Goal: Task Accomplishment & Management: Manage account settings

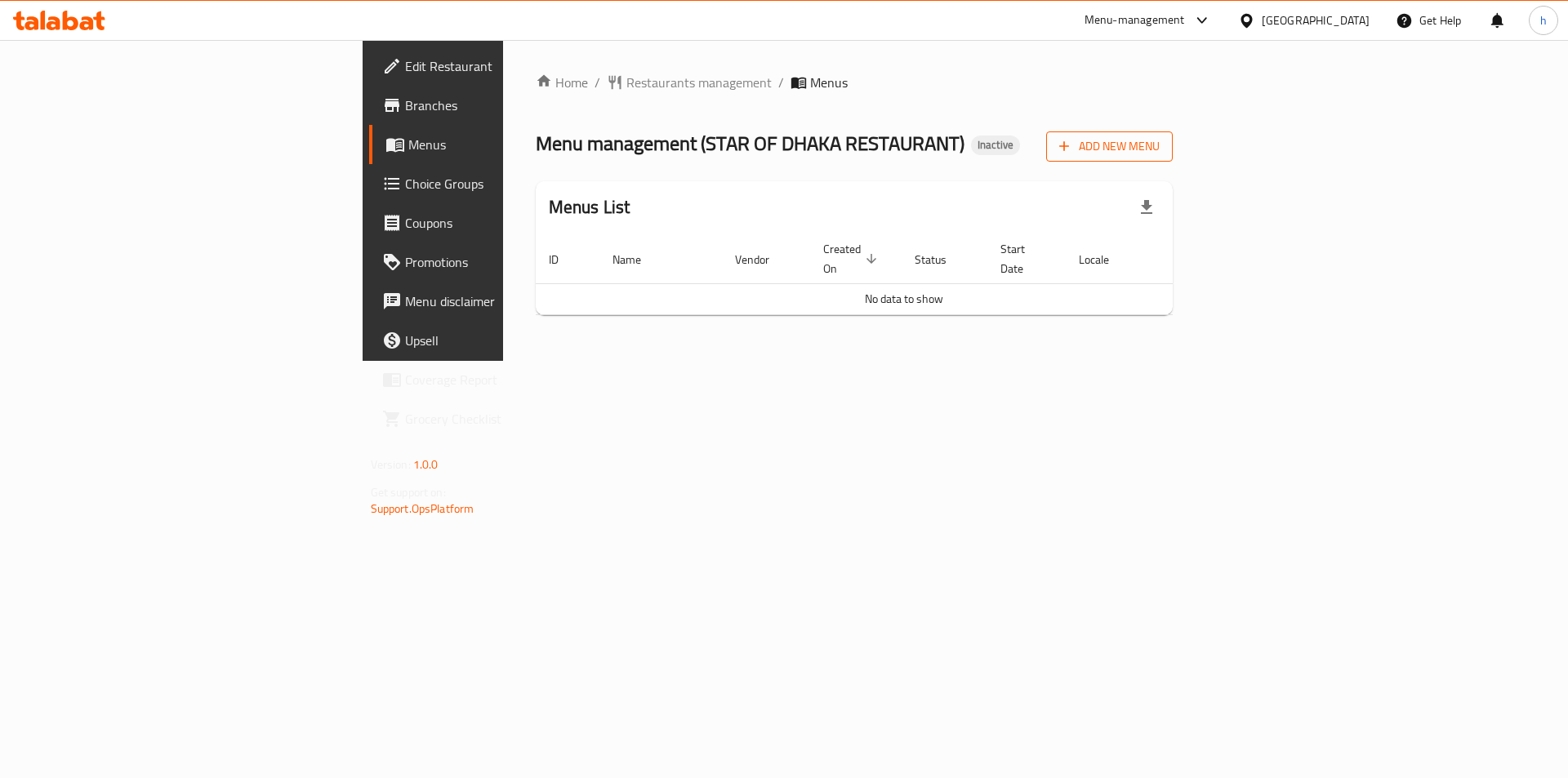
click at [1159, 148] on span "Add New Menu" at bounding box center [1109, 147] width 100 height 20
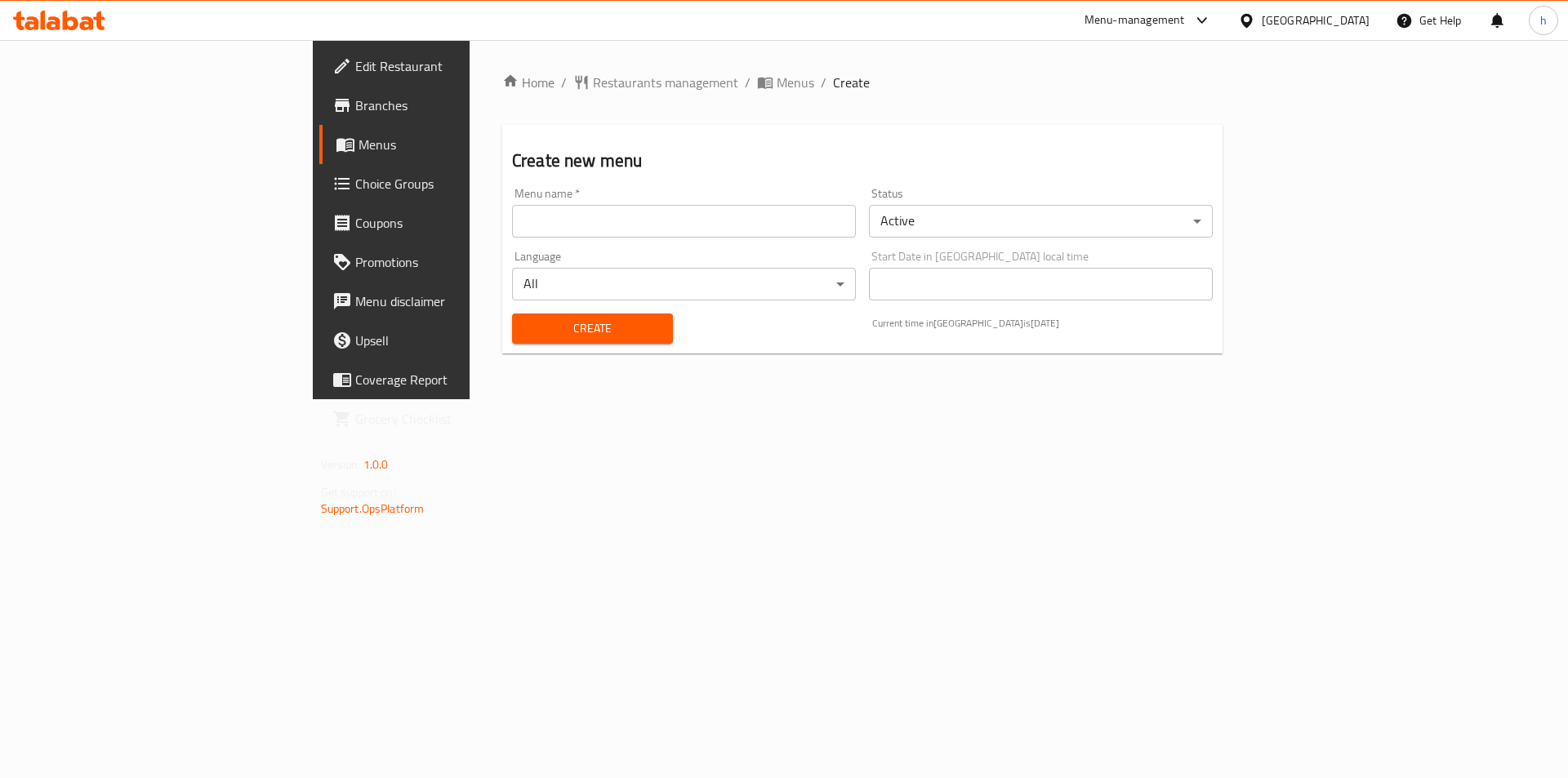
click at [540, 218] on input "text" at bounding box center [684, 221] width 344 height 32
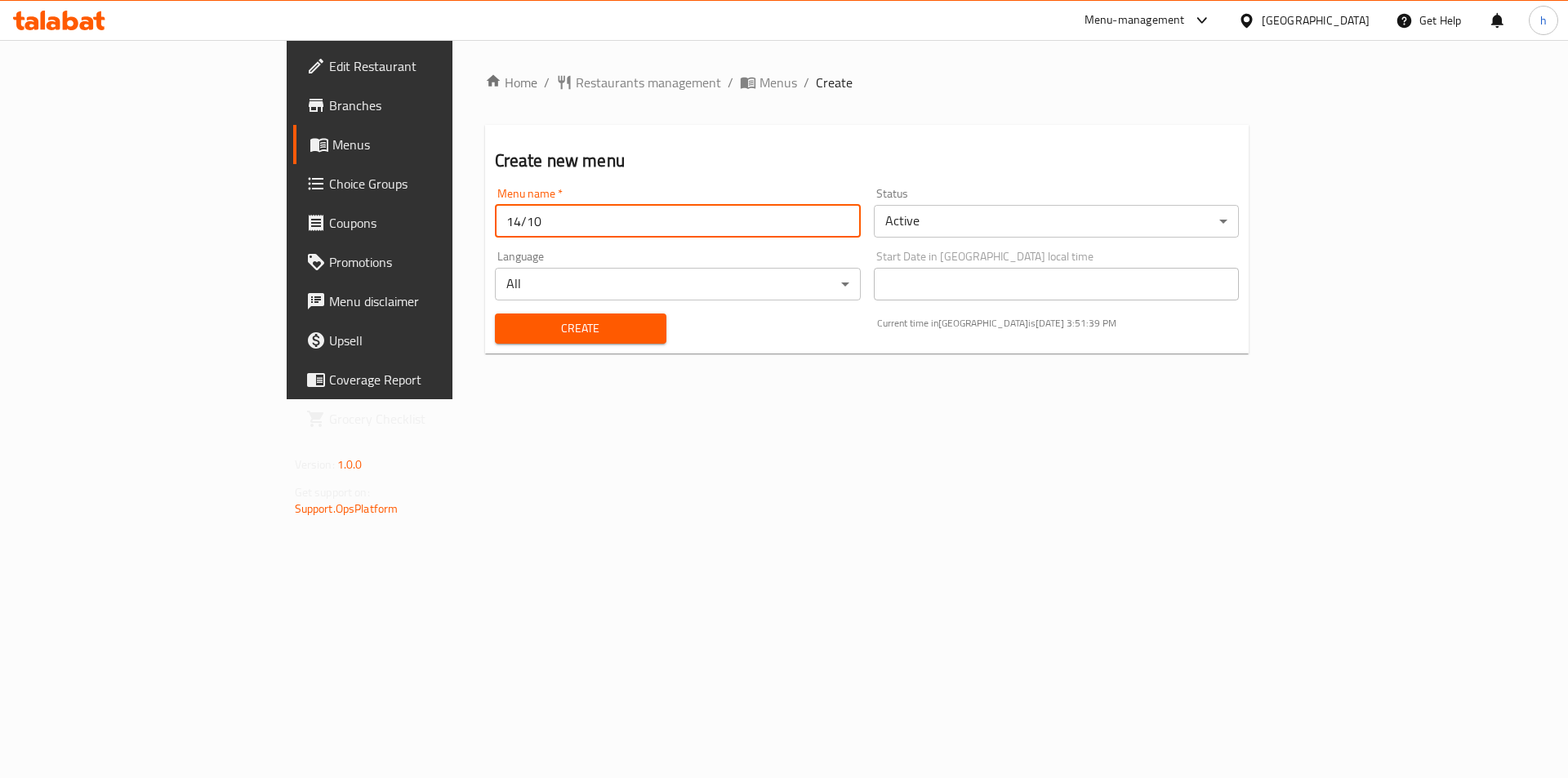
type input "14/10"
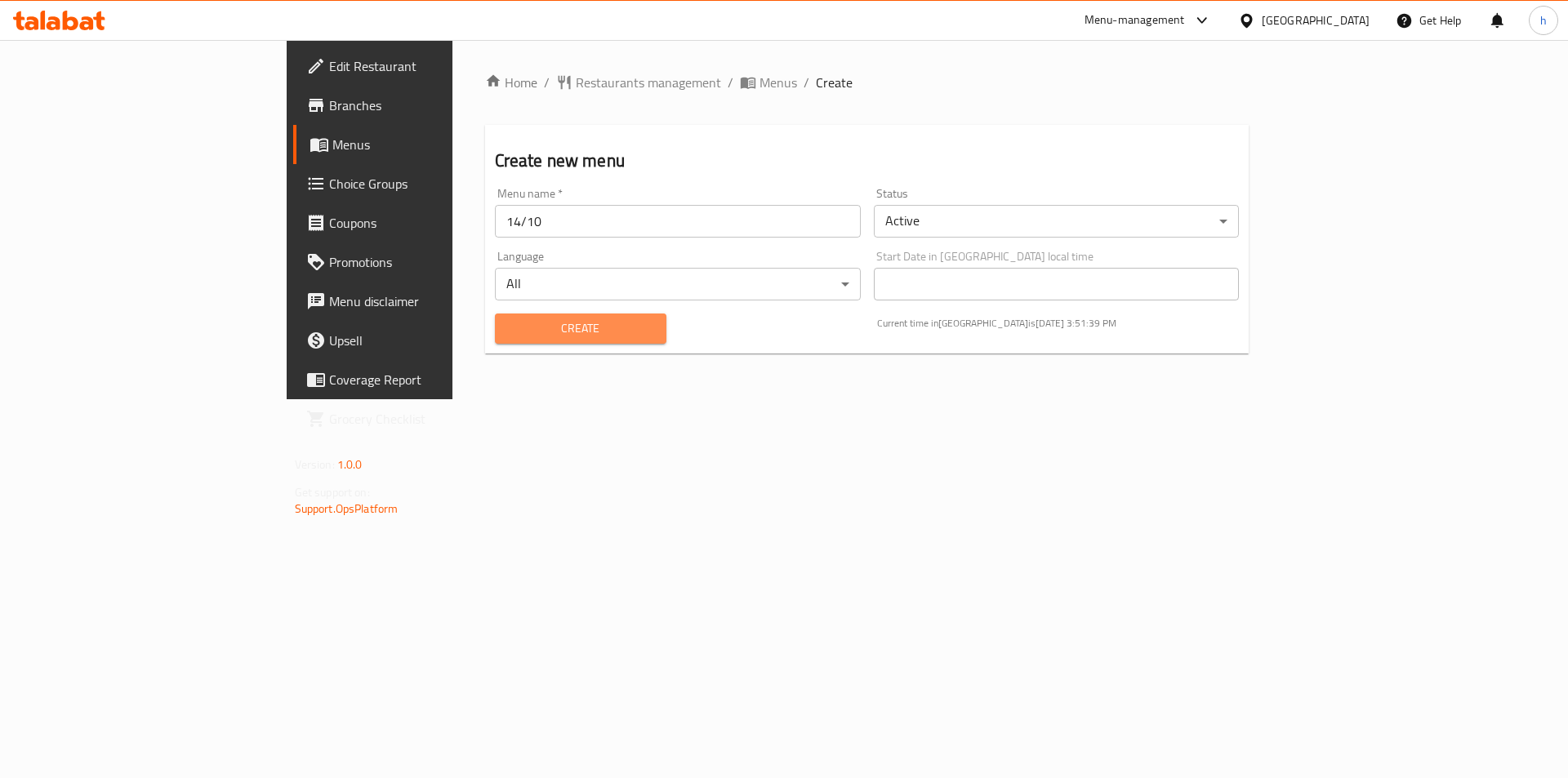
click at [535, 327] on span "Create" at bounding box center [581, 329] width 145 height 20
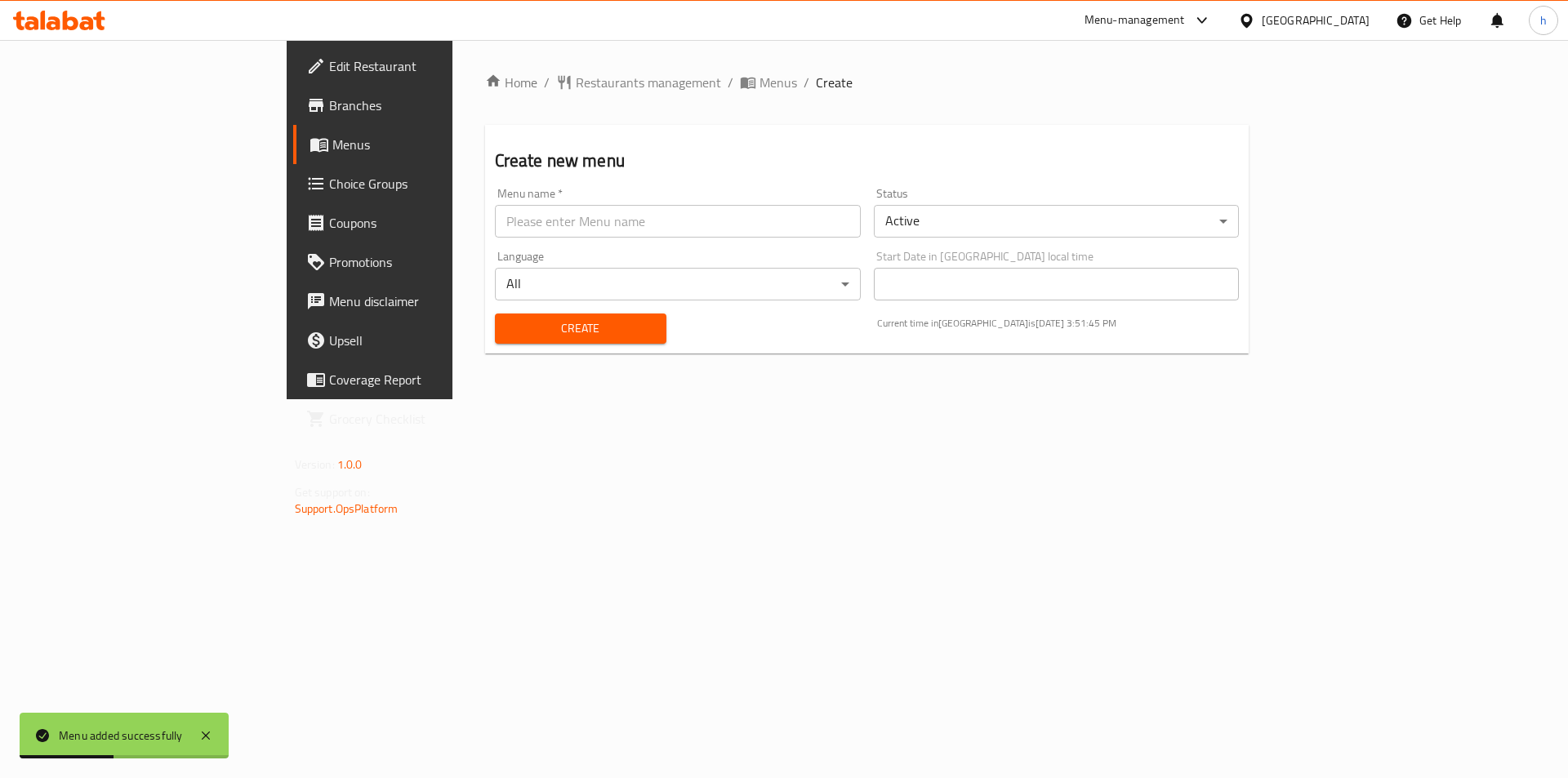
click at [587, 62] on div "Home / Restaurants management / Menus / Create Create new menu Menu name   * Me…" at bounding box center [867, 219] width 830 height 359
click at [759, 78] on span "Menus" at bounding box center [777, 82] width 37 height 19
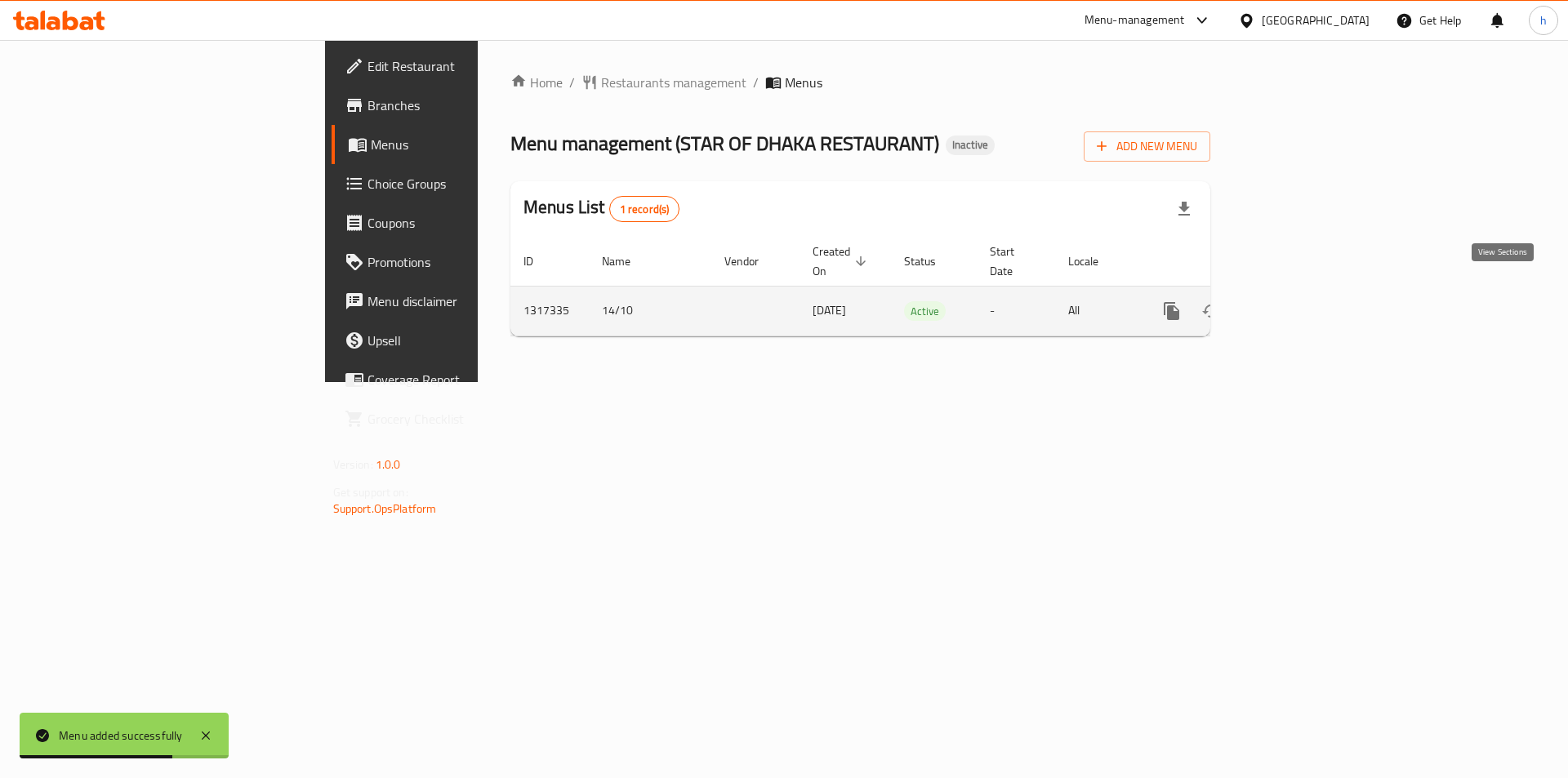
click at [1299, 301] on icon "enhanced table" at bounding box center [1288, 310] width 20 height 19
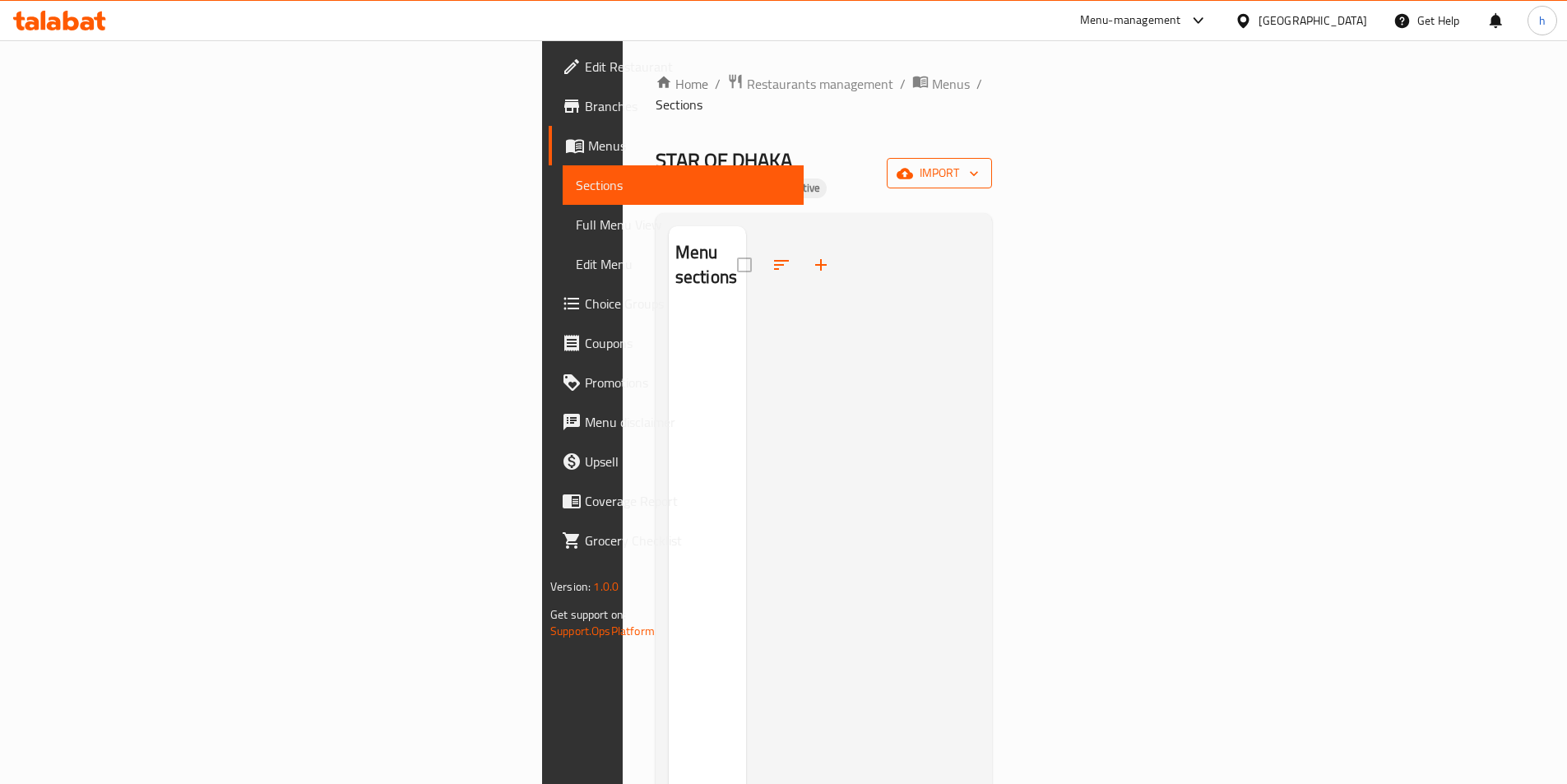
click at [979, 163] on span "import" at bounding box center [940, 173] width 79 height 21
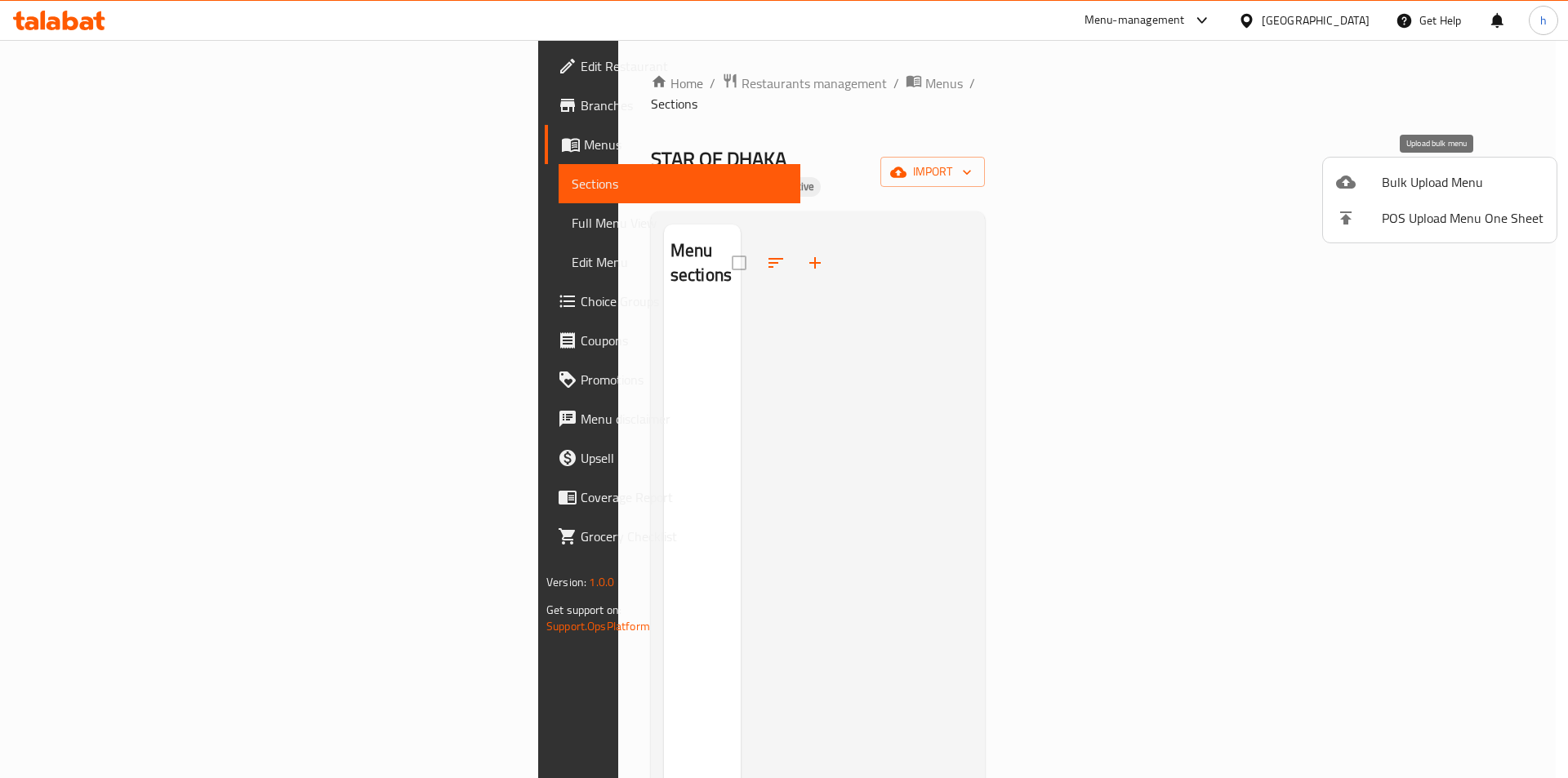
click at [1389, 178] on span "Bulk Upload Menu" at bounding box center [1462, 181] width 162 height 19
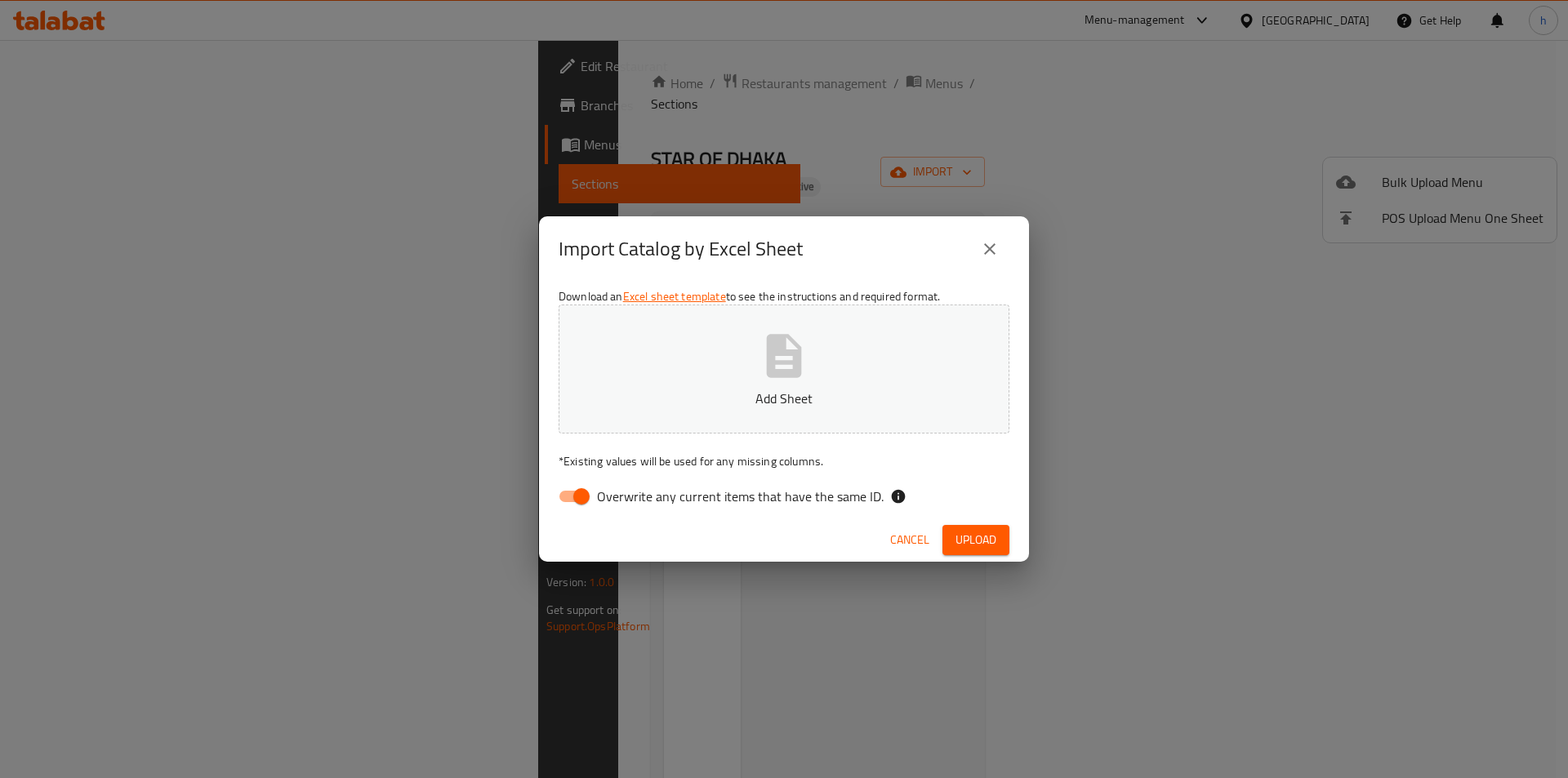
click at [581, 493] on input "Overwrite any current items that have the same ID." at bounding box center [581, 496] width 93 height 31
checkbox input "false"
click at [958, 542] on span "Upload" at bounding box center [975, 539] width 41 height 20
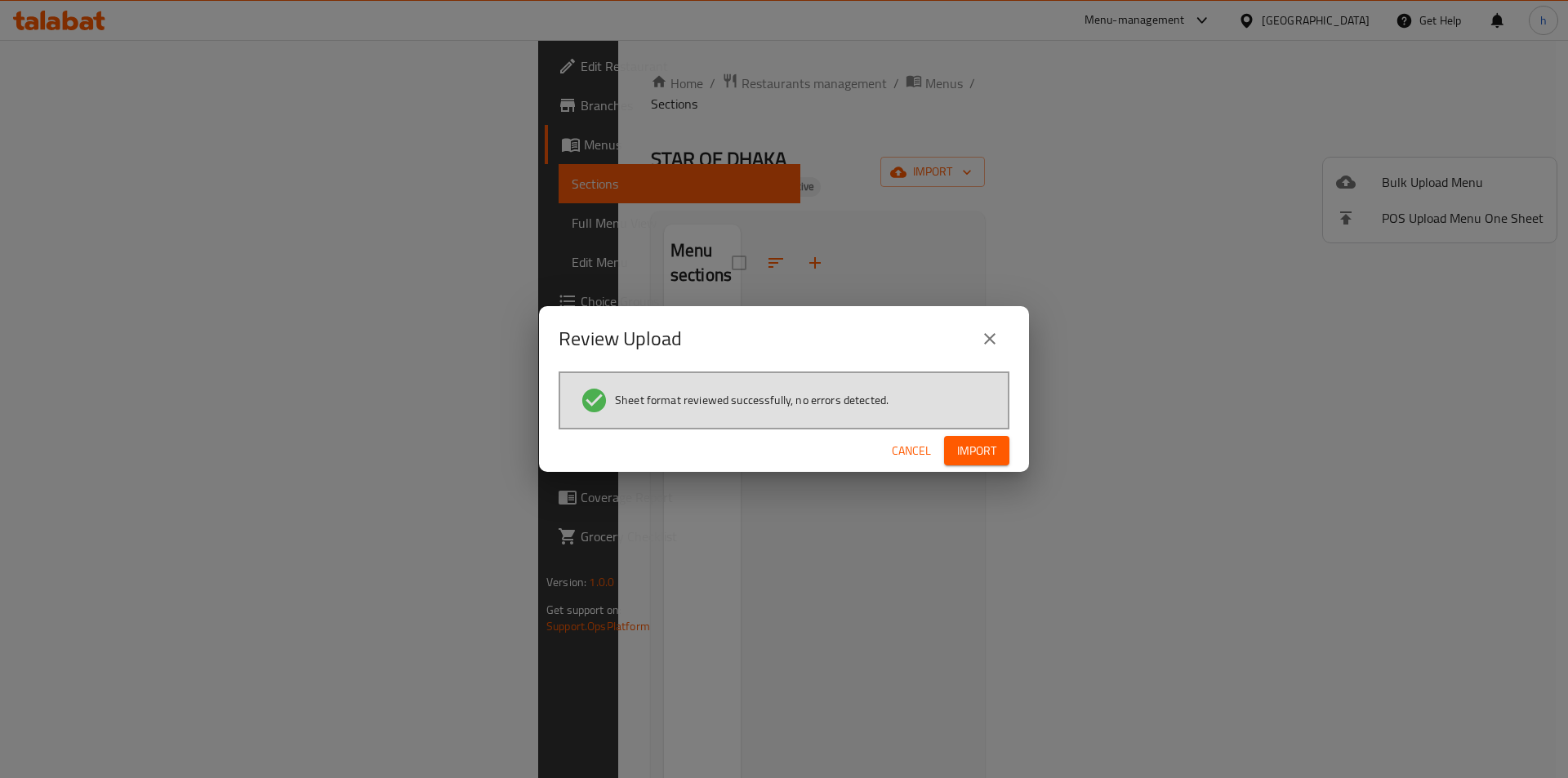
click at [977, 459] on span "Import" at bounding box center [976, 451] width 39 height 20
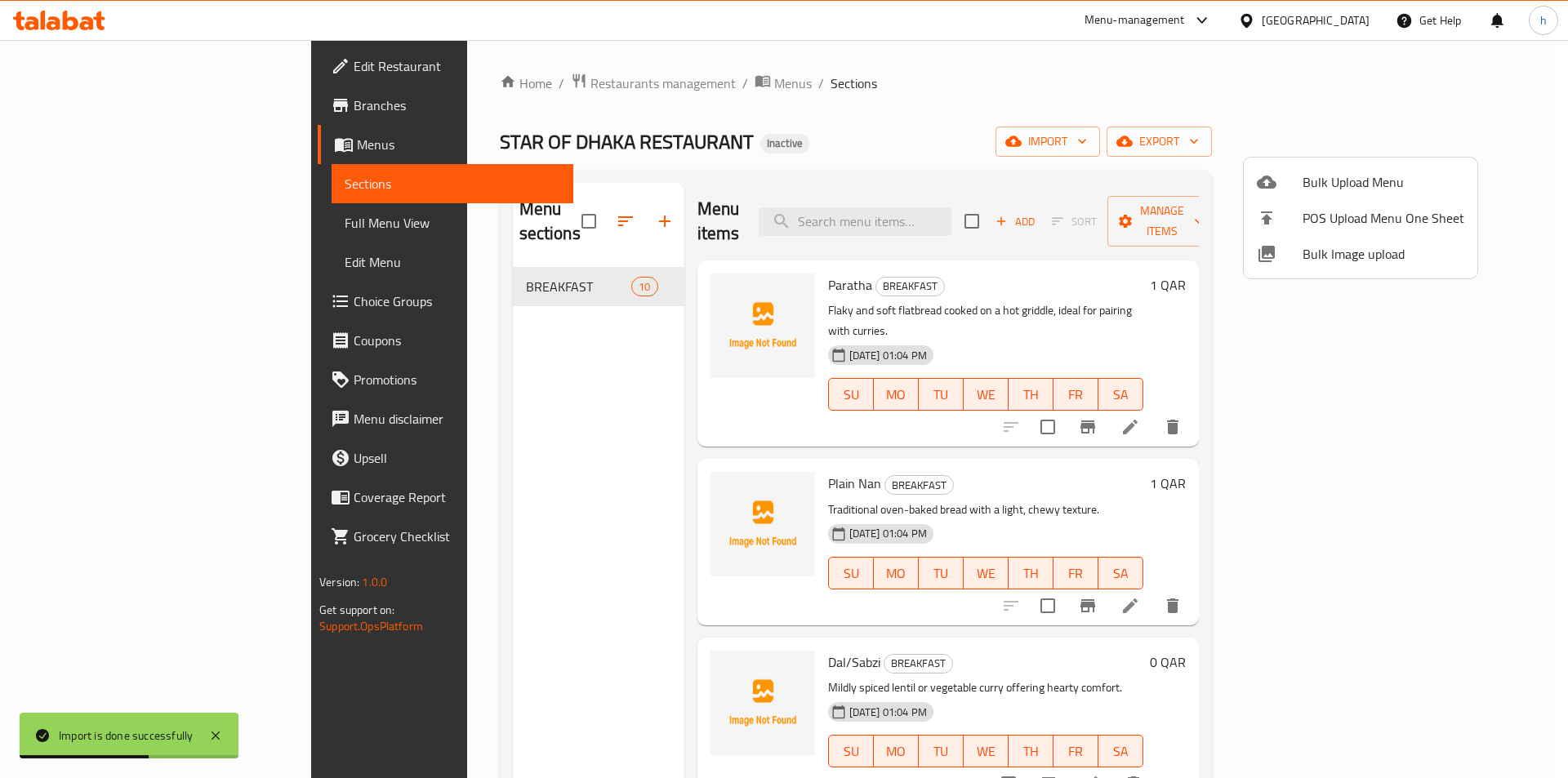
click at [54, 224] on div at bounding box center [784, 389] width 1568 height 778
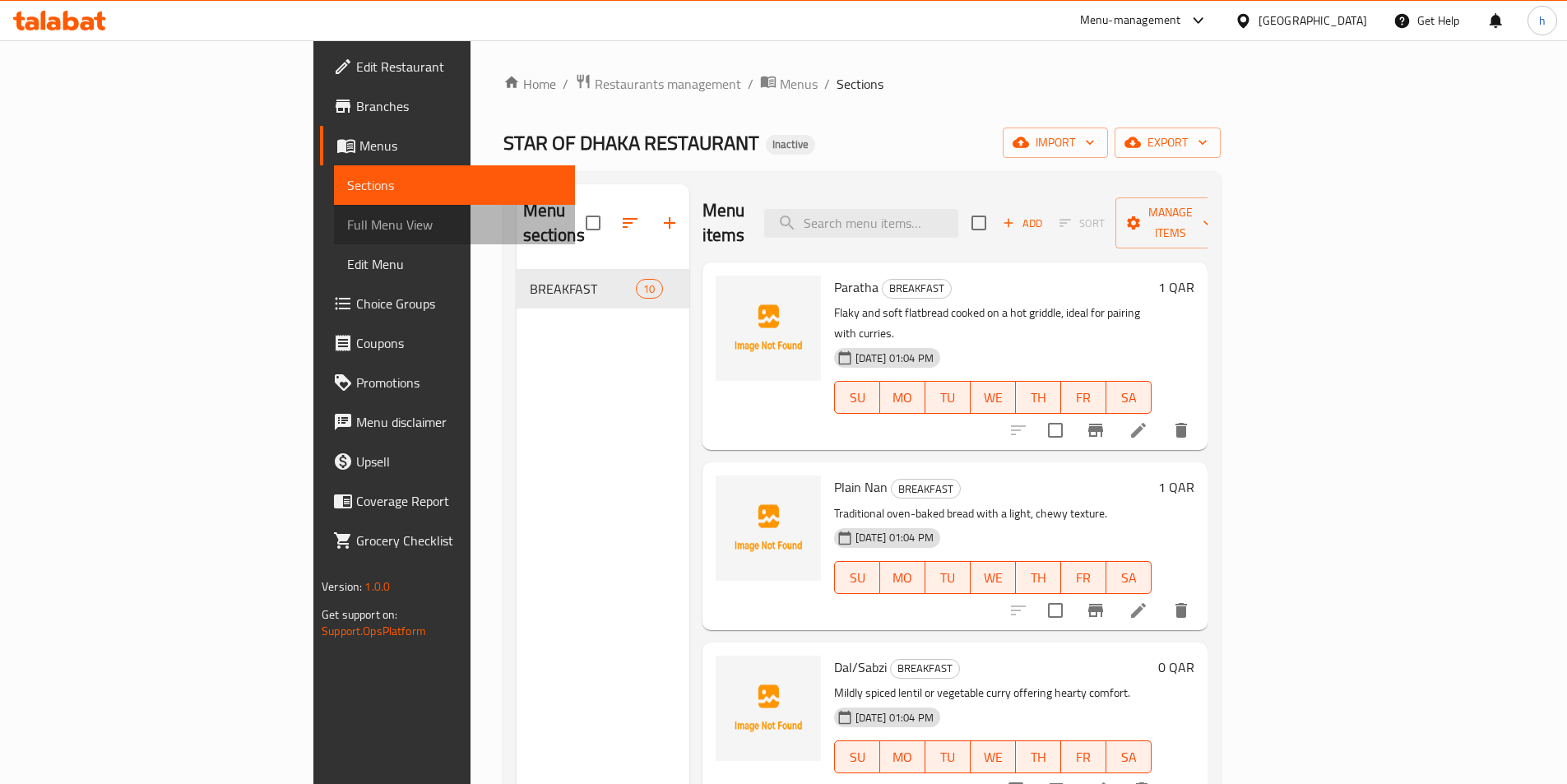
click at [347, 233] on span "Full Menu View" at bounding box center [454, 224] width 214 height 20
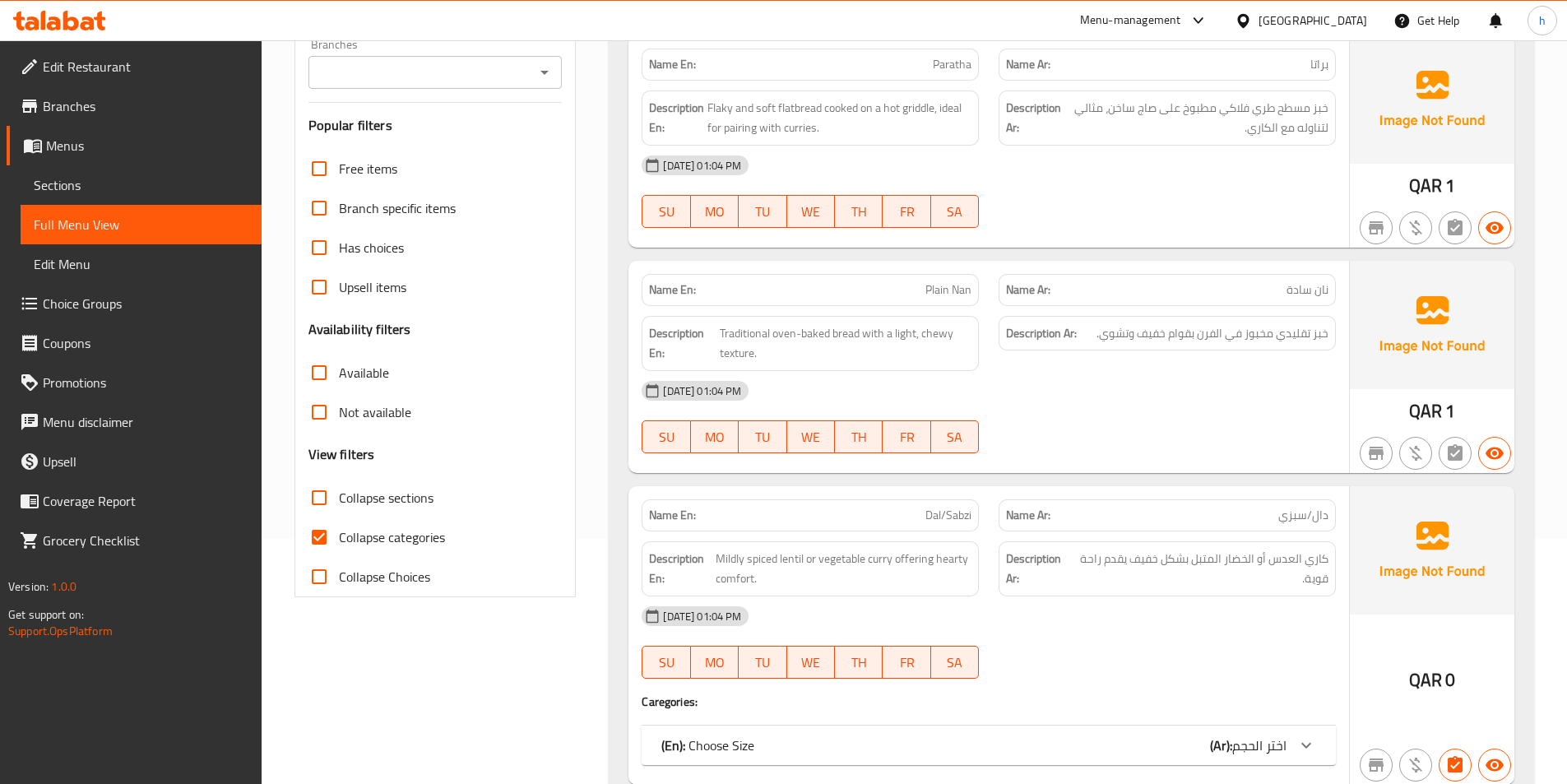
scroll to position [247, 0]
click at [311, 536] on input "Collapse categories" at bounding box center [319, 535] width 39 height 39
checkbox input "false"
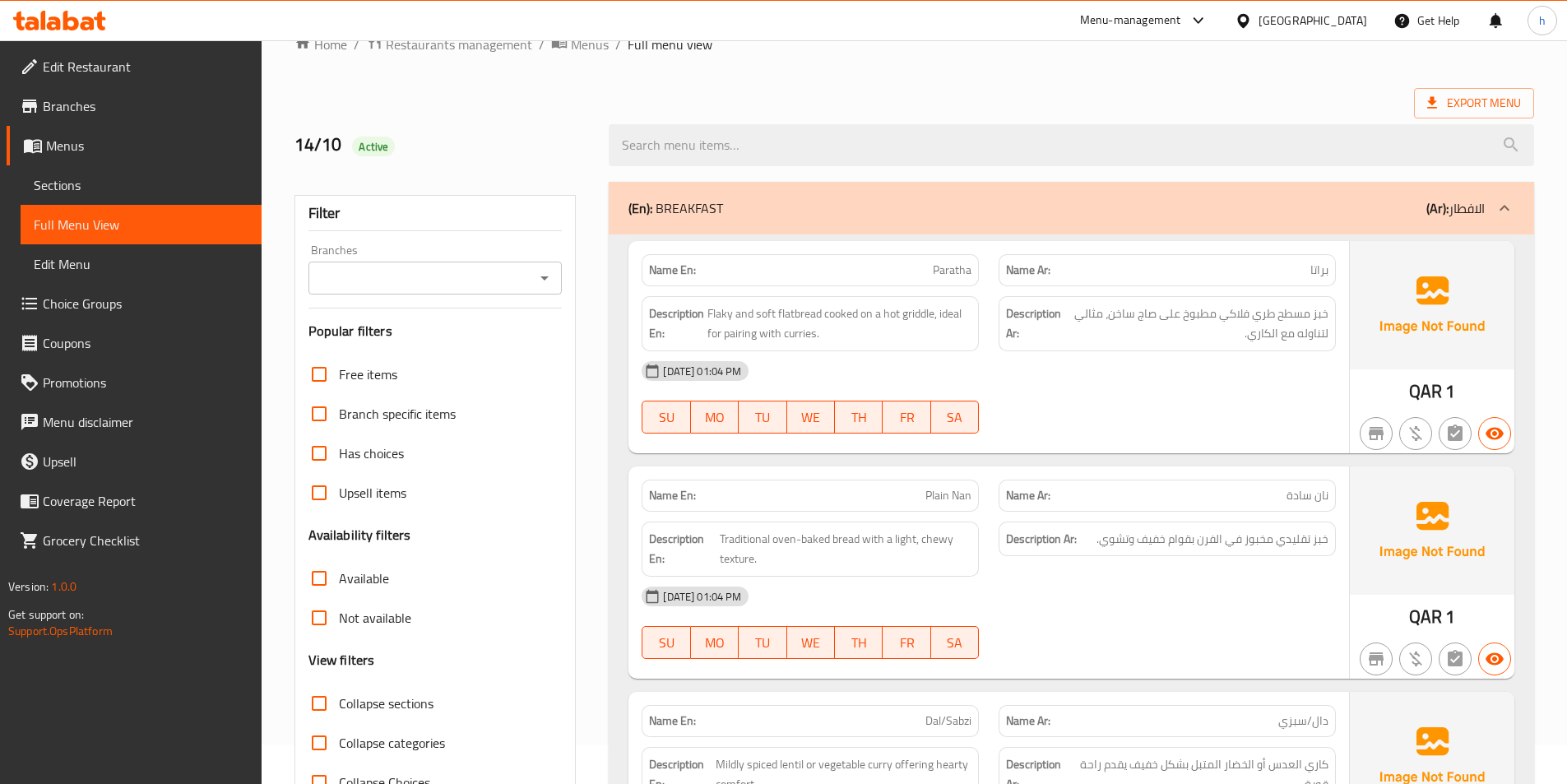
scroll to position [0, 0]
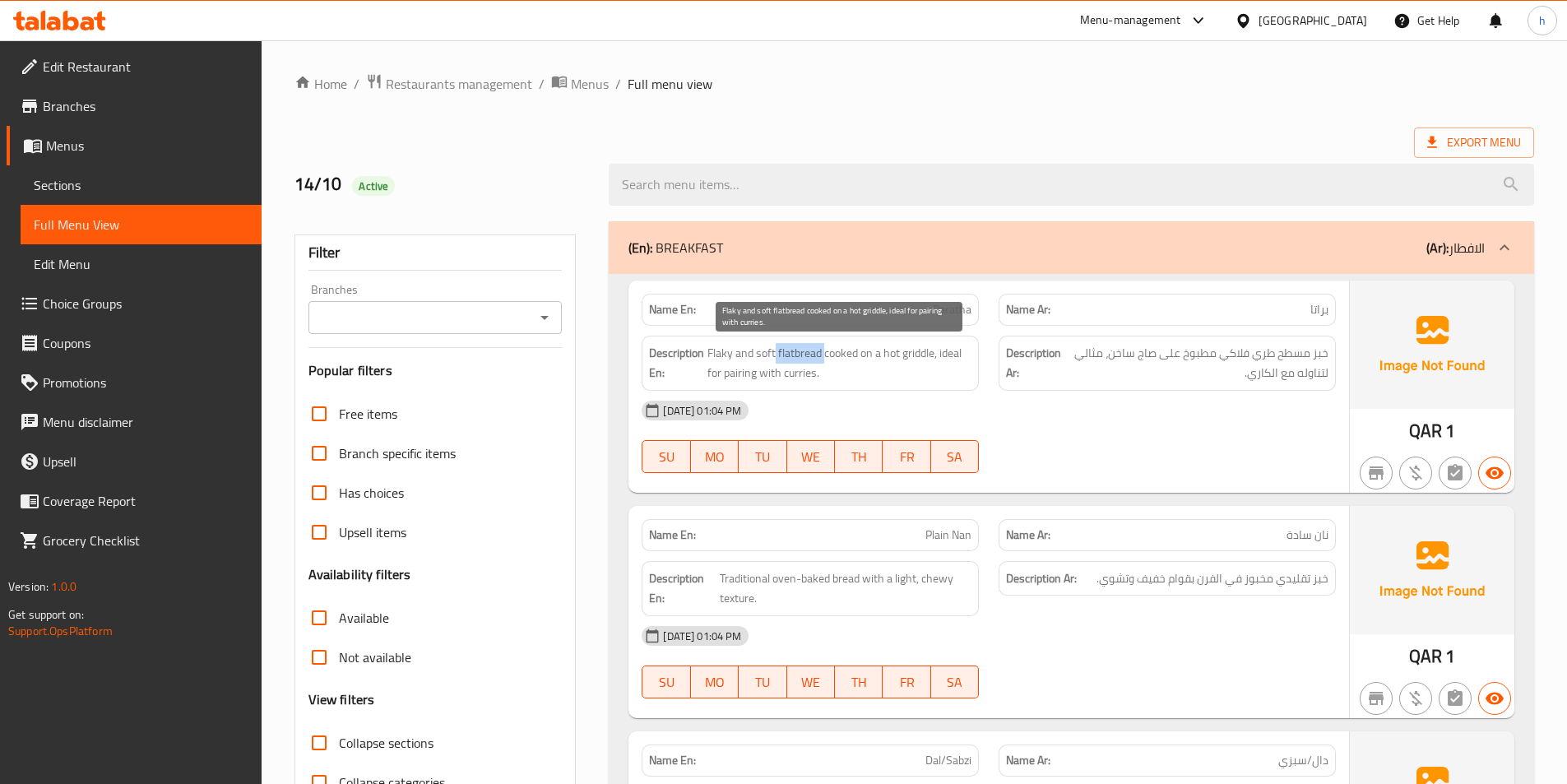
drag, startPoint x: 826, startPoint y: 350, endPoint x: 777, endPoint y: 344, distance: 49.4
click at [777, 344] on span "Flaky and soft flatbread cooked on a hot griddle, ideal for pairing with currie…" at bounding box center [840, 363] width 264 height 40
drag, startPoint x: 773, startPoint y: 350, endPoint x: 717, endPoint y: 345, distance: 56.2
click at [717, 345] on span "Flaky and soft flatbread cooked on a hot griddle, ideal for pairing with currie…" at bounding box center [840, 363] width 264 height 40
drag, startPoint x: 844, startPoint y: 353, endPoint x: 876, endPoint y: 349, distance: 32.2
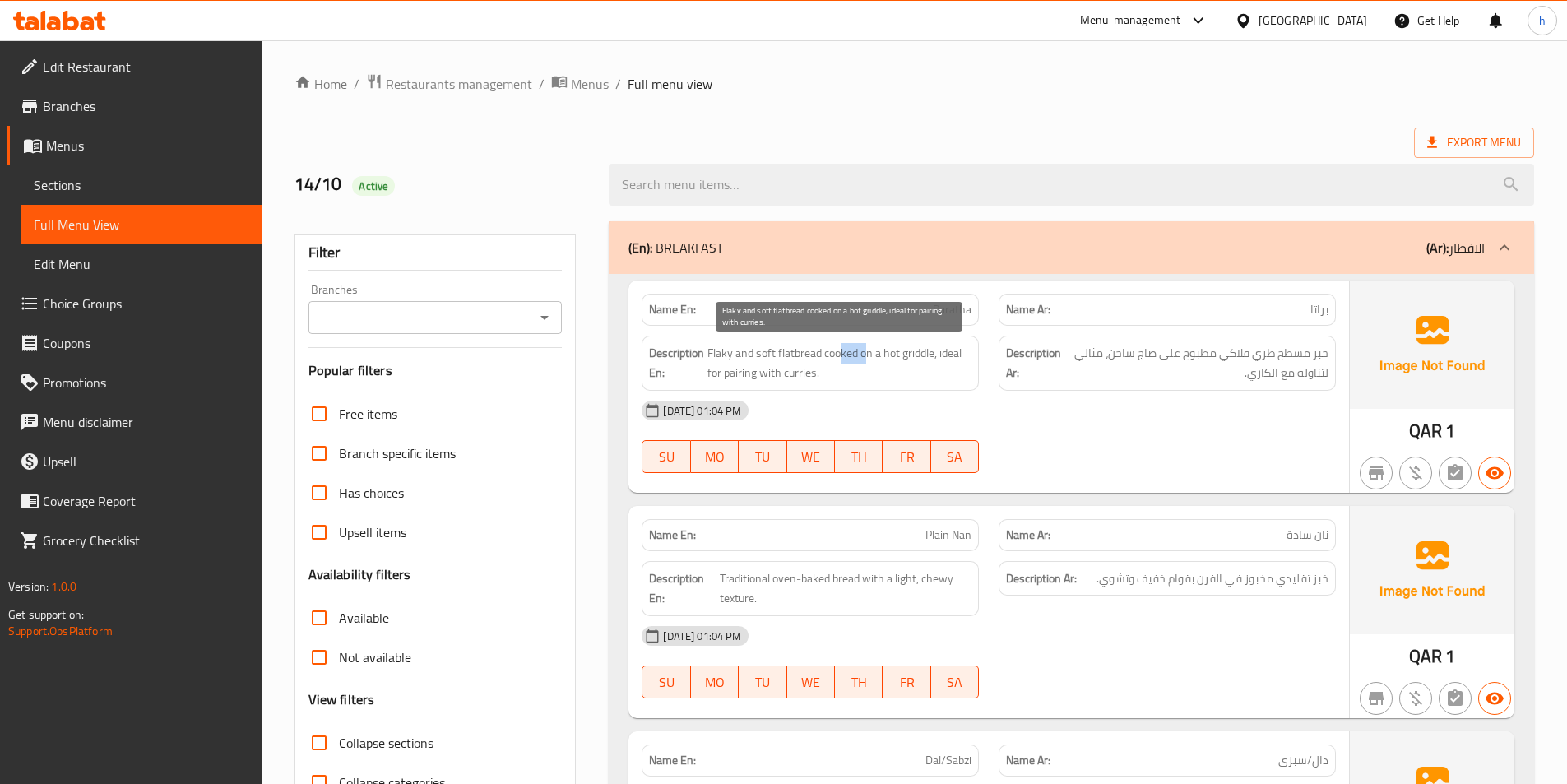
click at [873, 350] on span "Flaky and soft flatbread cooked on a hot griddle, ideal for pairing with currie…" at bounding box center [840, 363] width 264 height 40
drag, startPoint x: 878, startPoint y: 349, endPoint x: 935, endPoint y: 344, distance: 57.2
click at [935, 344] on span "Flaky and soft flatbread cooked on a hot griddle, ideal for pairing with currie…" at bounding box center [840, 363] width 264 height 40
drag, startPoint x: 939, startPoint y: 352, endPoint x: 963, endPoint y: 380, distance: 36.9
click at [963, 380] on span "Flaky and soft flatbread cooked on a hot griddle, ideal for pairing with currie…" at bounding box center [840, 363] width 264 height 40
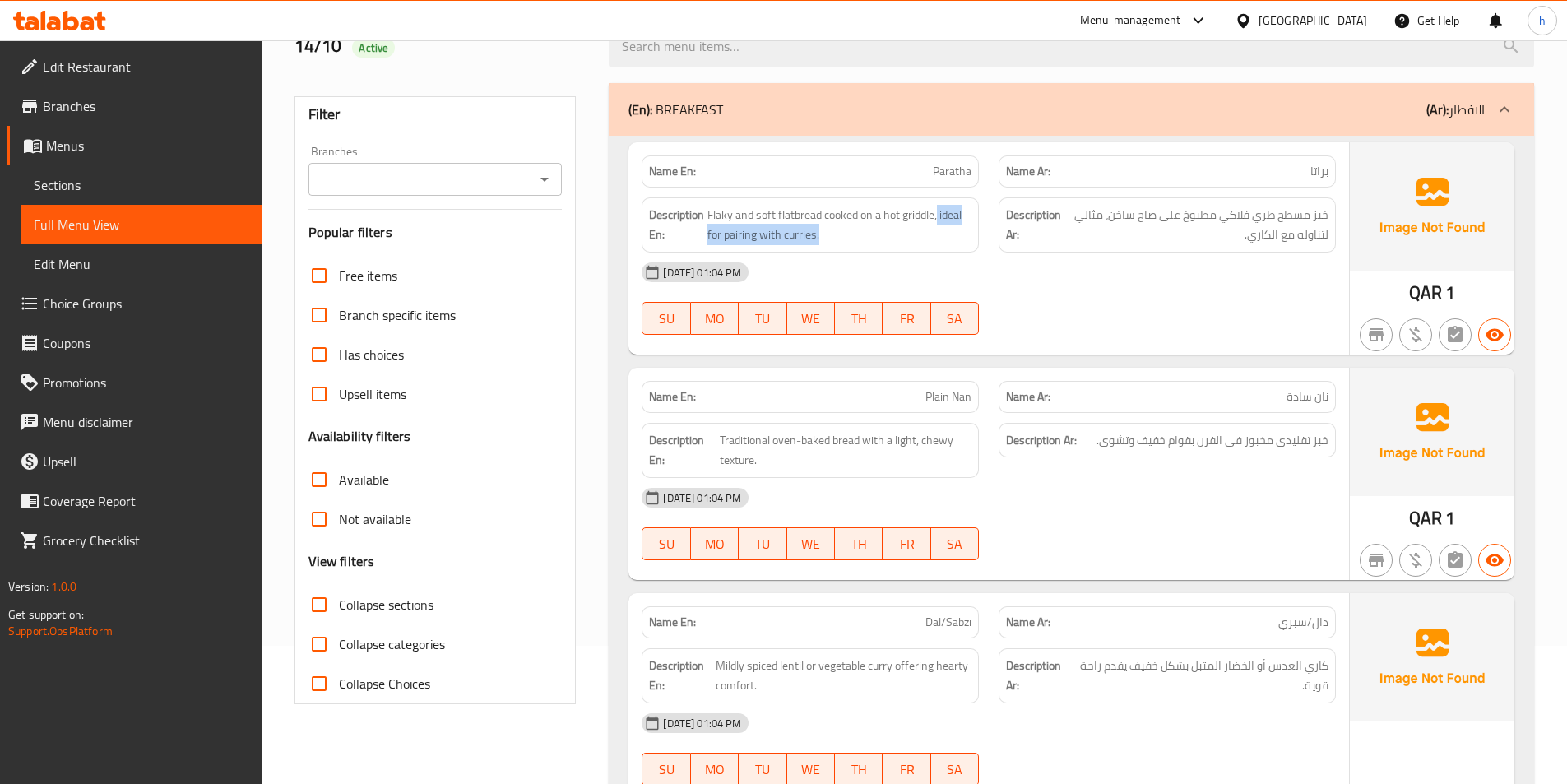
scroll to position [165, 0]
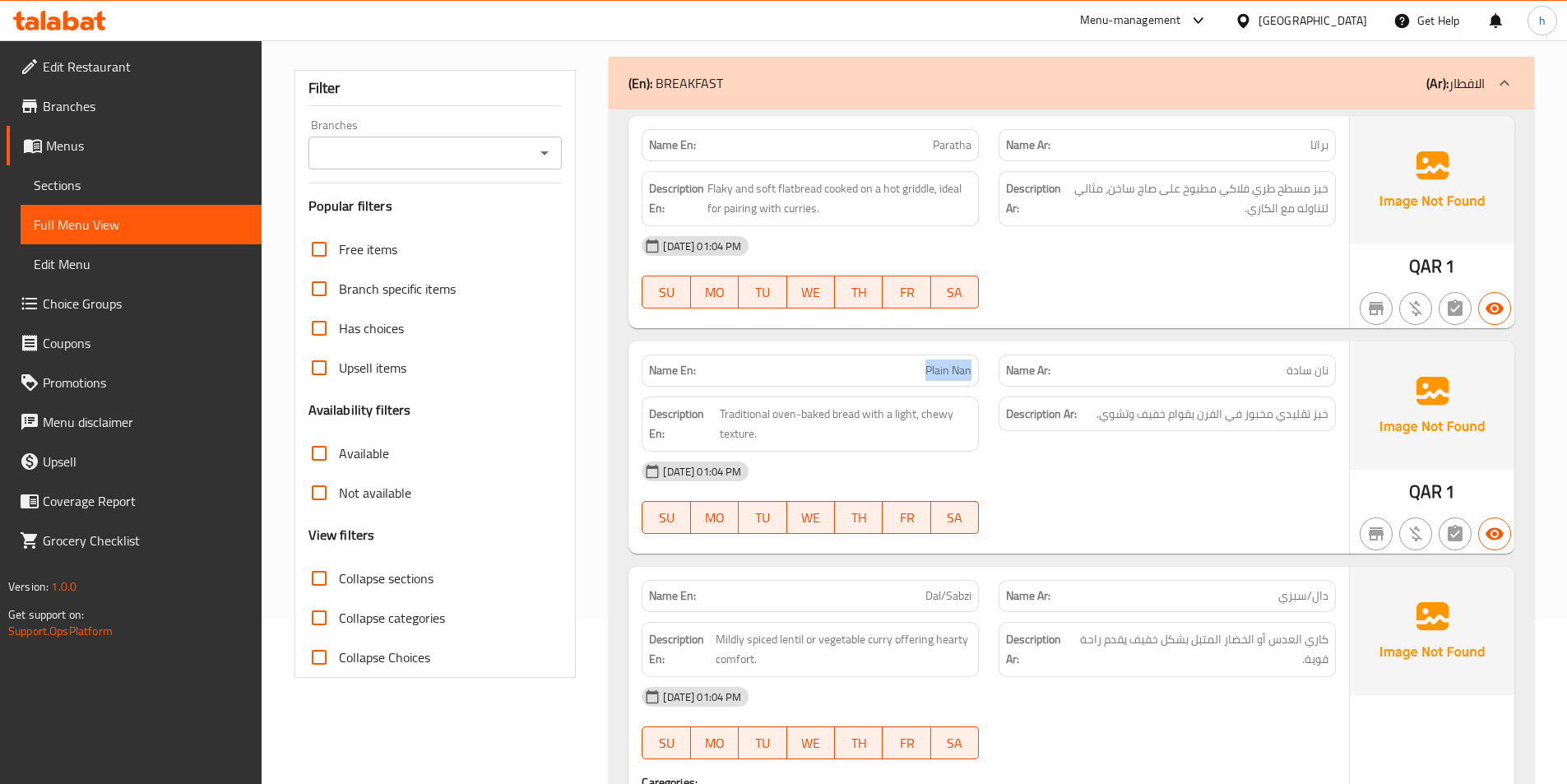
drag, startPoint x: 918, startPoint y: 378, endPoint x: 982, endPoint y: 375, distance: 64.1
click at [982, 375] on div "Name En: Plain Nan" at bounding box center [810, 370] width 357 height 51
click at [963, 376] on span "Plain Nan" at bounding box center [948, 370] width 46 height 17
drag, startPoint x: 866, startPoint y: 413, endPoint x: 857, endPoint y: 413, distance: 9.0
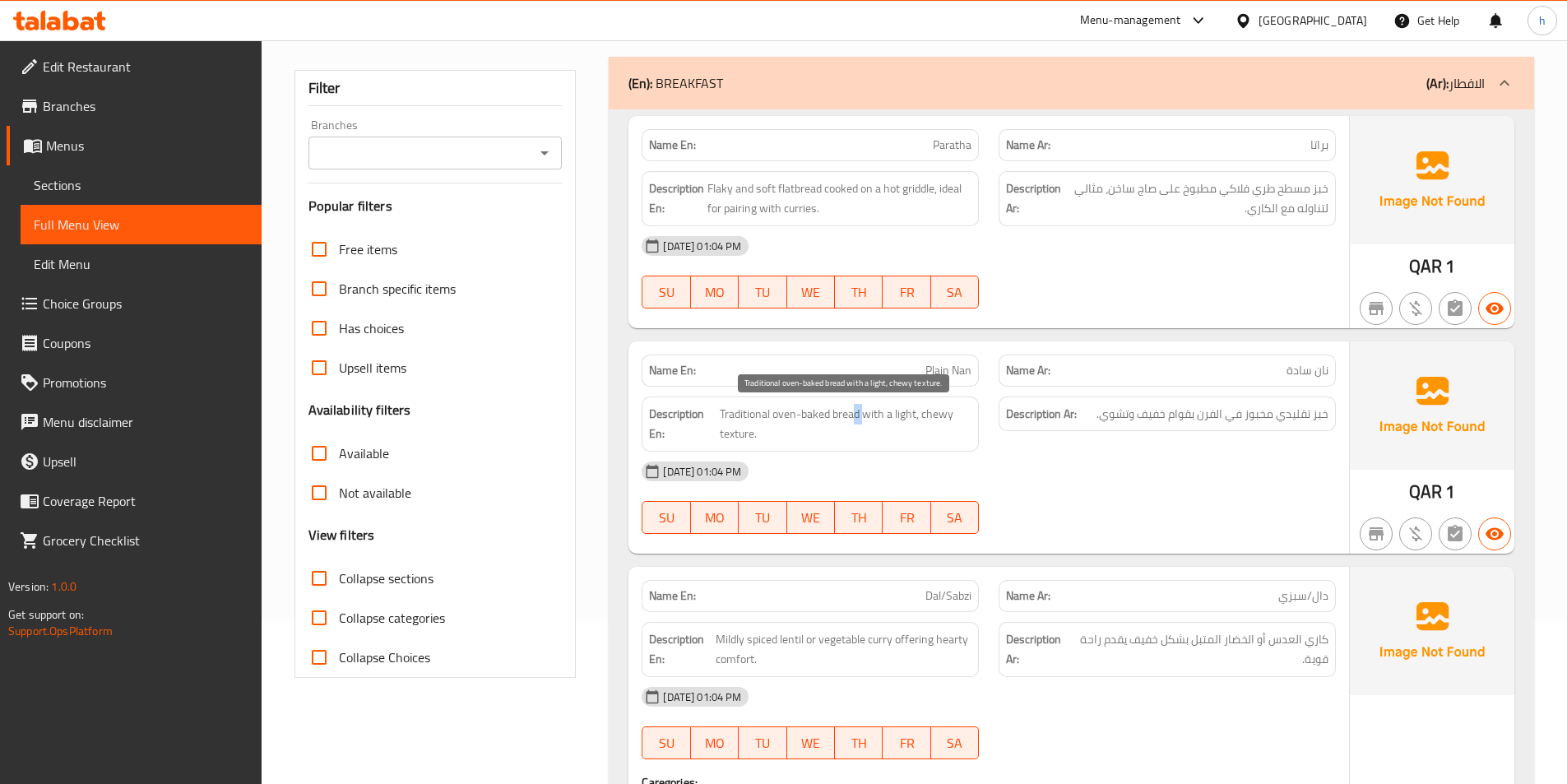
click at [857, 413] on span "Traditional oven-baked bread with a light, chewy texture." at bounding box center [845, 424] width 252 height 40
drag, startPoint x: 890, startPoint y: 417, endPoint x: 911, endPoint y: 415, distance: 21.1
click at [911, 415] on span "Traditional oven-baked bread with a light, chewy texture." at bounding box center [845, 424] width 252 height 40
drag, startPoint x: 920, startPoint y: 416, endPoint x: 951, endPoint y: 417, distance: 31.0
click at [951, 417] on span "Traditional oven-baked bread with a light, chewy texture." at bounding box center [845, 424] width 252 height 40
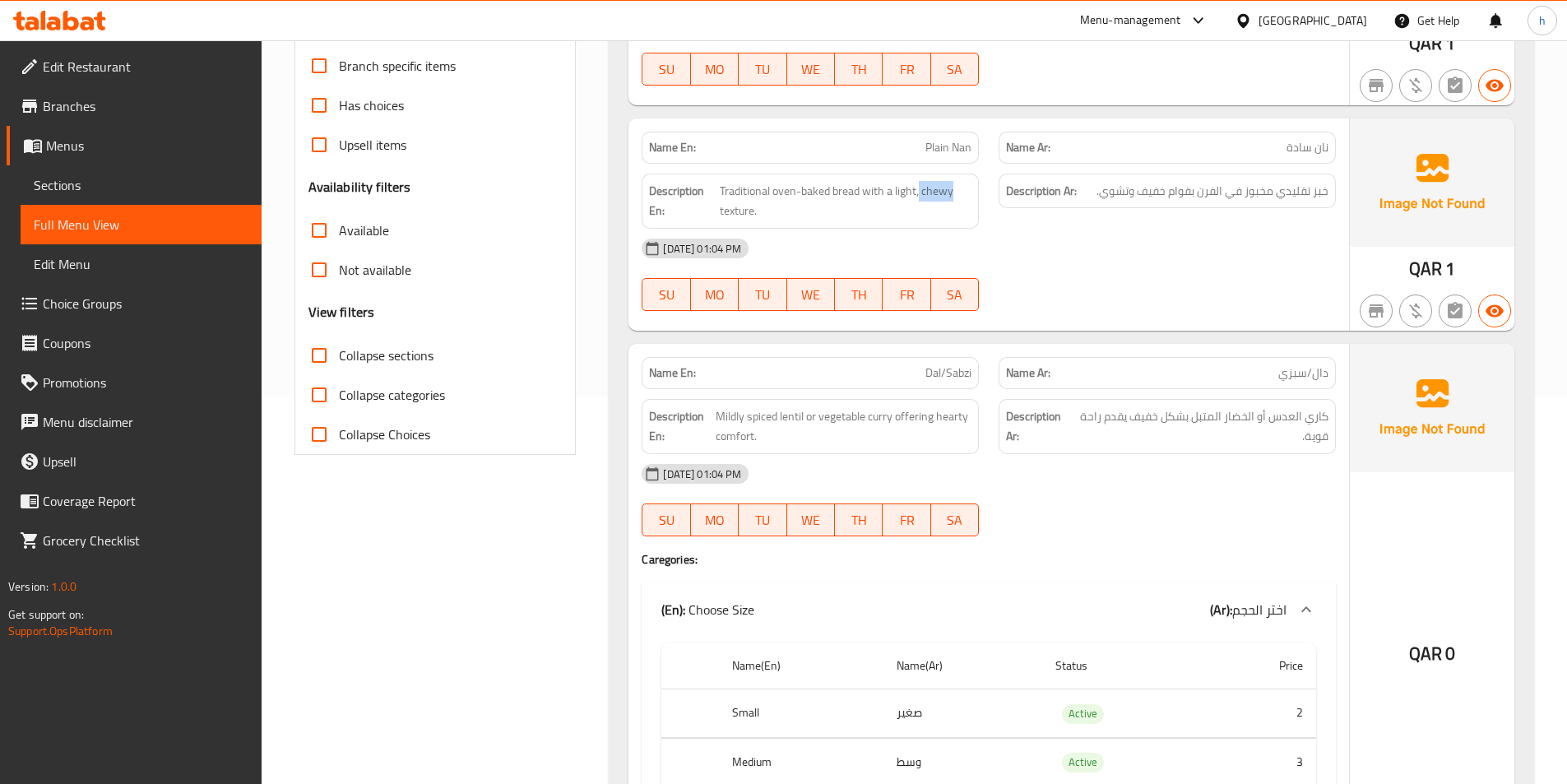
scroll to position [411, 0]
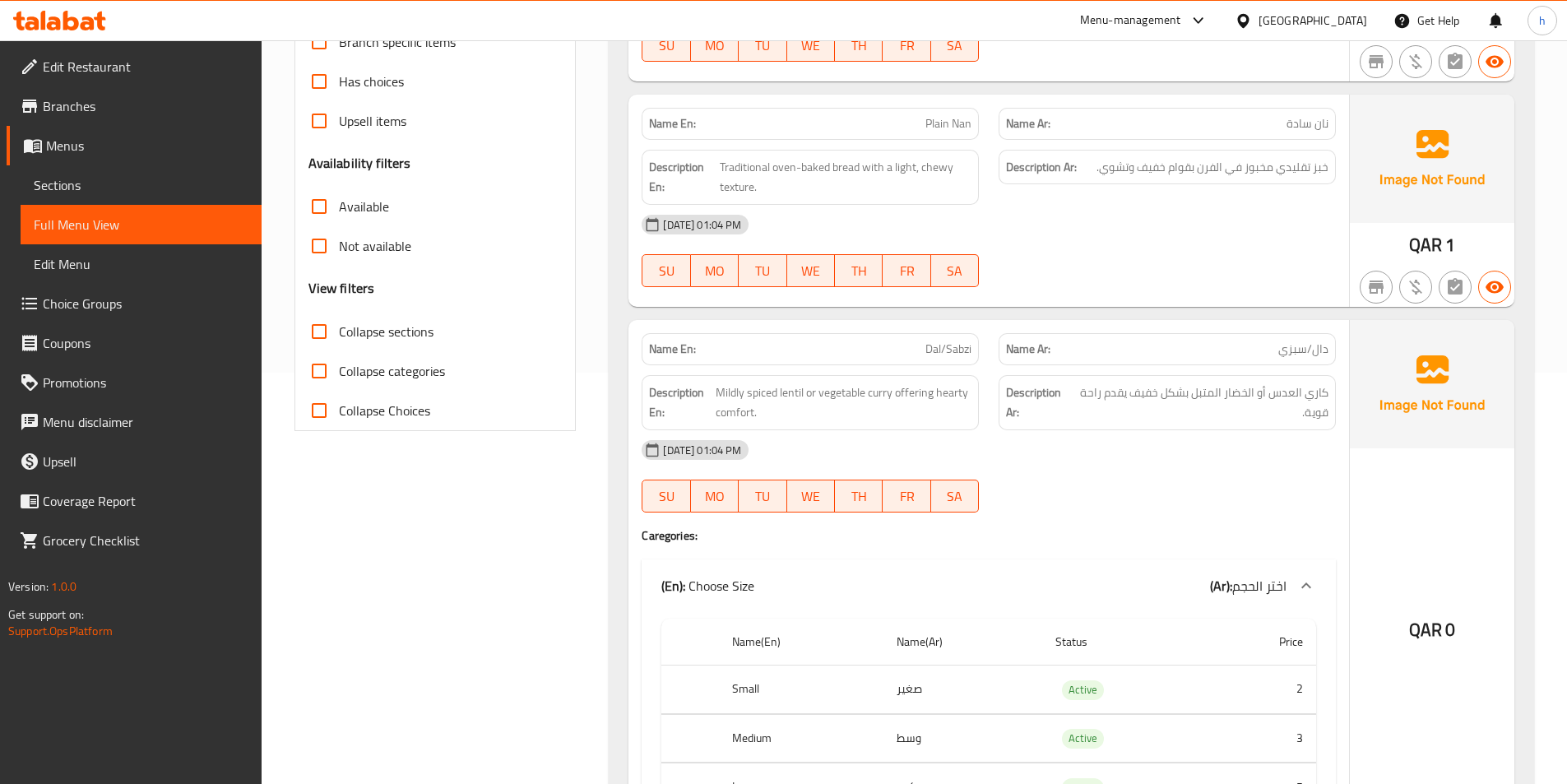
click at [963, 351] on span "Dal/Sabzi" at bounding box center [948, 349] width 46 height 17
copy span "Sabzi"
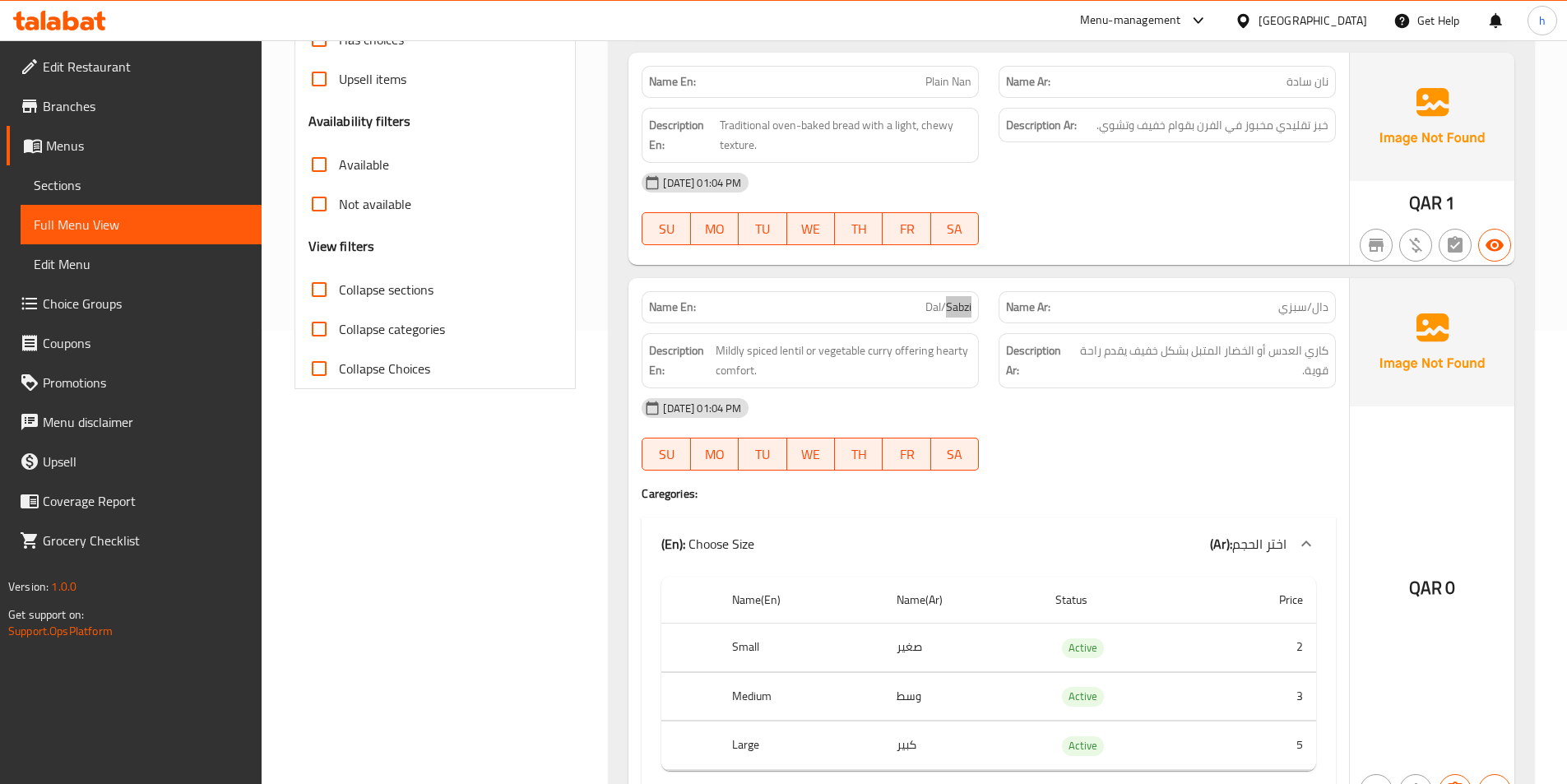
scroll to position [493, 0]
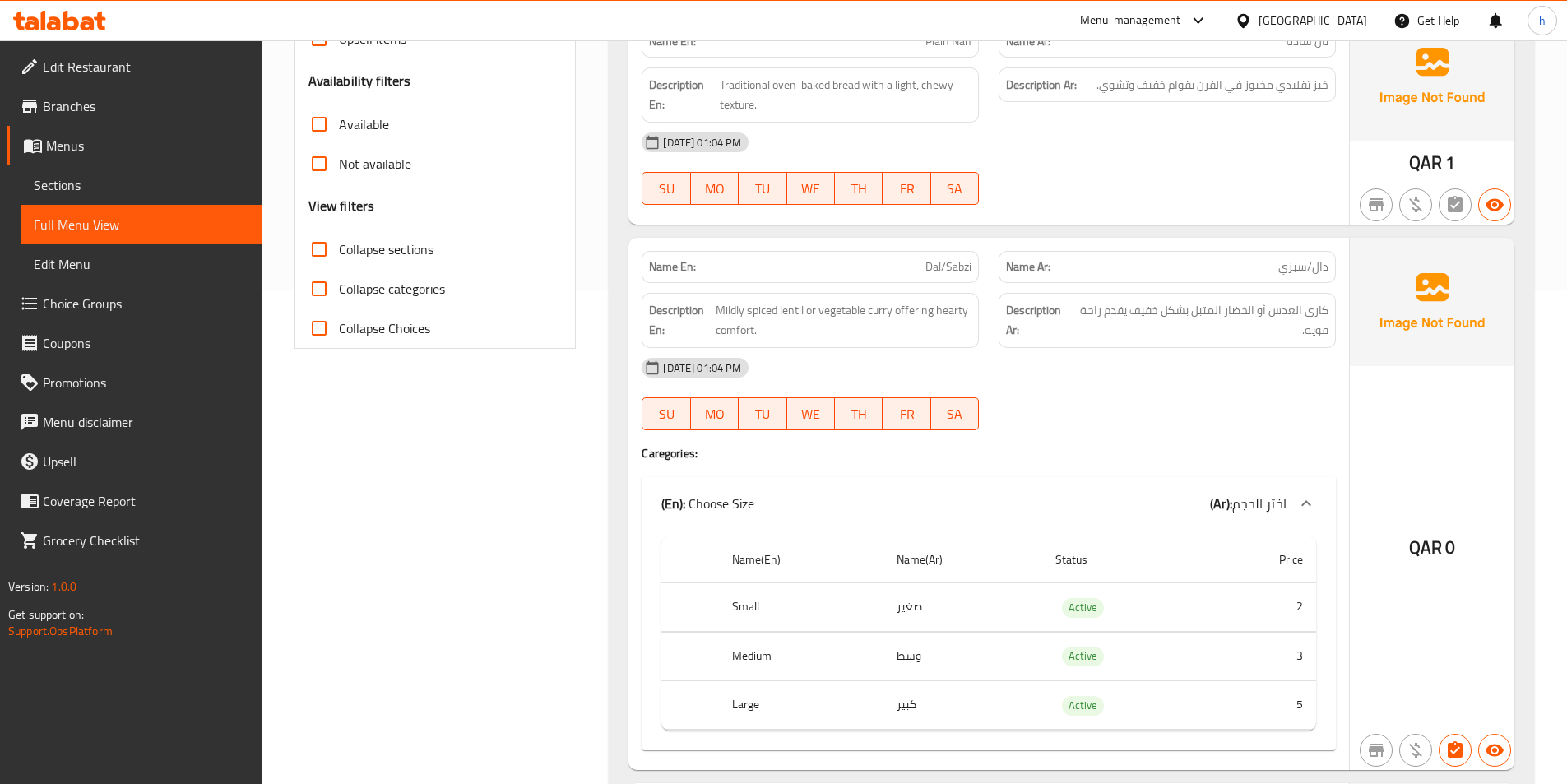
click at [935, 267] on span "Dal/Sabzi" at bounding box center [948, 267] width 46 height 17
copy span "Dal"
click at [1322, 269] on span "دال/سبزي" at bounding box center [1304, 267] width 51 height 17
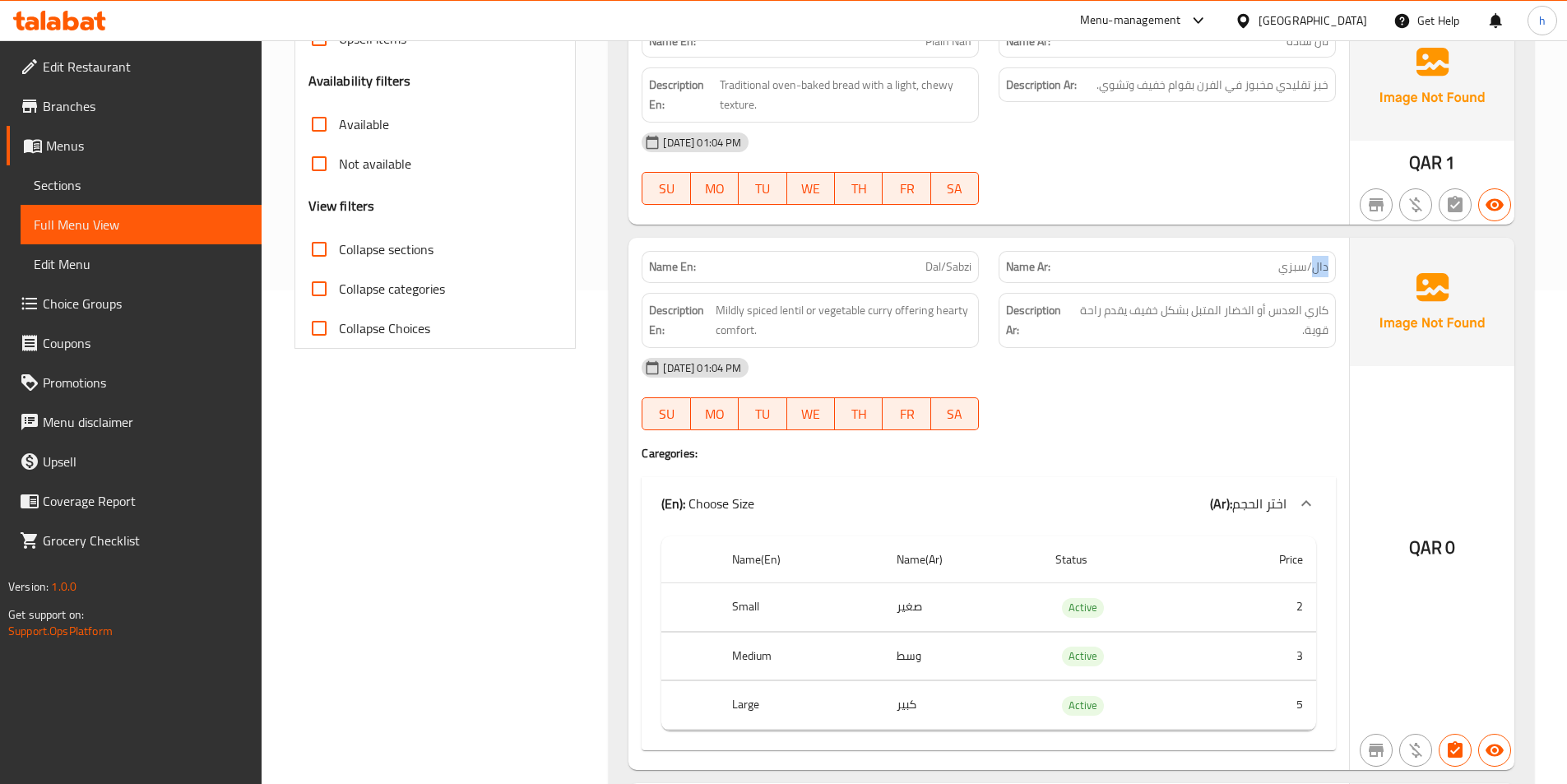
copy span "دال"
click at [962, 267] on span "Dal/Sabzi" at bounding box center [948, 267] width 46 height 17
copy span "Sabzi"
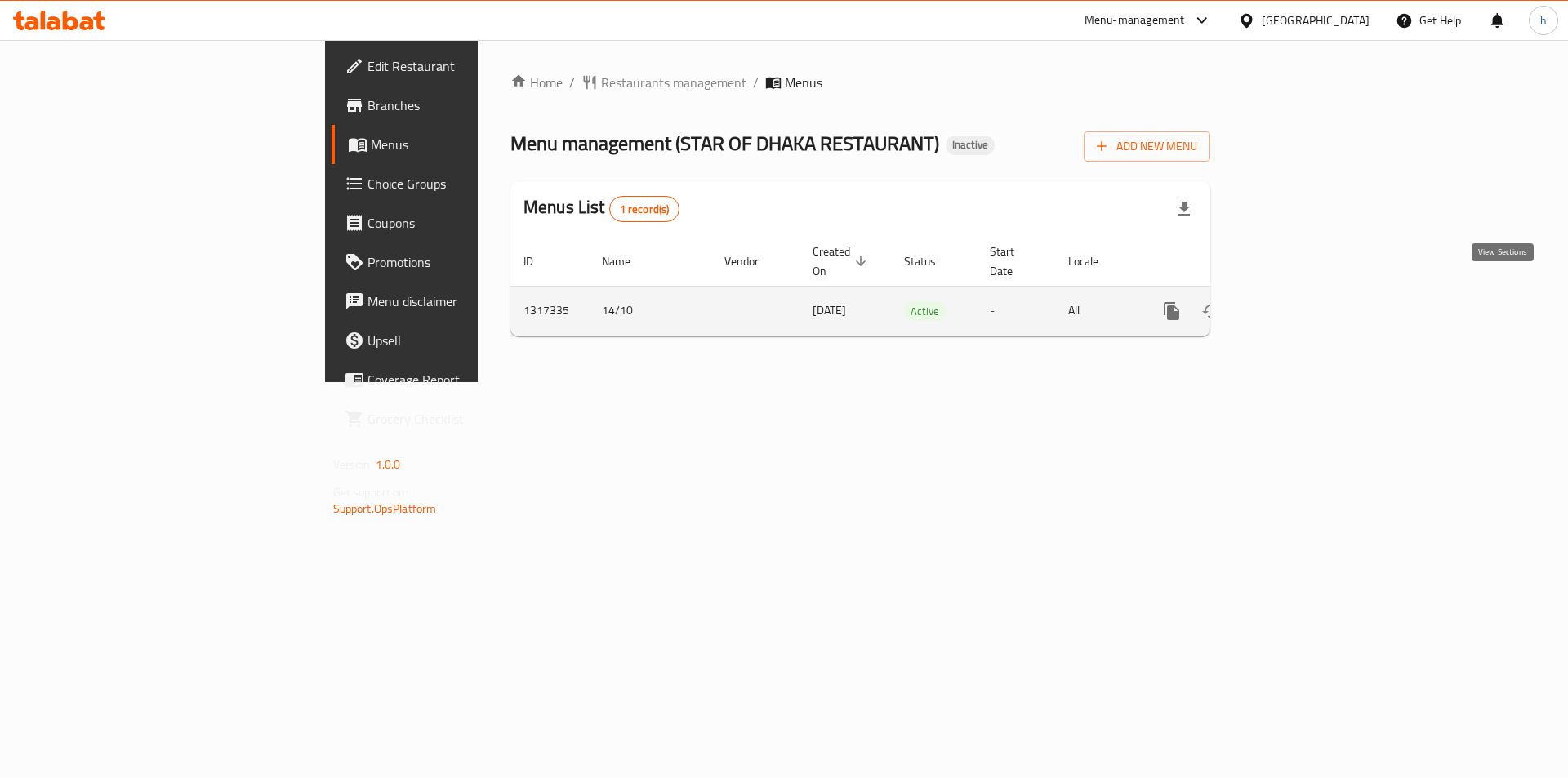
click at [1299, 301] on icon "enhanced table" at bounding box center [1288, 310] width 20 height 19
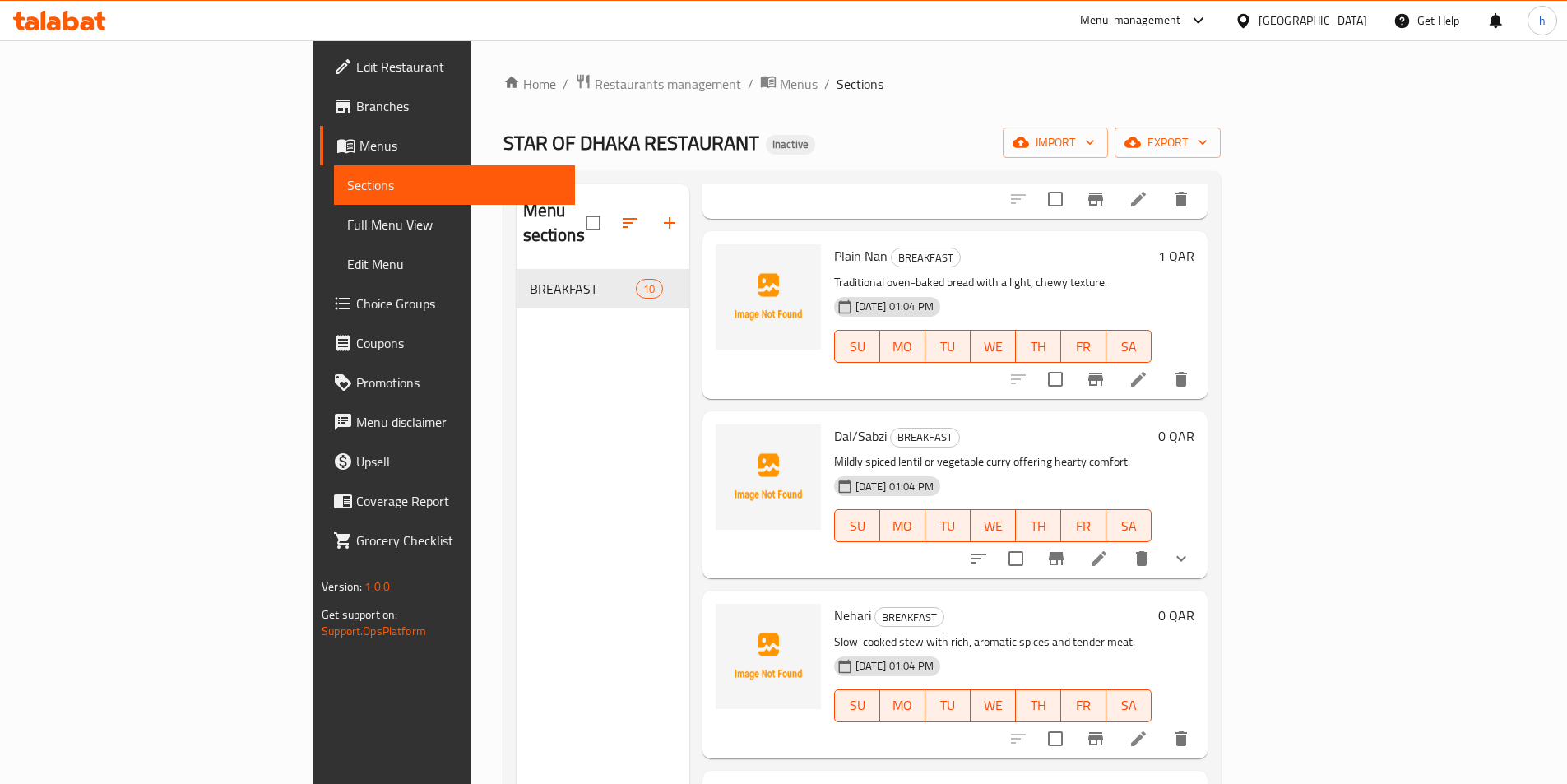
scroll to position [247, 0]
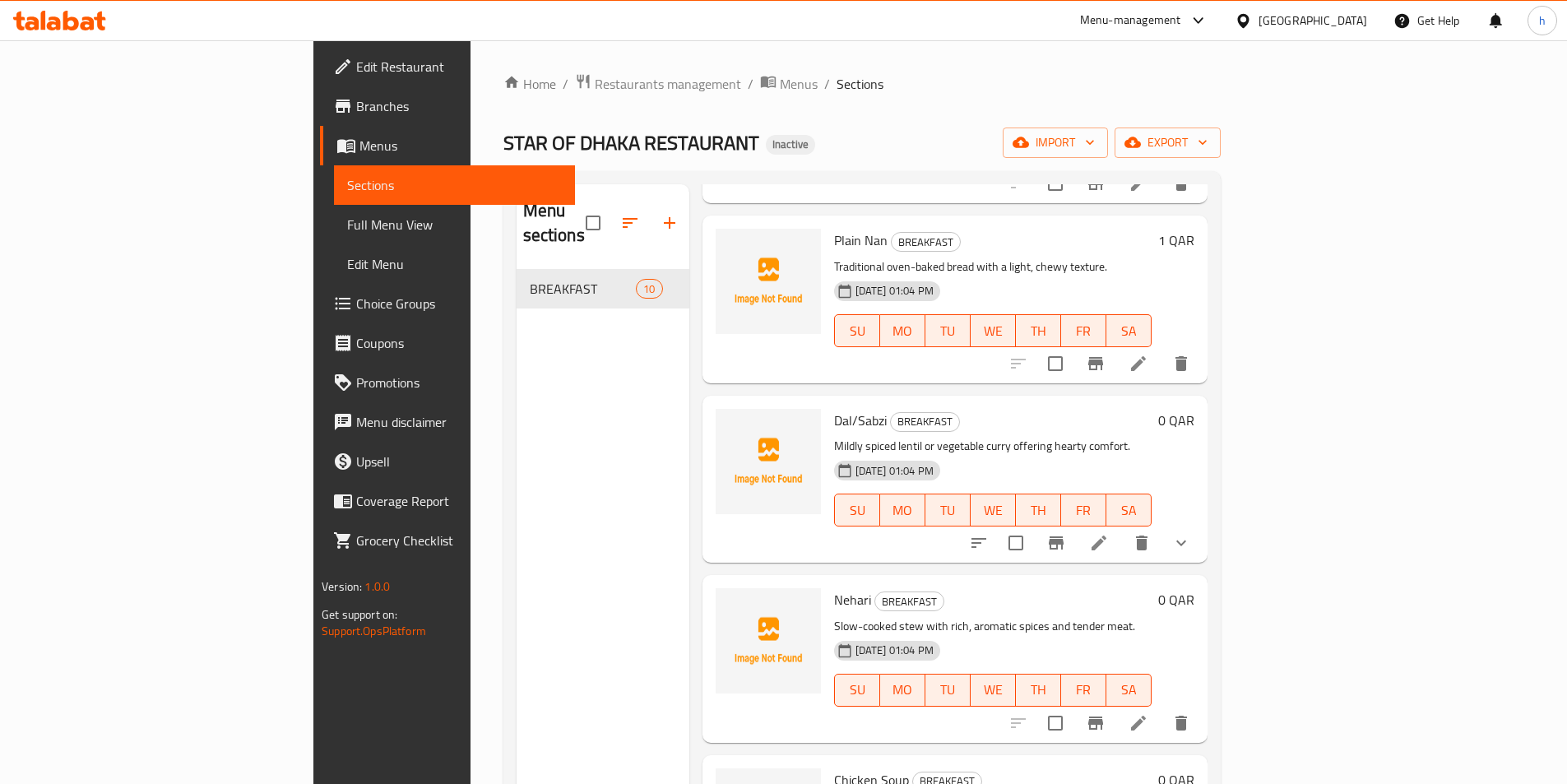
click at [1122, 528] on li at bounding box center [1099, 543] width 46 height 30
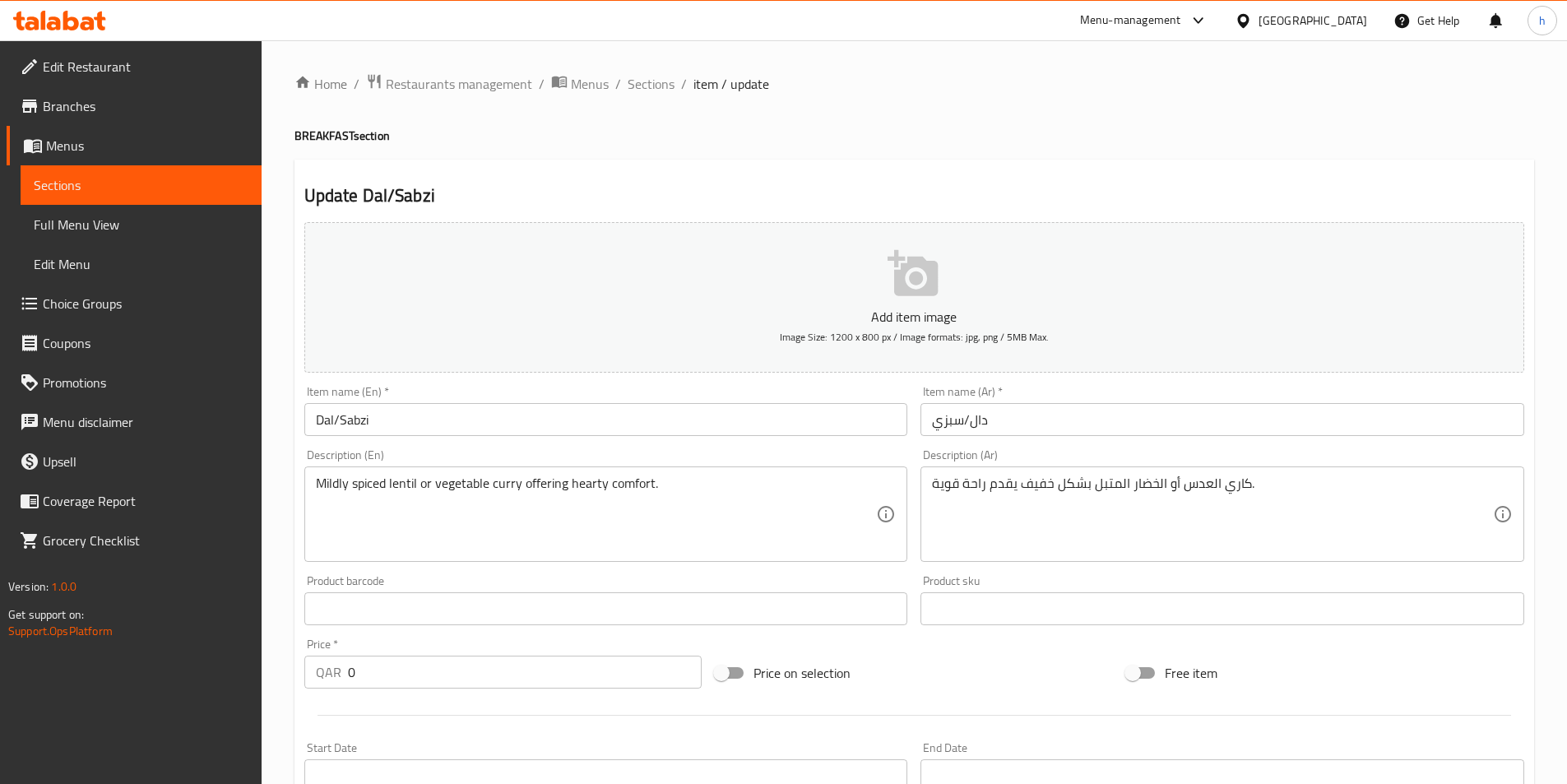
click at [951, 418] on input "دال/سبزي" at bounding box center [1223, 419] width 604 height 33
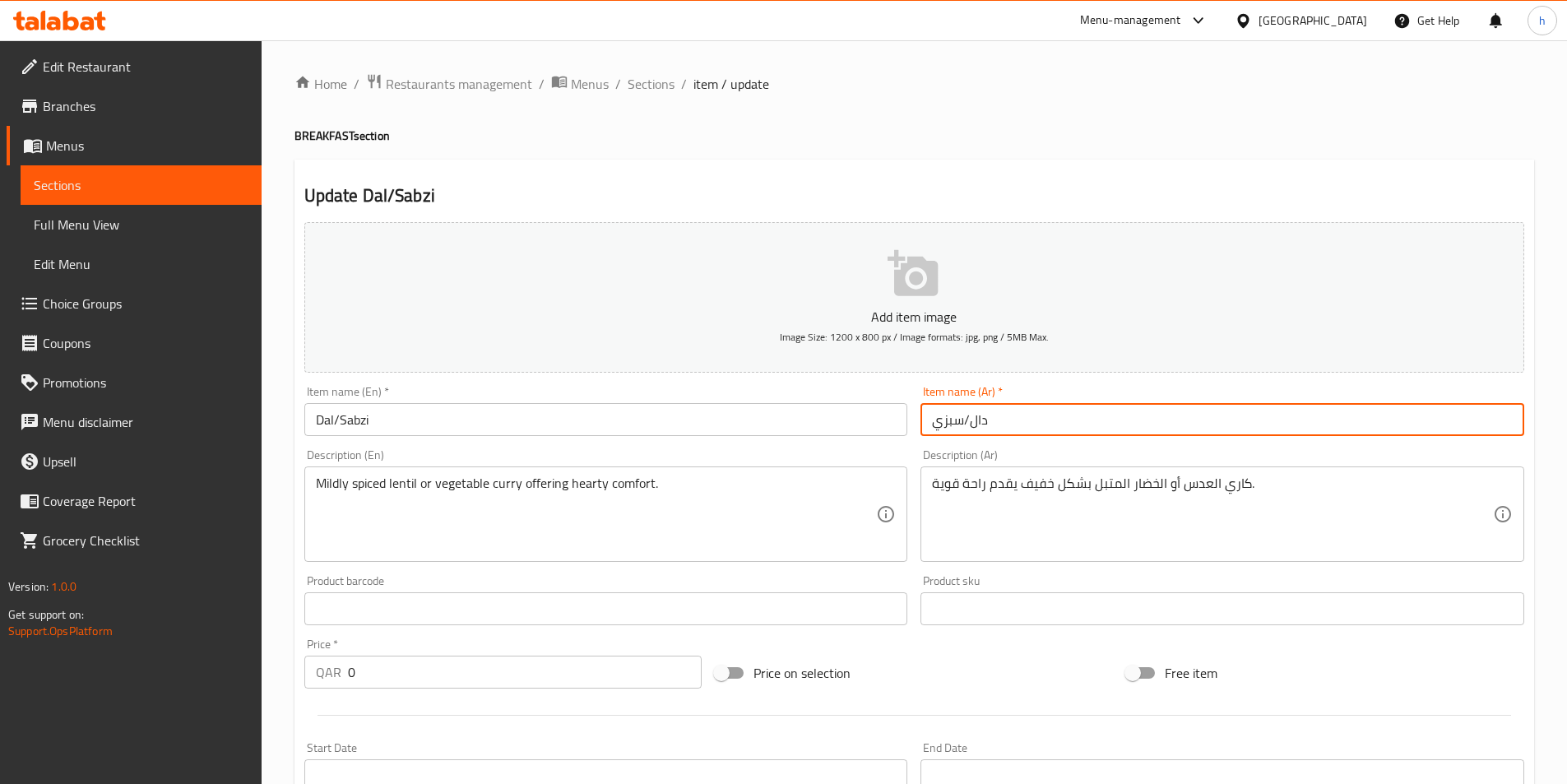
click at [951, 418] on input "دال/سبزي" at bounding box center [1223, 419] width 604 height 33
paste input "text"
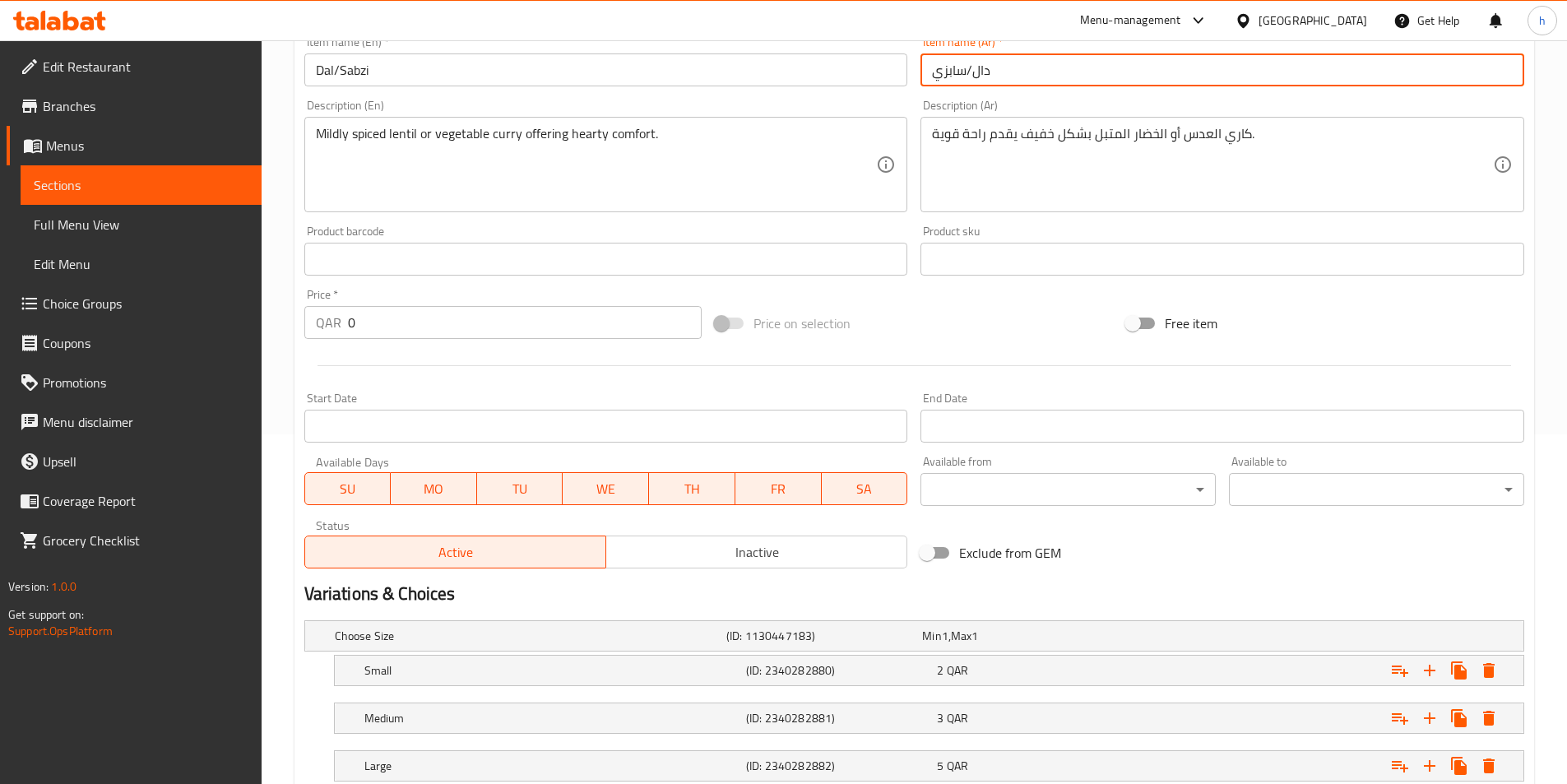
scroll to position [463, 0]
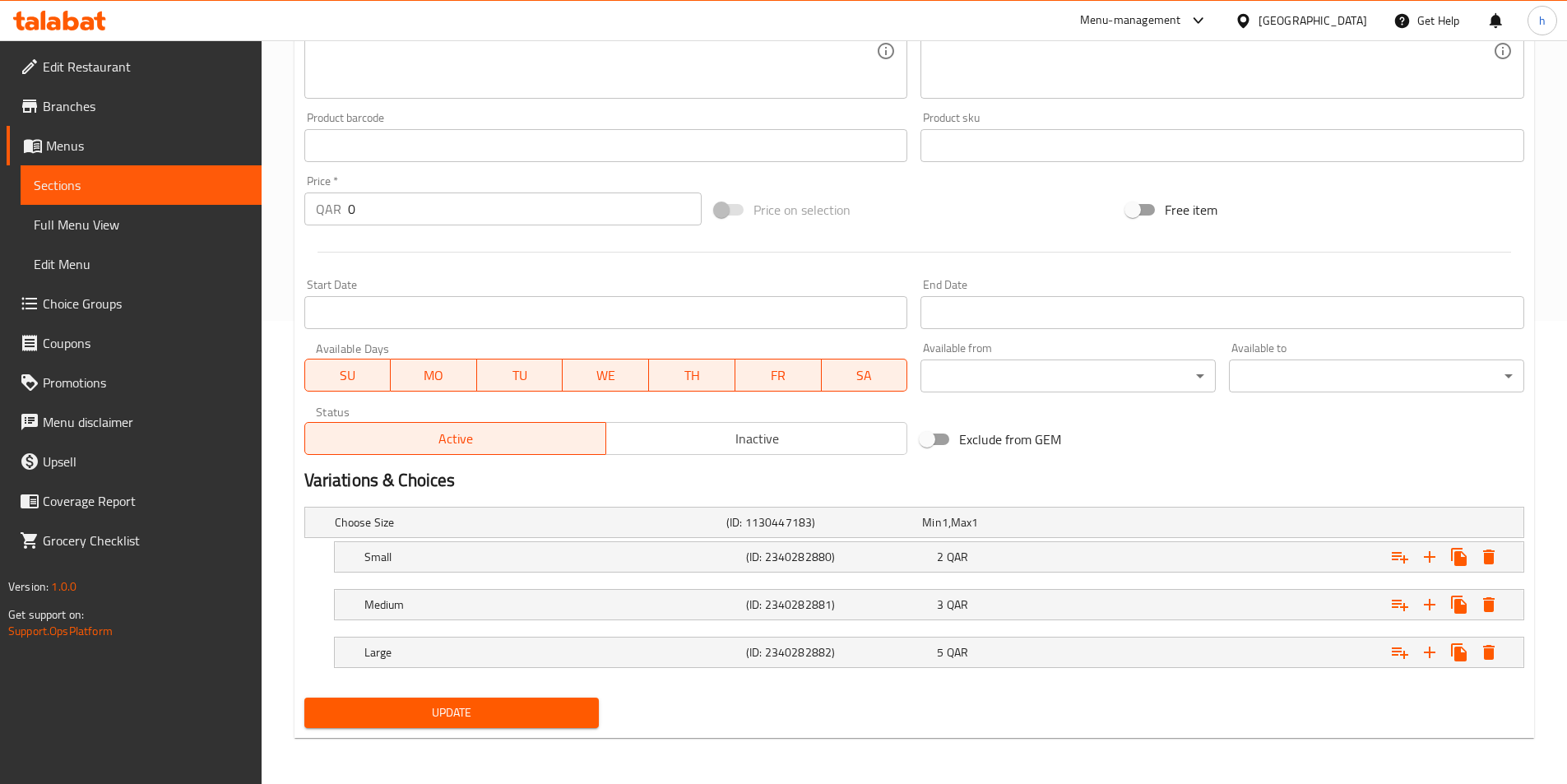
type input "دال/سابزي"
click at [521, 710] on span "Update" at bounding box center [451, 713] width 269 height 21
click at [163, 303] on span "Choice Groups" at bounding box center [146, 303] width 206 height 20
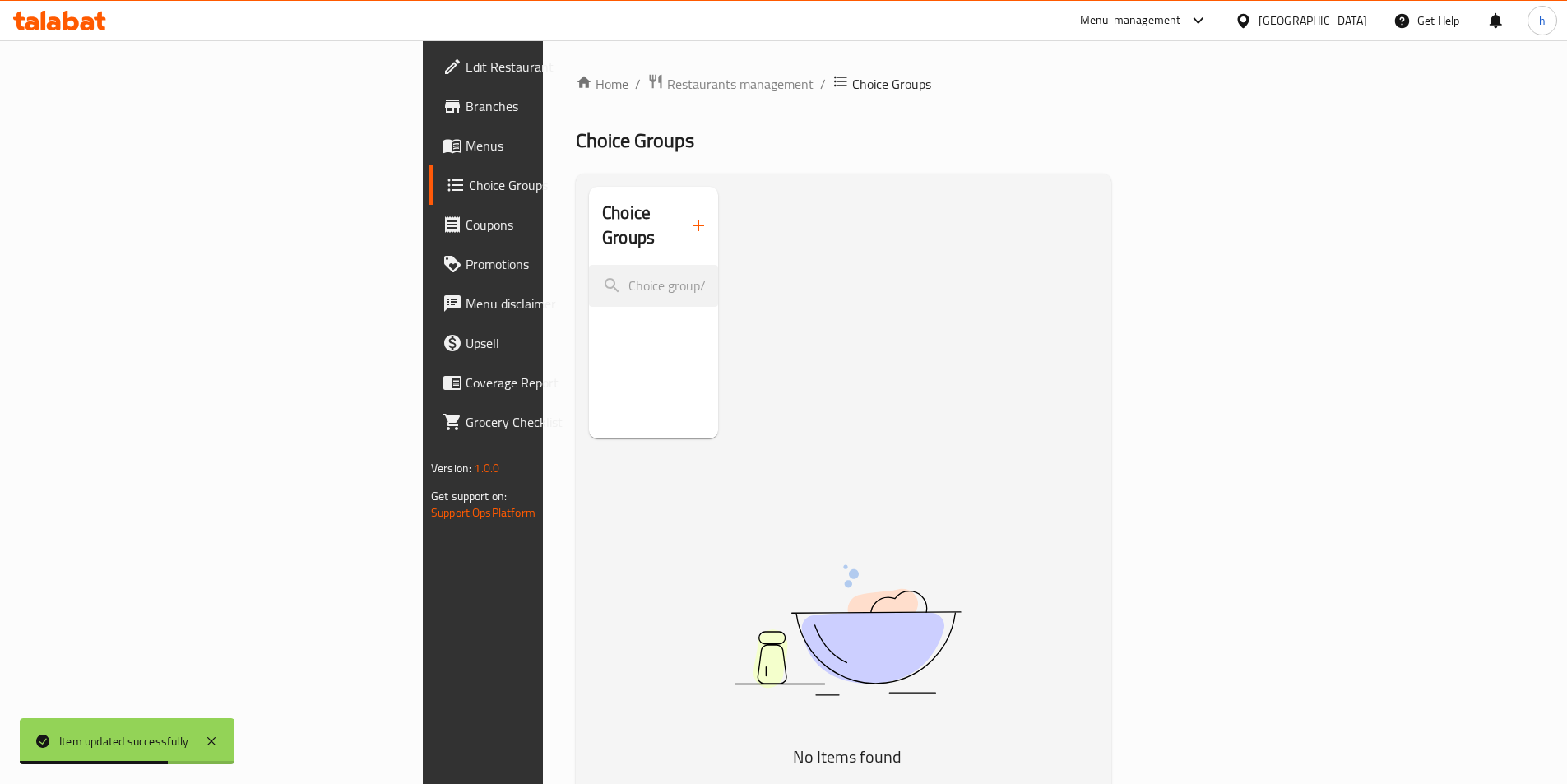
click at [689, 215] on icon "button" at bounding box center [698, 225] width 20 height 20
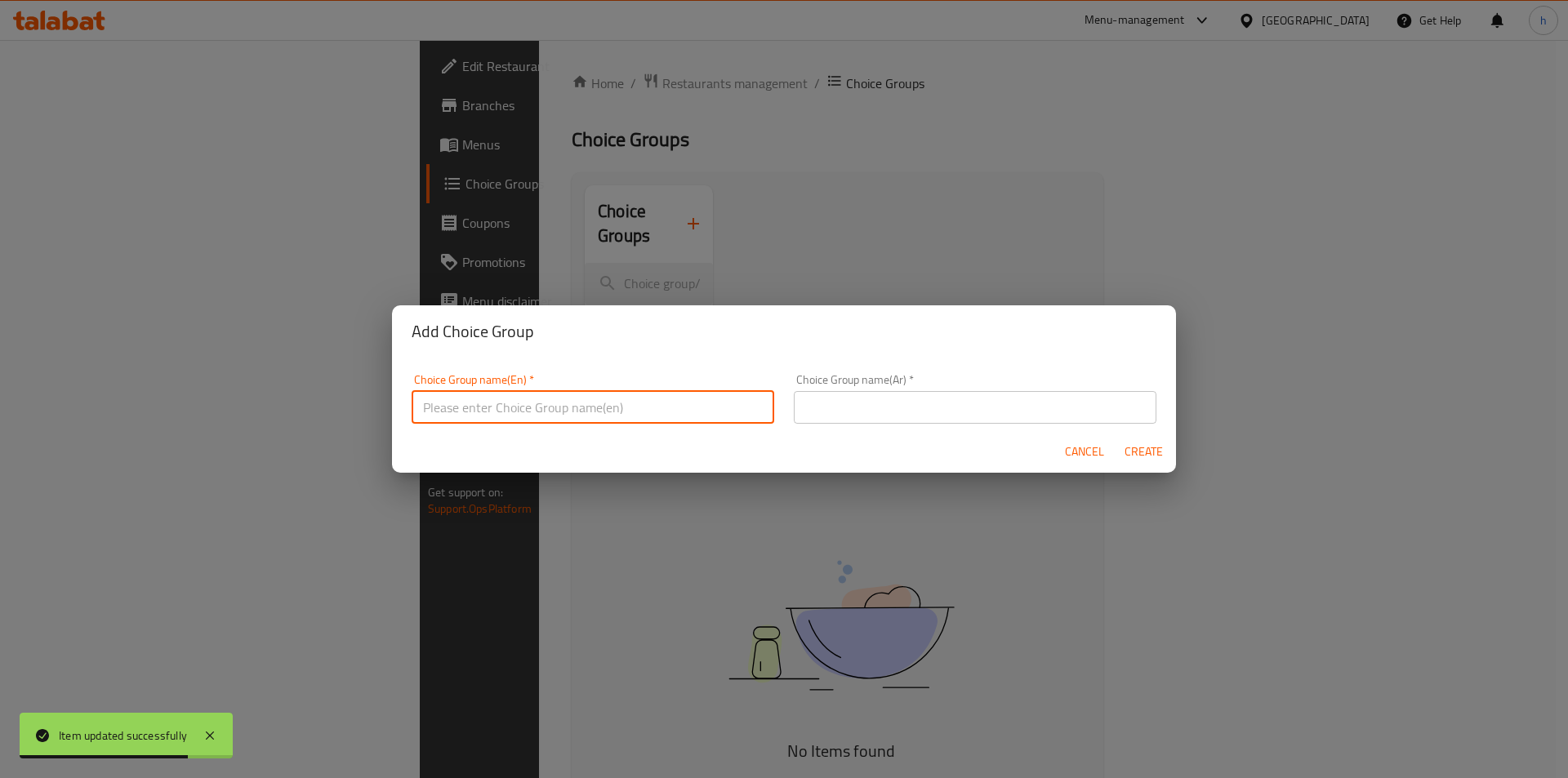
click at [588, 402] on input "text" at bounding box center [593, 407] width 362 height 32
type input "Your Choice OF :"
click at [921, 403] on input "text" at bounding box center [974, 407] width 362 height 32
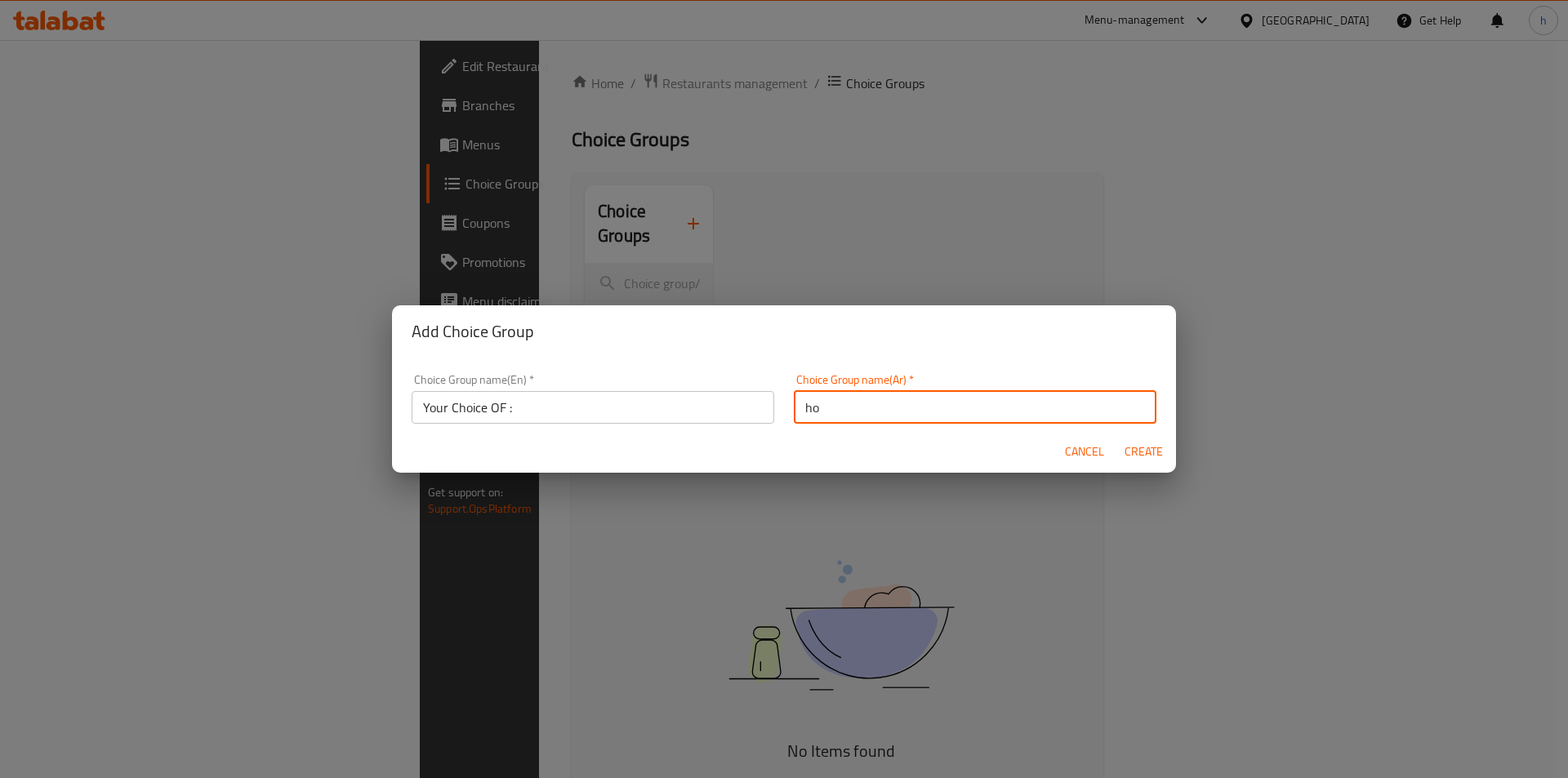
type input "h"
type input "اختيارك من"
click at [1156, 447] on span "Create" at bounding box center [1143, 452] width 39 height 20
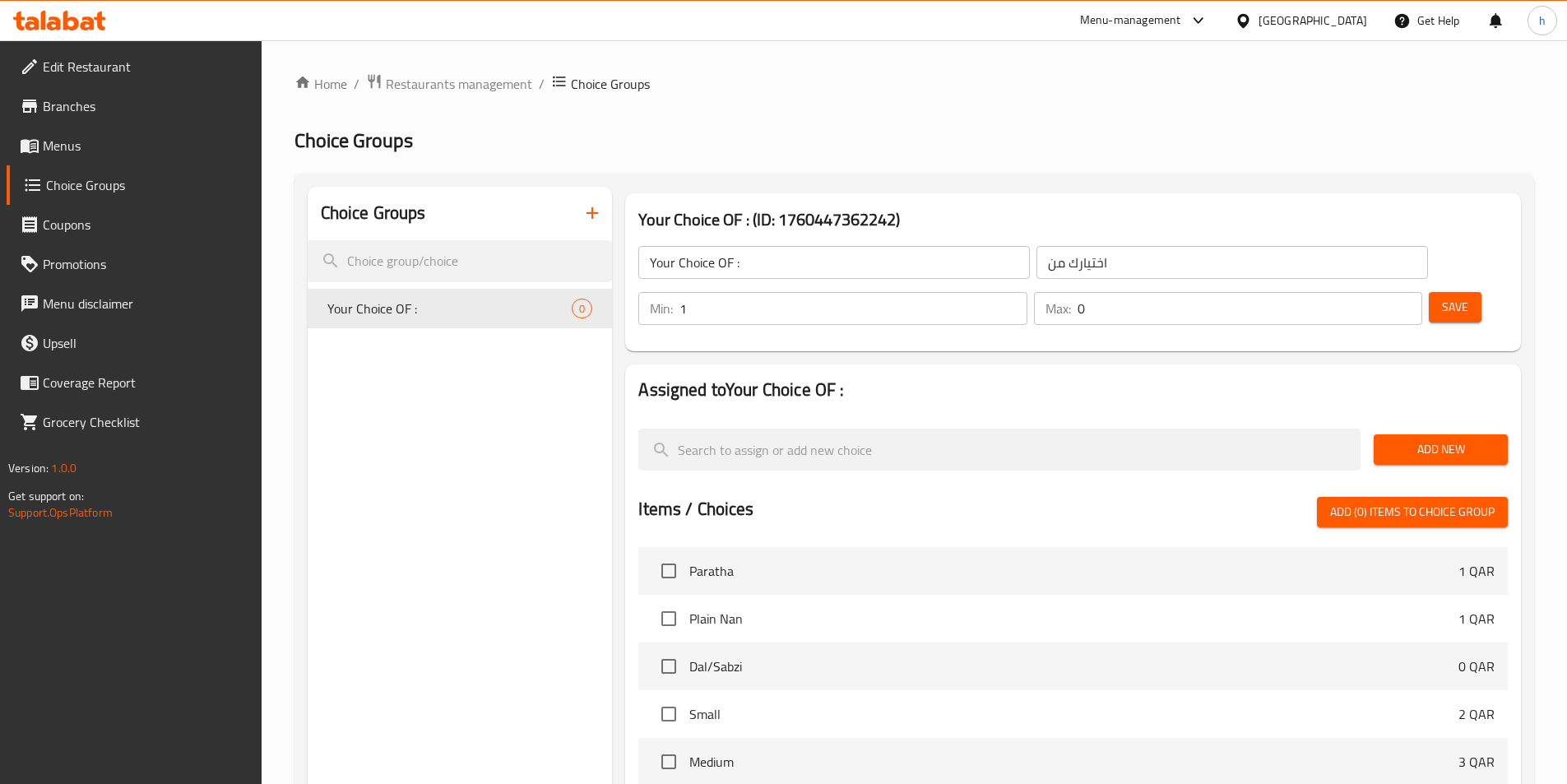
type input "1"
click at [1027, 292] on input "1" at bounding box center [853, 308] width 347 height 33
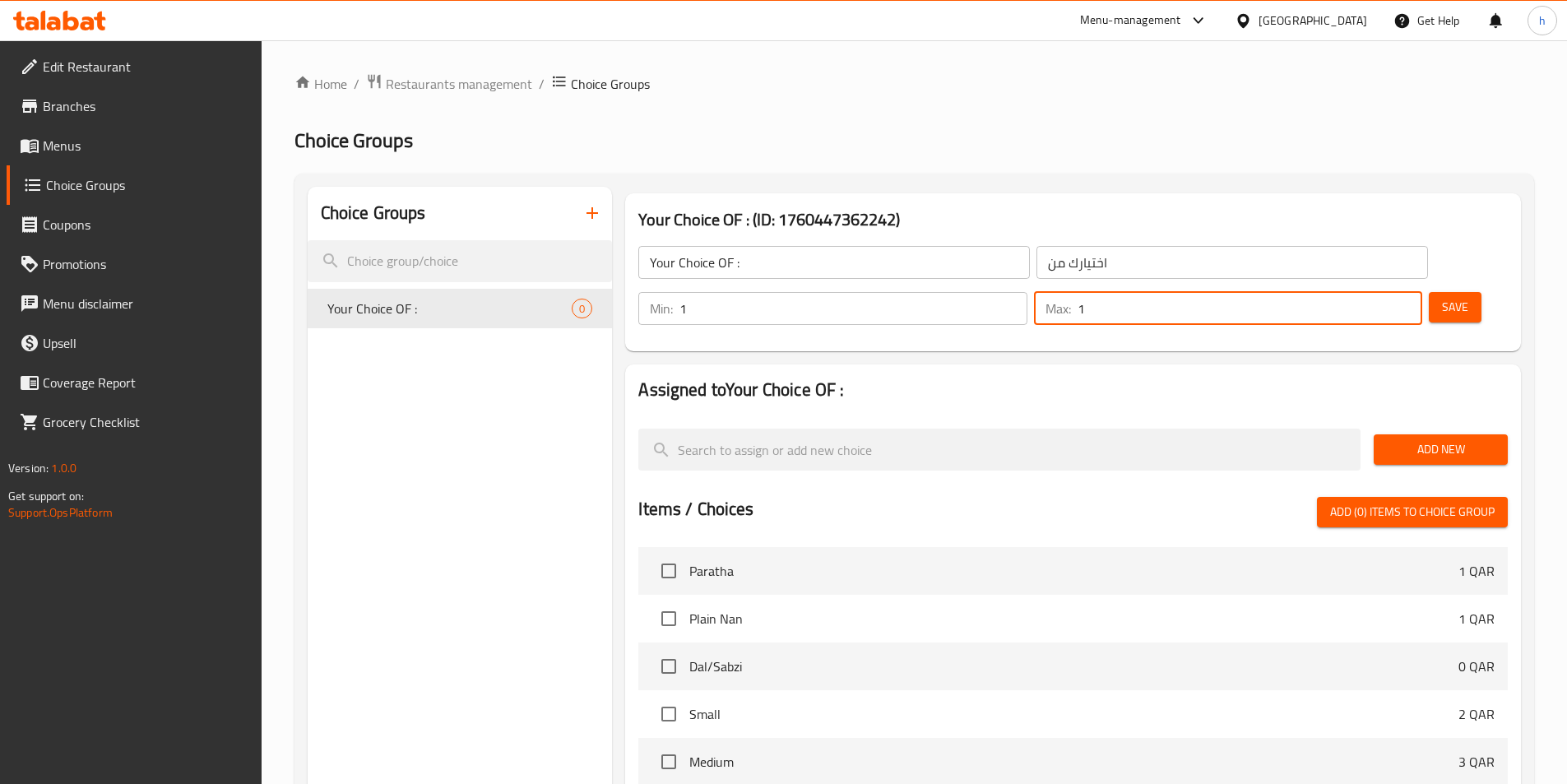
type input "1"
click at [1373, 292] on input "1" at bounding box center [1250, 308] width 344 height 33
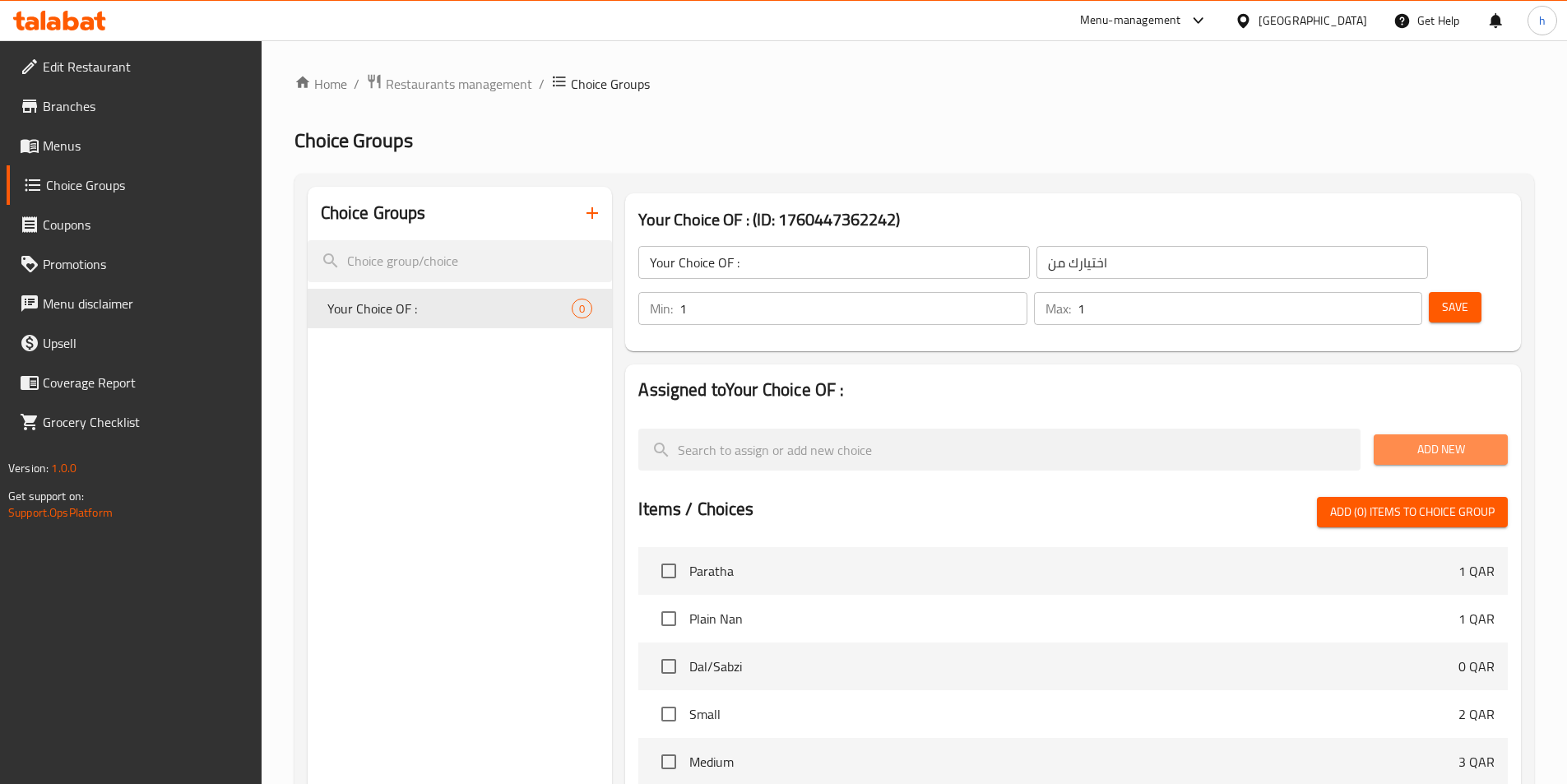
click at [1465, 439] on span "Add New" at bounding box center [1441, 449] width 108 height 21
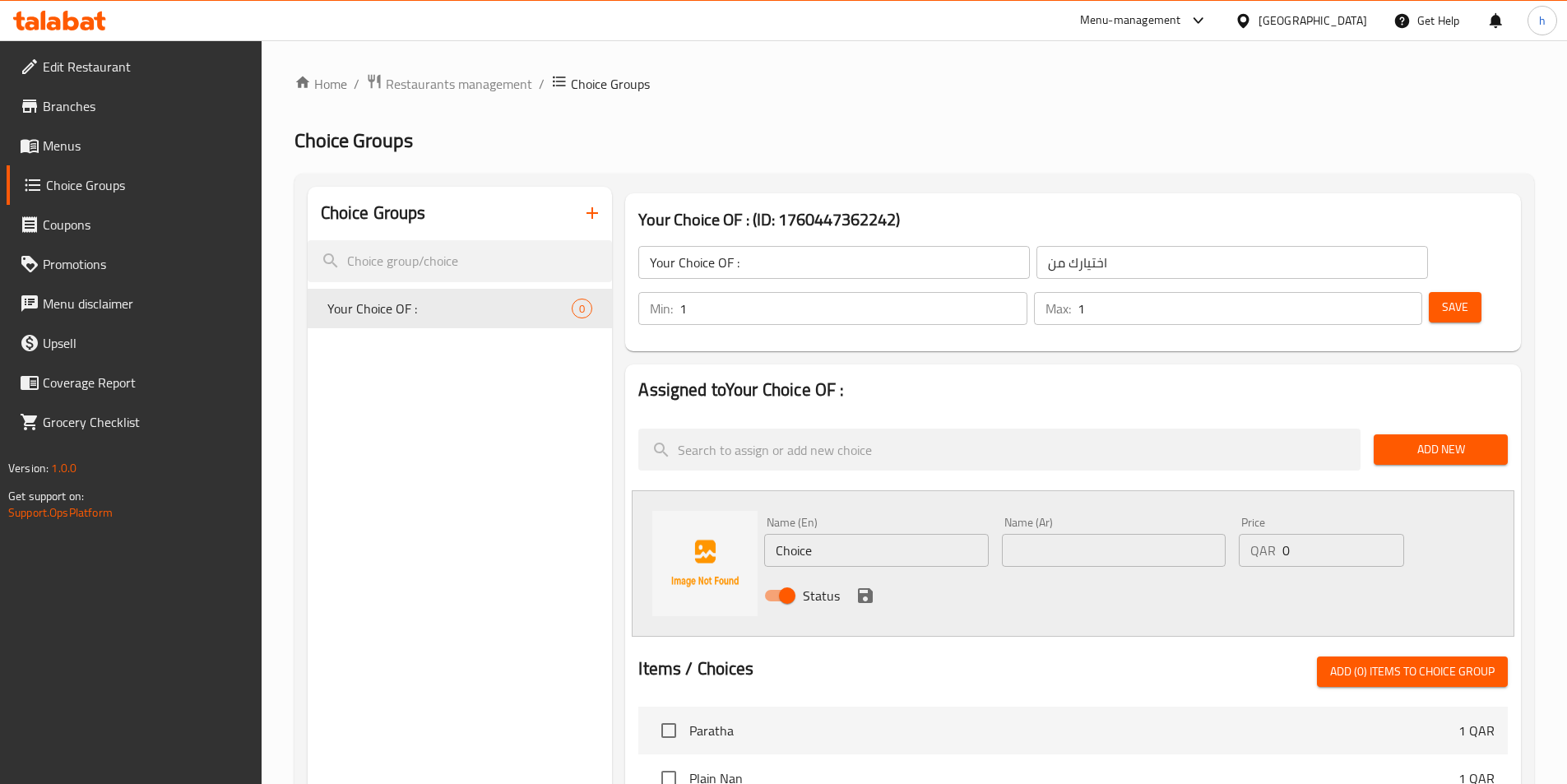
click at [935, 533] on input "Choice" at bounding box center [876, 549] width 224 height 33
paste input "Dal"
type input "Dal"
click at [1083, 533] on input "text" at bounding box center [1114, 549] width 224 height 33
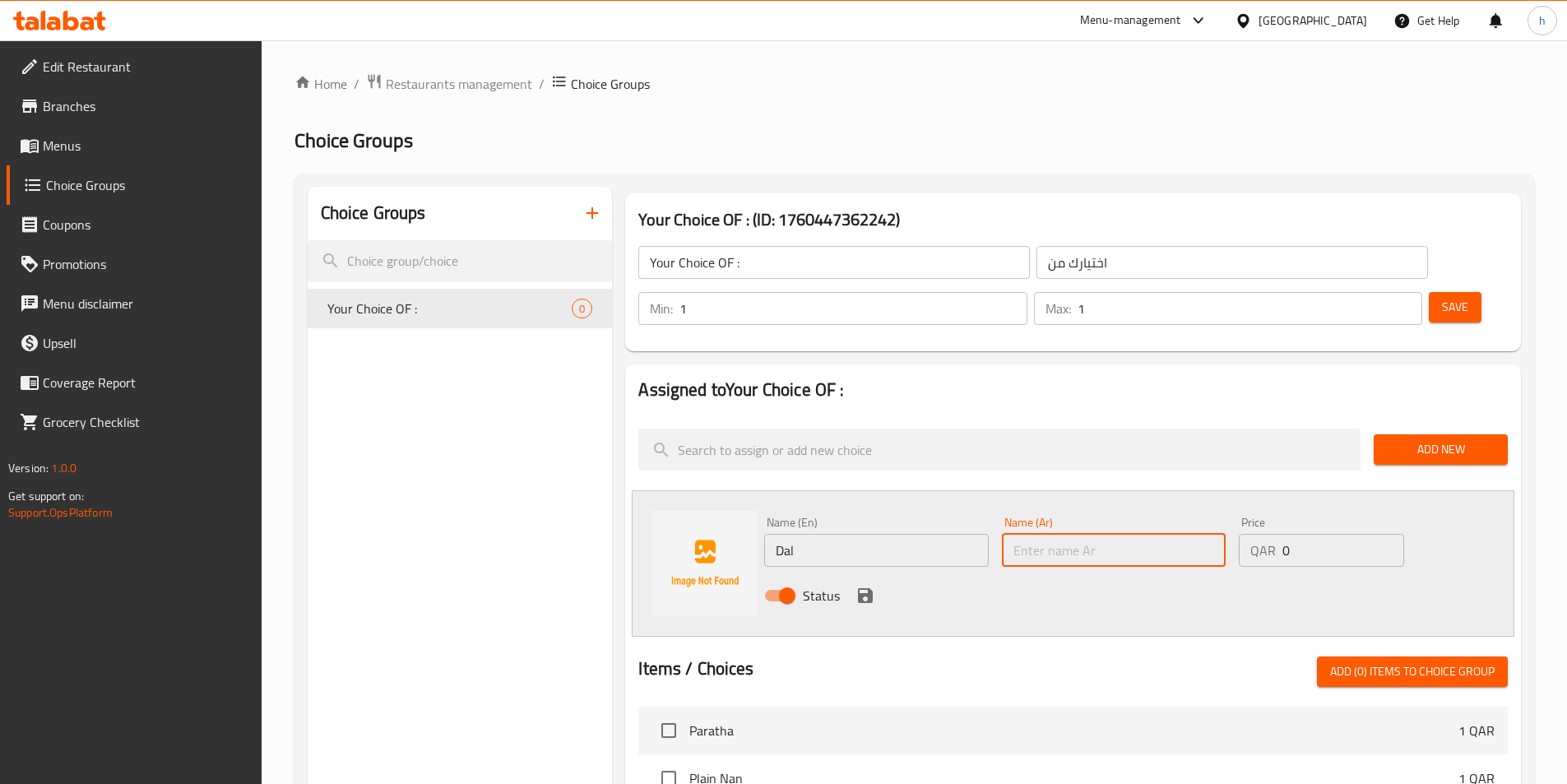
paste input "دال"
type input "دال"
click at [871, 588] on icon "save" at bounding box center [866, 595] width 15 height 15
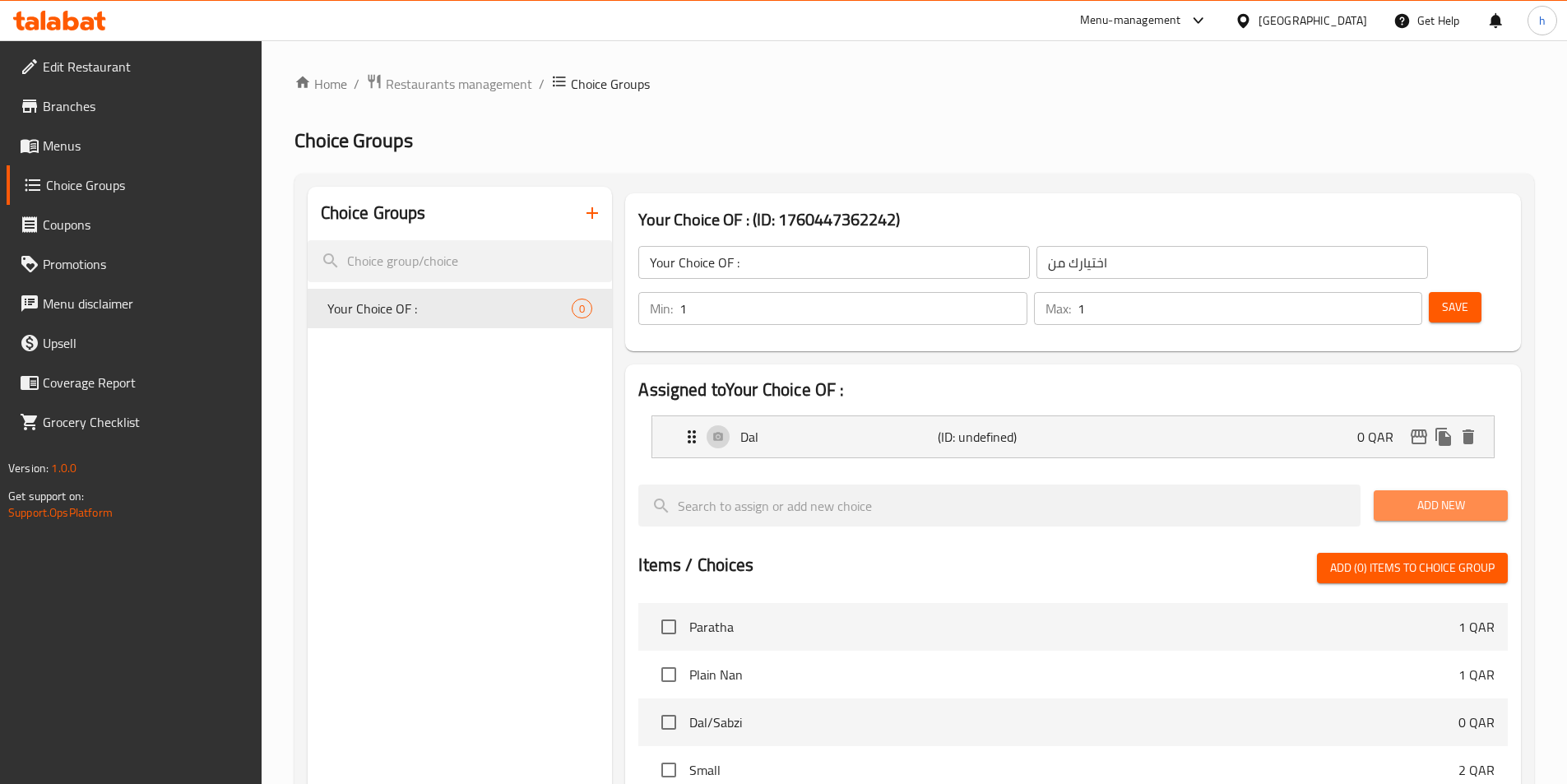
click at [1454, 495] on span "Add New" at bounding box center [1441, 505] width 108 height 21
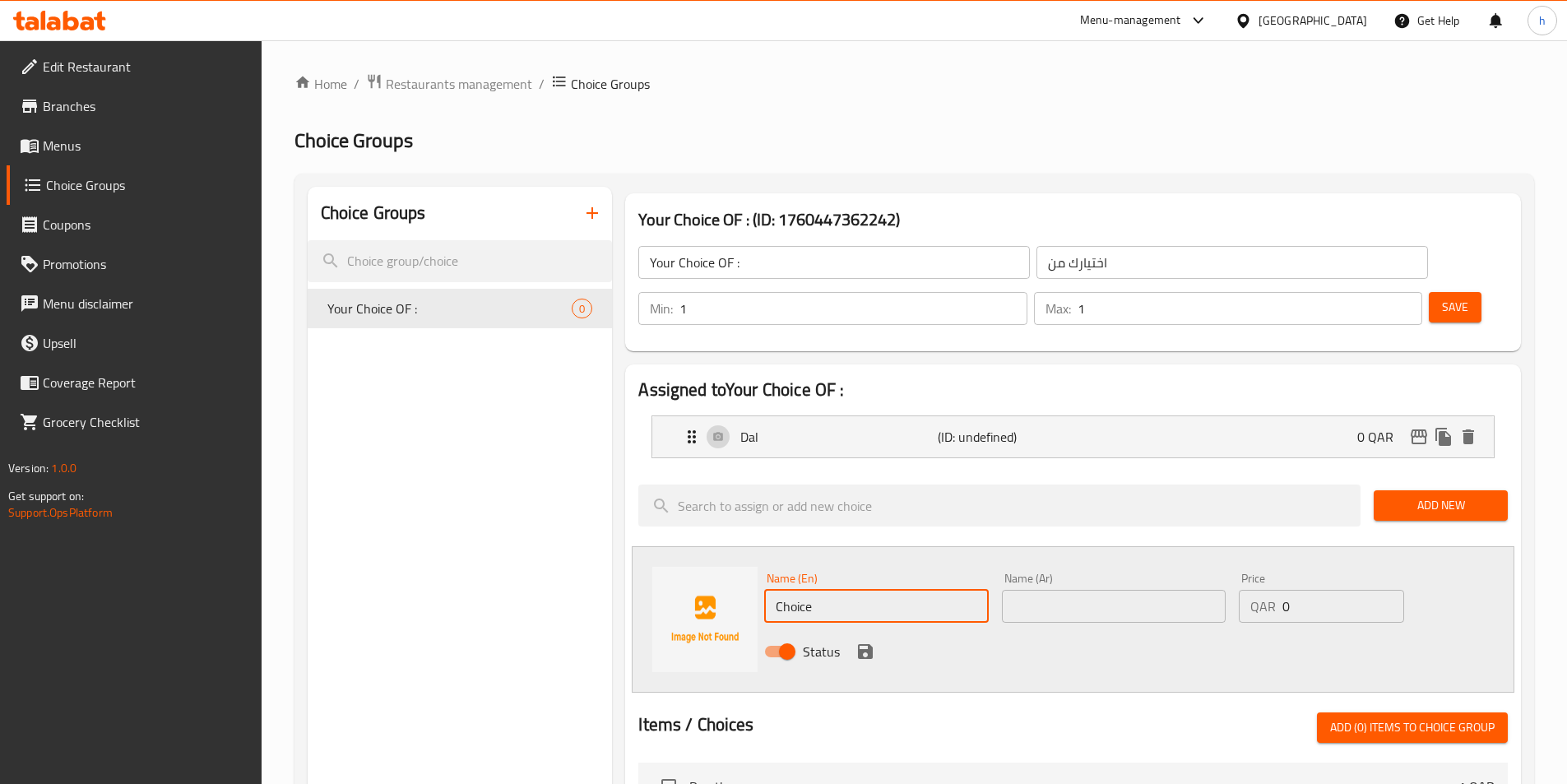
click at [897, 589] on input "Choice" at bounding box center [876, 605] width 224 height 33
paste input "Sabzi"
type input "Sabzi"
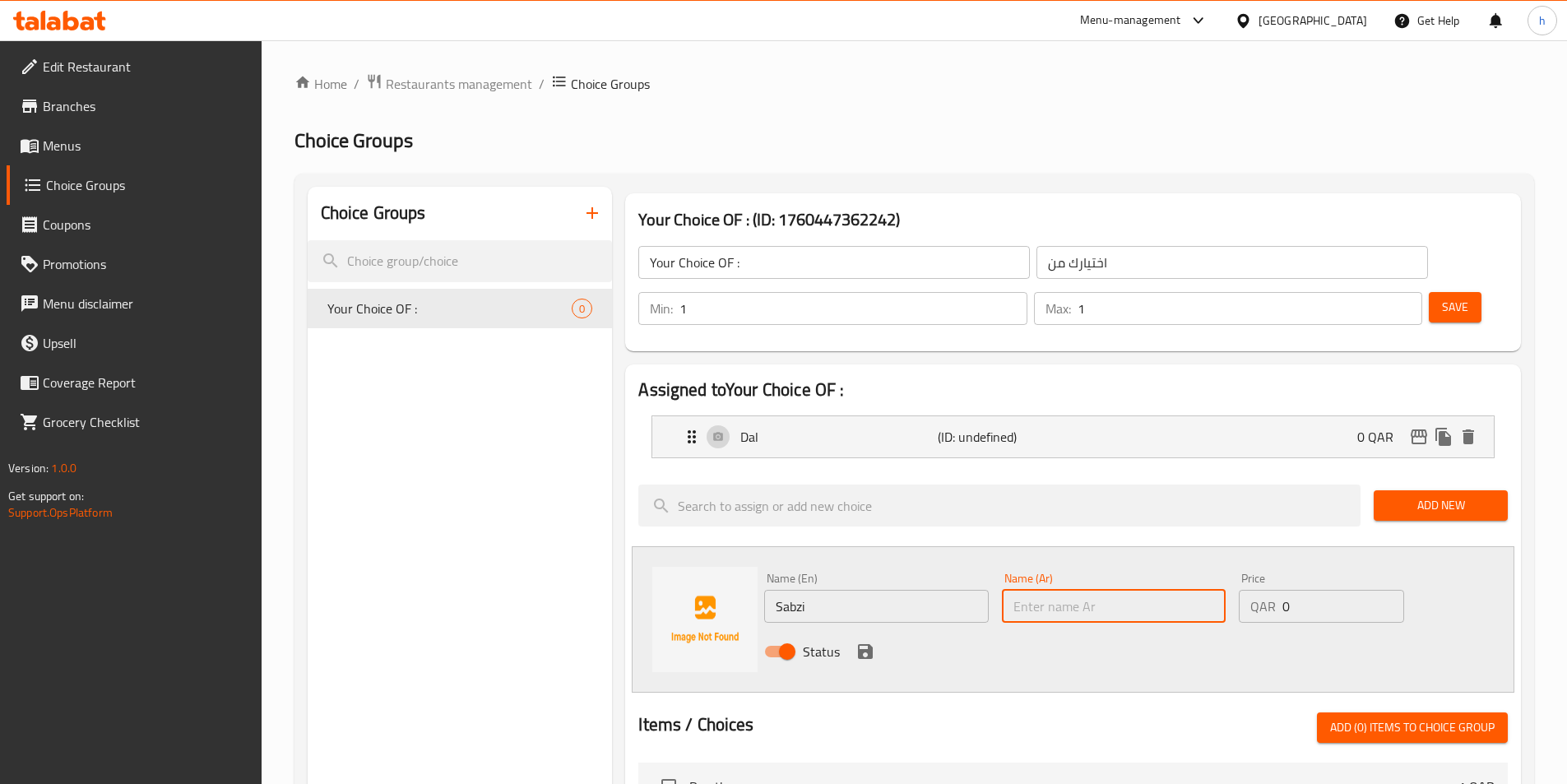
click at [1015, 589] on input "text" at bounding box center [1114, 605] width 224 height 33
click at [1173, 589] on input "text" at bounding box center [1114, 605] width 224 height 33
paste input "سابزي"
type input "سابزي"
click at [859, 644] on icon "save" at bounding box center [866, 651] width 15 height 15
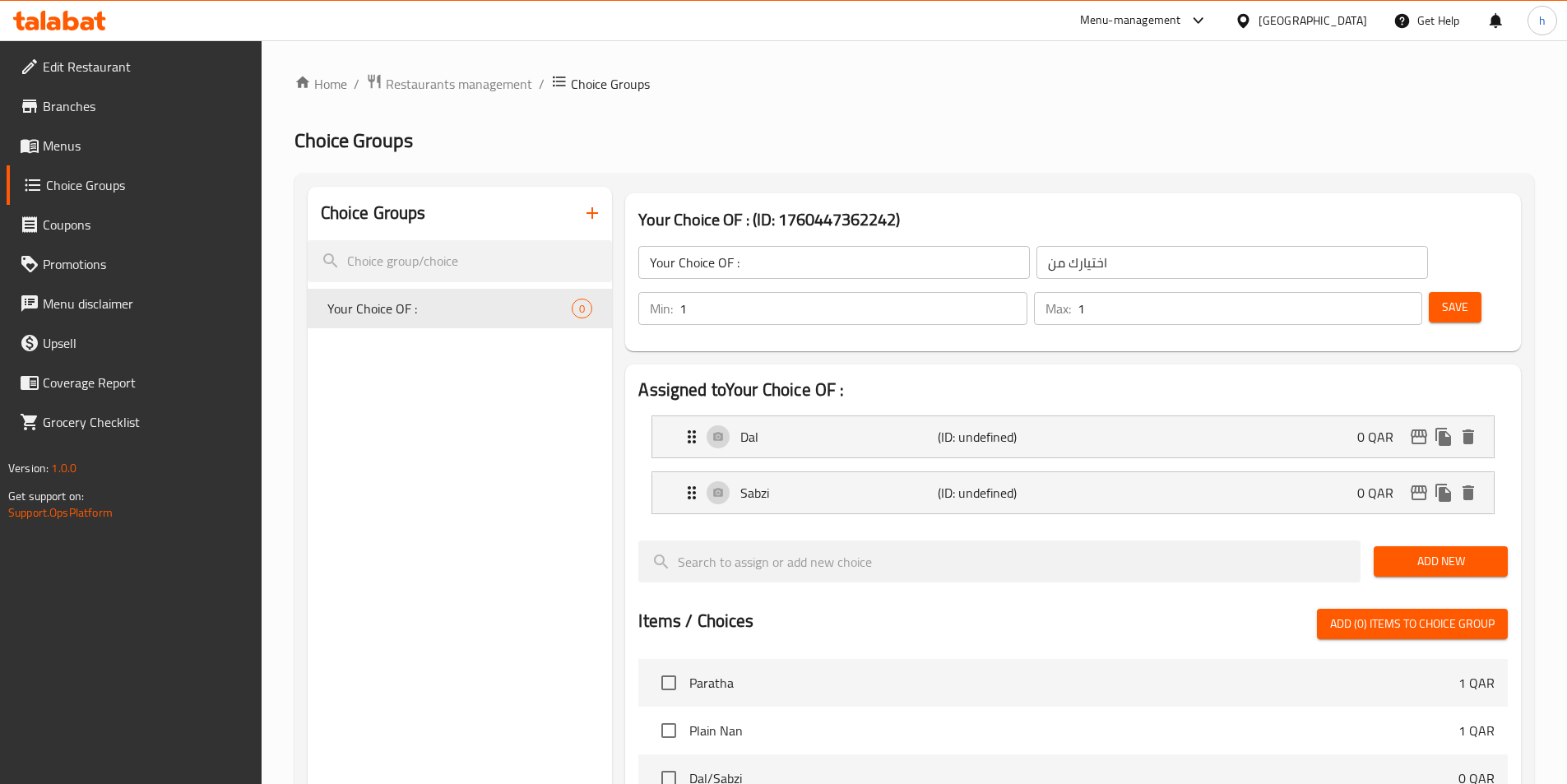
click at [1452, 292] on button "Save" at bounding box center [1456, 307] width 52 height 31
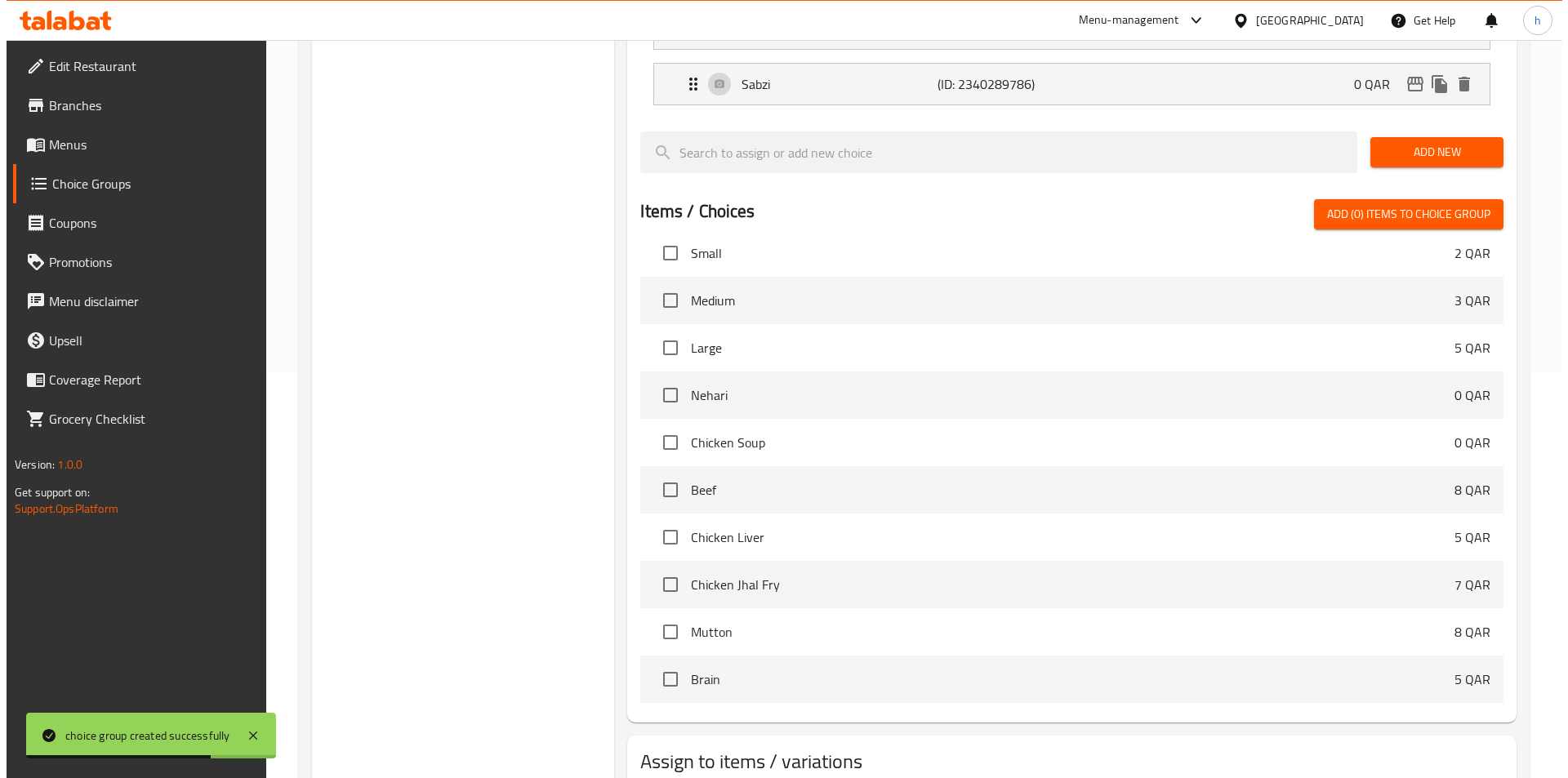
scroll to position [470, 0]
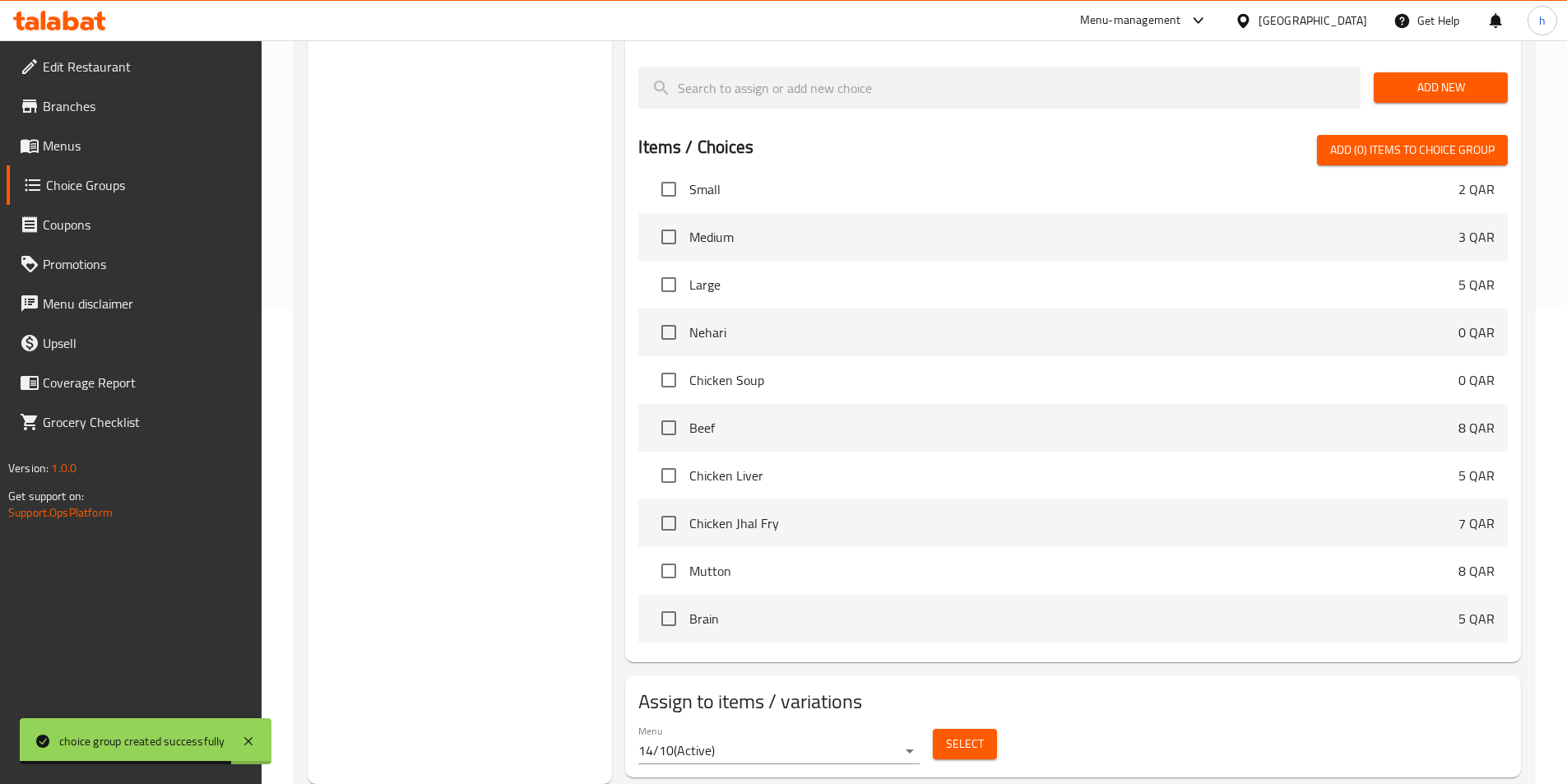
click at [944, 721] on div "Menu 14/10 ( Active ) Select" at bounding box center [1073, 744] width 883 height 52
click at [962, 733] on span "Select" at bounding box center [965, 744] width 37 height 21
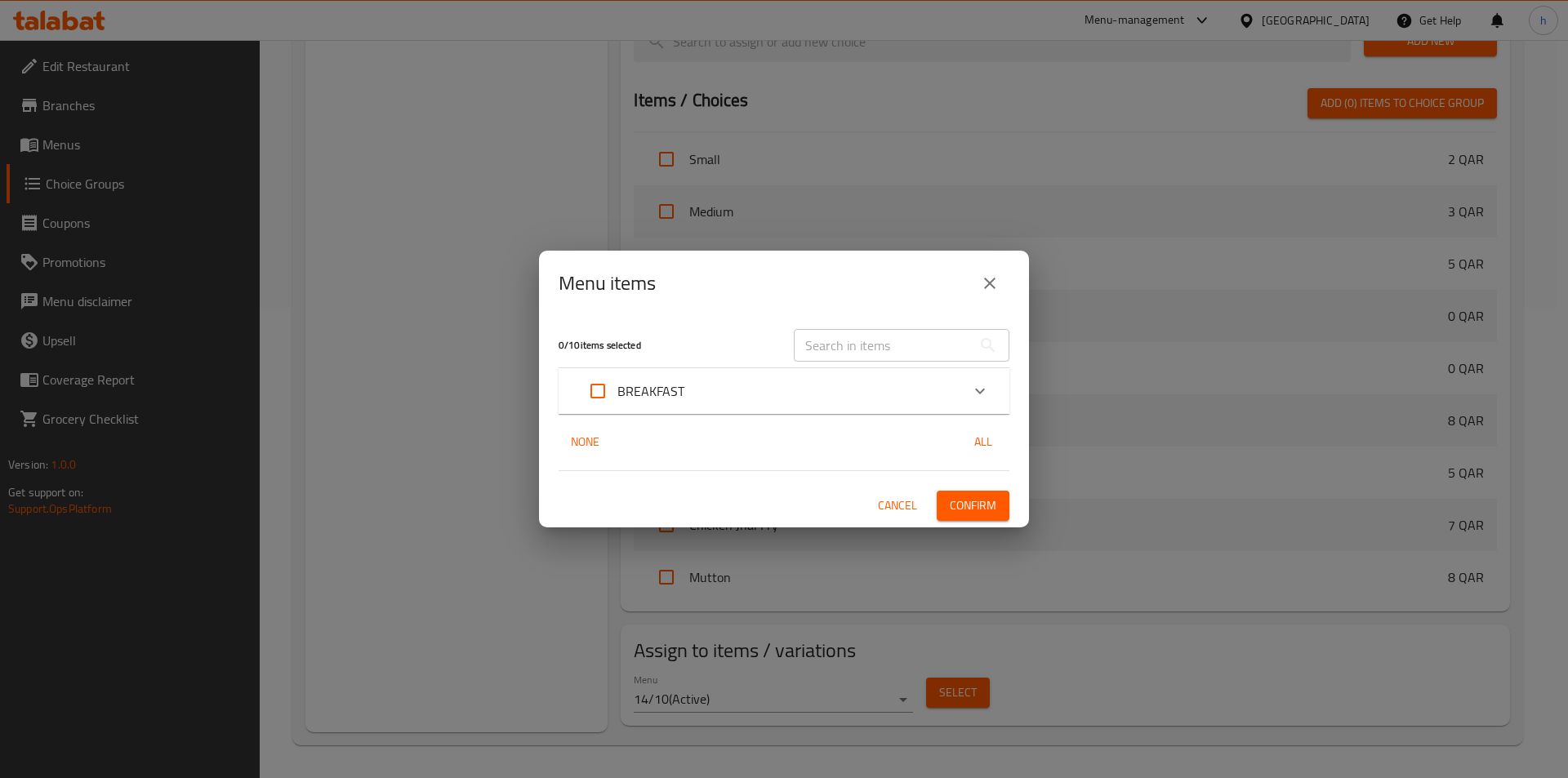
click at [847, 405] on div "BREAKFAST" at bounding box center [768, 391] width 382 height 39
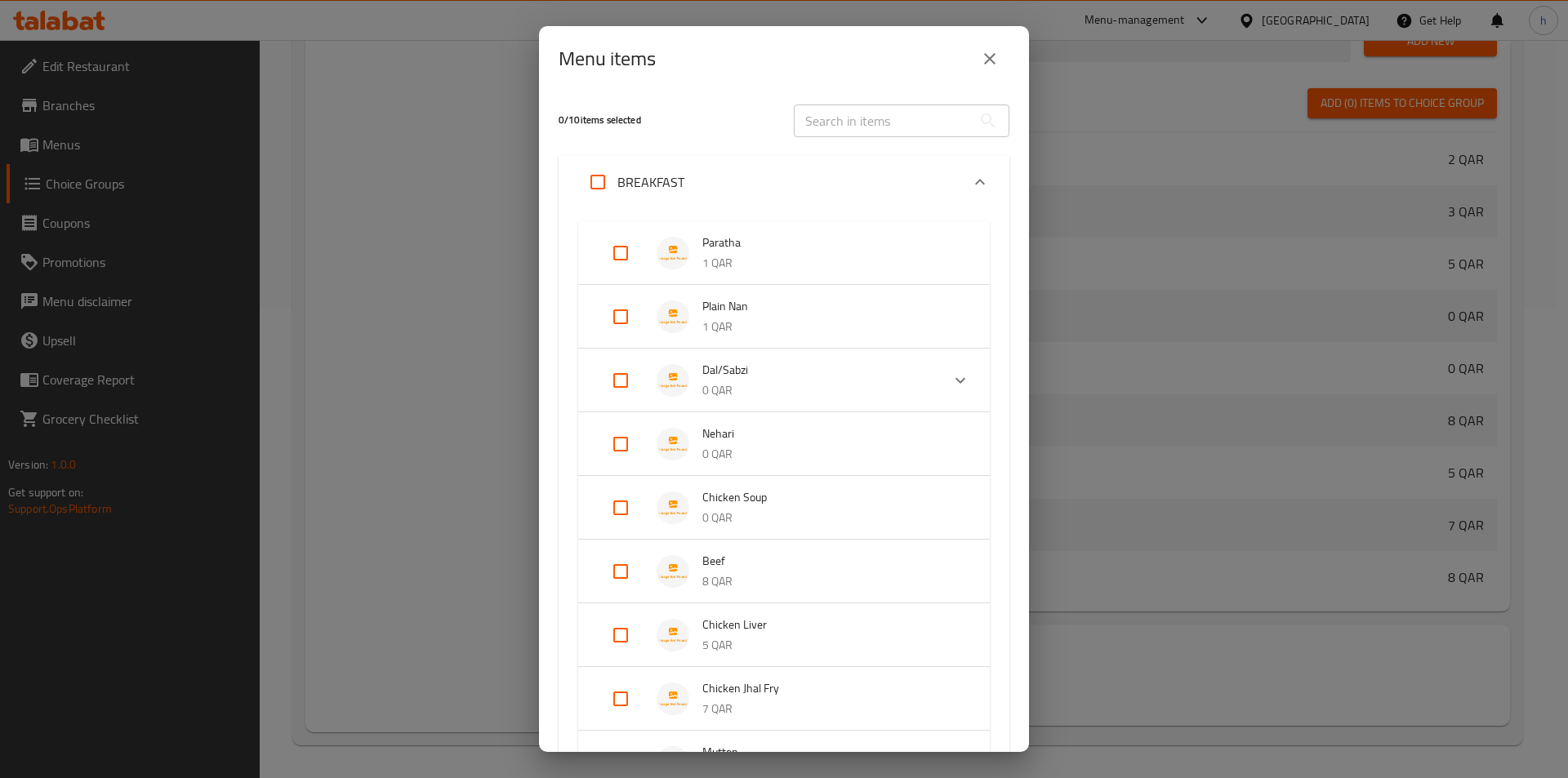
click at [622, 377] on input "Expand" at bounding box center [621, 381] width 39 height 39
checkbox input "true"
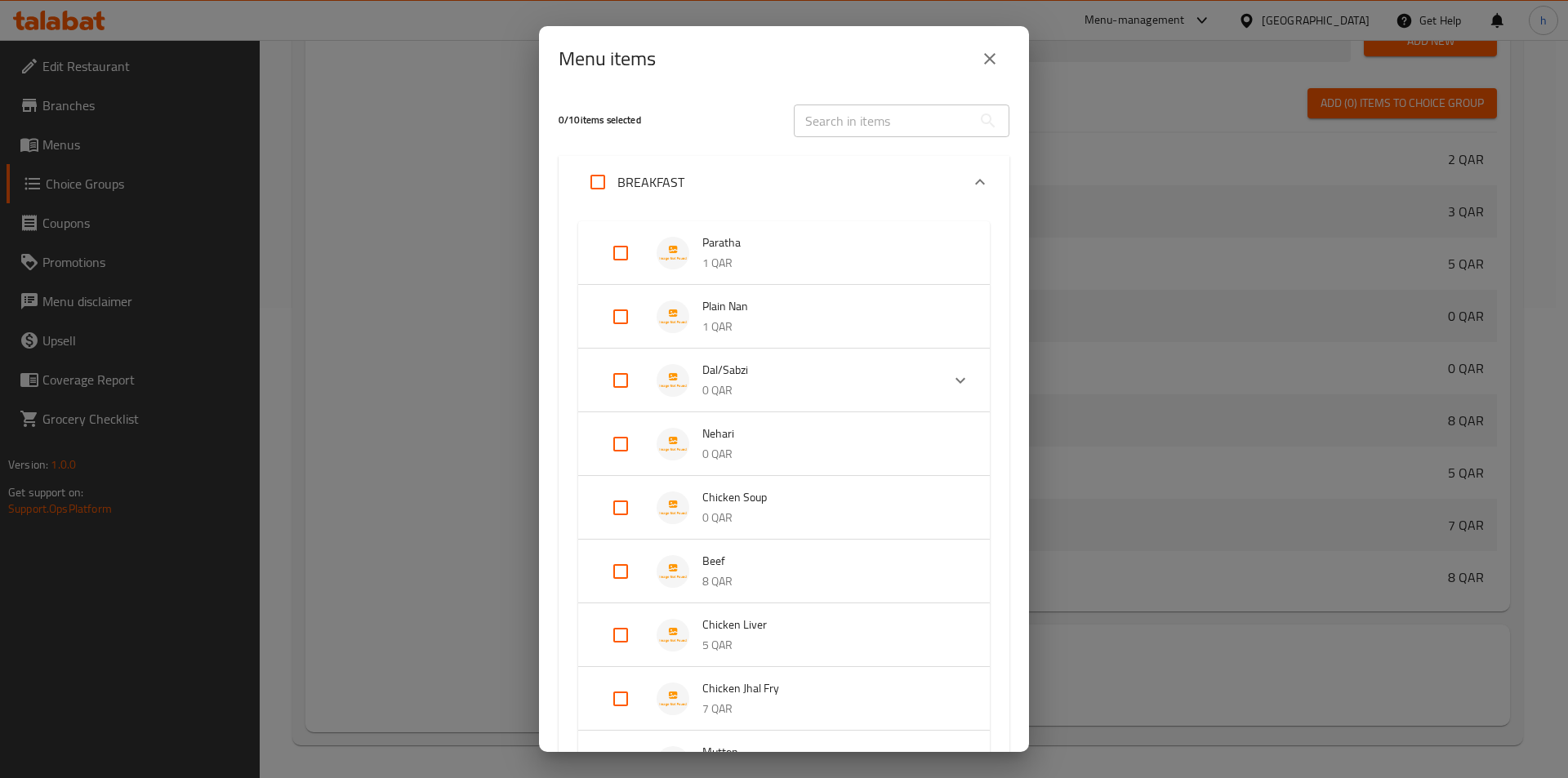
checkbox input "true"
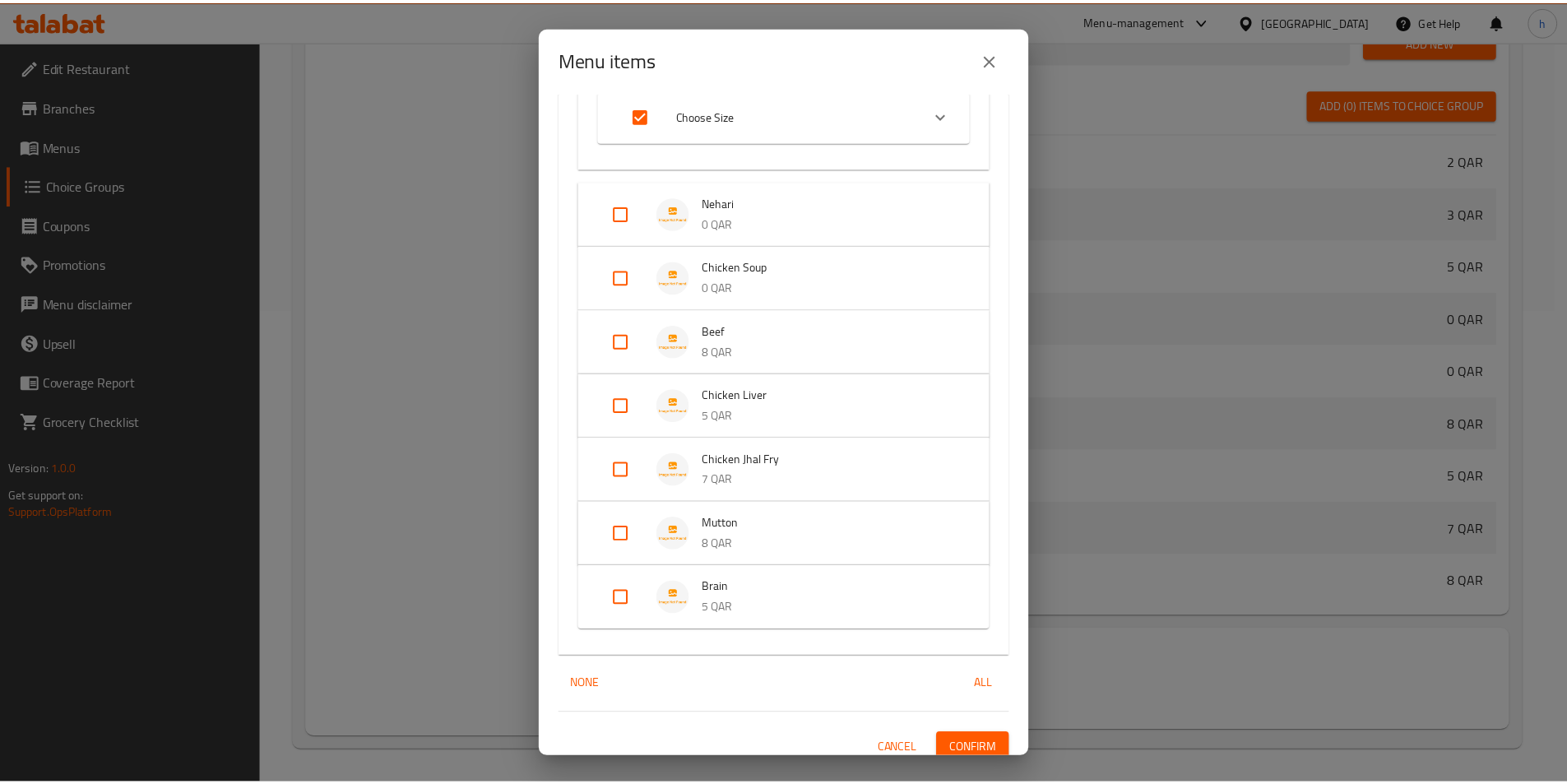
scroll to position [366, 0]
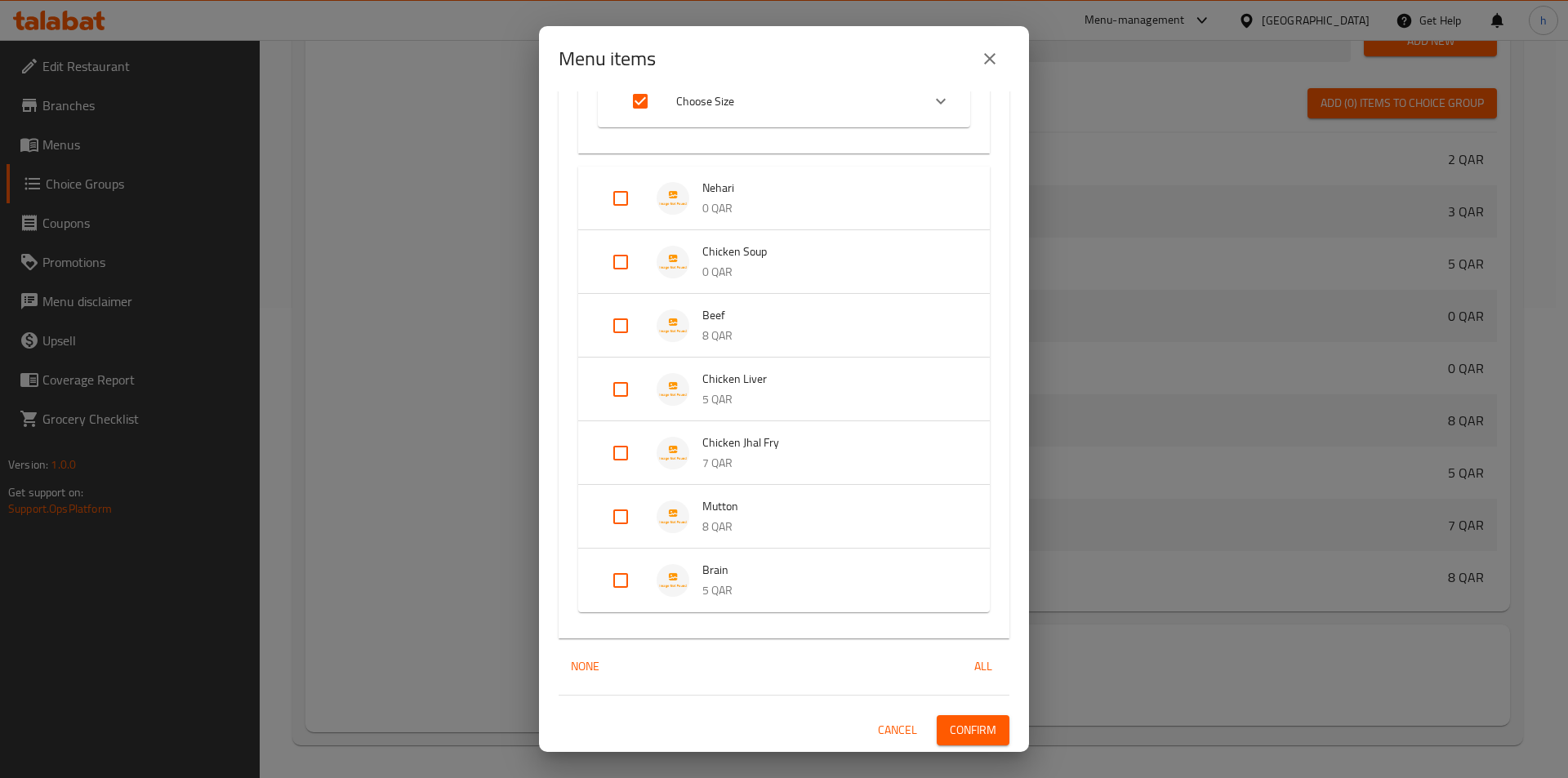
click at [970, 723] on span "Confirm" at bounding box center [973, 730] width 46 height 20
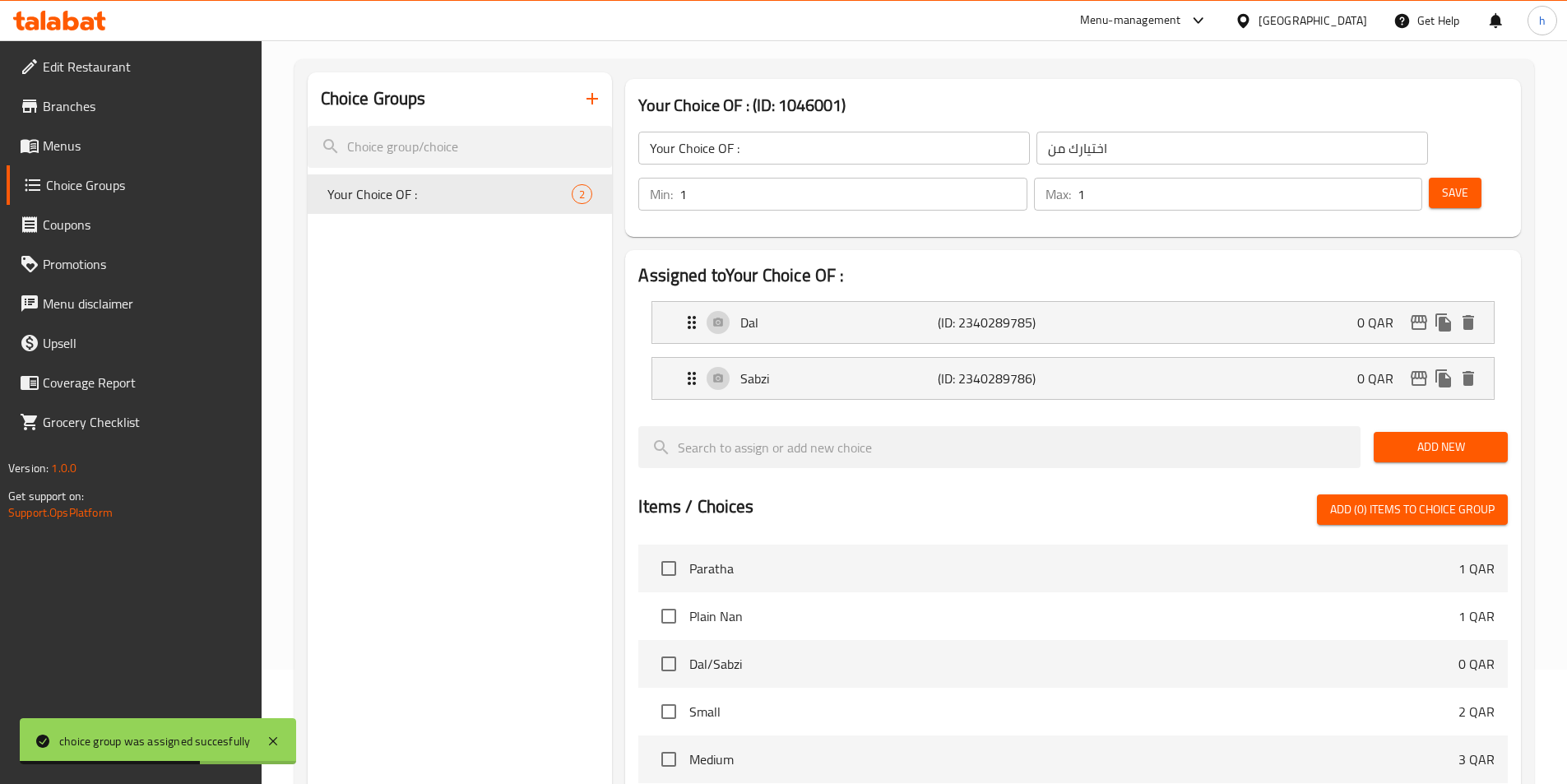
scroll to position [63, 0]
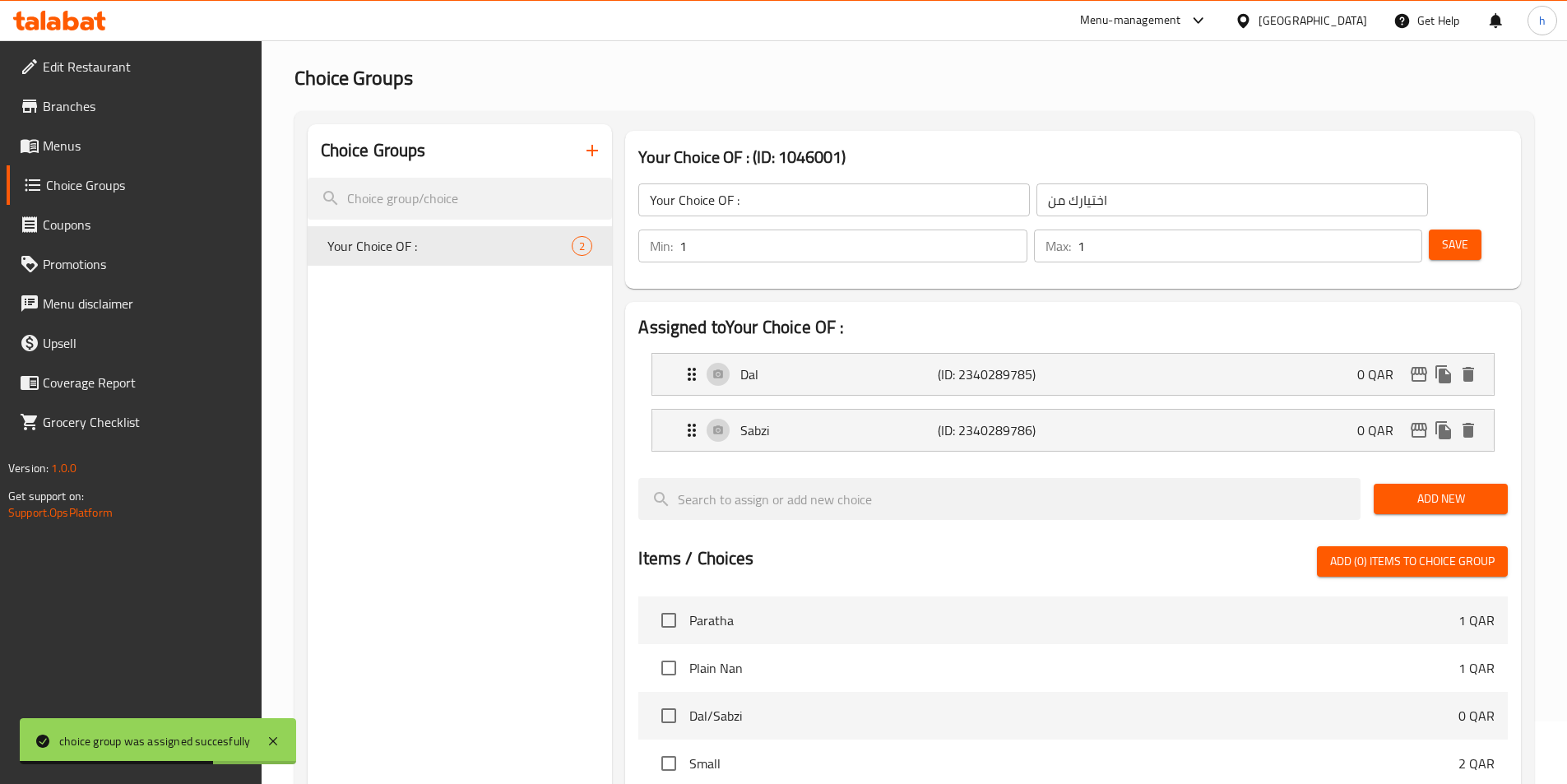
click at [103, 137] on span "Menus" at bounding box center [146, 145] width 206 height 20
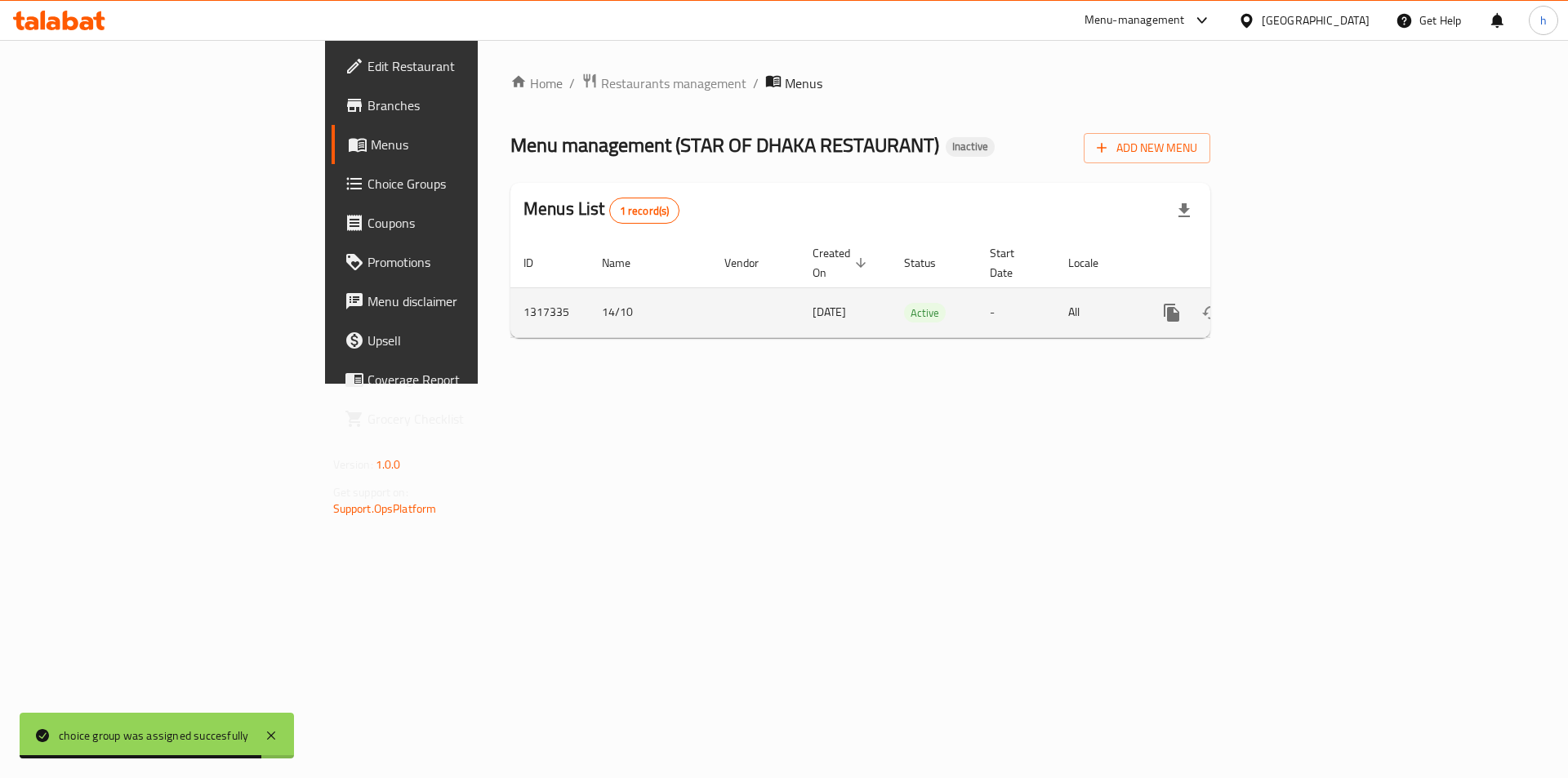
click at [1309, 293] on link "enhanced table" at bounding box center [1289, 313] width 39 height 39
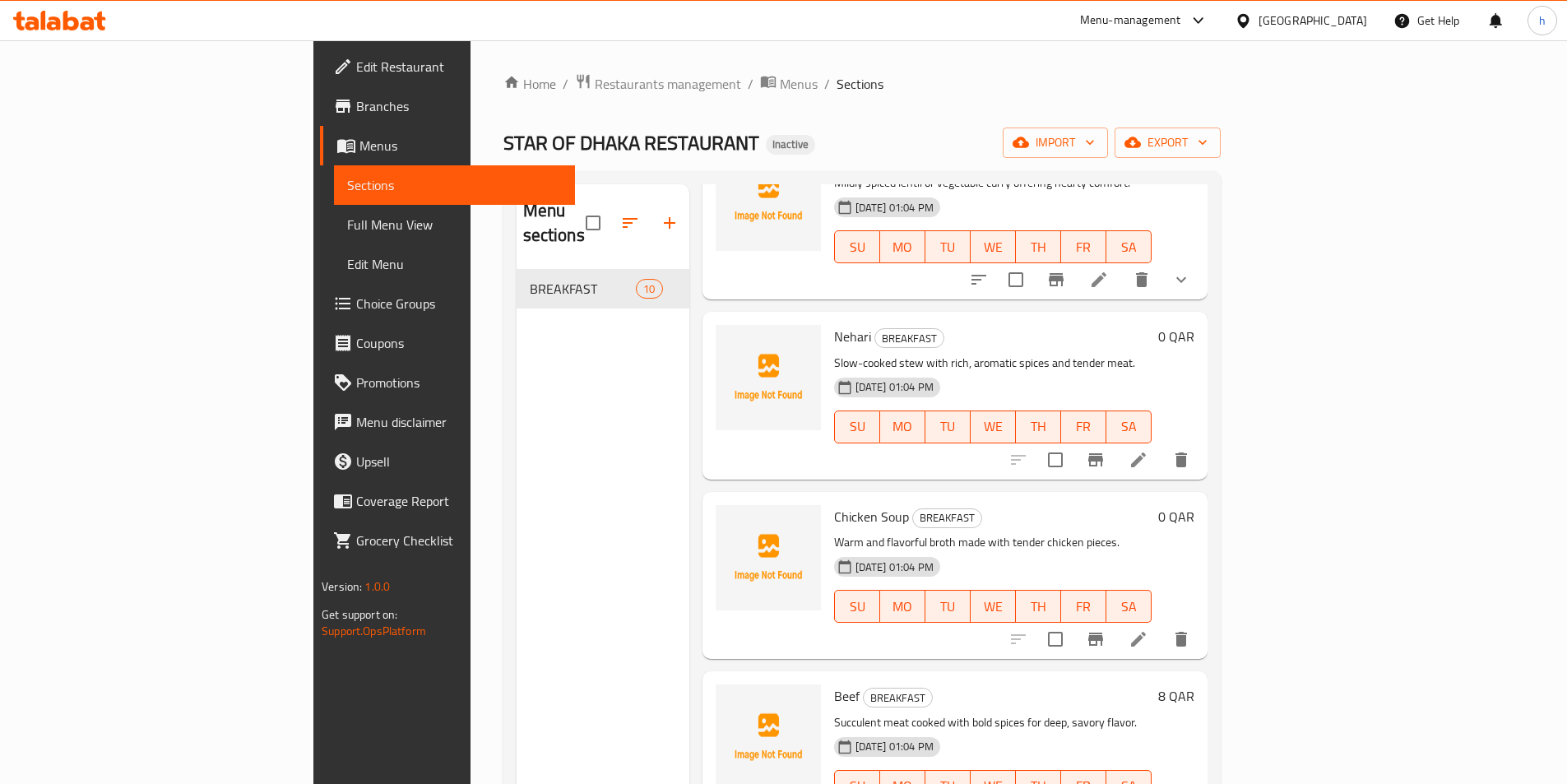
scroll to position [575, 0]
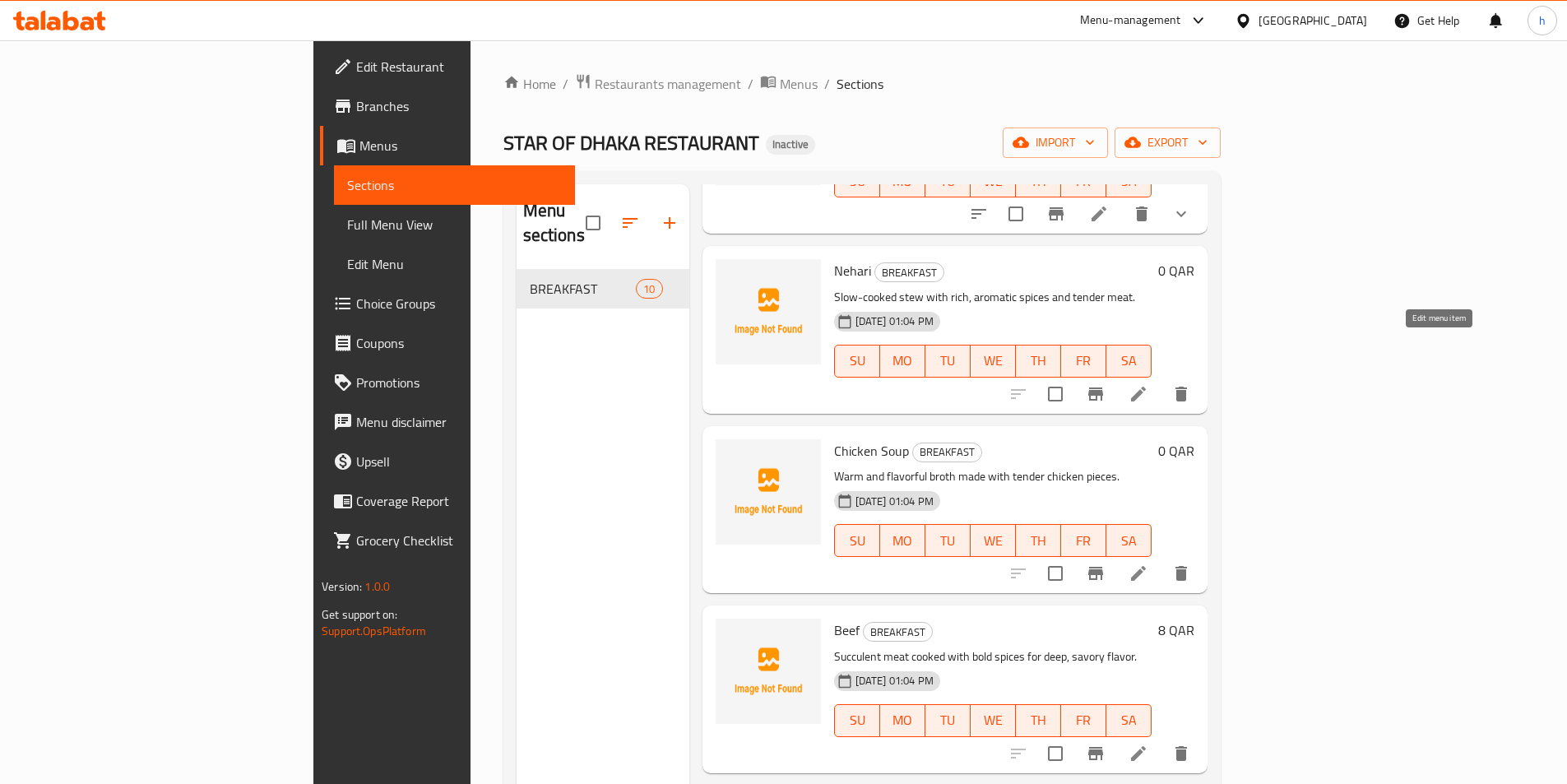
click at [1149, 384] on icon at bounding box center [1138, 393] width 20 height 20
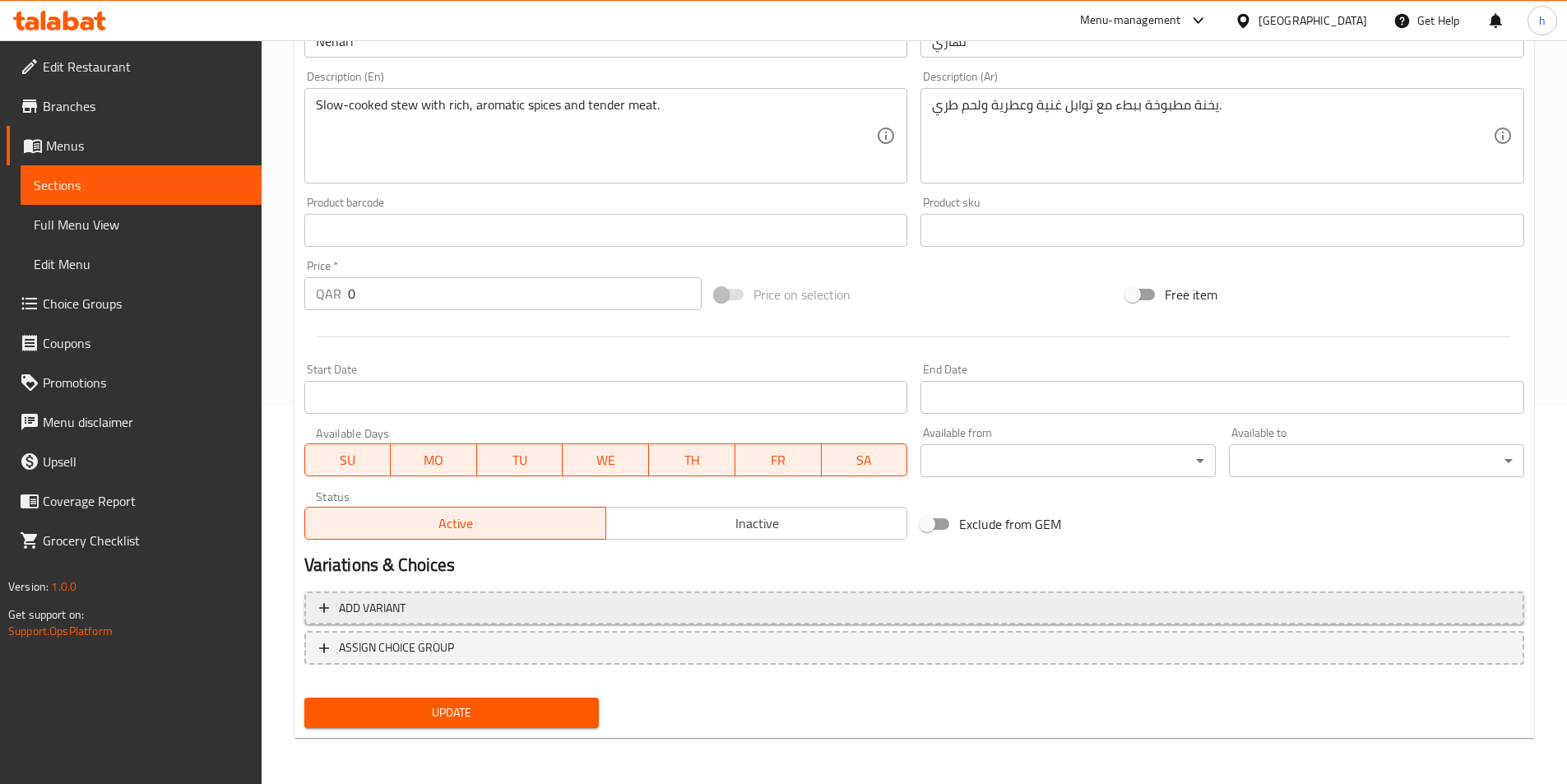
click at [675, 611] on span "Add variant" at bounding box center [915, 608] width 1191 height 21
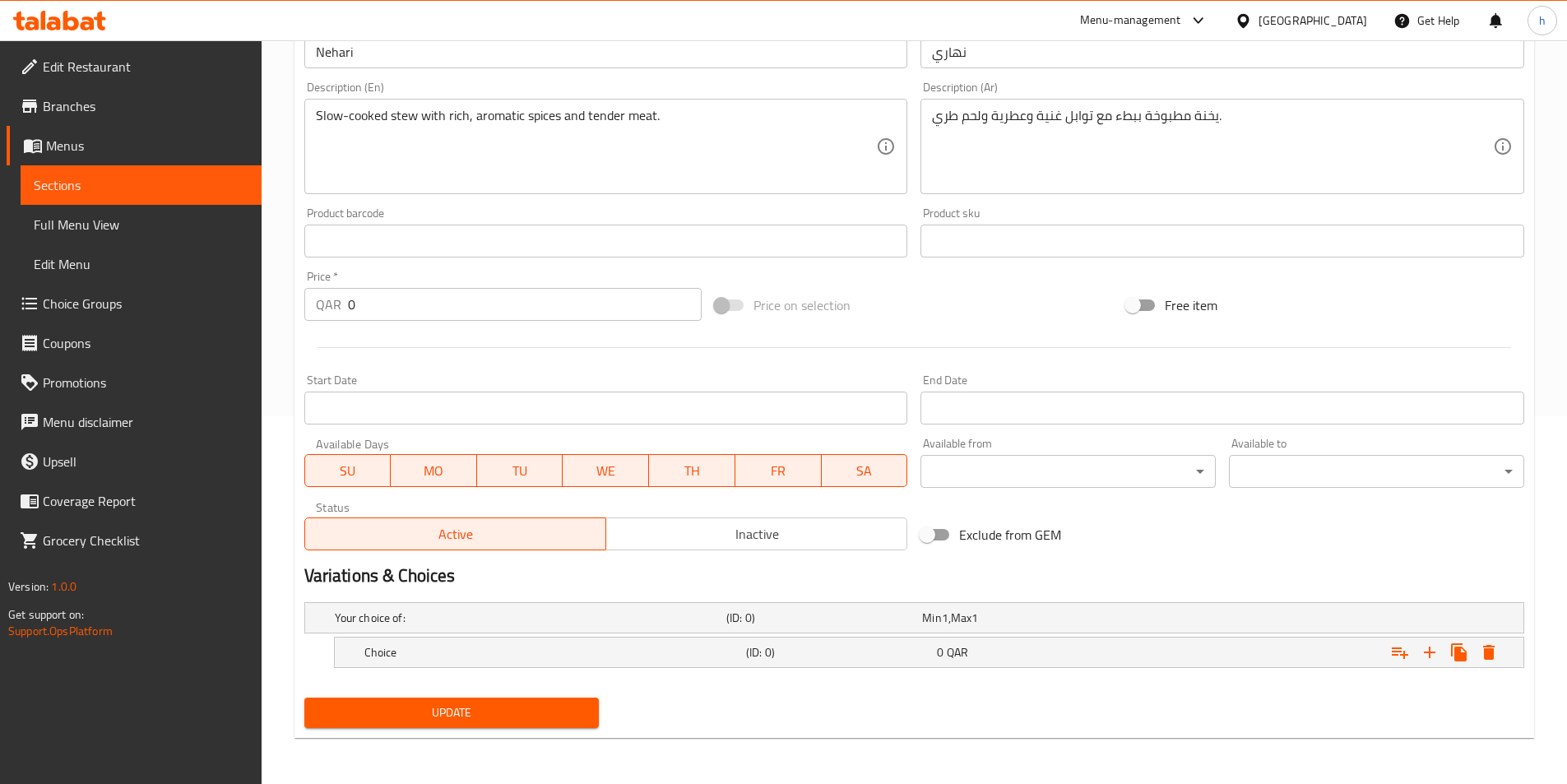
scroll to position [368, 0]
click at [525, 662] on div "Choice" at bounding box center [552, 652] width 382 height 23
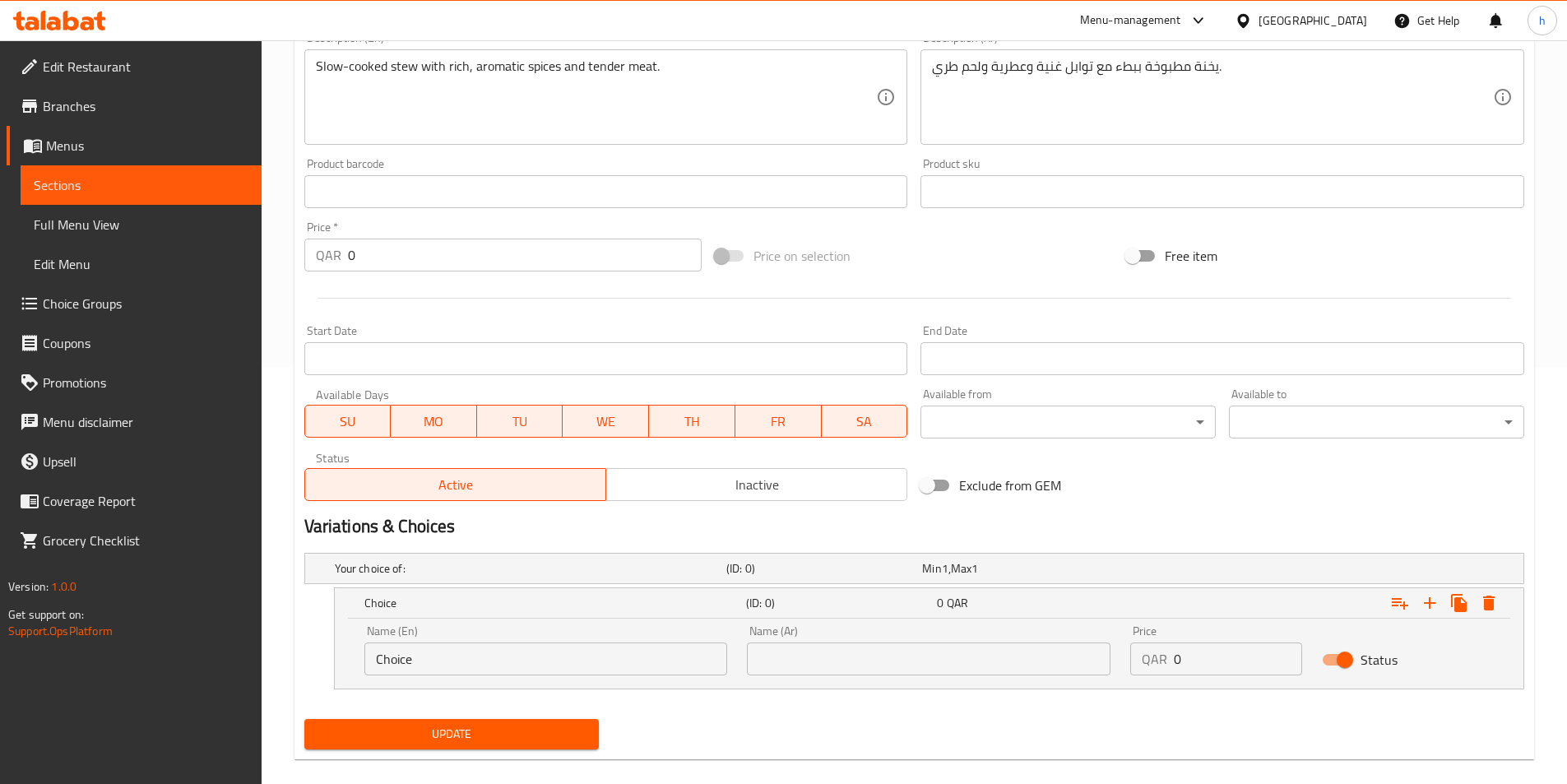
scroll to position [438, 0]
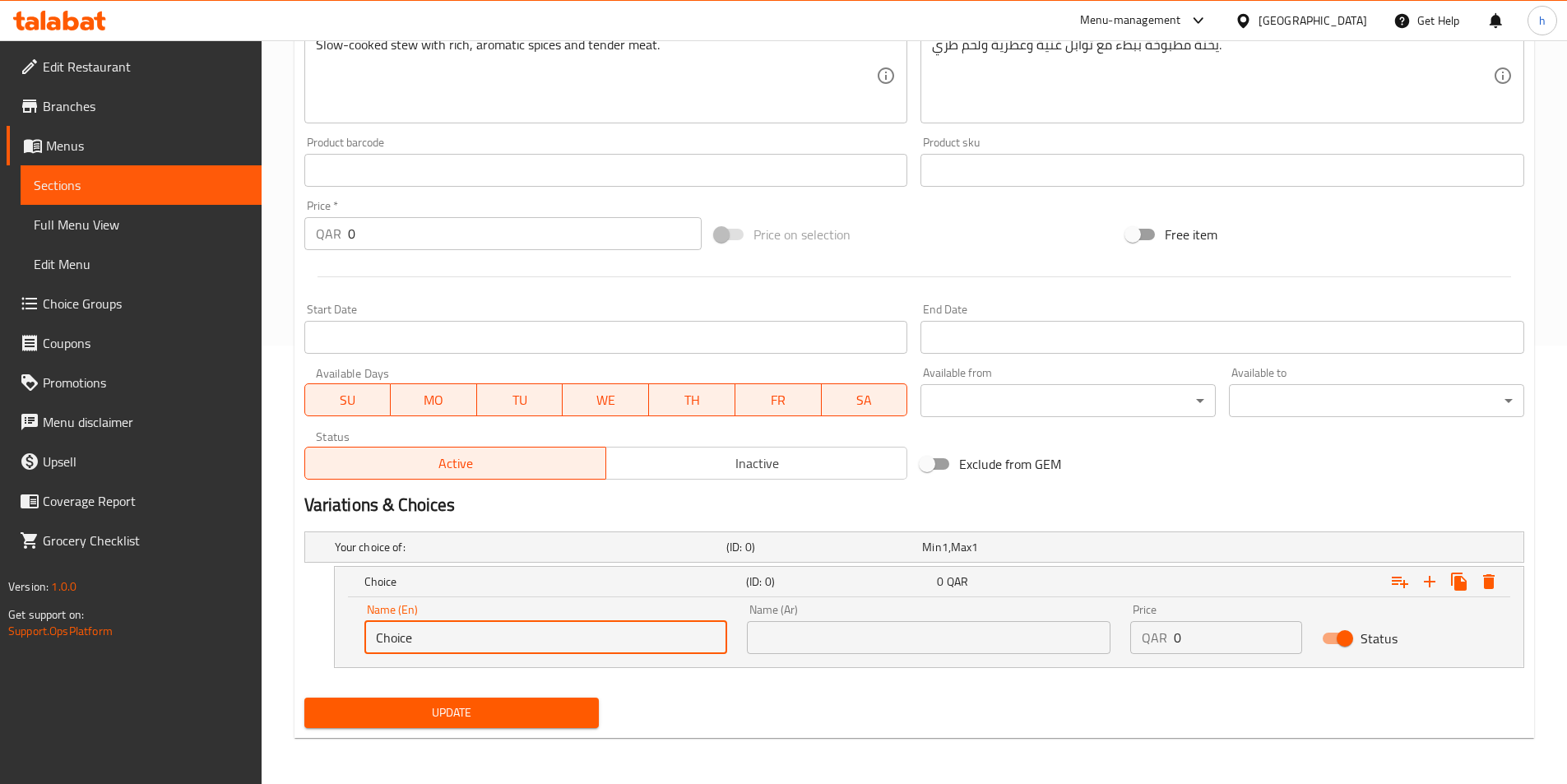
click at [532, 646] on input "Choice" at bounding box center [546, 637] width 364 height 33
type input "س"
type input "Small"
click at [939, 638] on input "text" at bounding box center [929, 637] width 364 height 33
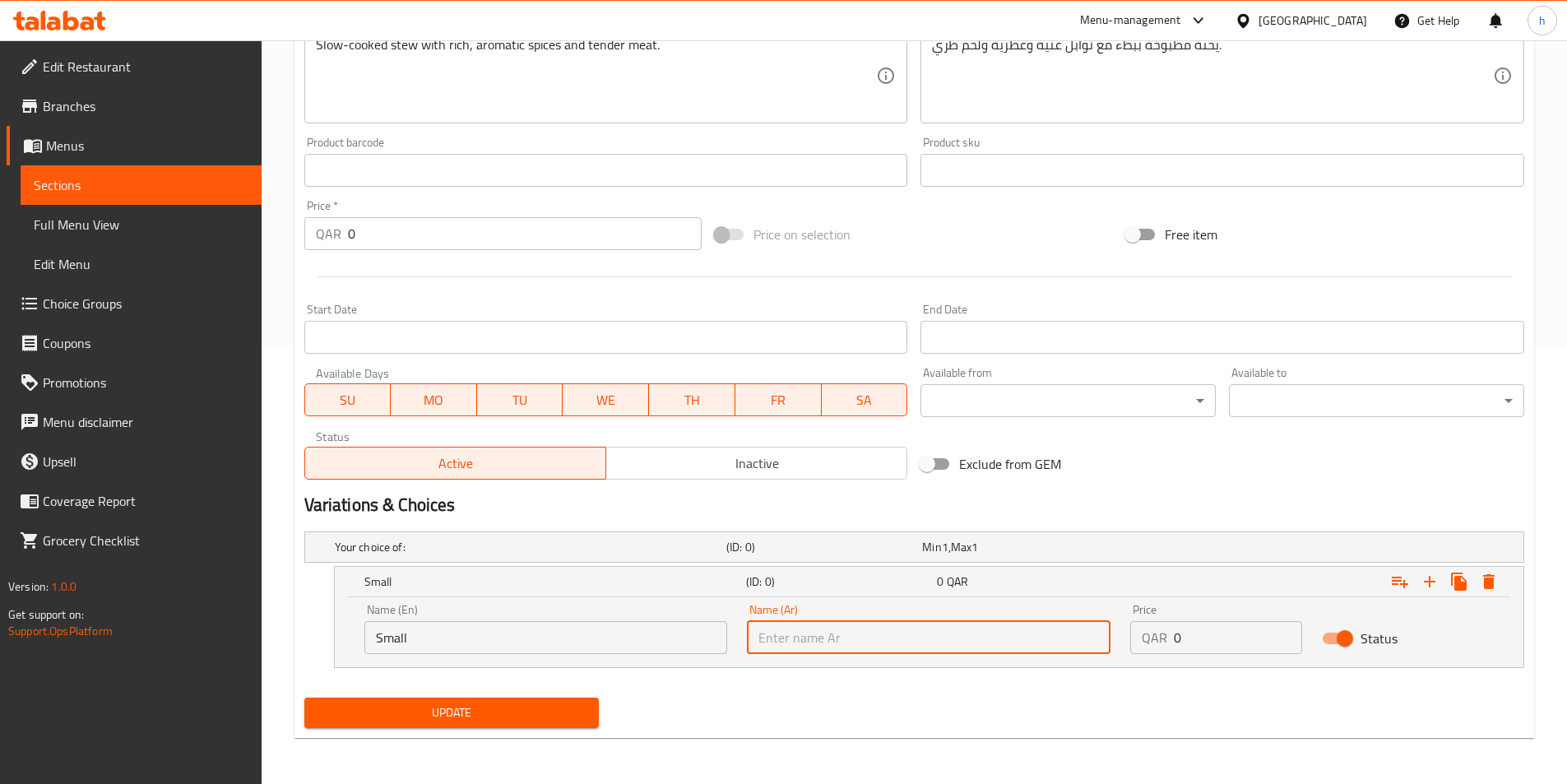
type input "w"
type input "صغير"
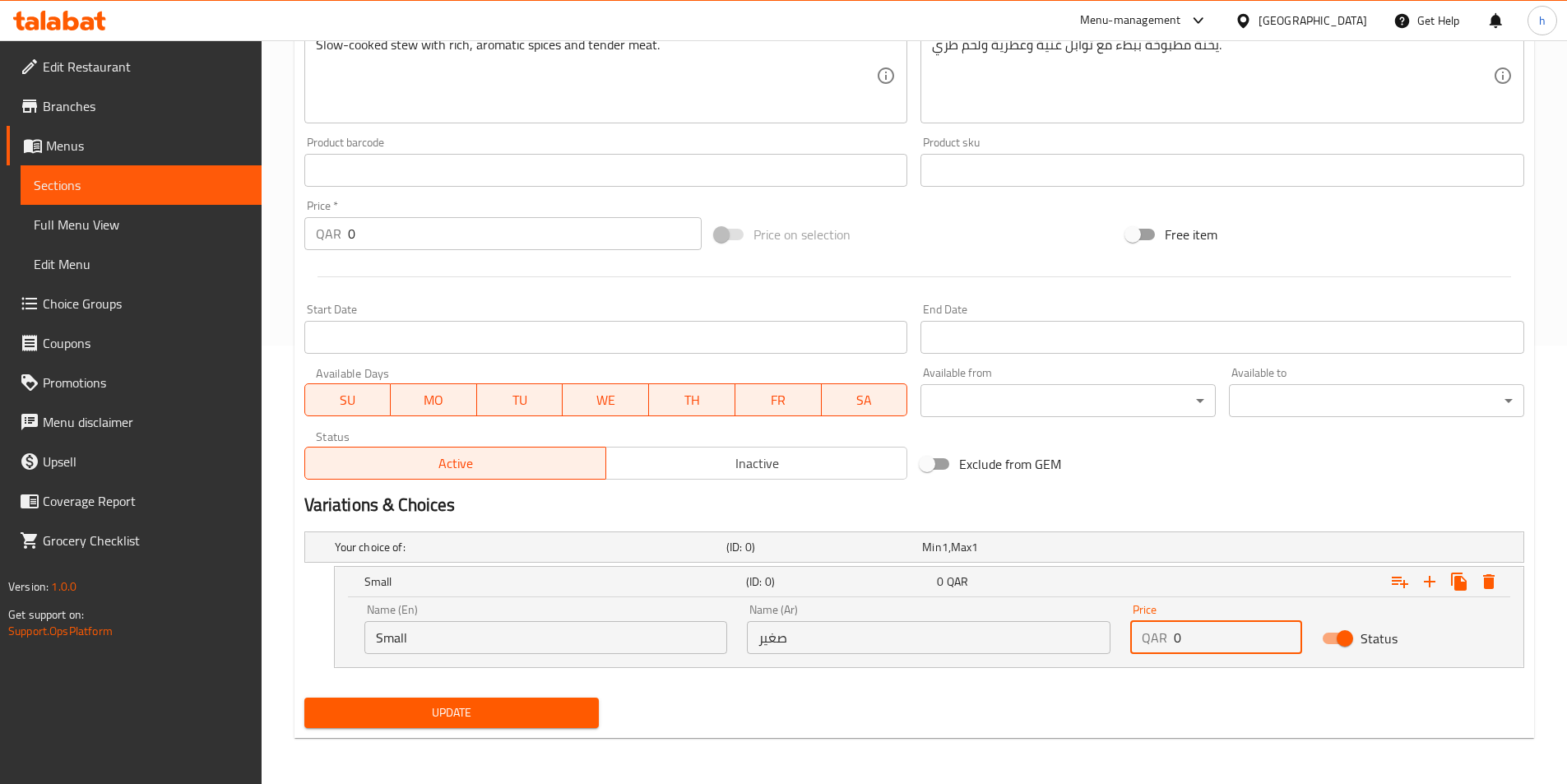
drag, startPoint x: 1208, startPoint y: 634, endPoint x: 1164, endPoint y: 632, distance: 44.0
click at [1164, 632] on div "QAR 0 Price" at bounding box center [1217, 637] width 172 height 33
type input "6"
click at [1428, 581] on icon "Expand" at bounding box center [1430, 581] width 11 height 11
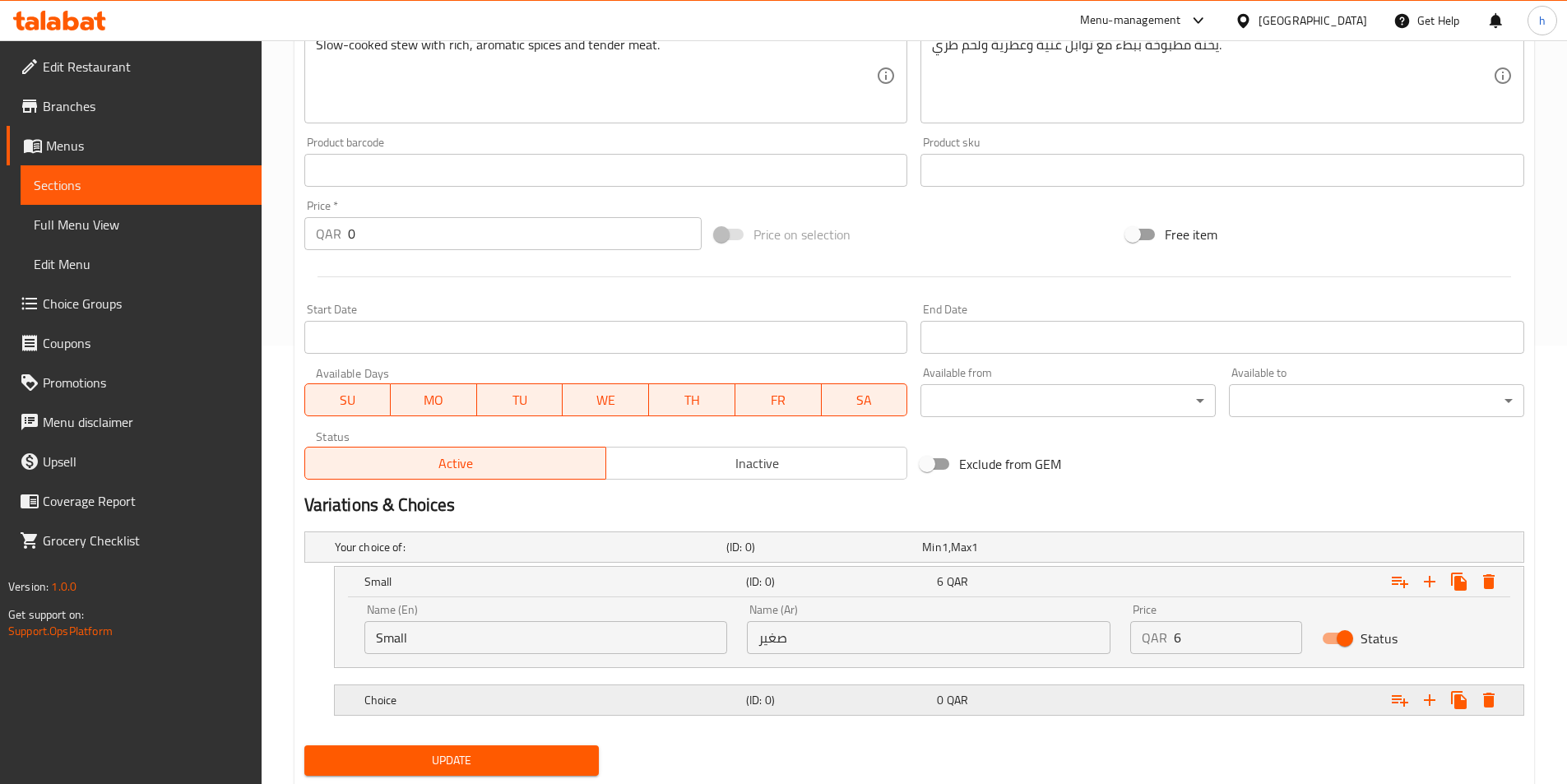
click at [706, 703] on h5 "Choice" at bounding box center [551, 700] width 375 height 17
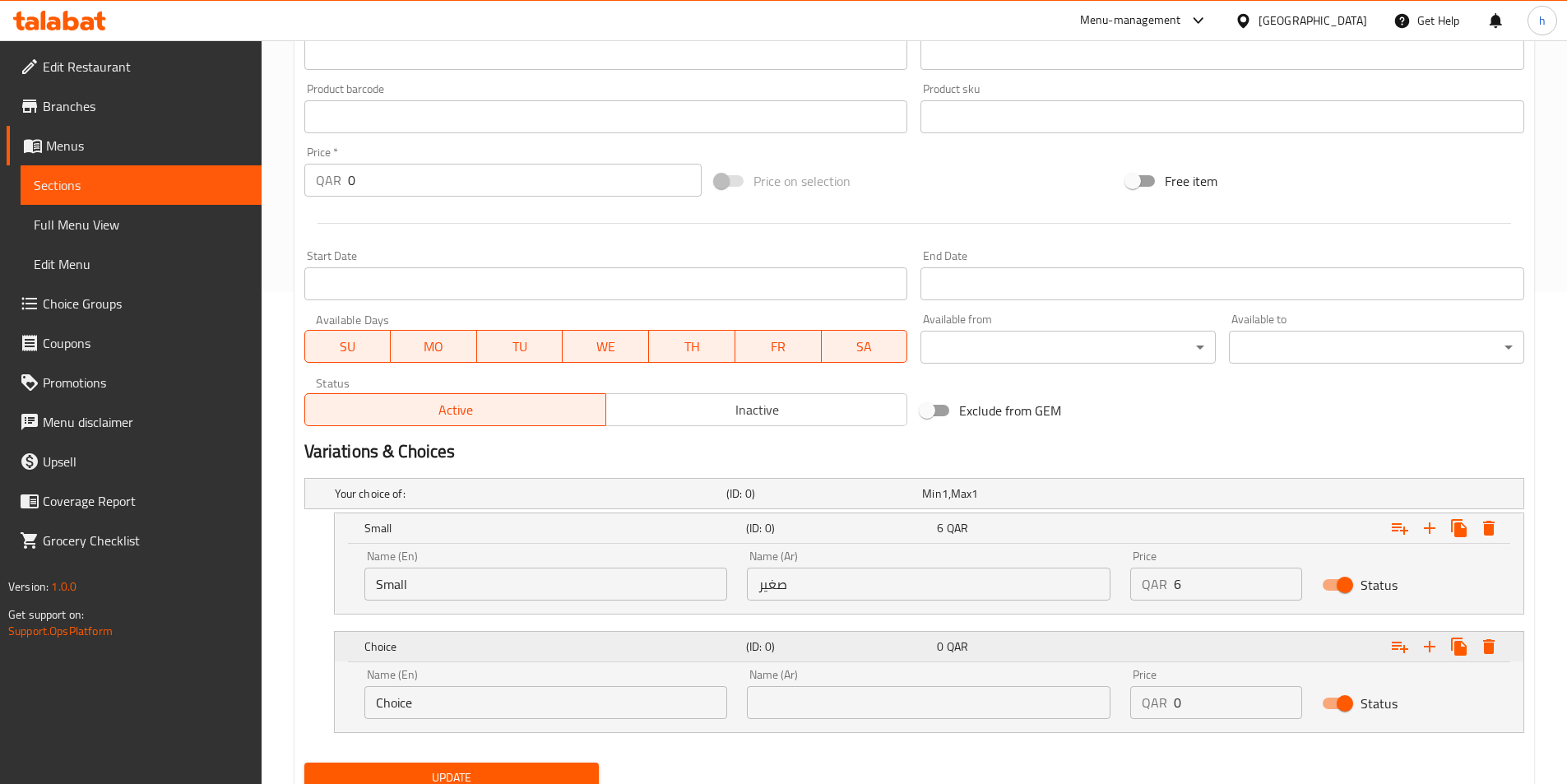
scroll to position [557, 0]
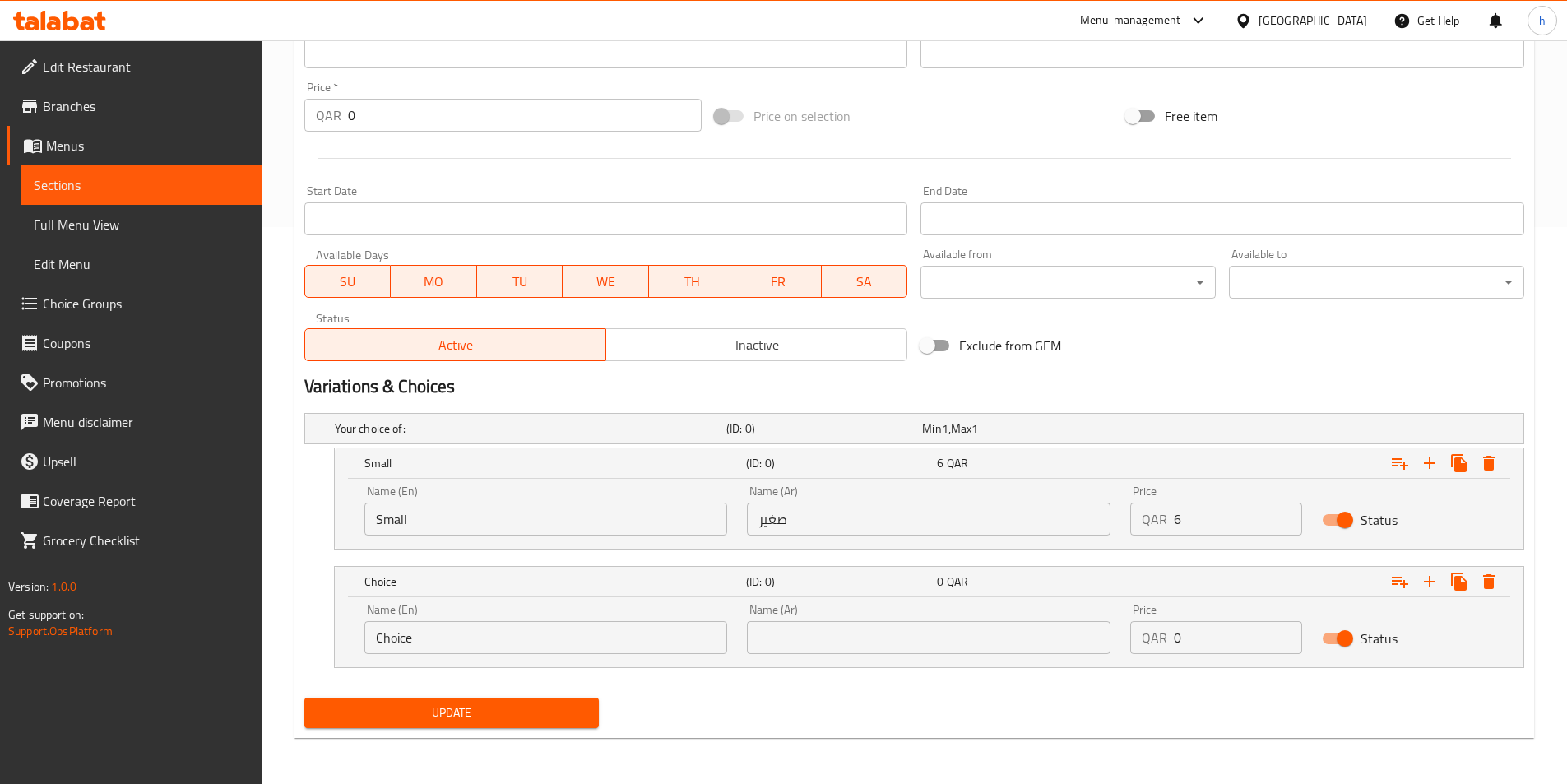
click at [554, 649] on input "Choice" at bounding box center [546, 637] width 364 height 33
type input "م"
type input "Large"
click at [819, 648] on input "text" at bounding box center [929, 637] width 364 height 33
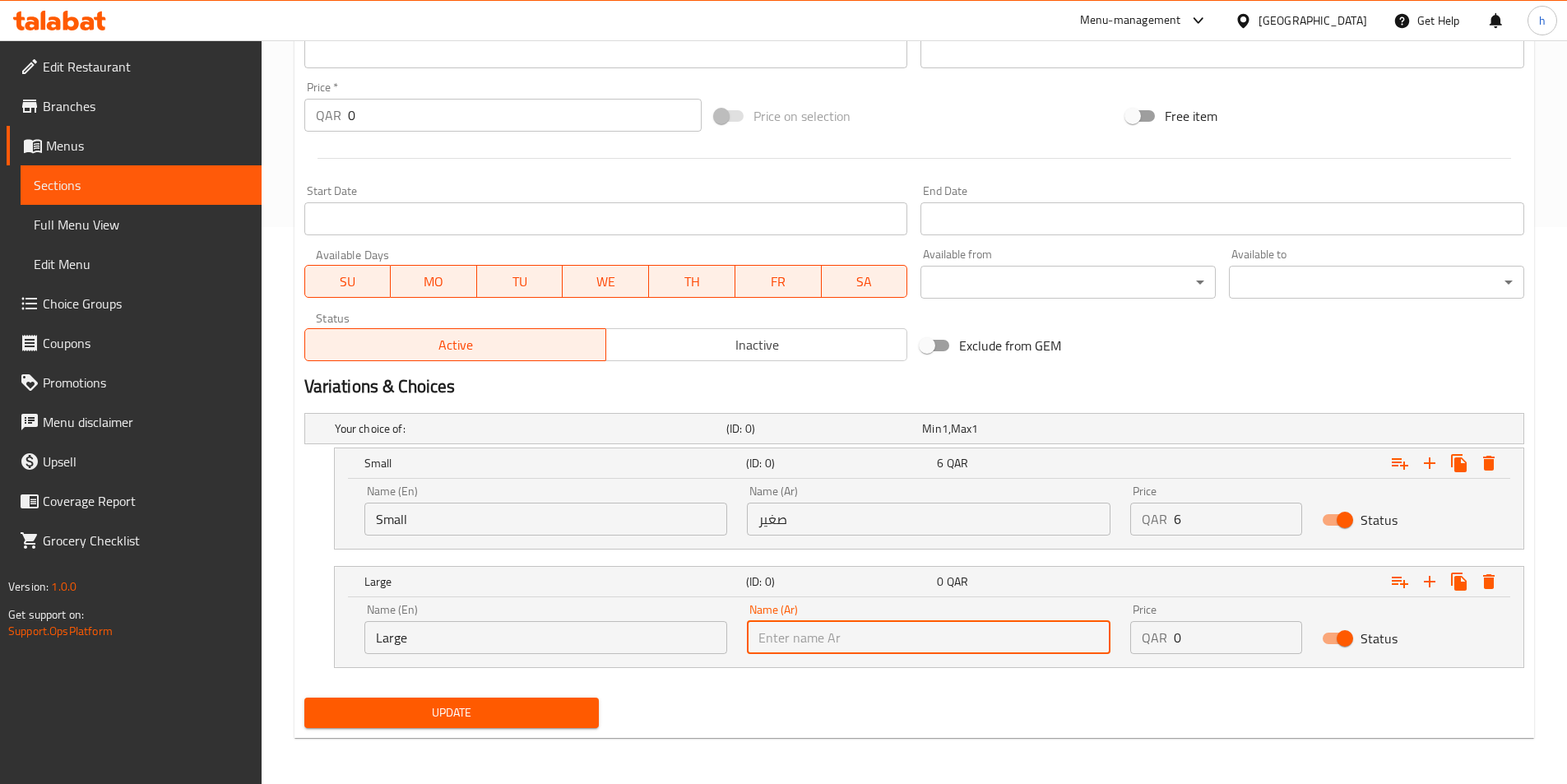
type input "كبير"
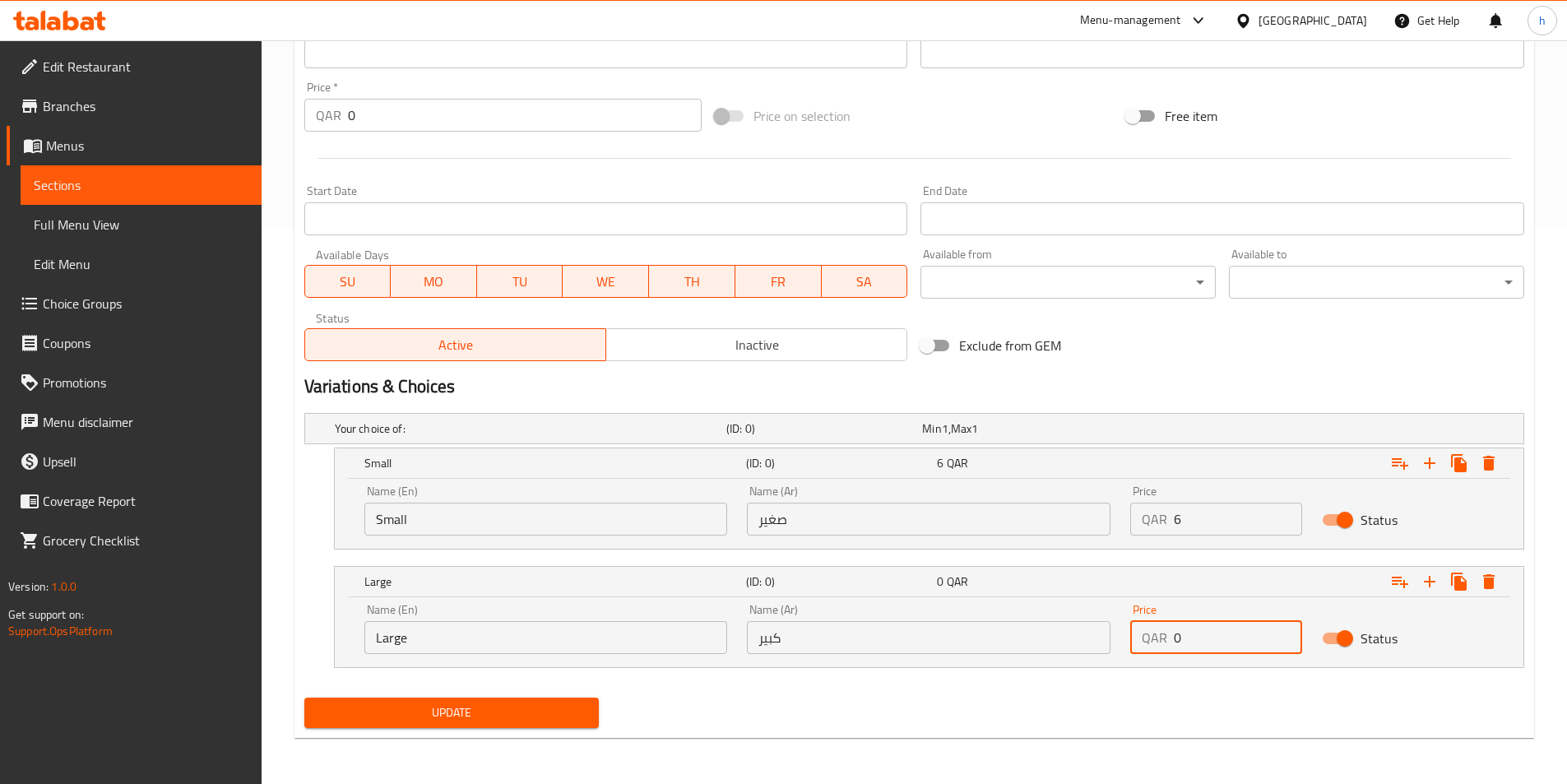
drag, startPoint x: 1187, startPoint y: 636, endPoint x: 1152, endPoint y: 632, distance: 35.2
click at [1152, 632] on div "QAR 0 Price" at bounding box center [1217, 637] width 172 height 33
type input "12"
click at [426, 704] on span "Update" at bounding box center [451, 713] width 269 height 21
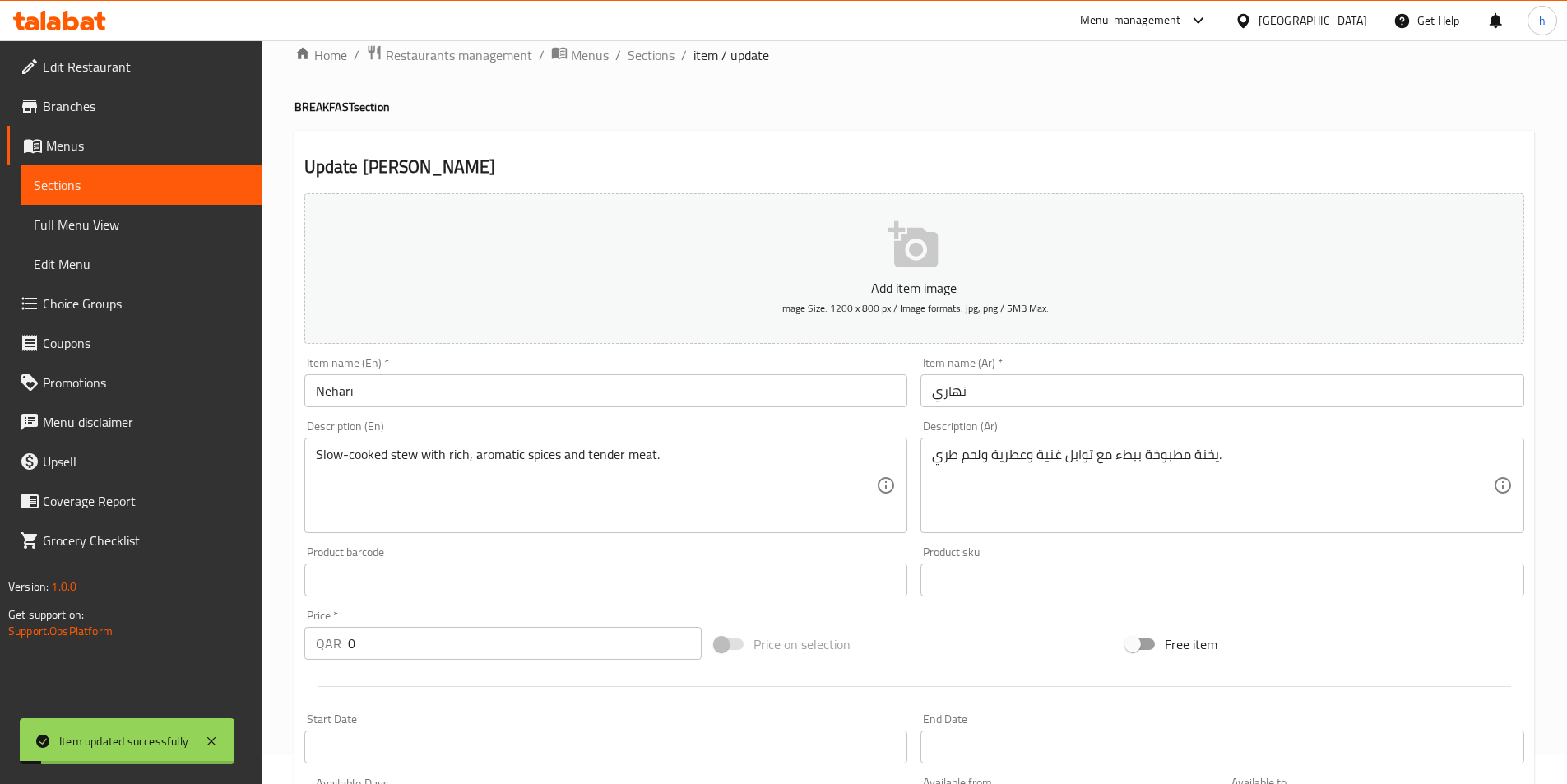
scroll to position [0, 0]
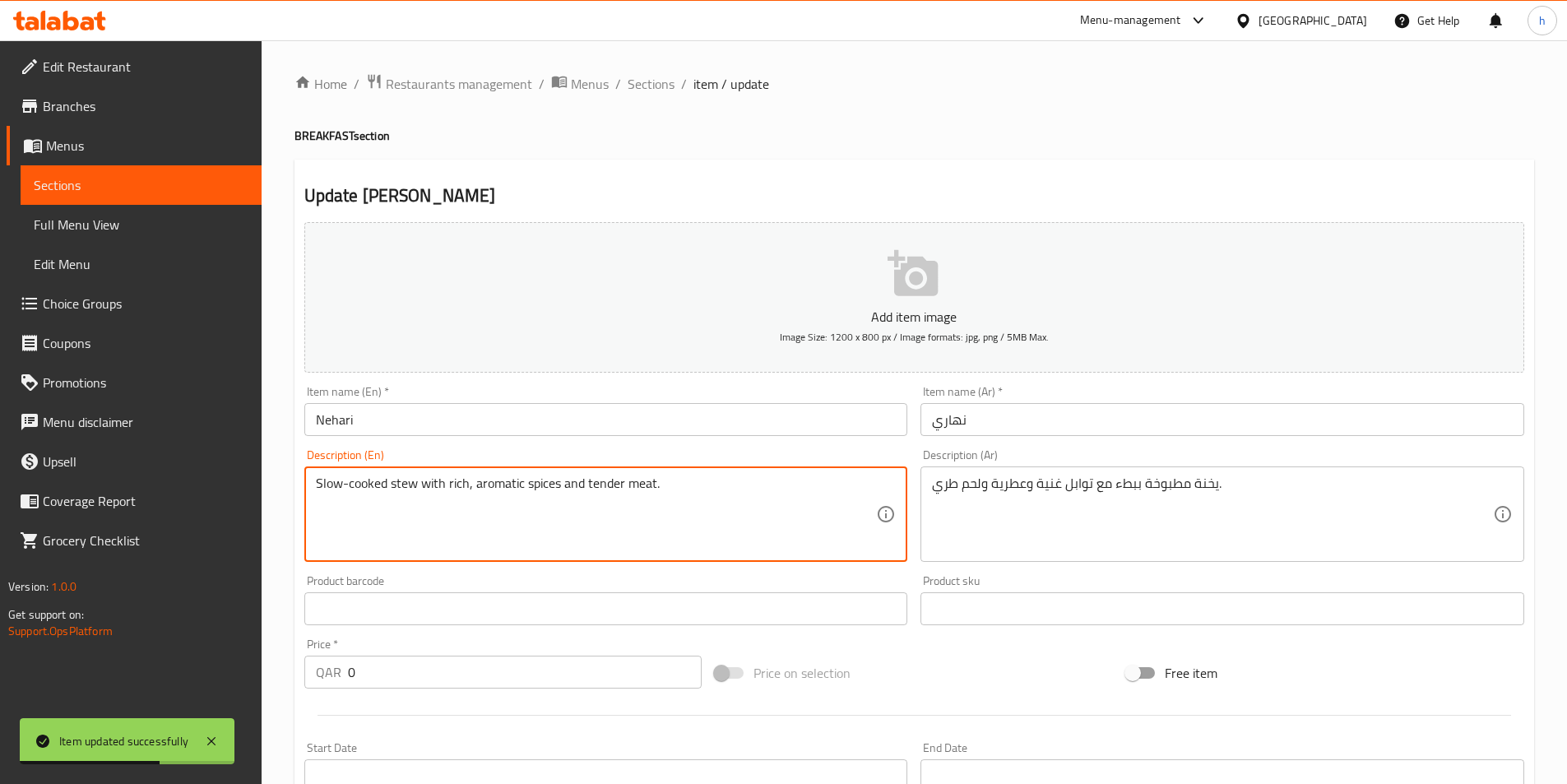
drag, startPoint x: 421, startPoint y: 480, endPoint x: 332, endPoint y: 482, distance: 89.0
click at [535, 486] on textarea "Slowith riw-cooked stew ch, aromatic spices and tender meat." at bounding box center [596, 515] width 561 height 79
type textarea "Slow-cooked stew with rich, aromatic spices and tender meat."
click at [473, 527] on textarea "Slow-cooked stew with rich, aromatic spices and tender meat." at bounding box center [596, 515] width 561 height 79
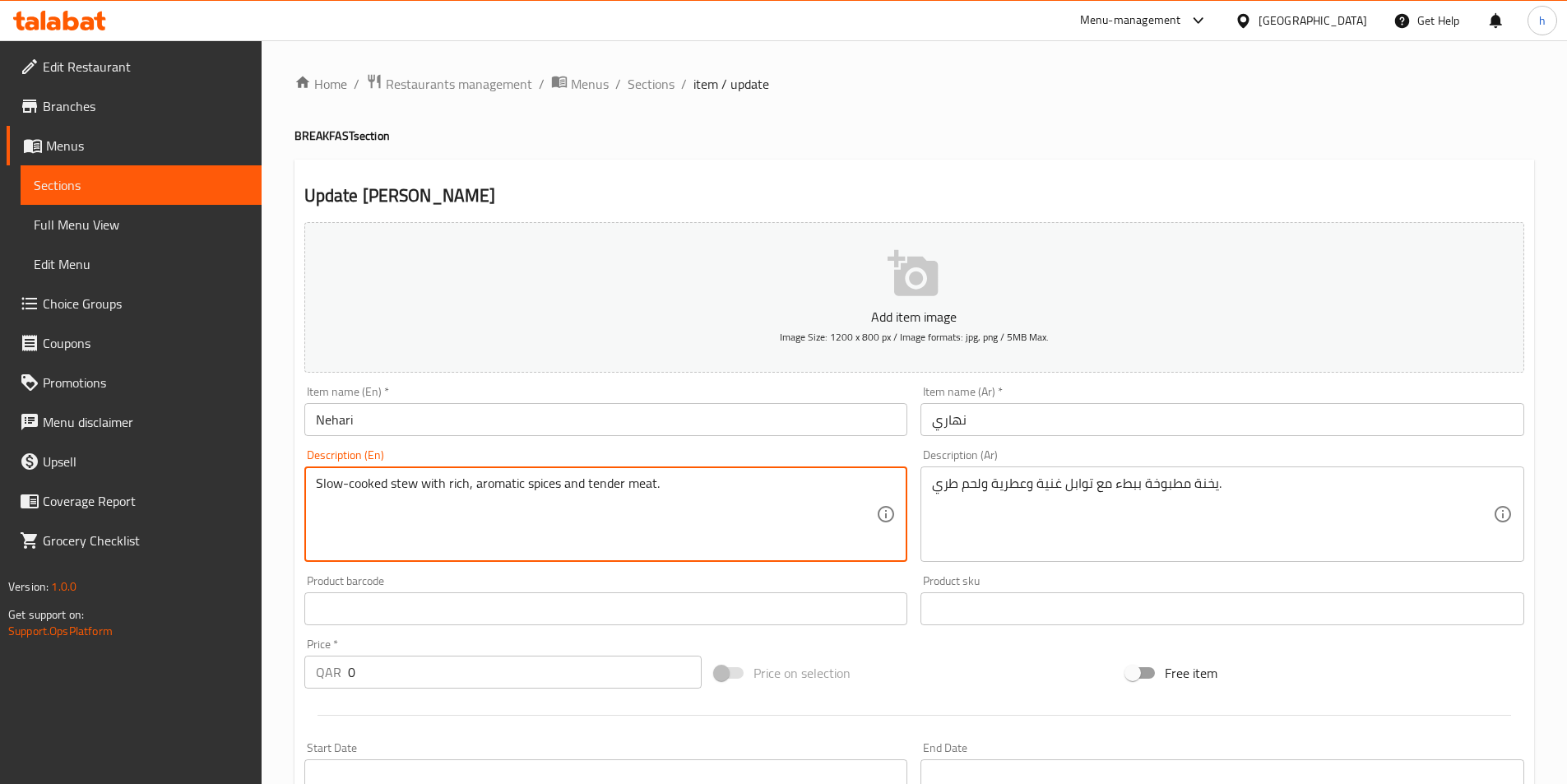
click at [541, 487] on textarea "Slow-cooked stew with rich, aromatic spices and tender meat." at bounding box center [596, 515] width 561 height 79
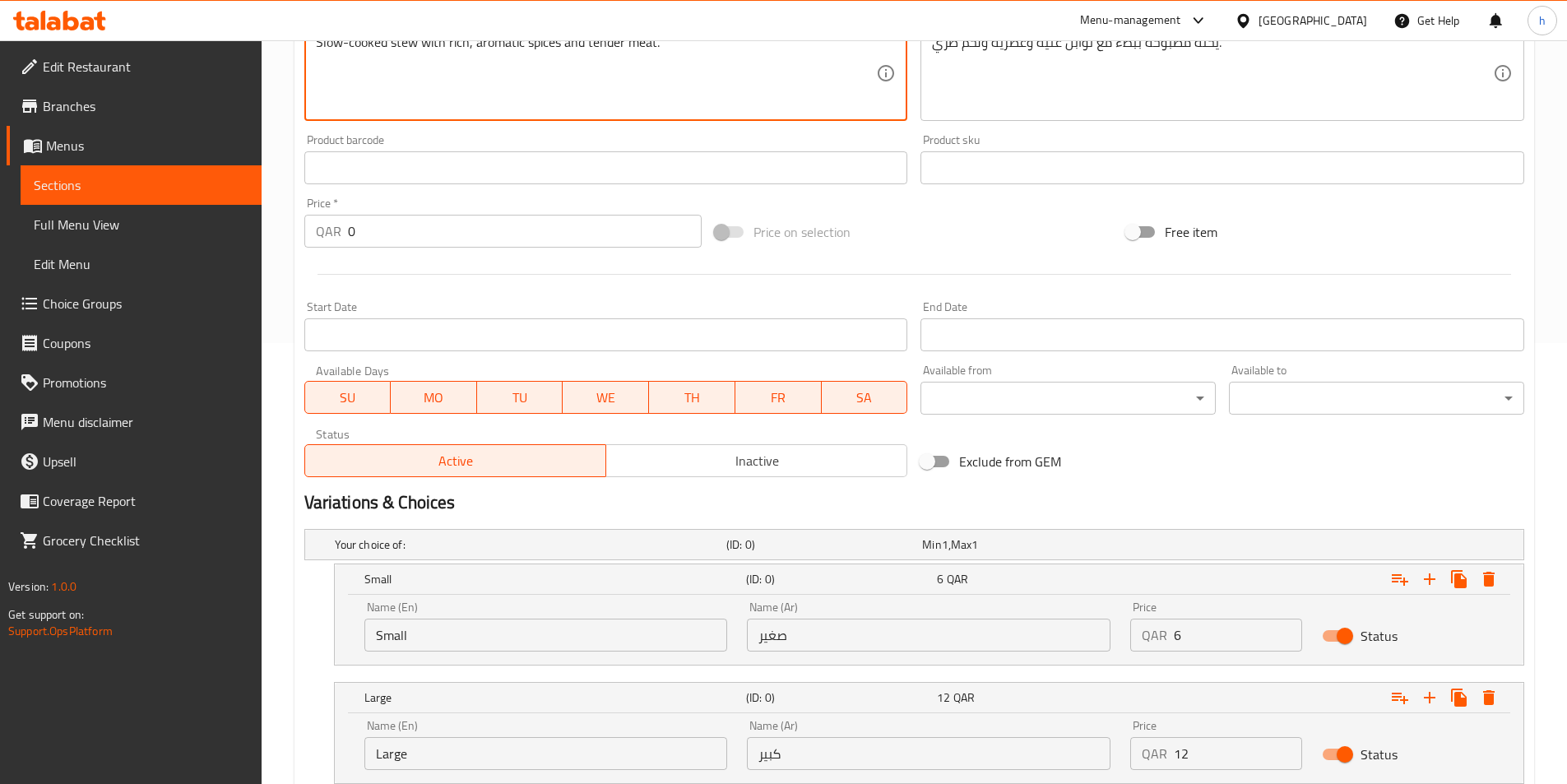
scroll to position [557, 0]
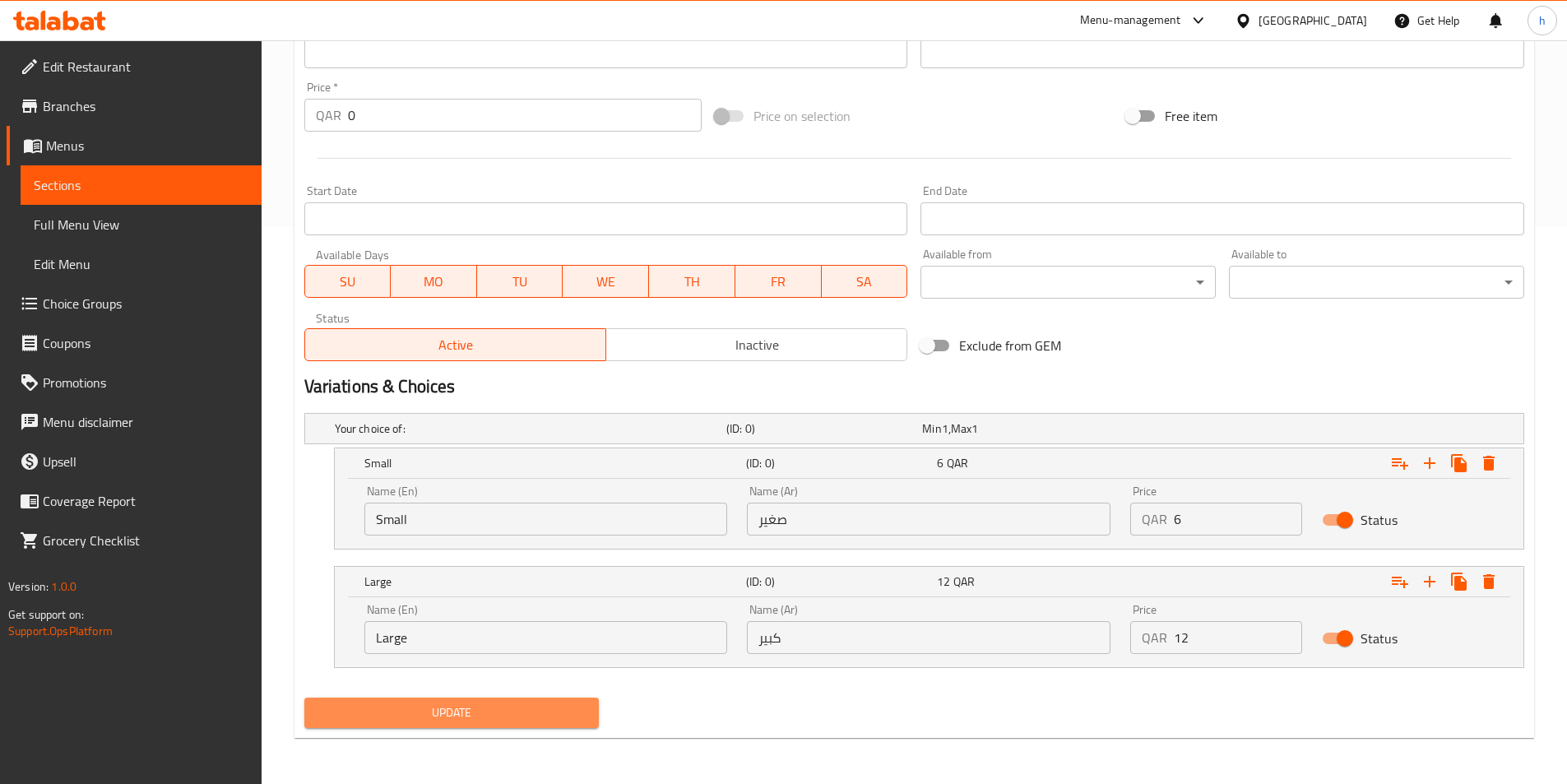
click at [548, 716] on span "Update" at bounding box center [451, 713] width 269 height 21
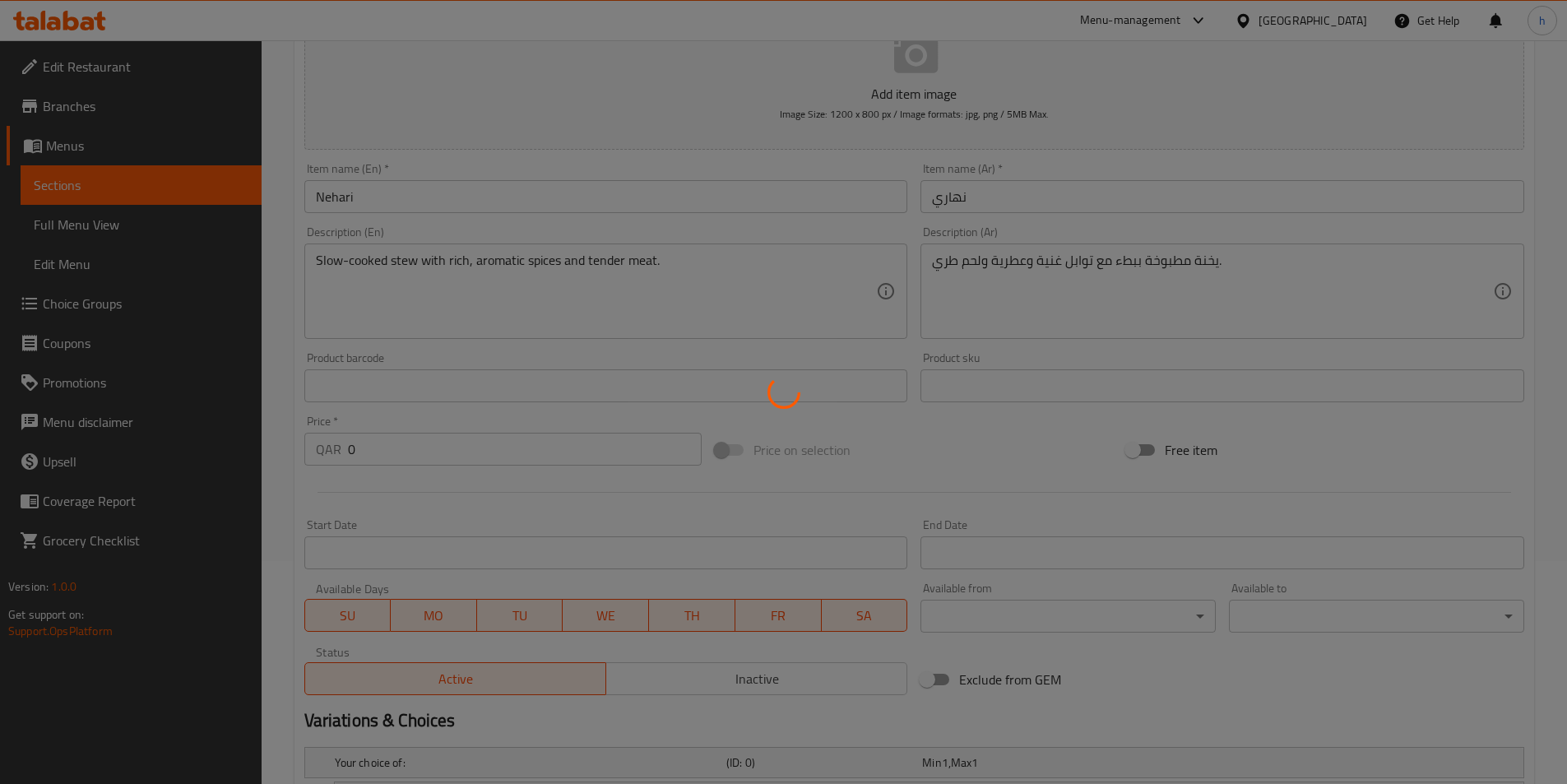
scroll to position [0, 0]
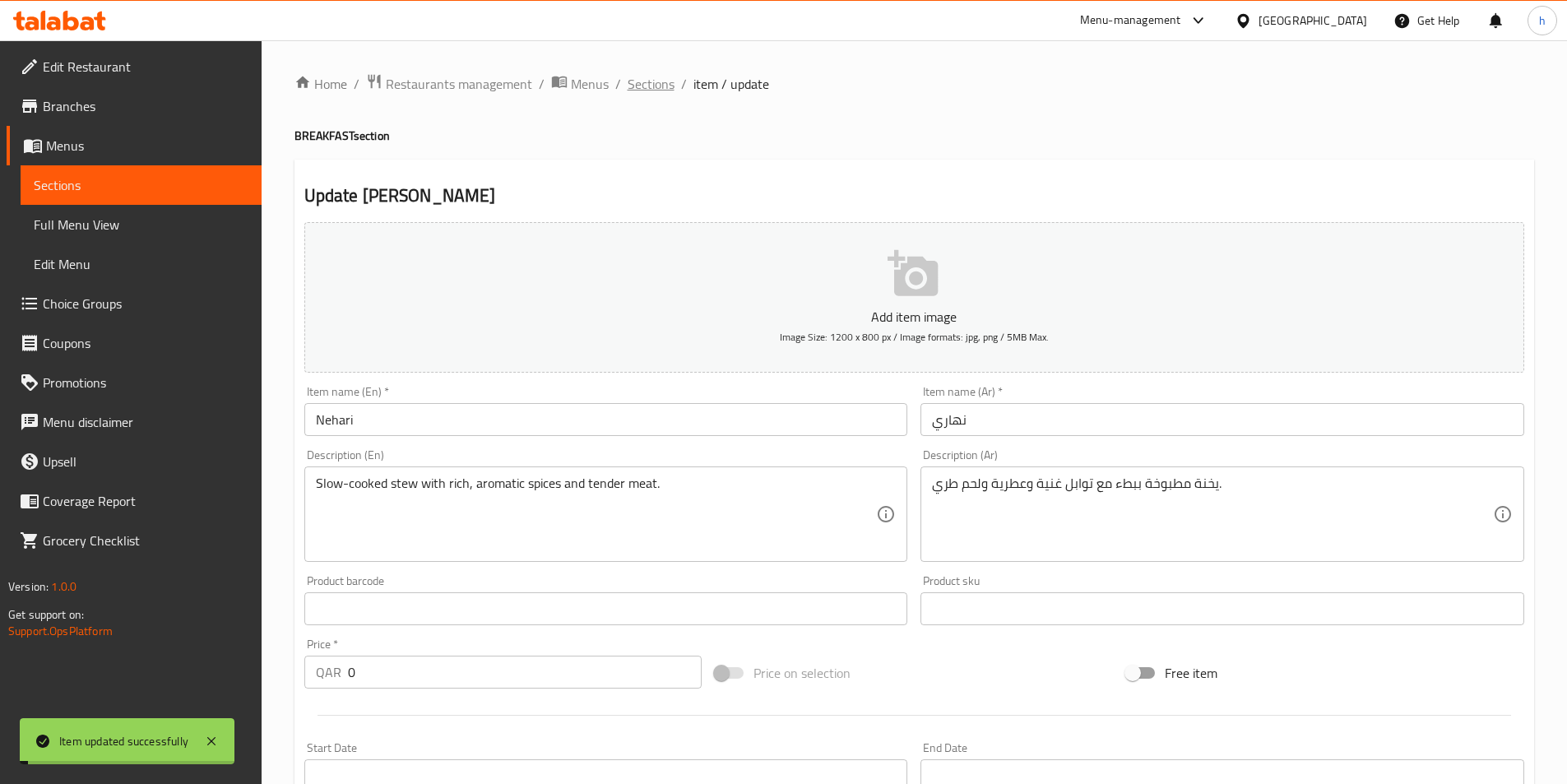
click at [657, 78] on span "Sections" at bounding box center [652, 83] width 47 height 20
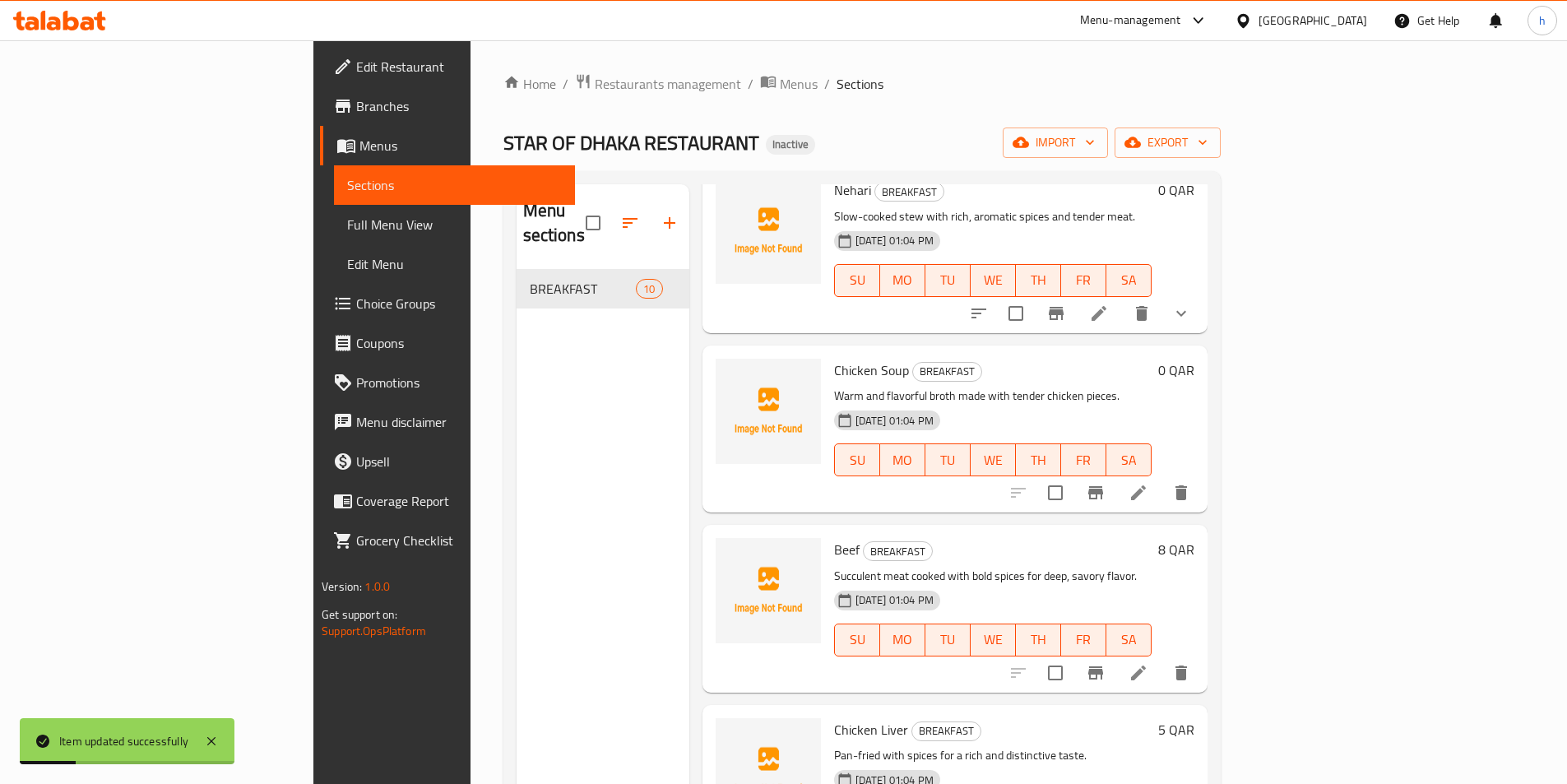
scroll to position [658, 0]
click at [1146, 484] on icon at bounding box center [1139, 491] width 15 height 15
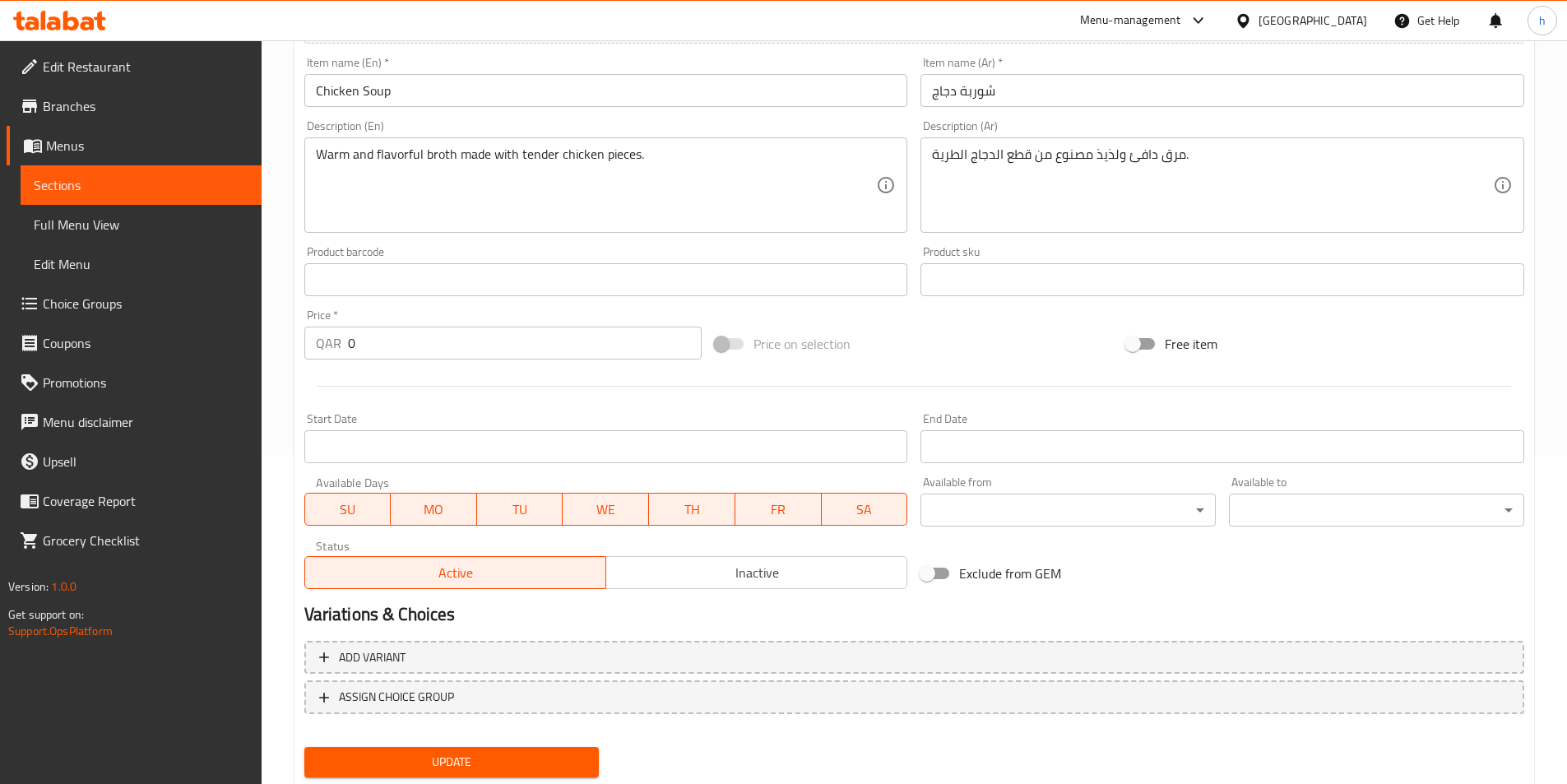
scroll to position [378, 0]
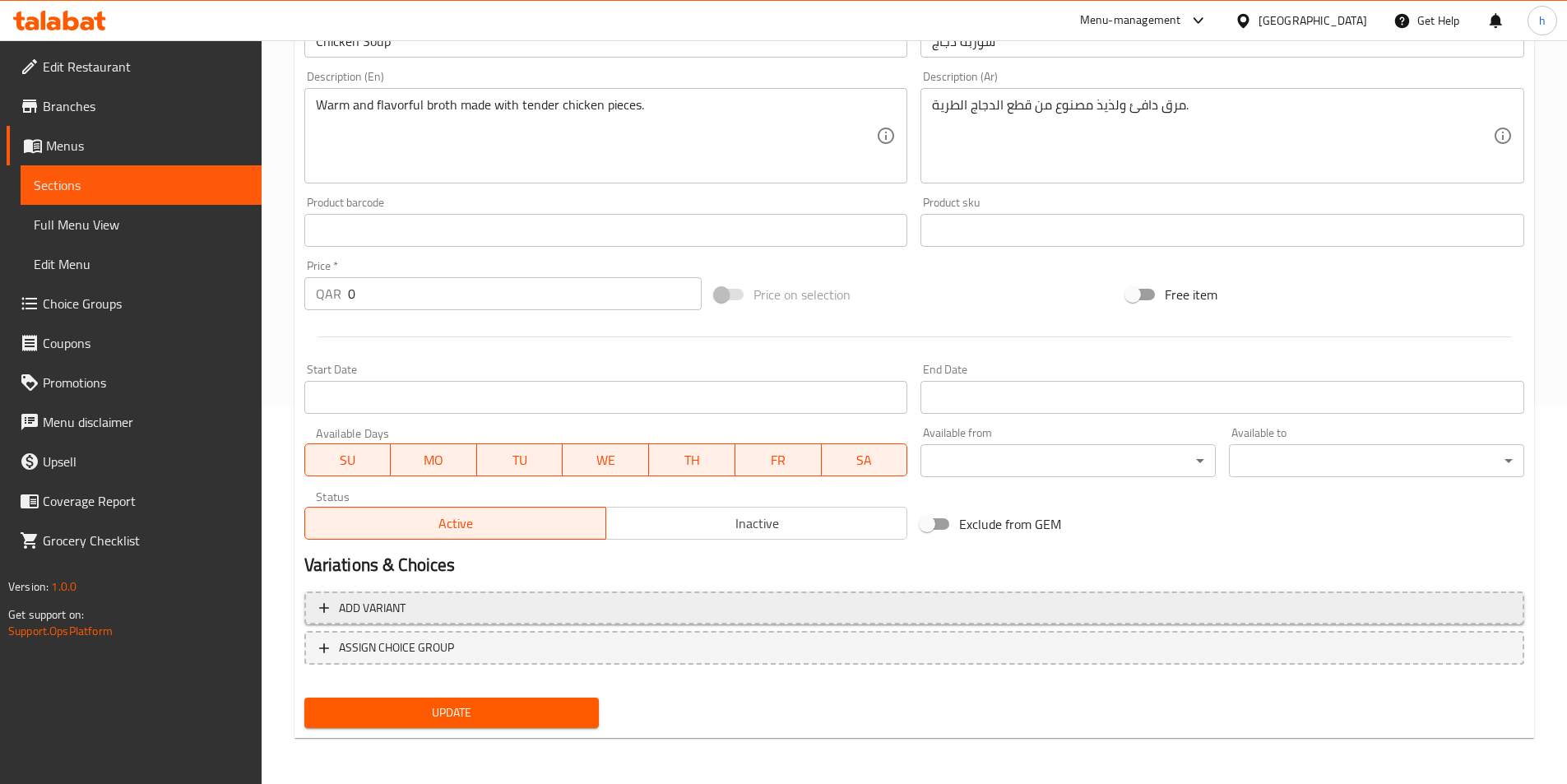
click at [506, 600] on span "Add variant" at bounding box center [915, 608] width 1191 height 21
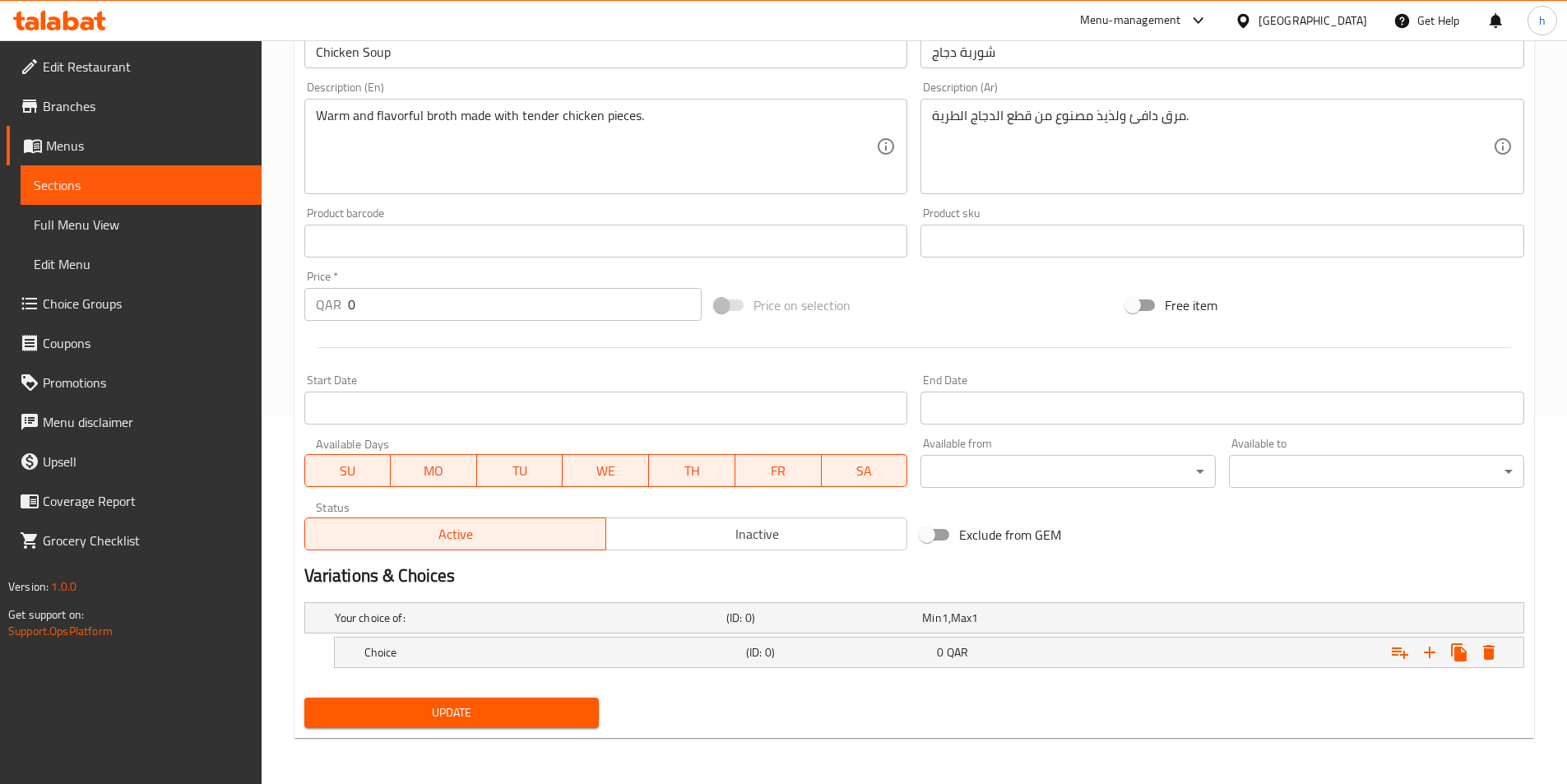
scroll to position [368, 0]
click at [554, 659] on h5 "Choice" at bounding box center [551, 652] width 375 height 17
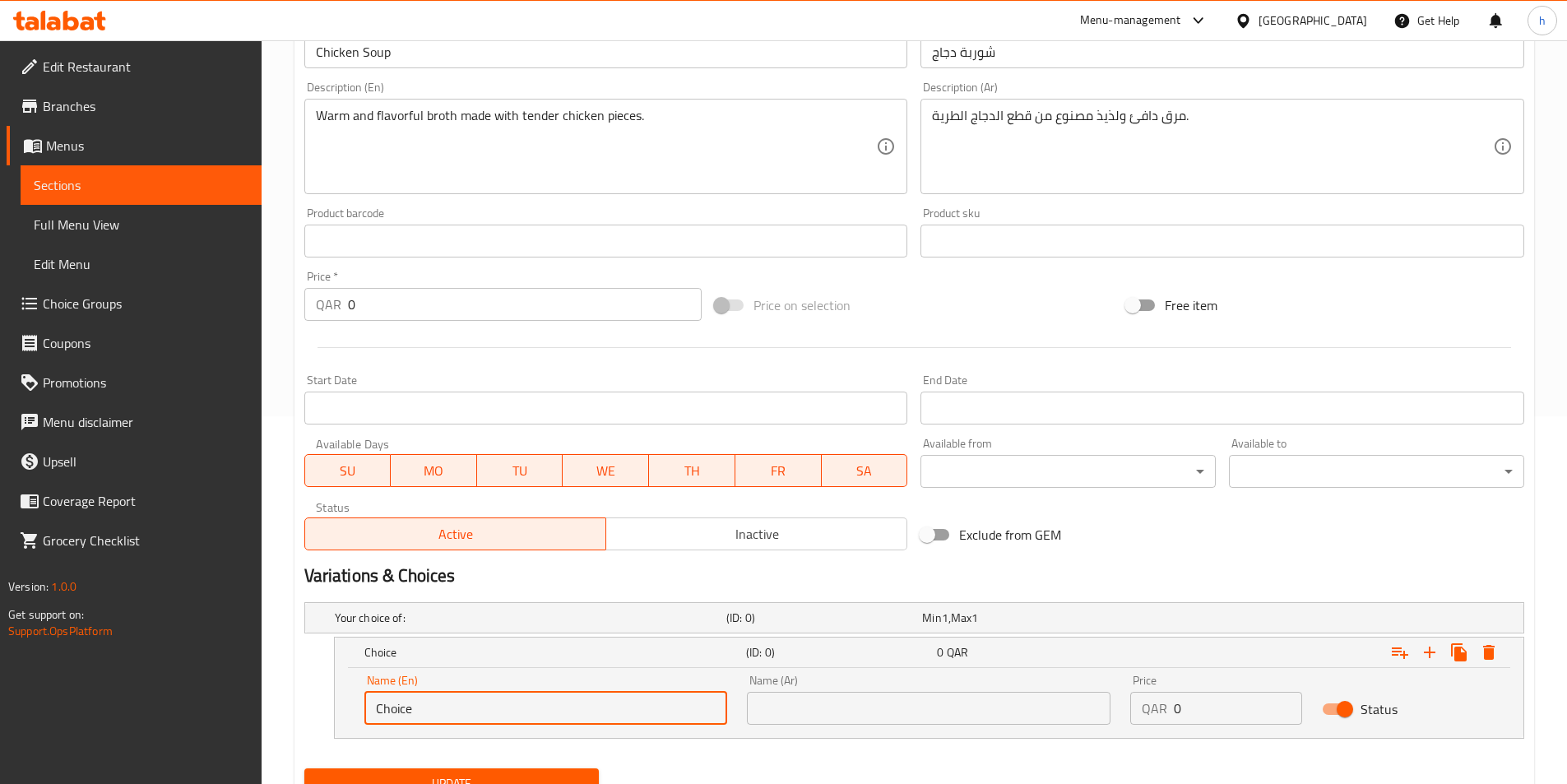
click at [453, 714] on input "Choice" at bounding box center [546, 707] width 364 height 33
type input "Small"
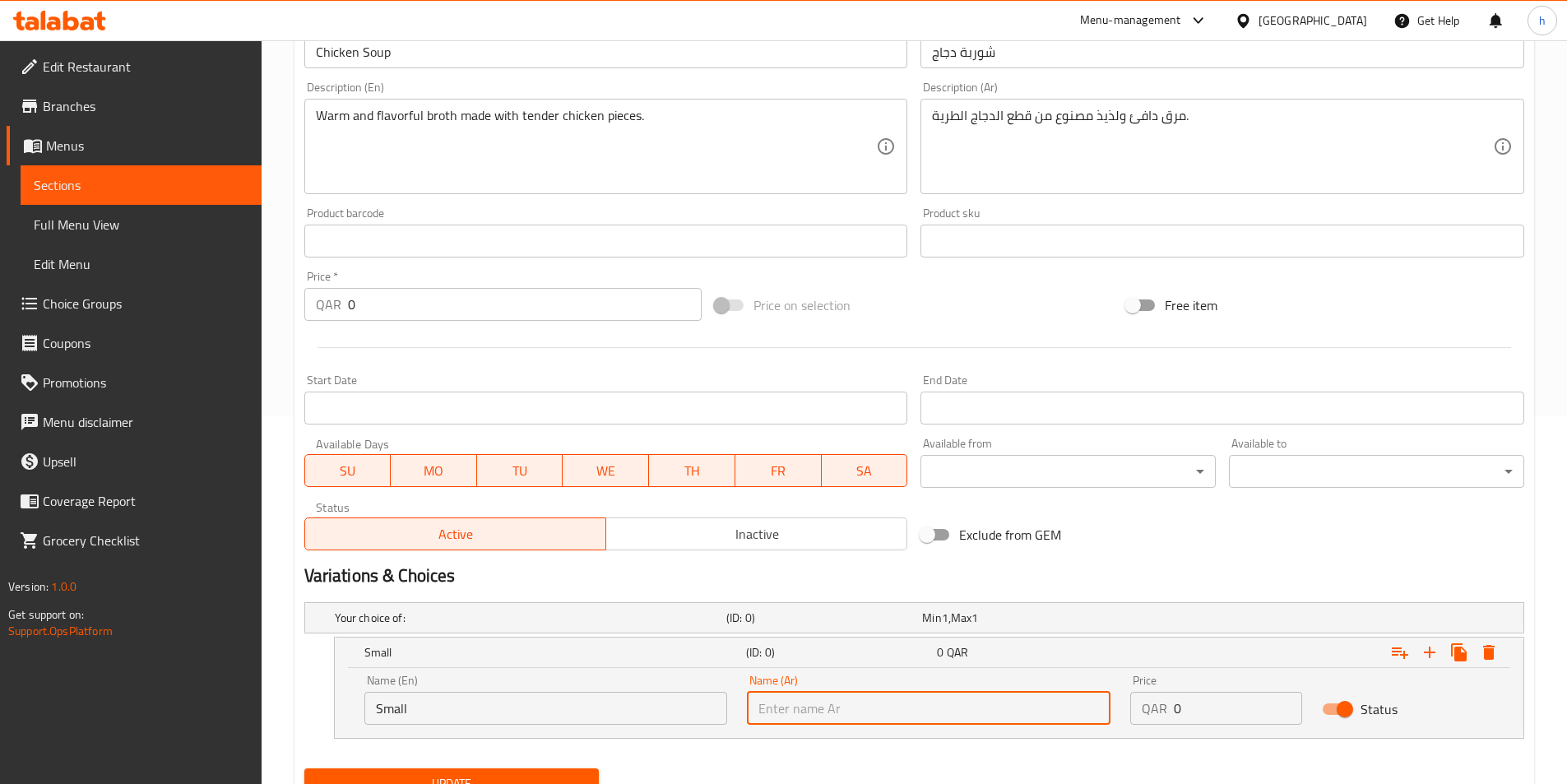
click at [851, 696] on input "text" at bounding box center [929, 707] width 364 height 33
type input "صغير"
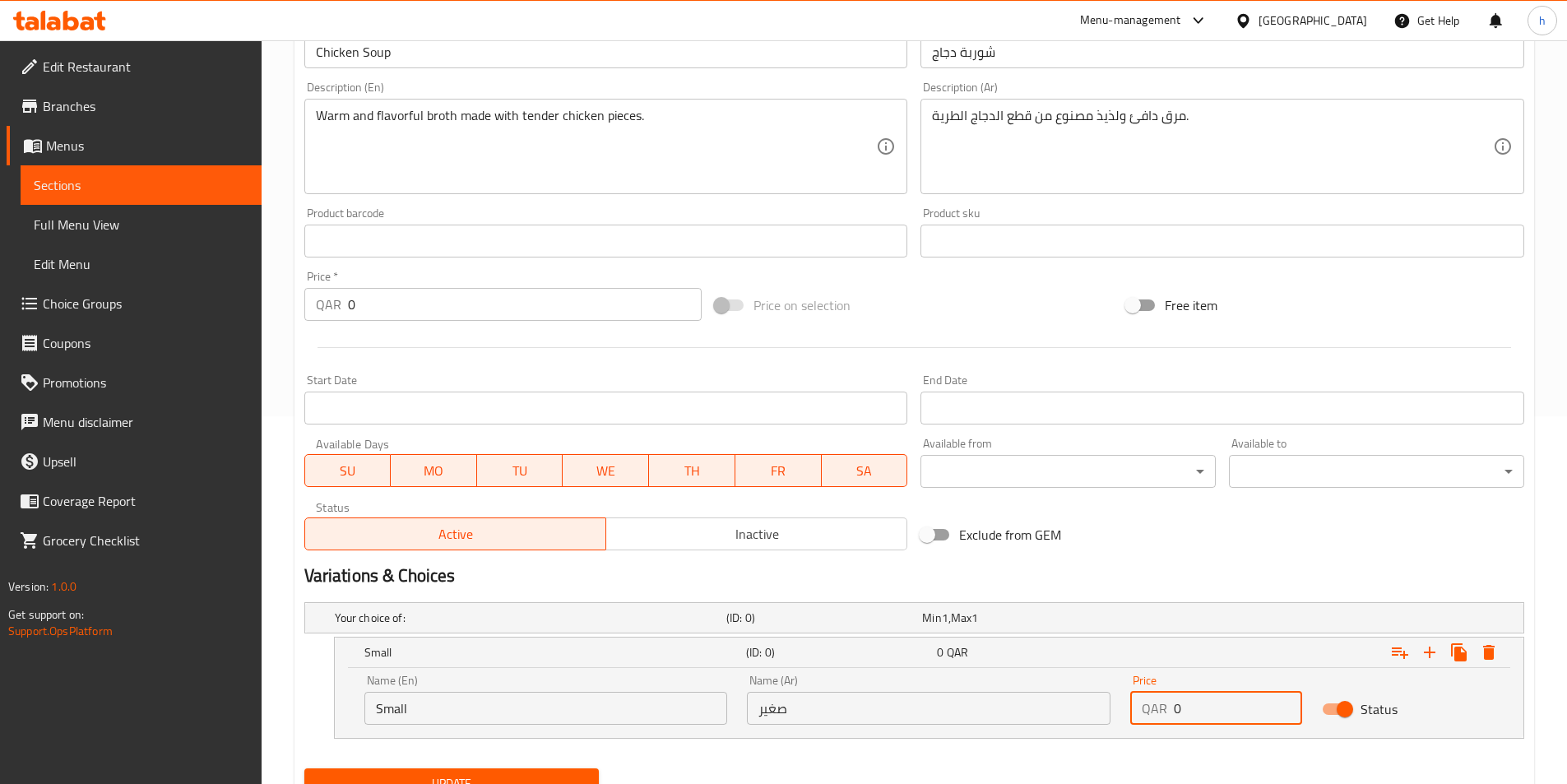
drag, startPoint x: 1212, startPoint y: 708, endPoint x: 1126, endPoint y: 711, distance: 86.1
click at [1126, 711] on div "Price QAR 0 Price" at bounding box center [1216, 699] width 192 height 70
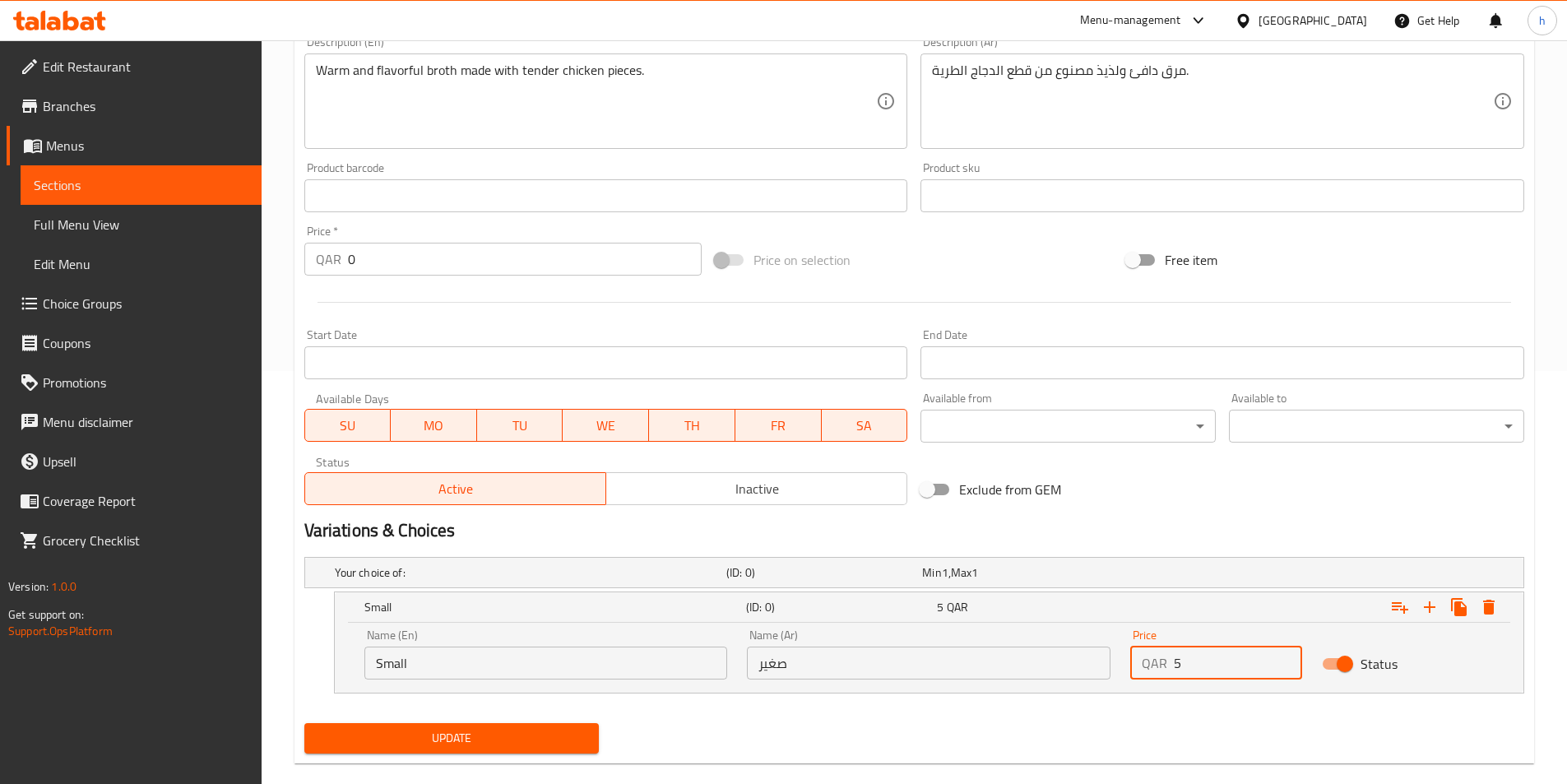
scroll to position [438, 0]
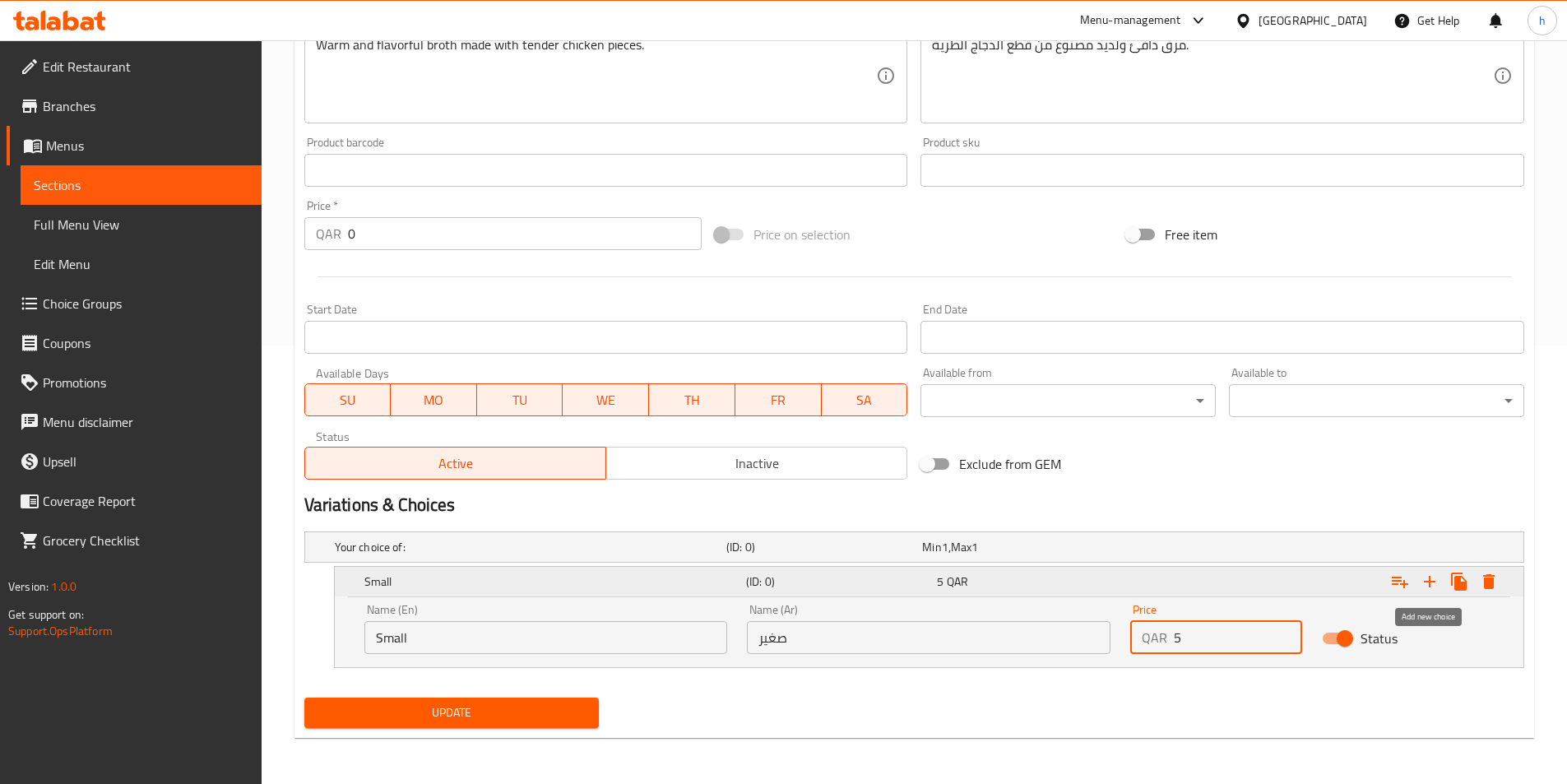
type input "5"
click at [1431, 578] on icon "Expand" at bounding box center [1429, 581] width 20 height 20
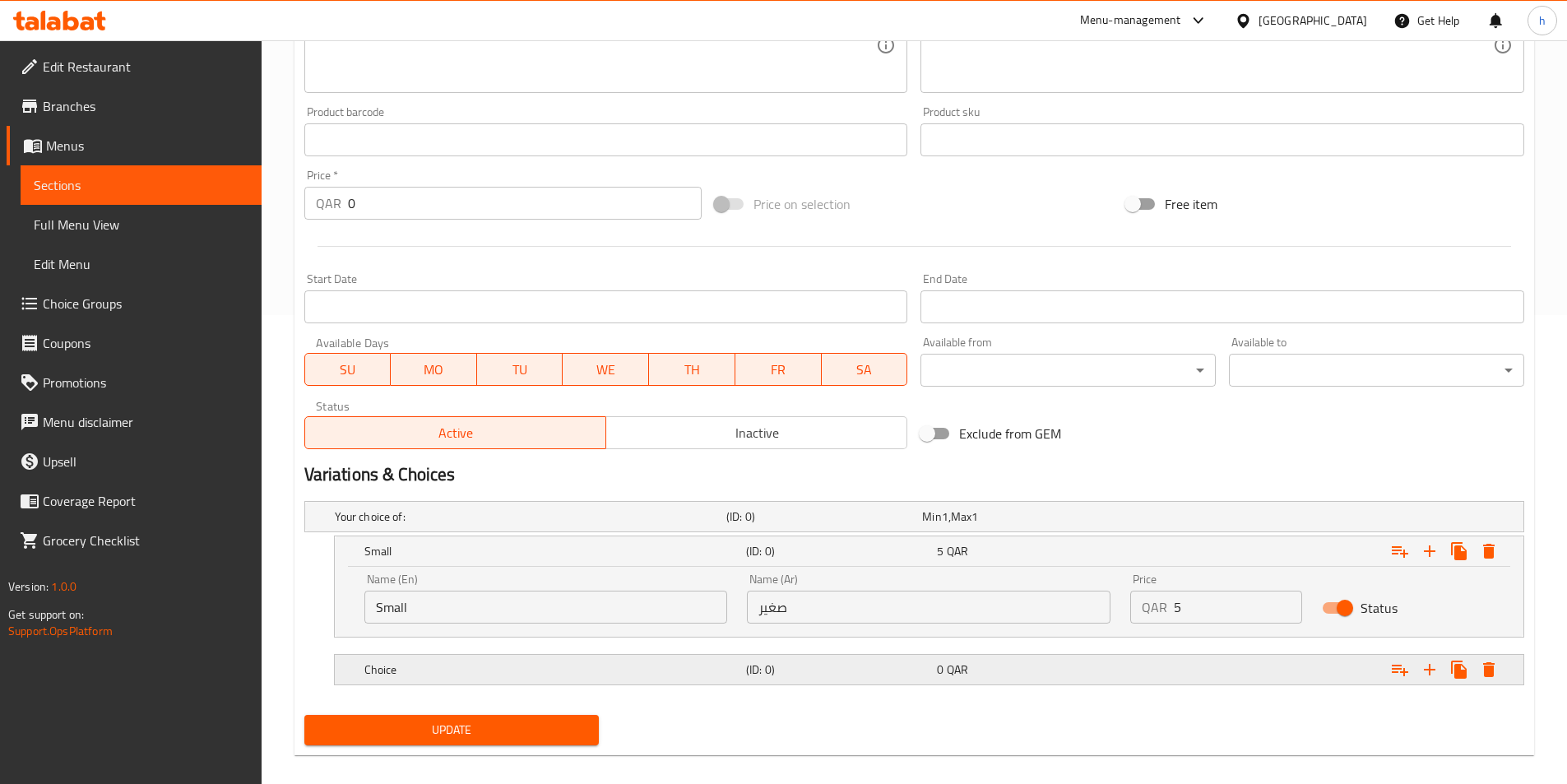
scroll to position [486, 0]
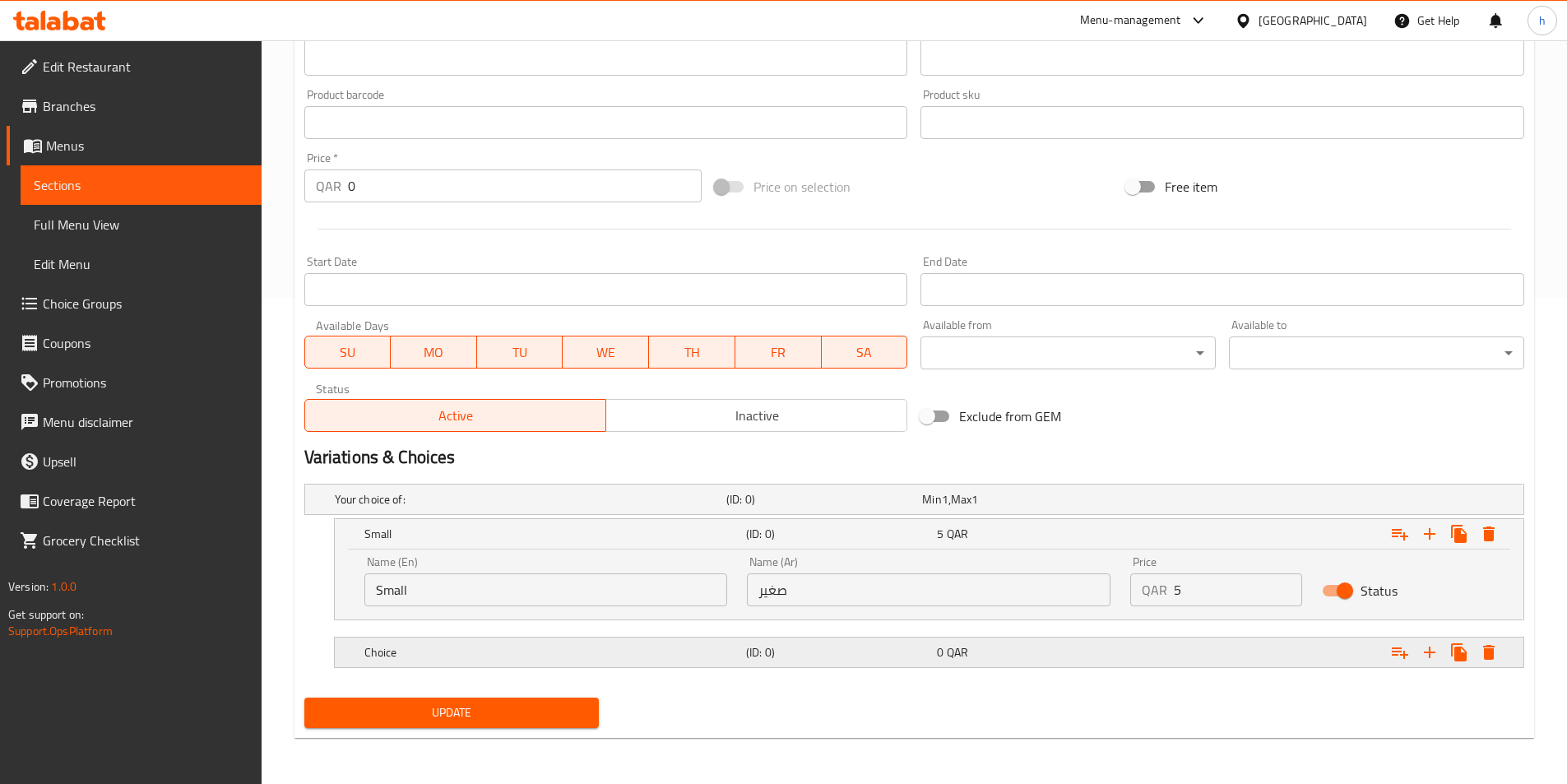
click at [593, 655] on h5 "Choice" at bounding box center [551, 652] width 375 height 17
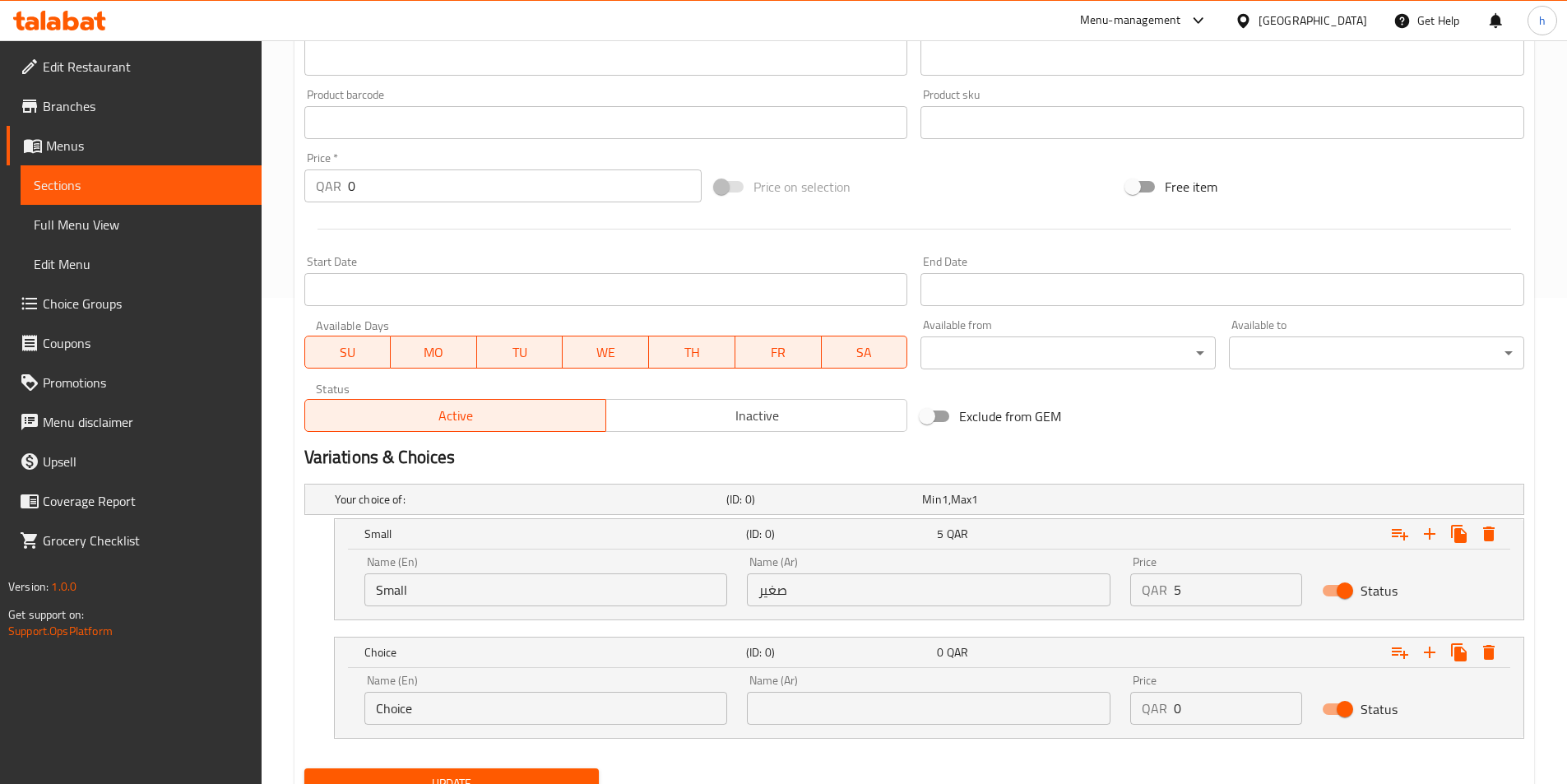
click at [477, 707] on input "Choice" at bounding box center [546, 707] width 364 height 33
type input "Large"
click at [852, 706] on input "text" at bounding box center [929, 707] width 364 height 33
type input "كبير"
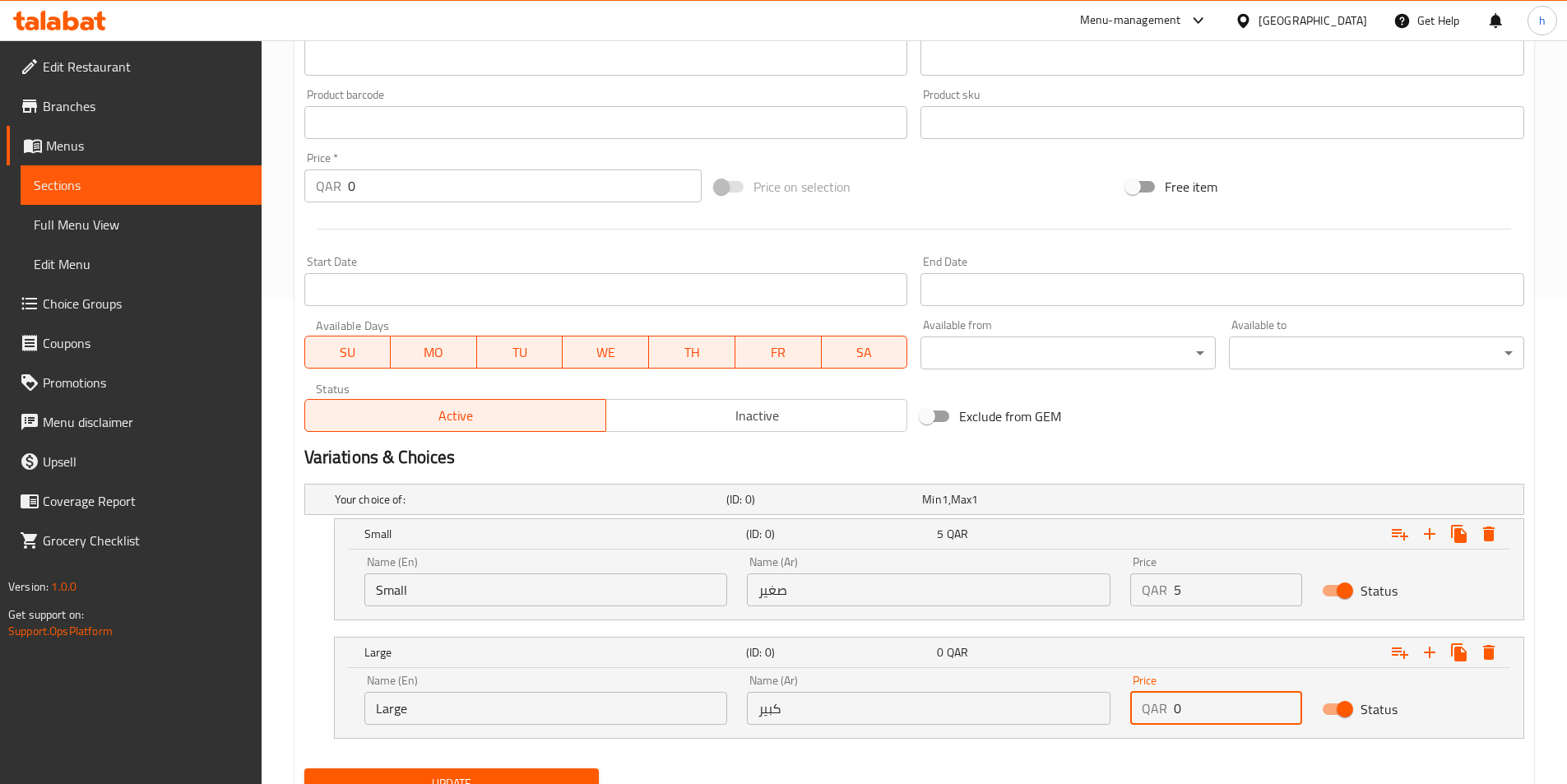
drag, startPoint x: 1203, startPoint y: 716, endPoint x: 1154, endPoint y: 713, distance: 49.1
click at [1154, 713] on div "QAR 0 Price" at bounding box center [1217, 707] width 172 height 33
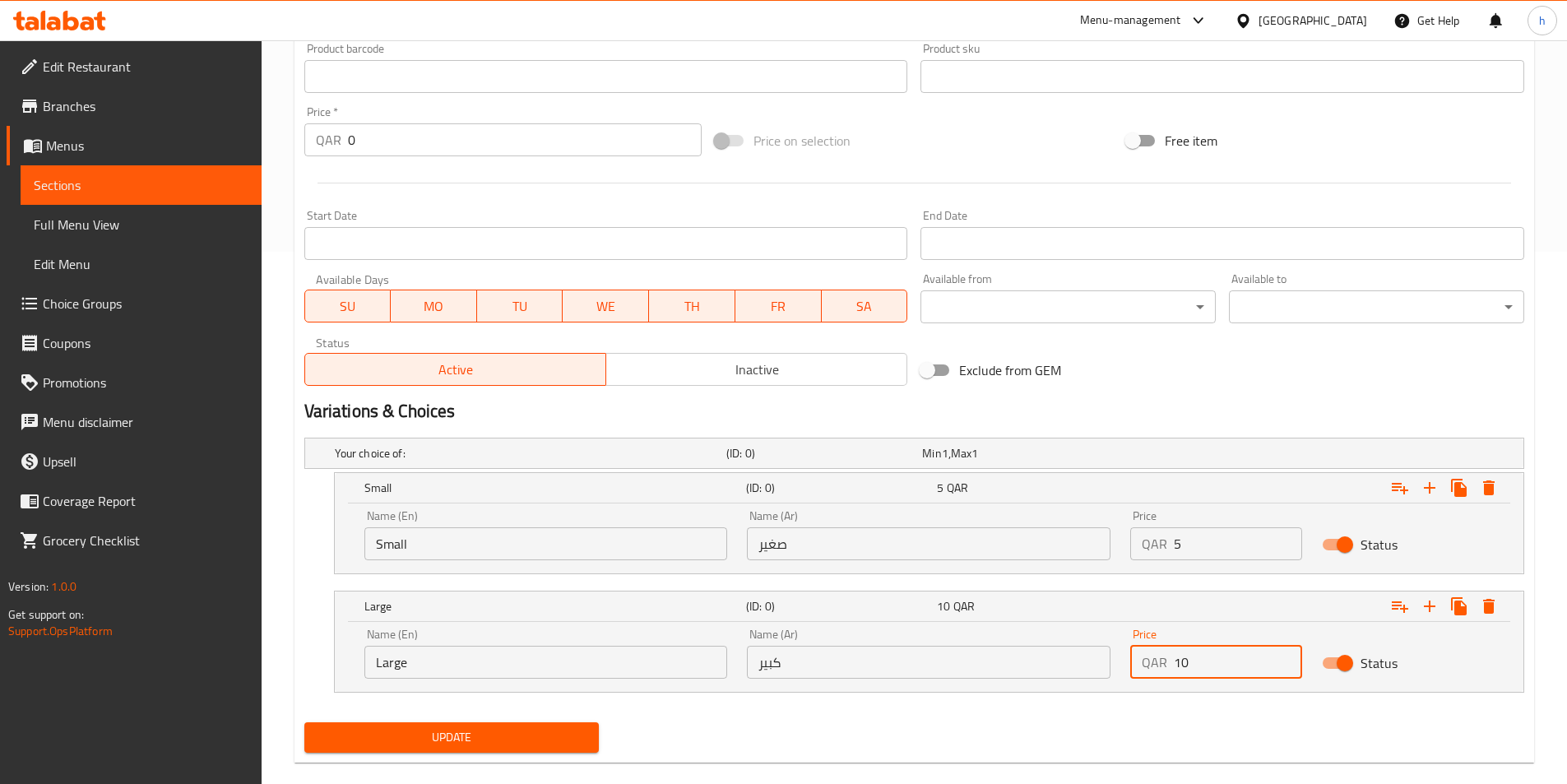
scroll to position [557, 0]
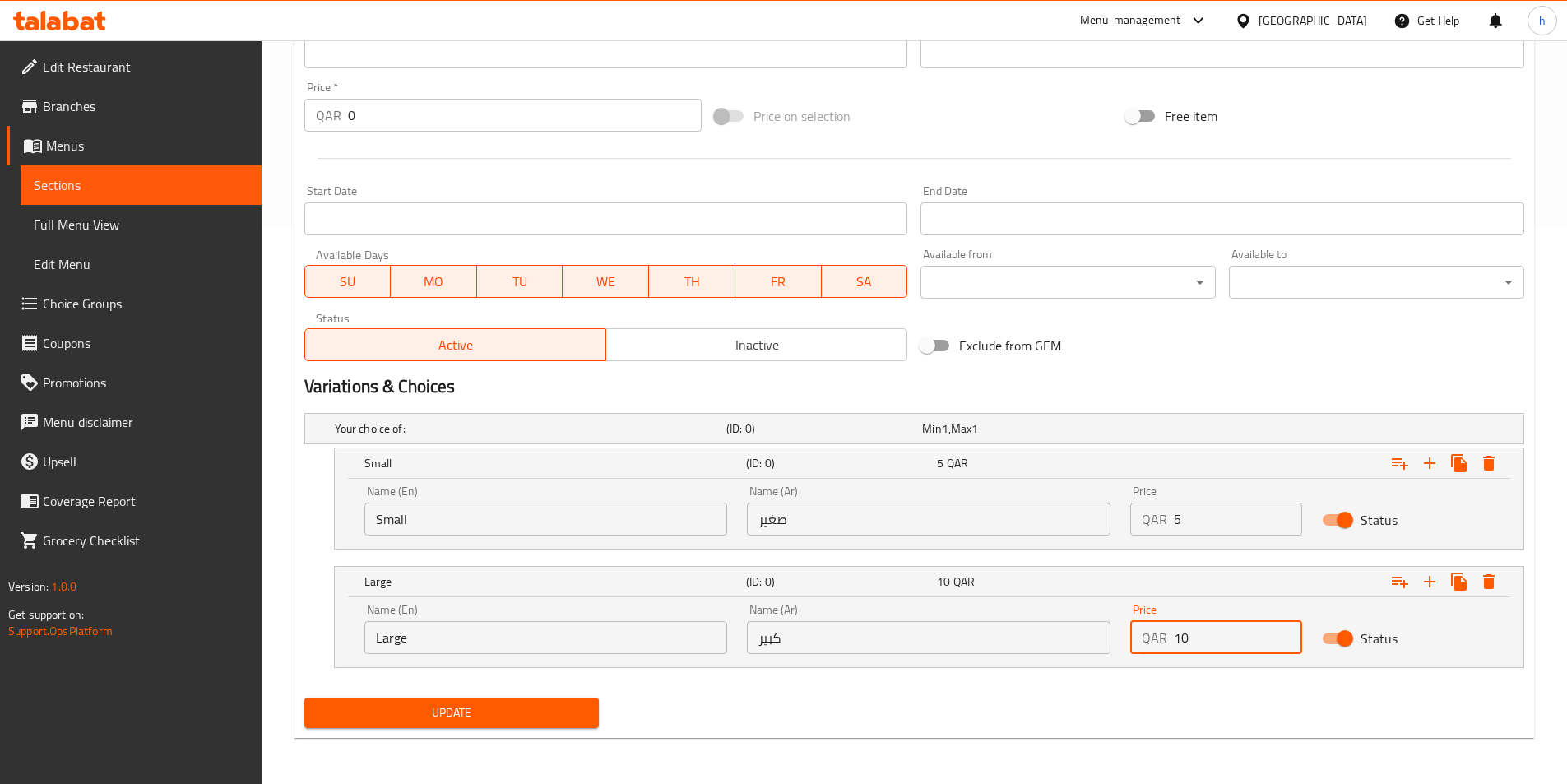
type input "10"
click at [462, 687] on div "Your choice of: (ID: 0) Min 1 , Max 1 Name (En) Your choice of: Name (En) Name …" at bounding box center [915, 548] width 1234 height 284
click at [476, 708] on span "Update" at bounding box center [451, 713] width 269 height 21
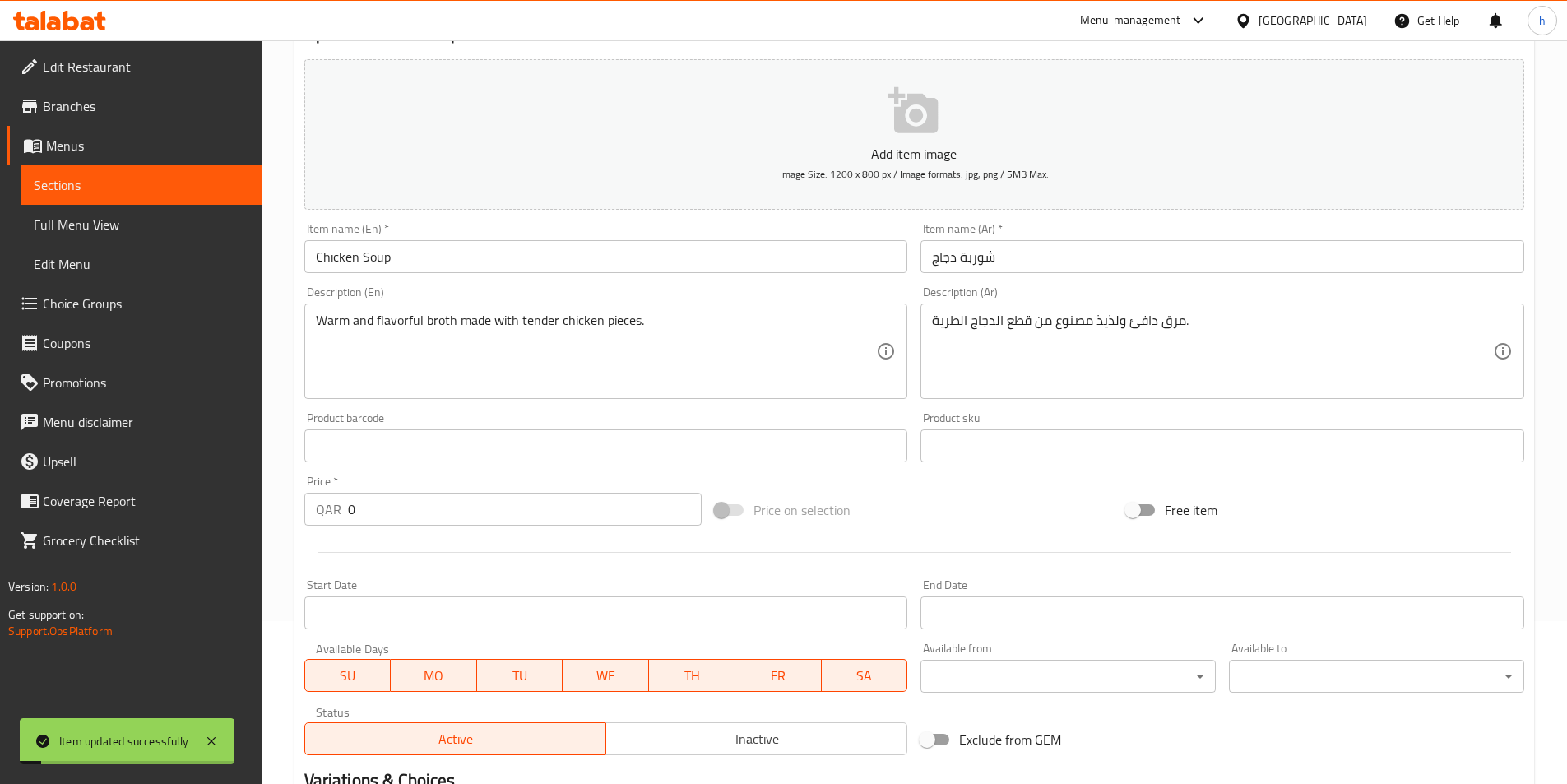
scroll to position [0, 0]
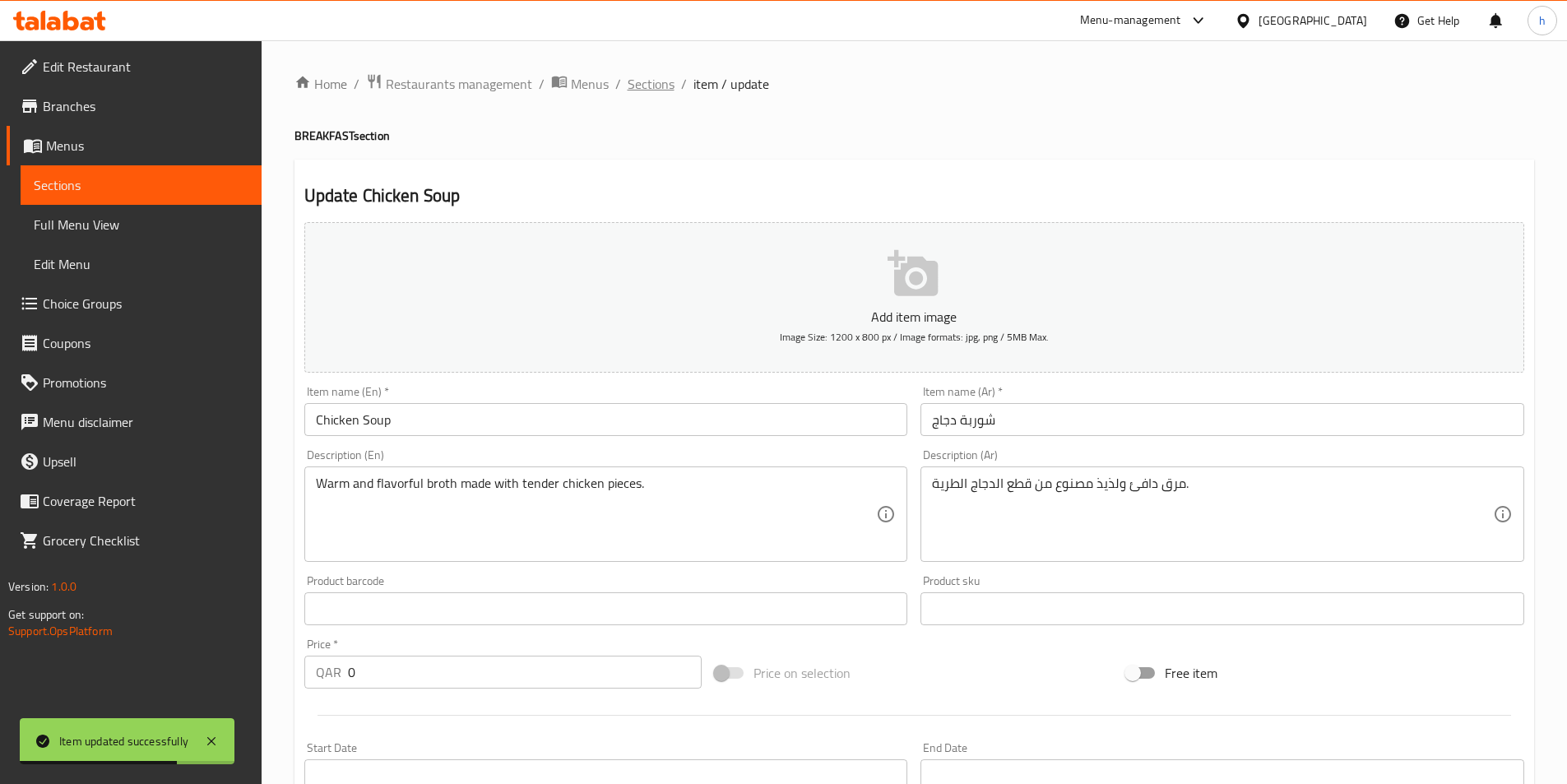
click at [654, 83] on span "Sections" at bounding box center [652, 83] width 47 height 20
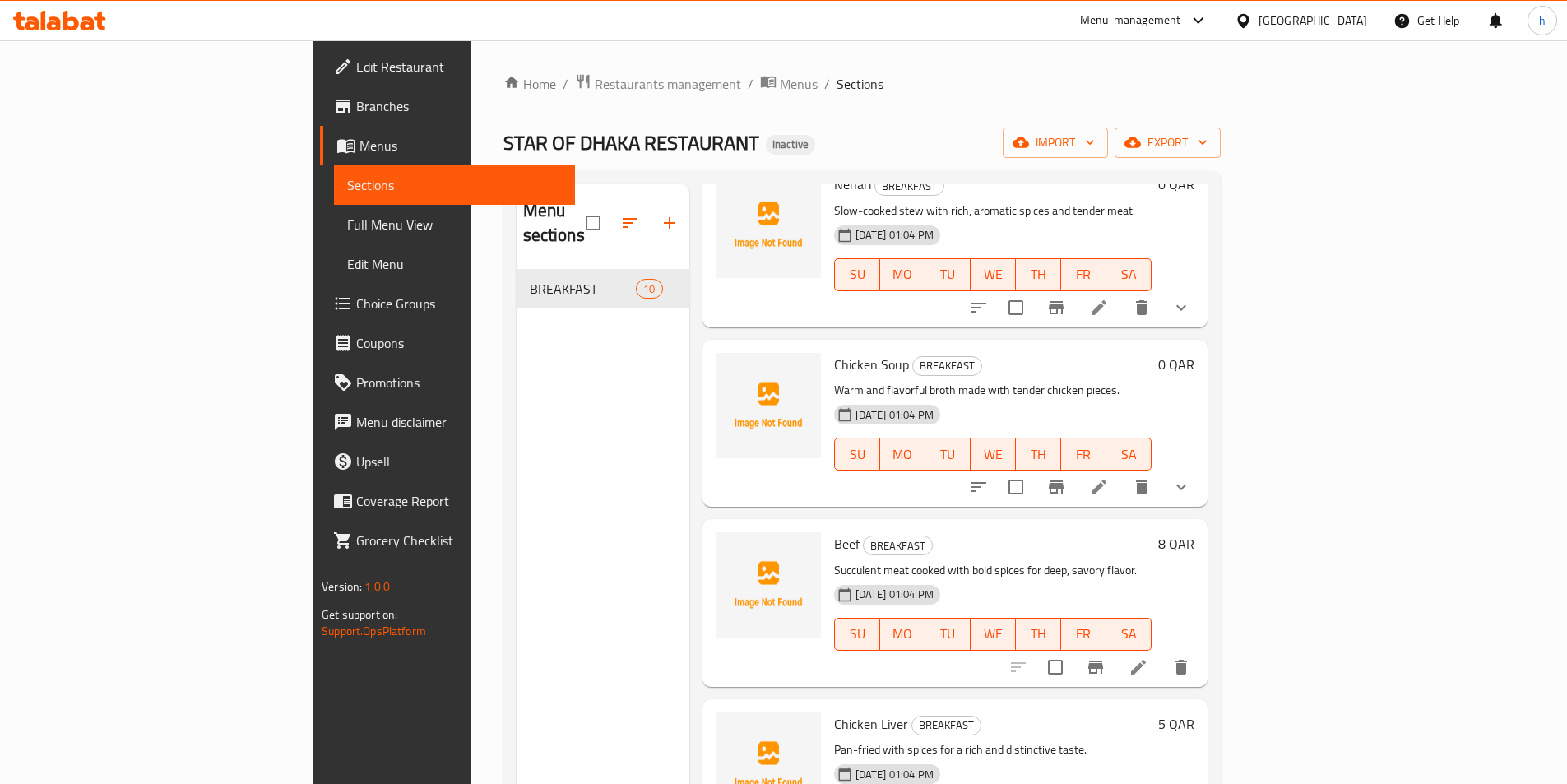
scroll to position [740, 0]
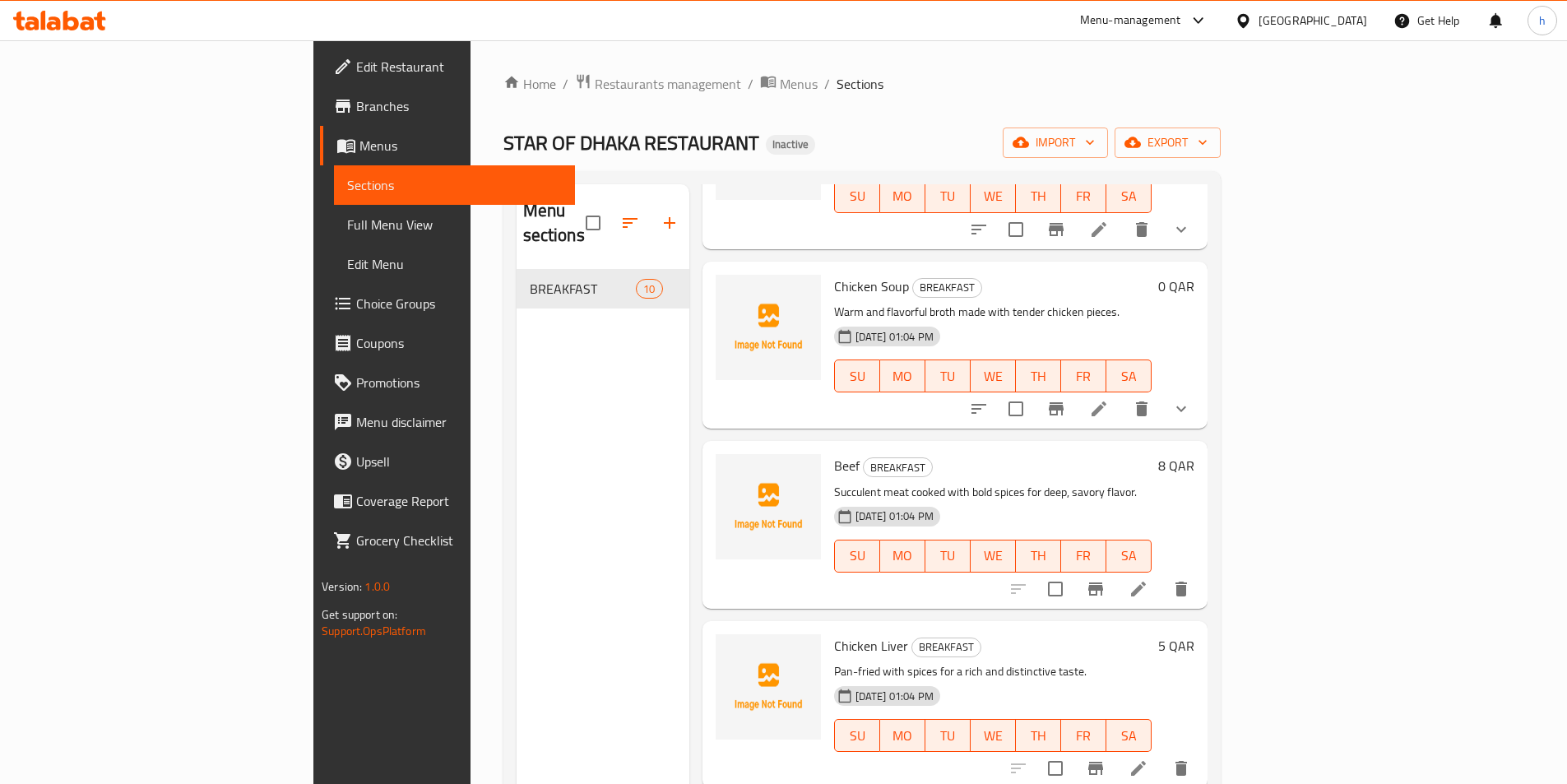
click at [1149, 579] on icon at bounding box center [1138, 588] width 20 height 20
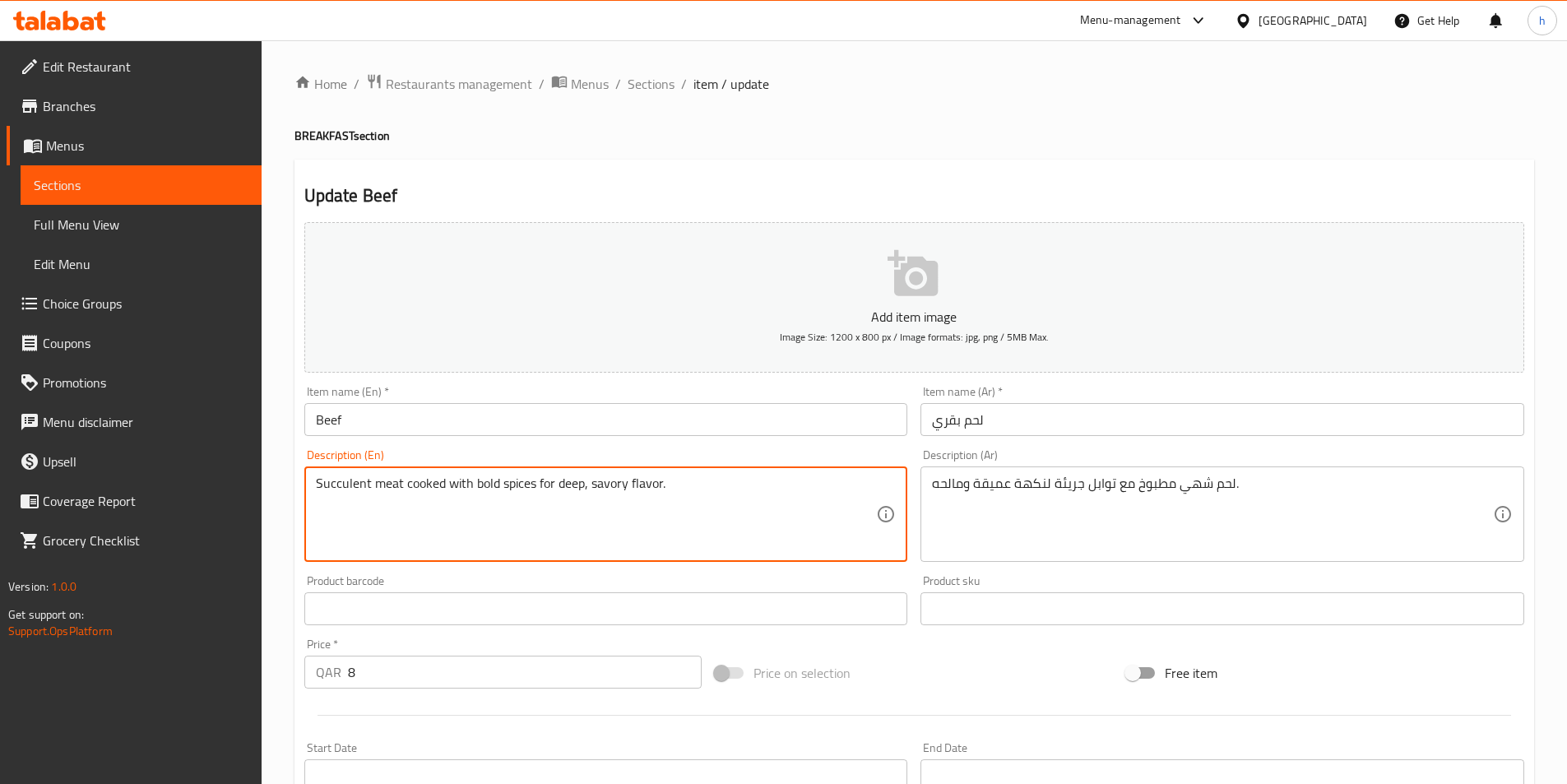
click at [344, 489] on textarea "Succulent meat cooked with bold spices for deep, savory flavor." at bounding box center [596, 515] width 561 height 79
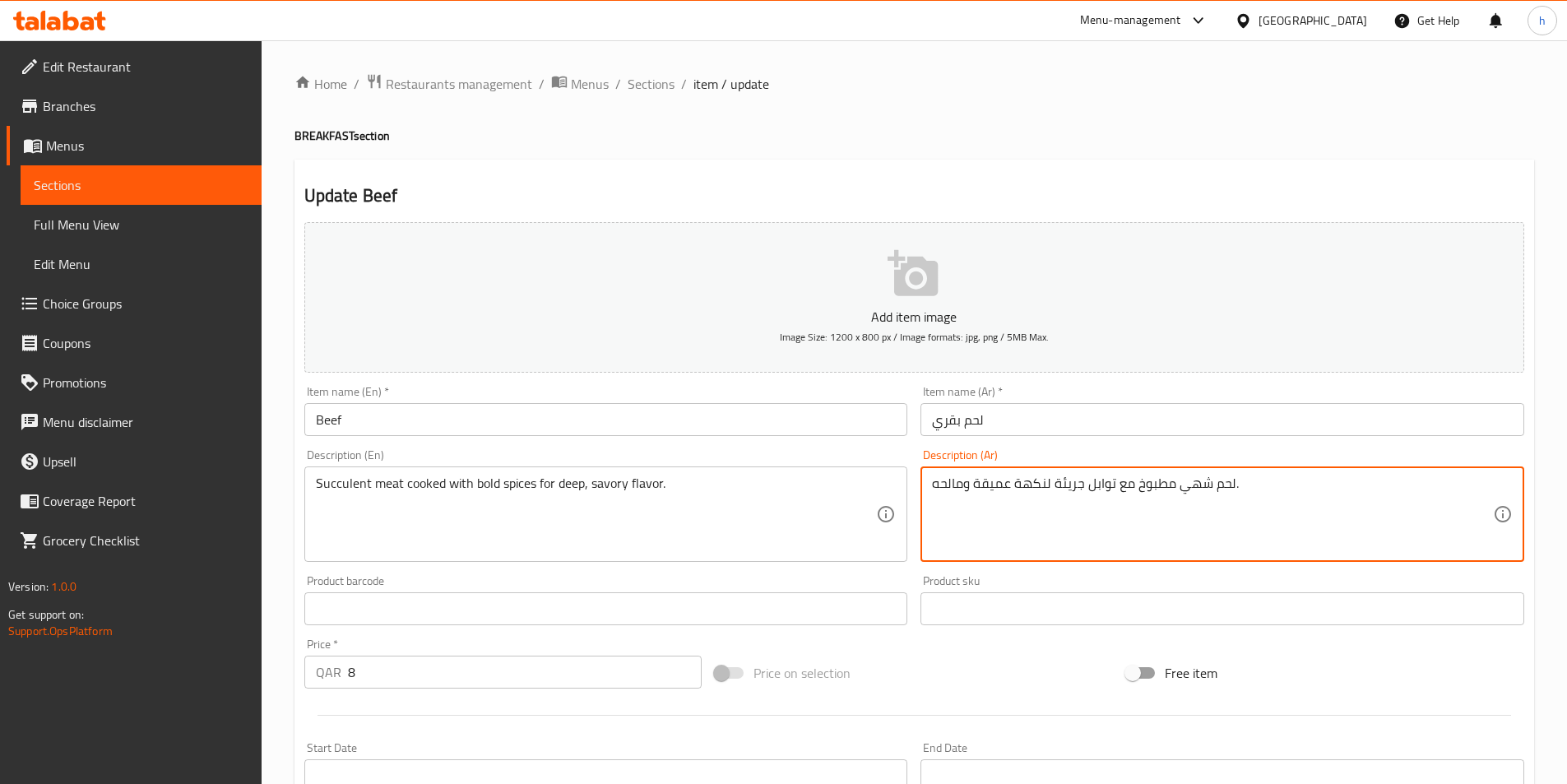
click at [1196, 486] on textarea "لحم شهي مطبوخ مع توابل جريئة لنكهة عميقة ومالحه." at bounding box center [1212, 515] width 561 height 79
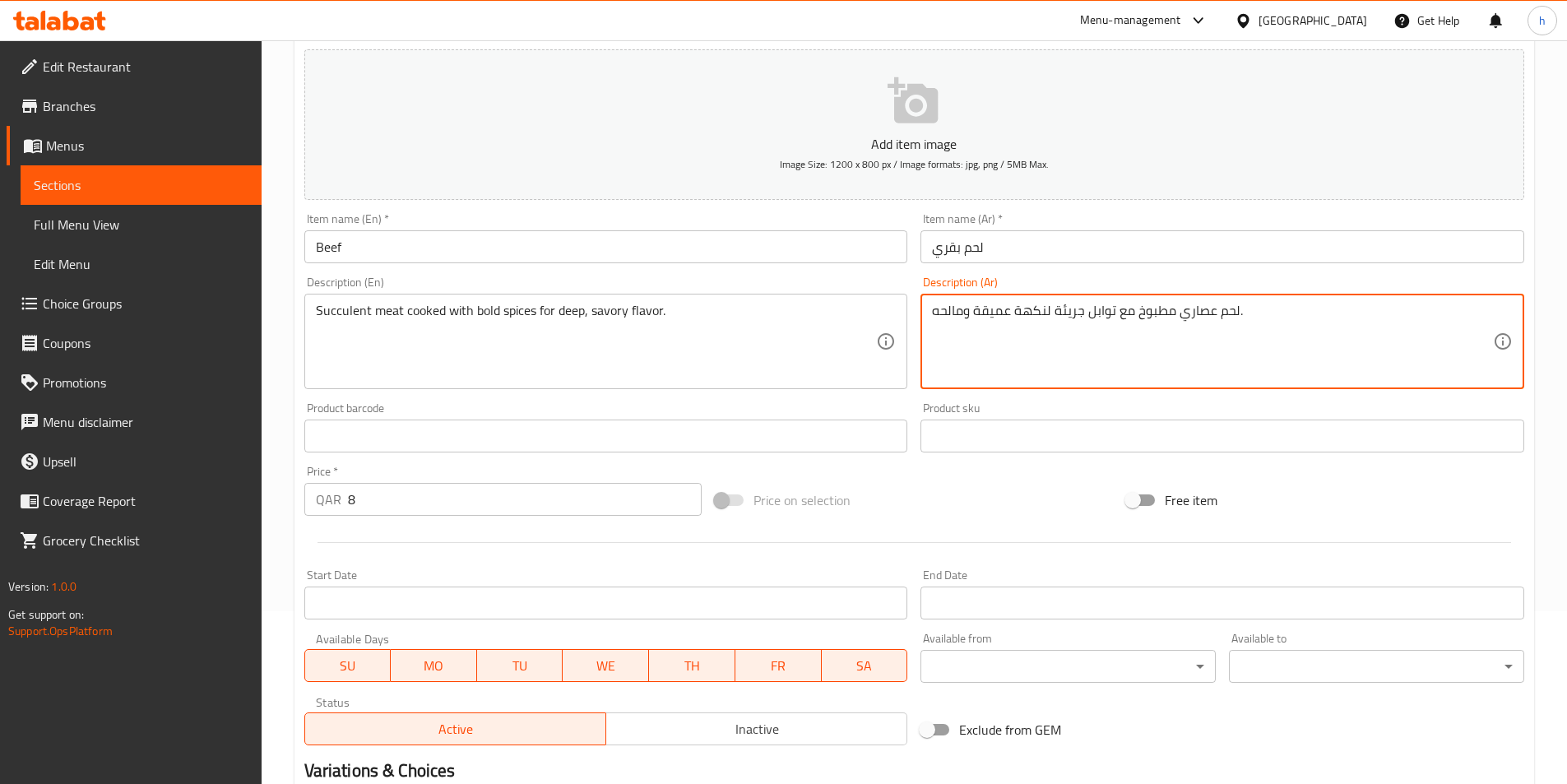
scroll to position [378, 0]
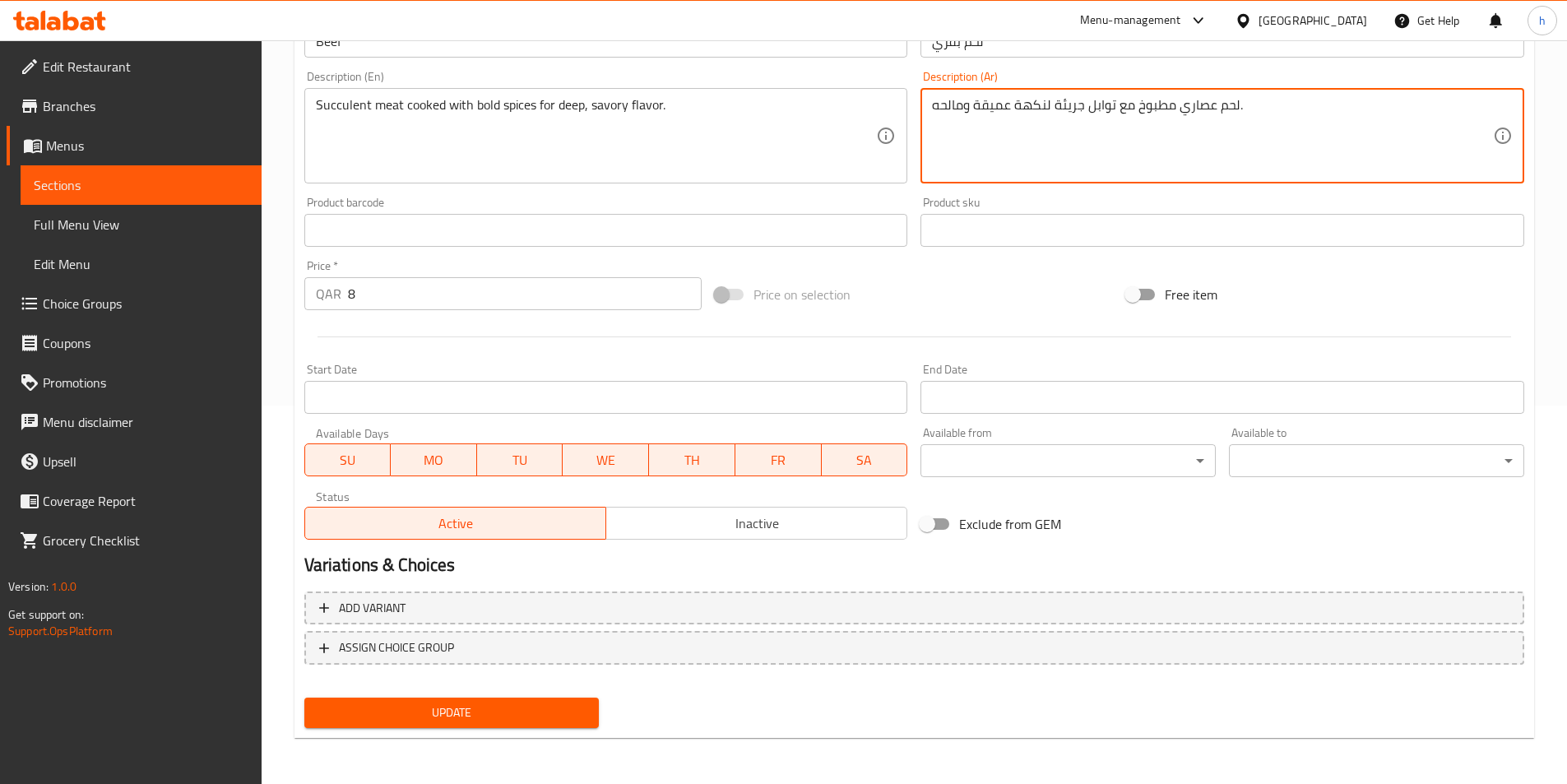
type textarea "لحم عصاري مطبوخ مع توابل جريئة لنكهة عميقة ومالحه."
click at [509, 711] on span "Update" at bounding box center [451, 713] width 269 height 21
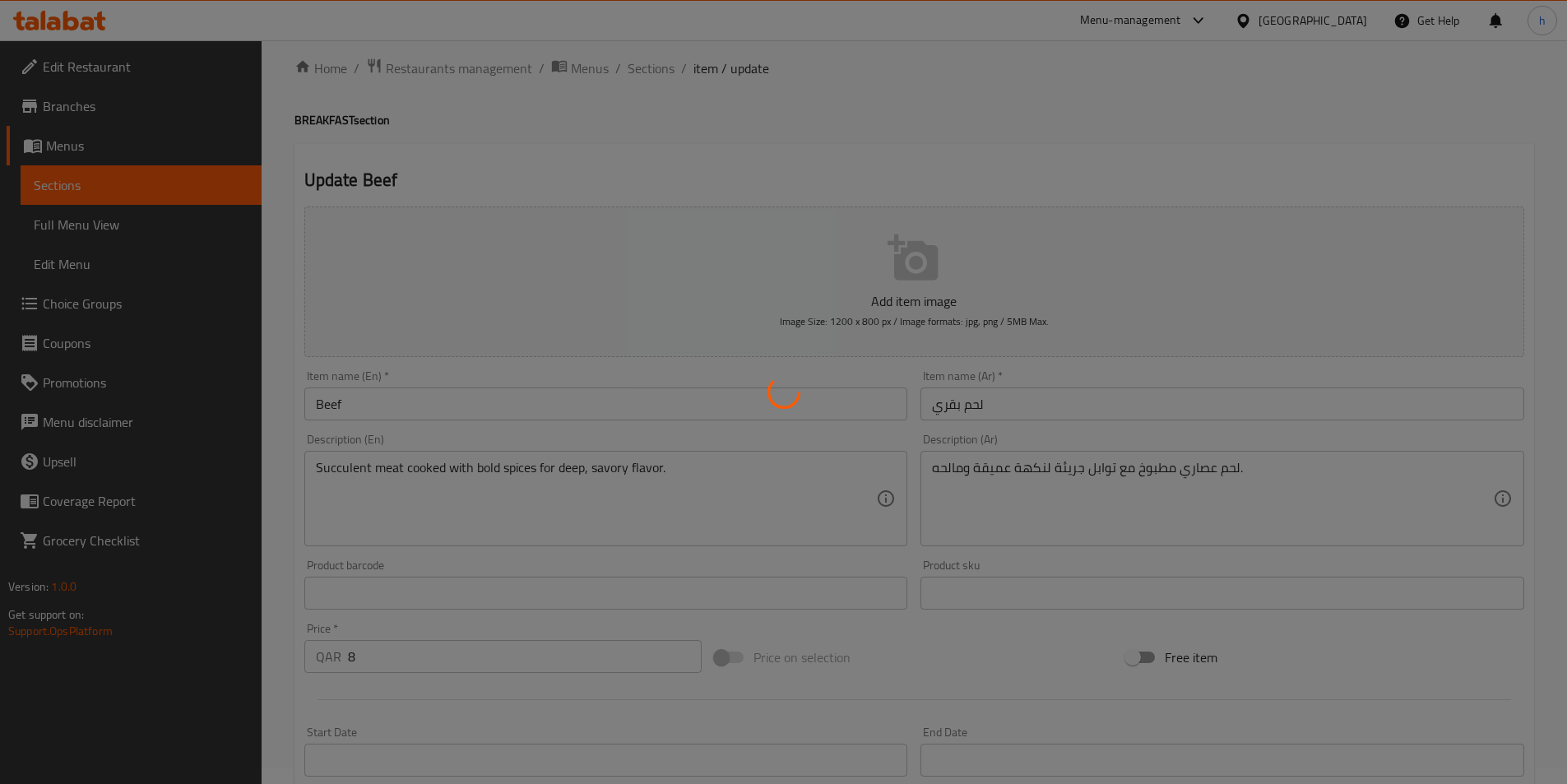
scroll to position [0, 0]
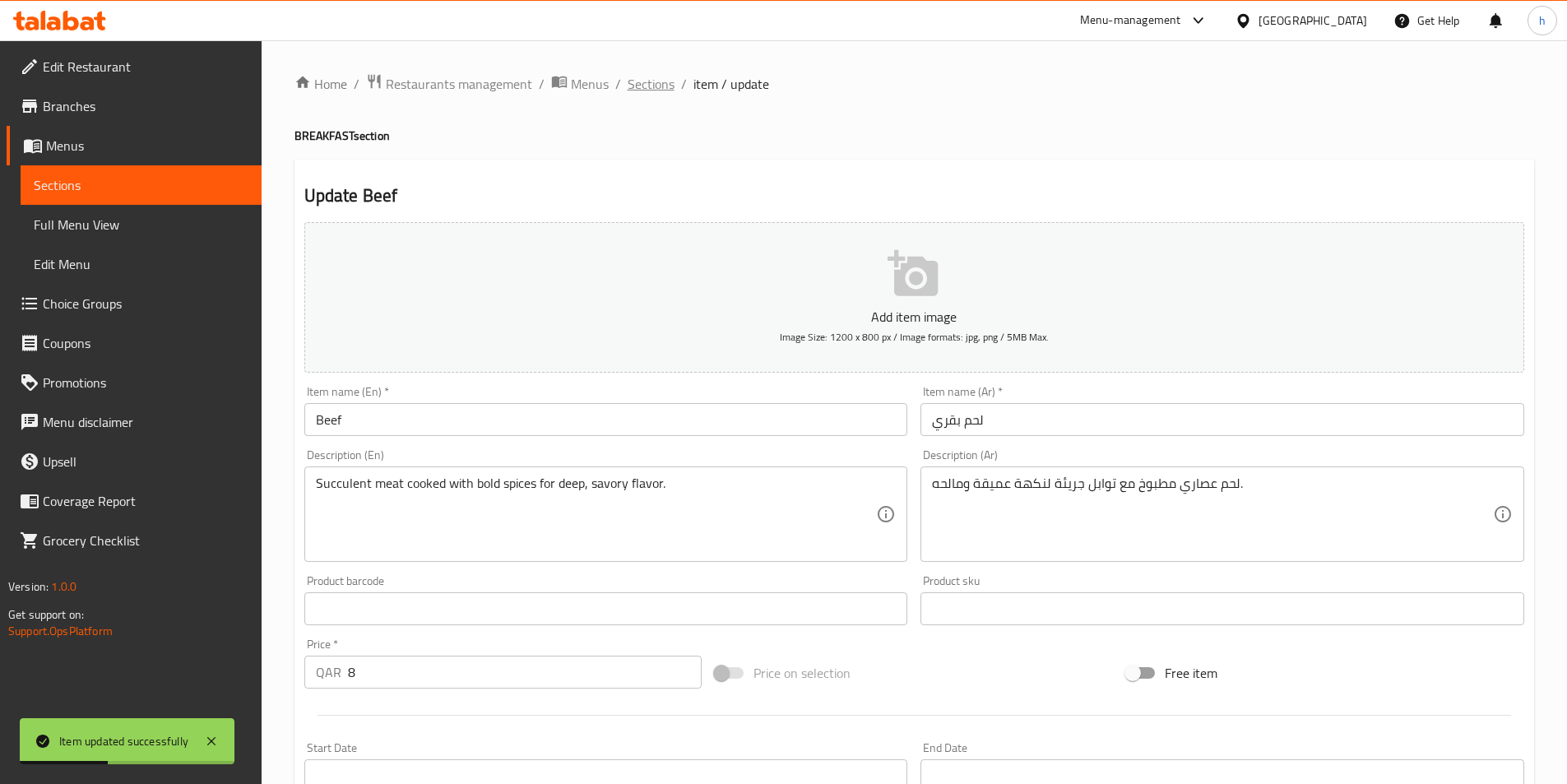
click at [633, 89] on span "Sections" at bounding box center [652, 83] width 47 height 20
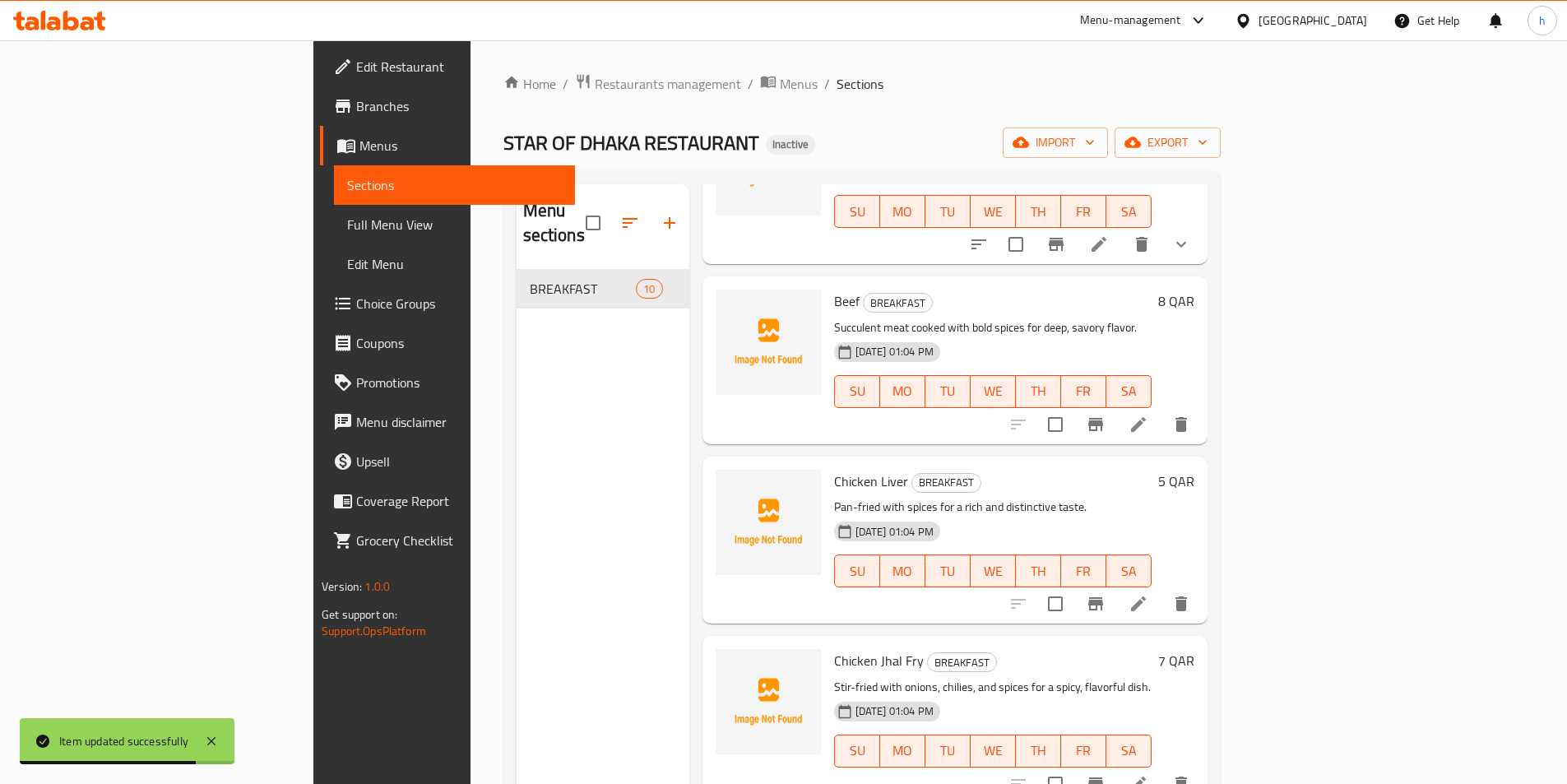
scroll to position [1054, 0]
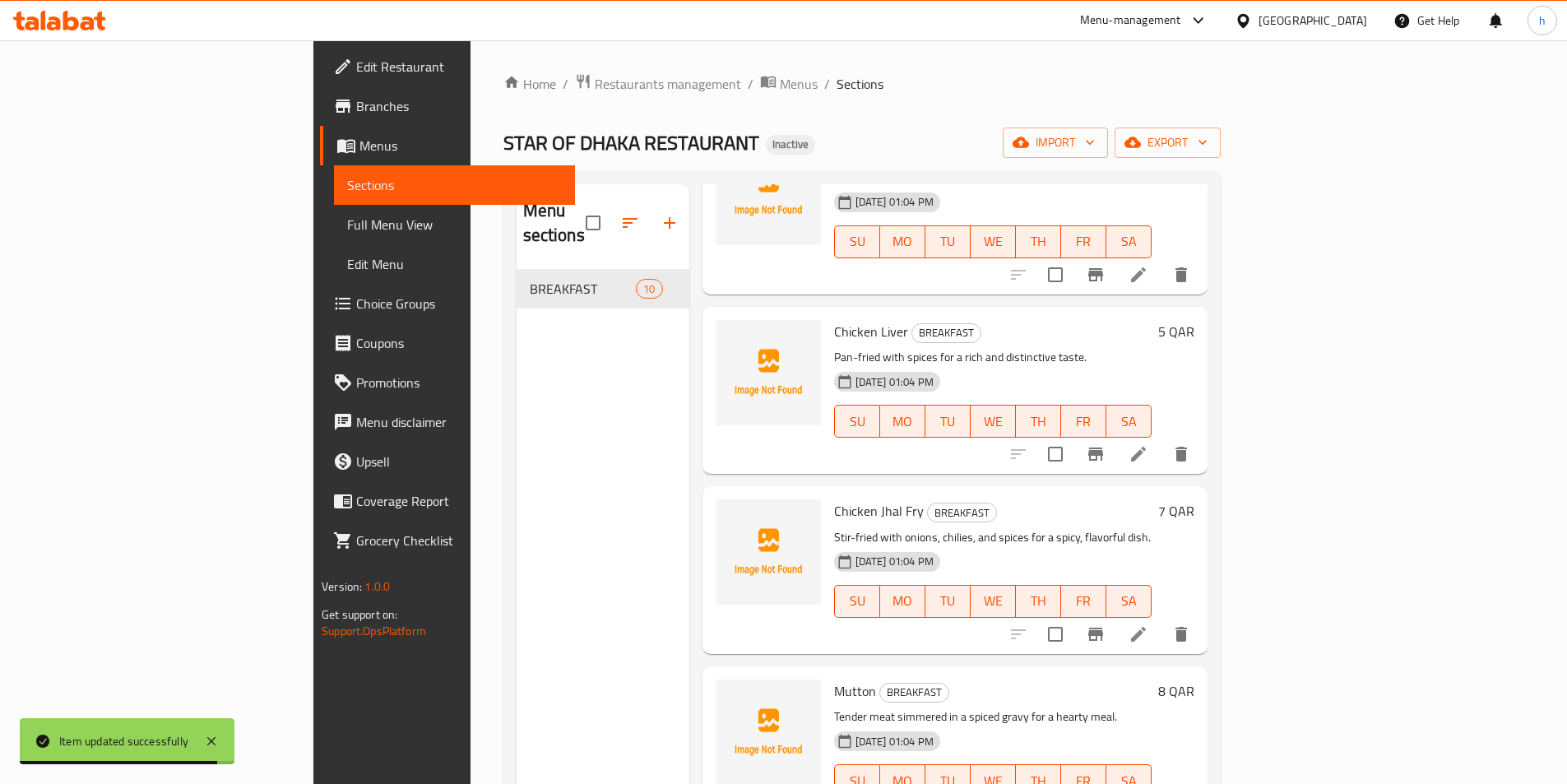
click at [1162, 439] on li at bounding box center [1138, 454] width 46 height 30
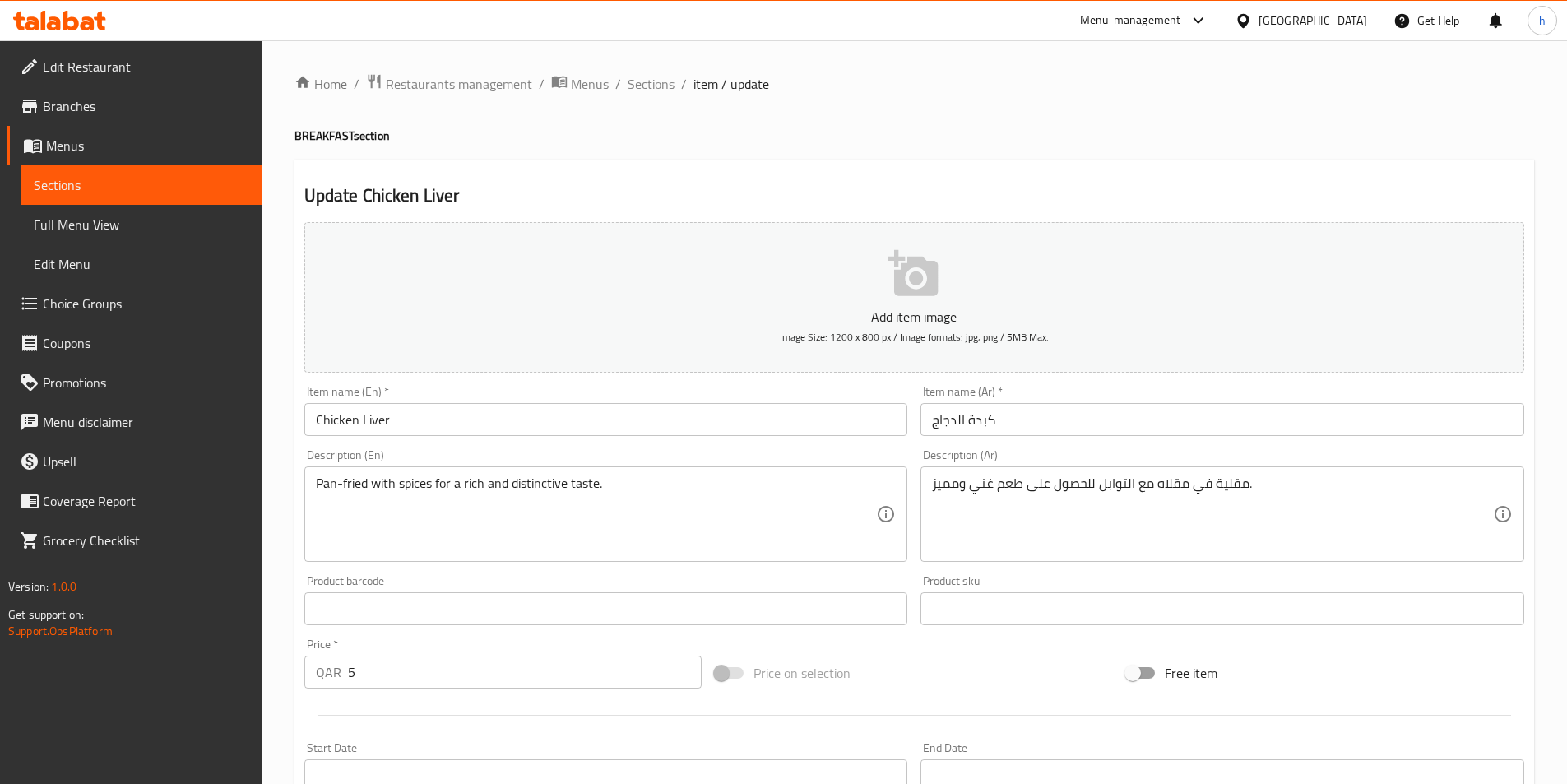
click at [676, 93] on ol "Home / Restaurants management / Menus / Sections / item / update" at bounding box center [915, 83] width 1240 height 22
click at [665, 80] on span "Sections" at bounding box center [652, 83] width 47 height 20
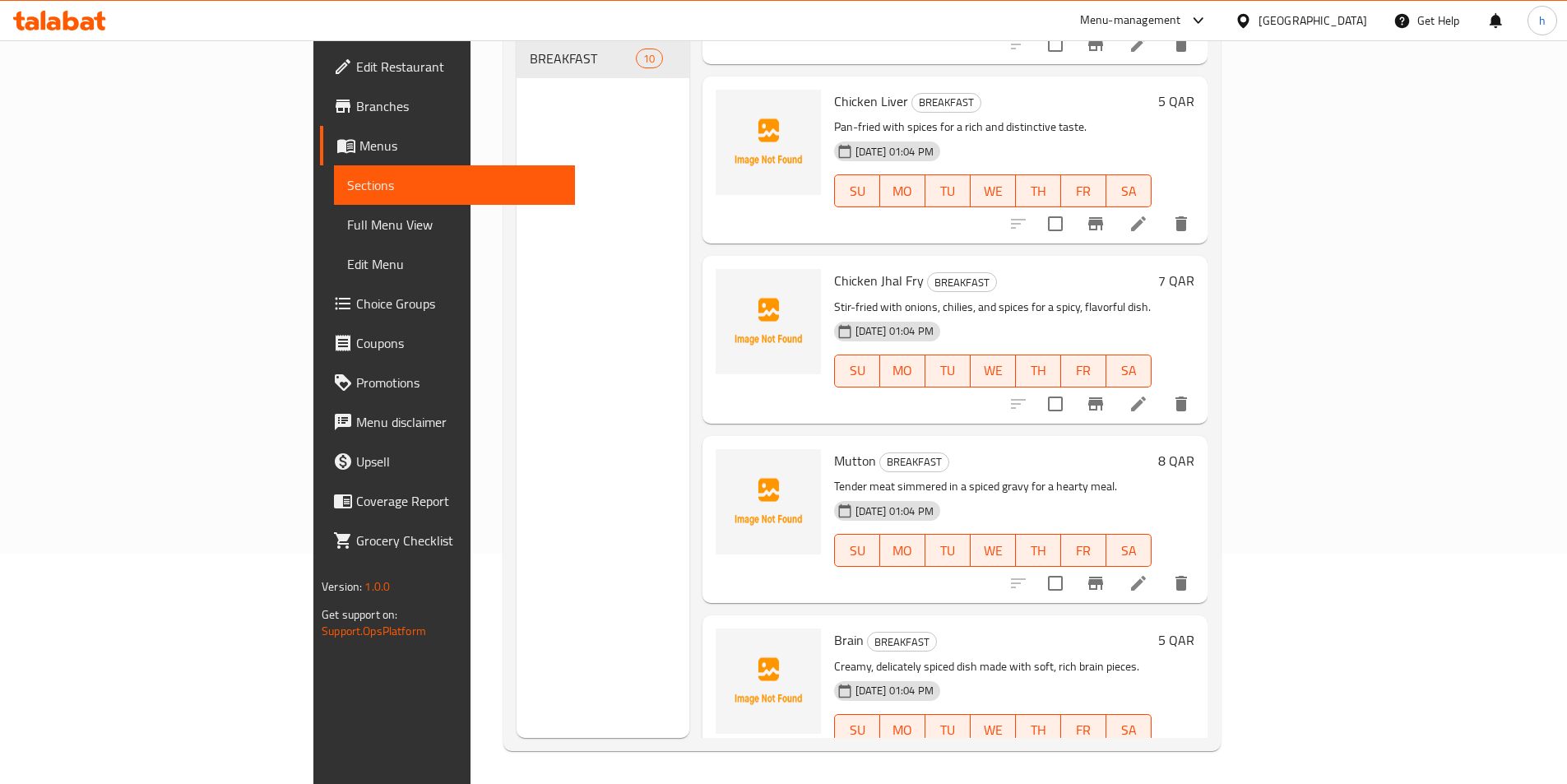
scroll to position [972, 0]
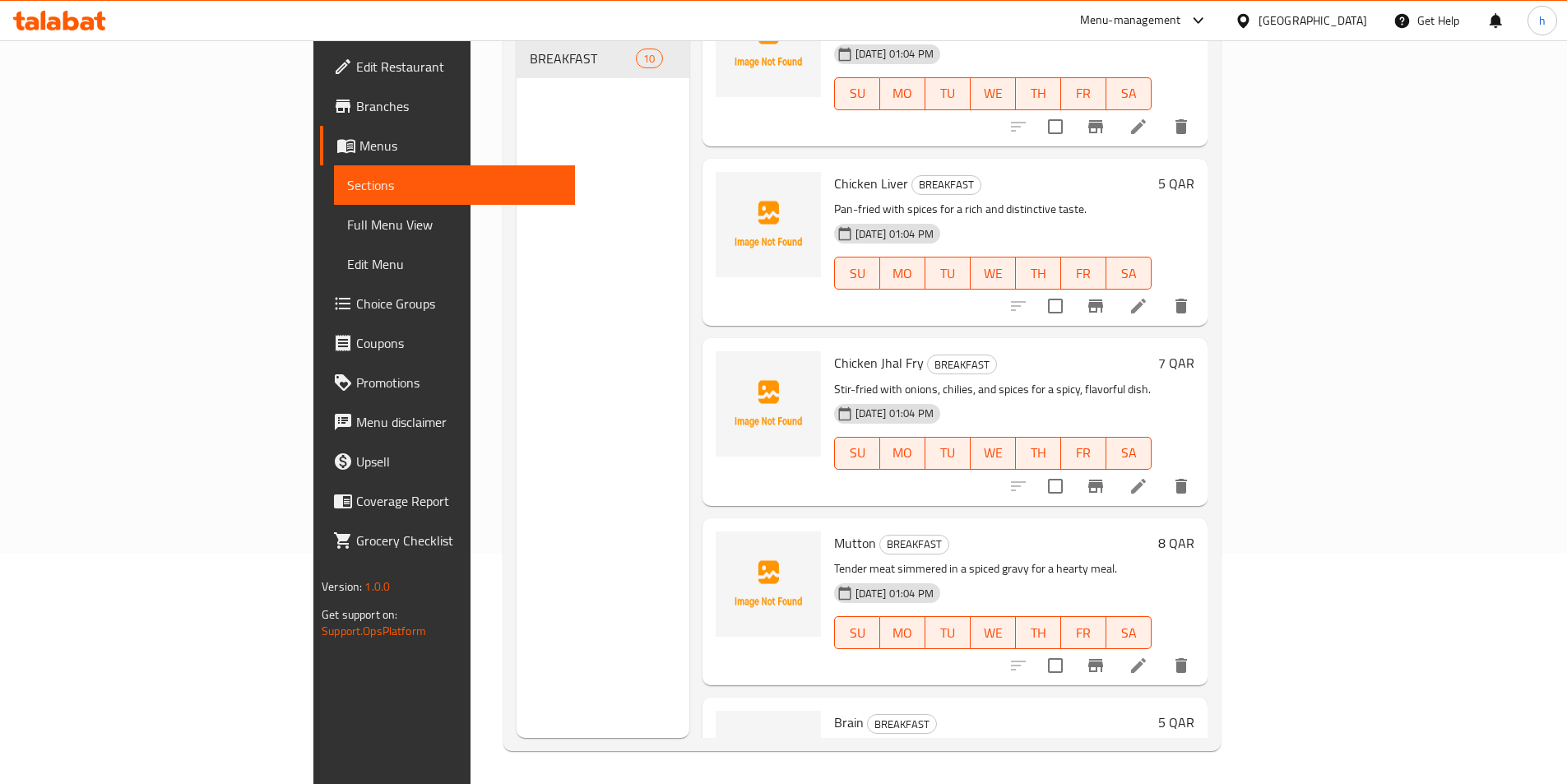
click at [1162, 472] on li at bounding box center [1138, 486] width 46 height 30
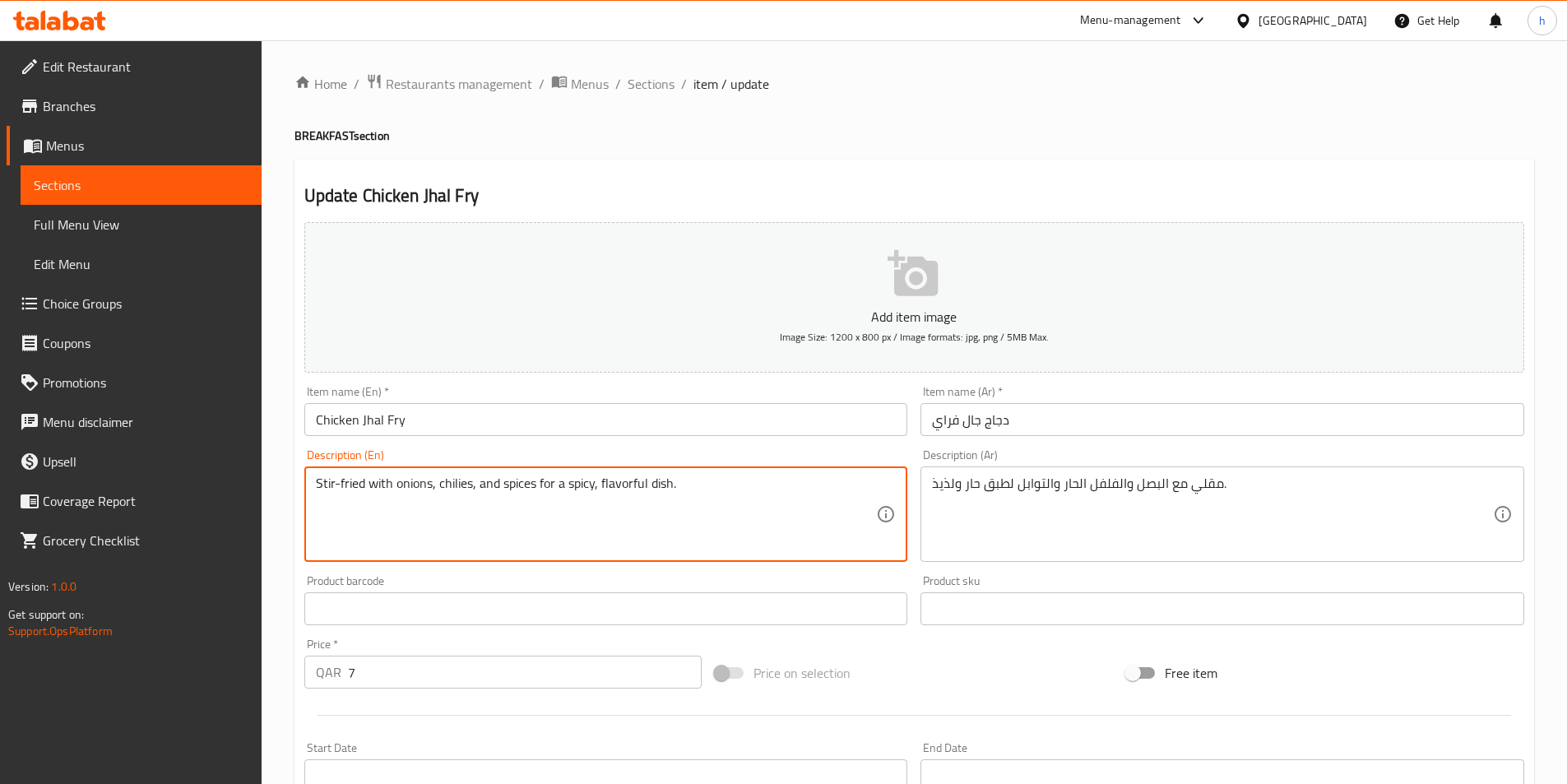
drag, startPoint x: 364, startPoint y: 480, endPoint x: 299, endPoint y: 472, distance: 65.5
drag, startPoint x: 327, startPoint y: 488, endPoint x: 451, endPoint y: 528, distance: 130.3
click at [451, 528] on textarea "Stir-fried with onions, chilies, and spices for a spicy, flavorful dish." at bounding box center [596, 515] width 561 height 79
click at [419, 486] on textarea "Stir-fried with onions, chilies, and spices for a spicy, flavorful dish." at bounding box center [596, 515] width 561 height 79
click at [466, 475] on textarea "Stir-fried with onions, chilies, and spices for a spicy, flavorful dish." at bounding box center [596, 515] width 561 height 79
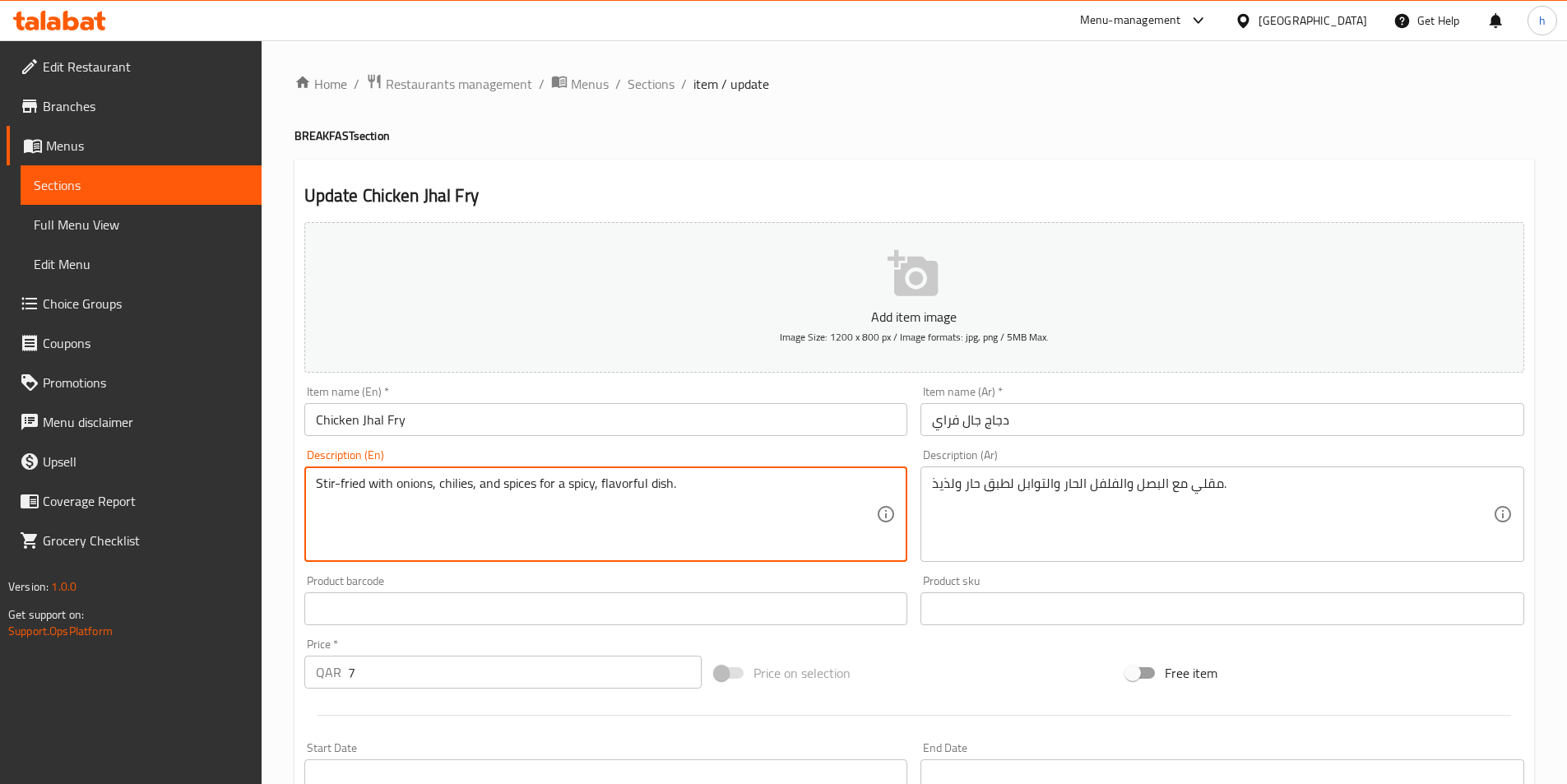
click at [507, 485] on textarea "Stir-fried with onions, chilies, and spices for a spicy, flavorful dish." at bounding box center [596, 515] width 561 height 79
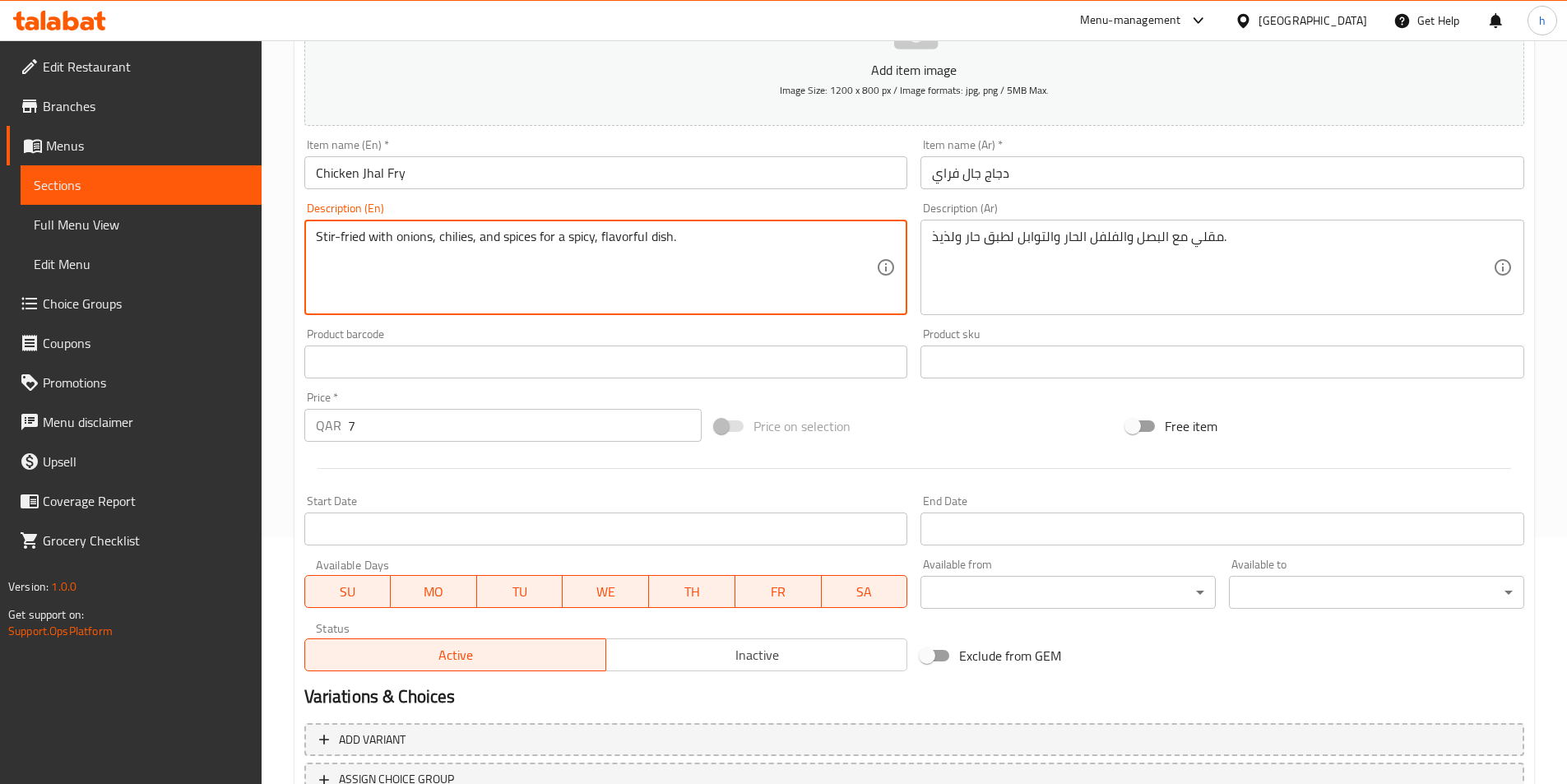
scroll to position [378, 0]
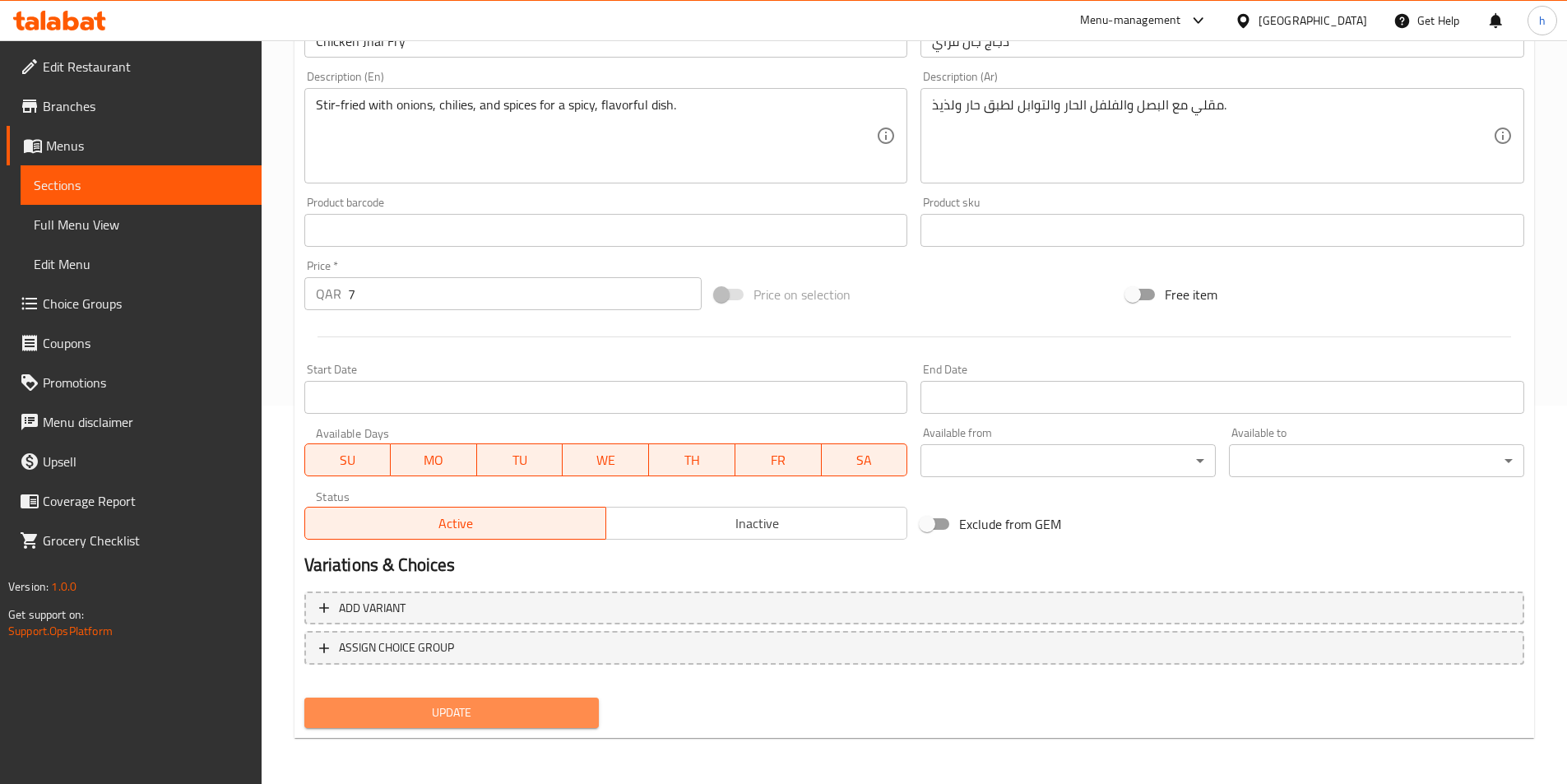
click at [540, 719] on span "Update" at bounding box center [451, 713] width 269 height 21
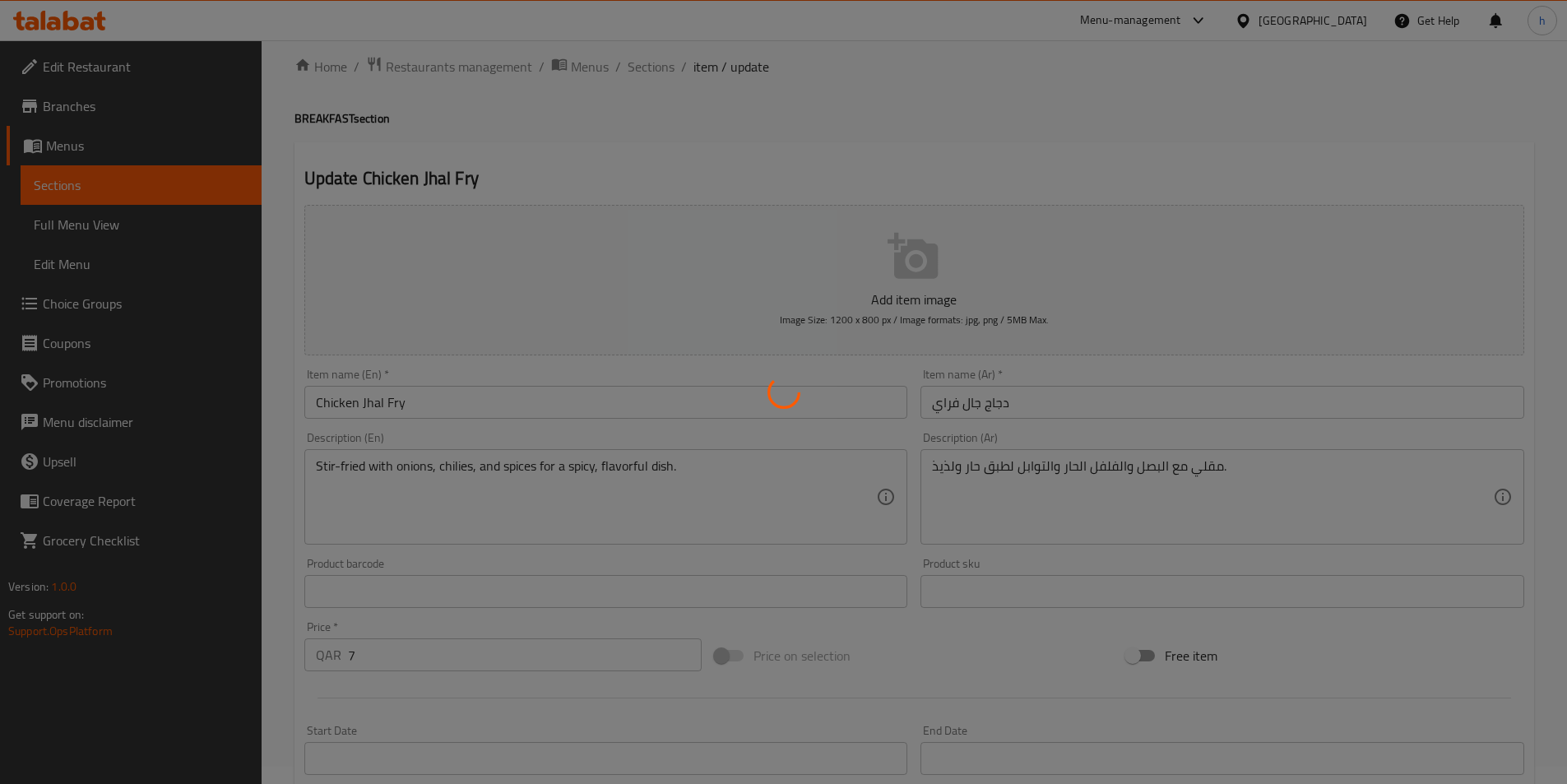
scroll to position [0, 0]
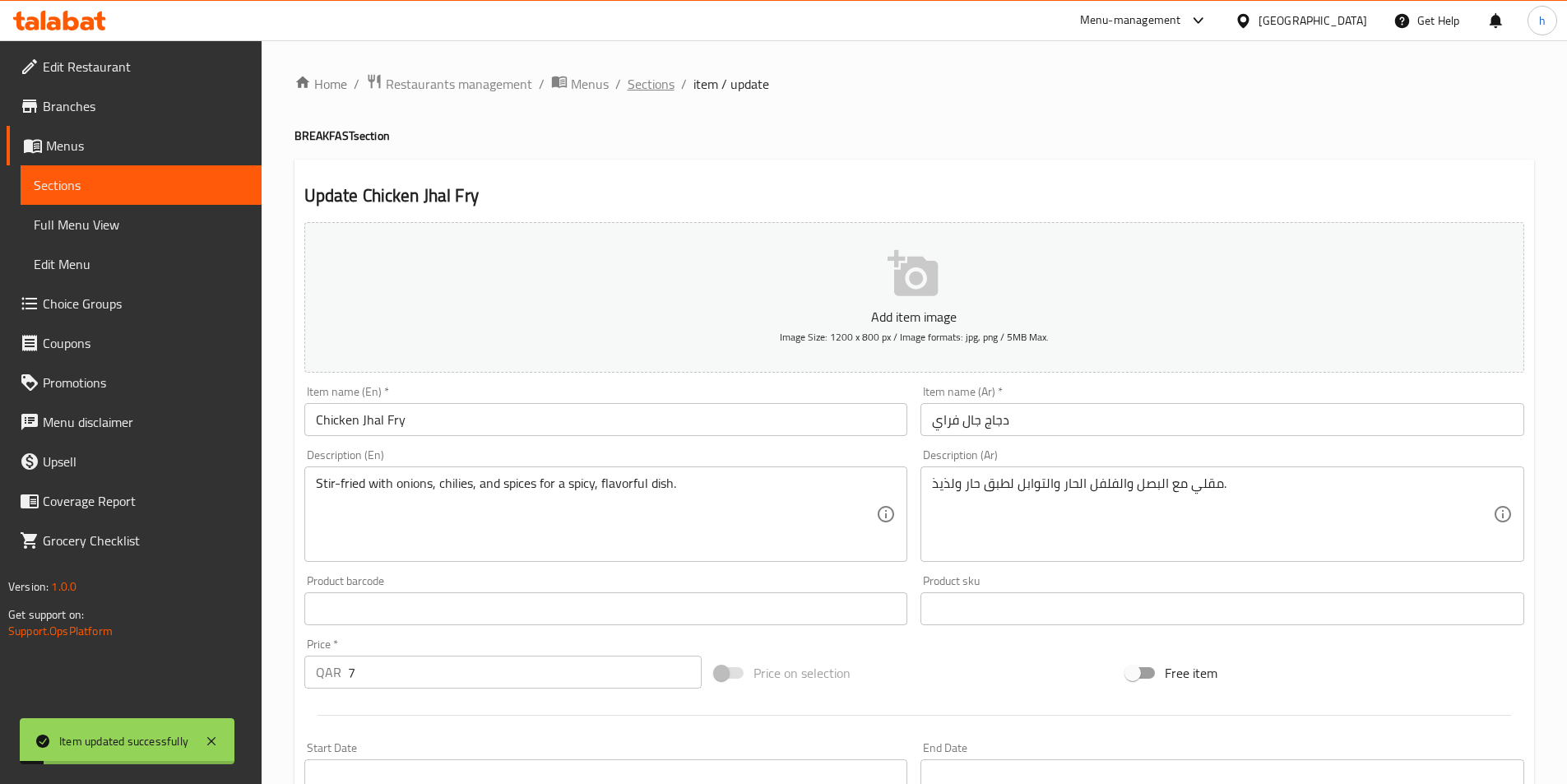
click at [659, 78] on span "Sections" at bounding box center [652, 83] width 47 height 20
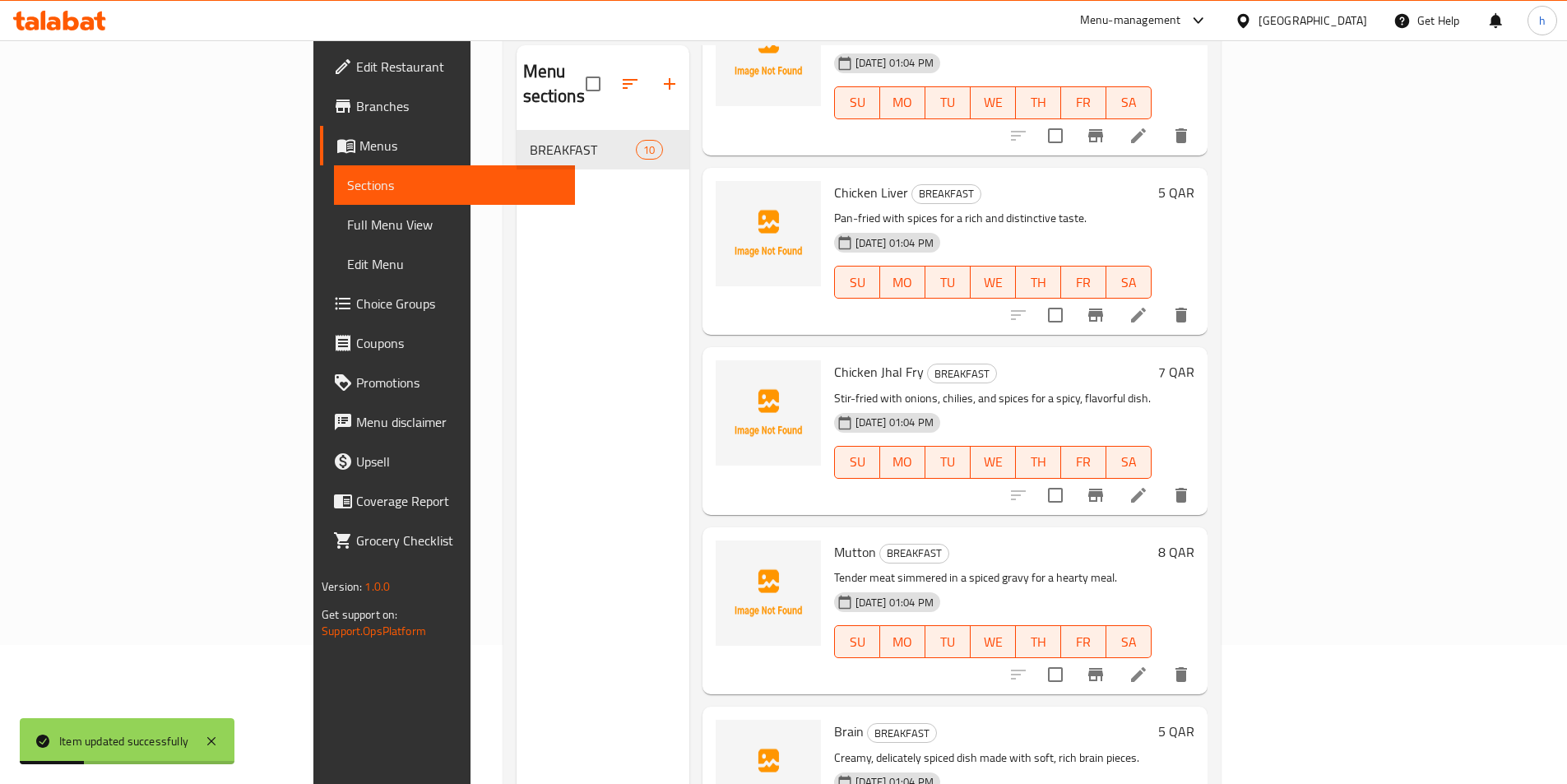
scroll to position [230, 0]
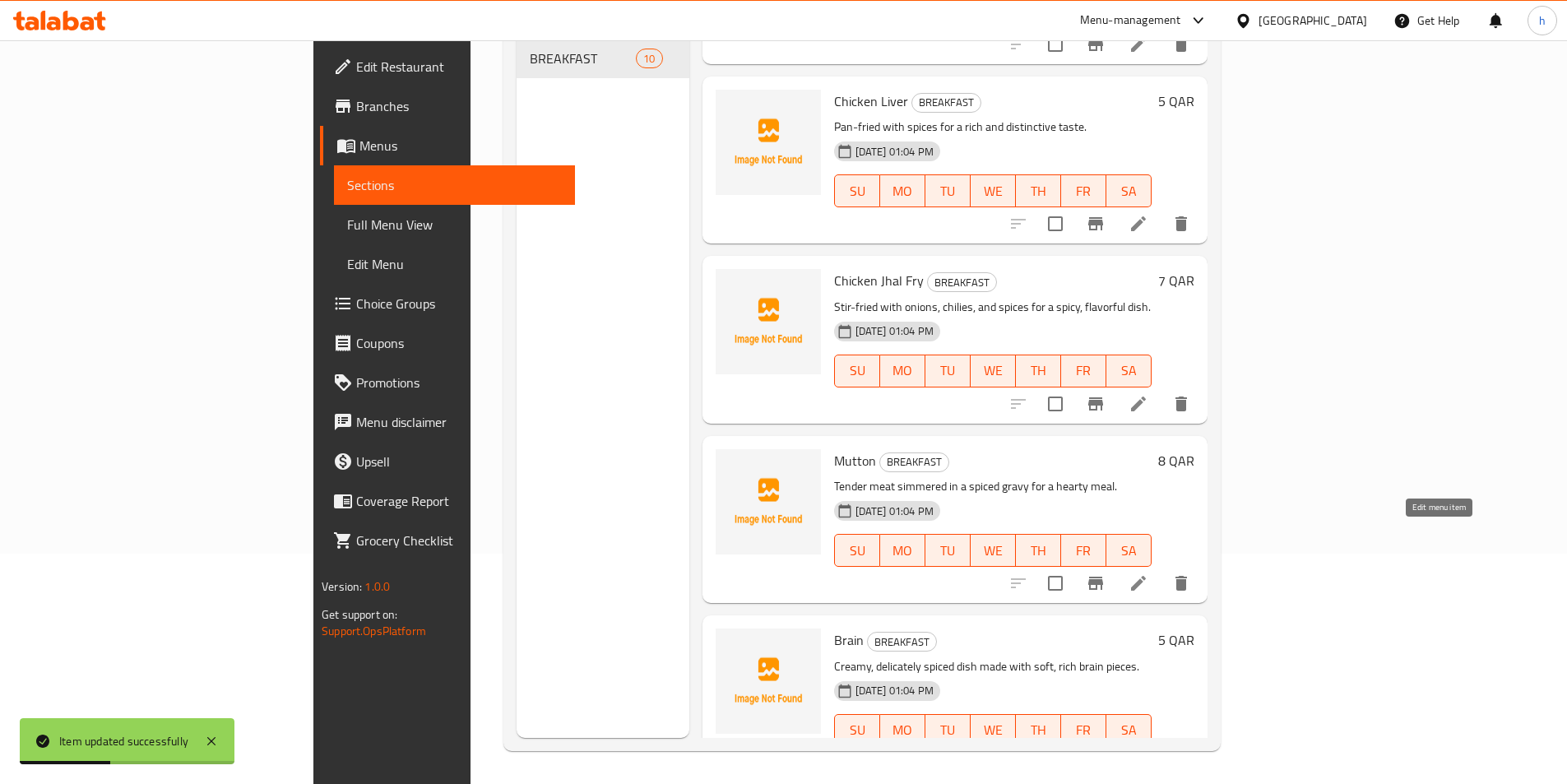
click at [1146, 575] on icon at bounding box center [1139, 583] width 15 height 15
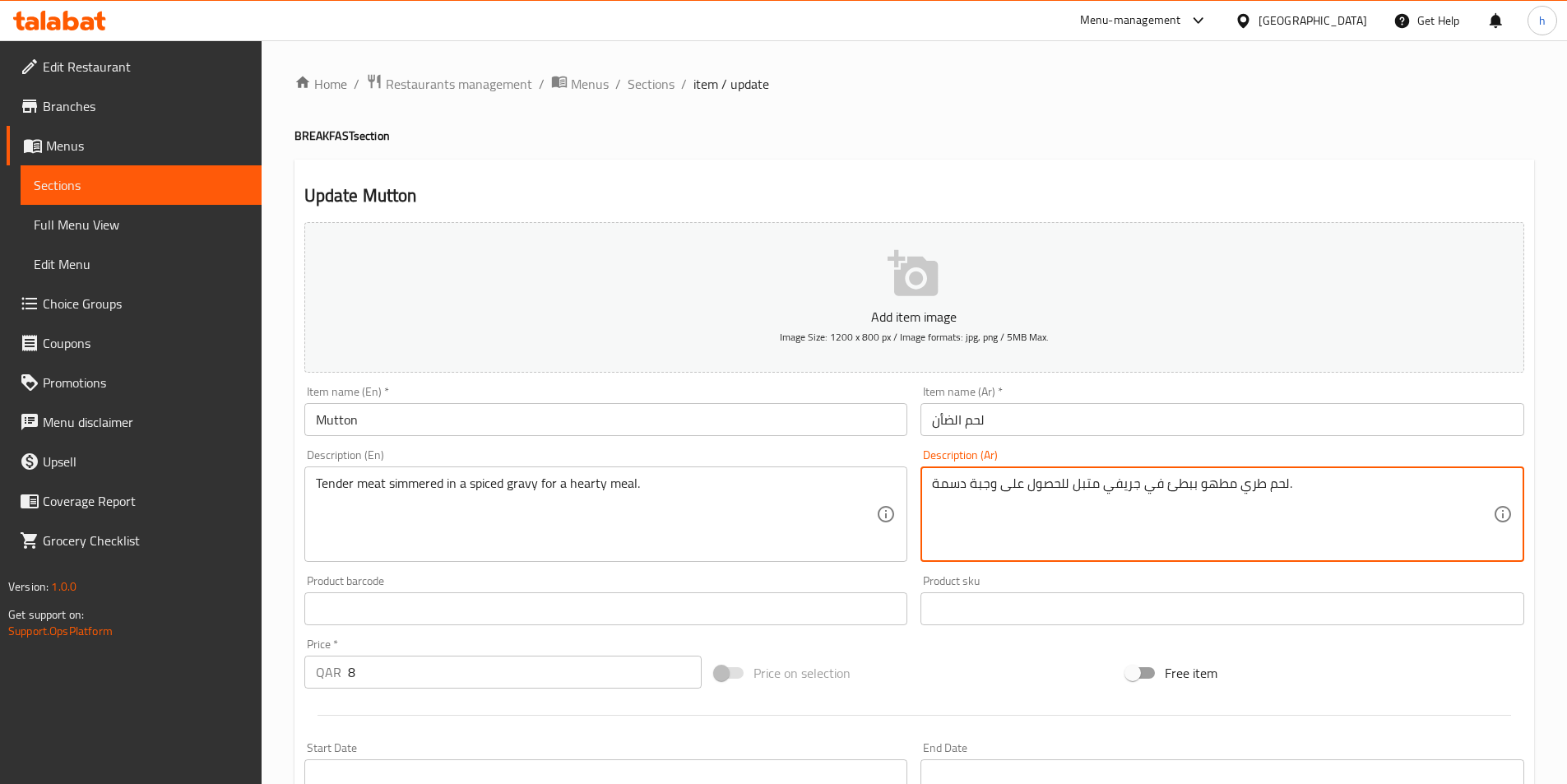
drag, startPoint x: 1063, startPoint y: 483, endPoint x: 1006, endPoint y: 475, distance: 57.6
drag, startPoint x: 1007, startPoint y: 487, endPoint x: 996, endPoint y: 485, distance: 11.2
click at [996, 485] on textarea "لحم طري مطهو ببطئ في جريفي متبل ى وجبة دسمة." at bounding box center [1212, 515] width 561 height 79
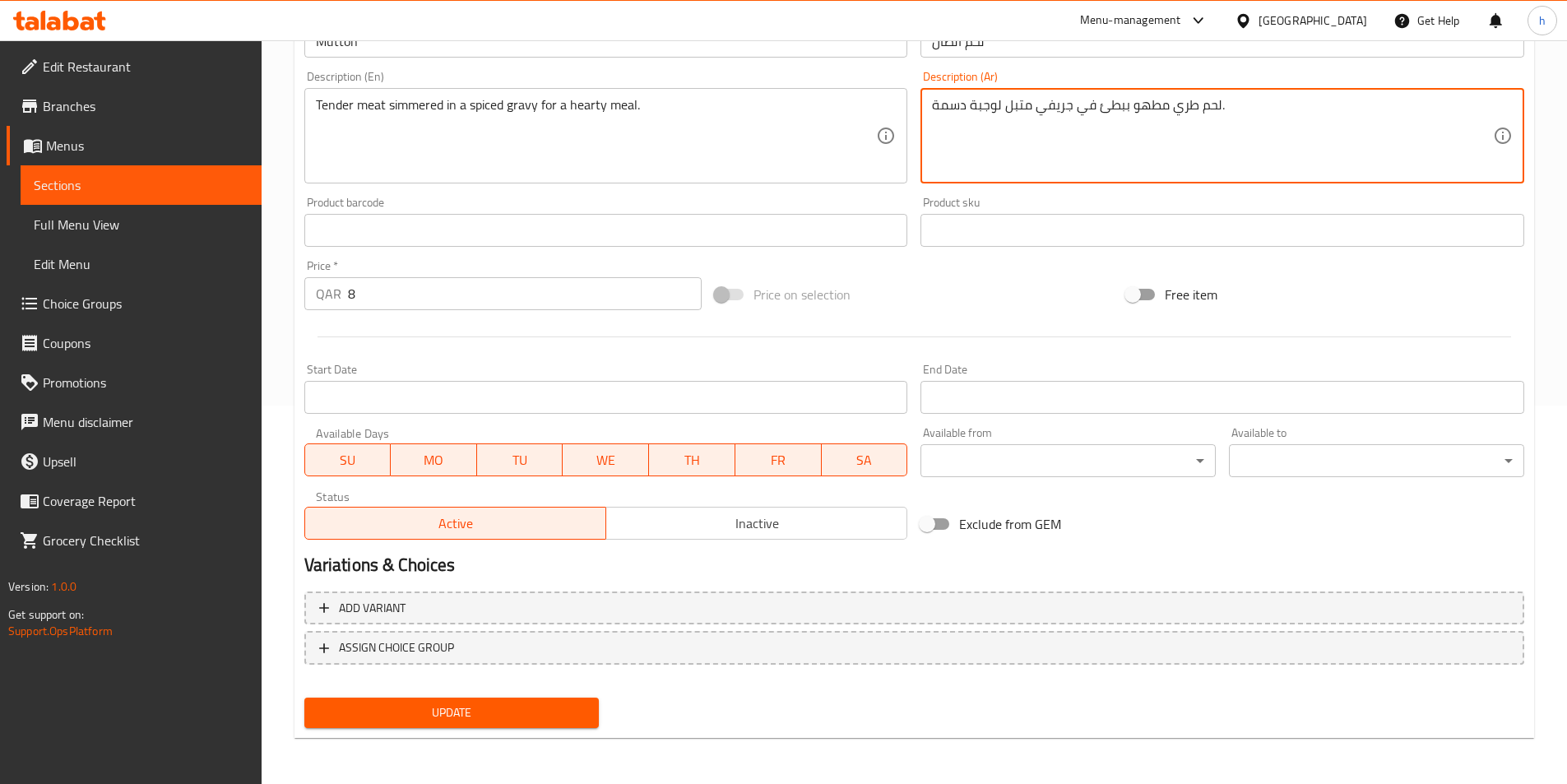
type textarea "لحم طري مطهو ببطئ في جريفي متبل لوجبة دسمة."
click at [554, 695] on div "Update" at bounding box center [452, 712] width 309 height 44
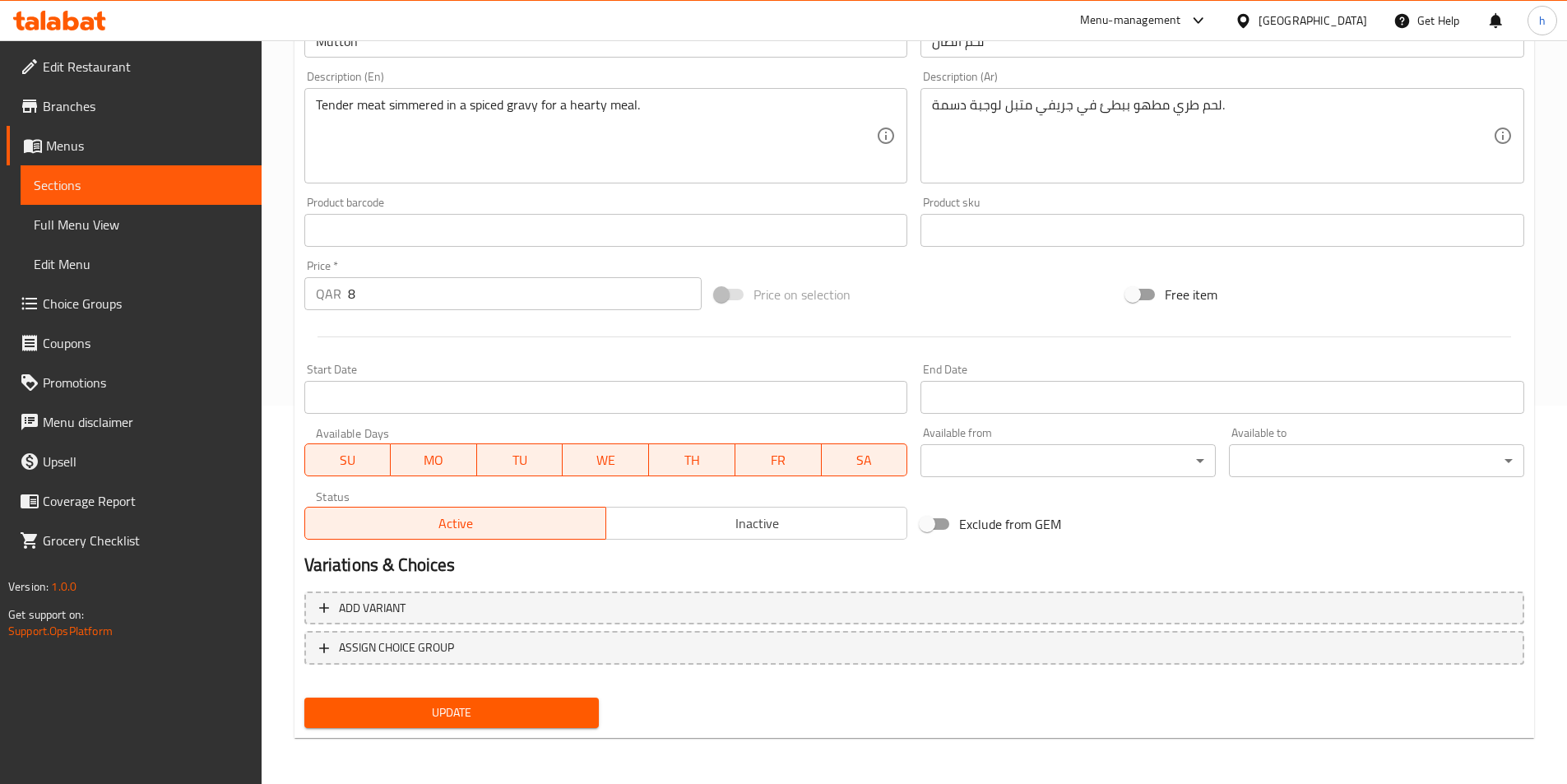
click at [561, 710] on span "Update" at bounding box center [451, 713] width 269 height 21
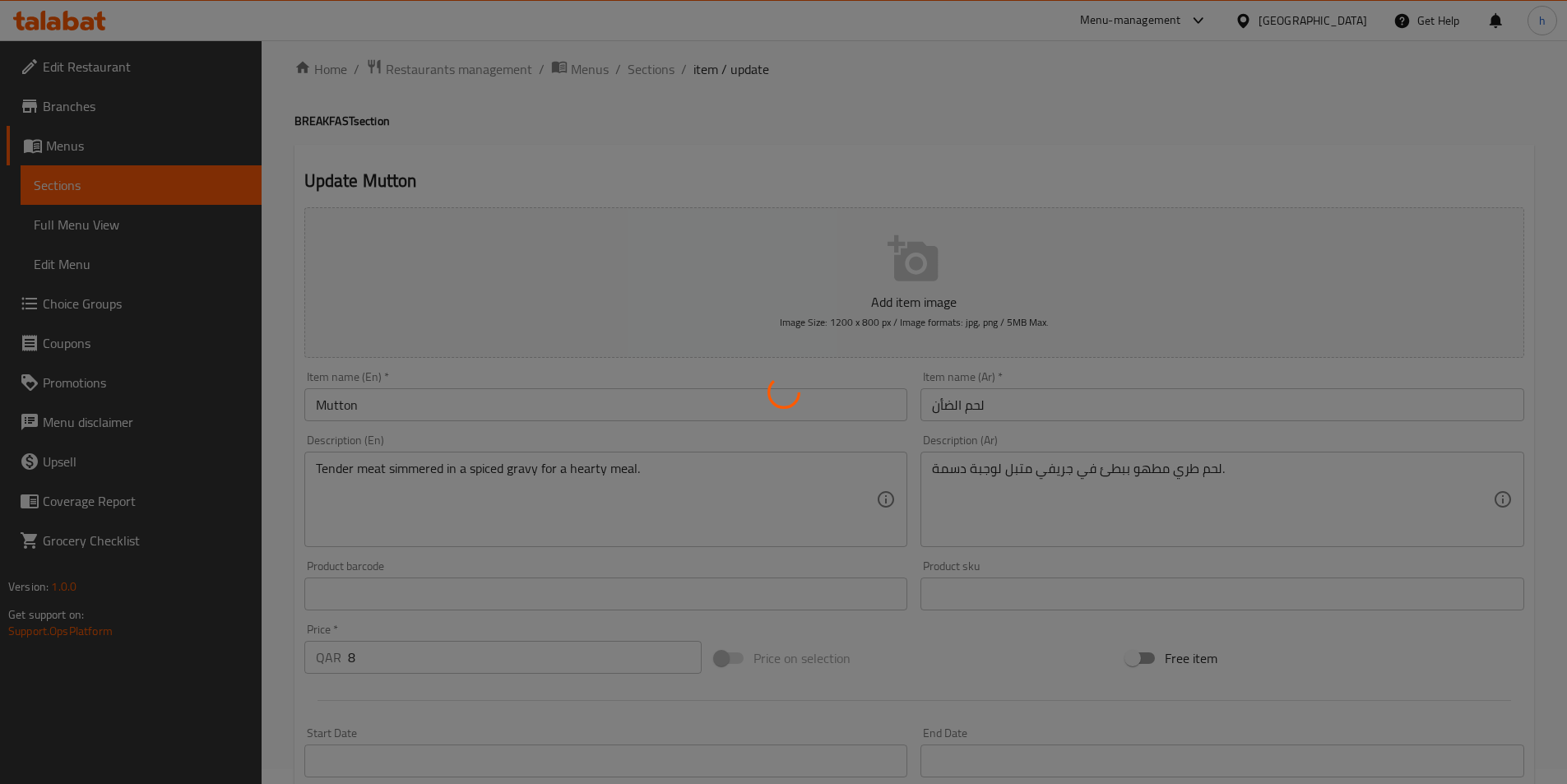
scroll to position [0, 0]
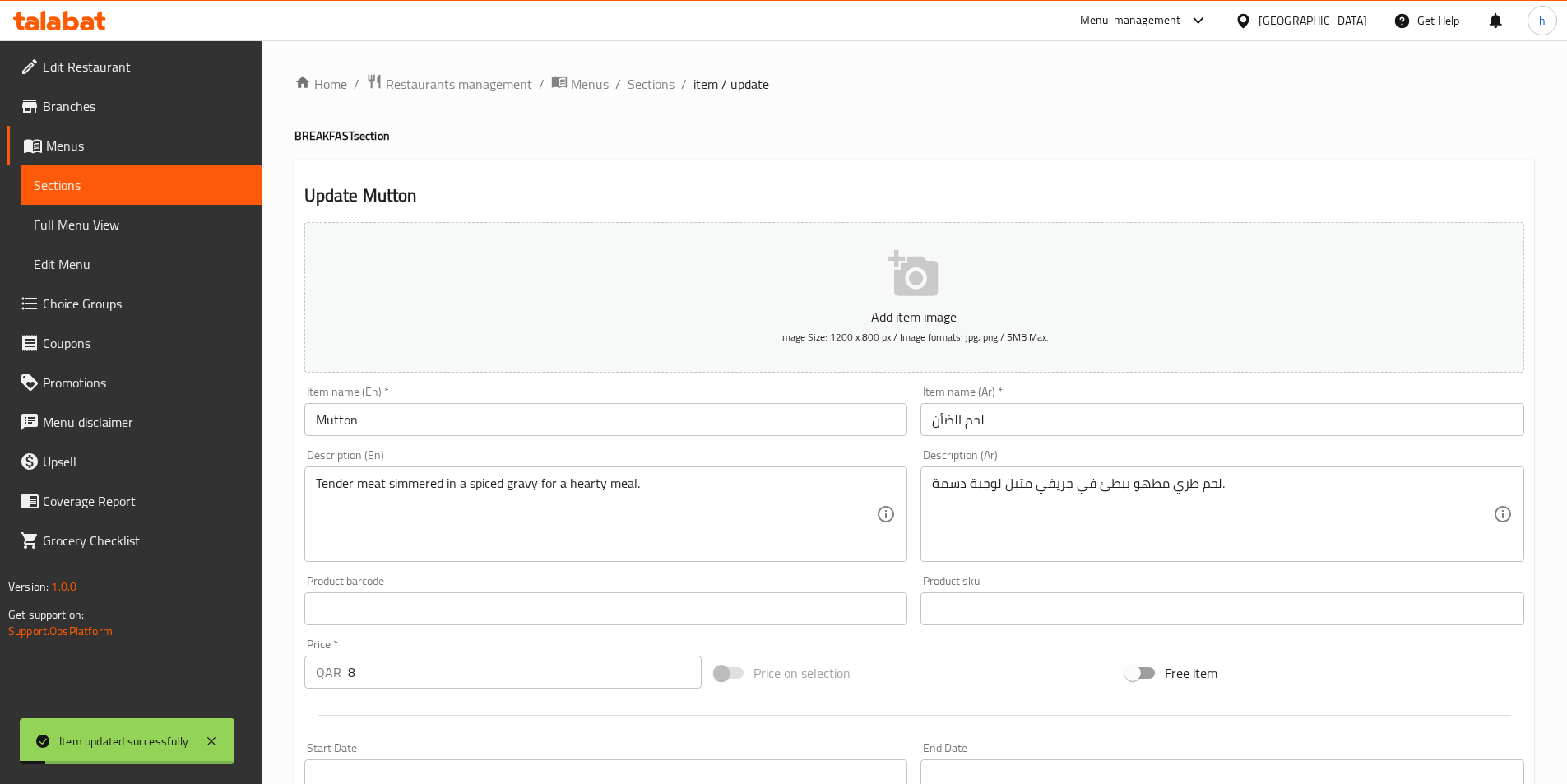
click at [642, 84] on span "Sections" at bounding box center [652, 83] width 47 height 20
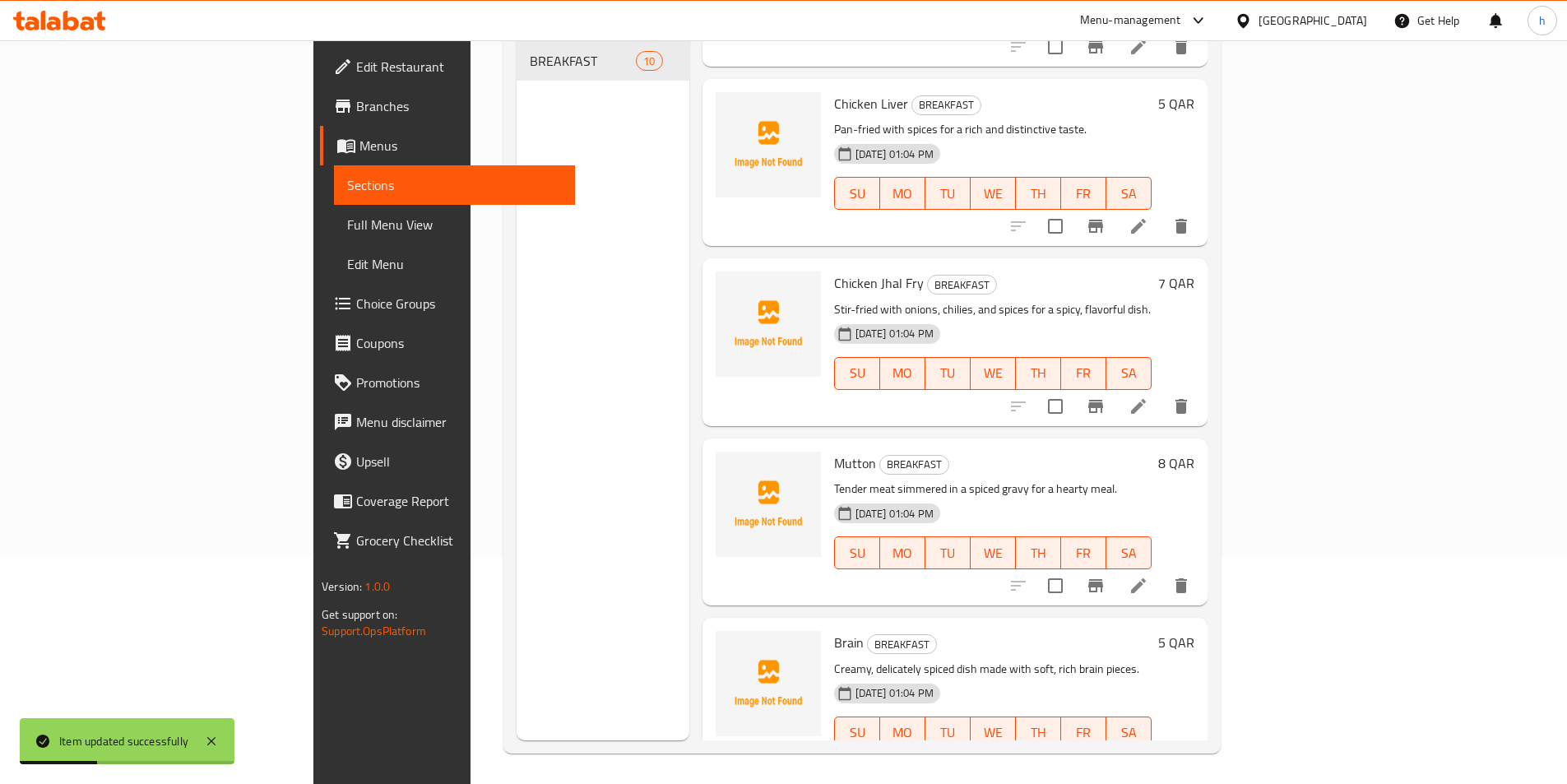
scroll to position [230, 0]
click at [1149, 753] on icon at bounding box center [1138, 762] width 20 height 20
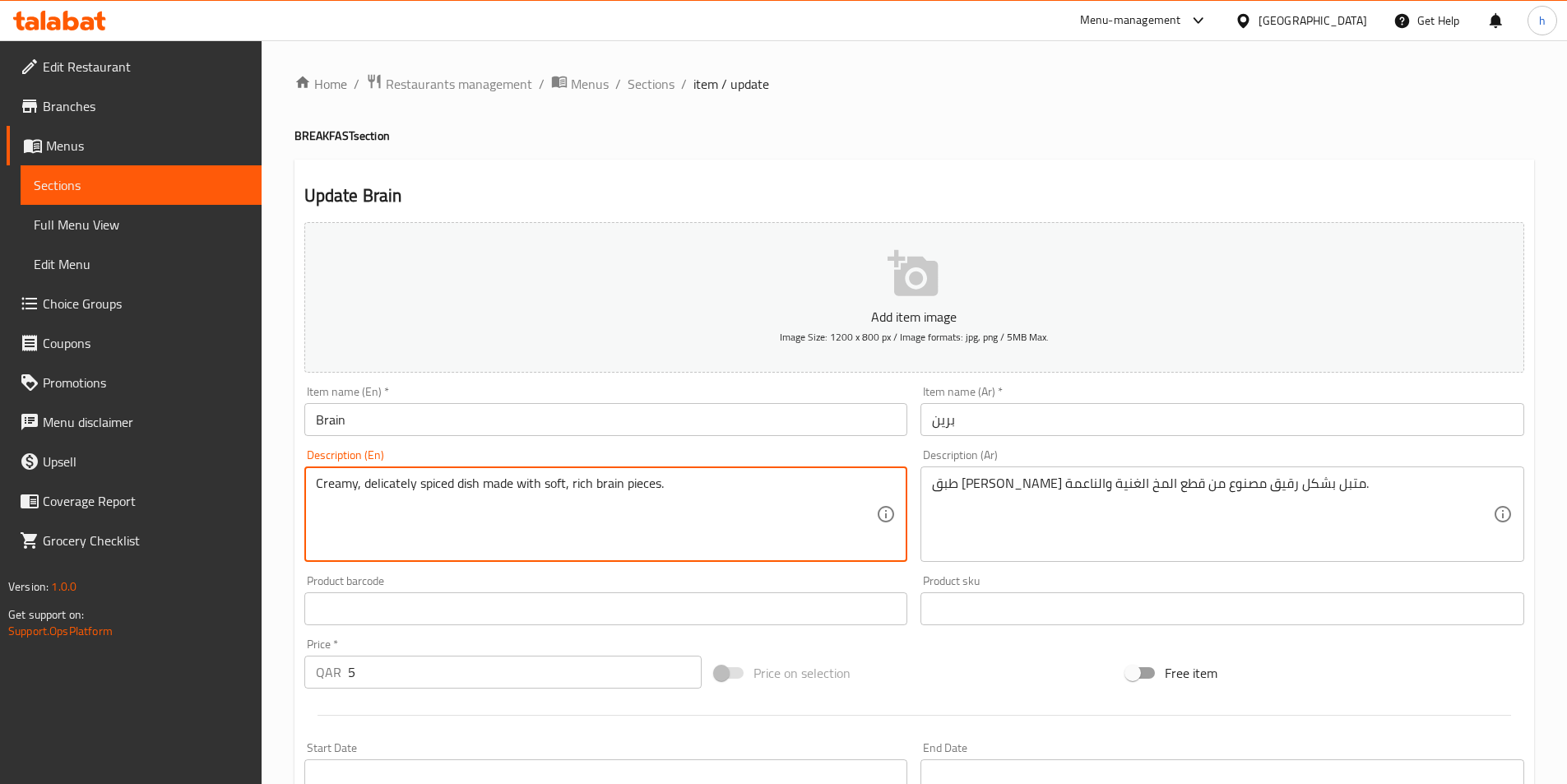
click at [392, 485] on textarea "Creamy, delicately spiced dish made with soft, rich brain pieces." at bounding box center [596, 515] width 561 height 79
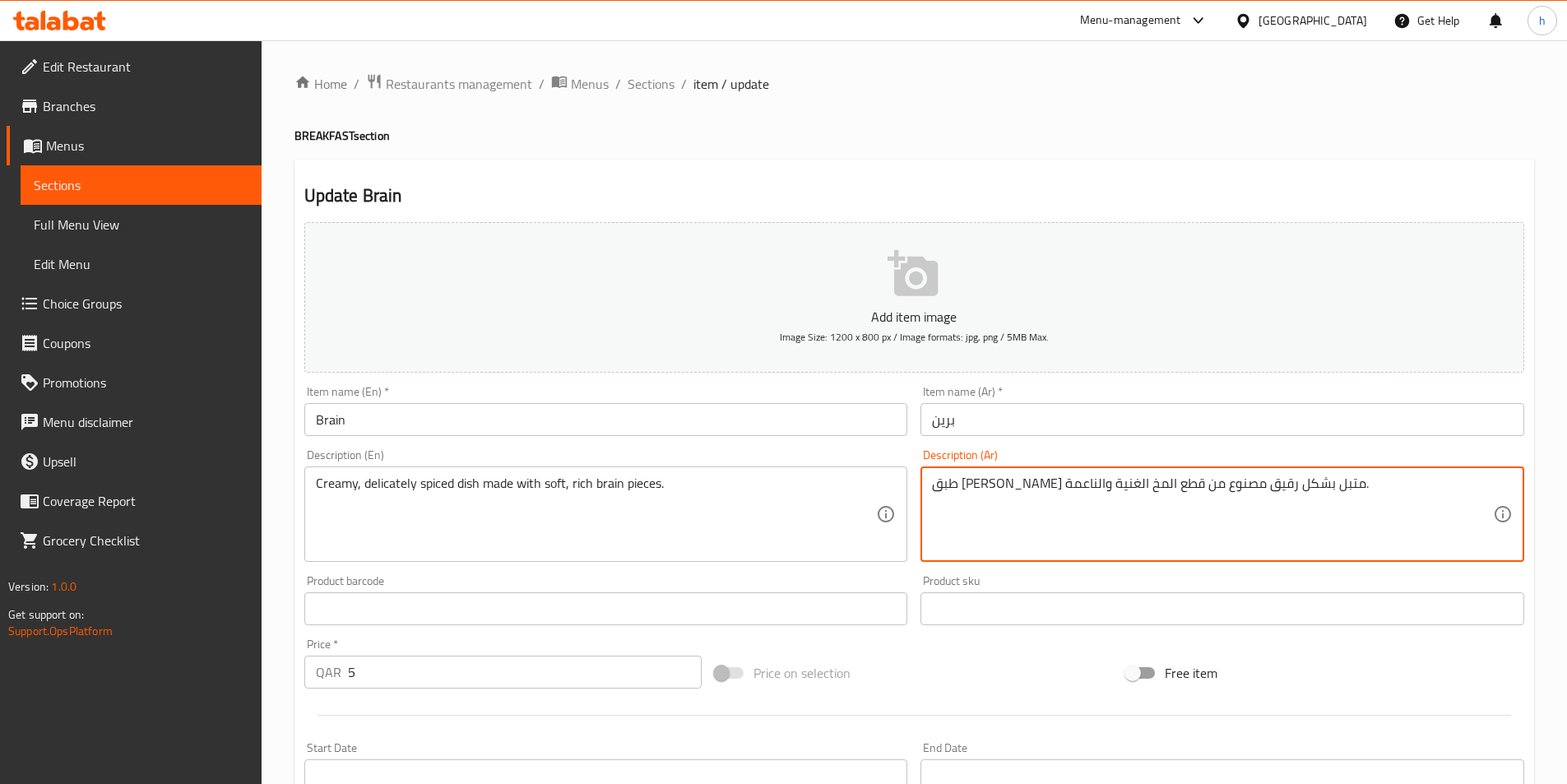
drag, startPoint x: 1204, startPoint y: 485, endPoint x: 1135, endPoint y: 485, distance: 69.0
click at [1189, 488] on textarea "طبق كريمي متبل بشكل رقيق مصنوع من قطع المخ الغنية والناعمة." at bounding box center [1212, 515] width 561 height 79
click at [1199, 486] on textarea "طبق كريمي متبل بشكل رقيق مصنوع من قطع المخ الغنية والناعمة." at bounding box center [1212, 515] width 561 height 79
drag, startPoint x: 1195, startPoint y: 485, endPoint x: 1139, endPoint y: 479, distance: 56.3
click at [1139, 479] on textarea "طبق كريمي متبل بشكل رقيق مصنوع من قطع المخ الغنية والناعمة." at bounding box center [1212, 515] width 561 height 79
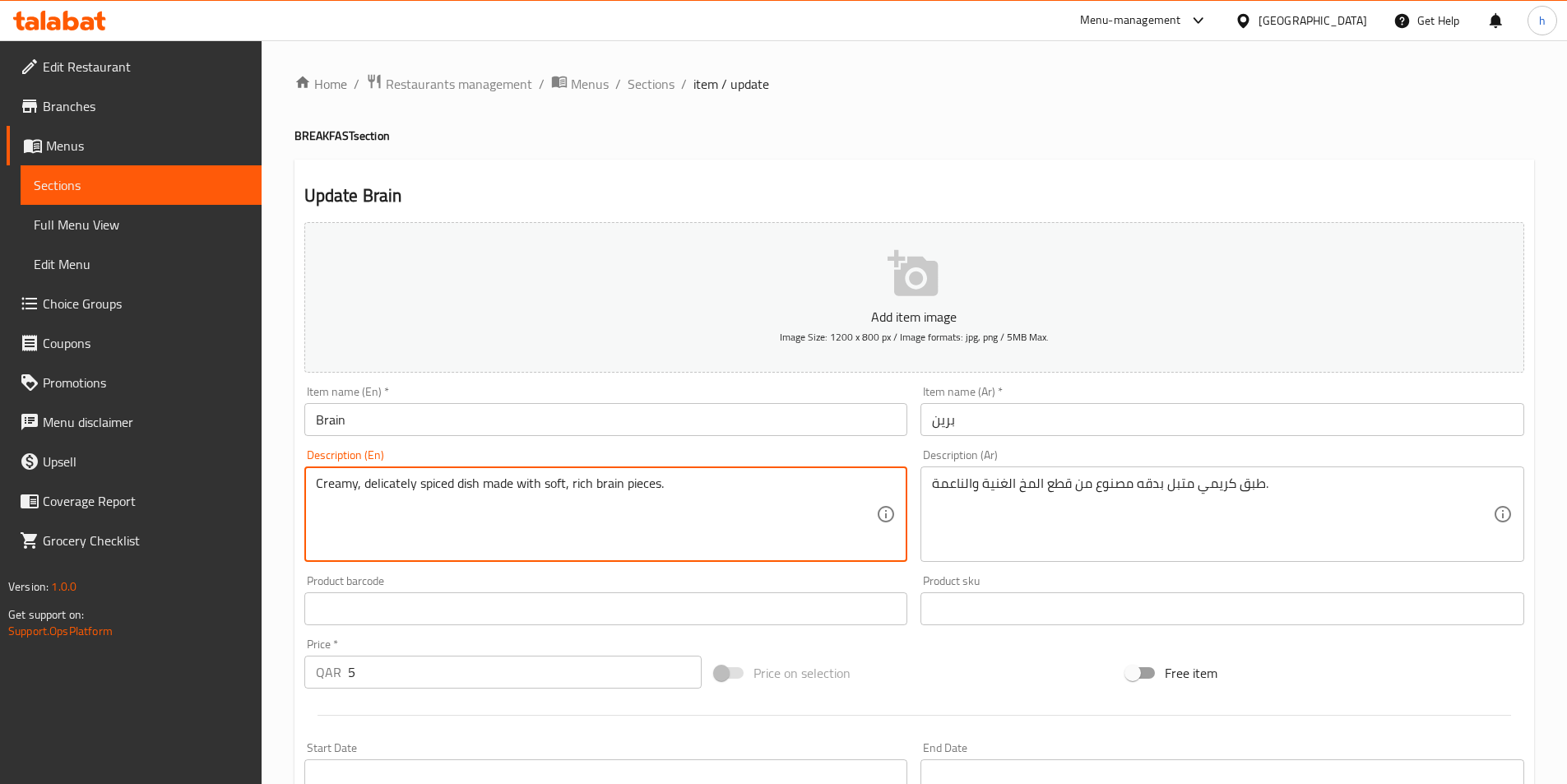
drag, startPoint x: 544, startPoint y: 482, endPoint x: 701, endPoint y: 486, distance: 157.1
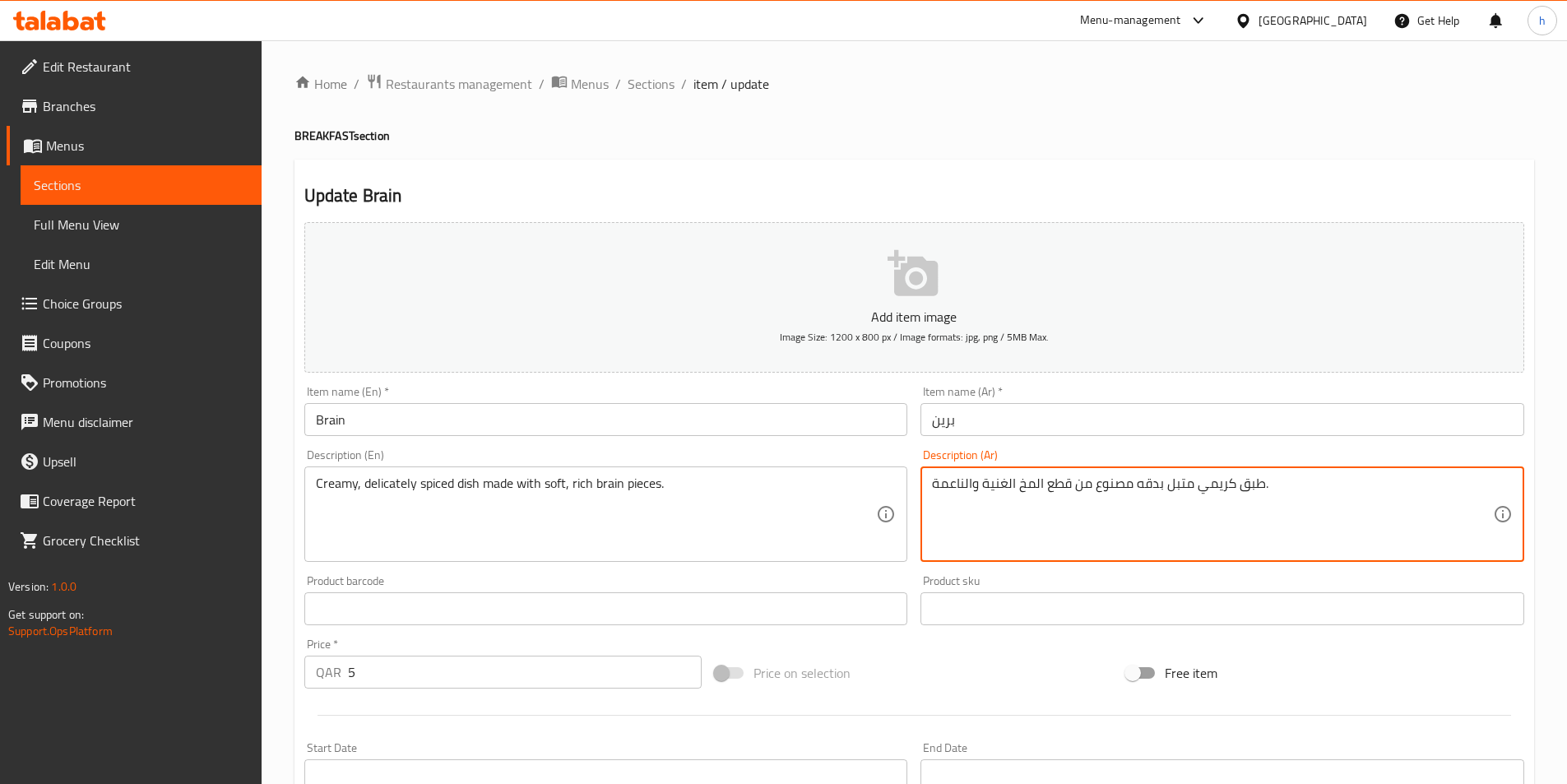
click at [1037, 484] on textarea "طبق كريمي متبل بدقه مصنوع من قطع المخ الغنية والناعمة." at bounding box center [1212, 515] width 561 height 79
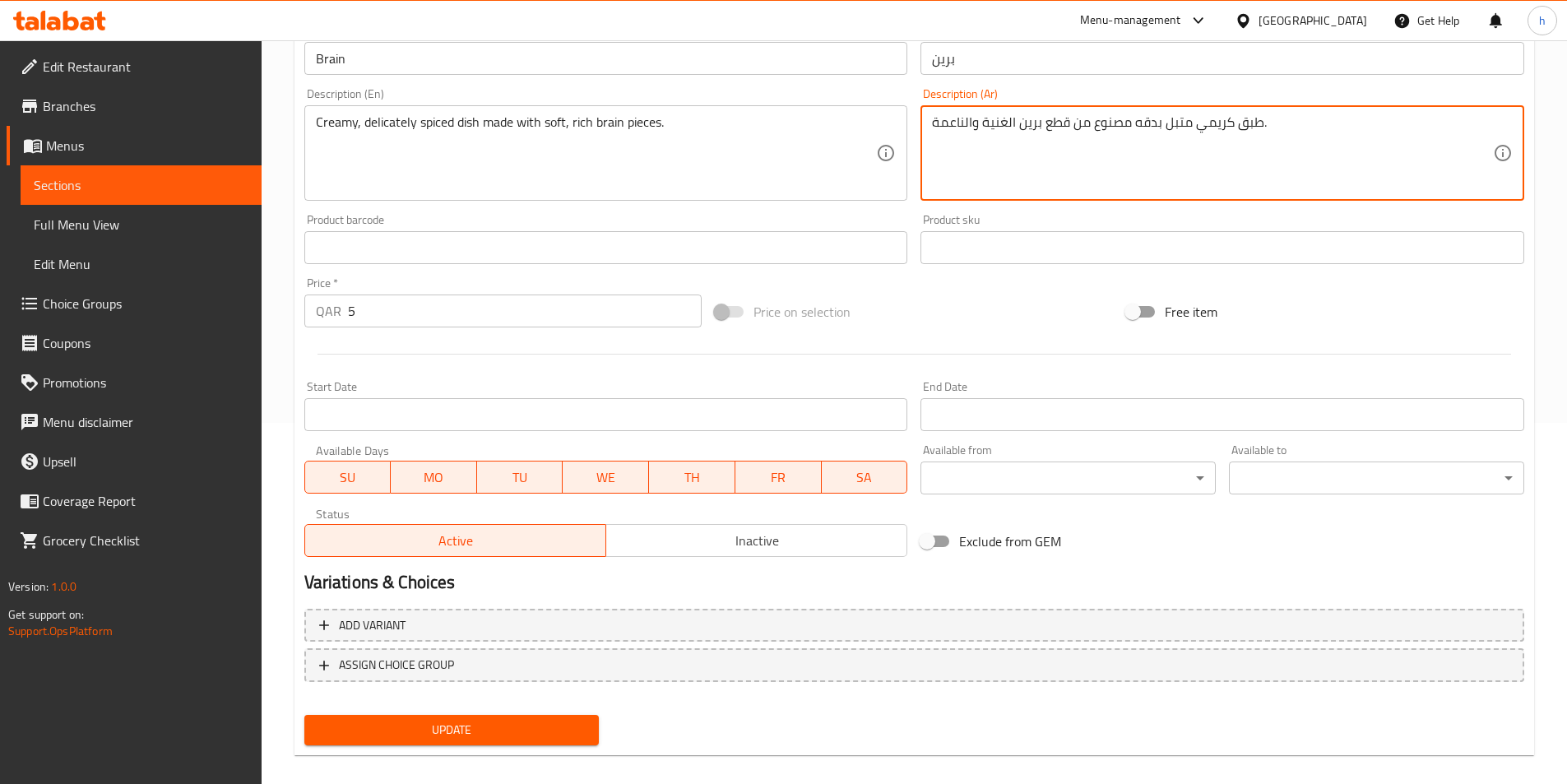
scroll to position [378, 0]
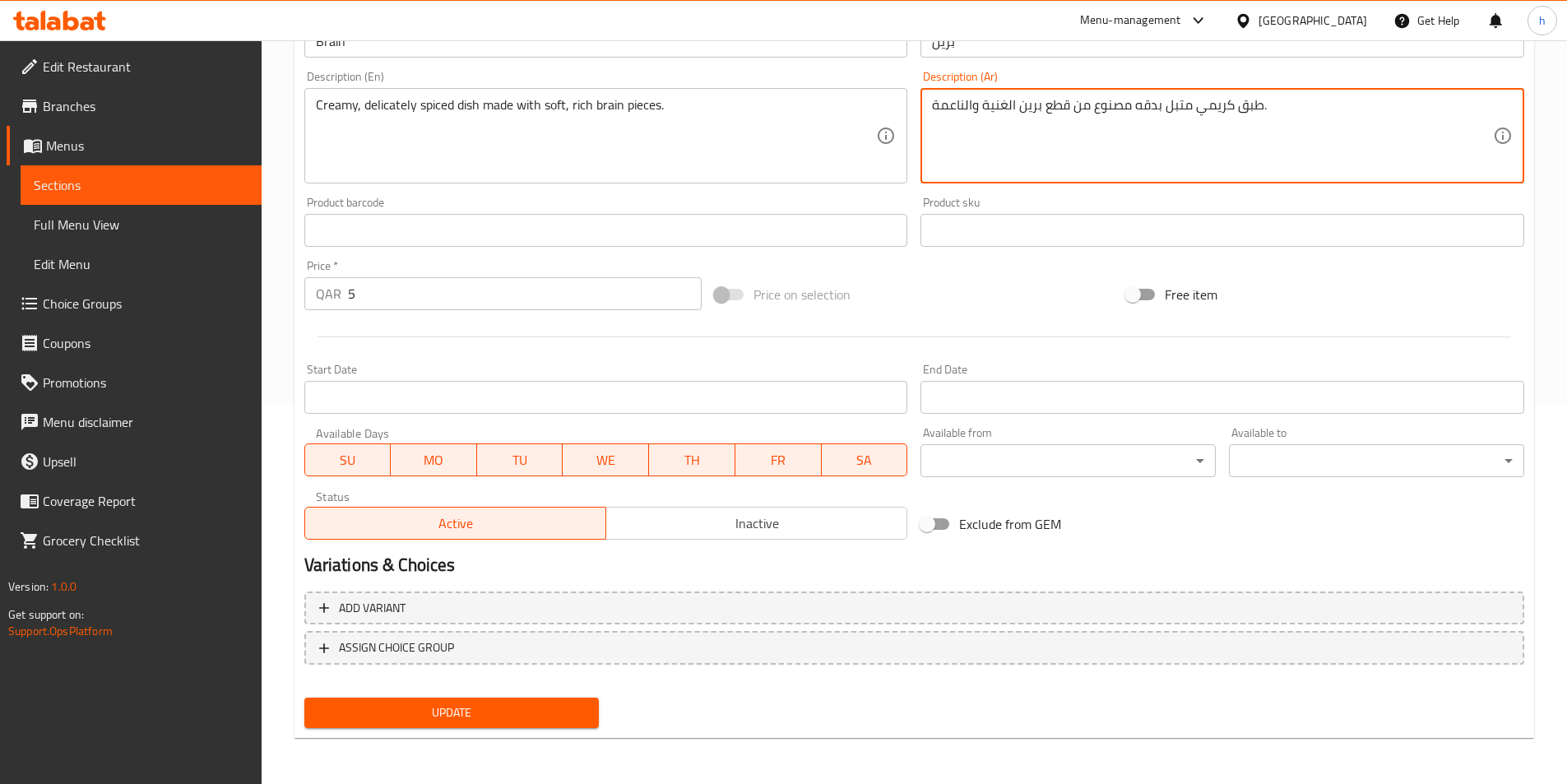
type textarea "طبق كريمي متبل بدقه مصنوع من قطع برين الغنية والناعمة."
click at [560, 696] on div "Update" at bounding box center [452, 712] width 309 height 44
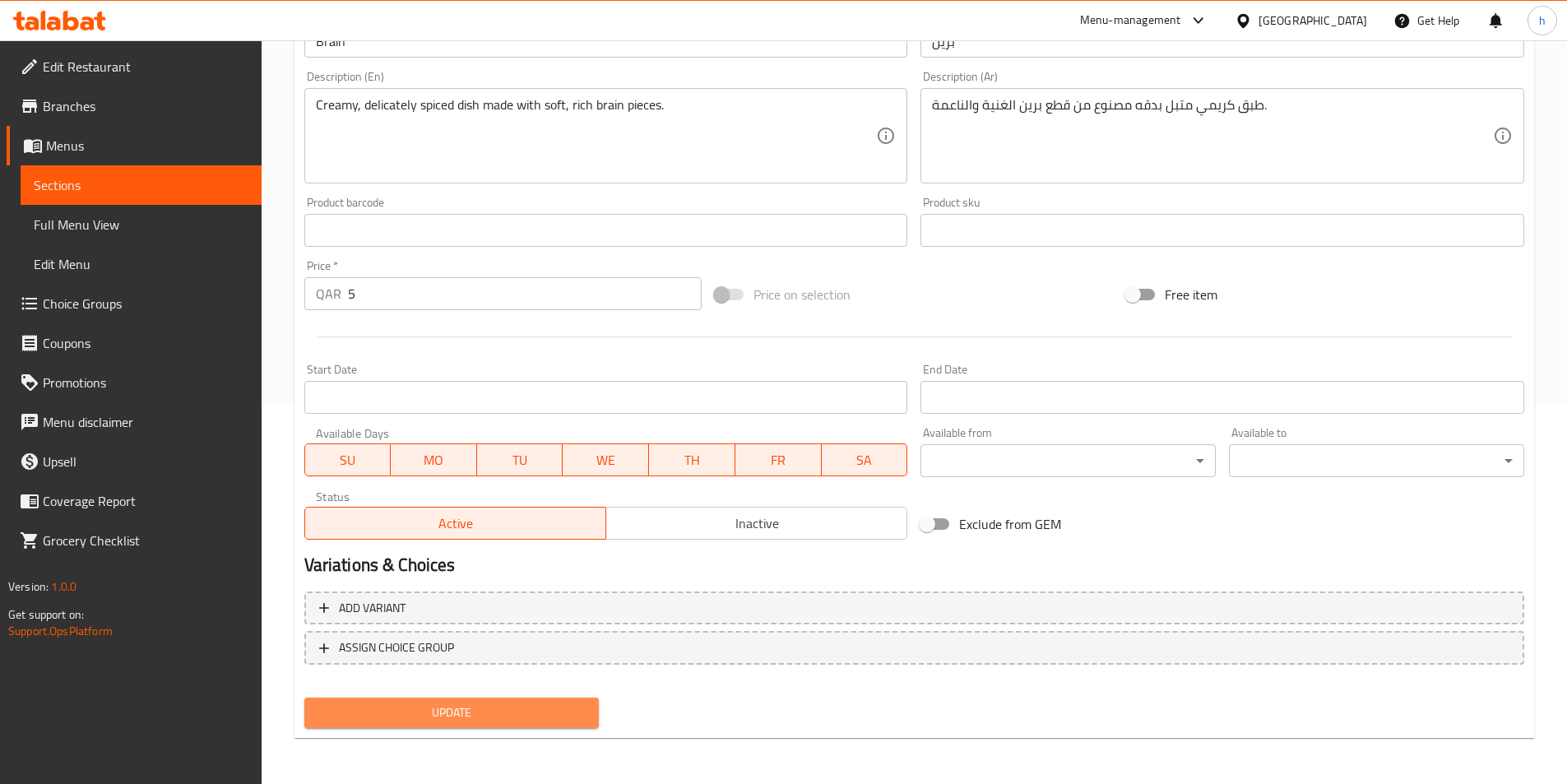
click at [554, 698] on button "Update" at bounding box center [452, 712] width 296 height 31
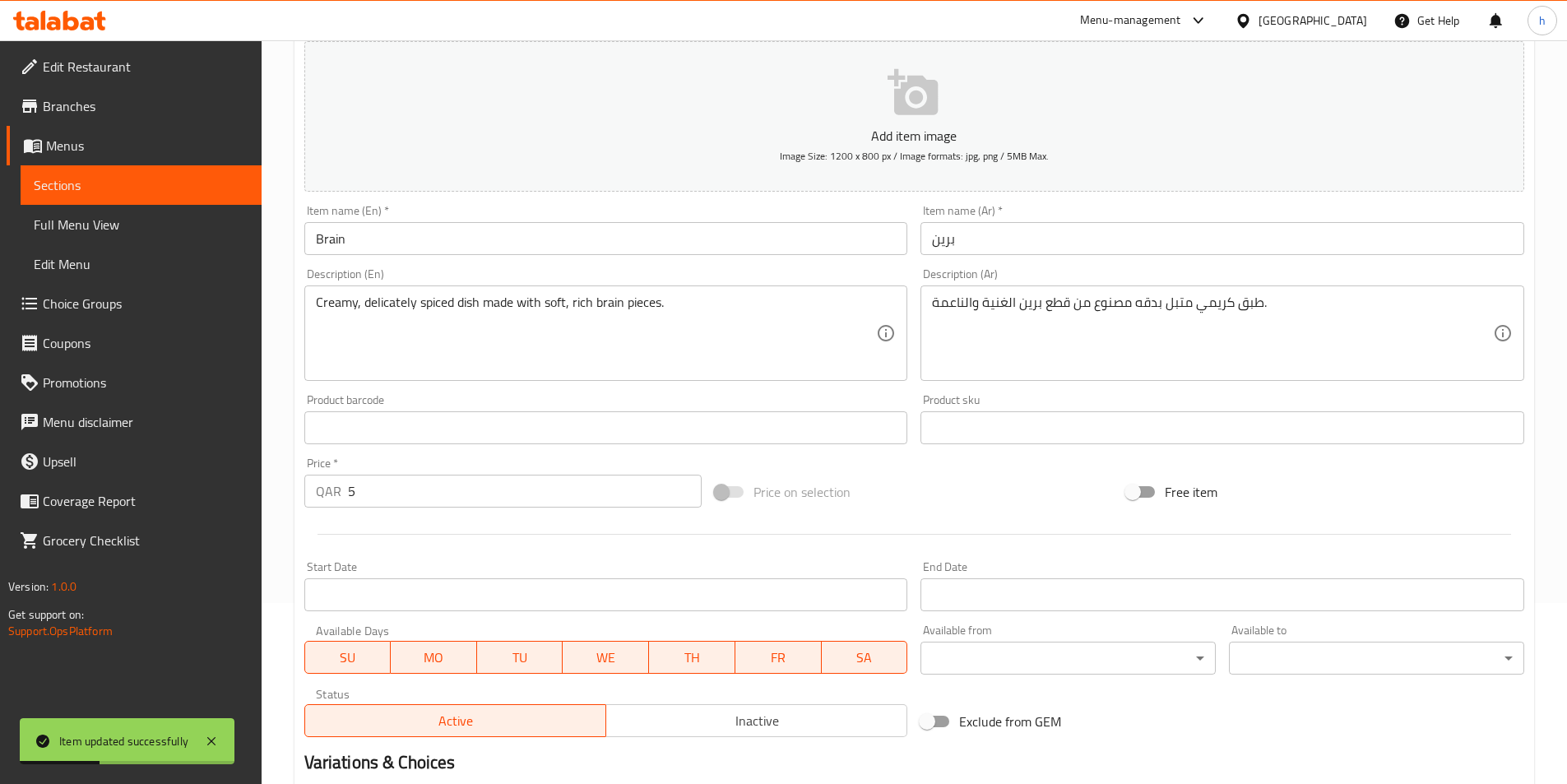
scroll to position [0, 0]
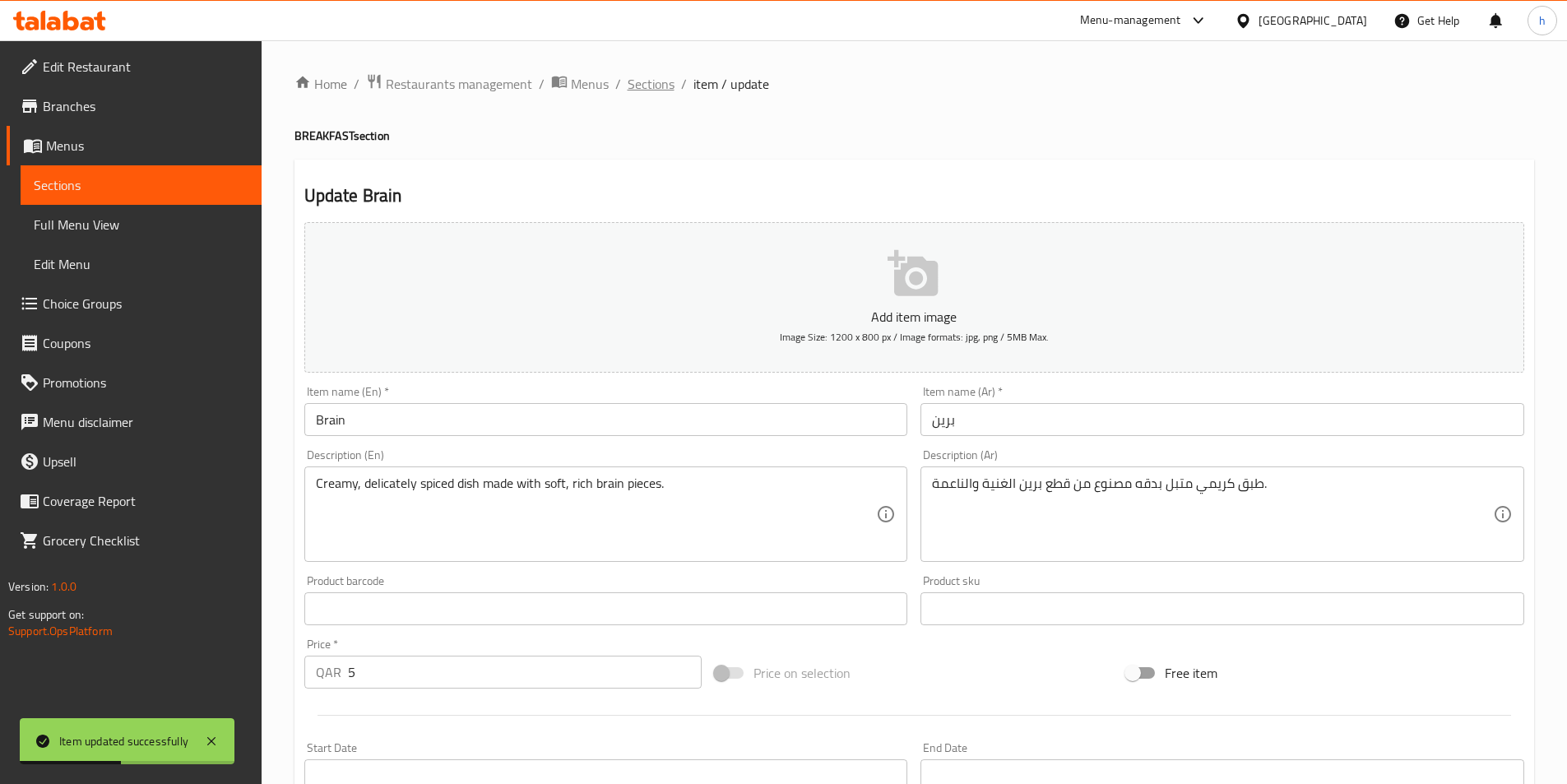
click at [633, 75] on span "Sections" at bounding box center [652, 83] width 47 height 20
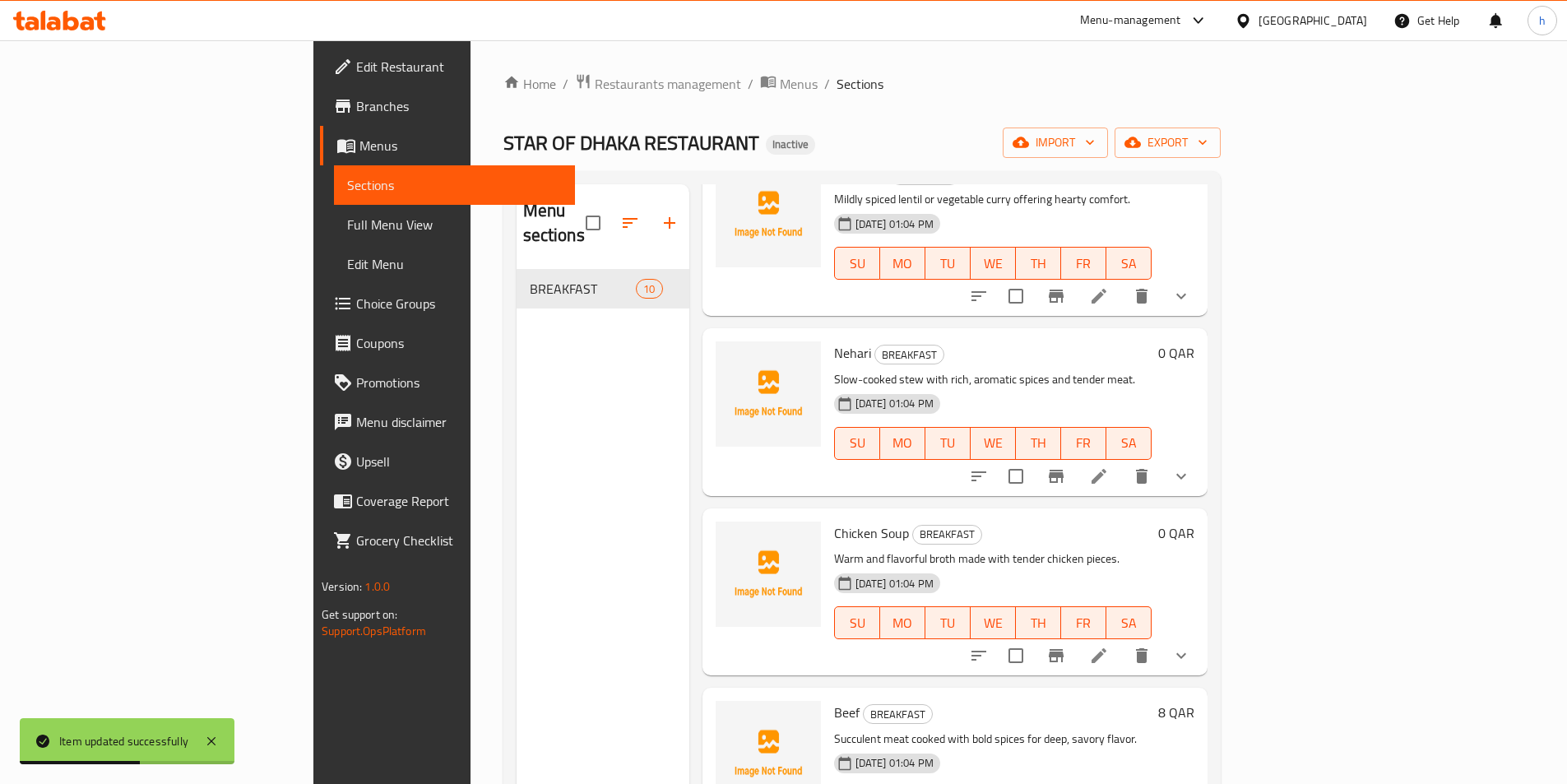
scroll to position [987, 0]
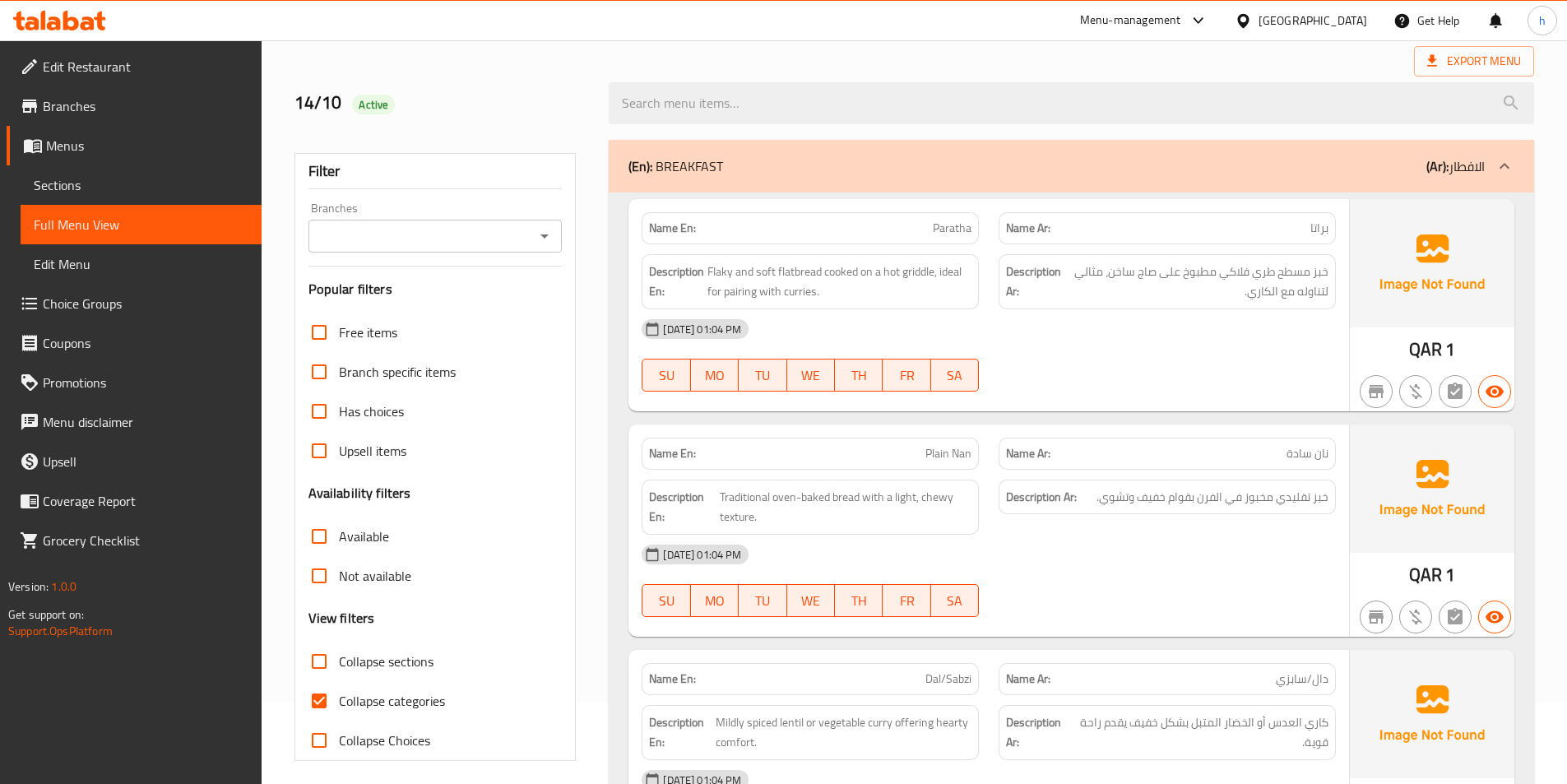
scroll to position [165, 0]
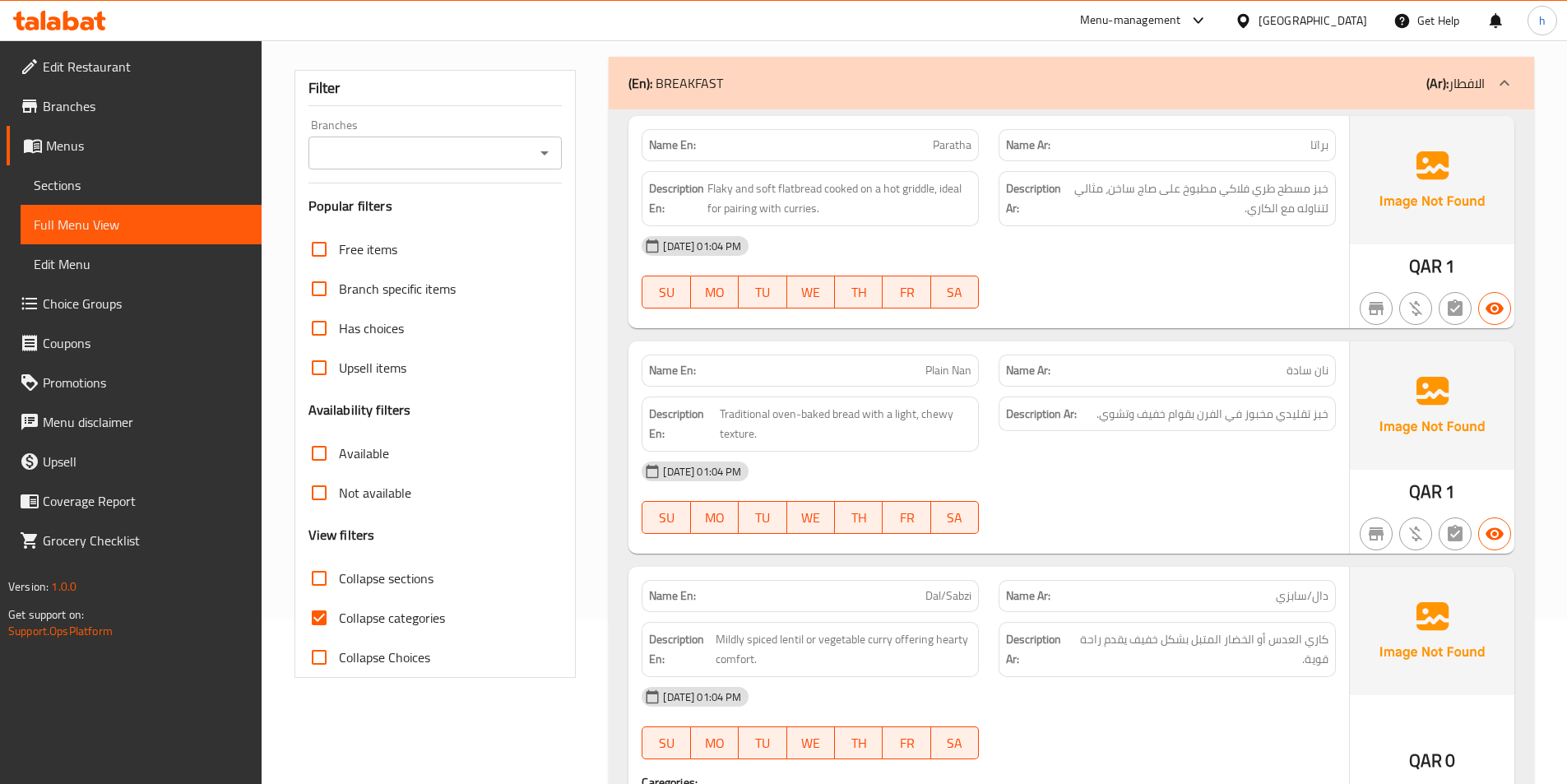
click at [344, 603] on label "Collapse categories" at bounding box center [373, 617] width 146 height 39
click at [339, 603] on input "Collapse categories" at bounding box center [319, 617] width 39 height 39
checkbox input "false"
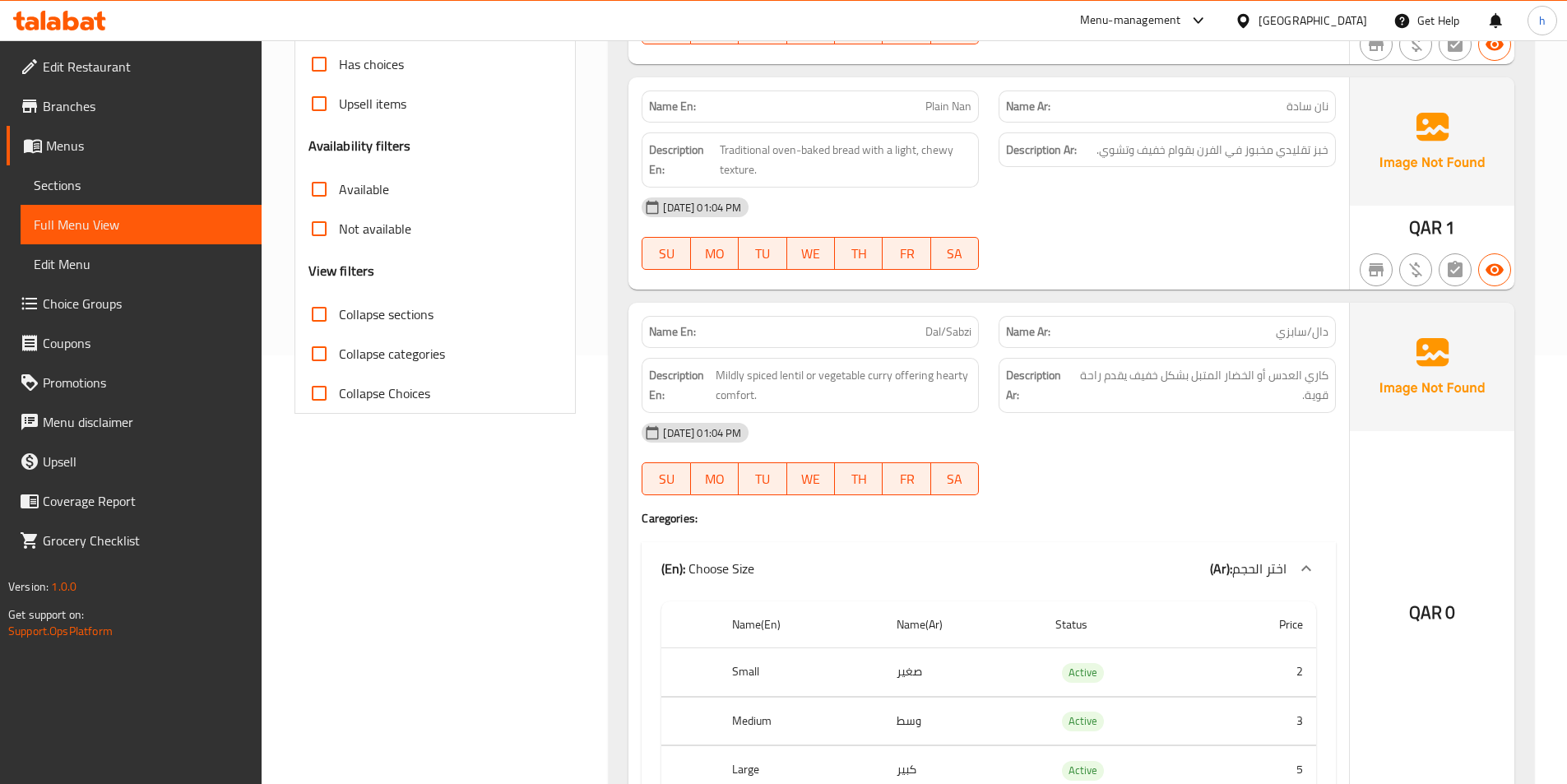
scroll to position [411, 0]
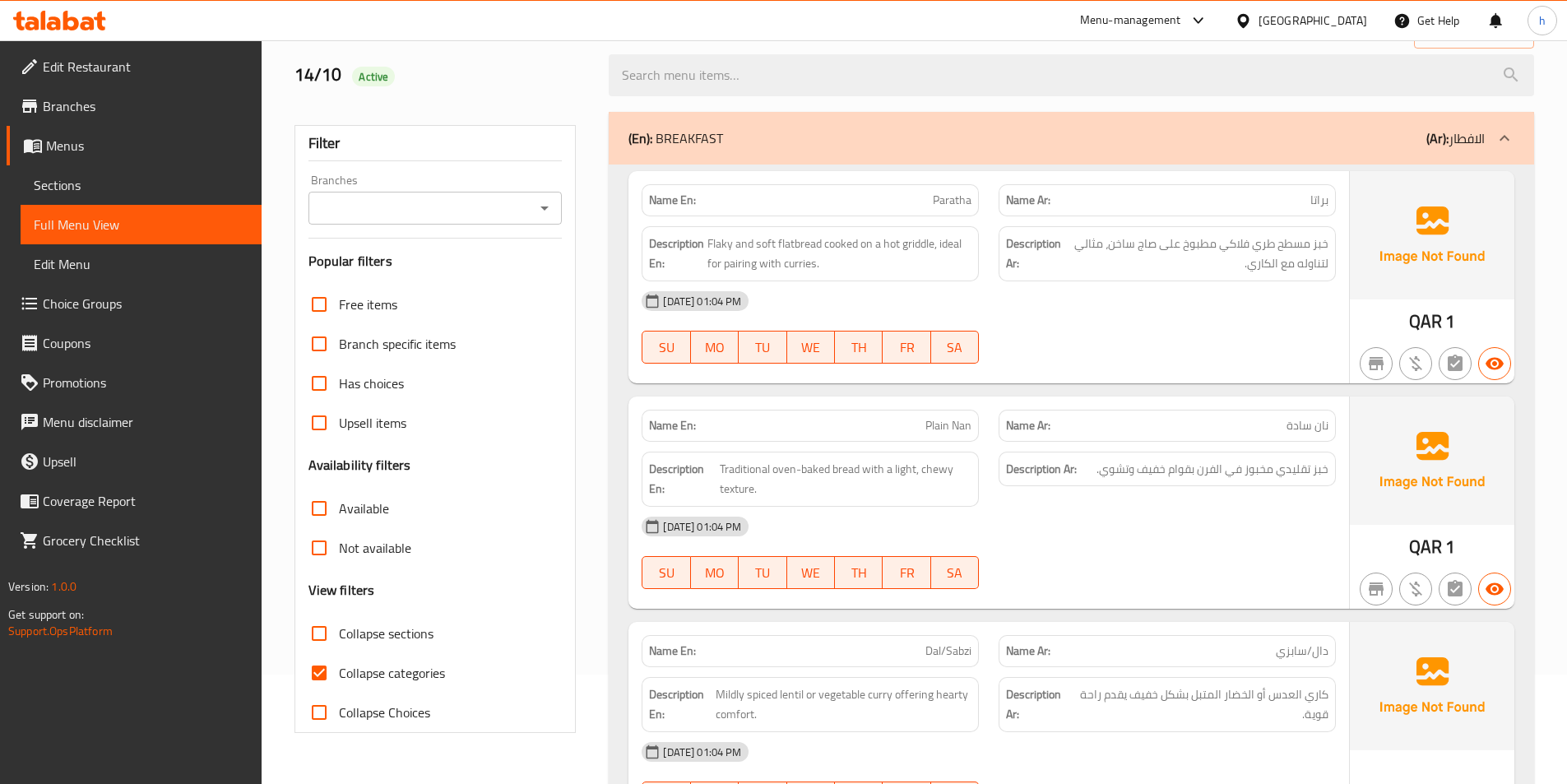
scroll to position [329, 0]
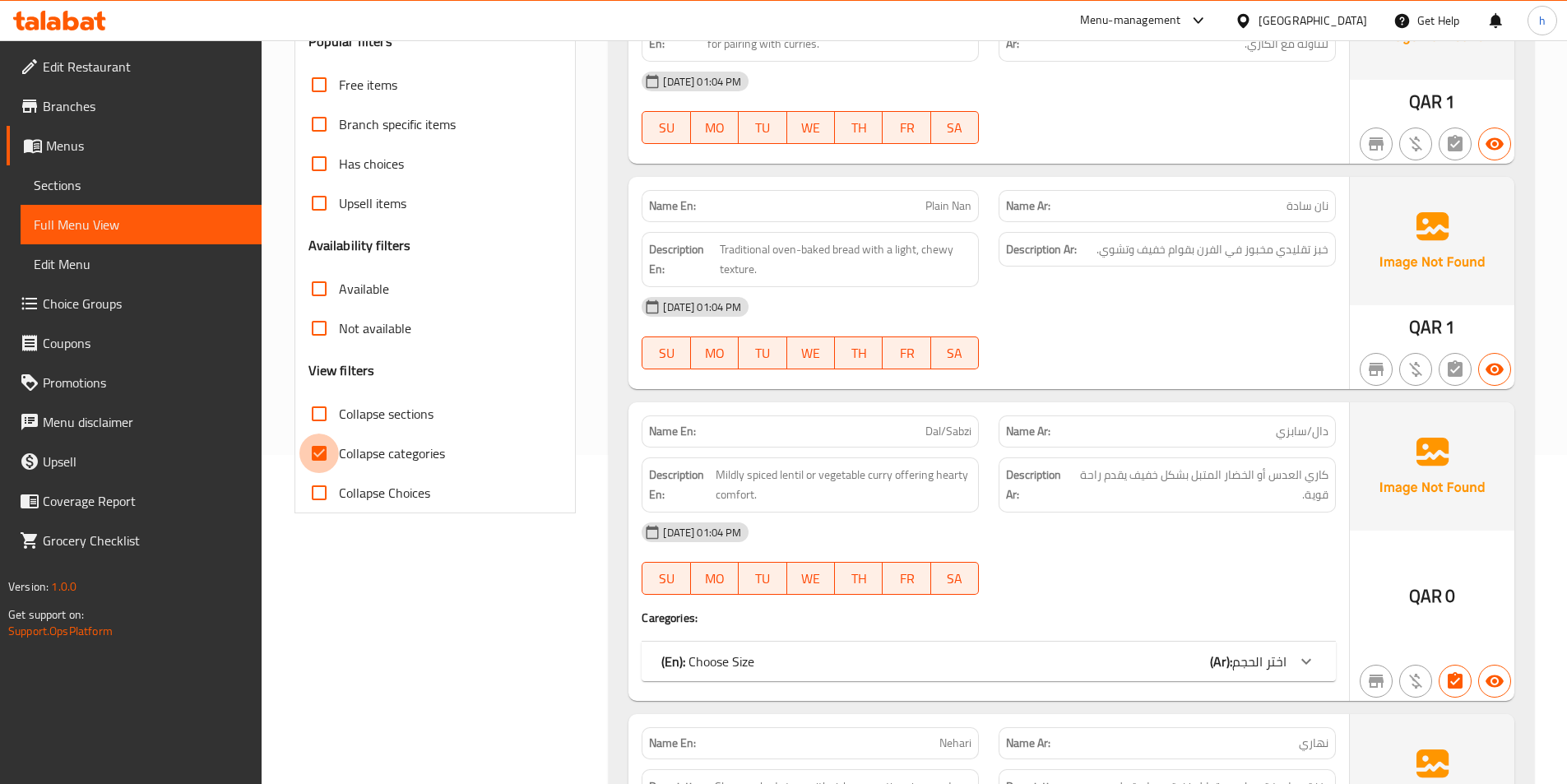
click at [330, 449] on input "Collapse categories" at bounding box center [319, 453] width 39 height 39
checkbox input "false"
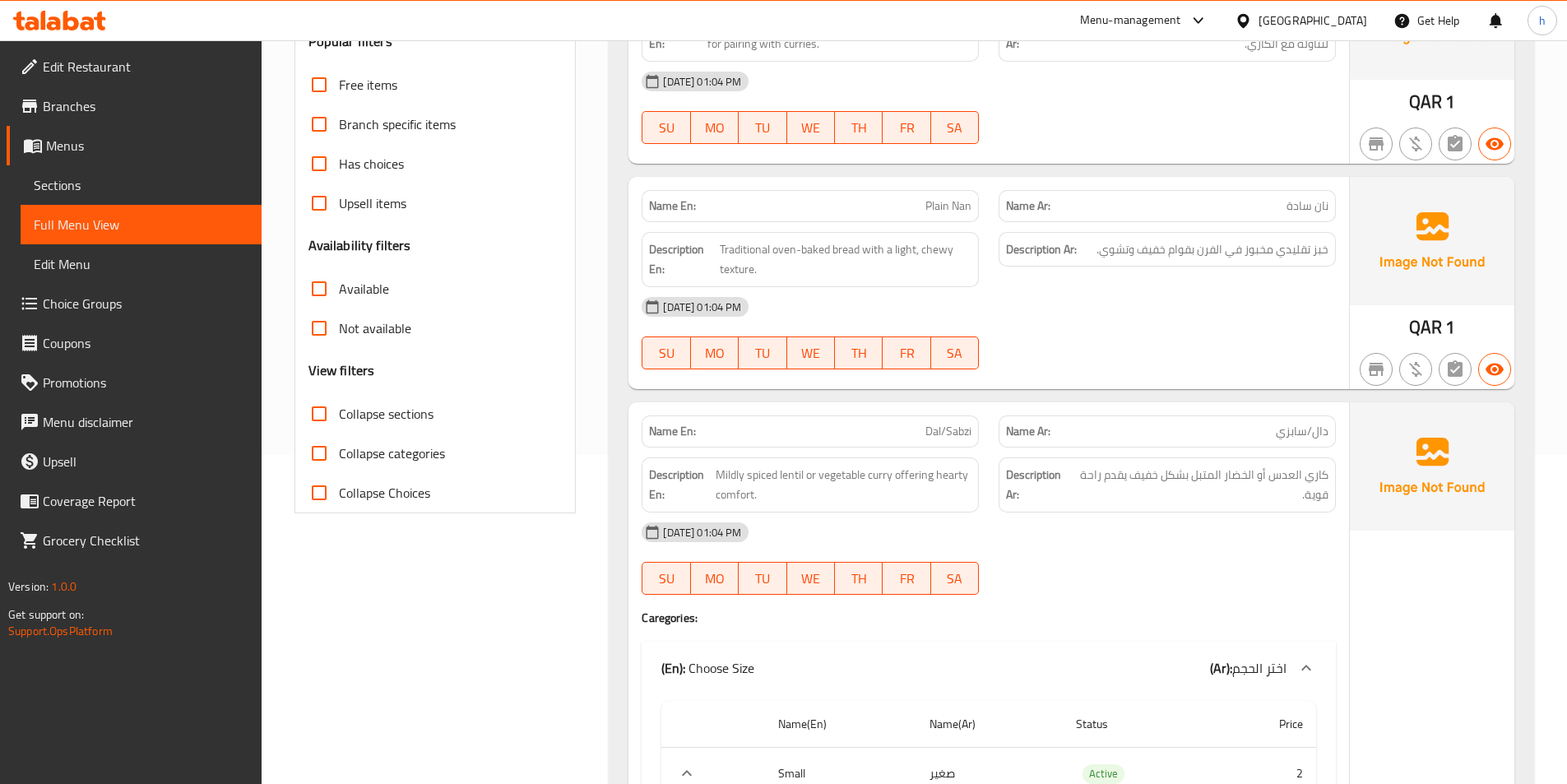
scroll to position [0, 0]
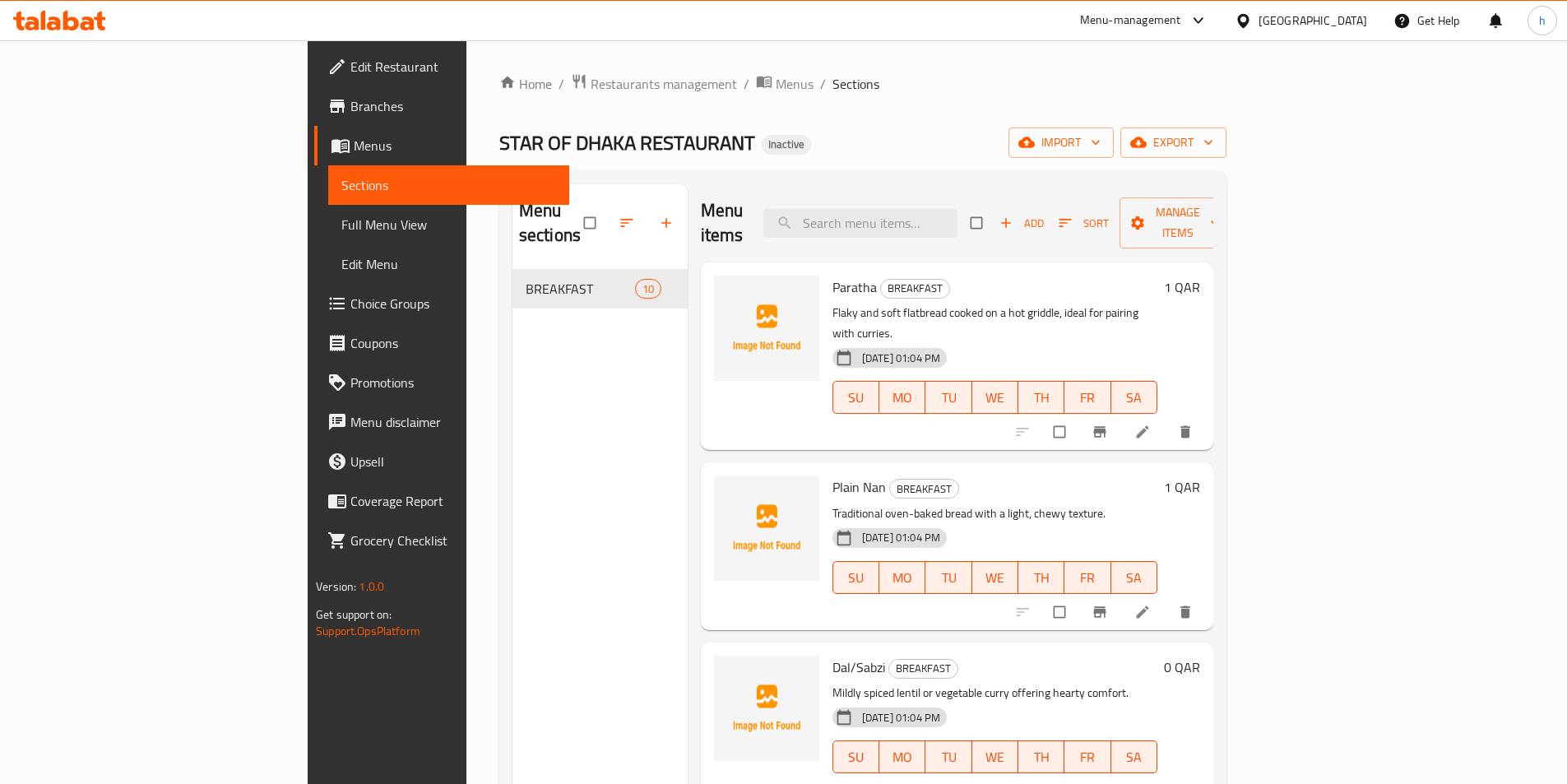
click at [350, 59] on span "Edit Restaurant" at bounding box center [453, 66] width 206 height 20
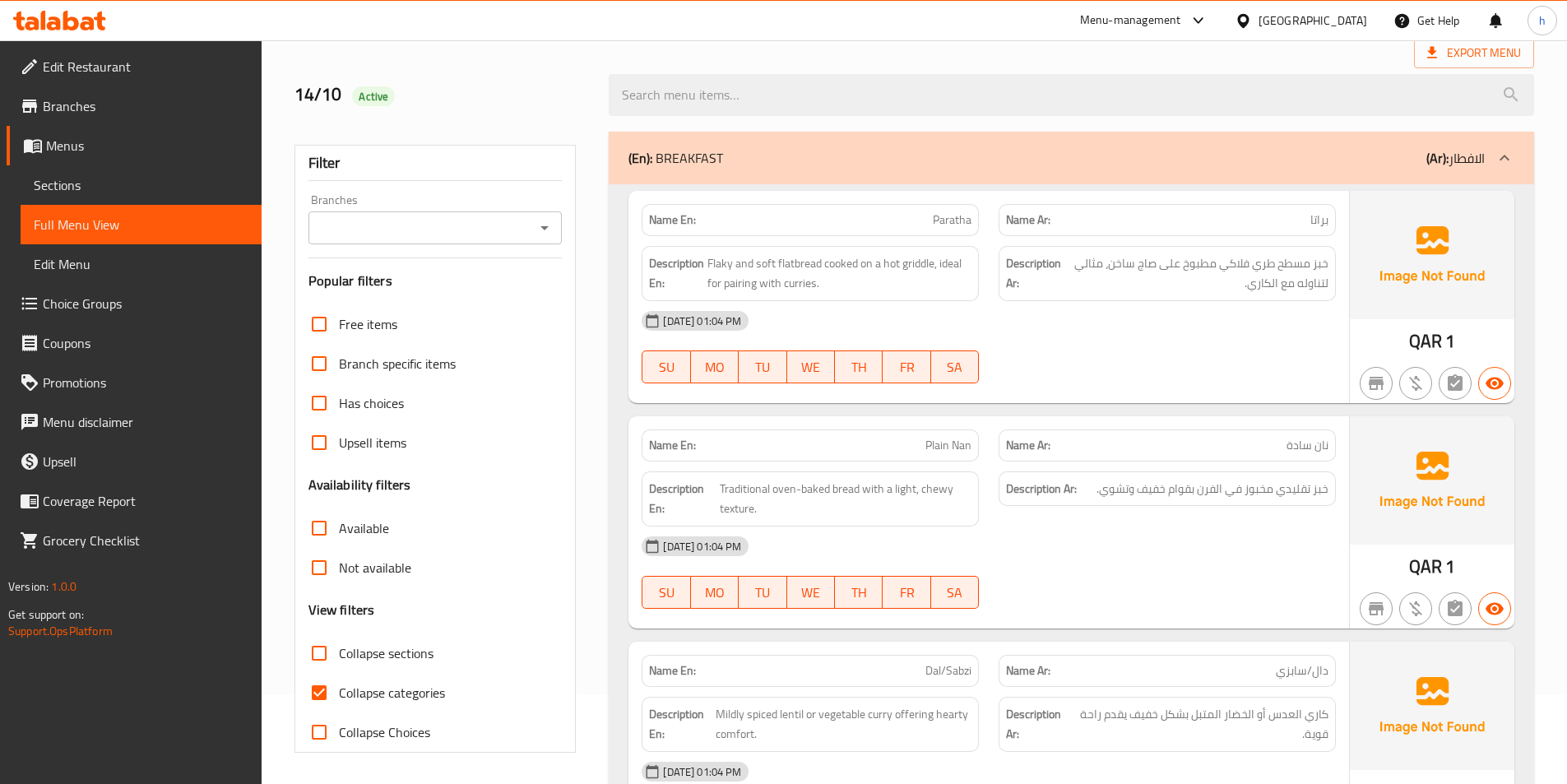
scroll to position [92, 0]
click at [320, 683] on input "Collapse categories" at bounding box center [319, 690] width 39 height 39
checkbox input "false"
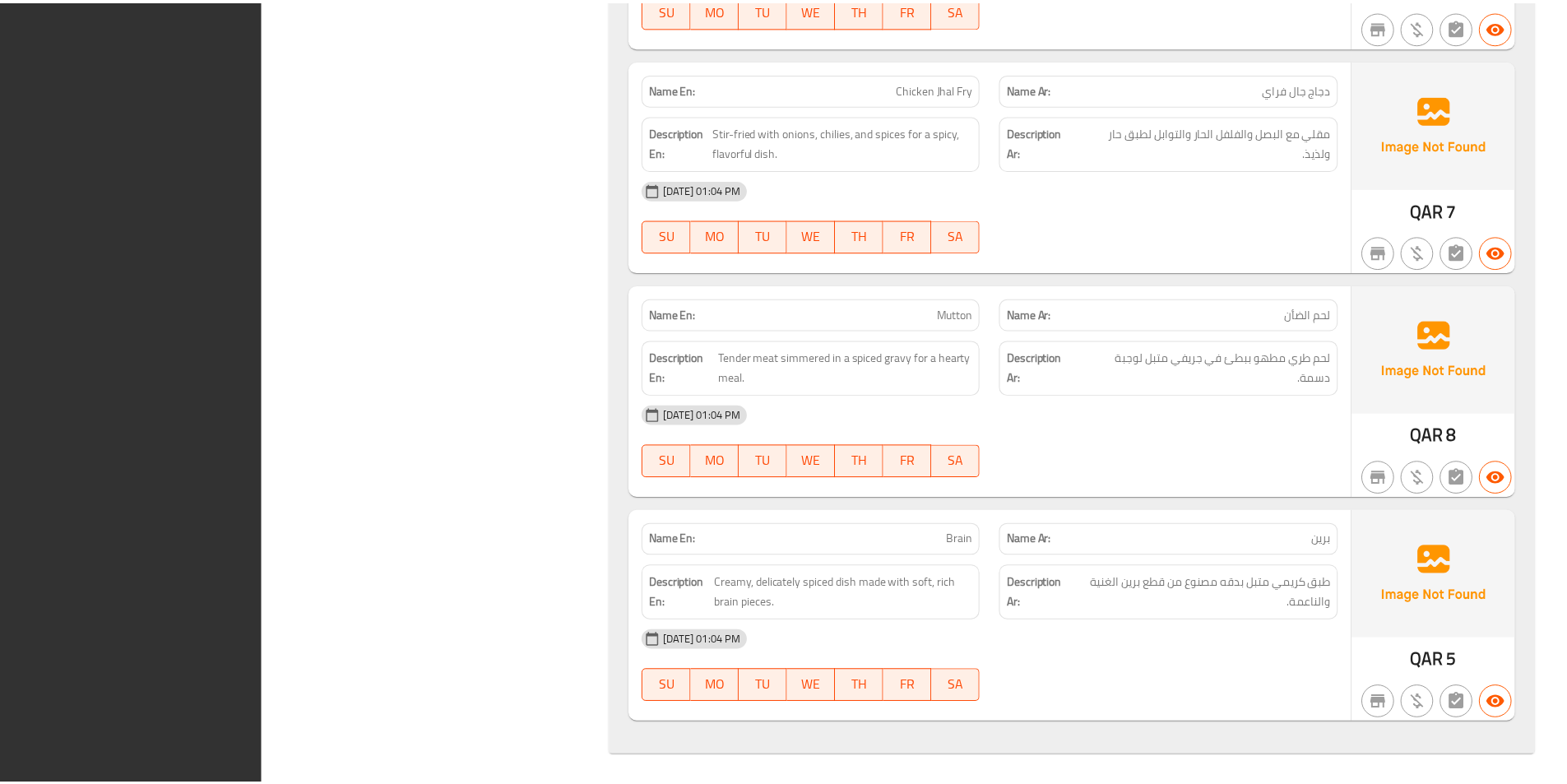
scroll to position [3097, 0]
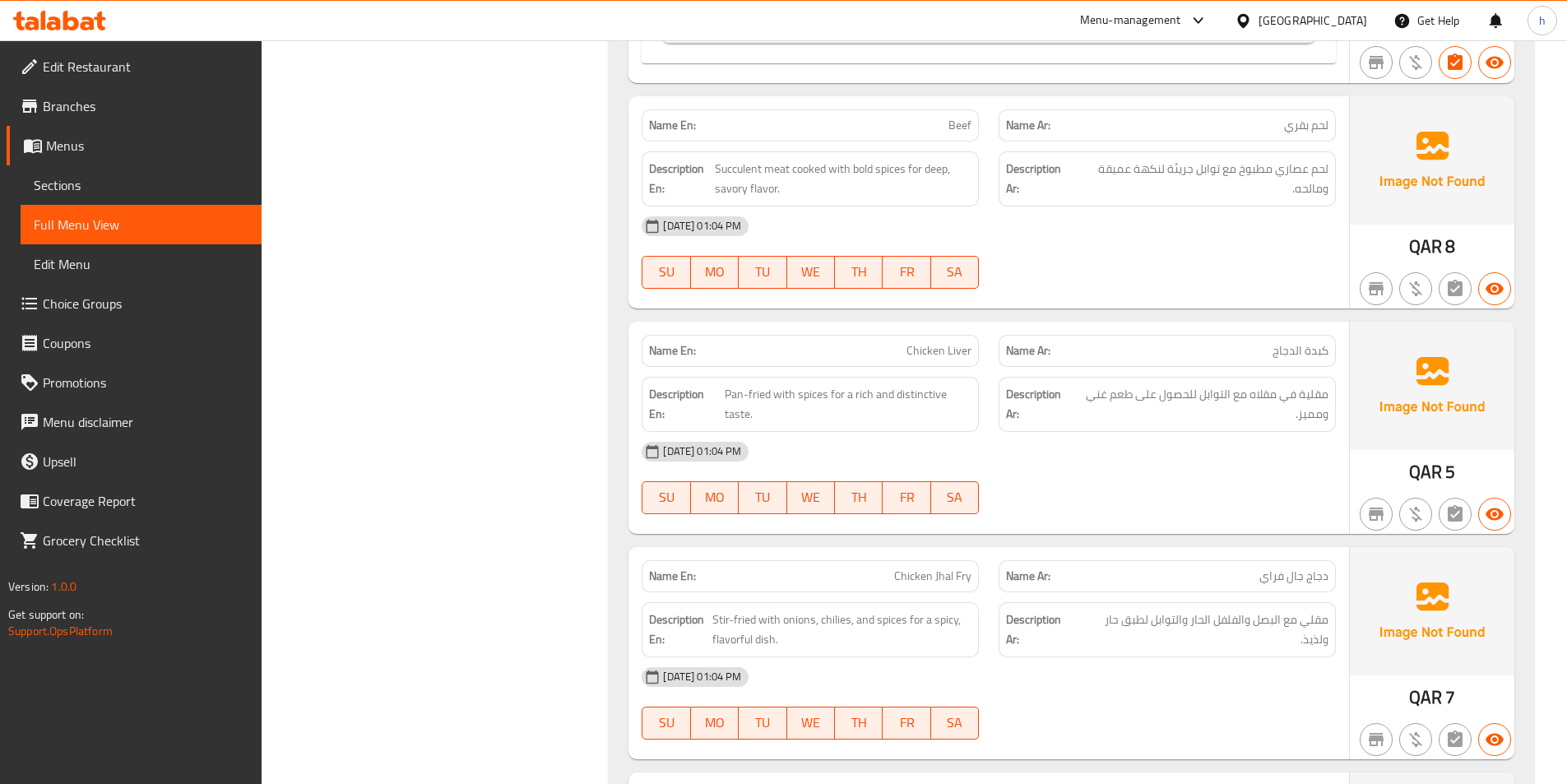
scroll to position [2604, 0]
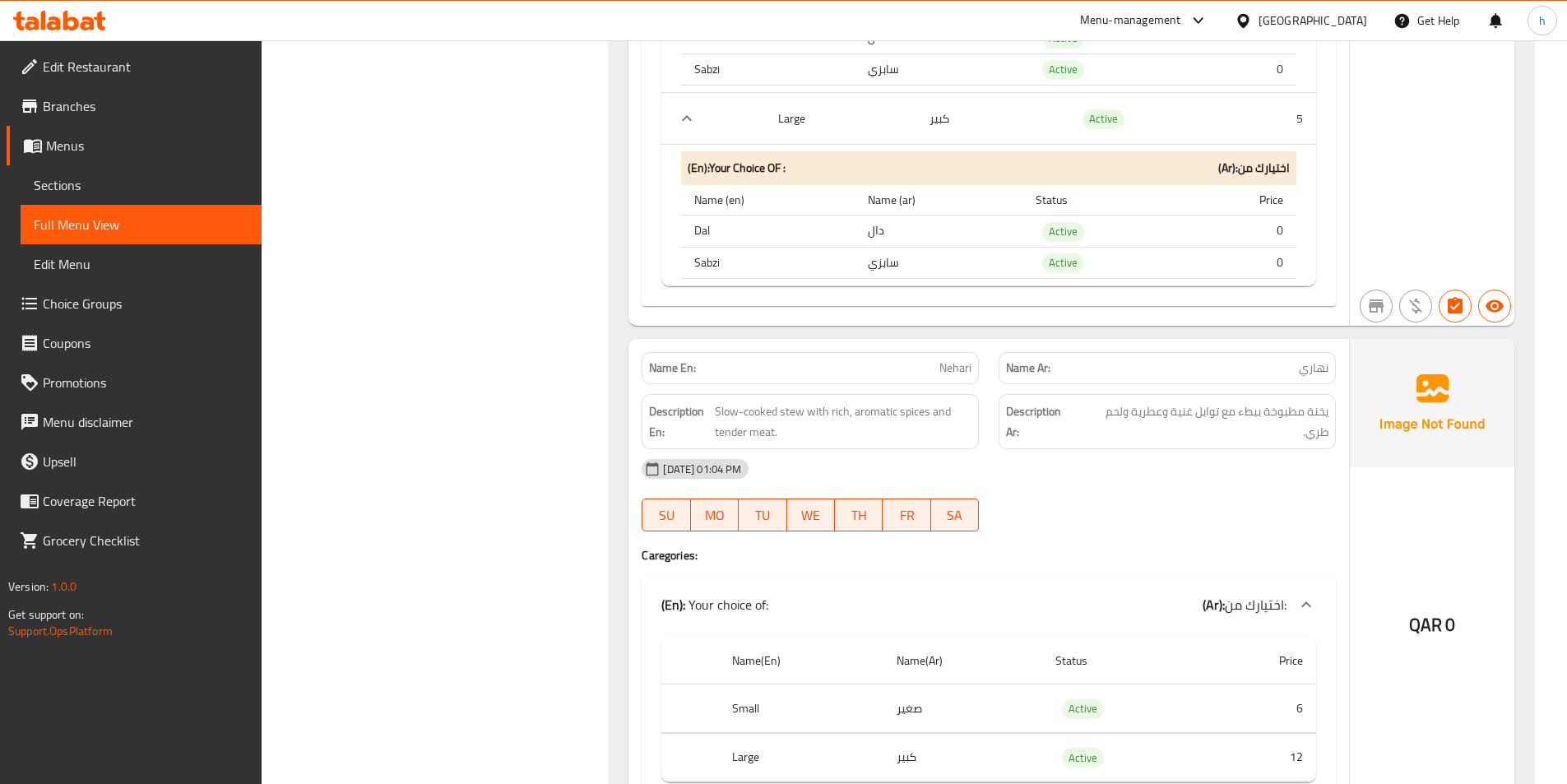
click at [98, 188] on span "Sections" at bounding box center [140, 184] width 214 height 20
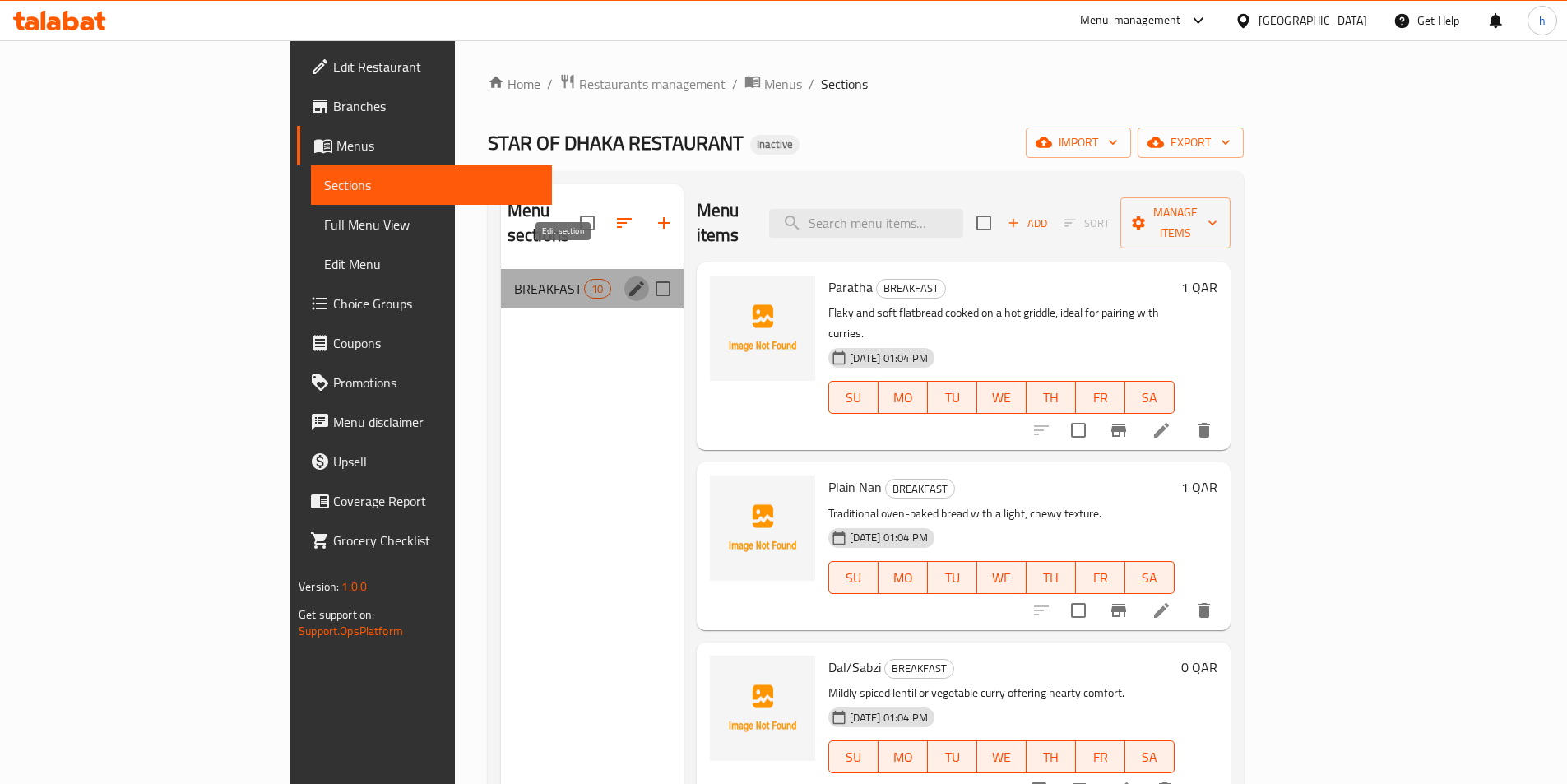
click at [627, 279] on icon "edit" at bounding box center [637, 288] width 20 height 20
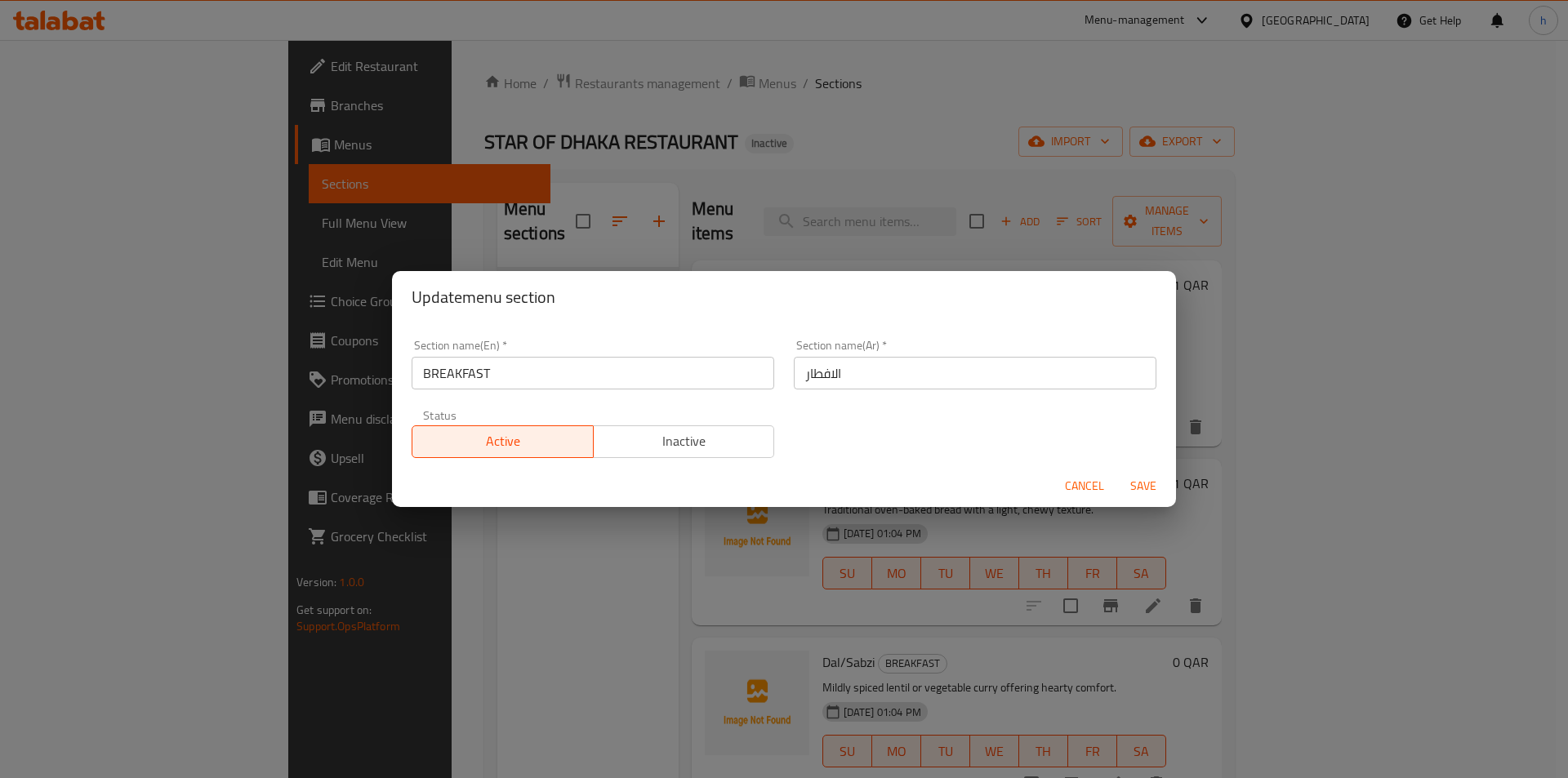
click at [550, 377] on input "BREAKFAST" at bounding box center [593, 372] width 362 height 32
click at [1091, 482] on span "Cancel" at bounding box center [1084, 486] width 39 height 20
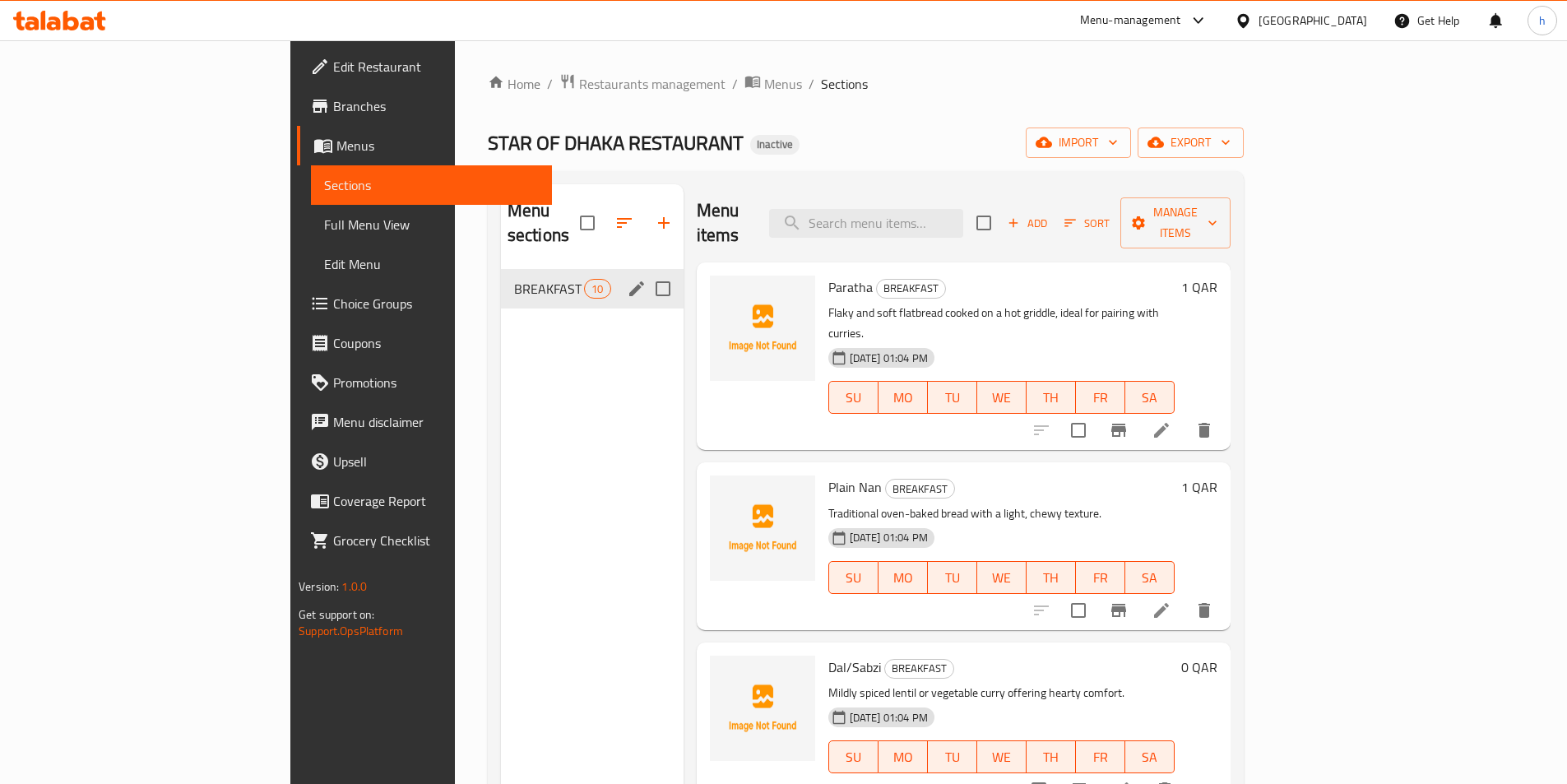
click at [850, 132] on div "STAR OF DHAKA RESTAURANT Inactive import export" at bounding box center [866, 142] width 756 height 31
click at [1244, 131] on button "export" at bounding box center [1191, 142] width 106 height 31
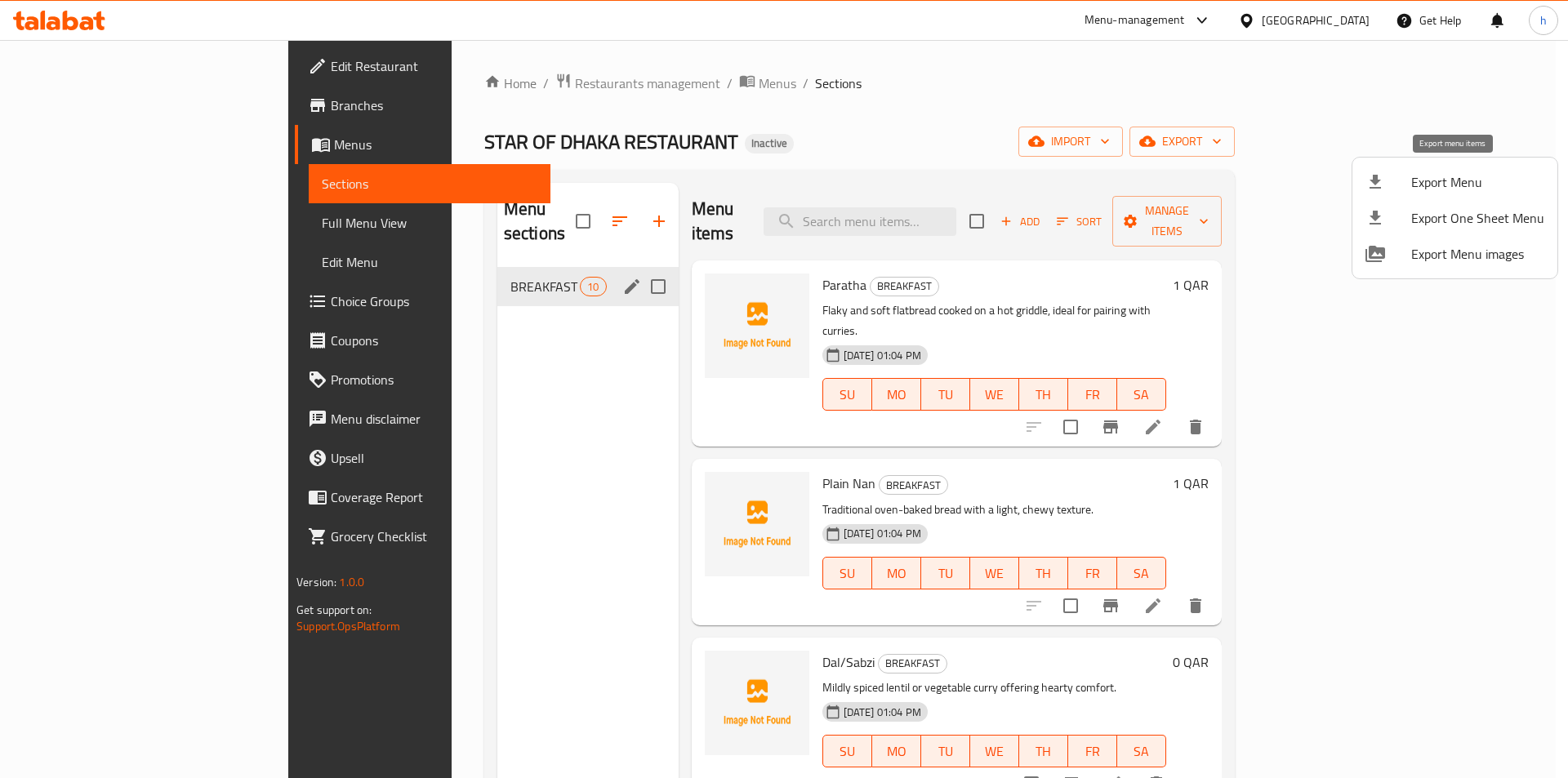
click at [1420, 179] on span "Export Menu" at bounding box center [1477, 181] width 133 height 19
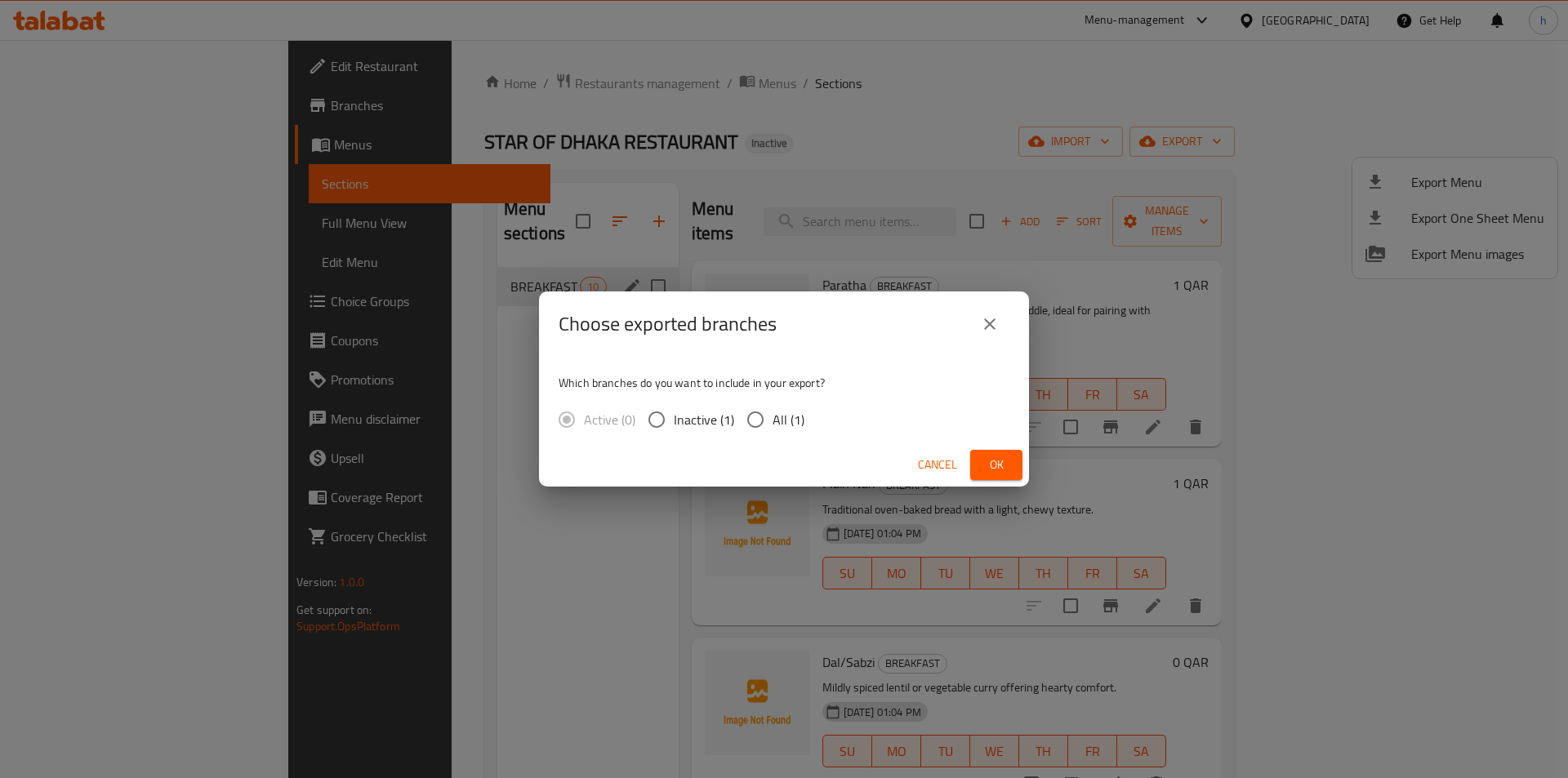
click at [762, 418] on input "All (1)" at bounding box center [755, 419] width 34 height 34
radio input "true"
click at [979, 458] on button "Ok" at bounding box center [996, 464] width 52 height 31
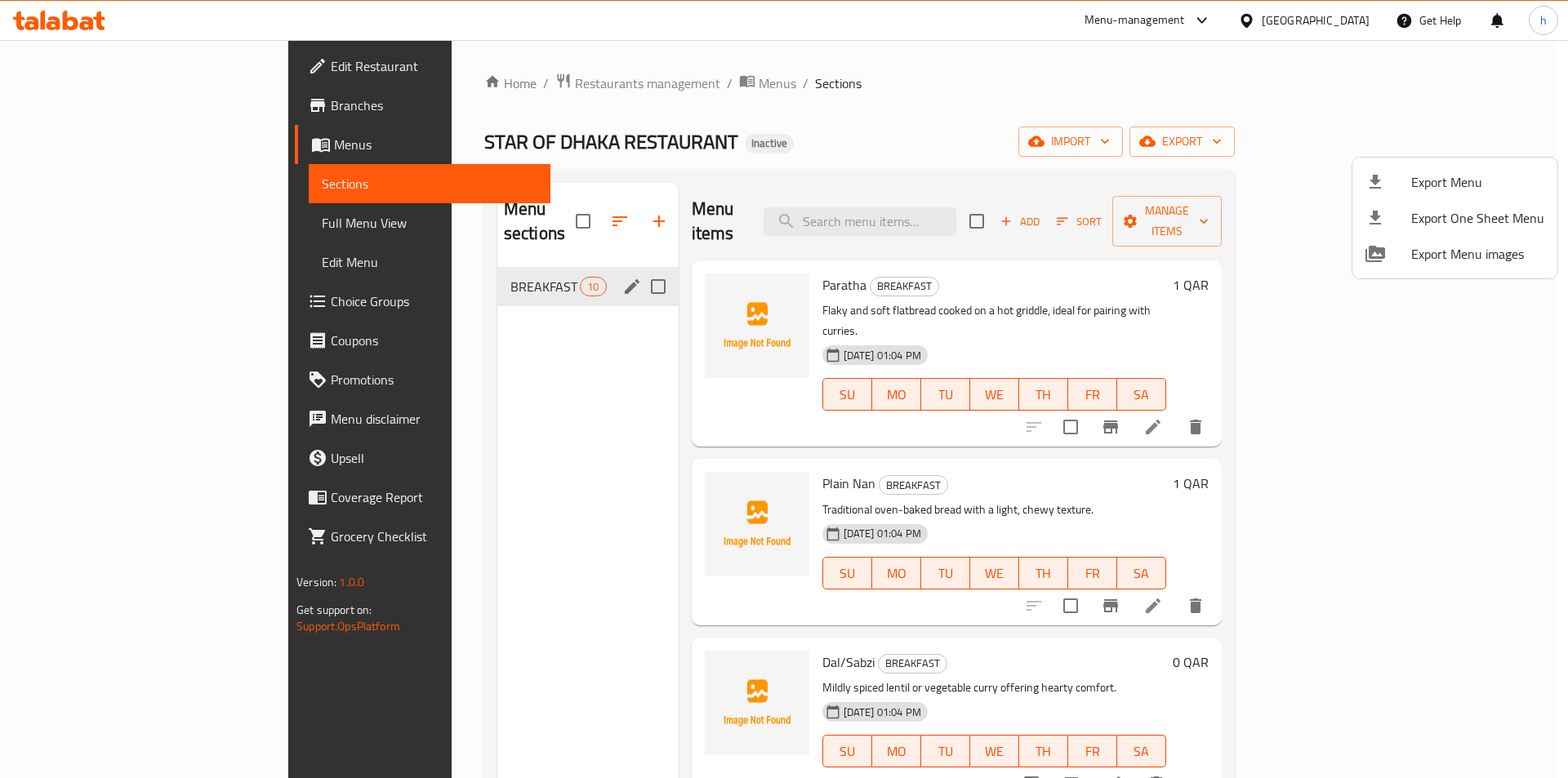
drag, startPoint x: 949, startPoint y: 103, endPoint x: 1006, endPoint y: 115, distance: 58.2
click at [949, 103] on div at bounding box center [784, 389] width 1568 height 778
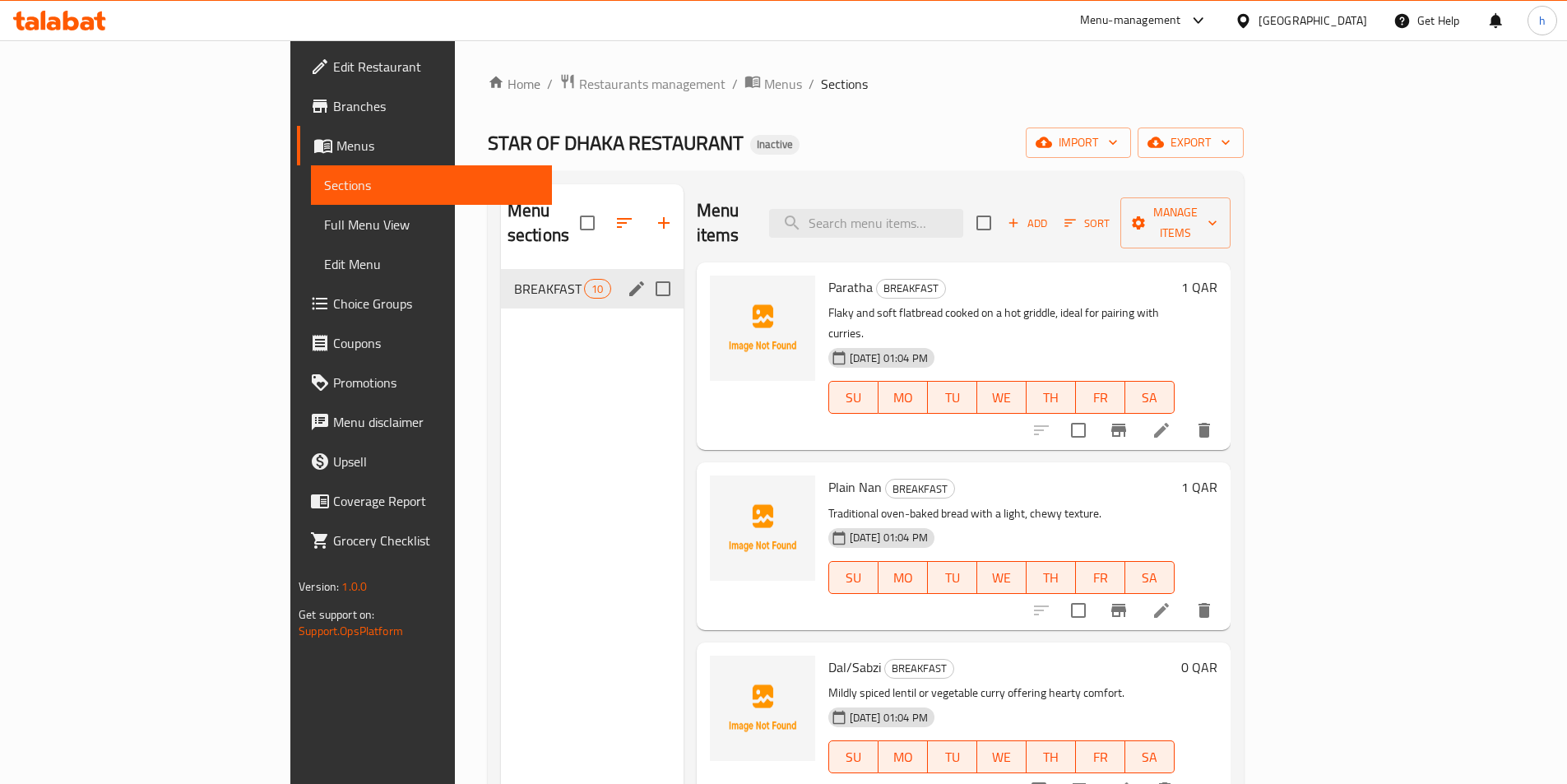
click at [324, 226] on span "Full Menu View" at bounding box center [431, 224] width 214 height 20
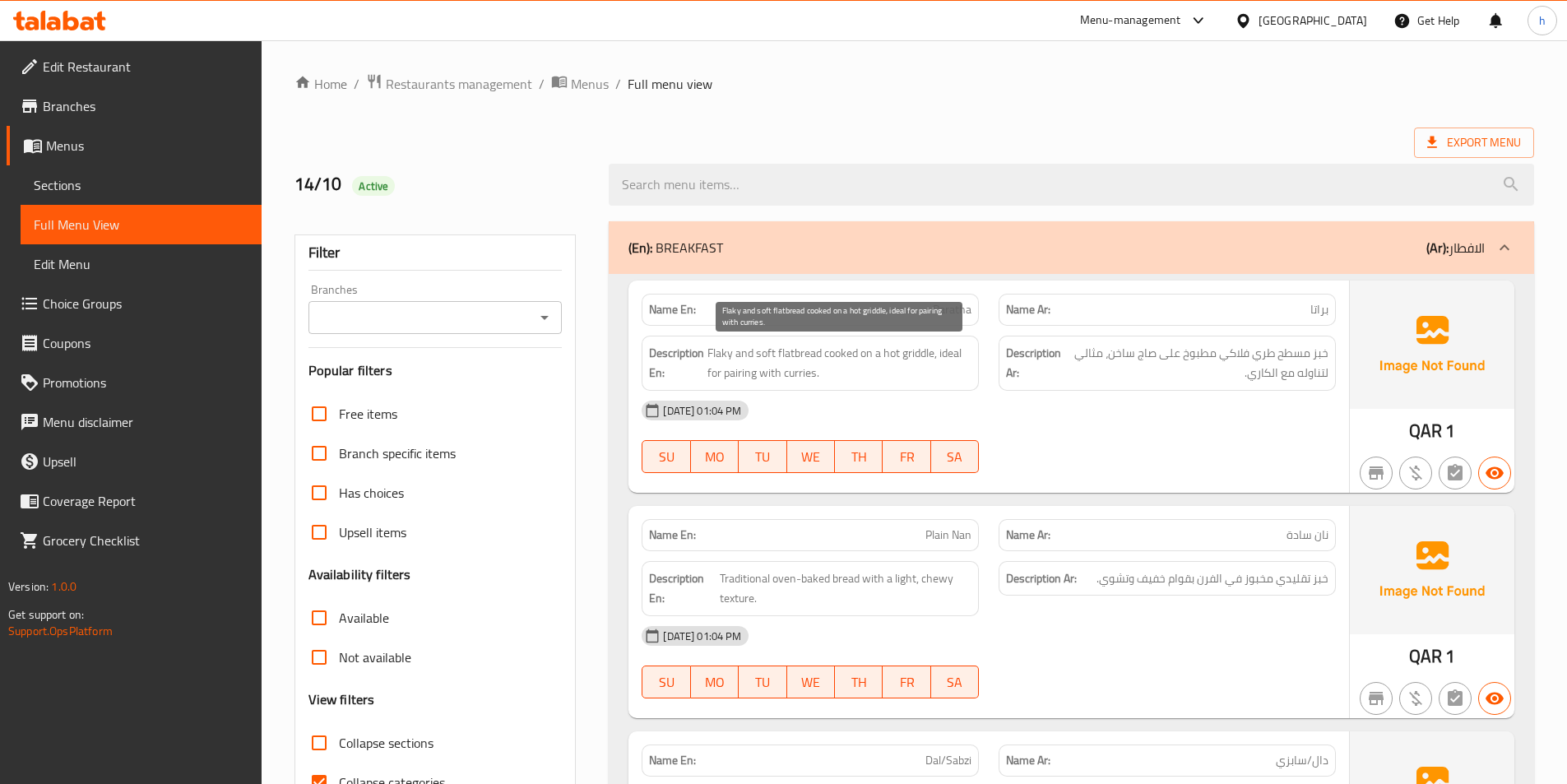
click at [786, 349] on span "Flaky and soft flatbread cooked on a hot griddle, ideal for pairing with currie…" at bounding box center [840, 363] width 264 height 40
click at [752, 355] on span "Flaky and soft flatbread cooked on a hot griddle, ideal for pairing with currie…" at bounding box center [840, 363] width 264 height 40
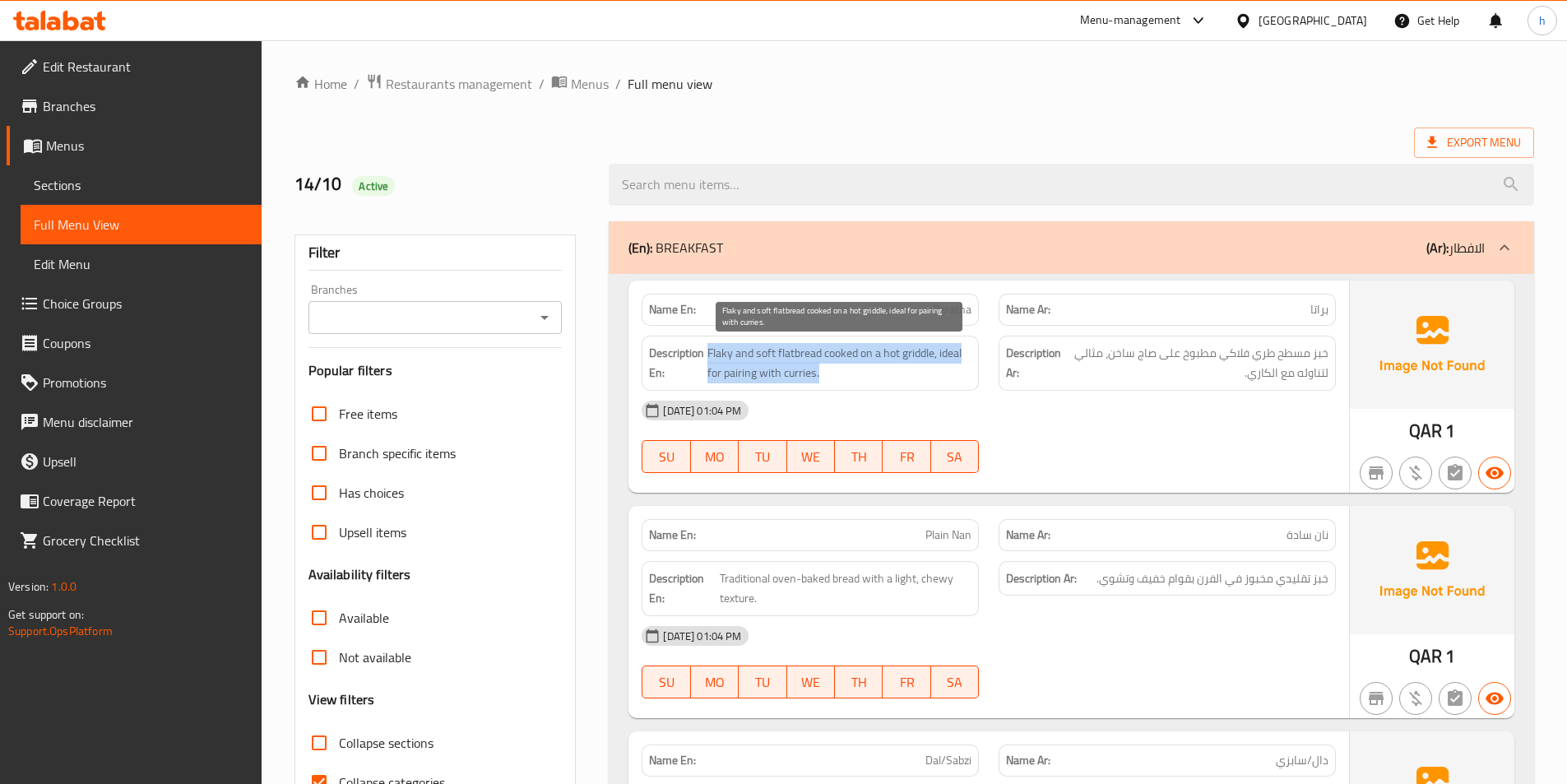
click at [813, 356] on span "Flaky and soft flatbread cooked on a hot griddle, ideal for pairing with currie…" at bounding box center [840, 363] width 264 height 40
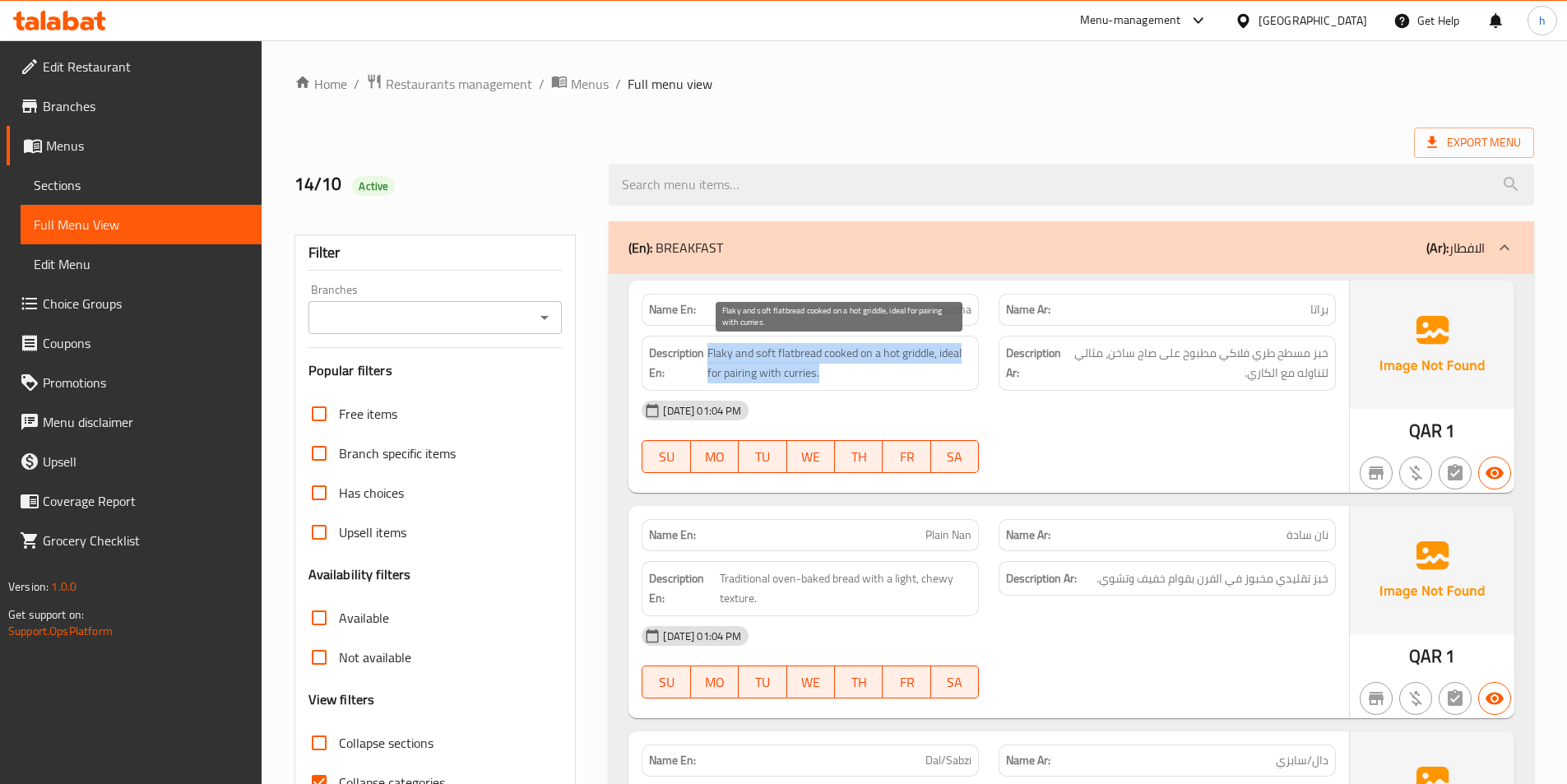
click at [813, 356] on span "Flaky and soft flatbread cooked on a hot griddle, ideal for pairing with currie…" at bounding box center [840, 363] width 264 height 40
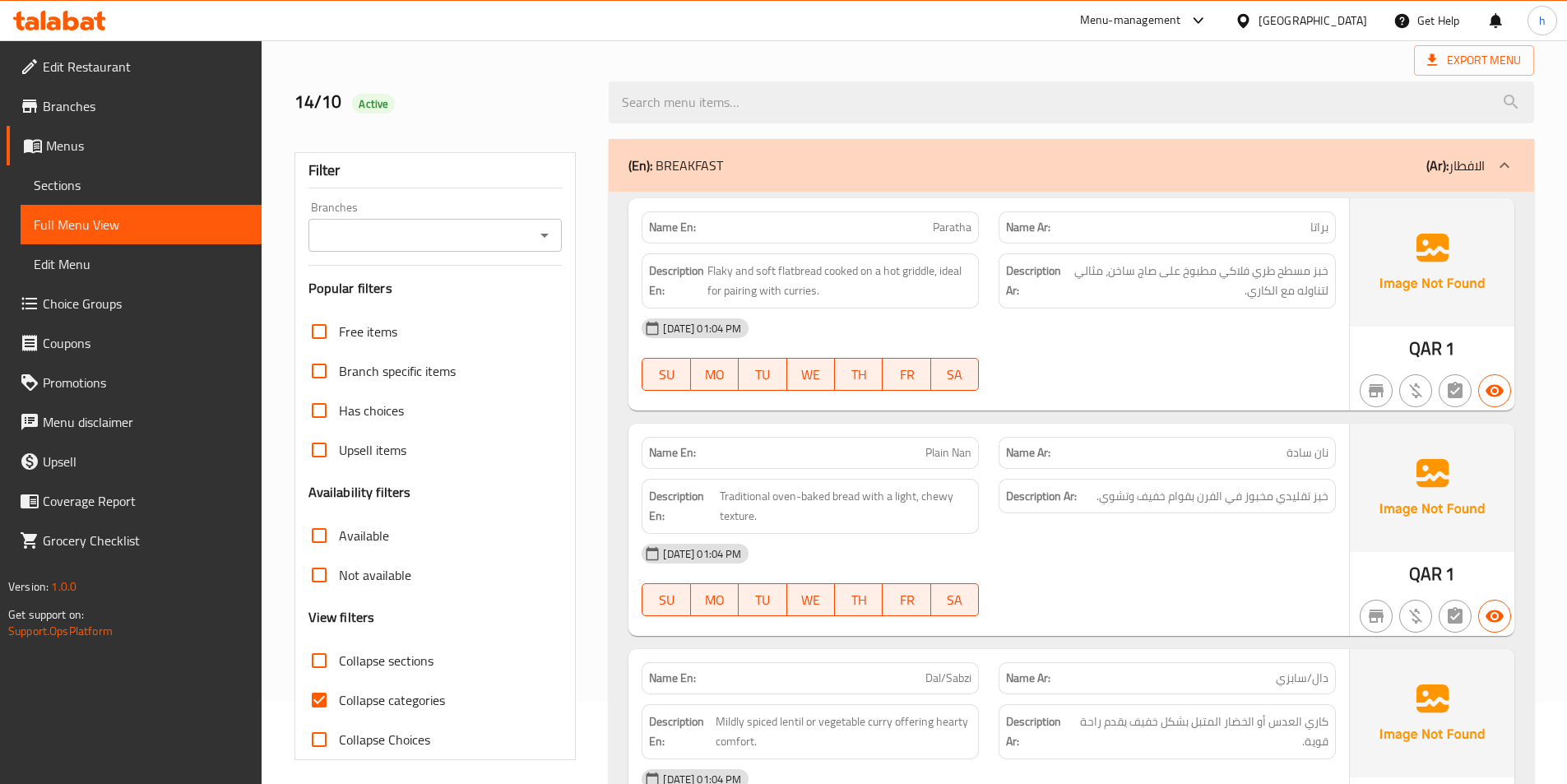
click at [824, 463] on div "Name En: Plain Nan" at bounding box center [811, 453] width 337 height 32
drag, startPoint x: 853, startPoint y: 493, endPoint x: 719, endPoint y: 521, distance: 136.9
click at [720, 521] on span "Traditional oven-baked bread with a light, chewy texture." at bounding box center [845, 505] width 252 height 40
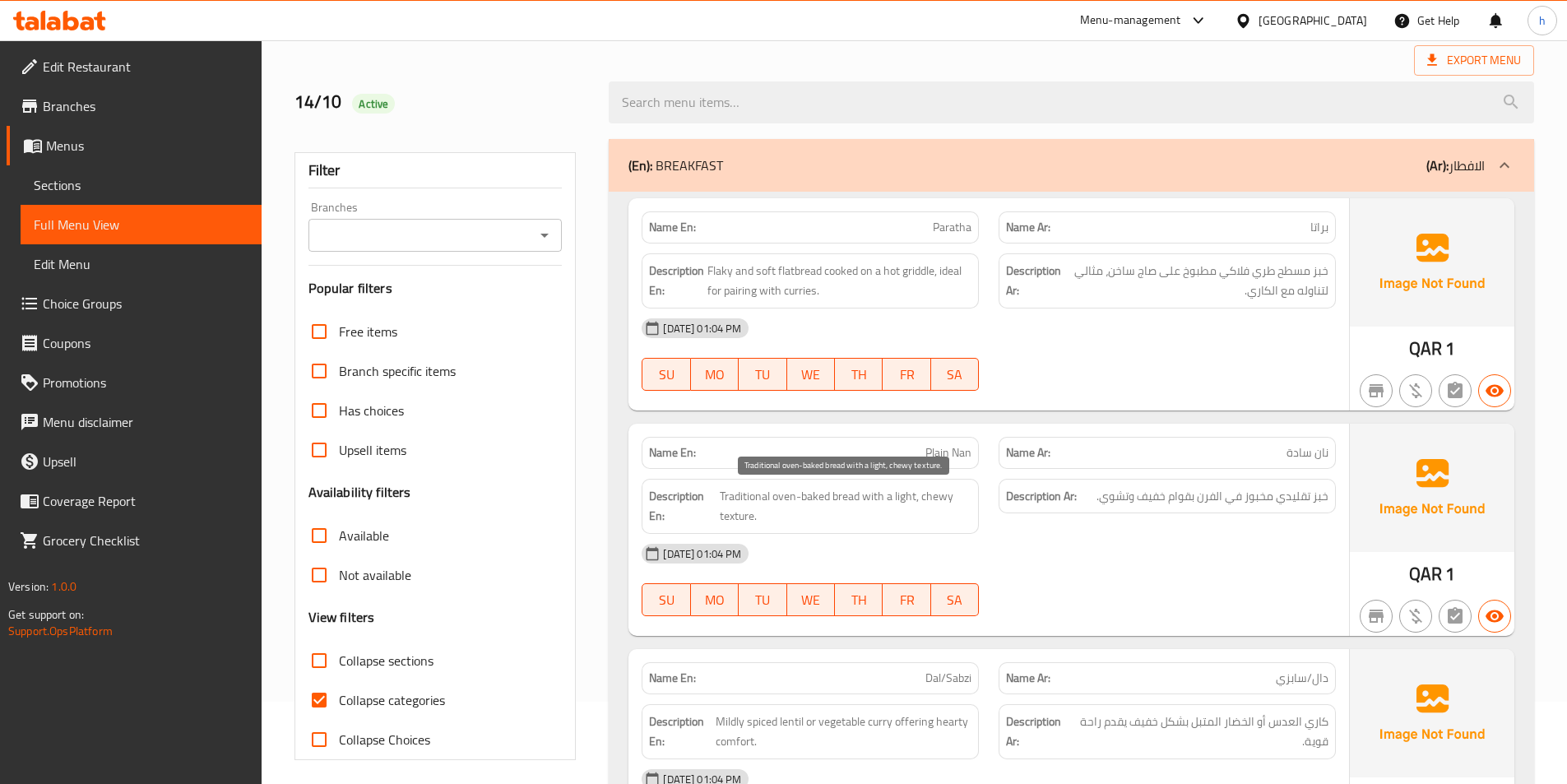
click at [772, 515] on span "Traditional oven-baked bread with a light, chewy texture." at bounding box center [845, 505] width 252 height 40
click at [742, 517] on span "Traditional oven-baked bread with a light, chewy texture." at bounding box center [845, 505] width 252 height 40
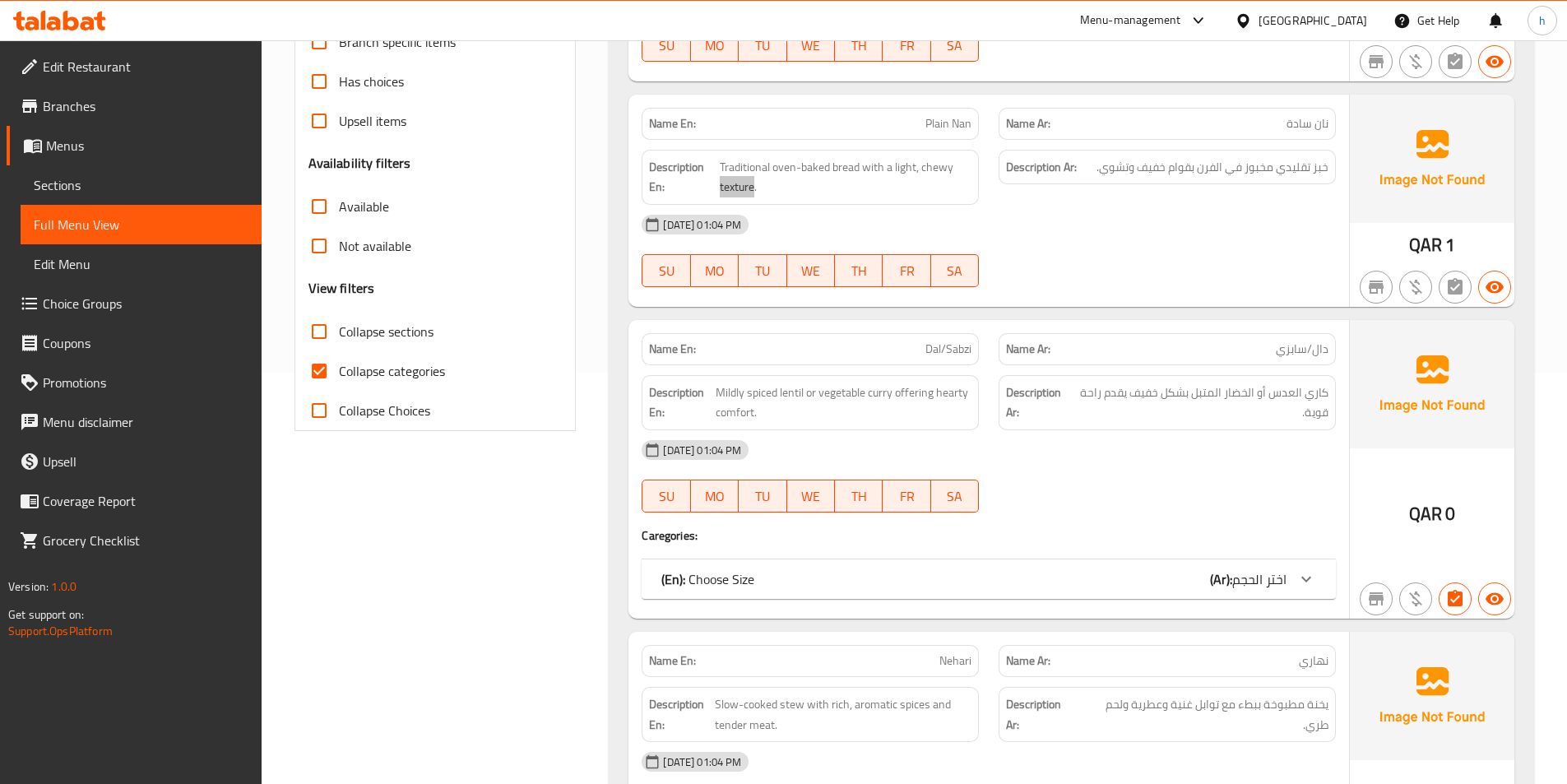
scroll to position [493, 0]
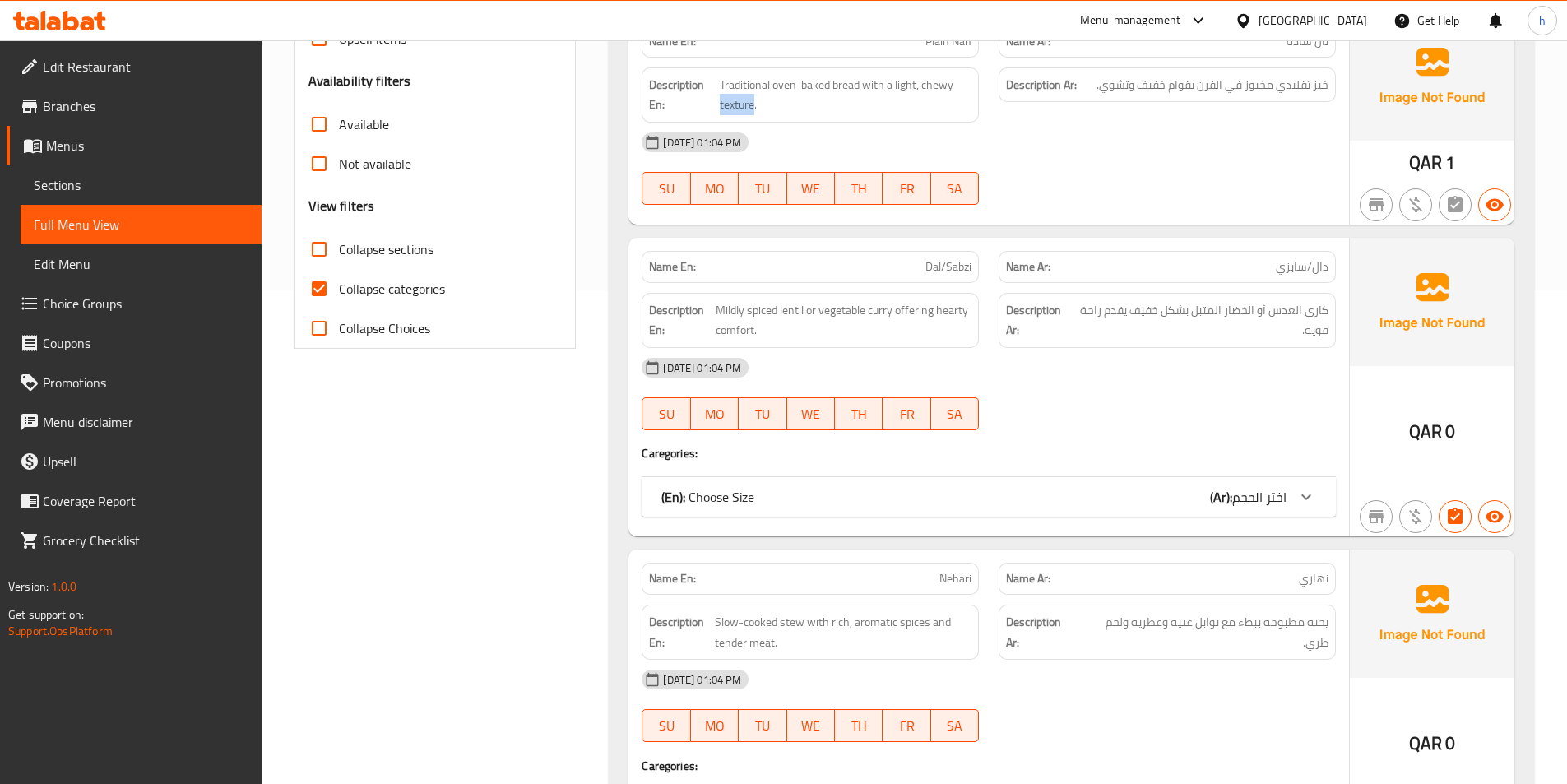
click at [326, 293] on input "Collapse categories" at bounding box center [319, 288] width 39 height 39
checkbox input "false"
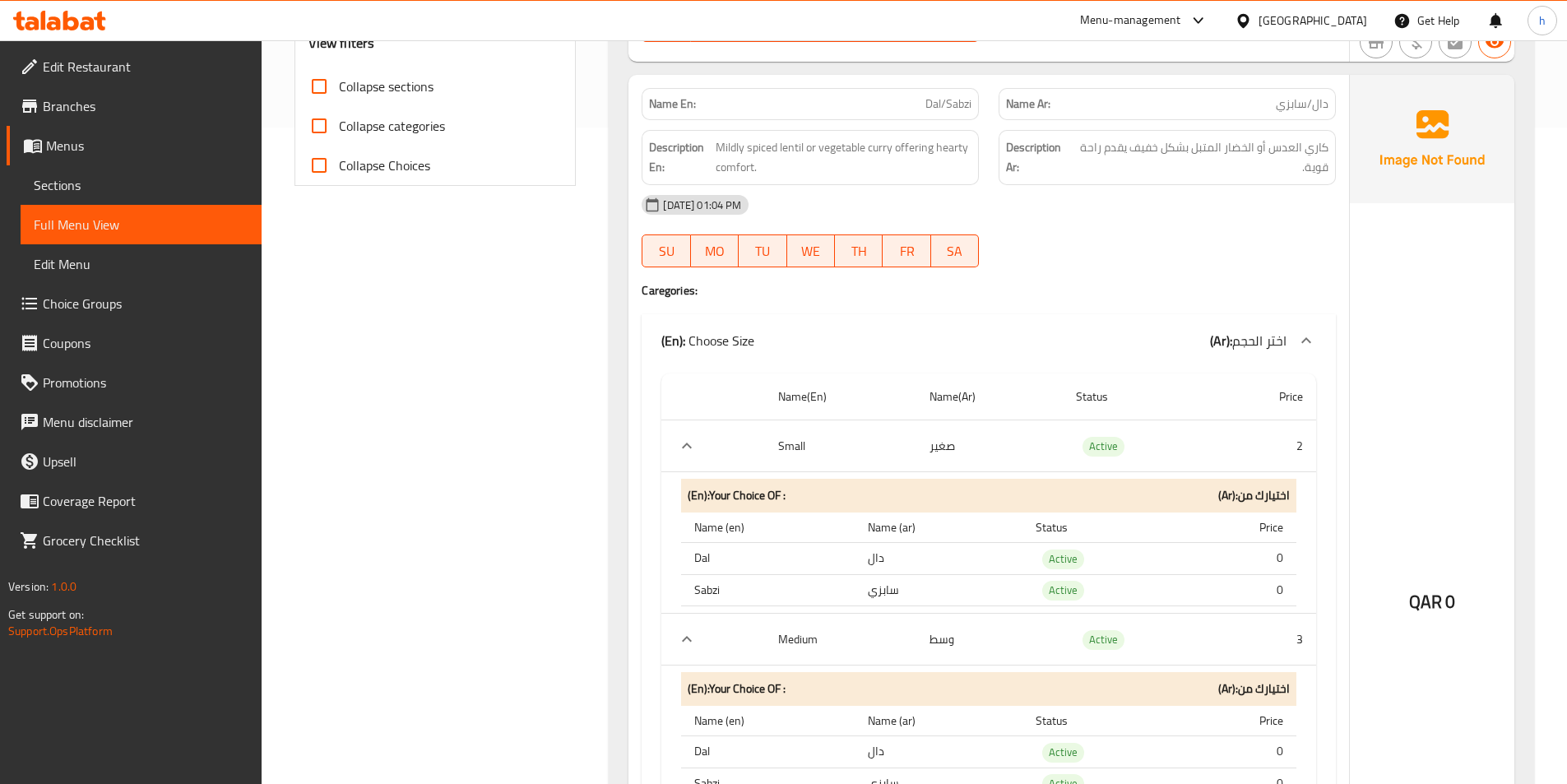
scroll to position [658, 0]
drag, startPoint x: 891, startPoint y: 141, endPoint x: 868, endPoint y: 133, distance: 24.4
click at [868, 133] on div "Description En: Mildly spiced lentil or vegetable curry offering hearty comfort." at bounding box center [811, 155] width 337 height 55
drag, startPoint x: 811, startPoint y: 146, endPoint x: 791, endPoint y: 143, distance: 20.2
click at [791, 143] on span "Mildly spiced lentil or vegetable curry offering hearty comfort." at bounding box center [843, 155] width 256 height 40
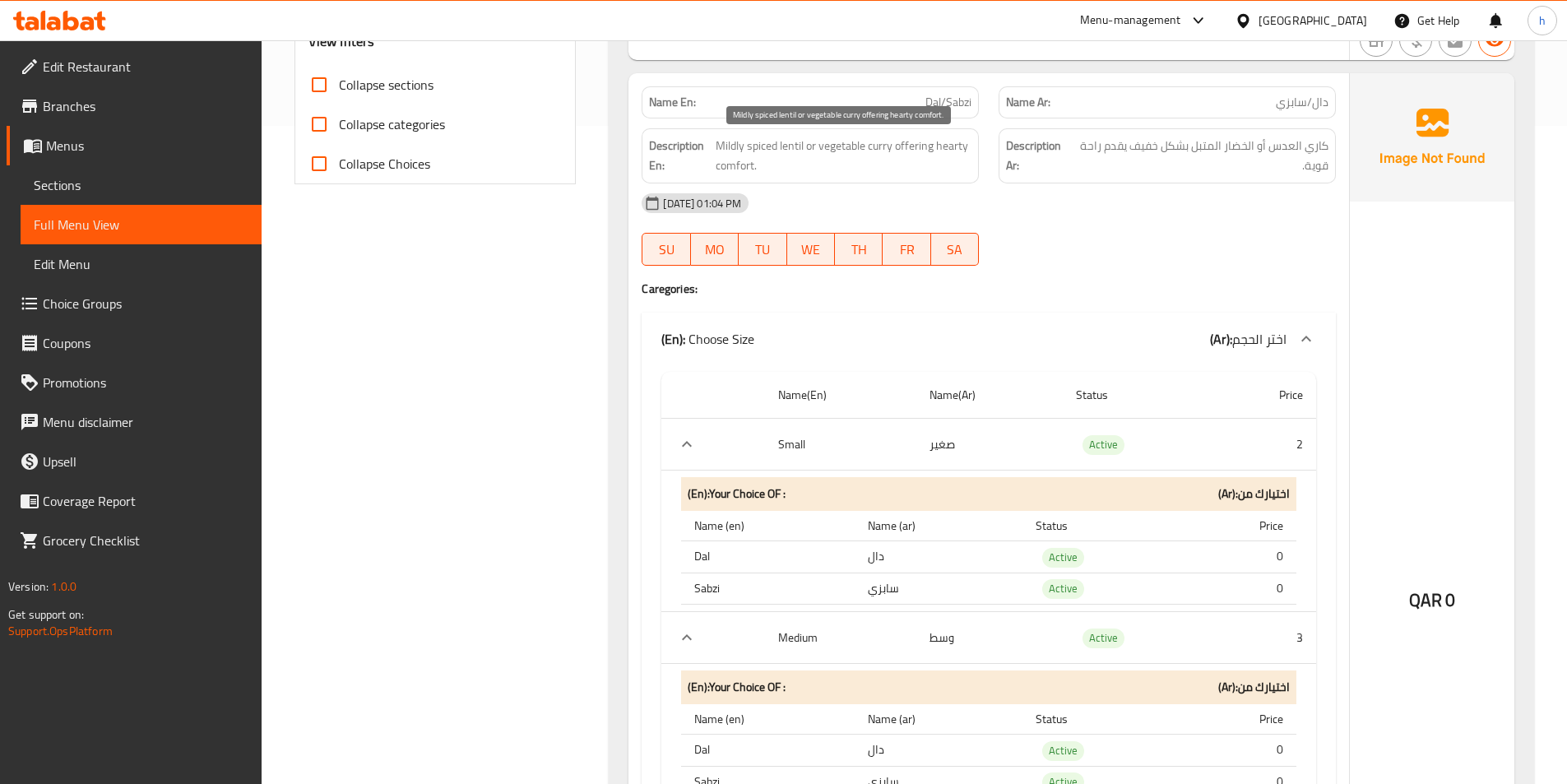
click at [879, 143] on span "Mildly spiced lentil or vegetable curry offering hearty comfort." at bounding box center [843, 155] width 256 height 40
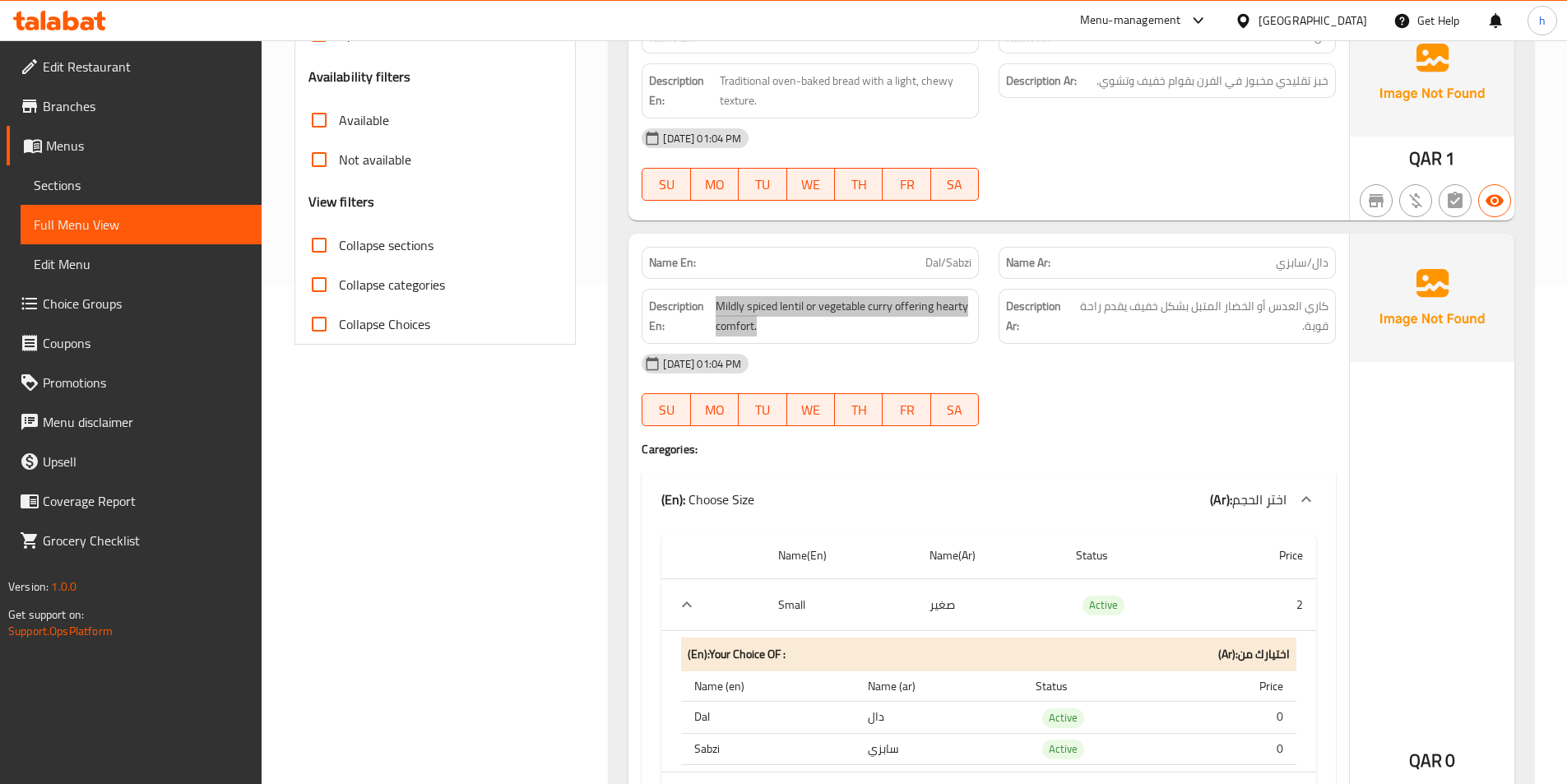
scroll to position [493, 0]
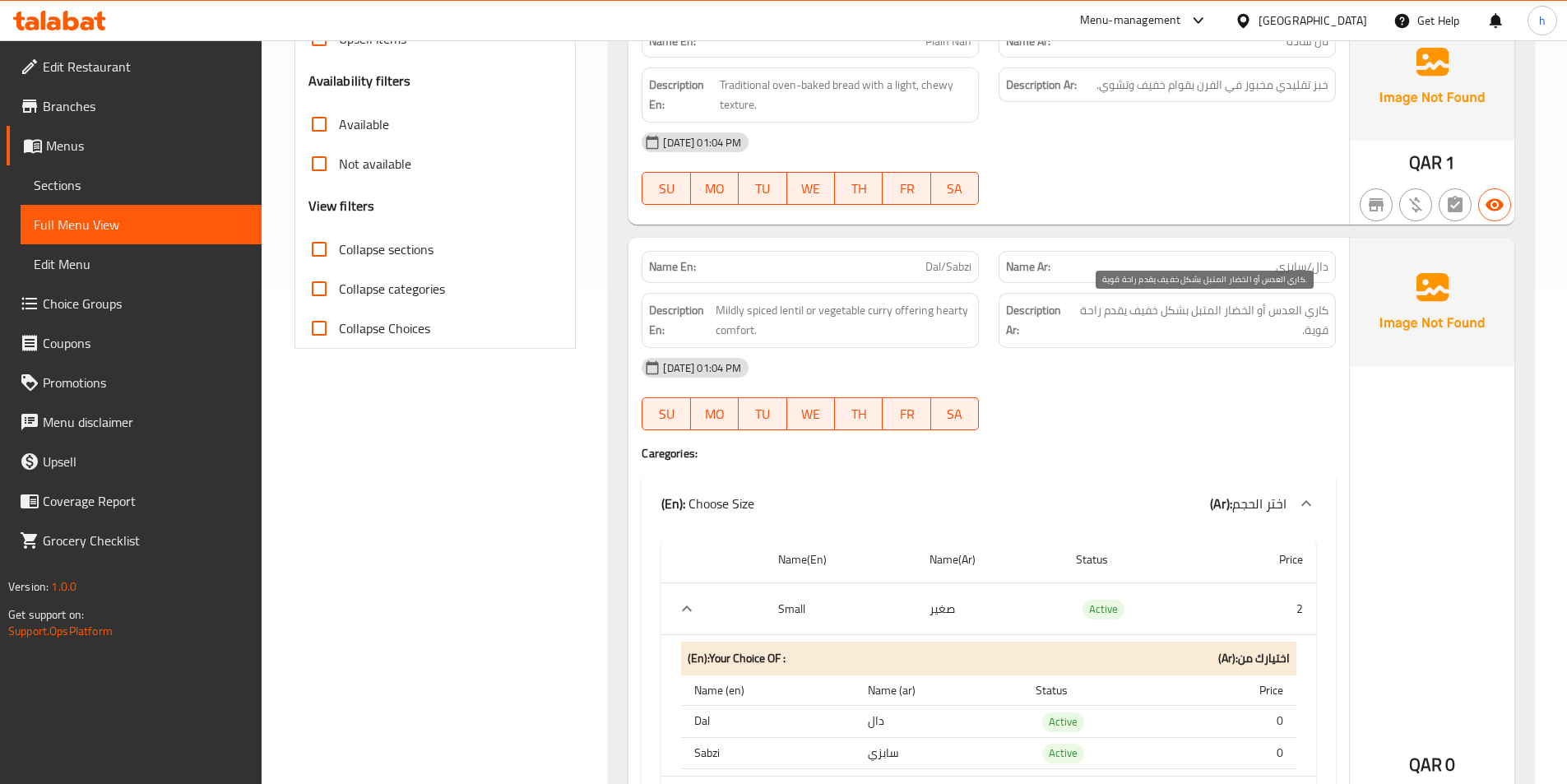
click at [1233, 306] on span "كاري العدس أو الخضار المتبل بشكل خفيف يقدم راحة قوية." at bounding box center [1202, 320] width 255 height 40
click at [1151, 304] on span "كاري العدس أو الخضار المتبل بشكل خفيف يقدم راحة قوية." at bounding box center [1202, 320] width 255 height 40
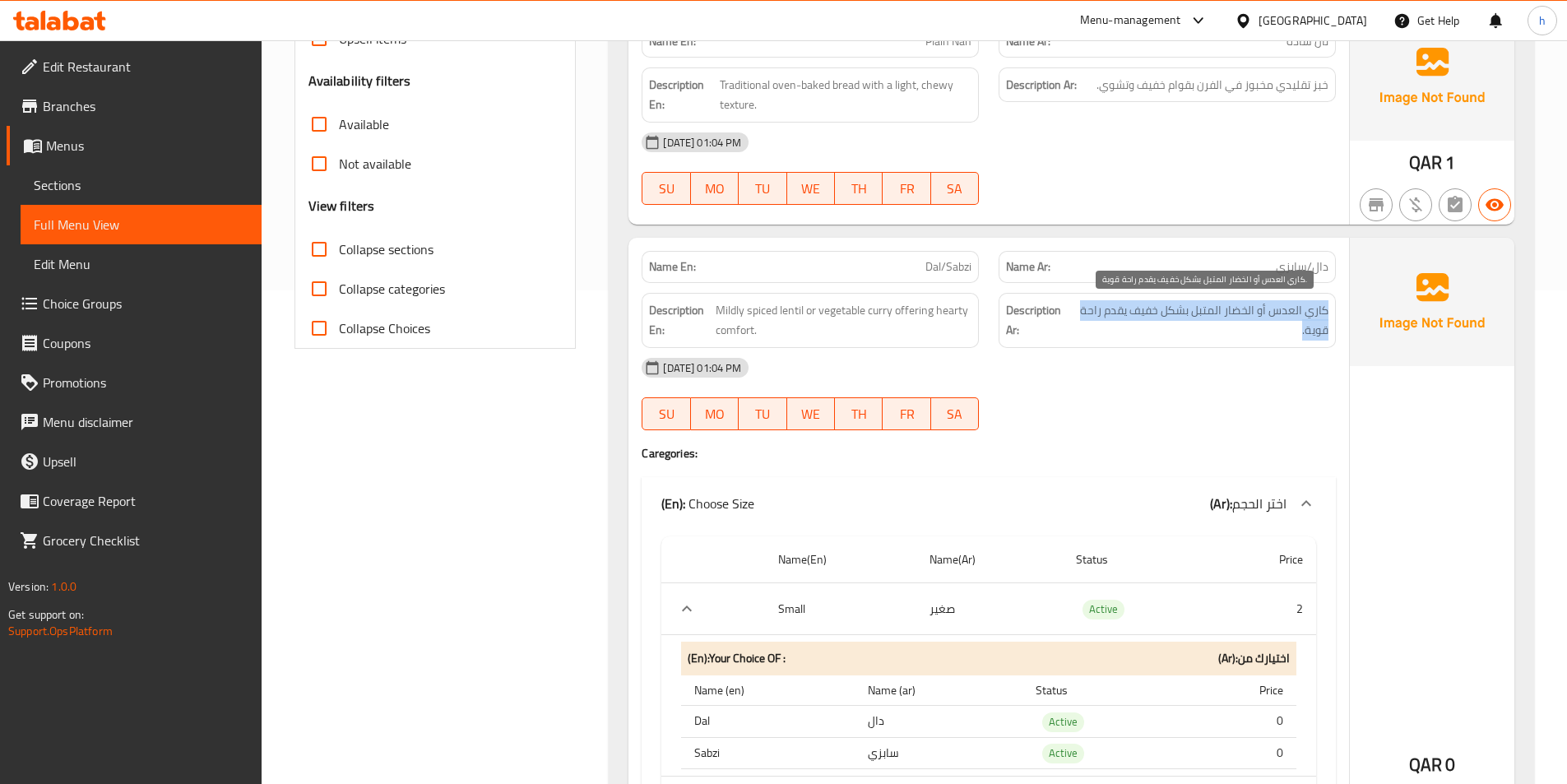
click at [1151, 304] on span "كاري العدس أو الخضار المتبل بشكل خفيف يقدم راحة قوية." at bounding box center [1202, 320] width 255 height 40
click at [1116, 312] on span "كاري العدس أو الخضار المتبل بشكل خفيف يقدم راحة قوية." at bounding box center [1202, 320] width 255 height 40
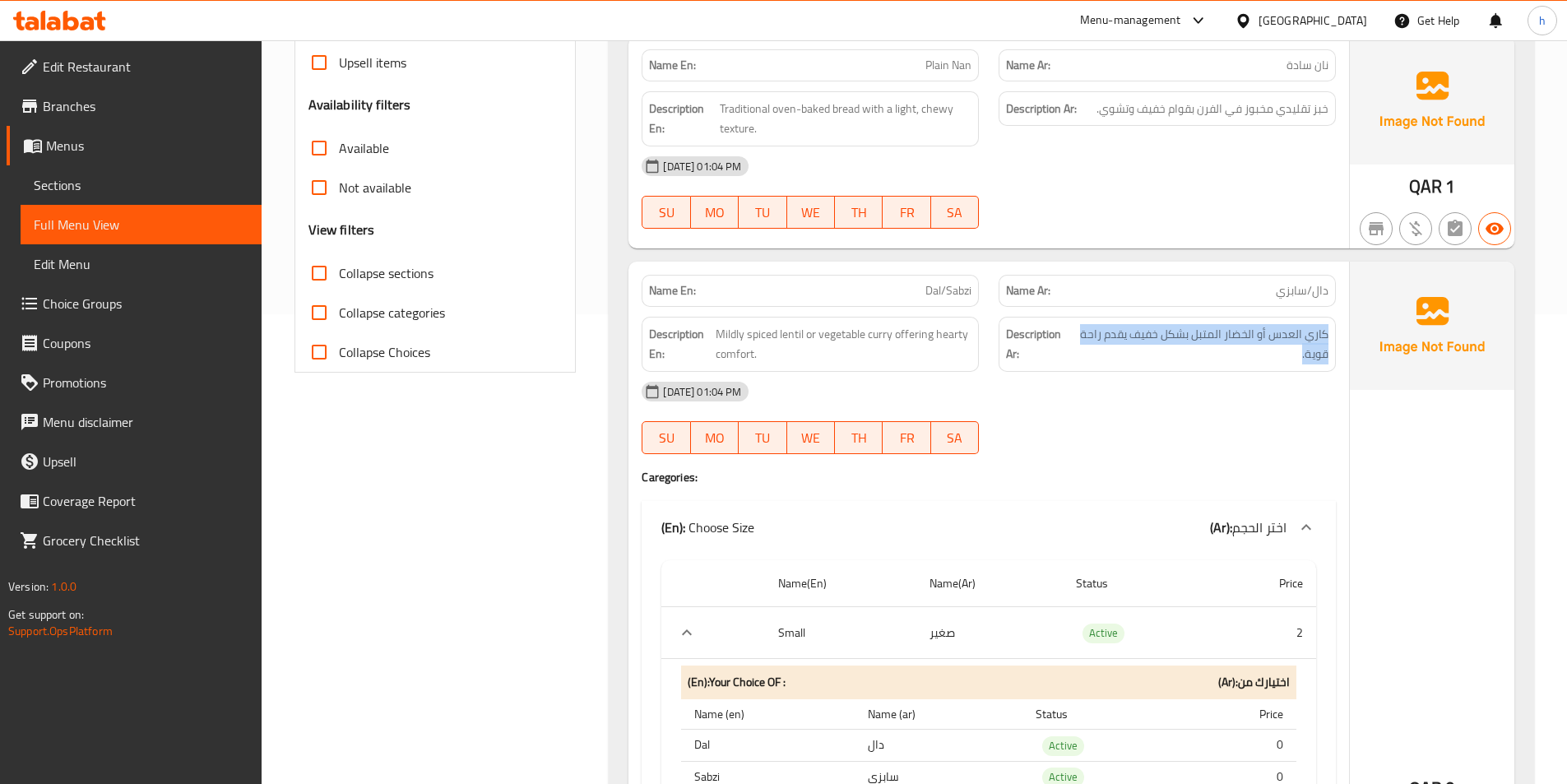
scroll to position [411, 0]
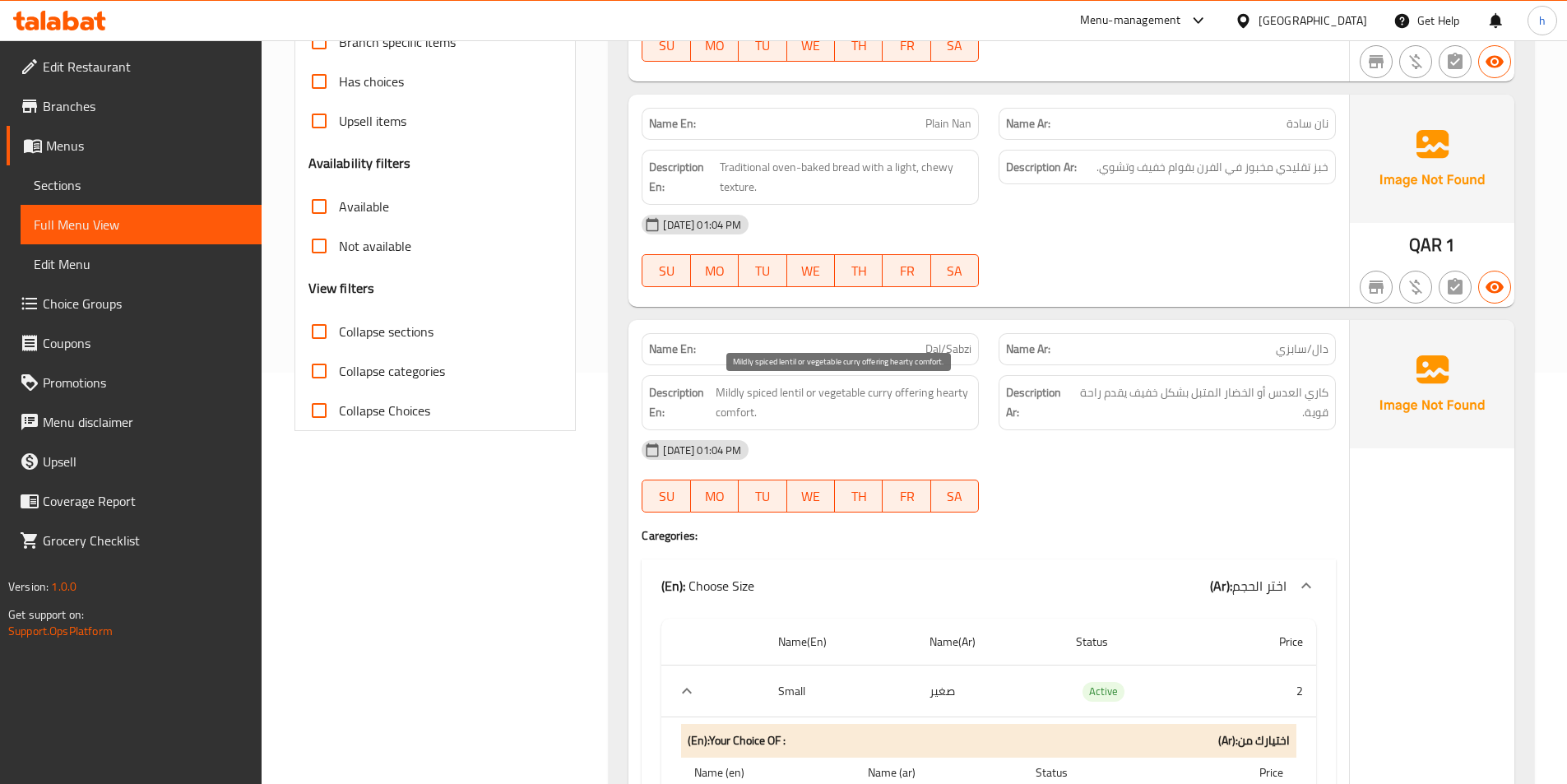
click at [785, 398] on span "Mildly spiced lentil or vegetable curry offering hearty comfort." at bounding box center [843, 402] width 256 height 40
copy span "lentil"
drag, startPoint x: 1298, startPoint y: 391, endPoint x: 1277, endPoint y: 384, distance: 22.1
click at [1277, 384] on span "كاري العدس أو الخضار المتبل بشكل خفيف يقدم راحة قوية." at bounding box center [1202, 402] width 255 height 40
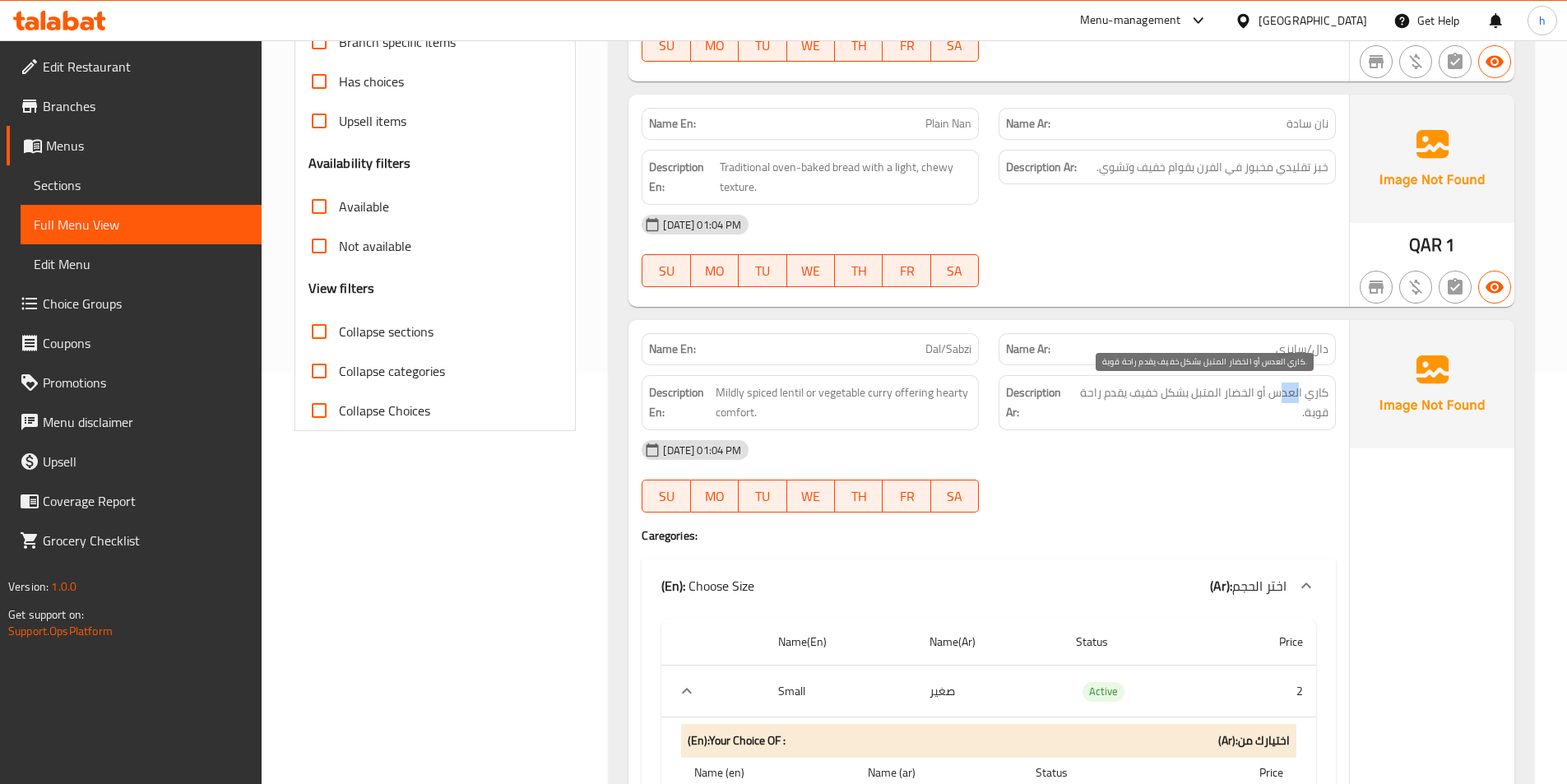
click at [1291, 391] on span "كاري العدس أو الخضار المتبل بشكل خفيف يقدم راحة قوية." at bounding box center [1202, 402] width 255 height 40
drag, startPoint x: 1296, startPoint y: 393, endPoint x: 1272, endPoint y: 386, distance: 25.0
click at [1272, 386] on span "كاري العدس أو الخضار المتبل بشكل خفيف يقدم راحة قوية." at bounding box center [1202, 402] width 255 height 40
copy span "عدس"
click at [843, 392] on span "Mildly spiced lentil or vegetable curry offering hearty comfort." at bounding box center [843, 402] width 256 height 40
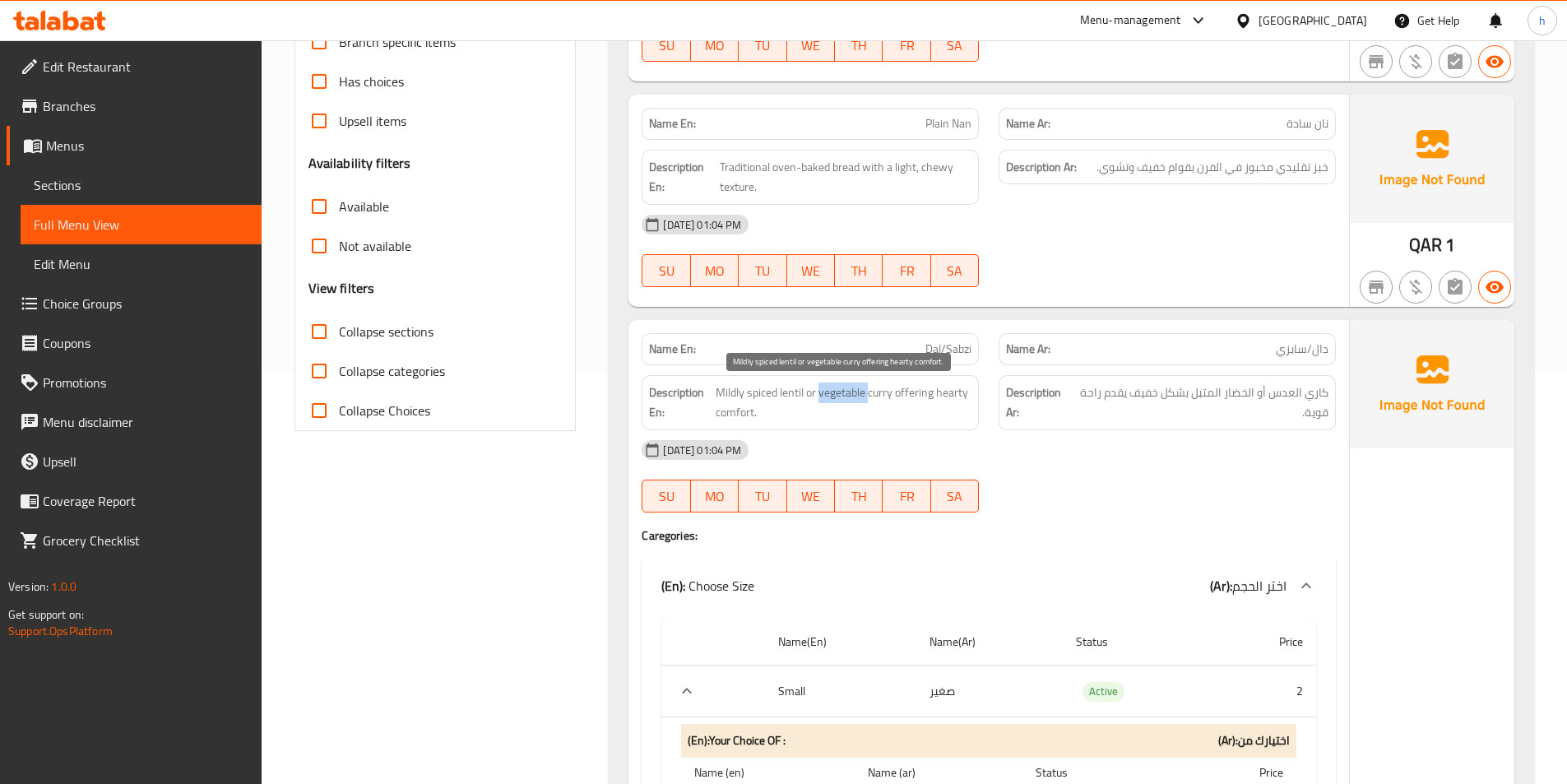
click at [843, 392] on span "Mildly spiced lentil or vegetable curry offering hearty comfort." at bounding box center [843, 402] width 256 height 40
copy span "vegetable"
click at [1247, 395] on span "كاري العدس أو الخضار المتبل بشكل خفيف يقدم راحة قوية." at bounding box center [1202, 402] width 255 height 40
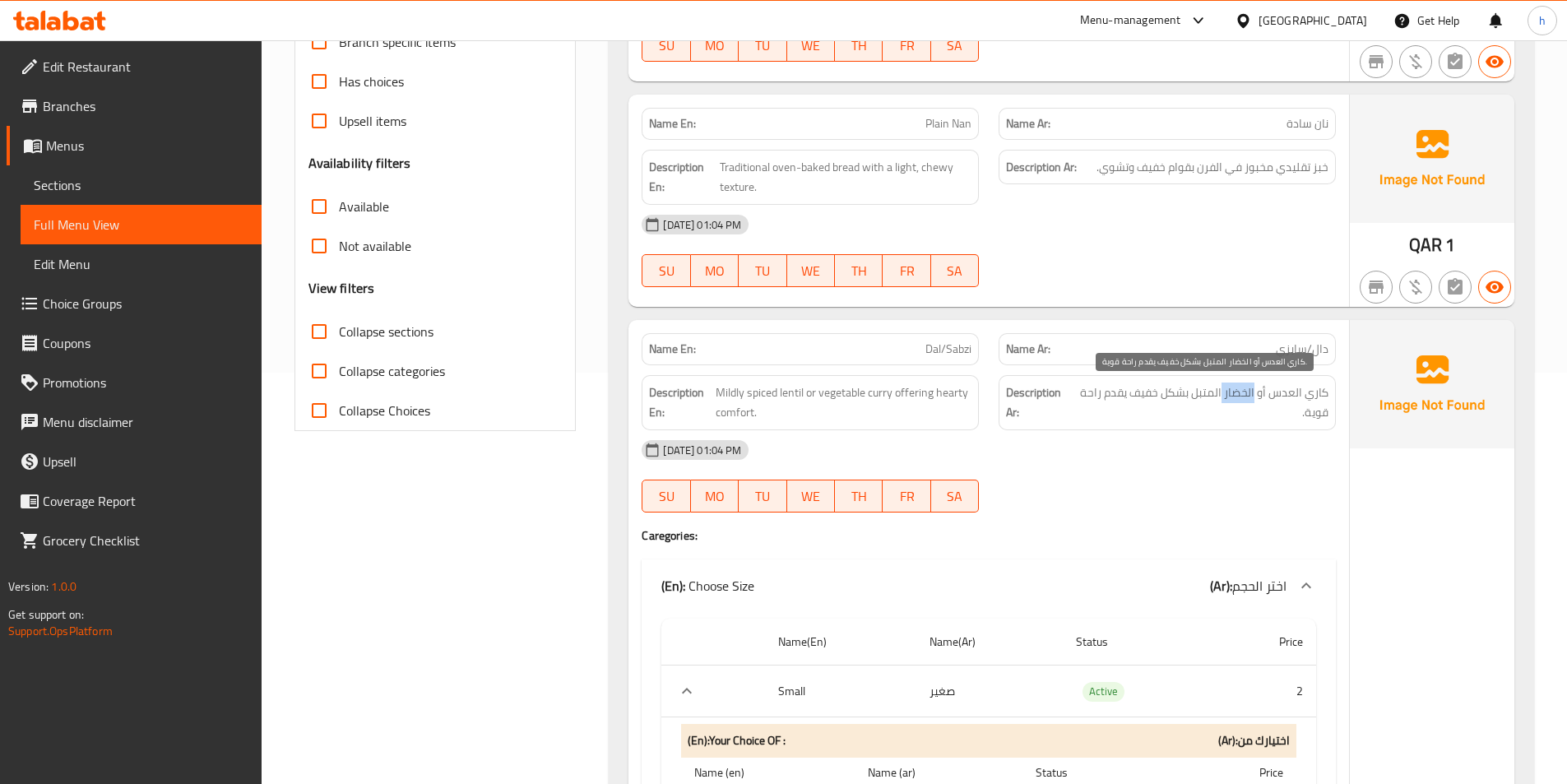
click at [1247, 395] on span "كاري العدس أو الخضار المتبل بشكل خفيف يقدم راحة قوية." at bounding box center [1202, 402] width 255 height 40
copy span "الخضار"
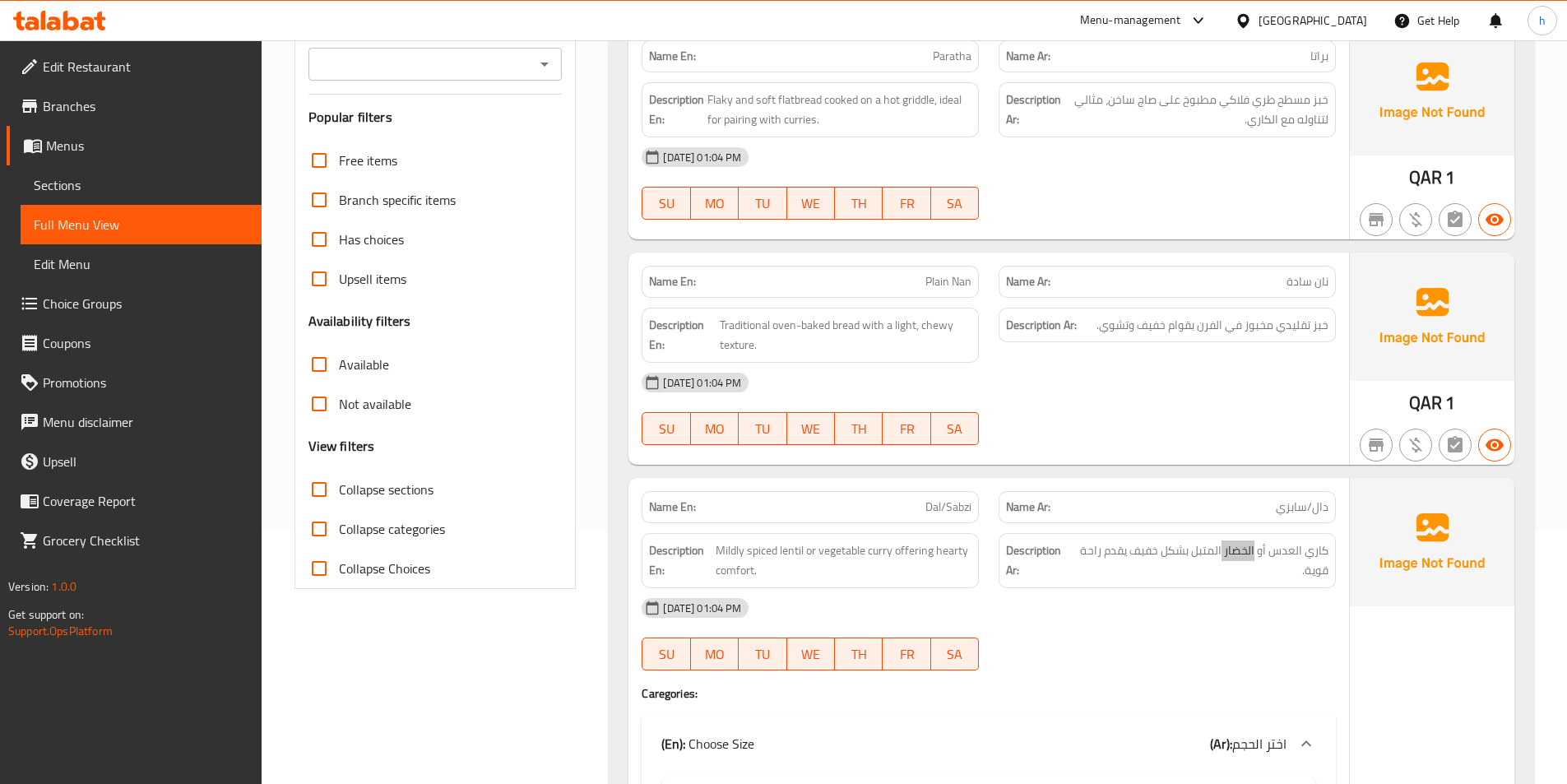
scroll to position [247, 0]
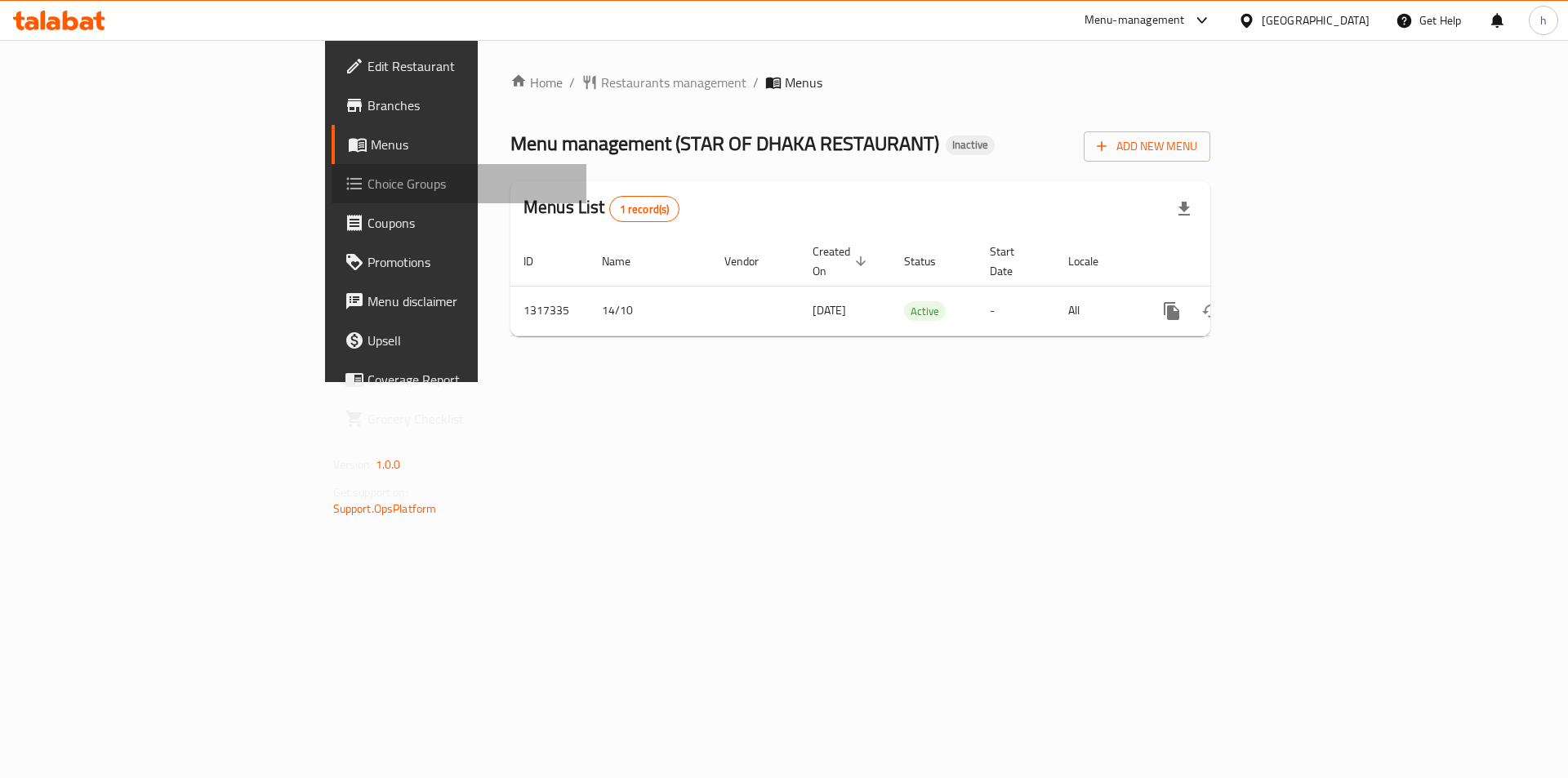
click at [368, 181] on span "Choice Groups" at bounding box center [471, 183] width 206 height 19
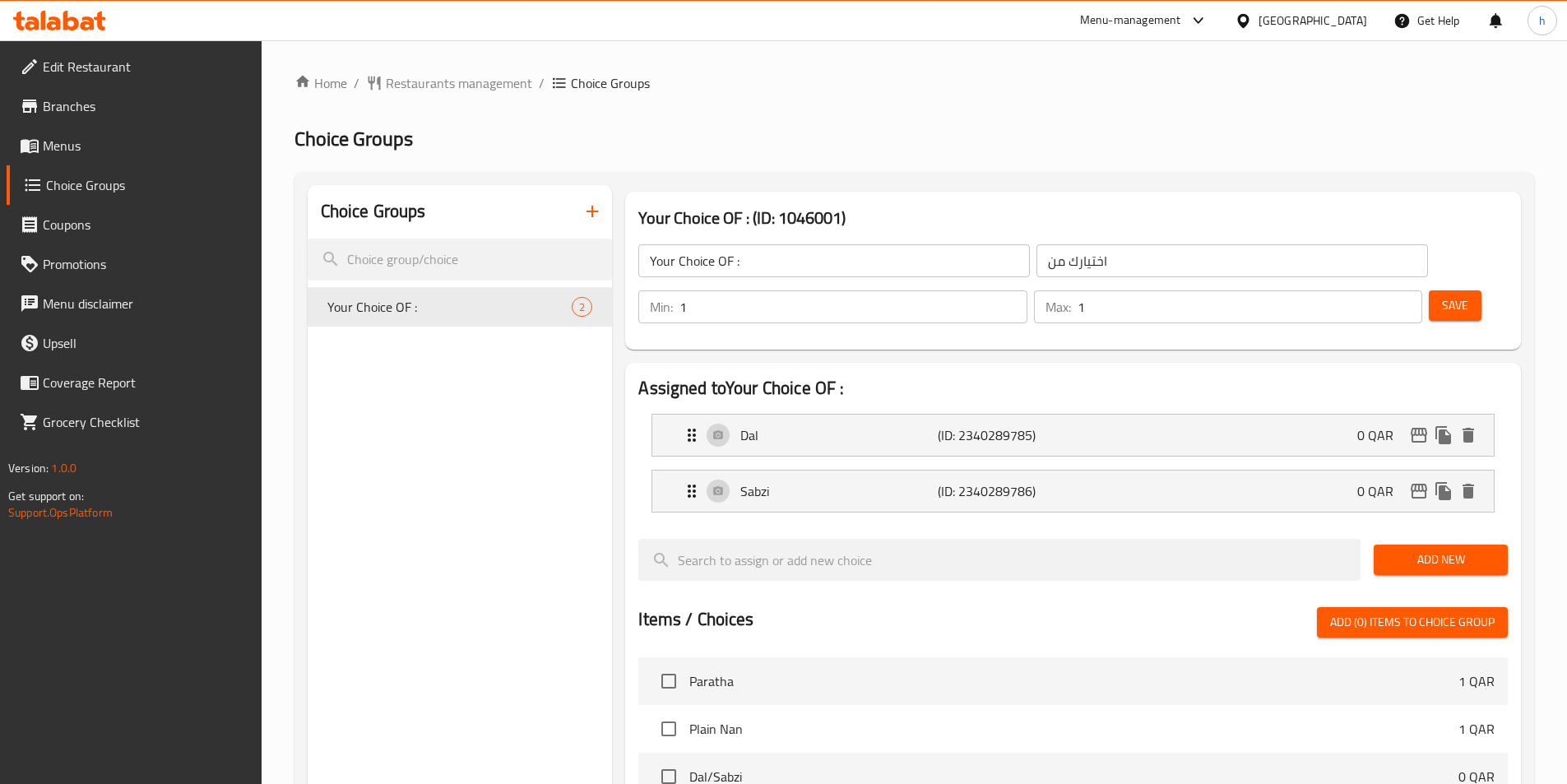
click at [595, 213] on icon "button" at bounding box center [592, 211] width 20 height 20
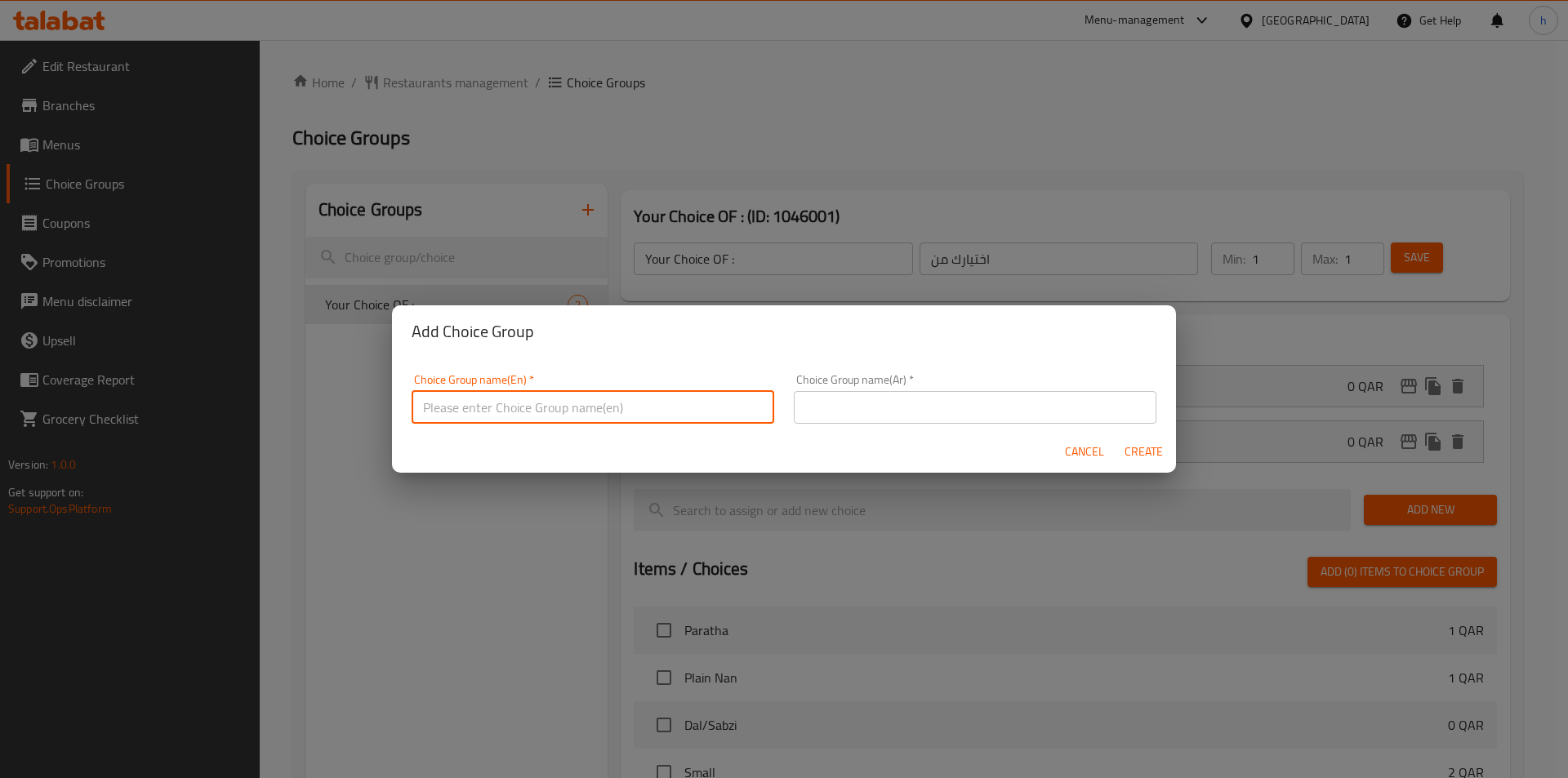
click at [612, 408] on input "text" at bounding box center [593, 407] width 362 height 32
type input "Your Choice OF :"
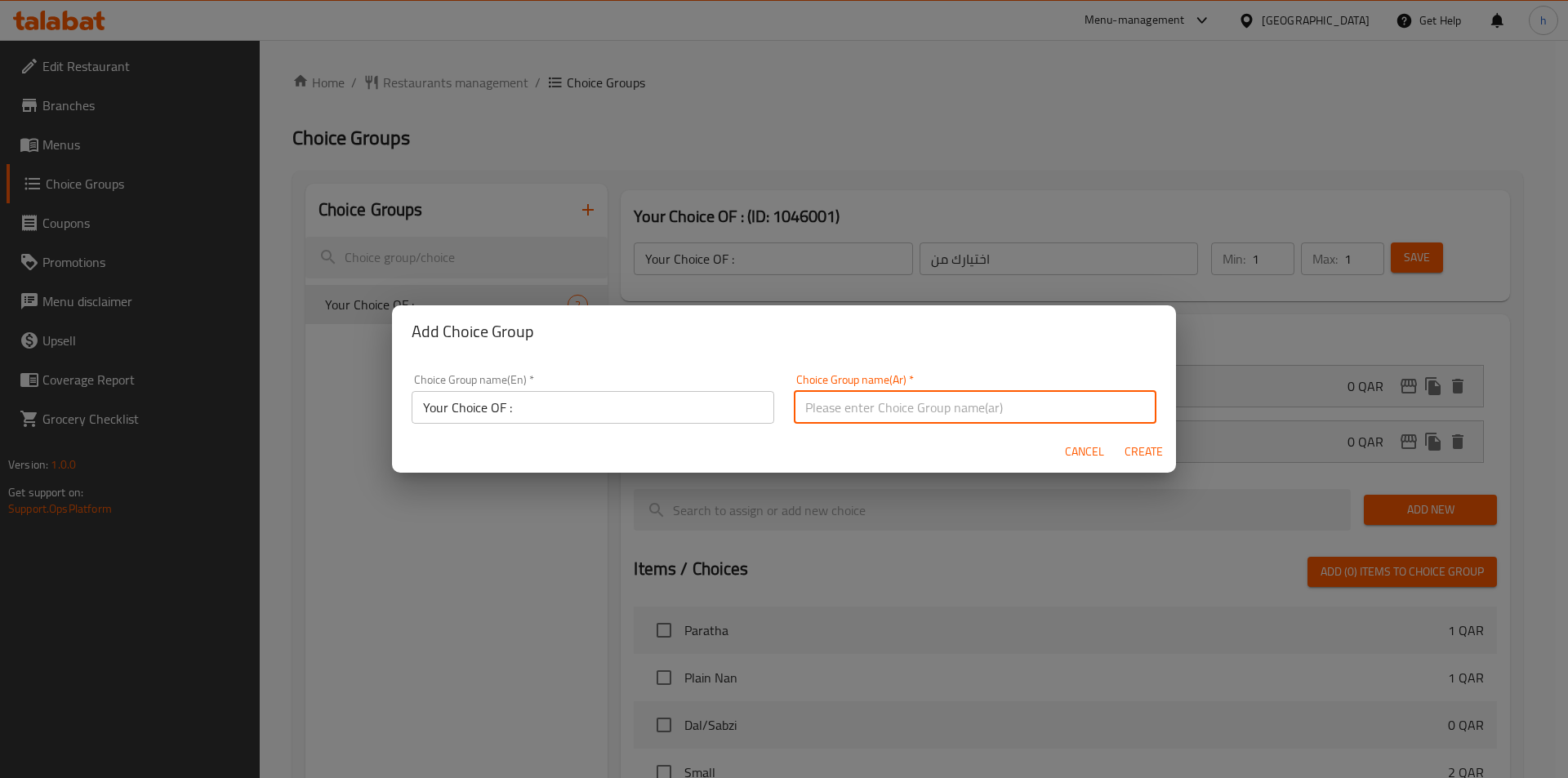
click at [920, 400] on input "text" at bounding box center [974, 407] width 362 height 32
type input "اختيارك من"
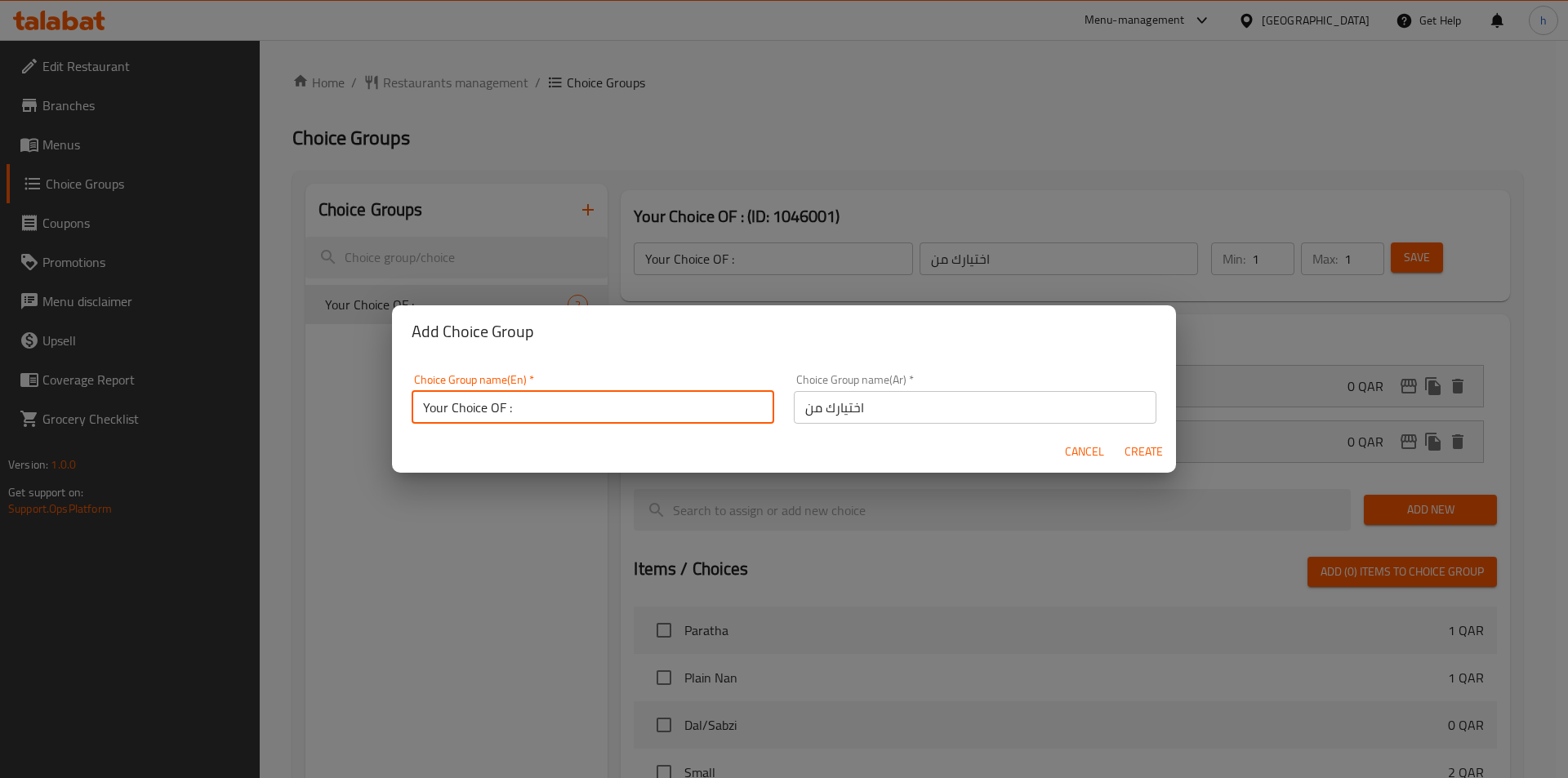
click at [505, 408] on input "Your Choice OF :" at bounding box center [593, 407] width 362 height 32
type input "Your Choice of :"
click at [1147, 450] on span "Create" at bounding box center [1143, 452] width 39 height 20
type input "Your Choice of :"
type input "0"
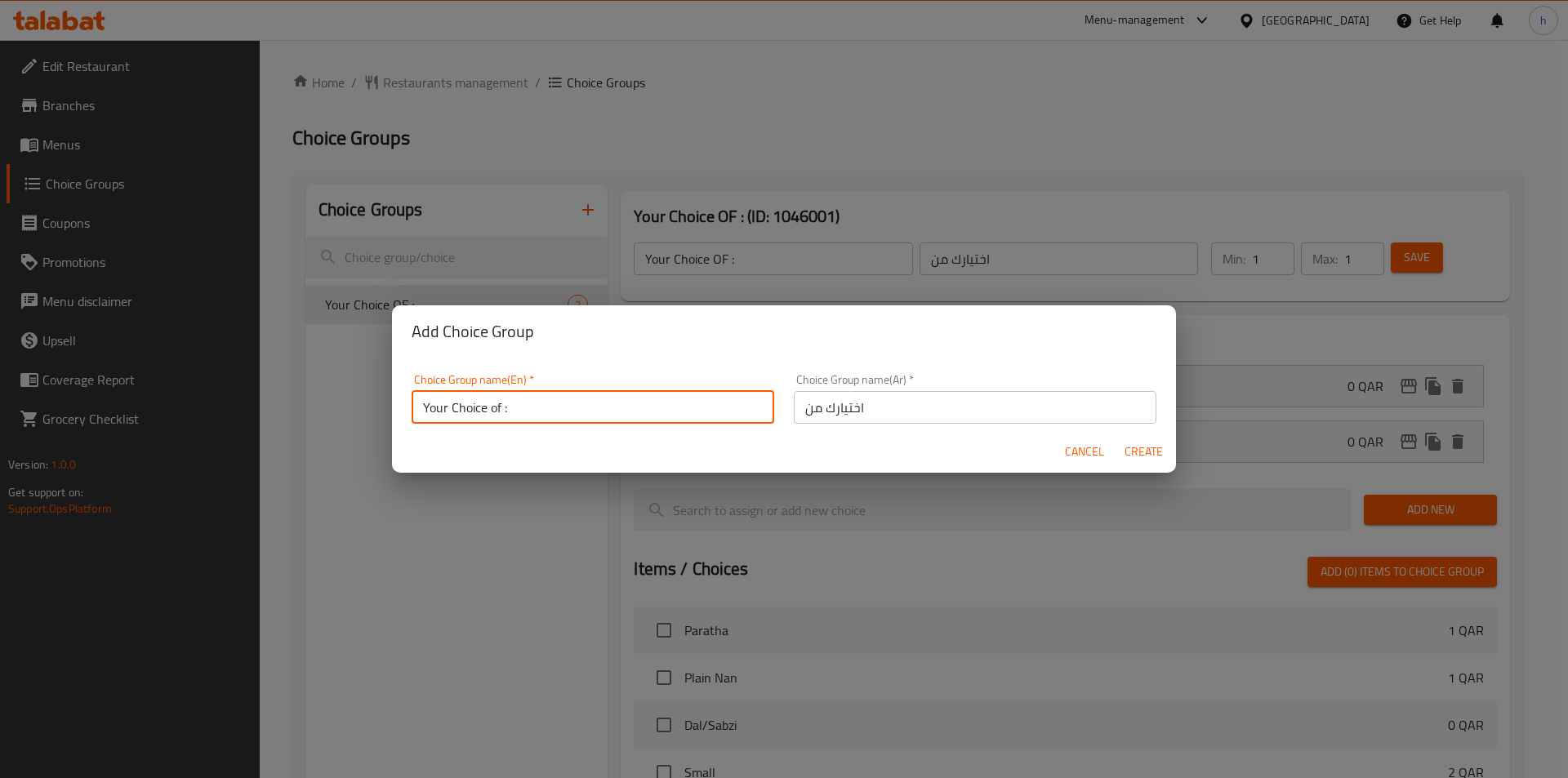
type input "0"
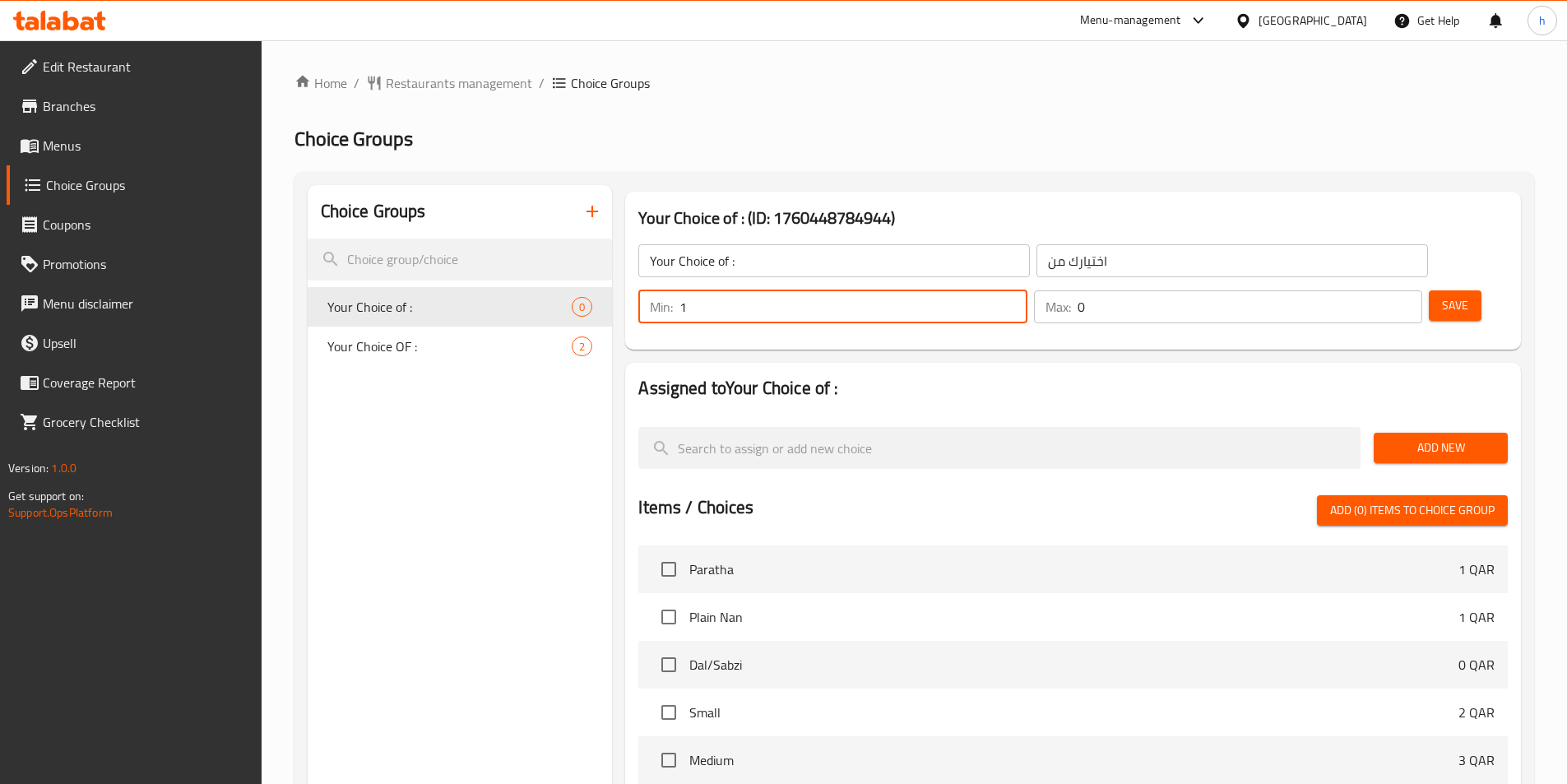
type input "1"
click at [1027, 290] on input "1" at bounding box center [853, 306] width 347 height 33
type input "1"
click at [1376, 290] on input "1" at bounding box center [1250, 306] width 344 height 33
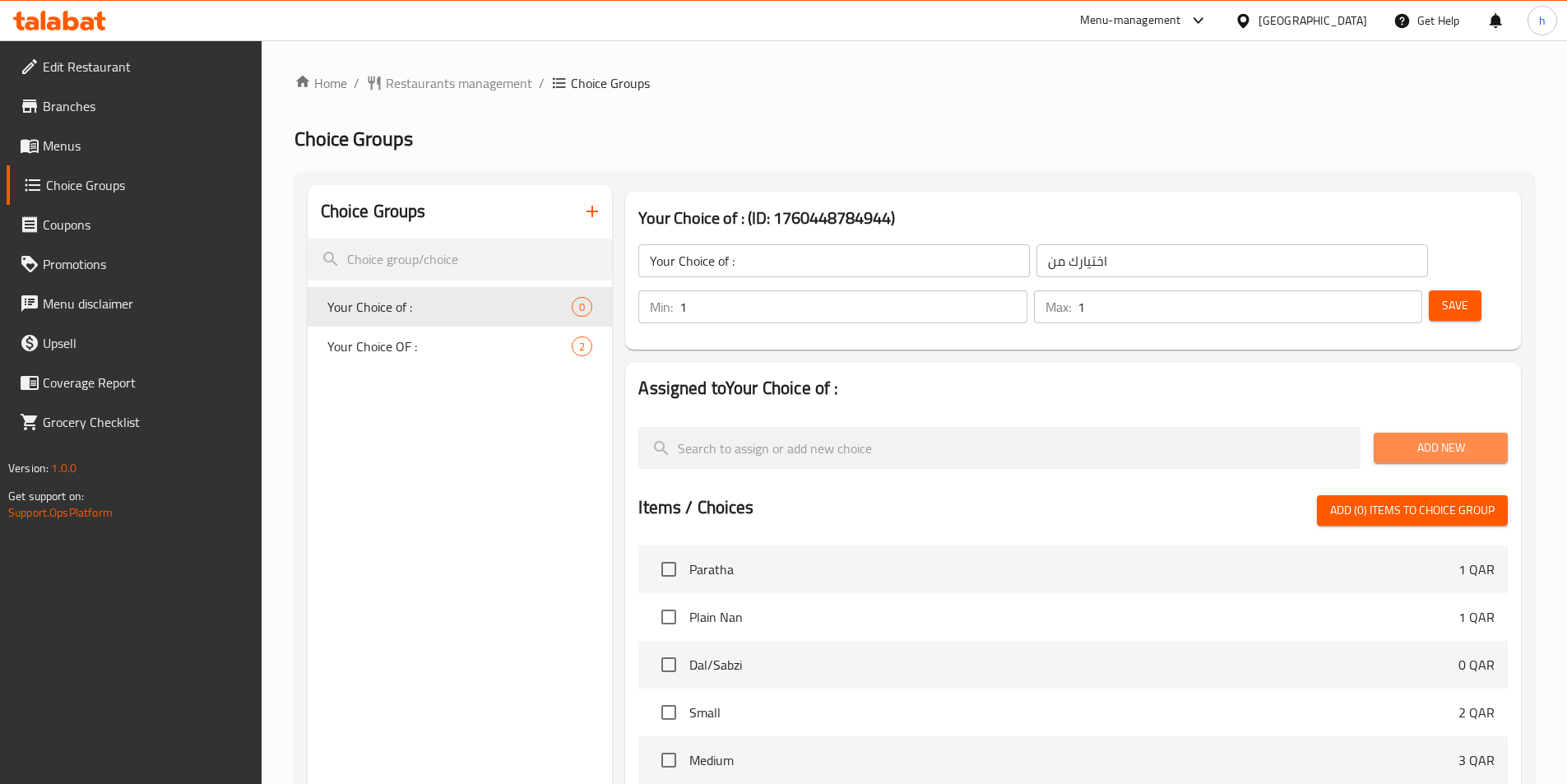
click at [1438, 438] on span "Add New" at bounding box center [1441, 448] width 108 height 21
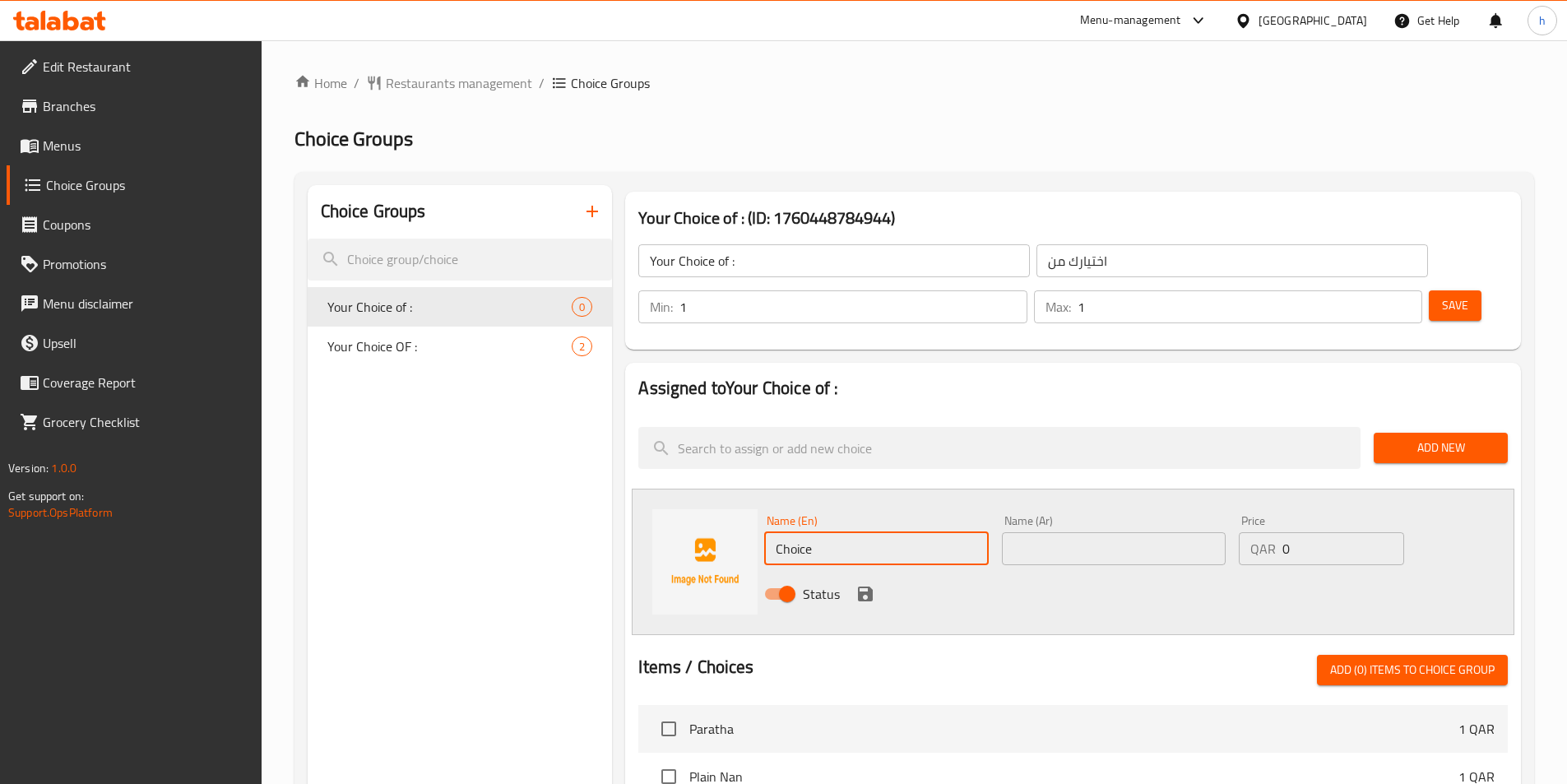
click at [898, 532] on input "Choice" at bounding box center [876, 548] width 224 height 33
paste input "lentil"
type input "lentil"
click at [1095, 532] on input "text" at bounding box center [1114, 548] width 224 height 33
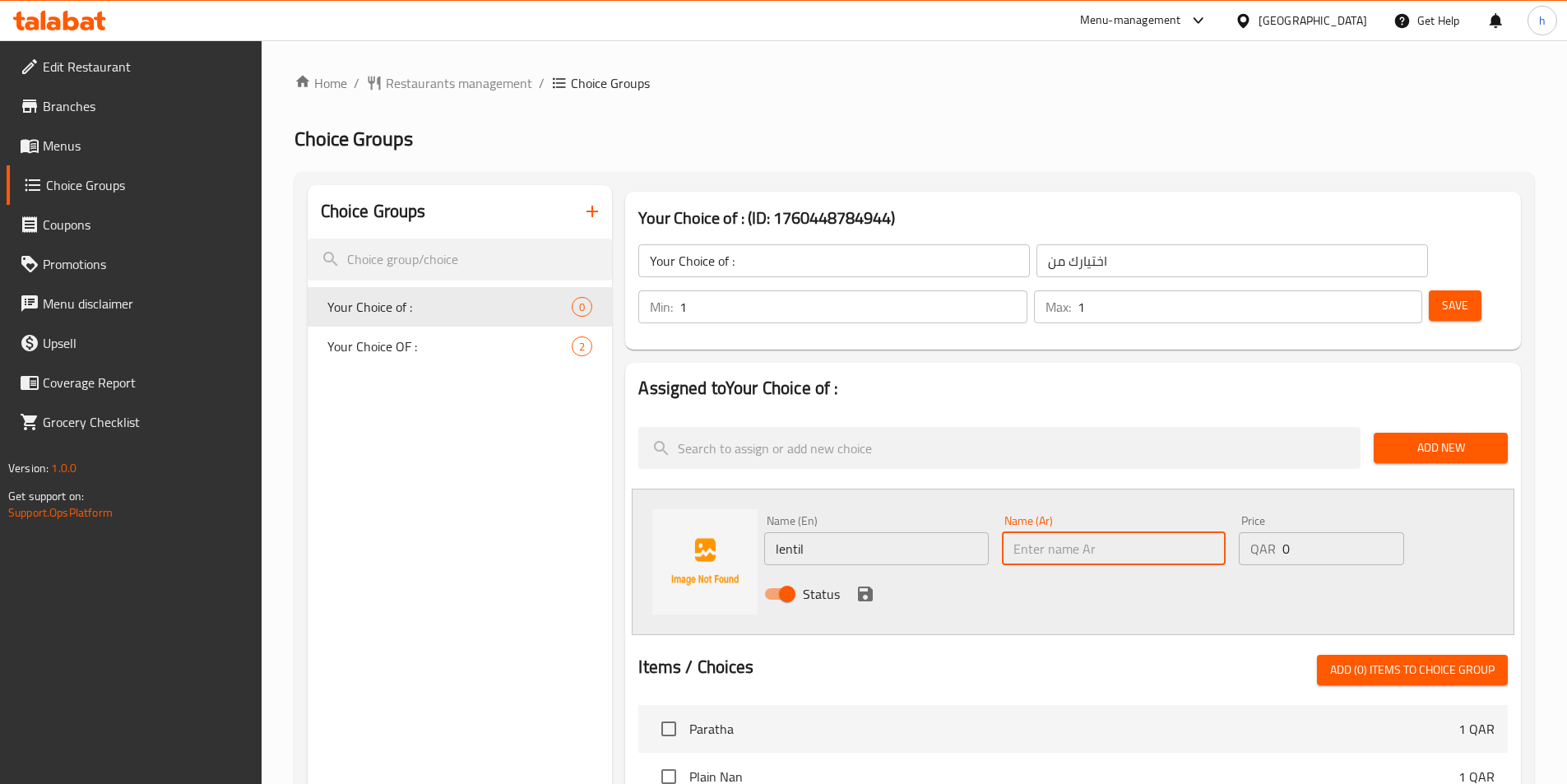
paste input "عدس"
type input "عدس"
click at [867, 587] on icon "save" at bounding box center [866, 594] width 15 height 15
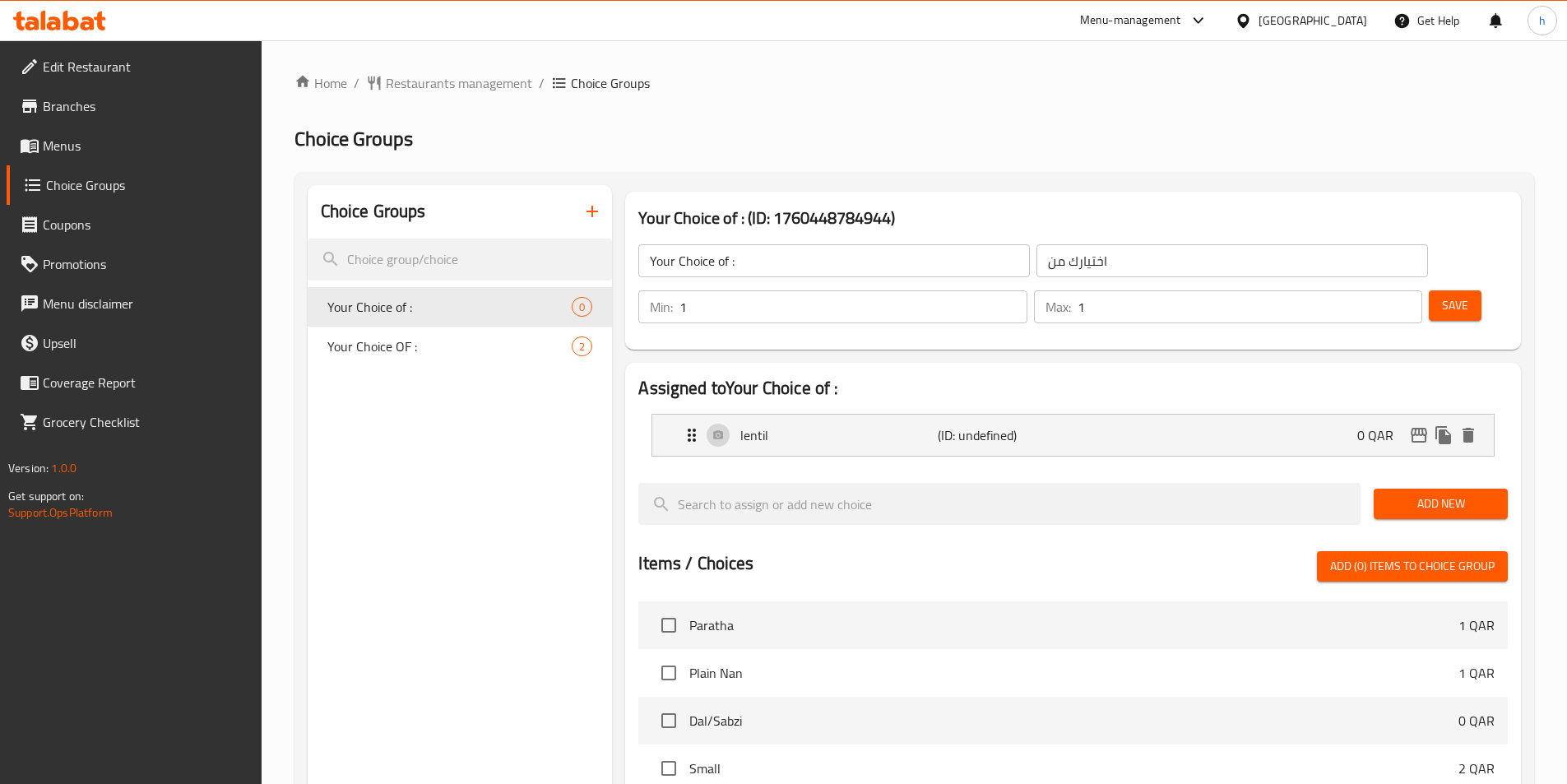
click at [1423, 493] on span "Add New" at bounding box center [1441, 503] width 108 height 21
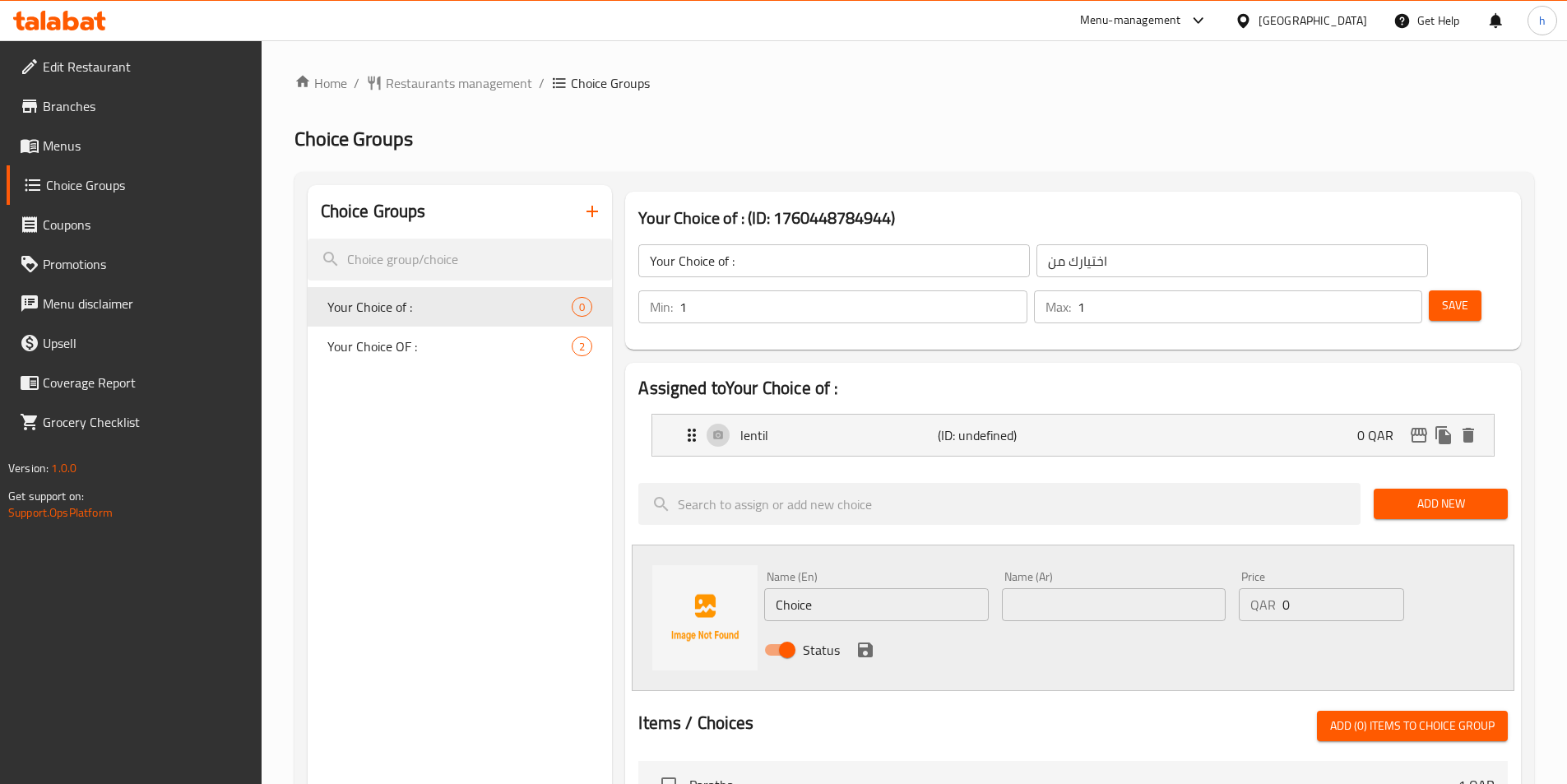
click at [915, 588] on input "Choice" at bounding box center [876, 603] width 224 height 33
paste input "vegetable"
type input "vegetable"
click at [1112, 588] on input "text" at bounding box center [1114, 603] width 224 height 33
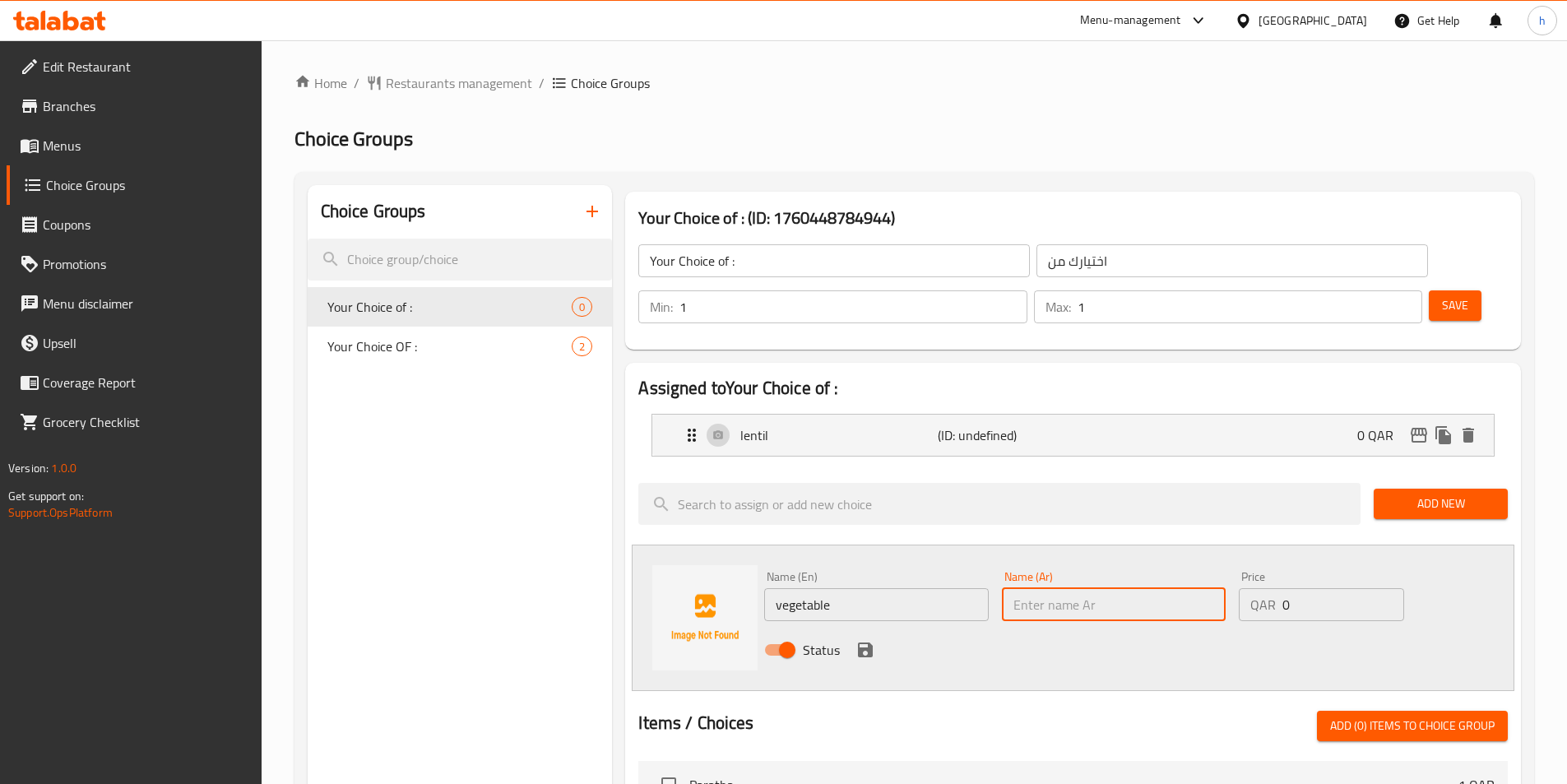
paste input "الخضار"
drag, startPoint x: 1042, startPoint y: 554, endPoint x: 1059, endPoint y: 551, distance: 17.3
click at [1059, 588] on input "الخضار" at bounding box center [1114, 603] width 224 height 33
drag, startPoint x: 1041, startPoint y: 559, endPoint x: 1051, endPoint y: 559, distance: 10.0
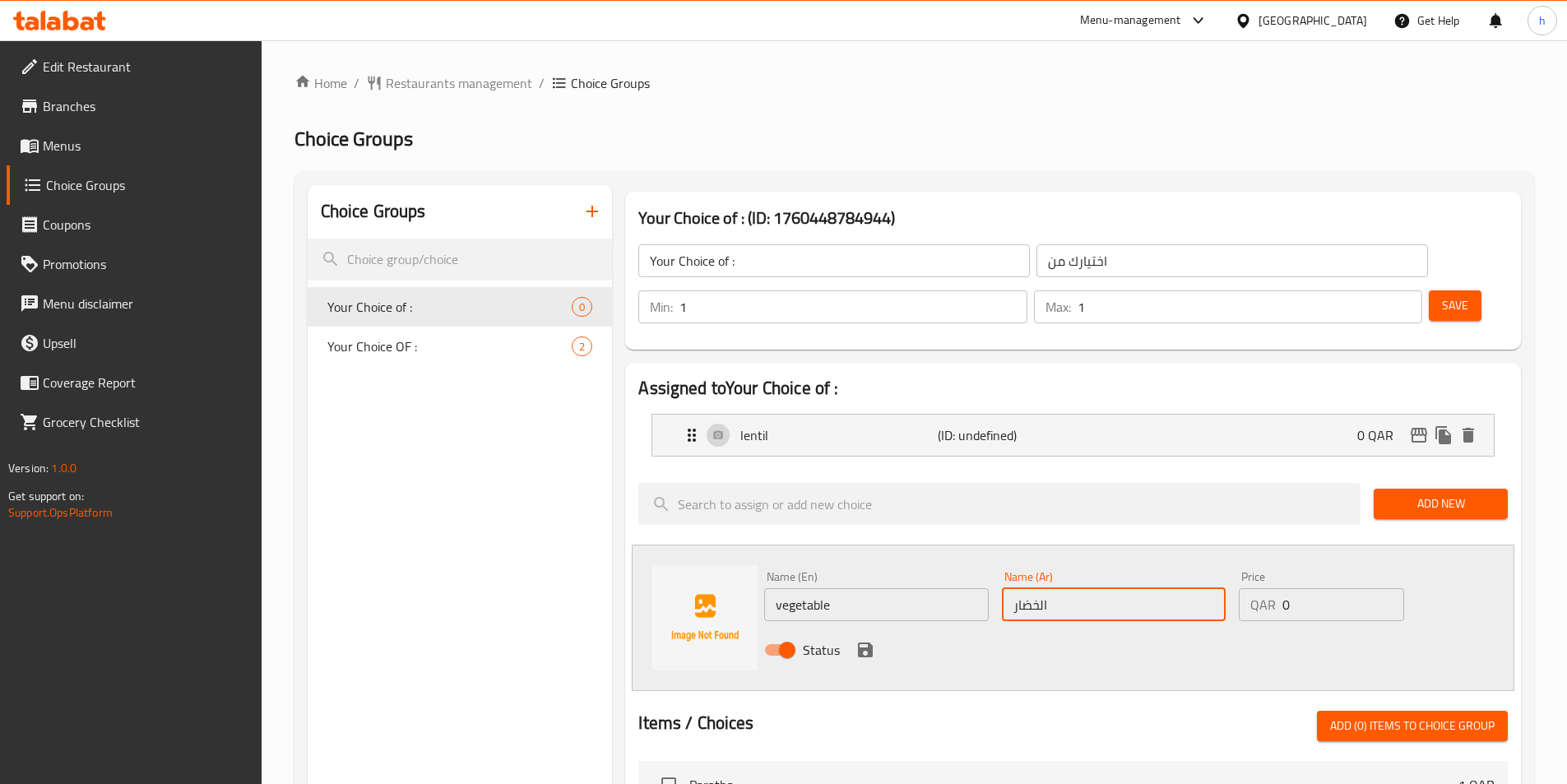
click at [1051, 588] on input "الخضار" at bounding box center [1114, 603] width 224 height 33
click at [1048, 588] on input "الخضار" at bounding box center [1114, 603] width 224 height 33
drag, startPoint x: 1044, startPoint y: 560, endPoint x: 1051, endPoint y: 559, distance: 7.1
click at [1051, 588] on input "الخضار" at bounding box center [1114, 603] width 224 height 33
click at [1050, 588] on input "الخضار" at bounding box center [1114, 603] width 224 height 33
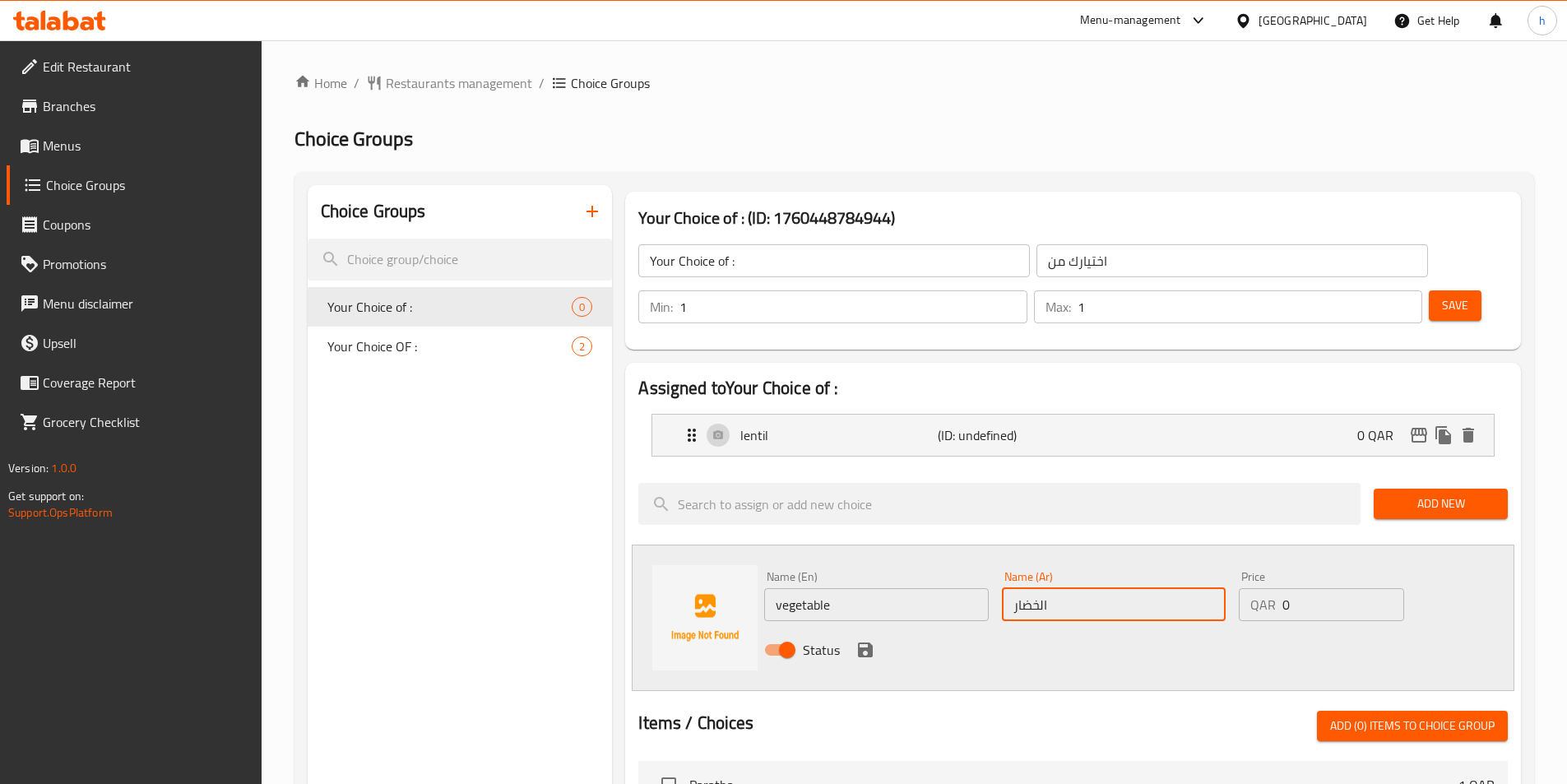
click at [1047, 588] on input "الخضار" at bounding box center [1114, 603] width 224 height 33
type input "خضار"
click at [875, 637] on button "save" at bounding box center [866, 649] width 24 height 24
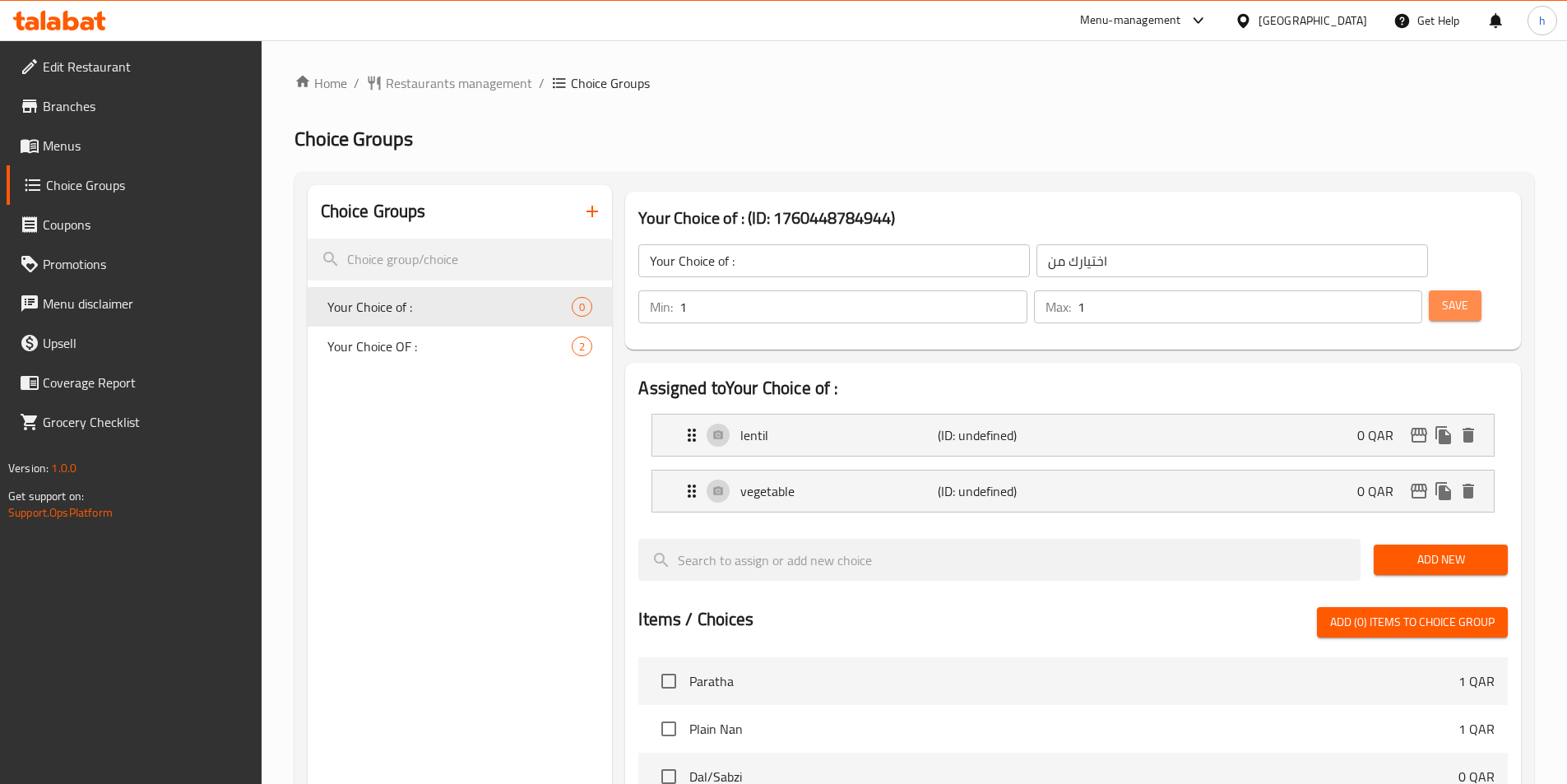
click at [1443, 296] on span "Save" at bounding box center [1456, 306] width 26 height 21
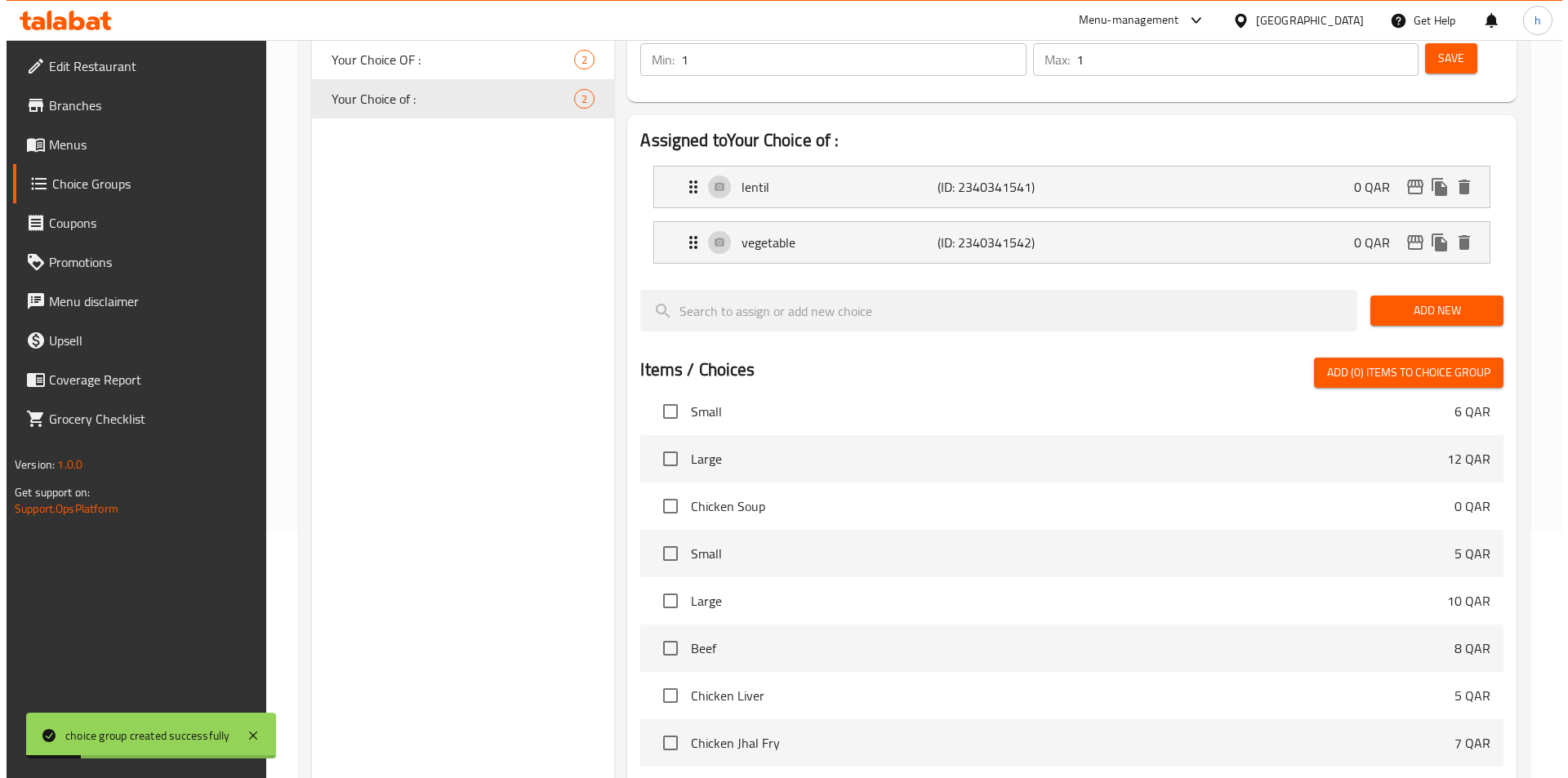
scroll to position [469, 0]
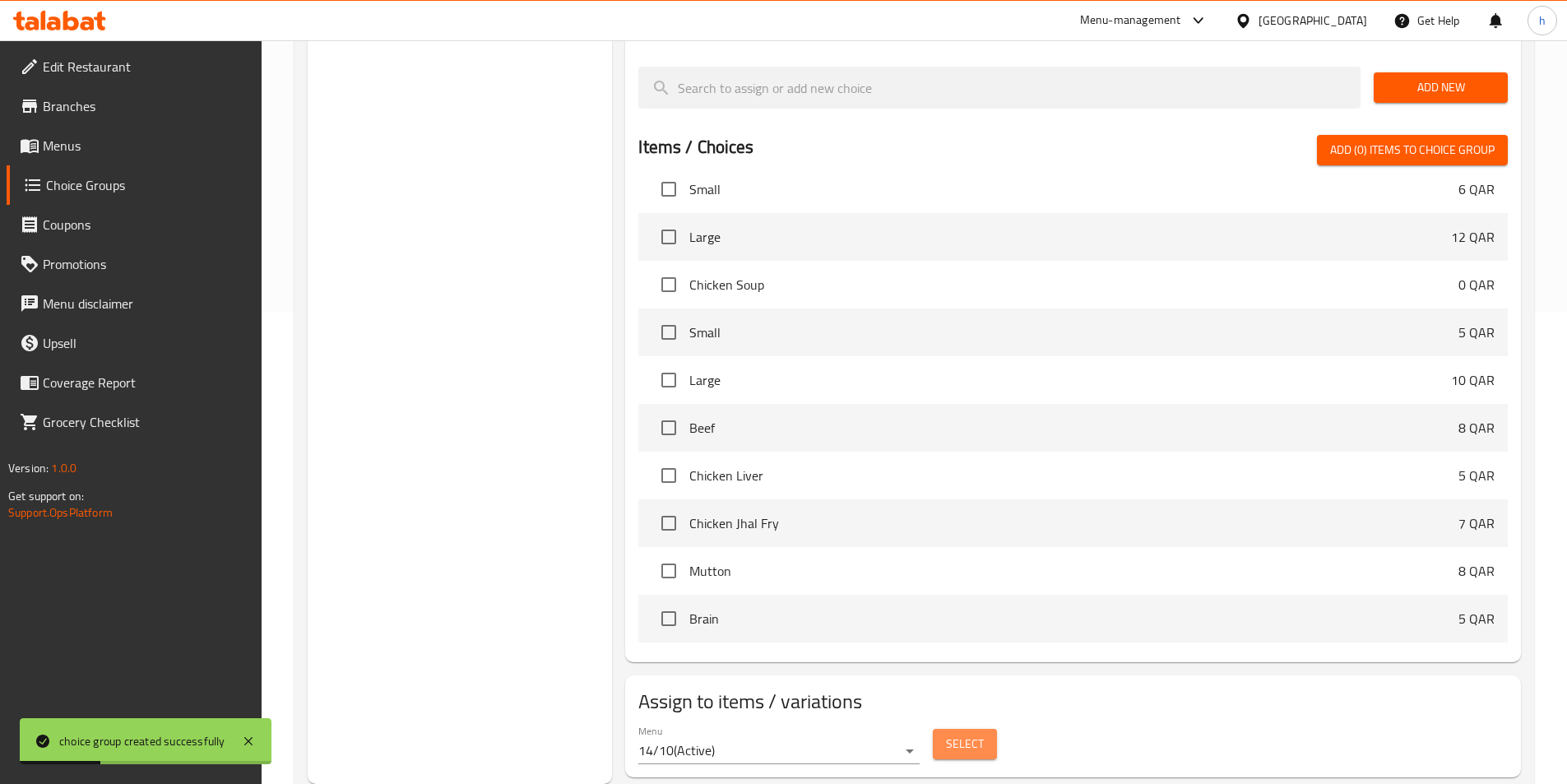
click at [971, 733] on span "Select" at bounding box center [965, 744] width 37 height 21
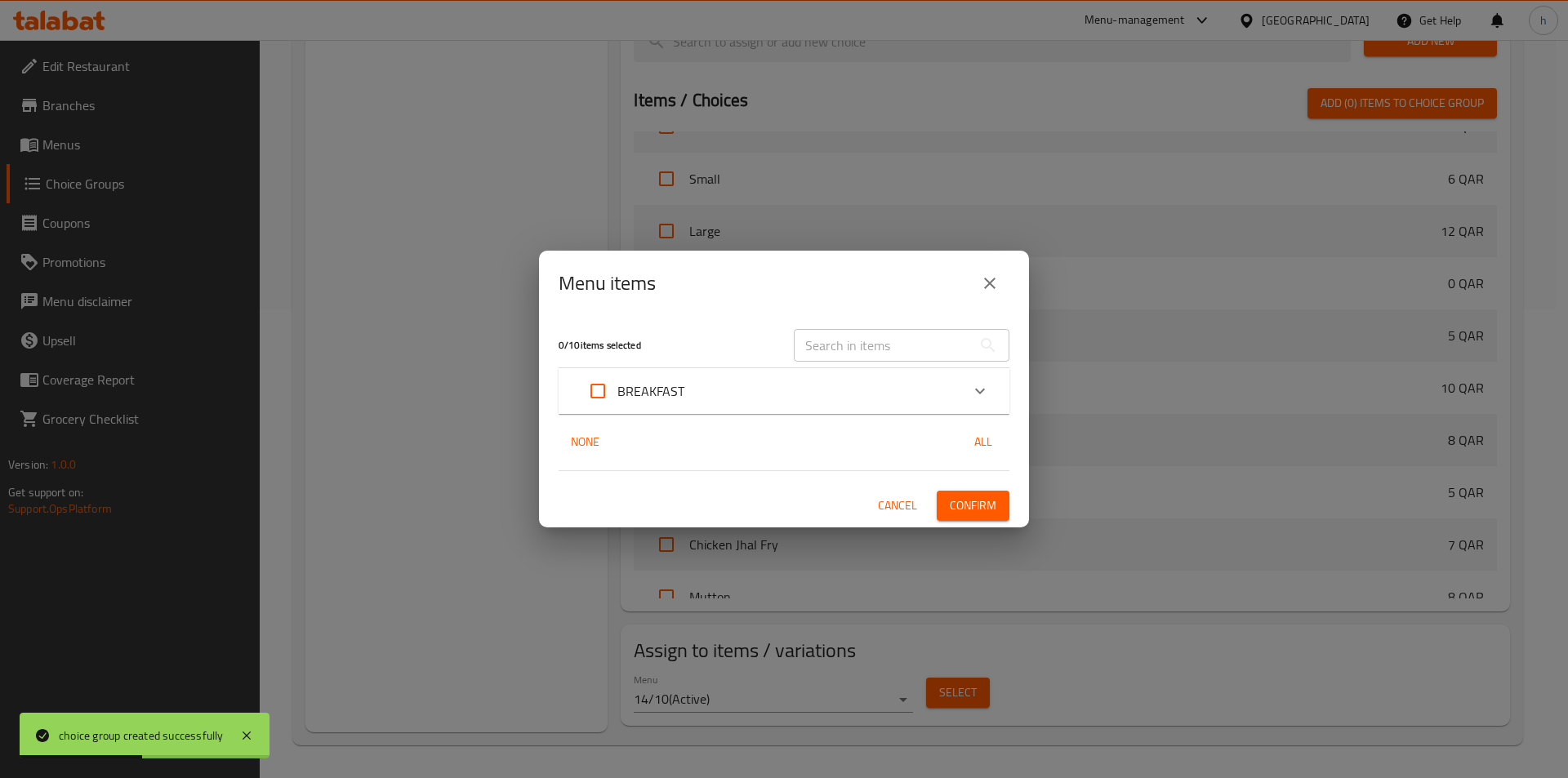
click at [832, 390] on div "BREAKFAST" at bounding box center [768, 391] width 382 height 39
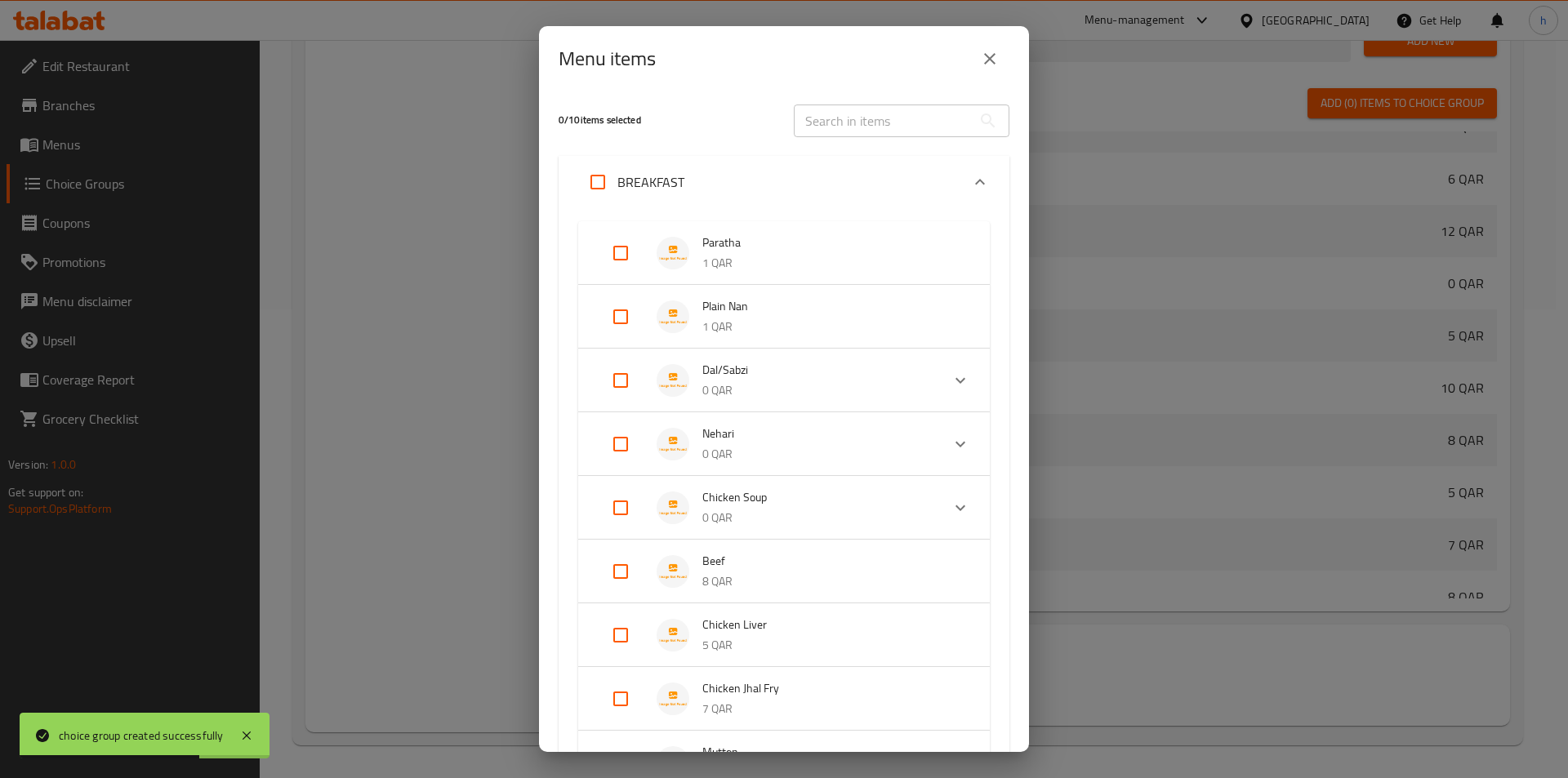
click at [624, 372] on input "Expand" at bounding box center [621, 381] width 39 height 39
checkbox input "true"
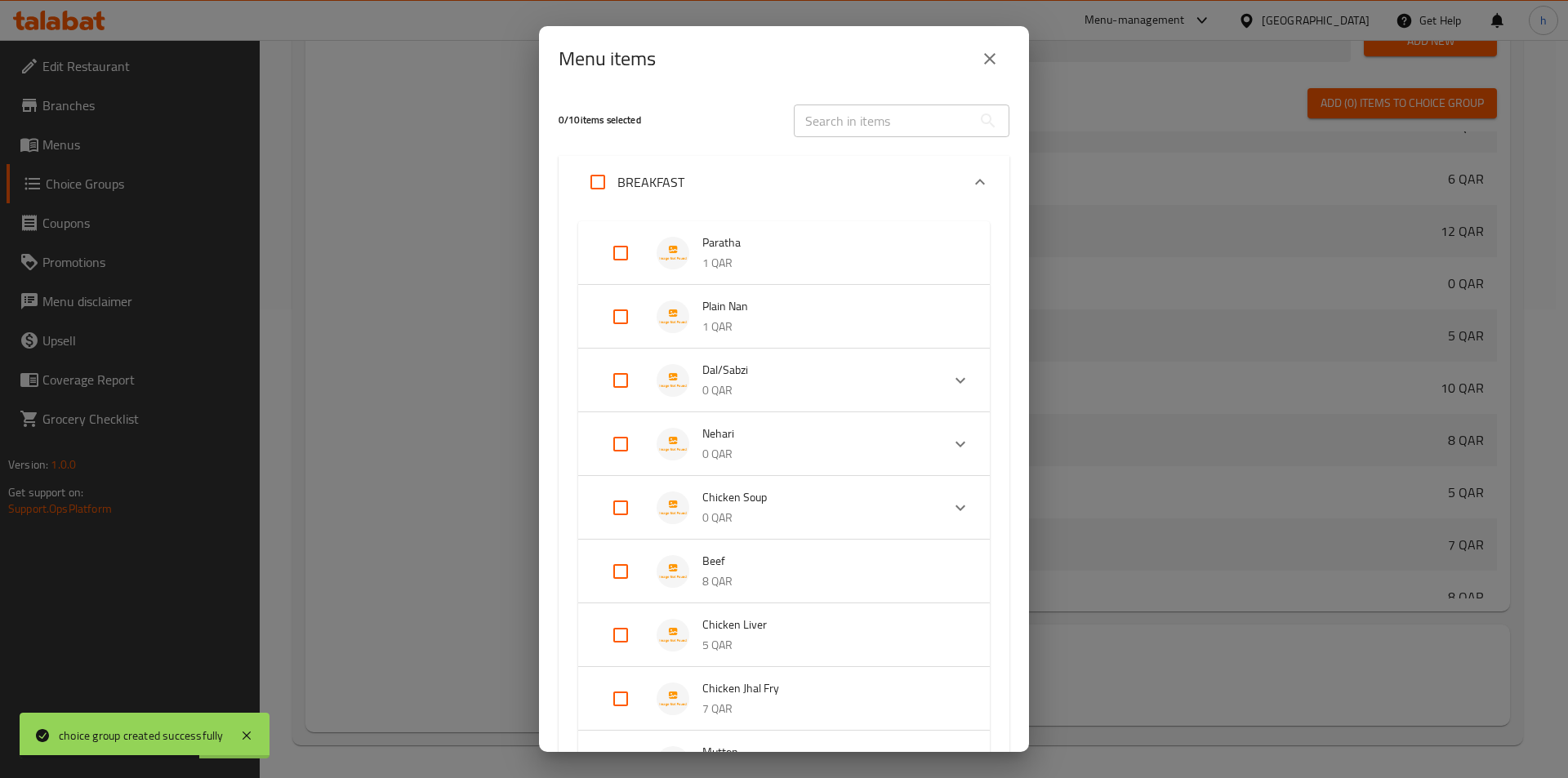
checkbox input "true"
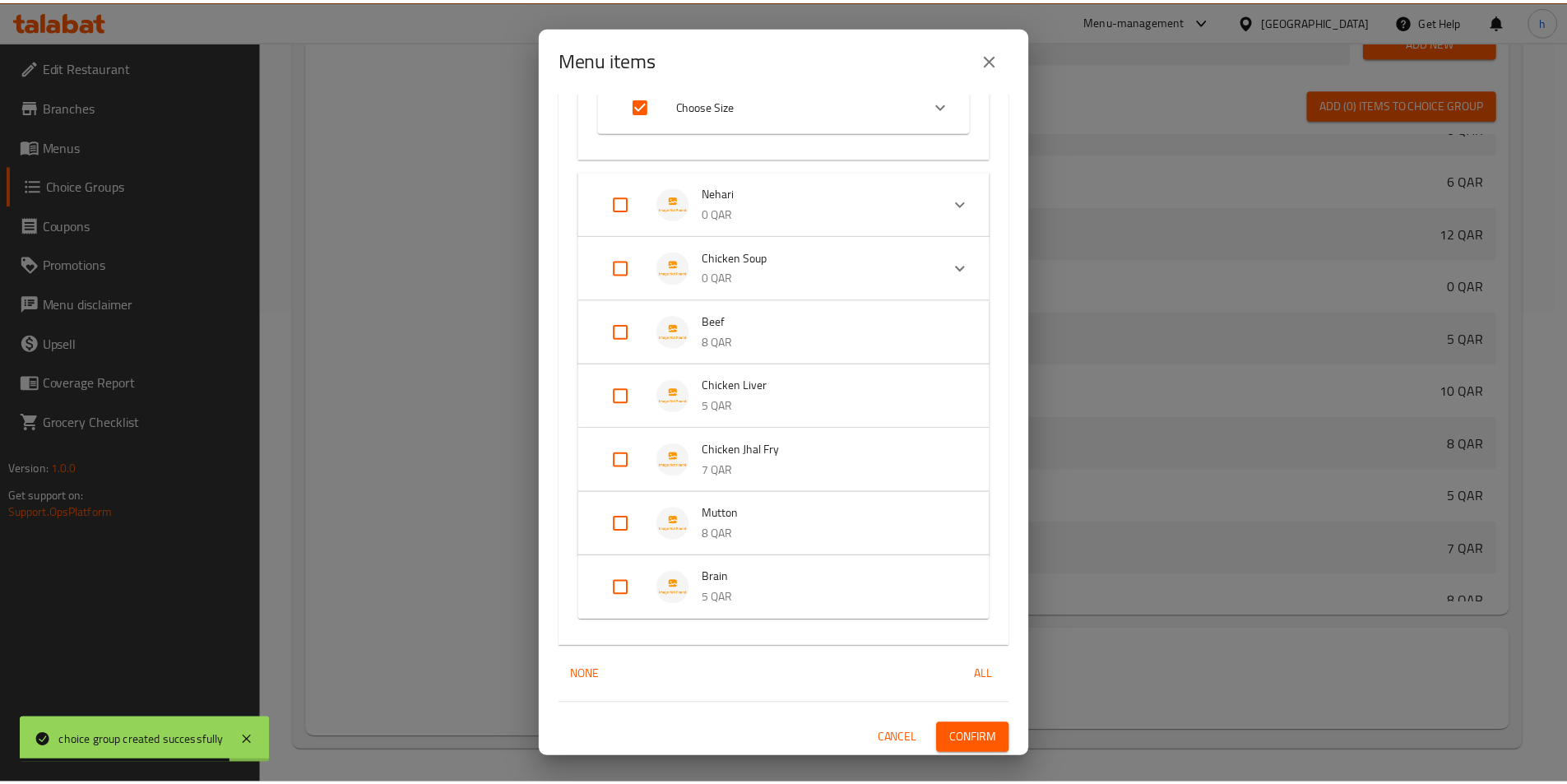
scroll to position [366, 0]
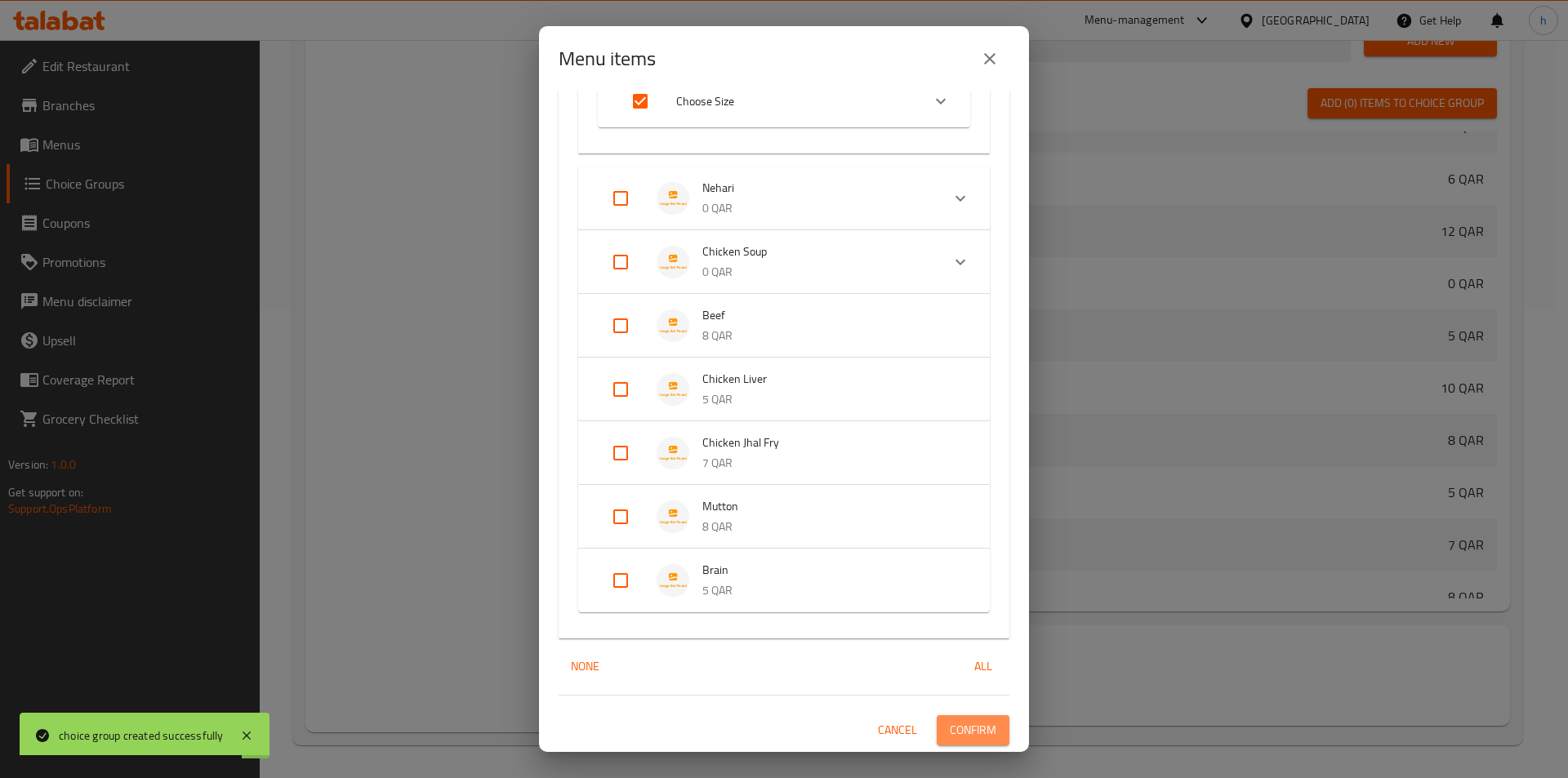
click at [936, 720] on button "Confirm" at bounding box center [973, 730] width 72 height 31
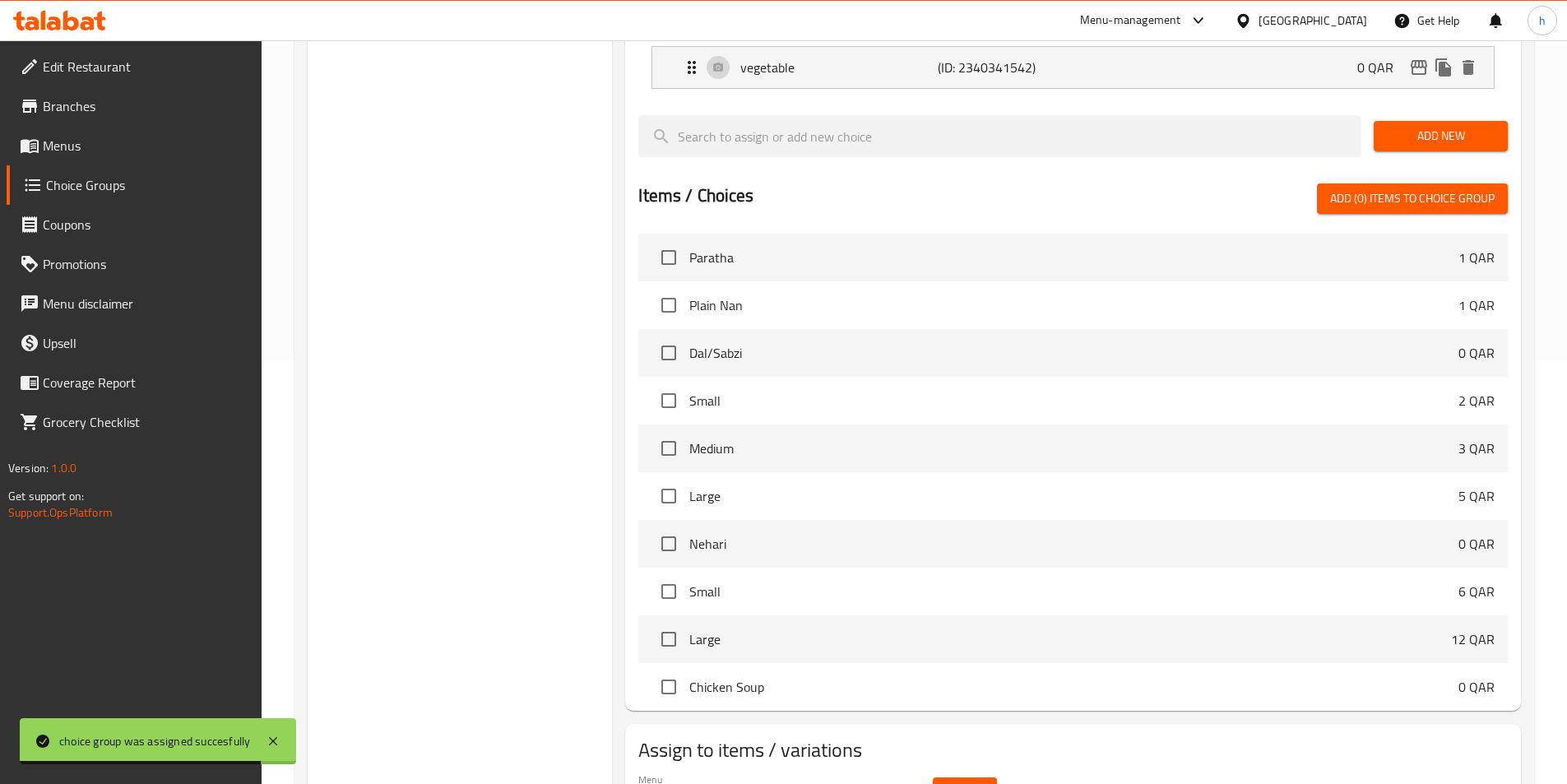
scroll to position [225, 0]
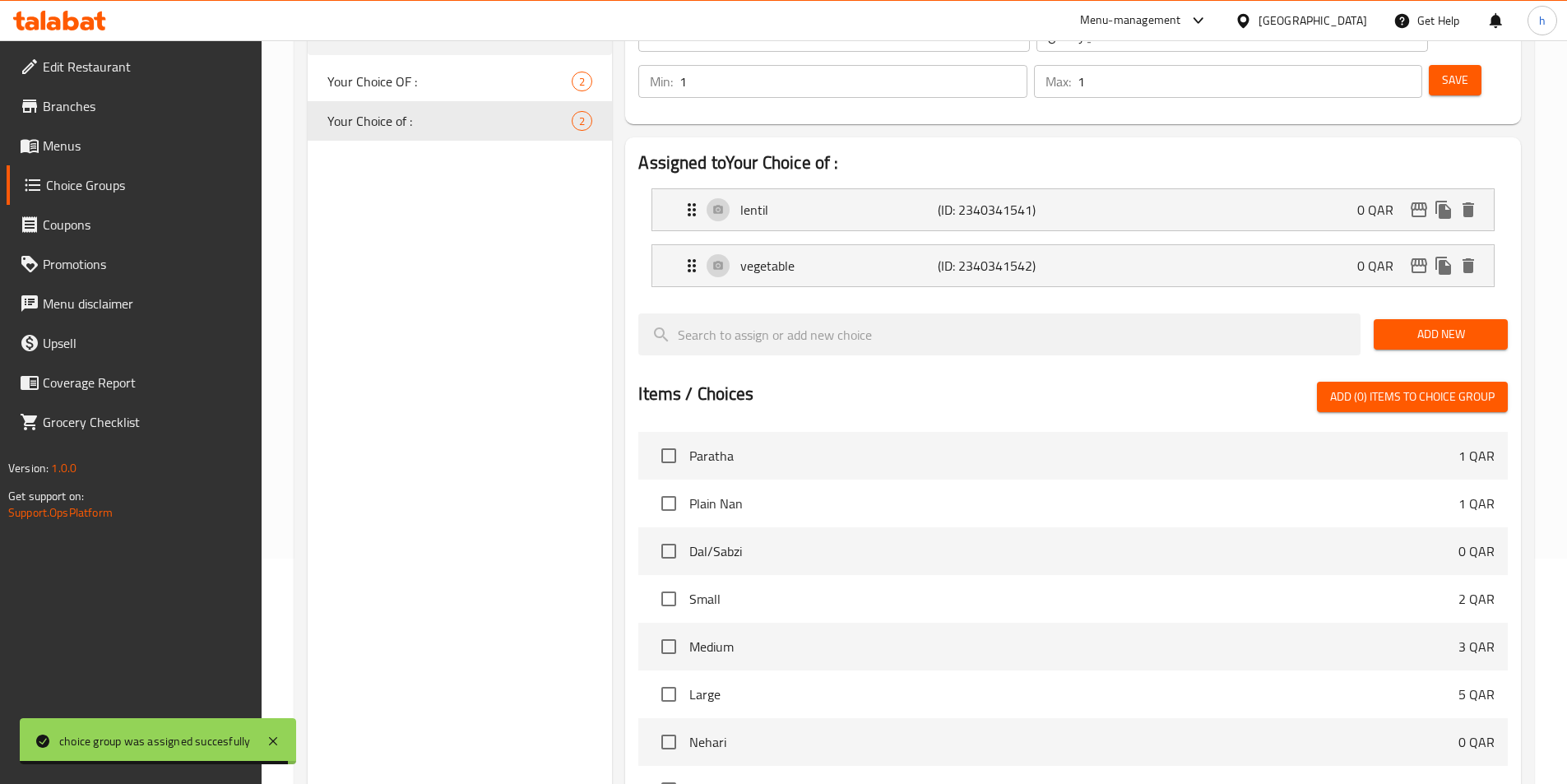
click at [105, 143] on span "Menus" at bounding box center [146, 145] width 206 height 20
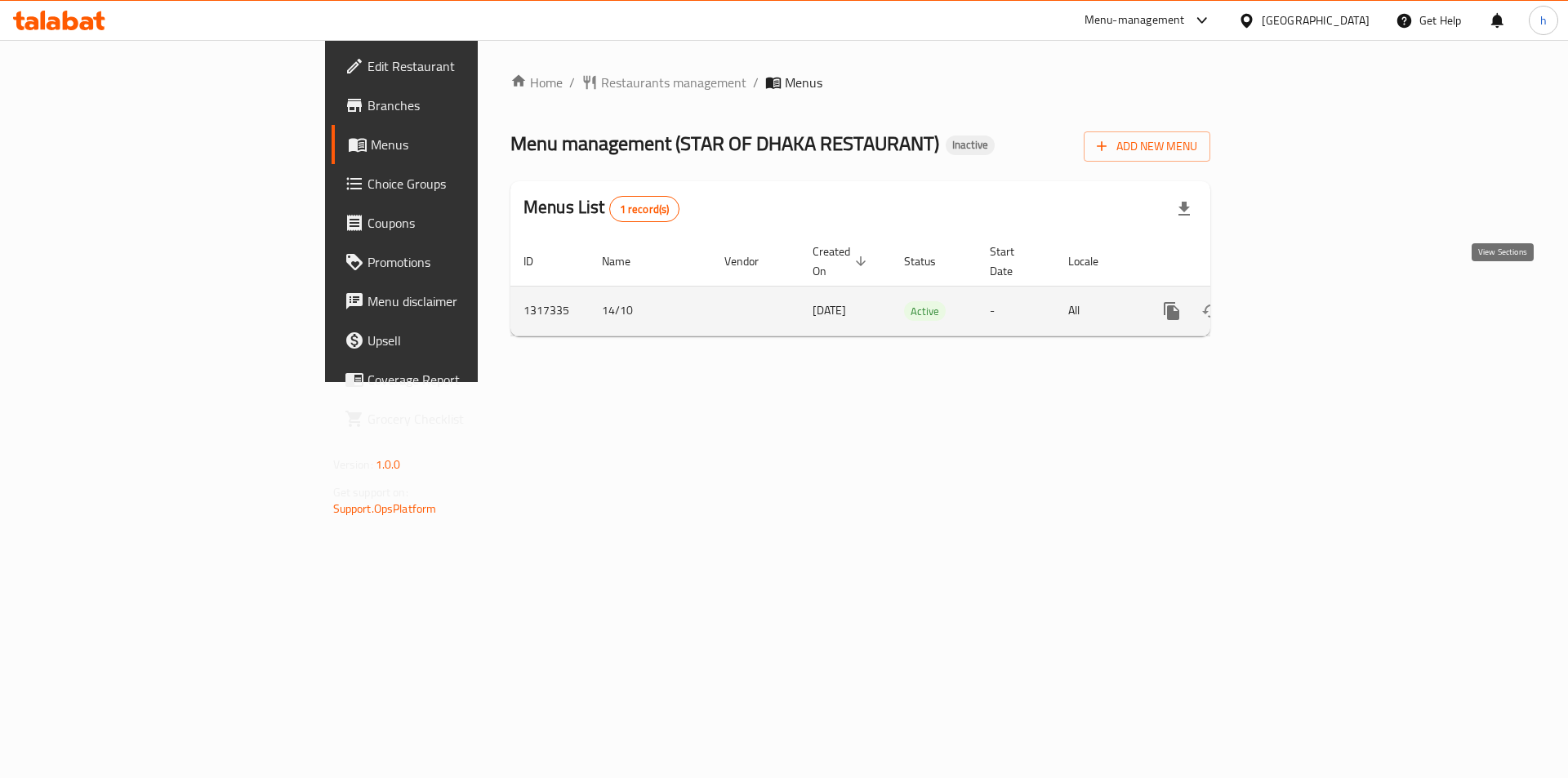
click at [1297, 304] on icon "enhanced table" at bounding box center [1289, 311] width 15 height 15
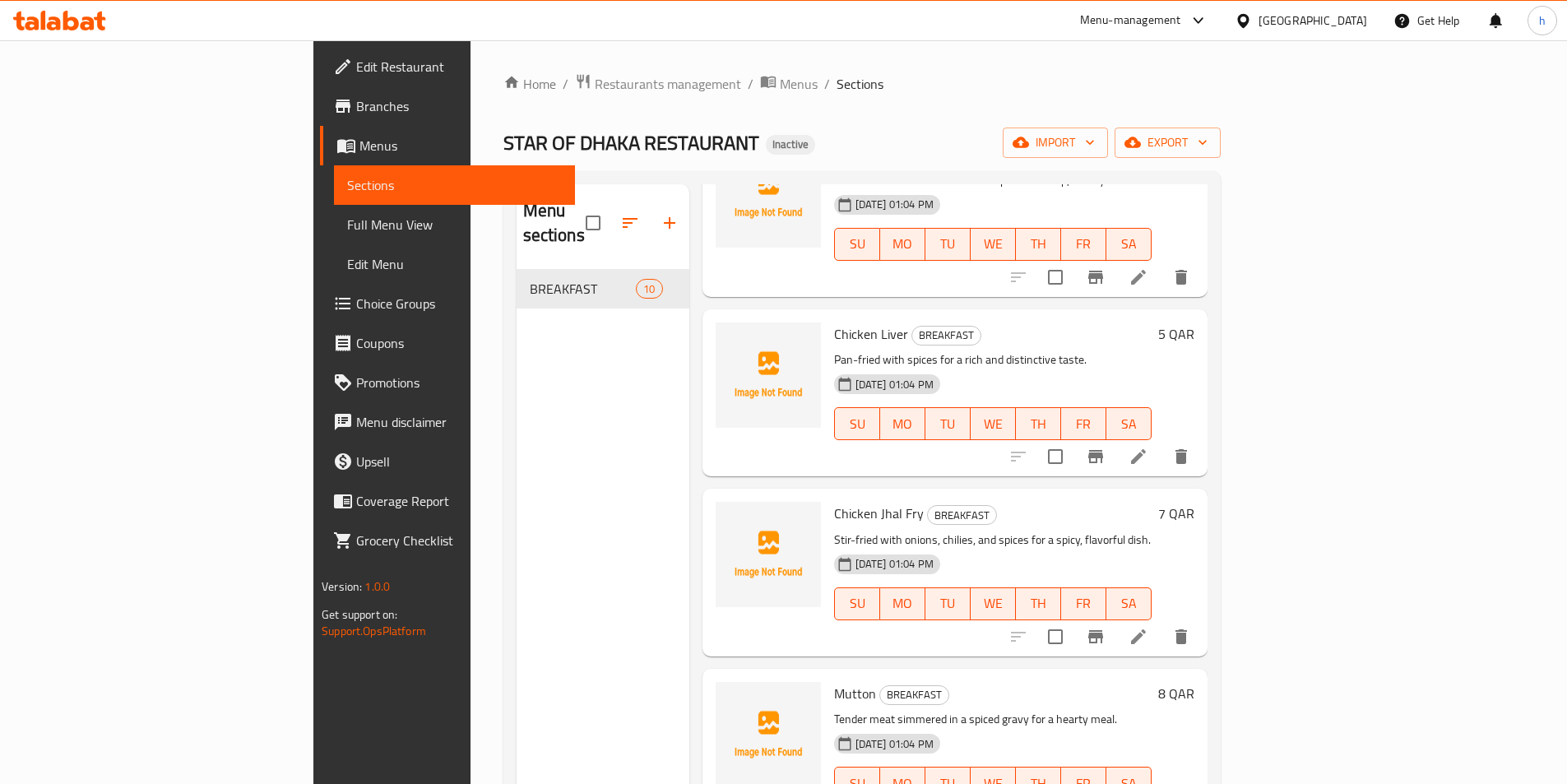
scroll to position [1054, 0]
click at [1146, 446] on icon at bounding box center [1139, 454] width 15 height 15
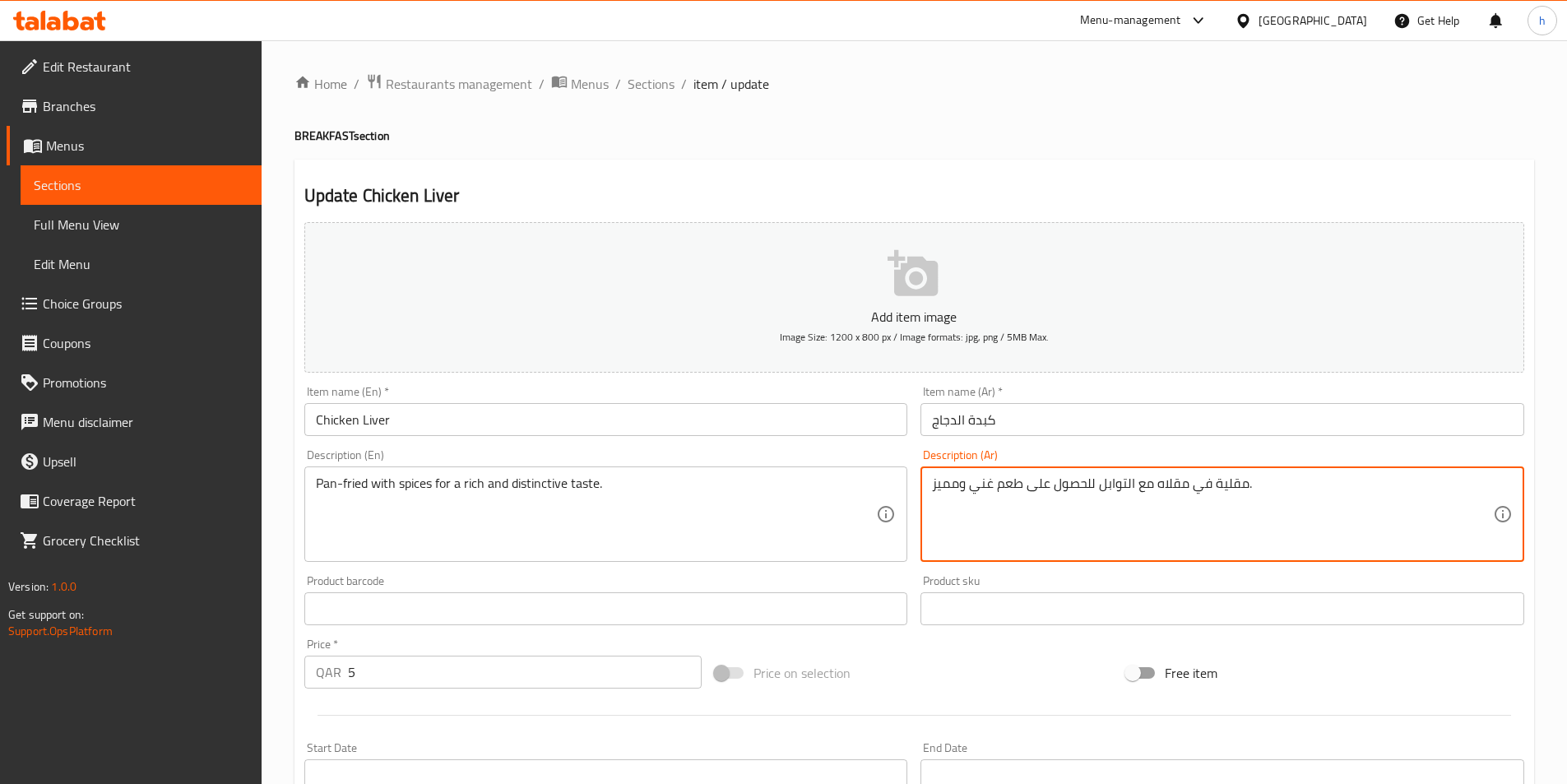
drag, startPoint x: 1091, startPoint y: 485, endPoint x: 1022, endPoint y: 479, distance: 69.3
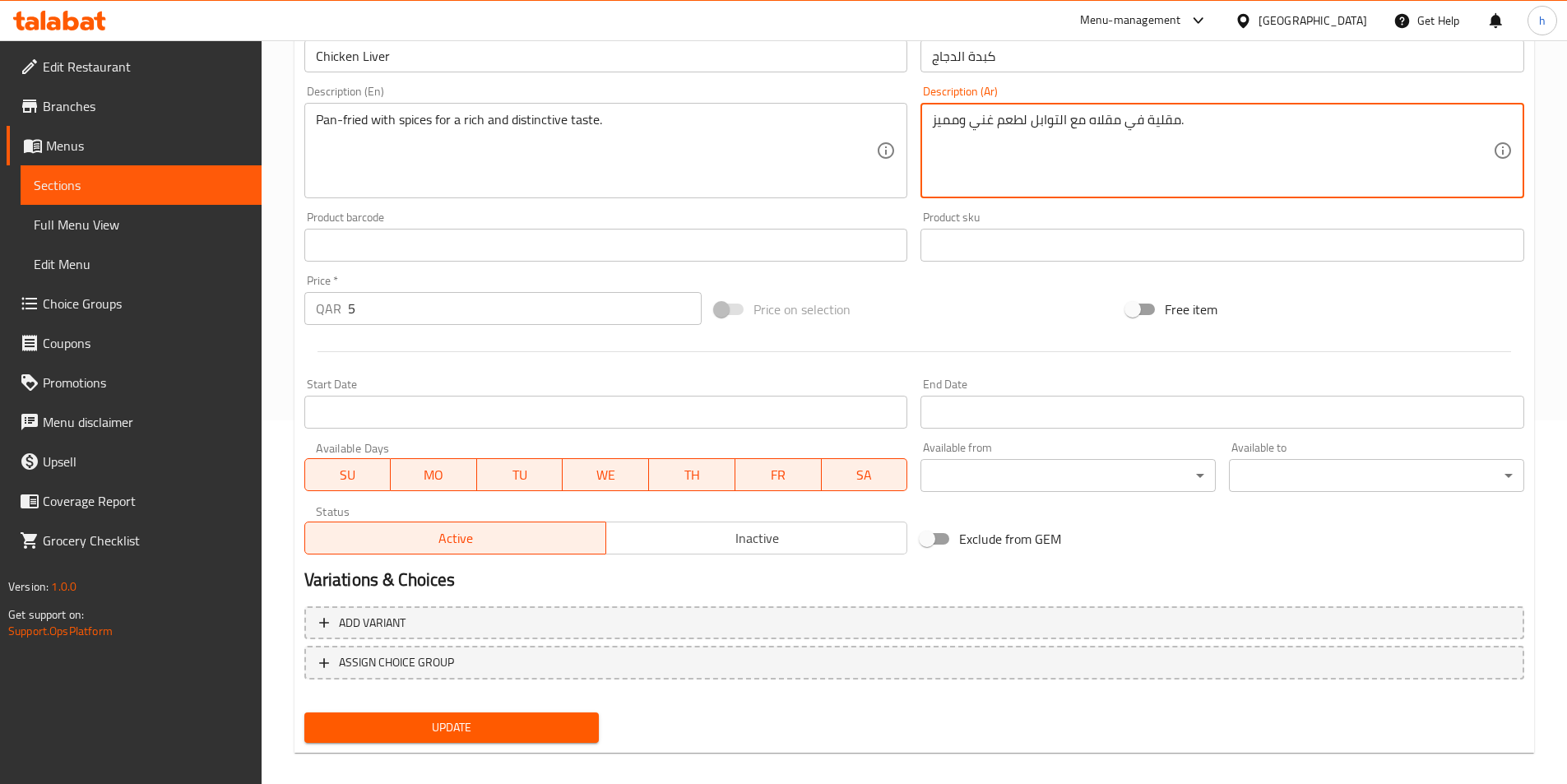
scroll to position [378, 0]
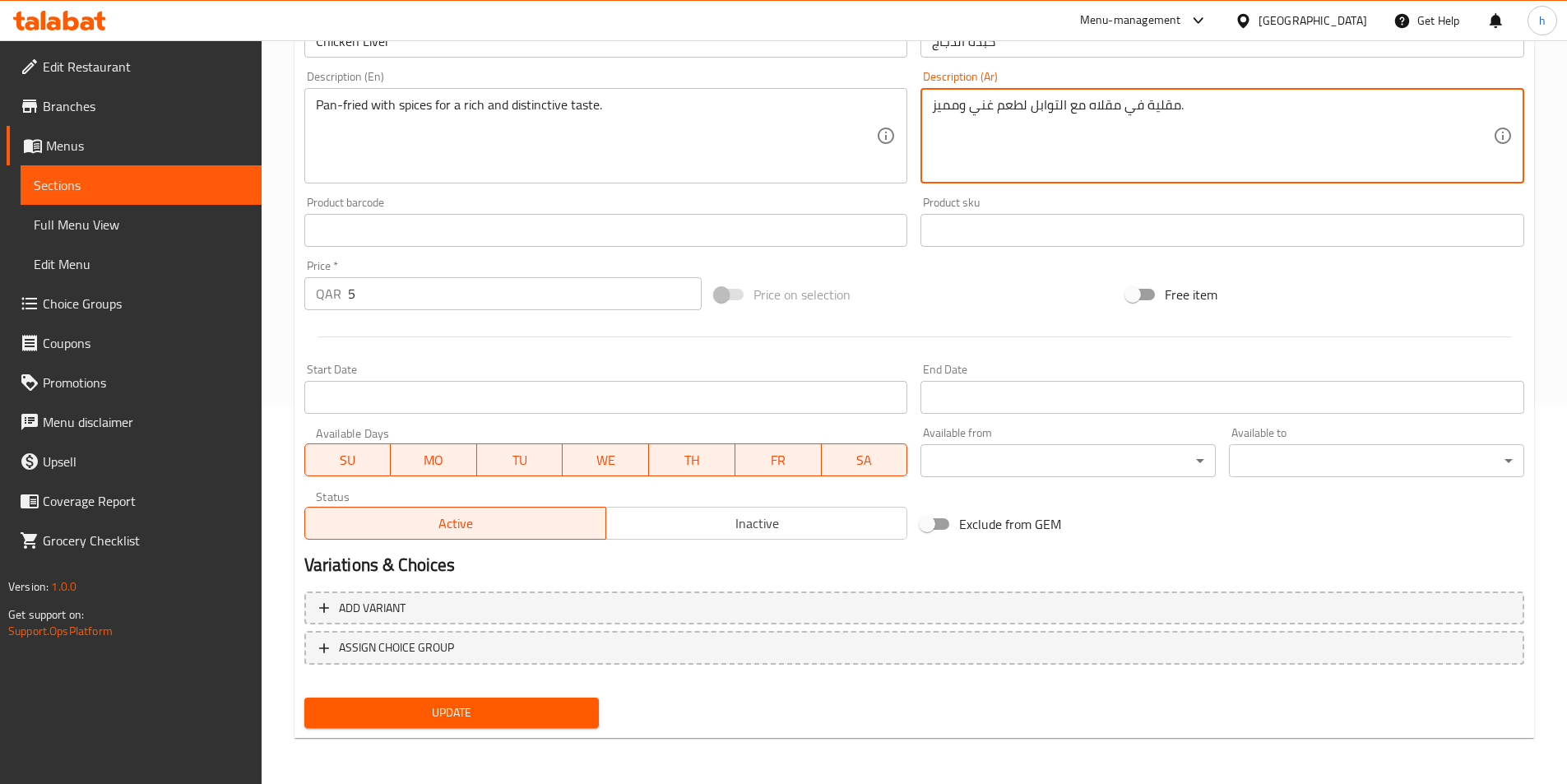
type textarea "مقلية في مقلاه مع التوابل لطعم غني ومميز."
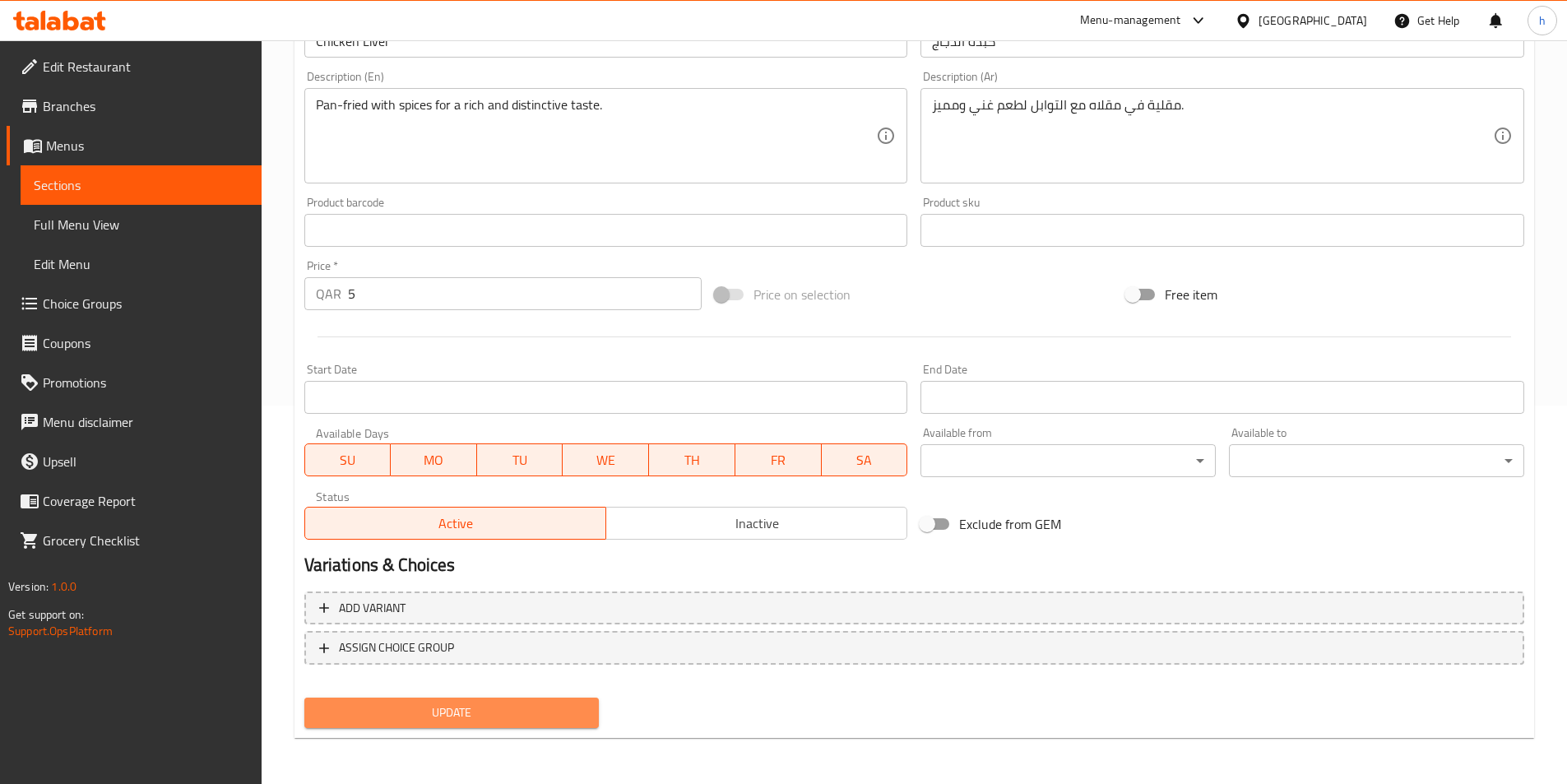
click at [564, 707] on span "Update" at bounding box center [451, 713] width 269 height 21
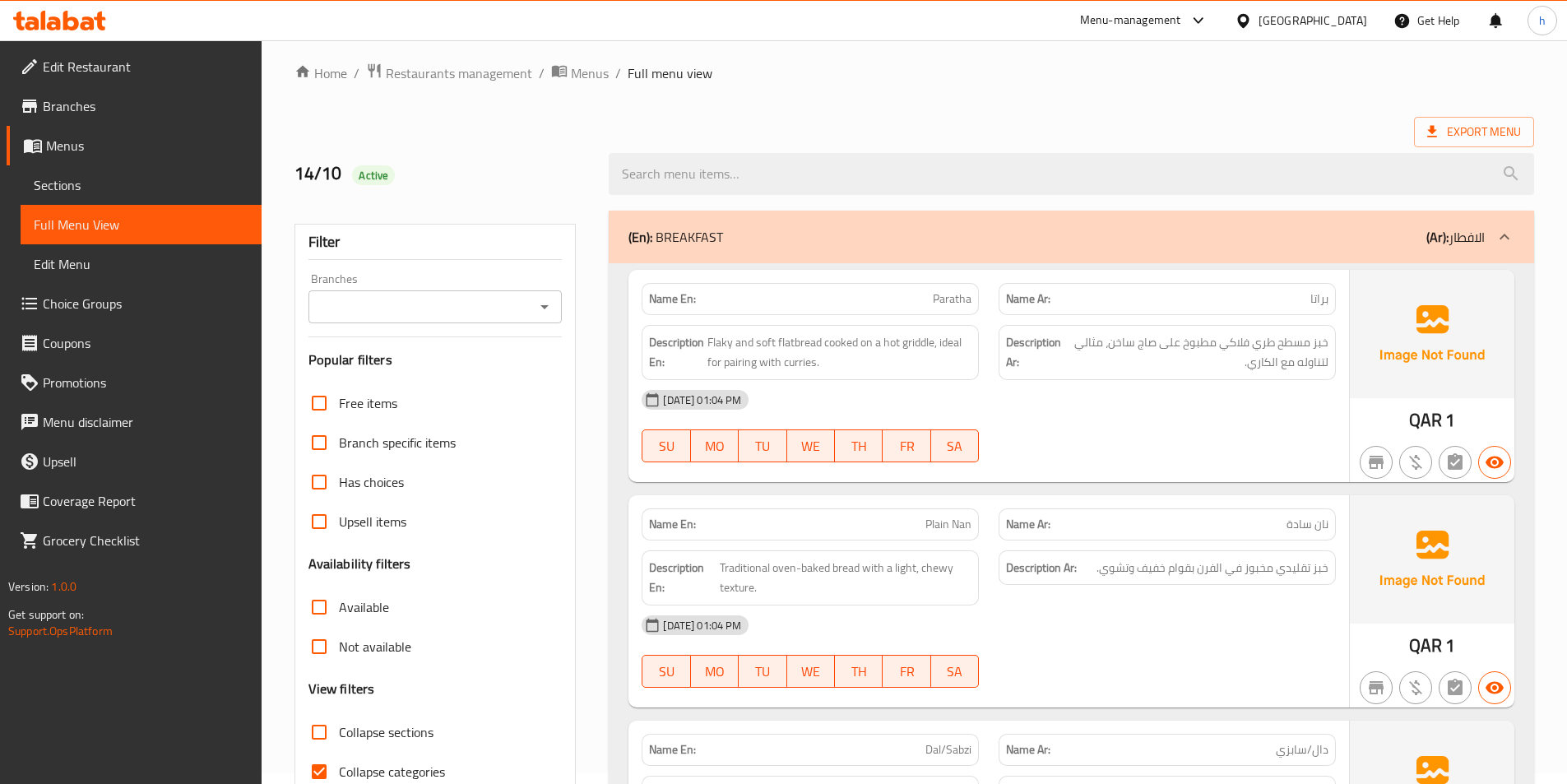
scroll to position [247, 0]
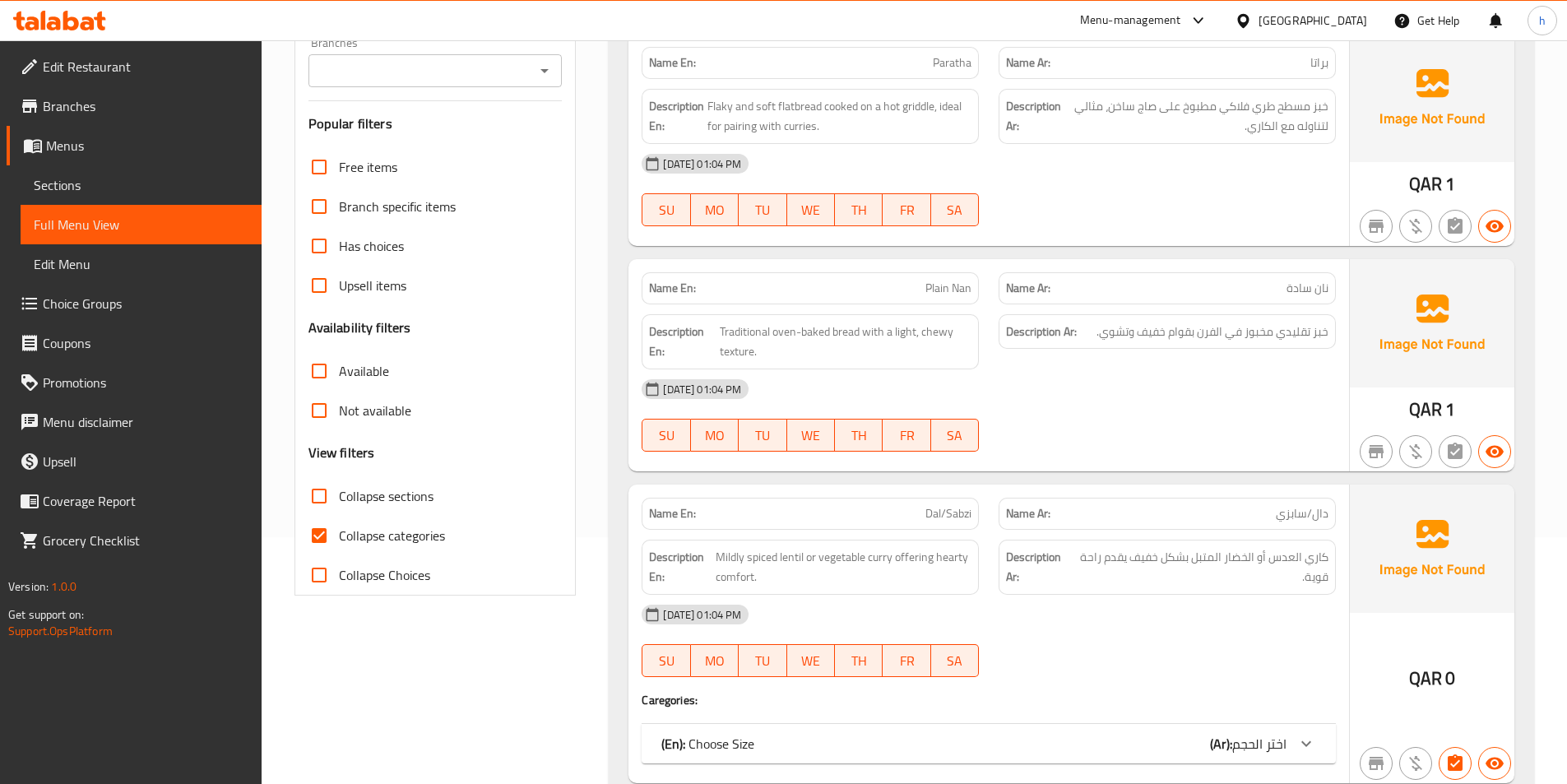
click at [326, 533] on input "Collapse categories" at bounding box center [319, 535] width 39 height 39
checkbox input "false"
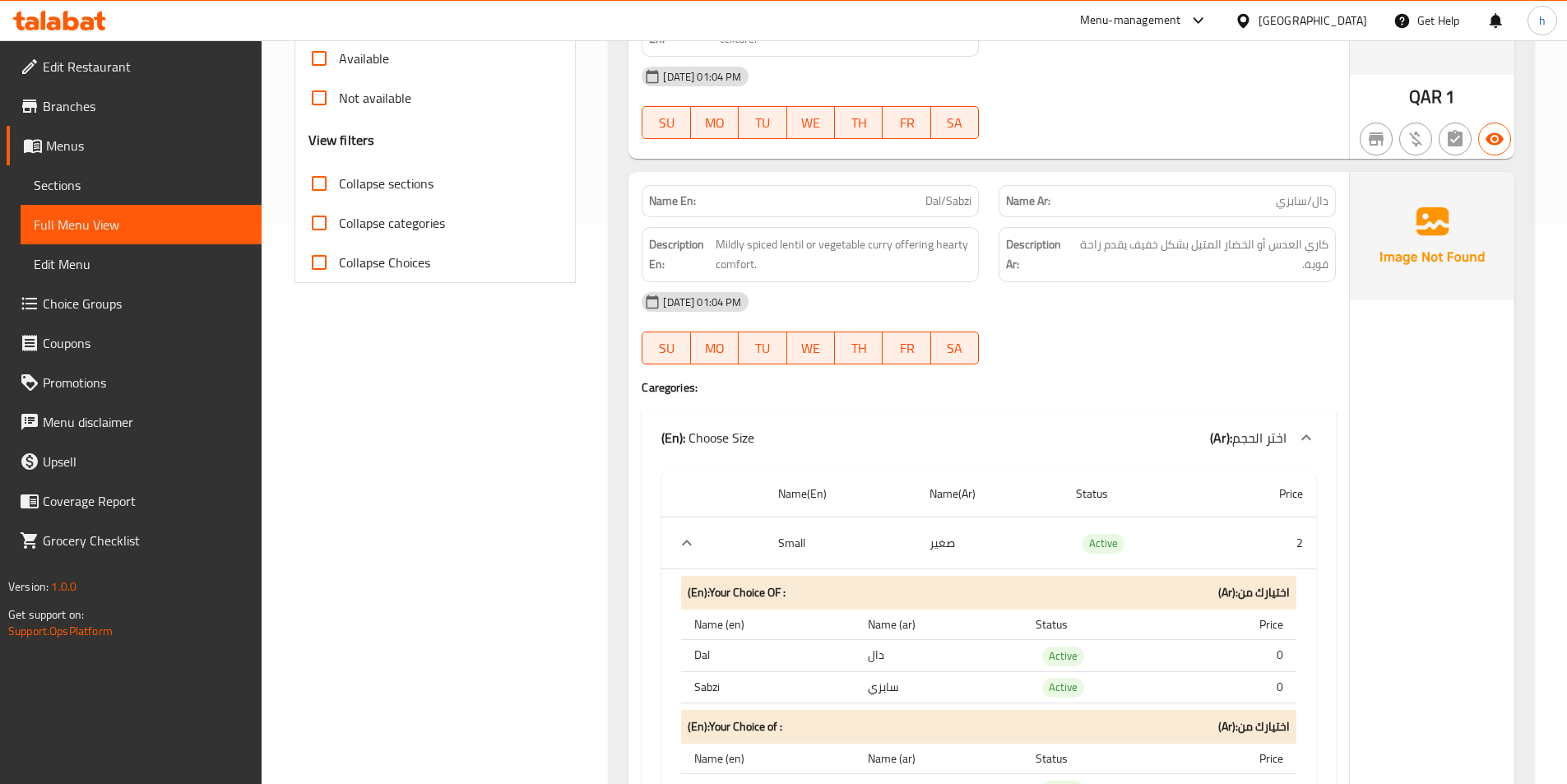
scroll to position [493, 0]
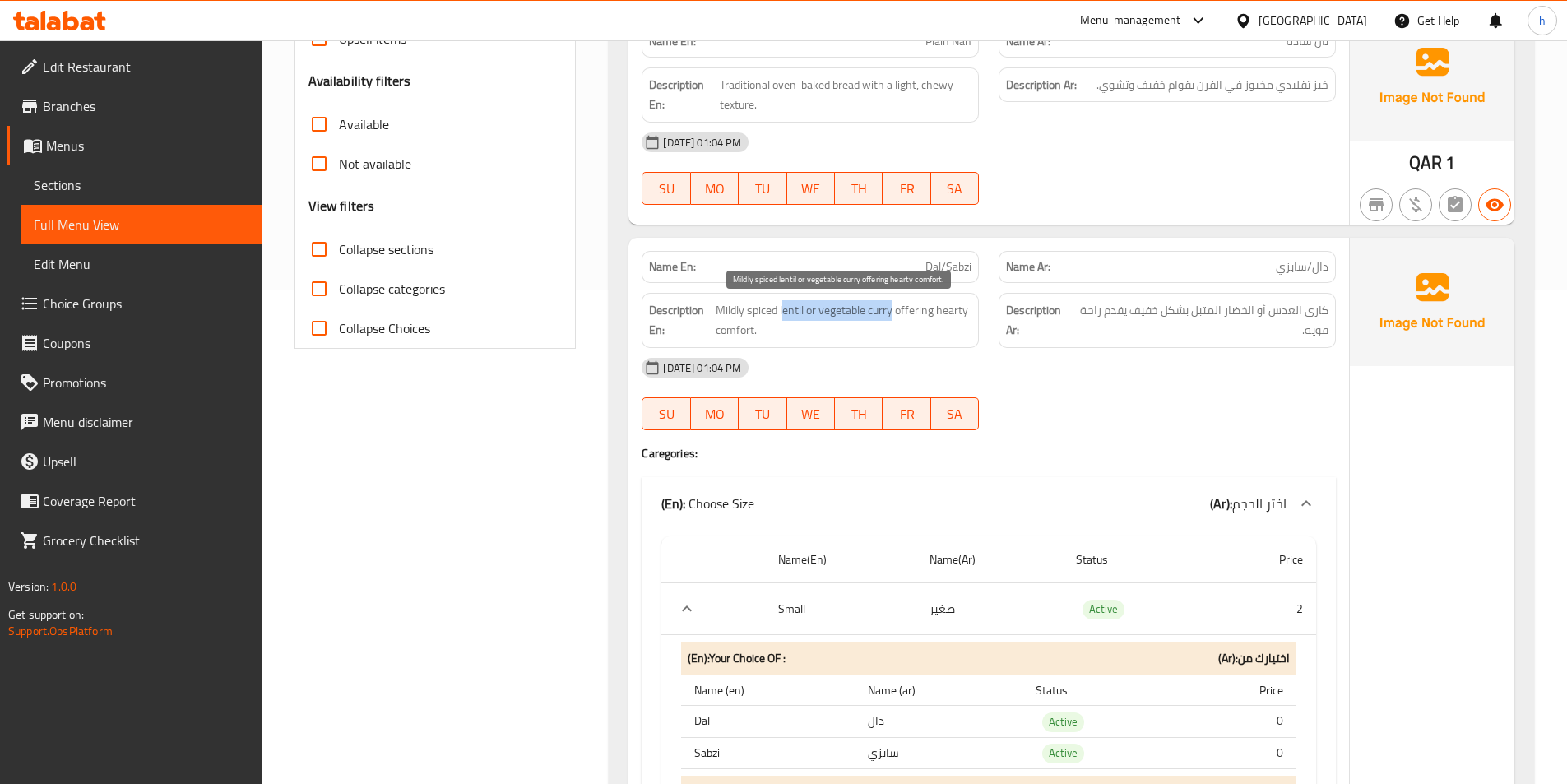
drag, startPoint x: 893, startPoint y: 309, endPoint x: 782, endPoint y: 315, distance: 111.2
click at [782, 315] on span "Mildly spiced lentil or vegetable curry offering hearty comfort." at bounding box center [843, 320] width 256 height 40
drag, startPoint x: 906, startPoint y: 300, endPoint x: 981, endPoint y: 336, distance: 83.2
click at [981, 336] on div "Description En: Mildly spiced lentil or vegetable curry offering hearty comfort." at bounding box center [810, 320] width 357 height 75
click at [969, 330] on span "Mildly spiced lentil or vegetable curry offering hearty comfort." at bounding box center [843, 320] width 256 height 40
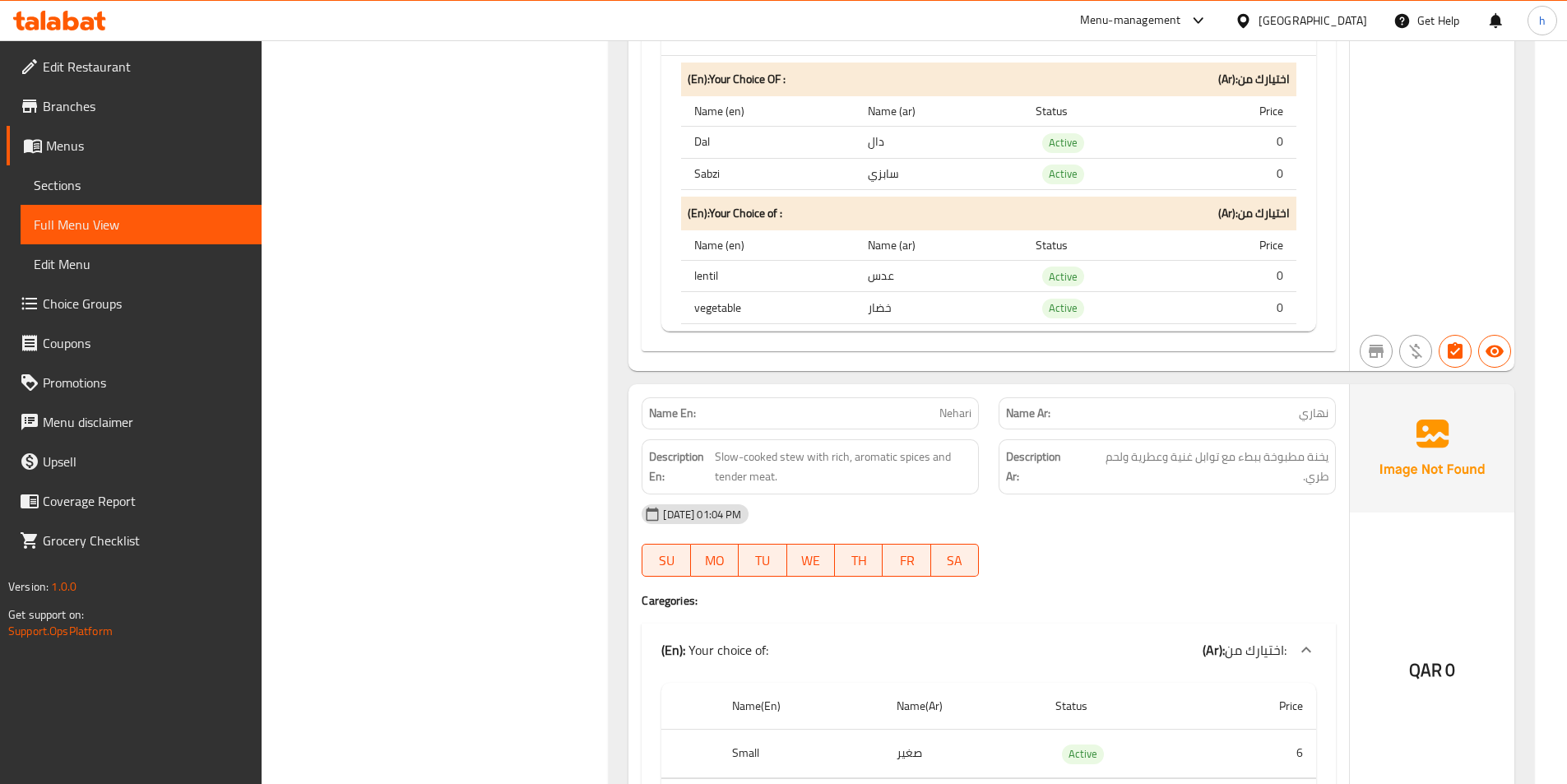
scroll to position [1974, 0]
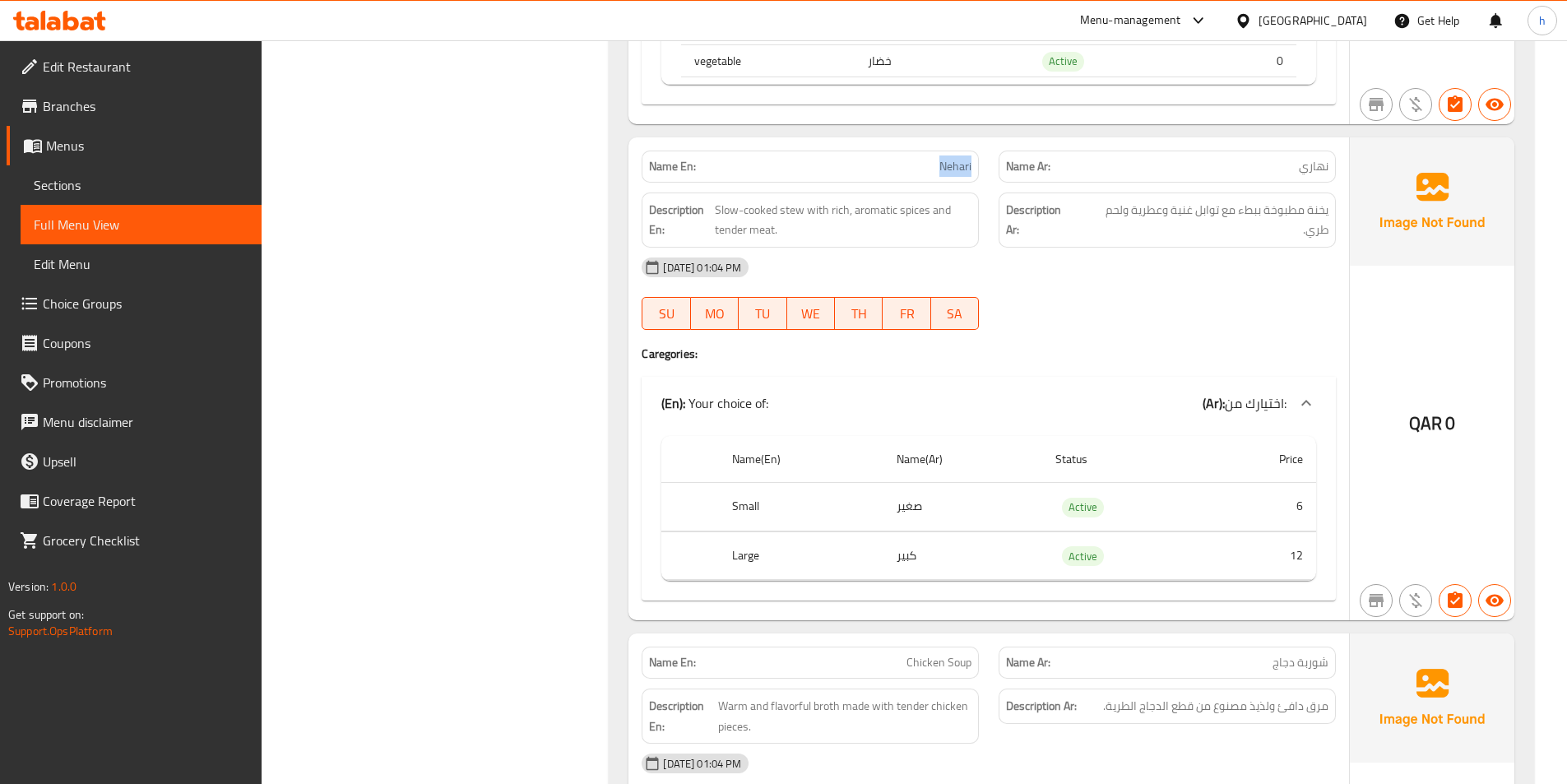
drag, startPoint x: 887, startPoint y: 173, endPoint x: 973, endPoint y: 178, distance: 86.1
click at [973, 178] on div "Name En: [PERSON_NAME]" at bounding box center [811, 167] width 337 height 32
drag, startPoint x: 808, startPoint y: 208, endPoint x: 708, endPoint y: 203, distance: 100.1
click at [708, 203] on h6 "Description En: Slow-cooked stew with rich, aromatic spices and tender meat." at bounding box center [811, 220] width 323 height 40
drag, startPoint x: 813, startPoint y: 209, endPoint x: 929, endPoint y: 205, distance: 116.1
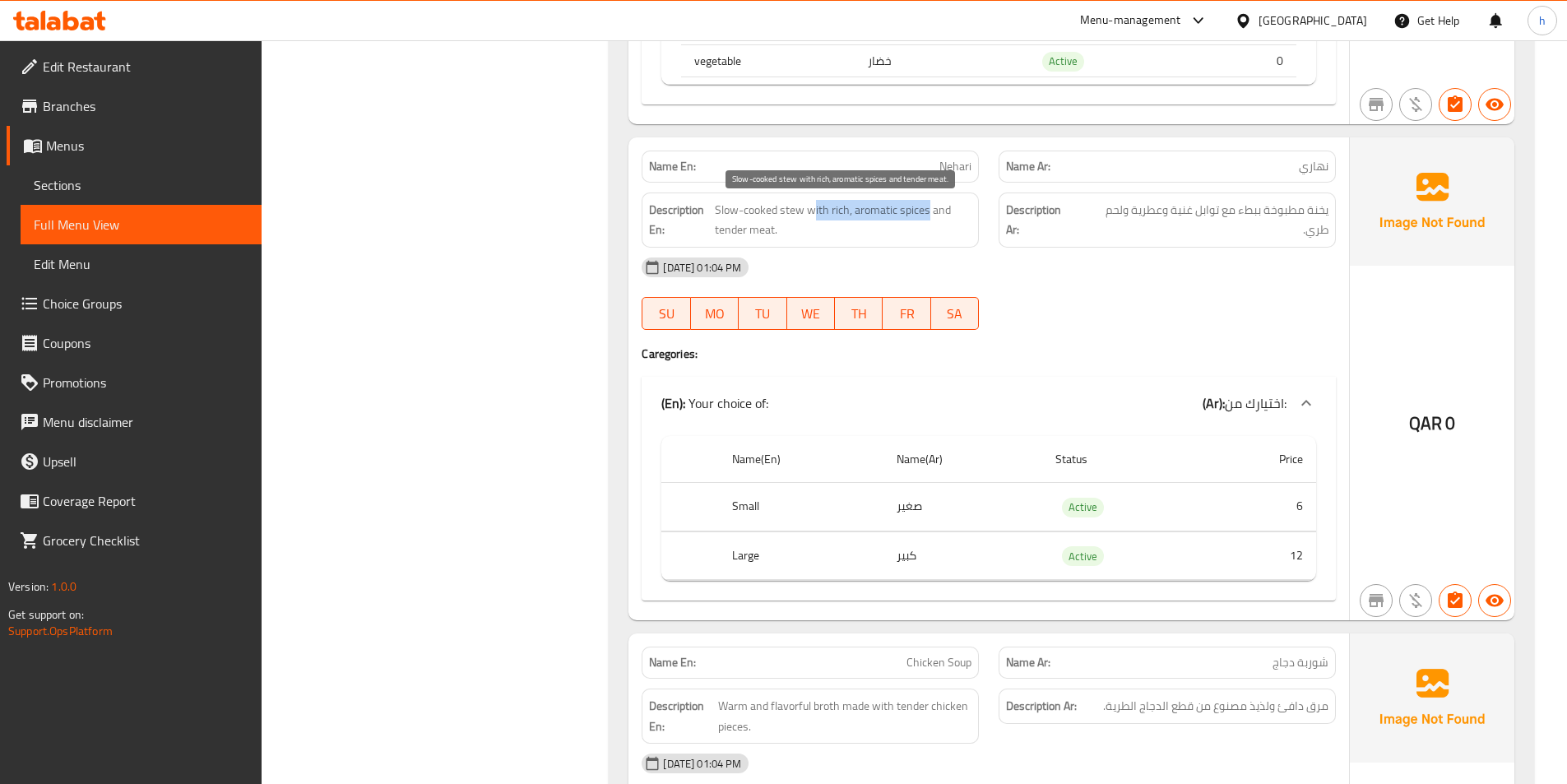
click at [929, 205] on span "Slow-cooked stew with rich, aromatic spices and tender meat." at bounding box center [843, 220] width 256 height 40
drag, startPoint x: 949, startPoint y: 211, endPoint x: 953, endPoint y: 234, distance: 23.3
click at [953, 234] on span "Slow-cooked stew with rich, aromatic spices and tender meat." at bounding box center [843, 220] width 256 height 40
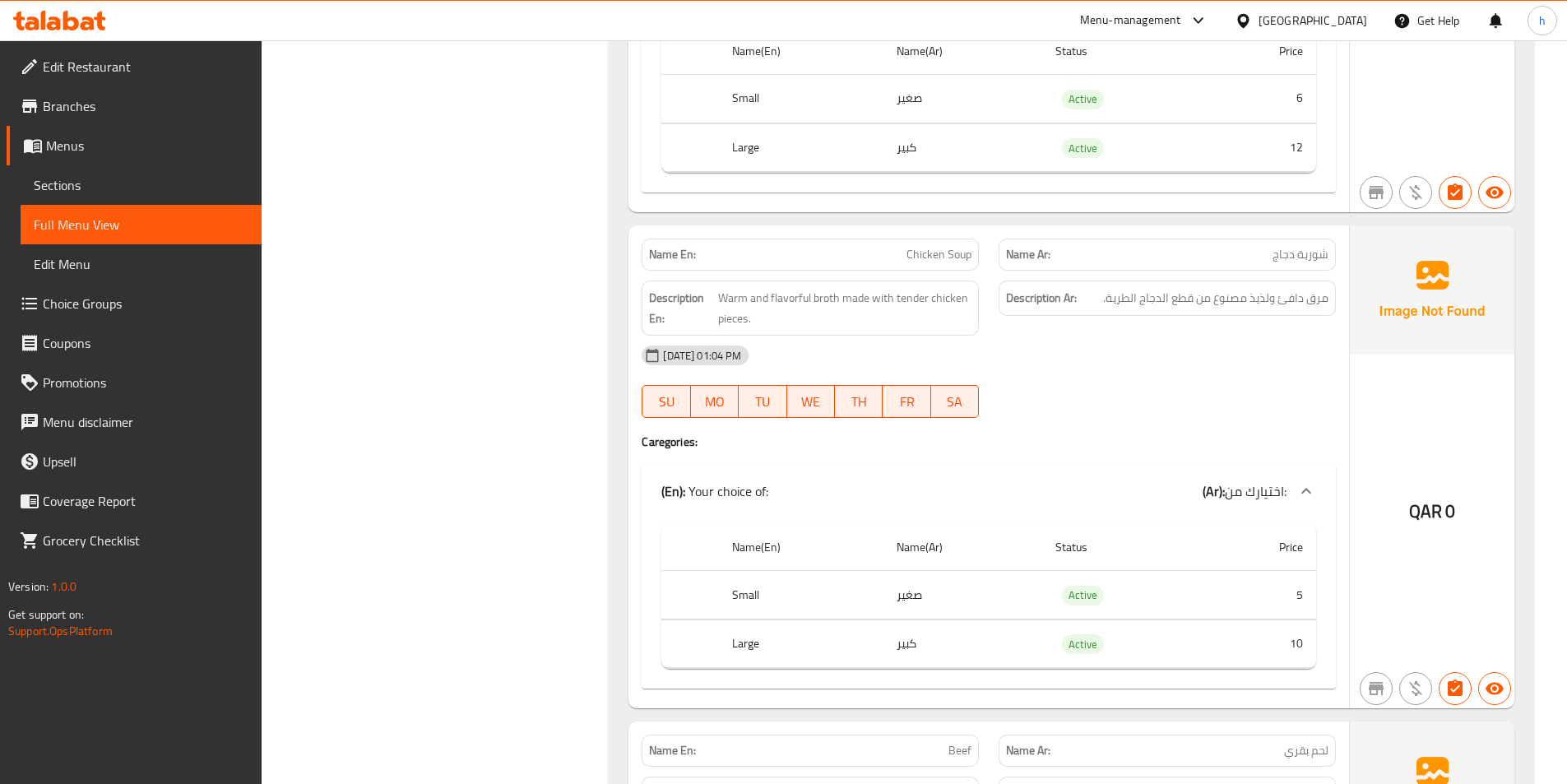
scroll to position [2385, 0]
drag, startPoint x: 961, startPoint y: 250, endPoint x: 915, endPoint y: 249, distance: 46.0
click at [915, 249] on span "Chicken Soup" at bounding box center [939, 251] width 65 height 17
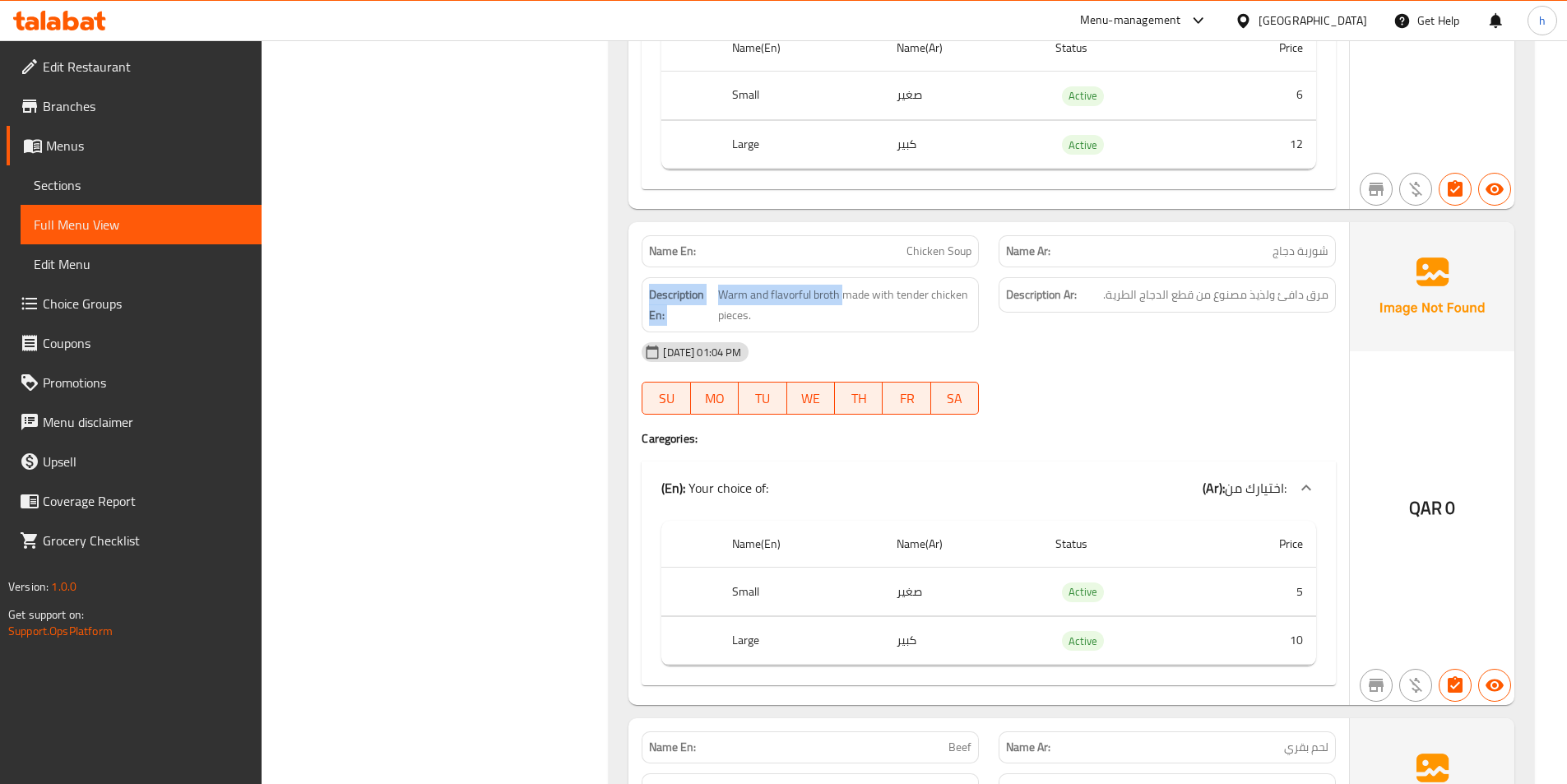
drag, startPoint x: 841, startPoint y: 291, endPoint x: 642, endPoint y: 287, distance: 199.0
drag, startPoint x: 880, startPoint y: 302, endPoint x: 982, endPoint y: 325, distance: 104.6
click at [982, 325] on div "Description En: Warm and flavorful broth made with tender chicken pieces." at bounding box center [810, 305] width 357 height 75
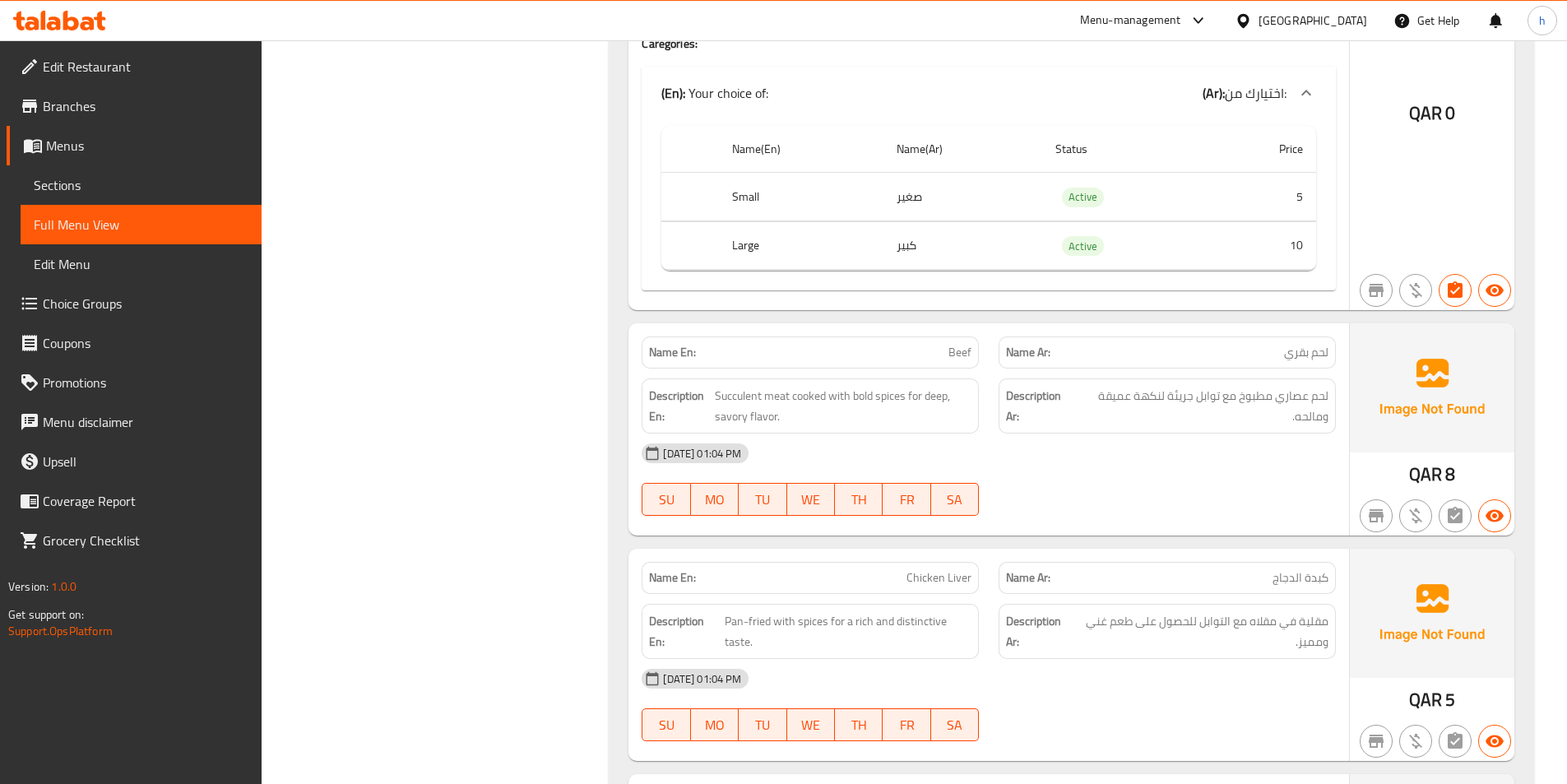
scroll to position [2878, 0]
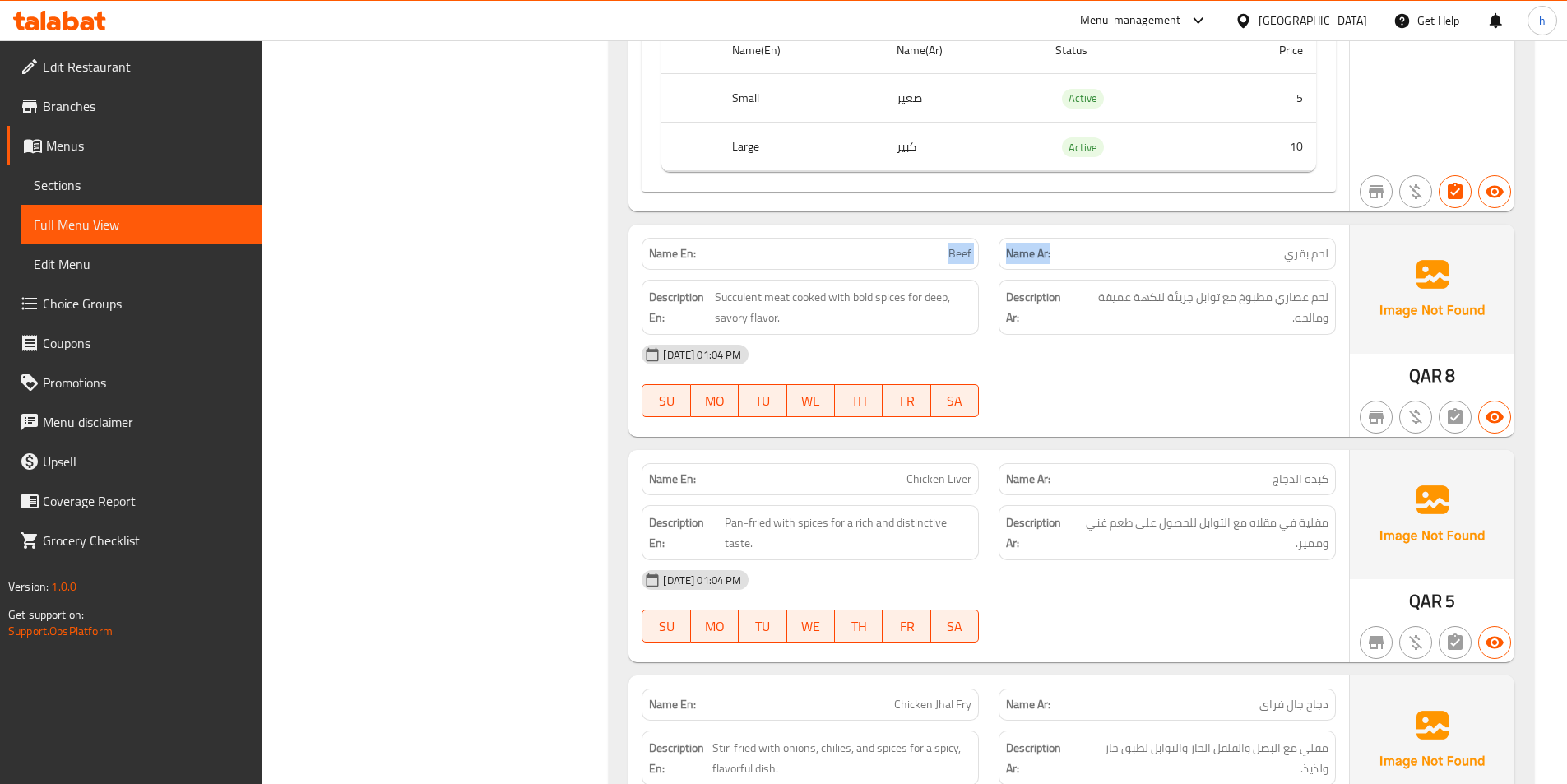
drag, startPoint x: 873, startPoint y: 254, endPoint x: 1135, endPoint y: 251, distance: 262.0
click at [1135, 251] on div "Name En: Beef Name Ar: لحم بقري" at bounding box center [989, 253] width 714 height 51
drag, startPoint x: 784, startPoint y: 297, endPoint x: 715, endPoint y: 295, distance: 69.0
click at [715, 295] on span "Succulent meat cooked with bold spices for deep, savory flavor." at bounding box center [843, 307] width 256 height 40
drag, startPoint x: 800, startPoint y: 301, endPoint x: 817, endPoint y: 301, distance: 17.0
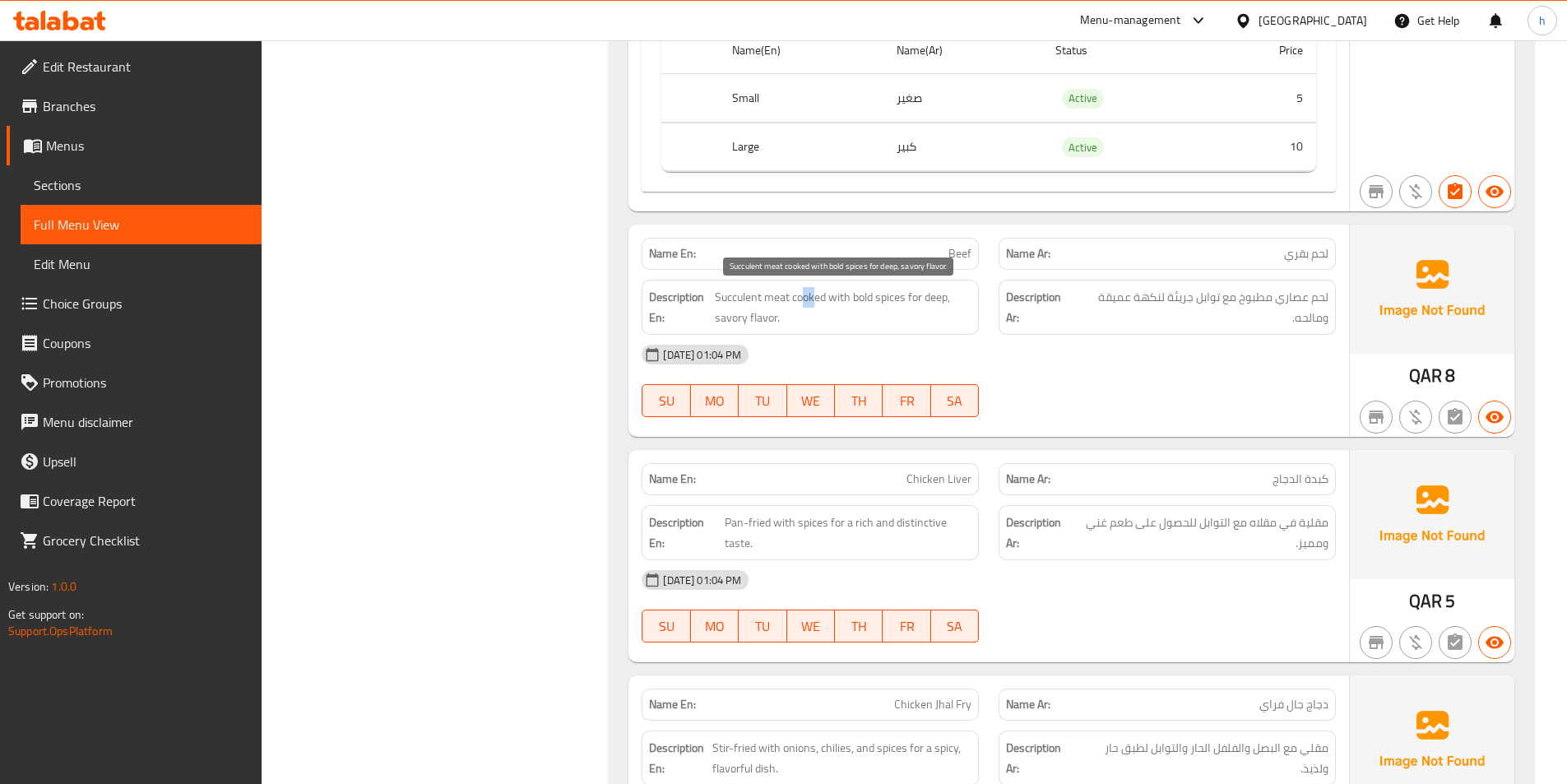
click at [817, 301] on span "Succulent meat cooked with bold spices for deep, savory flavor." at bounding box center [843, 307] width 256 height 40
drag, startPoint x: 843, startPoint y: 299, endPoint x: 906, endPoint y: 299, distance: 63.0
click at [906, 299] on span "Succulent meat cooked with bold spices for deep, savory flavor." at bounding box center [843, 307] width 256 height 40
drag, startPoint x: 916, startPoint y: 296, endPoint x: 964, endPoint y: 315, distance: 51.6
click at [964, 315] on span "Succulent meat cooked with bold spices for deep, savory flavor." at bounding box center [843, 307] width 256 height 40
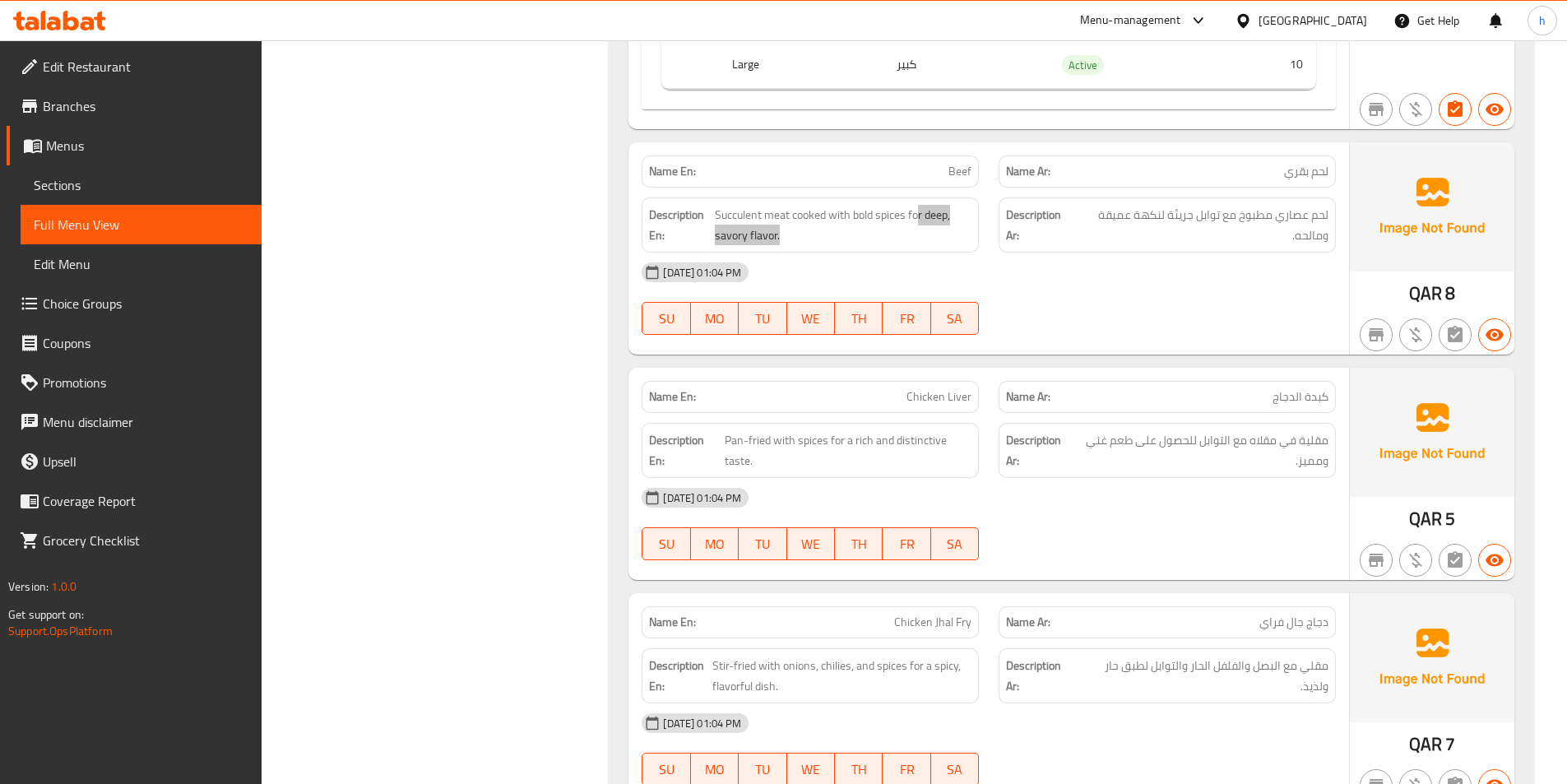
scroll to position [3042, 0]
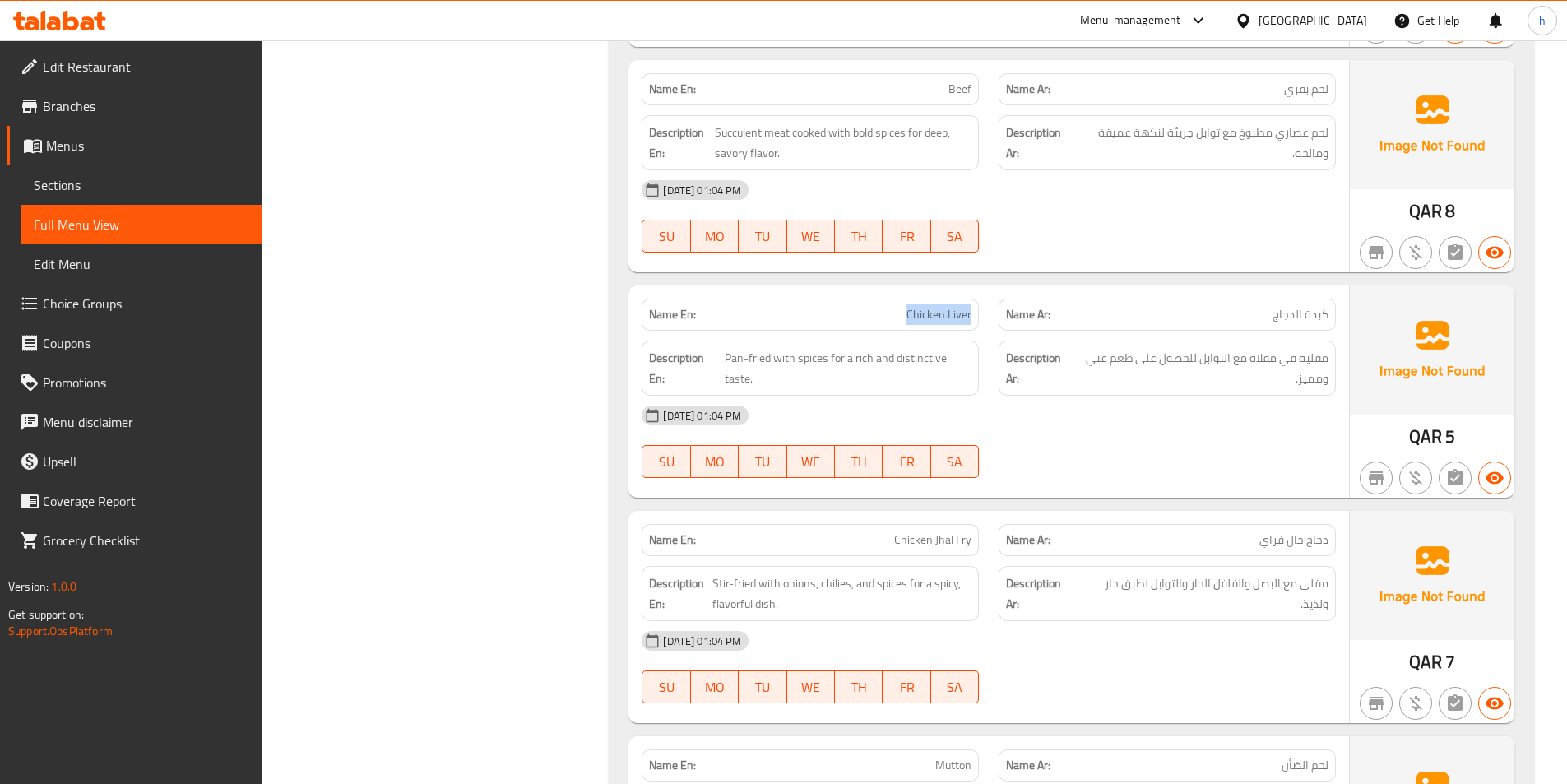
drag, startPoint x: 894, startPoint y: 312, endPoint x: 980, endPoint y: 312, distance: 86.0
click at [980, 312] on div "Name En: Chicken Liver" at bounding box center [810, 314] width 357 height 51
drag, startPoint x: 769, startPoint y: 356, endPoint x: 719, endPoint y: 346, distance: 51.0
click at [719, 346] on div "Description En: Pan-fried with spices for a rich and distinctive taste." at bounding box center [811, 368] width 337 height 55
click at [800, 363] on span "Pan-fried with spices for a rich and distinctive taste." at bounding box center [848, 368] width 248 height 40
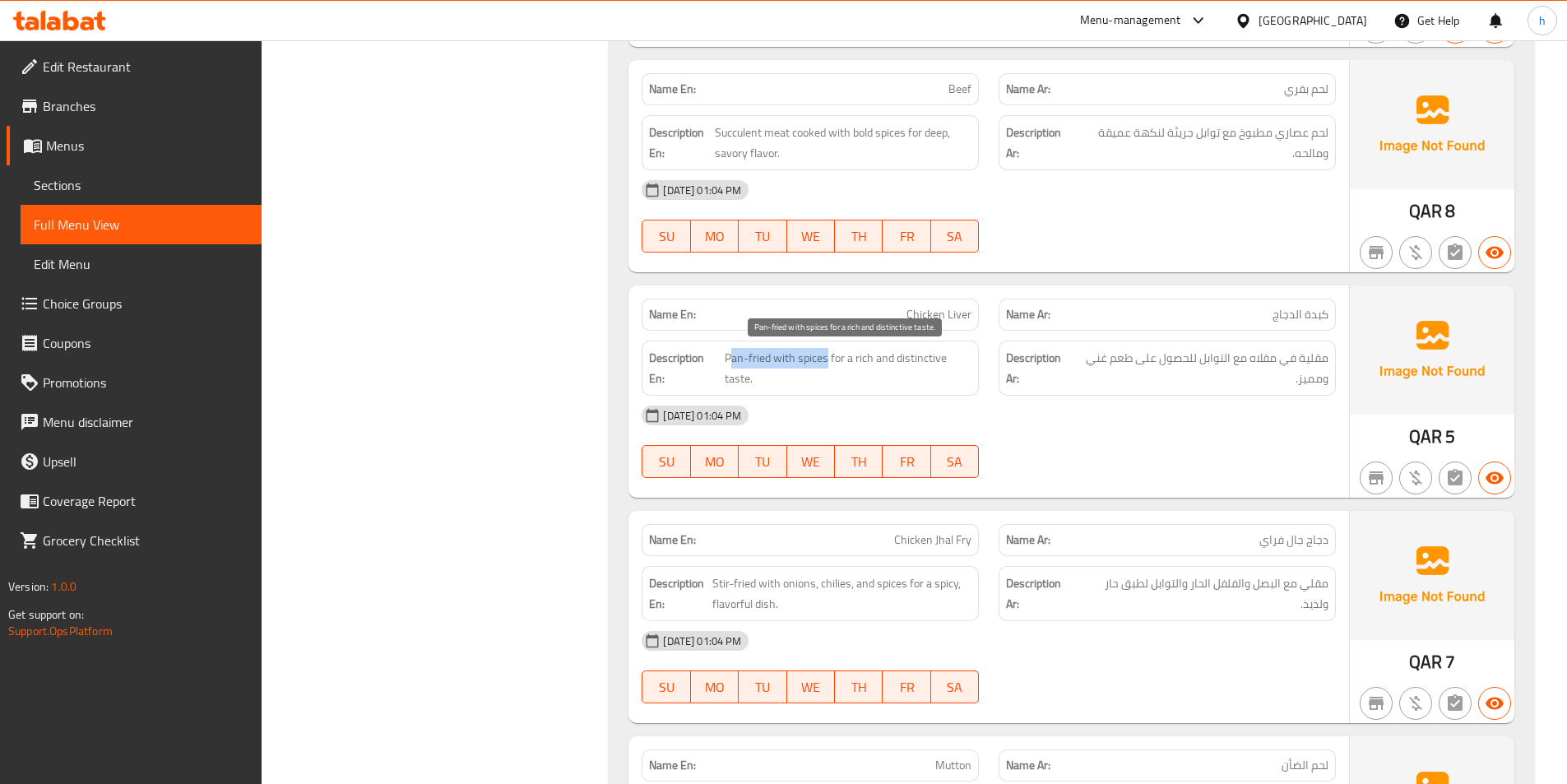
drag, startPoint x: 827, startPoint y: 360, endPoint x: 733, endPoint y: 355, distance: 94.1
click at [733, 355] on span "Pan-fried with spices for a rich and distinctive taste." at bounding box center [848, 368] width 248 height 40
drag, startPoint x: 843, startPoint y: 357, endPoint x: 950, endPoint y: 370, distance: 107.8
click at [950, 370] on span "Pan-fried with spices for a rich and distinctive taste." at bounding box center [848, 368] width 248 height 40
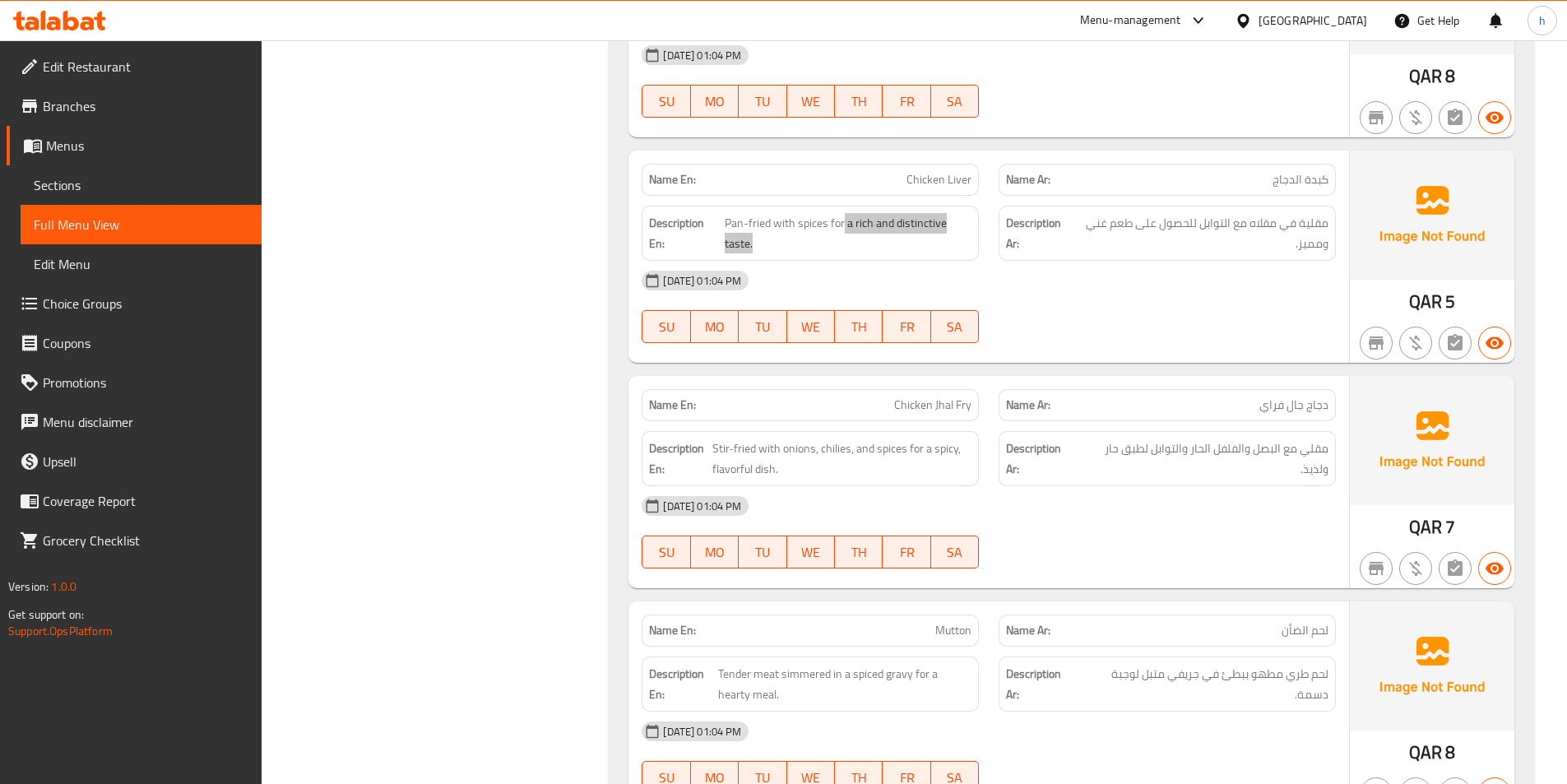
scroll to position [3207, 0]
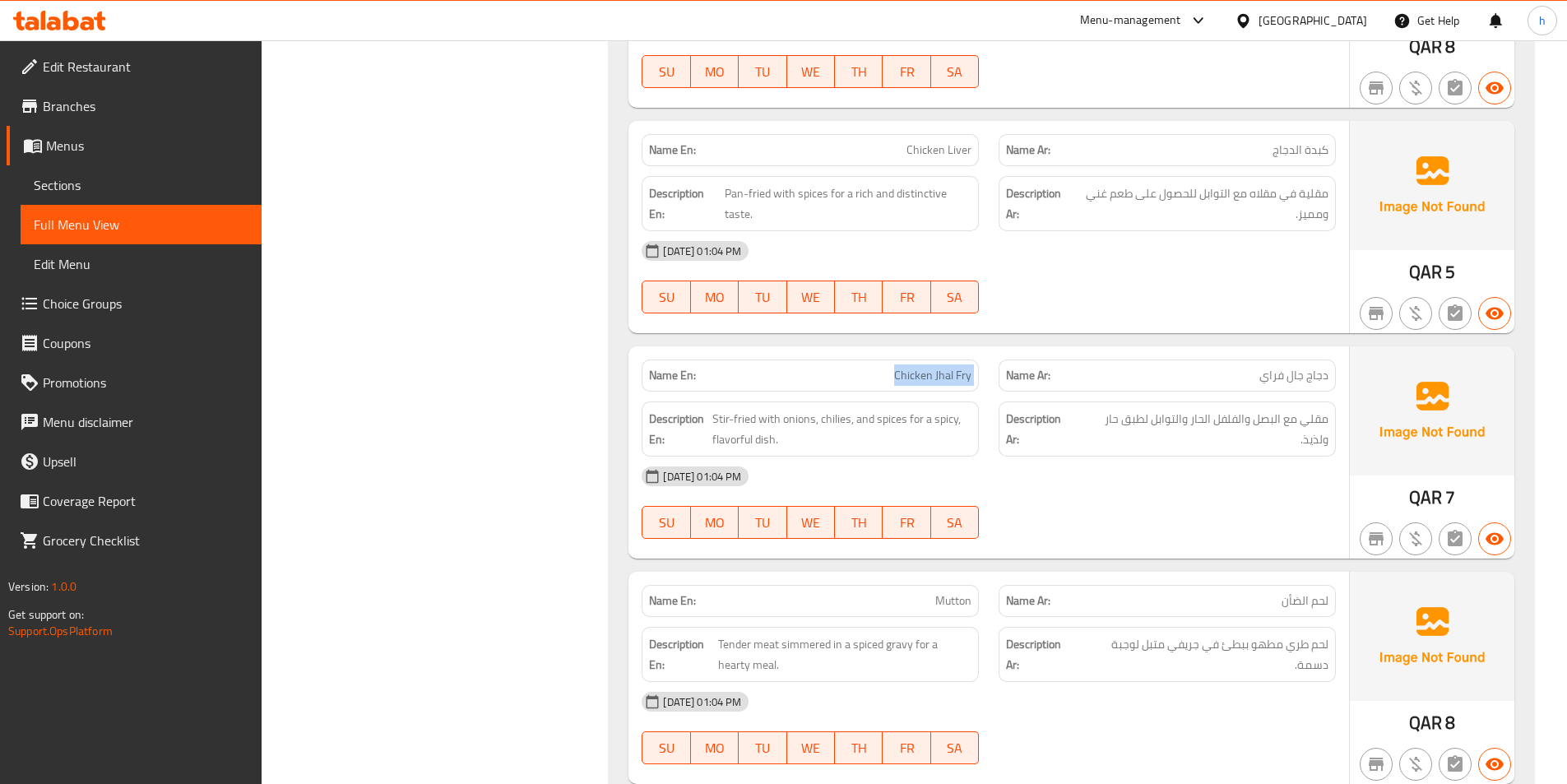
drag, startPoint x: 873, startPoint y: 364, endPoint x: 996, endPoint y: 369, distance: 123.1
click at [996, 369] on div "Name En: Chicken Jhal Fry Name Ar: دجاج [PERSON_NAME]" at bounding box center [989, 375] width 714 height 51
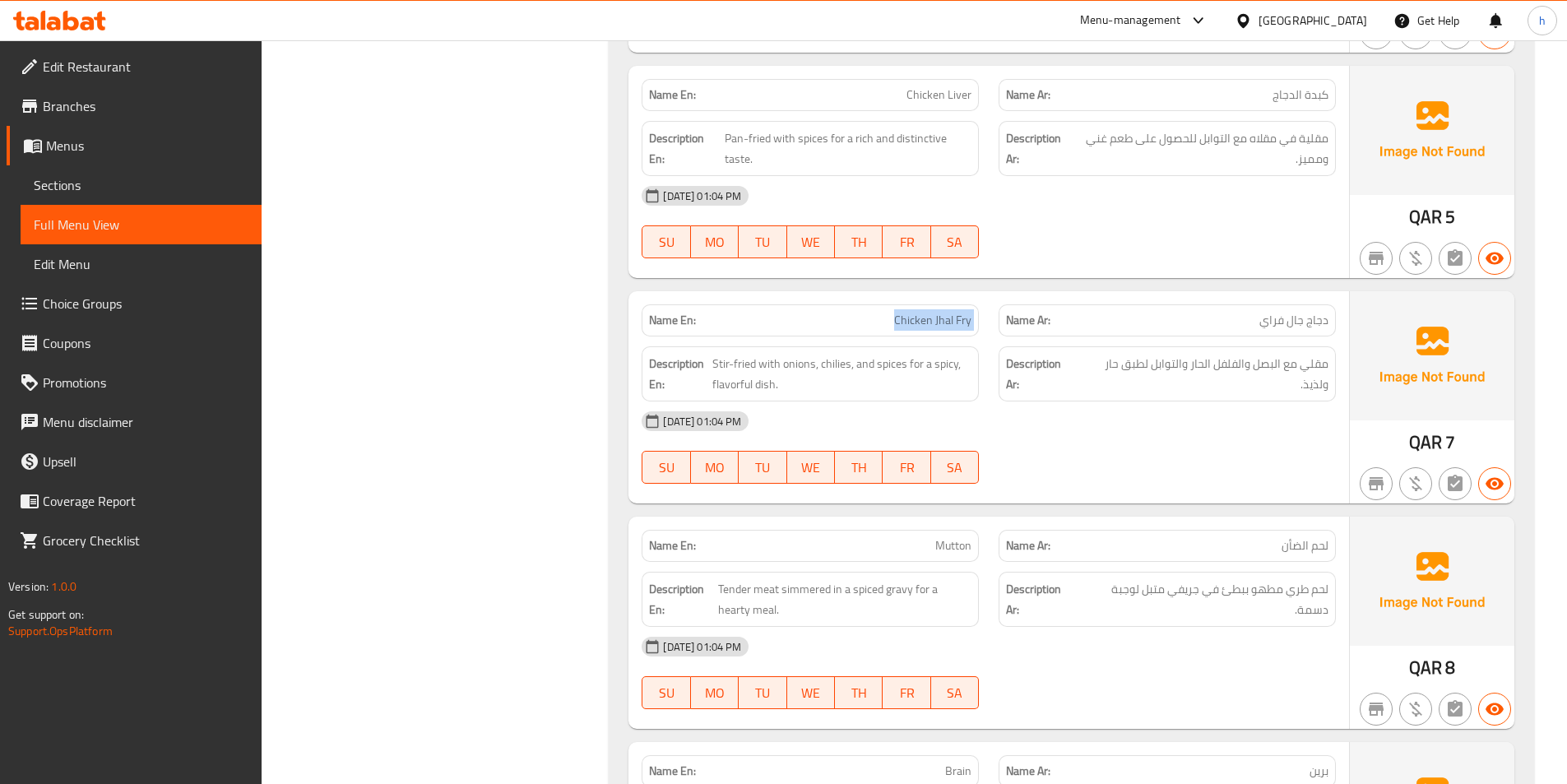
scroll to position [3289, 0]
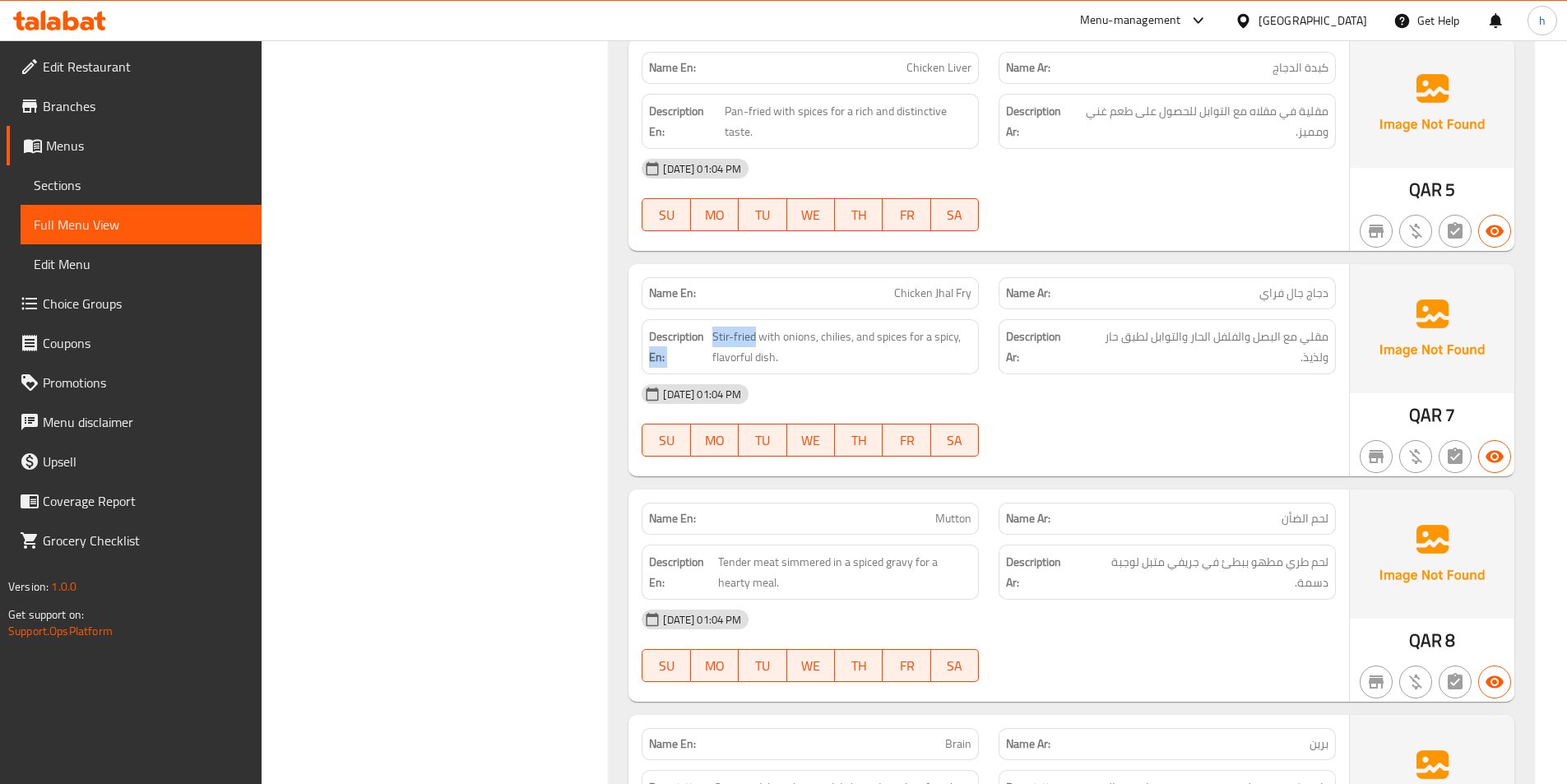
drag, startPoint x: 754, startPoint y: 331, endPoint x: 703, endPoint y: 330, distance: 51.0
click at [703, 330] on h6 "Description En: Stir-fried with onions, chilies, and spices for a spicy, flavor…" at bounding box center [811, 346] width 323 height 40
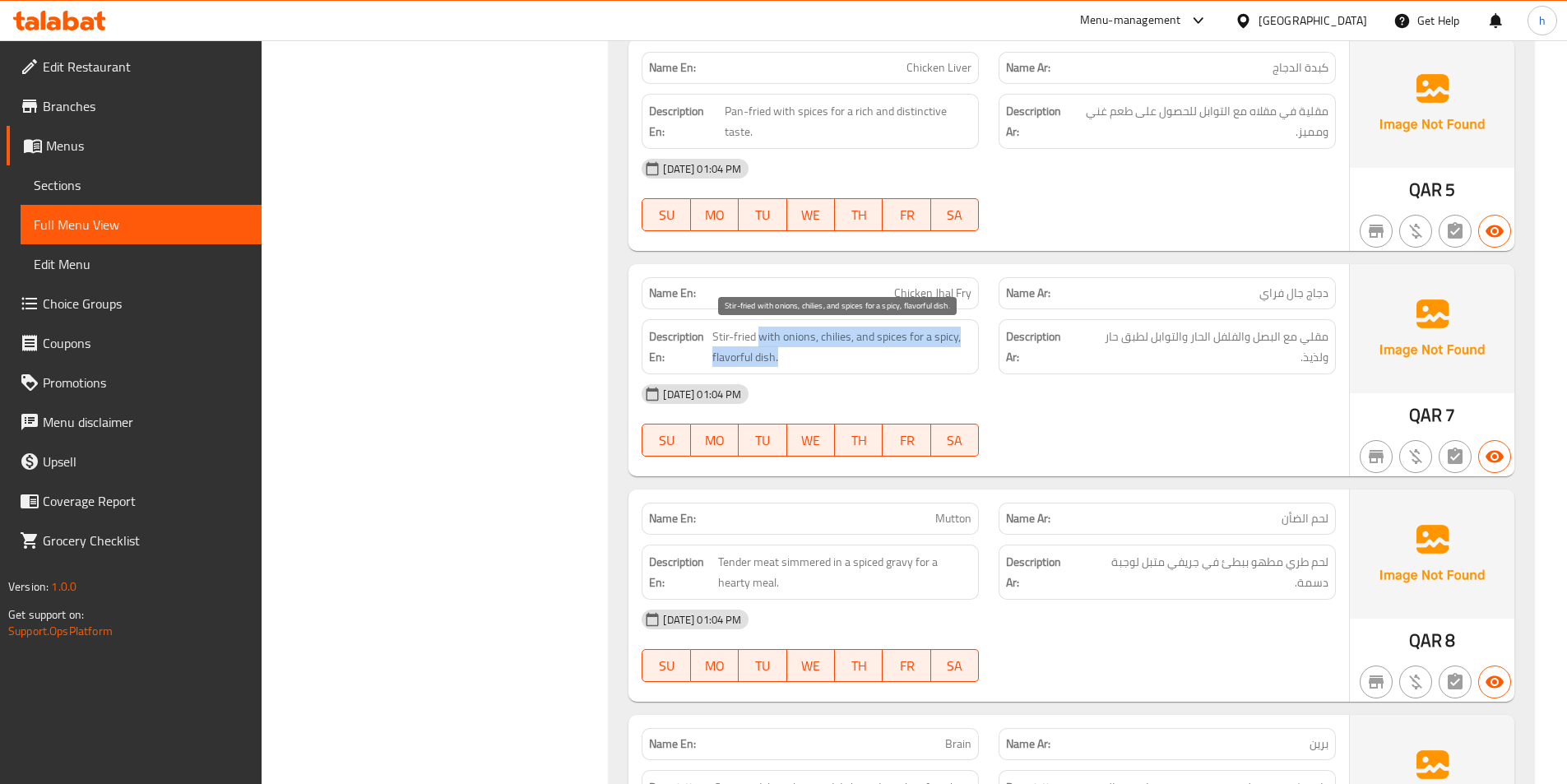
drag, startPoint x: 761, startPoint y: 332, endPoint x: 969, endPoint y: 352, distance: 209.0
click at [969, 352] on span "Stir-fried with onions, chilies, and spices for a spicy, flavorful dish." at bounding box center [842, 346] width 259 height 40
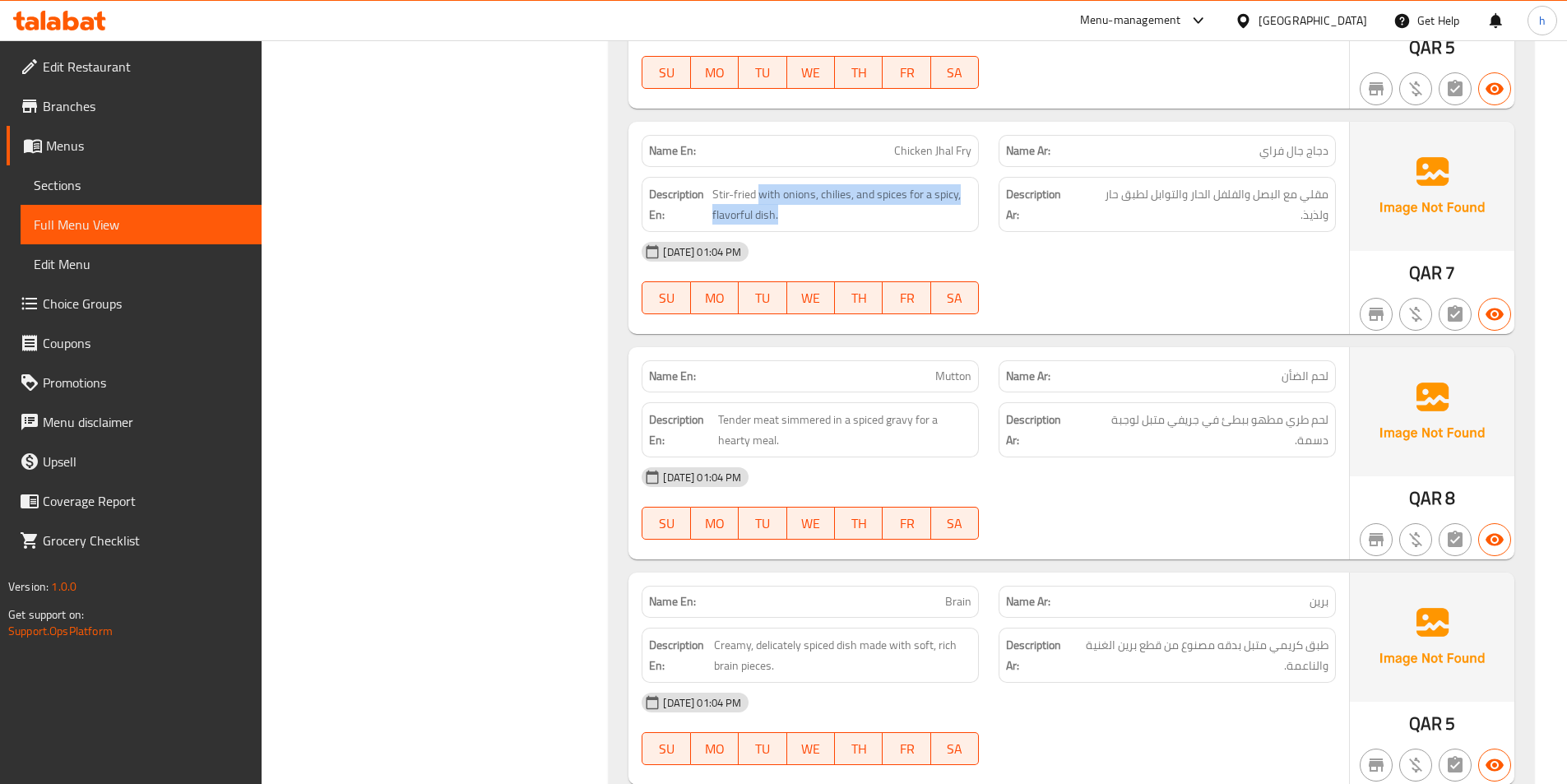
scroll to position [3454, 0]
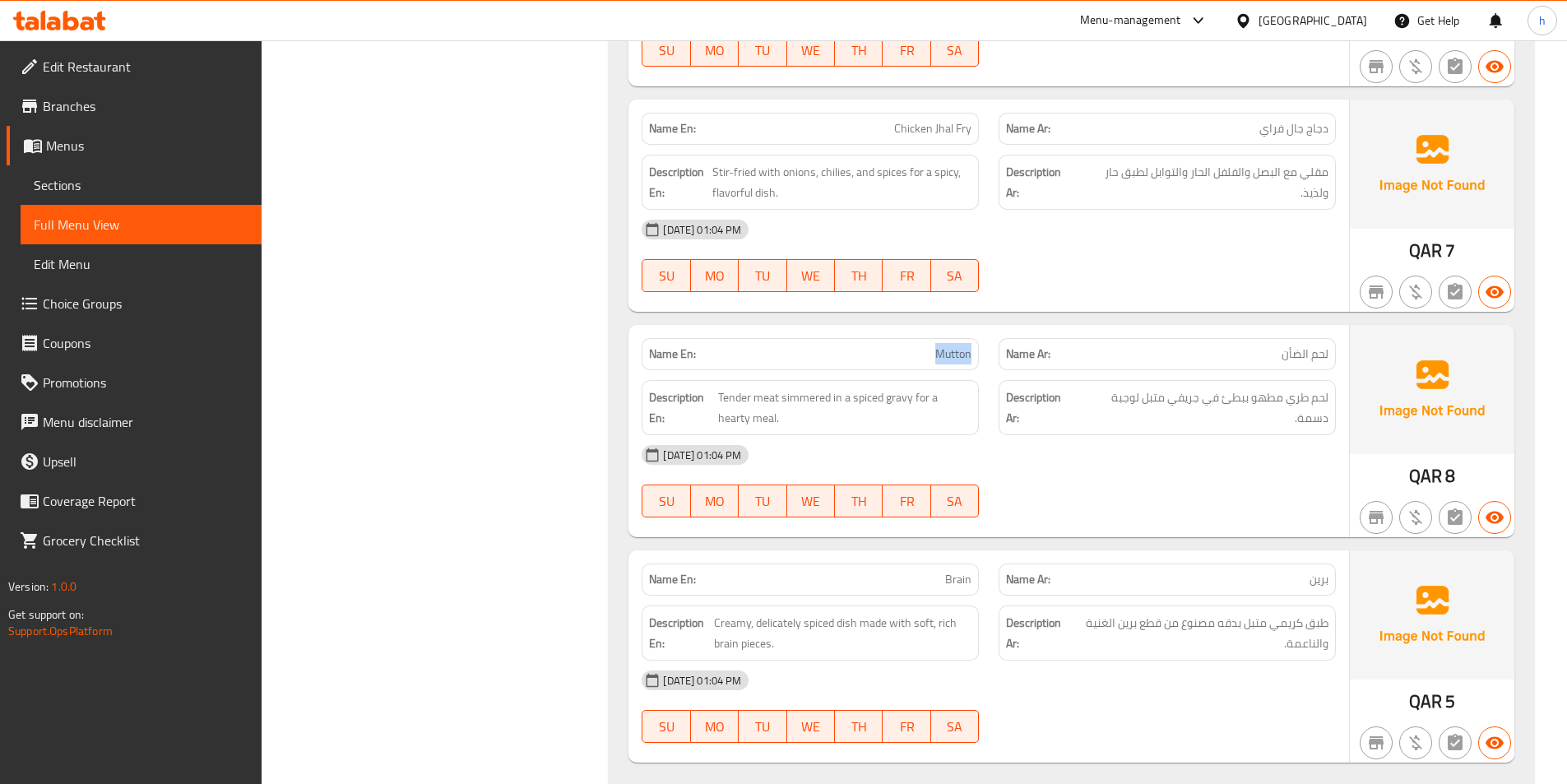
drag, startPoint x: 937, startPoint y: 353, endPoint x: 975, endPoint y: 350, distance: 38.1
click at [975, 350] on div "Name En: Mutton" at bounding box center [811, 354] width 337 height 32
drag, startPoint x: 777, startPoint y: 392, endPoint x: 710, endPoint y: 384, distance: 67.5
click at [710, 384] on div "Description En: Tender meat simmered in a spiced gravy for a hearty meal." at bounding box center [811, 407] width 337 height 55
drag, startPoint x: 798, startPoint y: 396, endPoint x: 833, endPoint y: 397, distance: 35.0
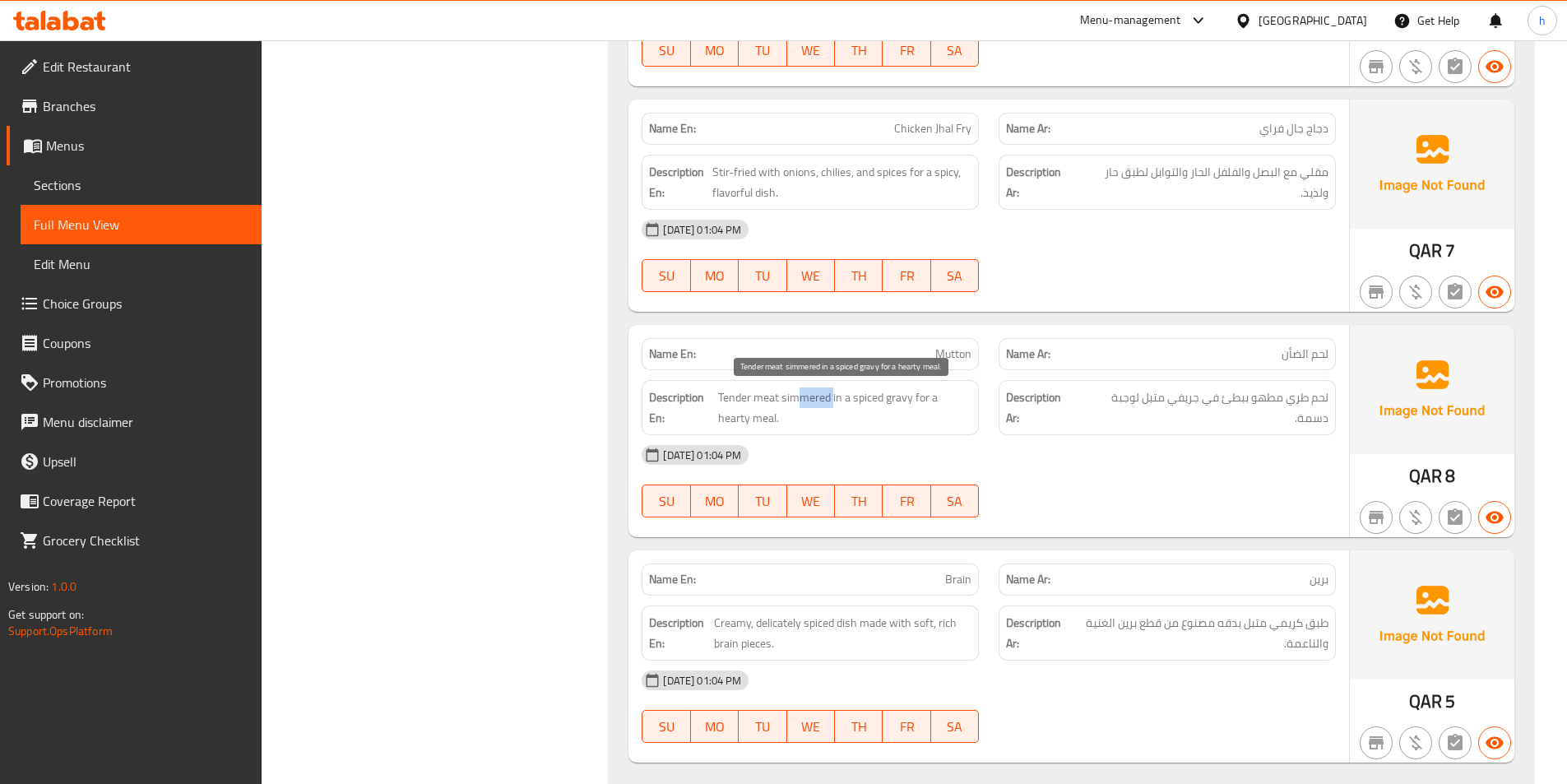
click at [833, 397] on span "Tender meat simmered in a spiced gravy for a hearty meal." at bounding box center [844, 407] width 254 height 40
drag, startPoint x: 857, startPoint y: 386, endPoint x: 928, endPoint y: 392, distance: 71.3
click at [928, 392] on div "Description En: Tender meat simmered in a spiced gravy for a hearty meal." at bounding box center [811, 407] width 337 height 55
drag, startPoint x: 957, startPoint y: 400, endPoint x: 973, endPoint y: 422, distance: 27.2
click at [973, 422] on div "Description En: Tender meat simmered in a spiced gravy for a hearty meal." at bounding box center [811, 407] width 337 height 55
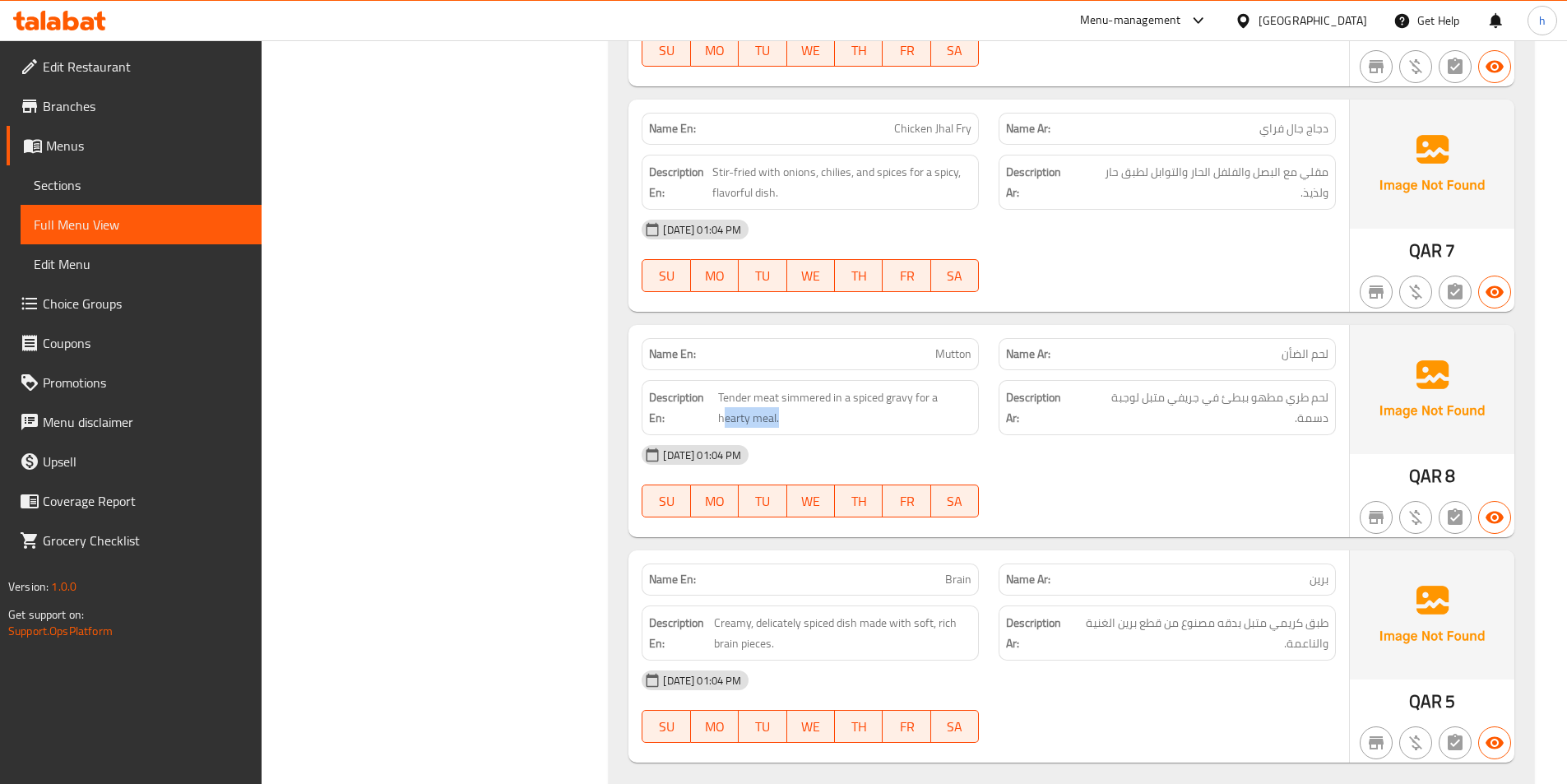
scroll to position [3498, 0]
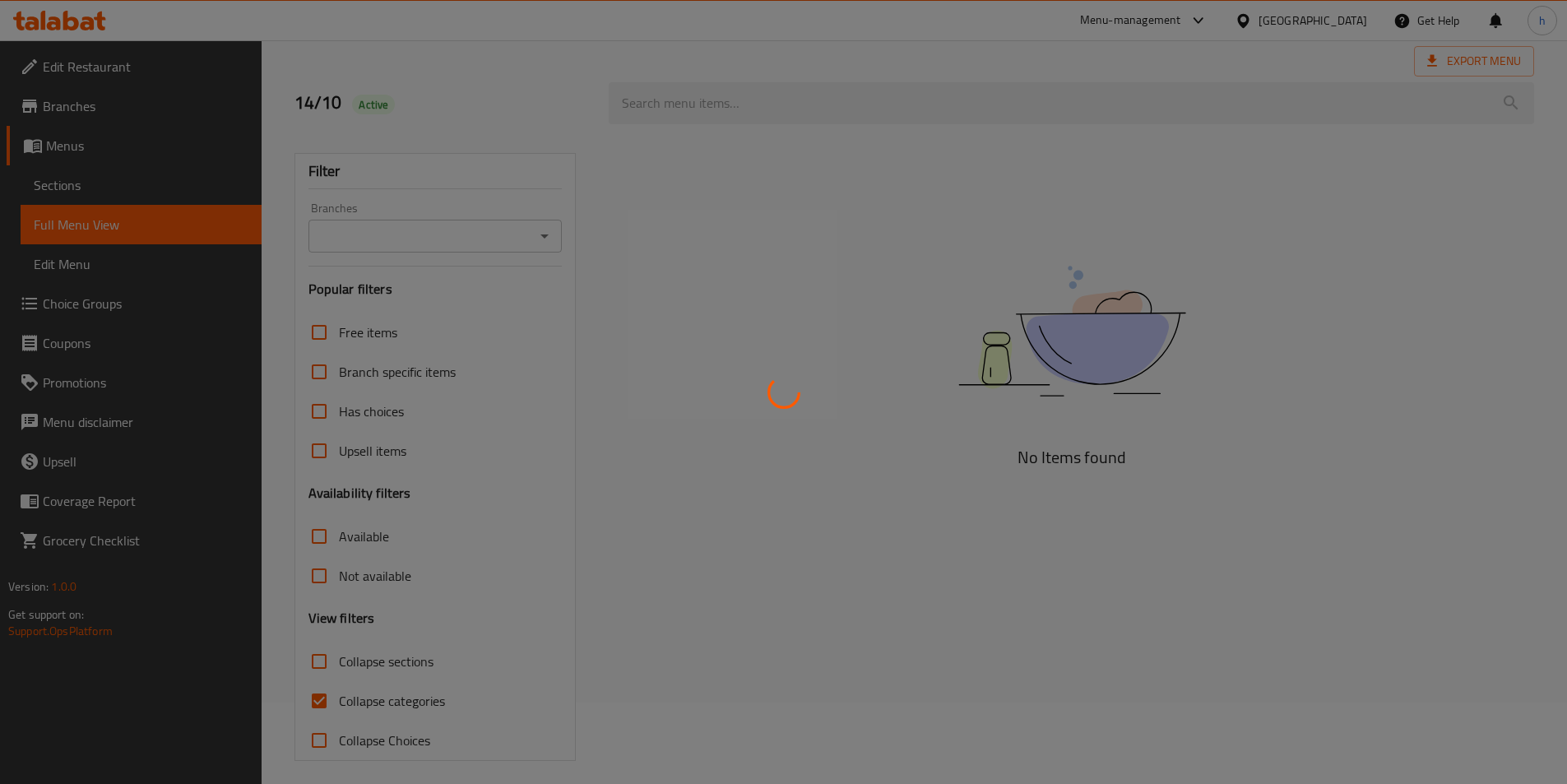
scroll to position [92, 0]
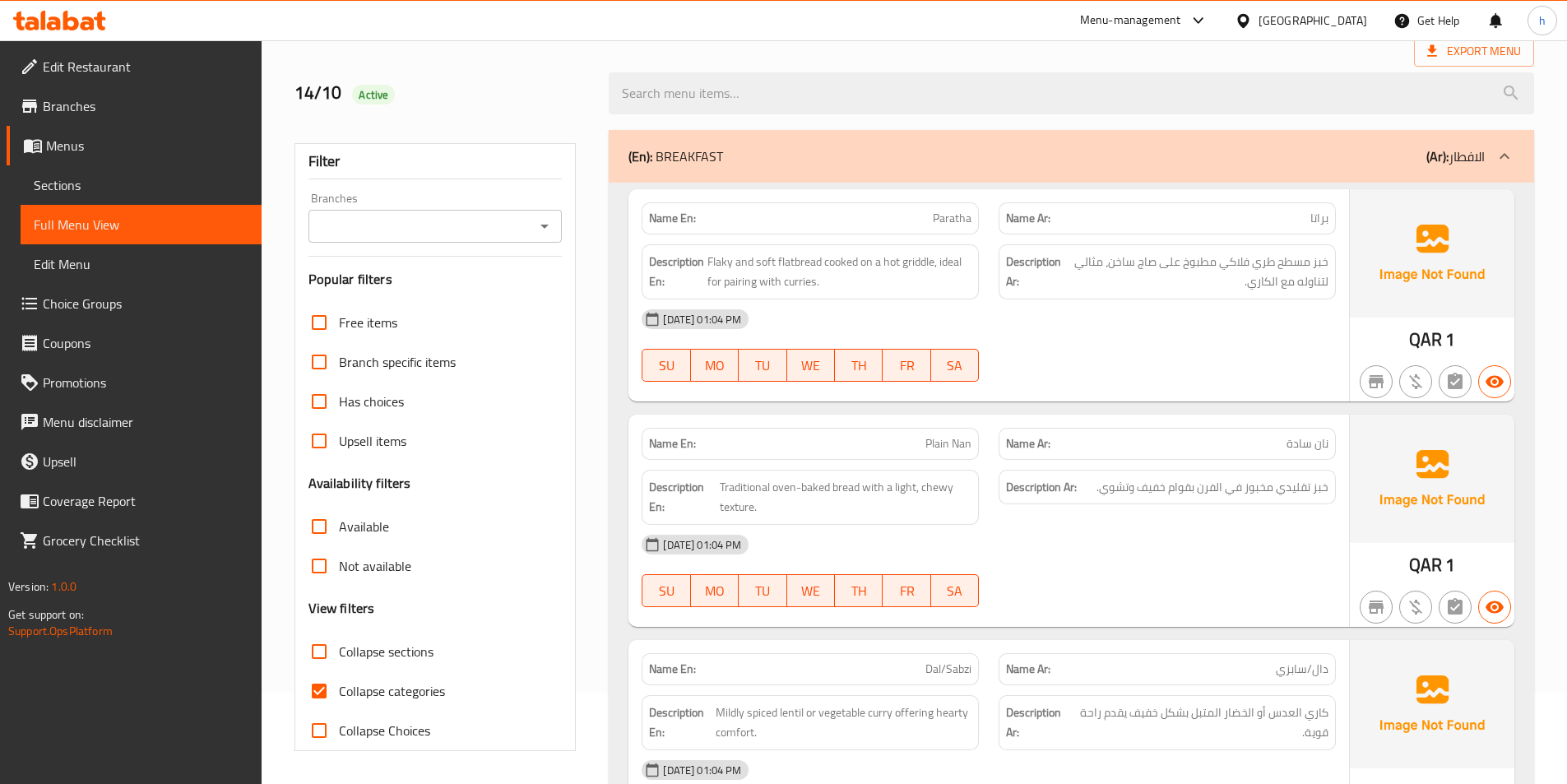
click at [316, 690] on input "Collapse categories" at bounding box center [319, 690] width 39 height 39
checkbox input "false"
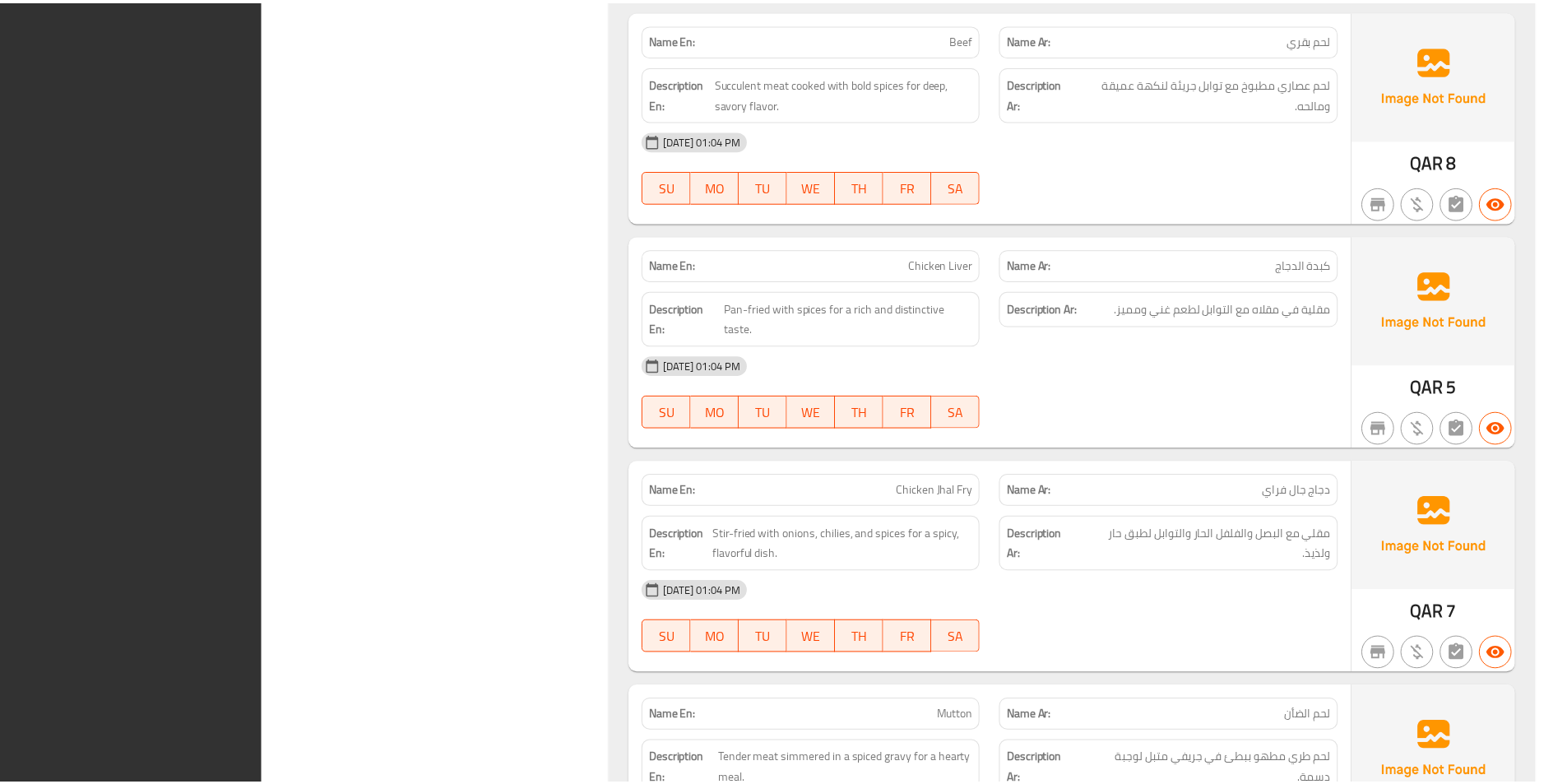
scroll to position [3479, 0]
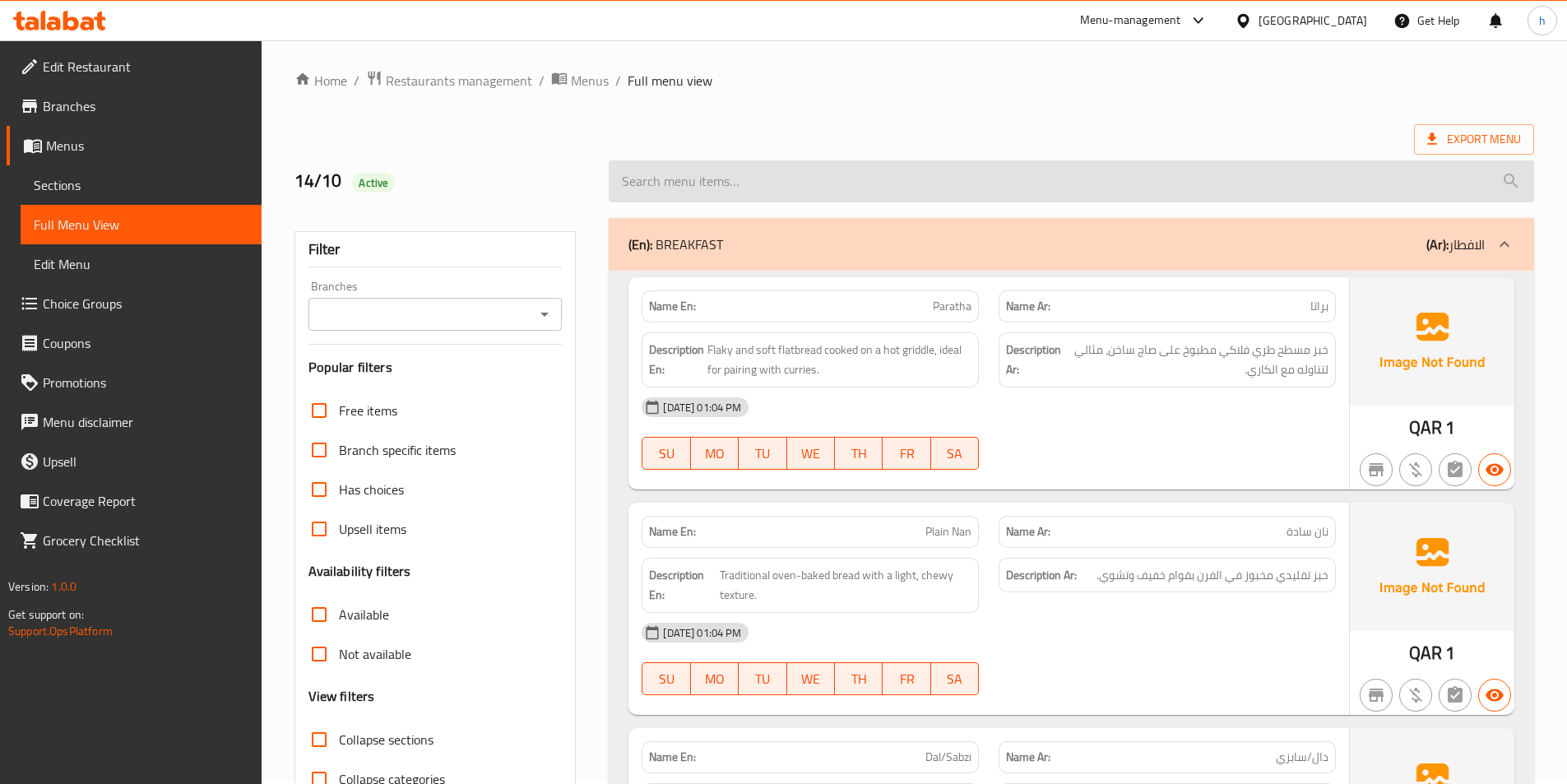
scroll to position [0, 0]
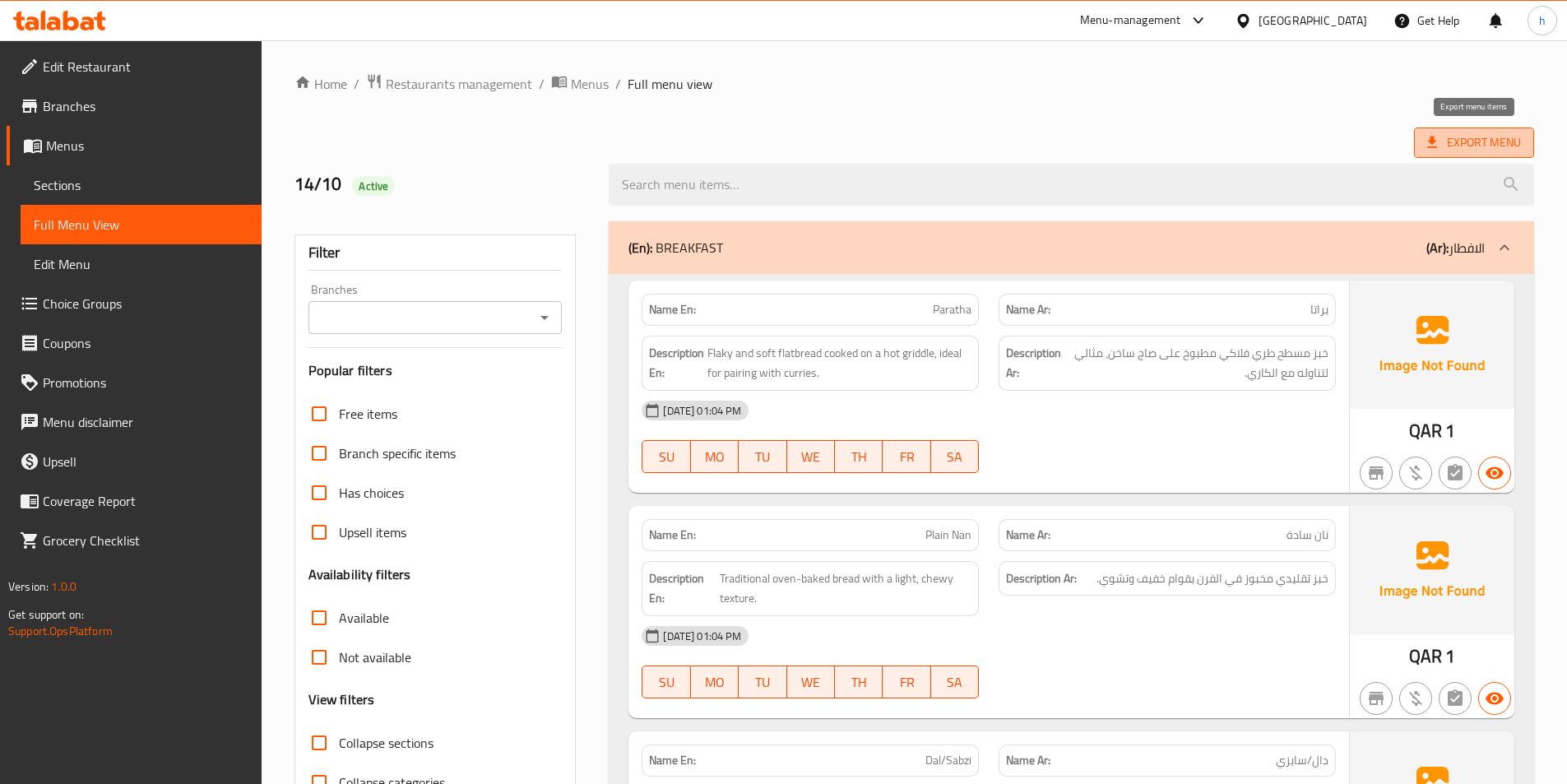
click at [1468, 152] on span "Export Menu" at bounding box center [1474, 143] width 94 height 21
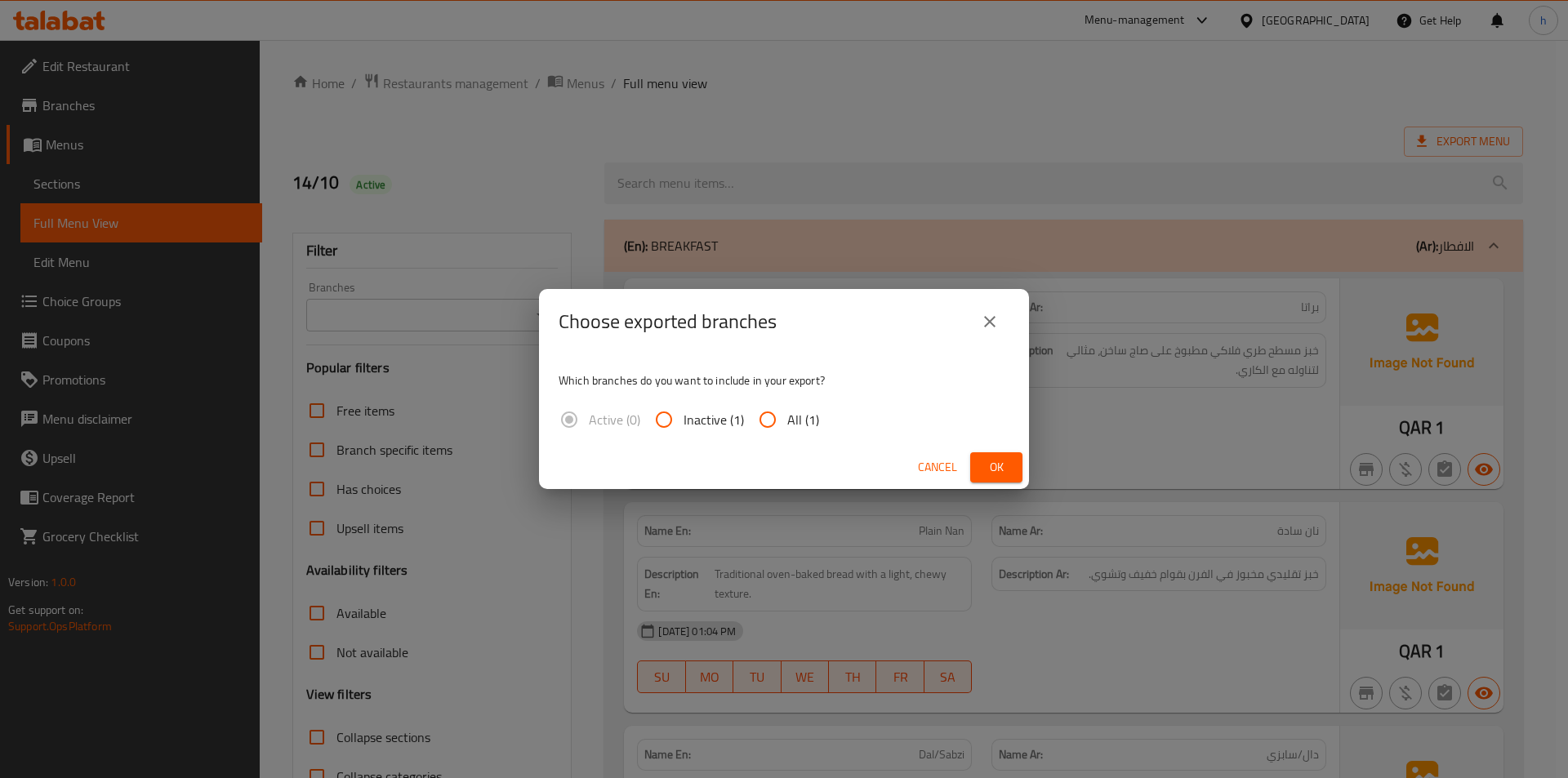
click at [777, 419] on input "All (1)" at bounding box center [767, 420] width 39 height 39
radio input "true"
click at [1021, 468] on button "Ok" at bounding box center [996, 467] width 52 height 31
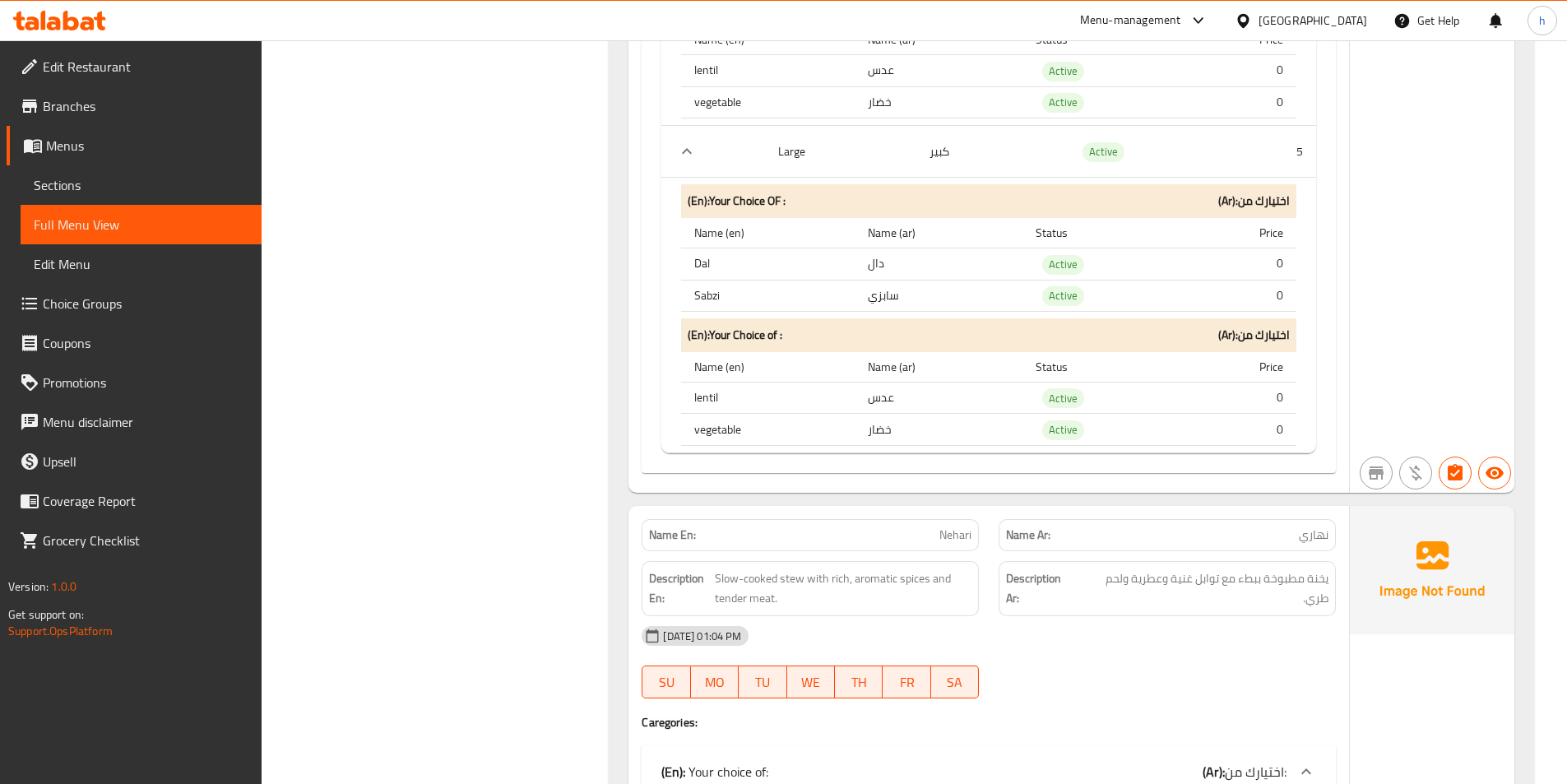
scroll to position [1645, 0]
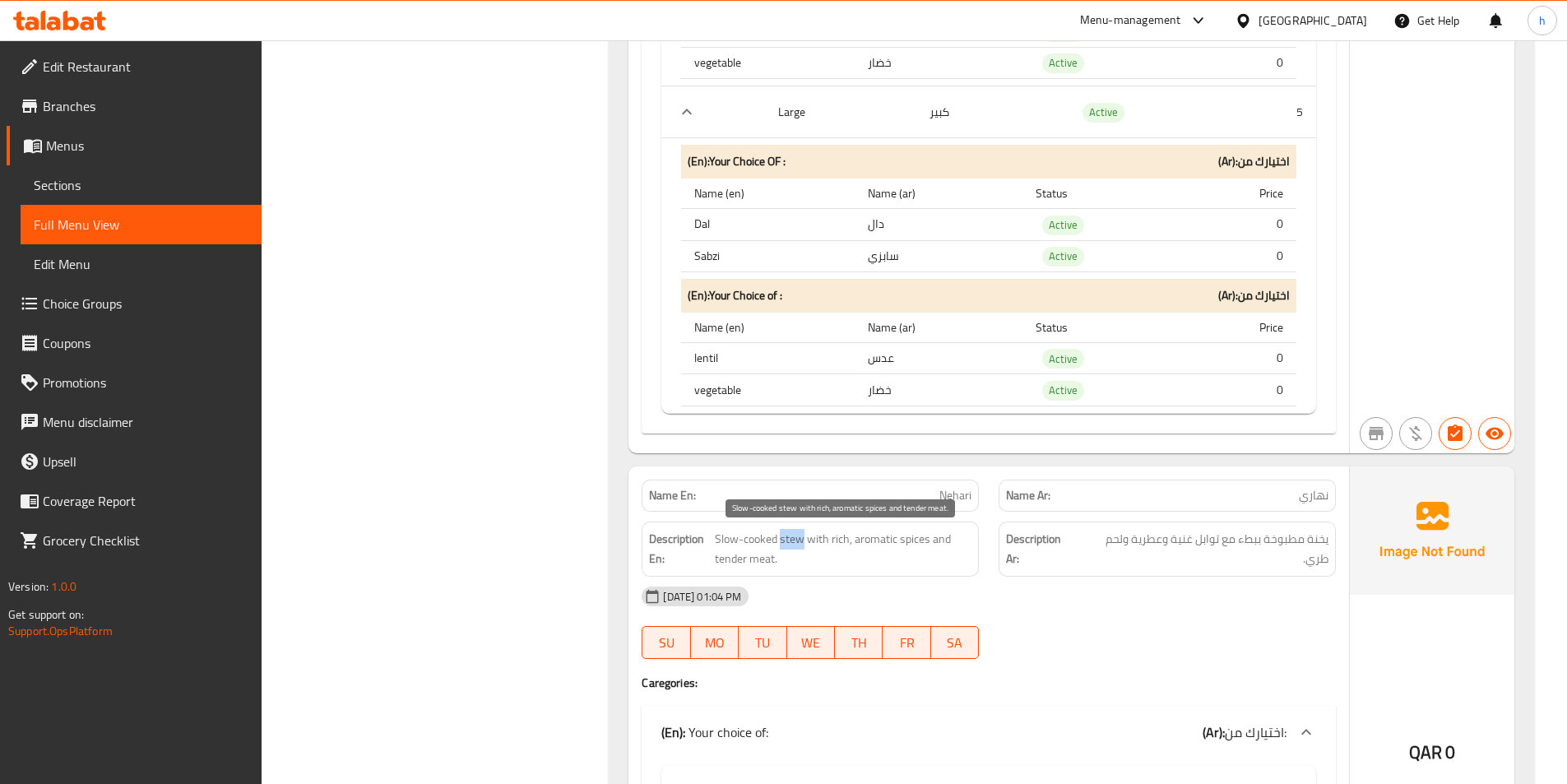
drag, startPoint x: 803, startPoint y: 543, endPoint x: 783, endPoint y: 544, distance: 20.0
click at [783, 544] on span "Slow-cooked stew with rich, aromatic spices and tender meat." at bounding box center [843, 548] width 256 height 40
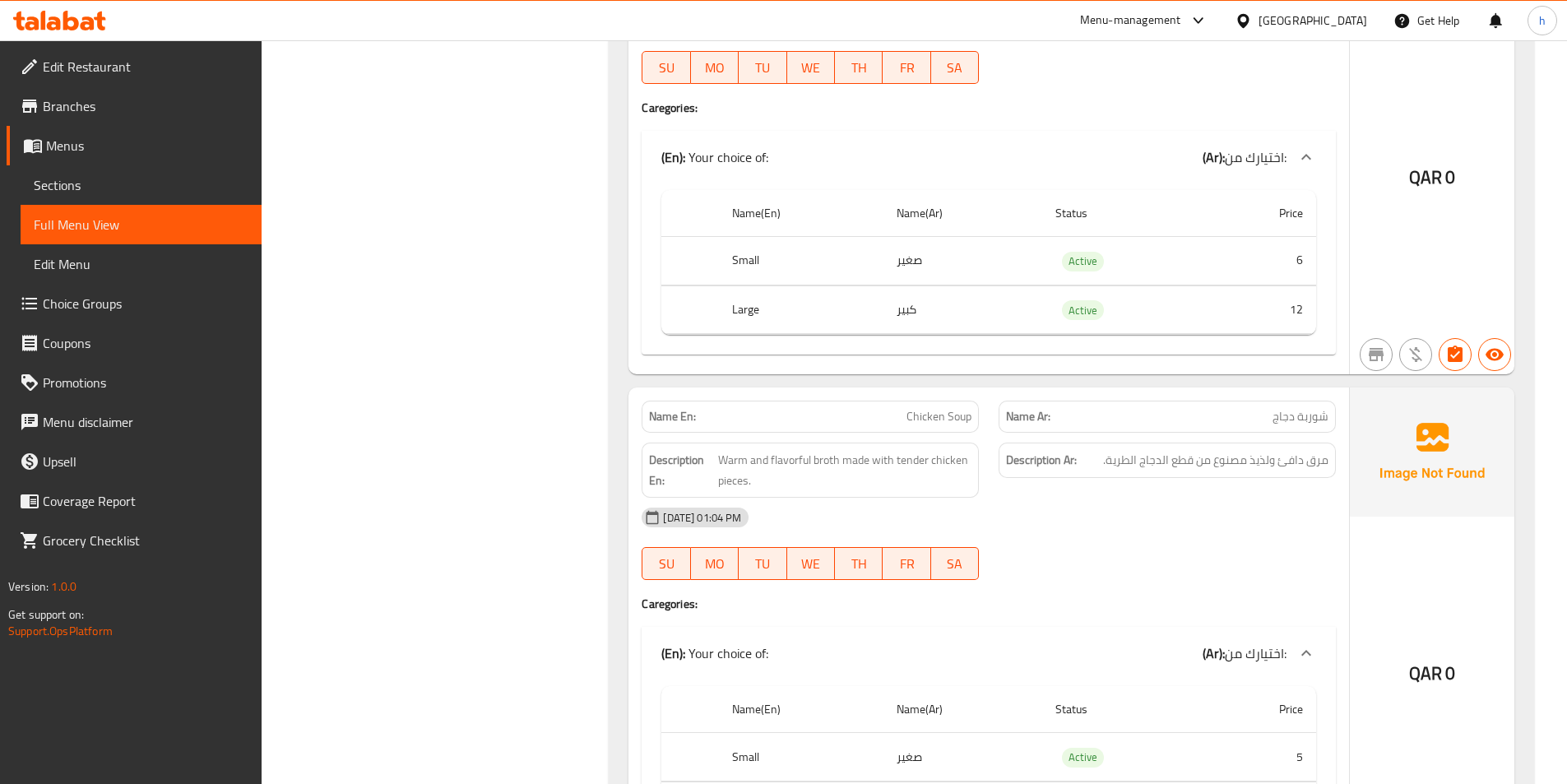
scroll to position [2220, 0]
drag, startPoint x: 834, startPoint y: 461, endPoint x: 710, endPoint y: 447, distance: 124.8
click at [710, 447] on div "Description En: Warm and flavorful broth made with tender chicken pieces." at bounding box center [811, 469] width 337 height 55
drag, startPoint x: 882, startPoint y: 455, endPoint x: 945, endPoint y: 480, distance: 67.8
click at [945, 480] on span "Warm and flavorful broth made with tender chicken pieces." at bounding box center [845, 469] width 255 height 40
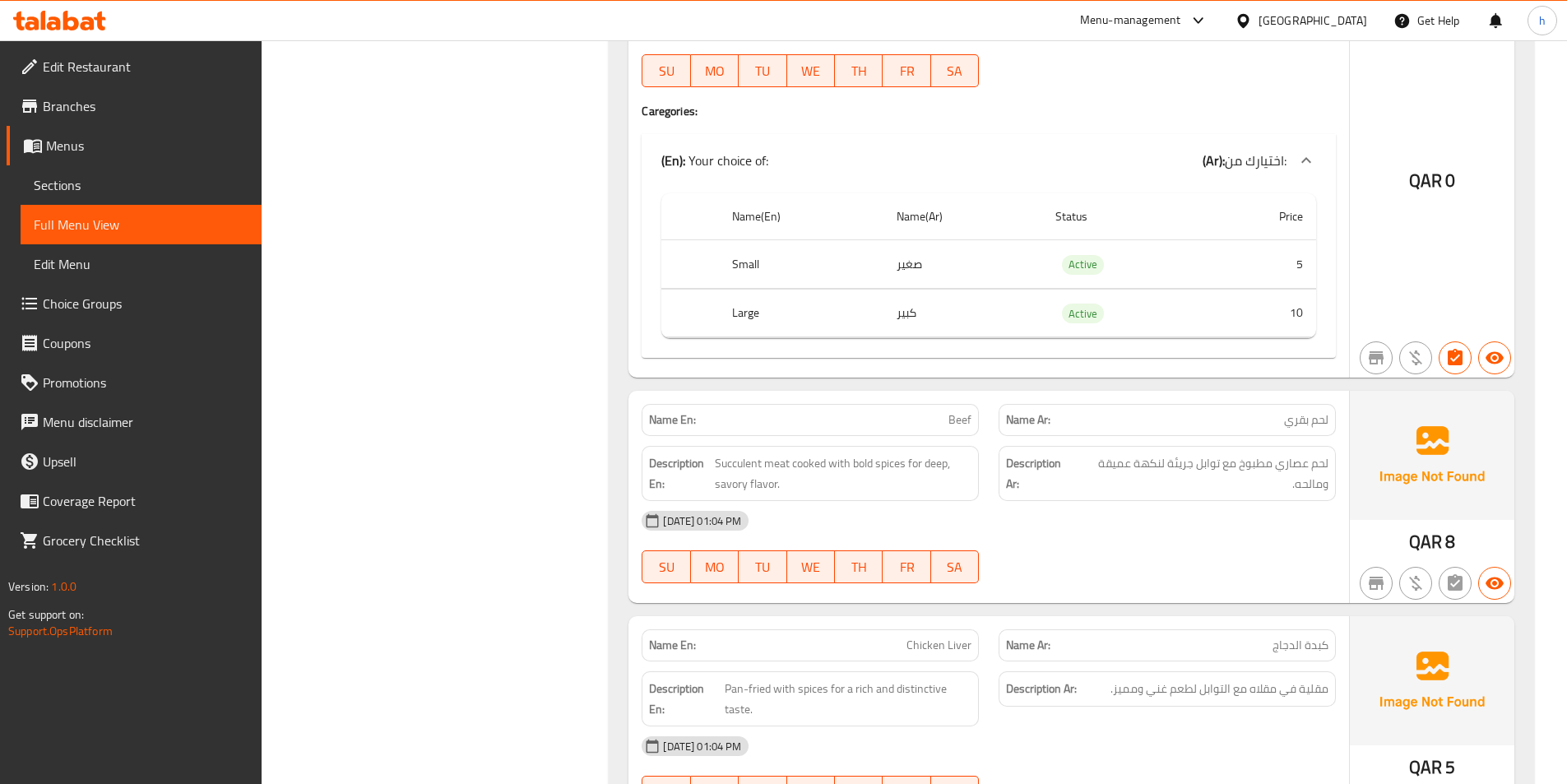
scroll to position [2714, 0]
drag, startPoint x: 945, startPoint y: 423, endPoint x: 985, endPoint y: 420, distance: 40.1
click at [985, 420] on div "Name En: Beef" at bounding box center [810, 417] width 357 height 51
drag, startPoint x: 793, startPoint y: 455, endPoint x: 724, endPoint y: 450, distance: 69.2
click at [724, 450] on div "Description En: Succulent meat cooked with bold spices for deep, savory flavor." at bounding box center [811, 472] width 337 height 55
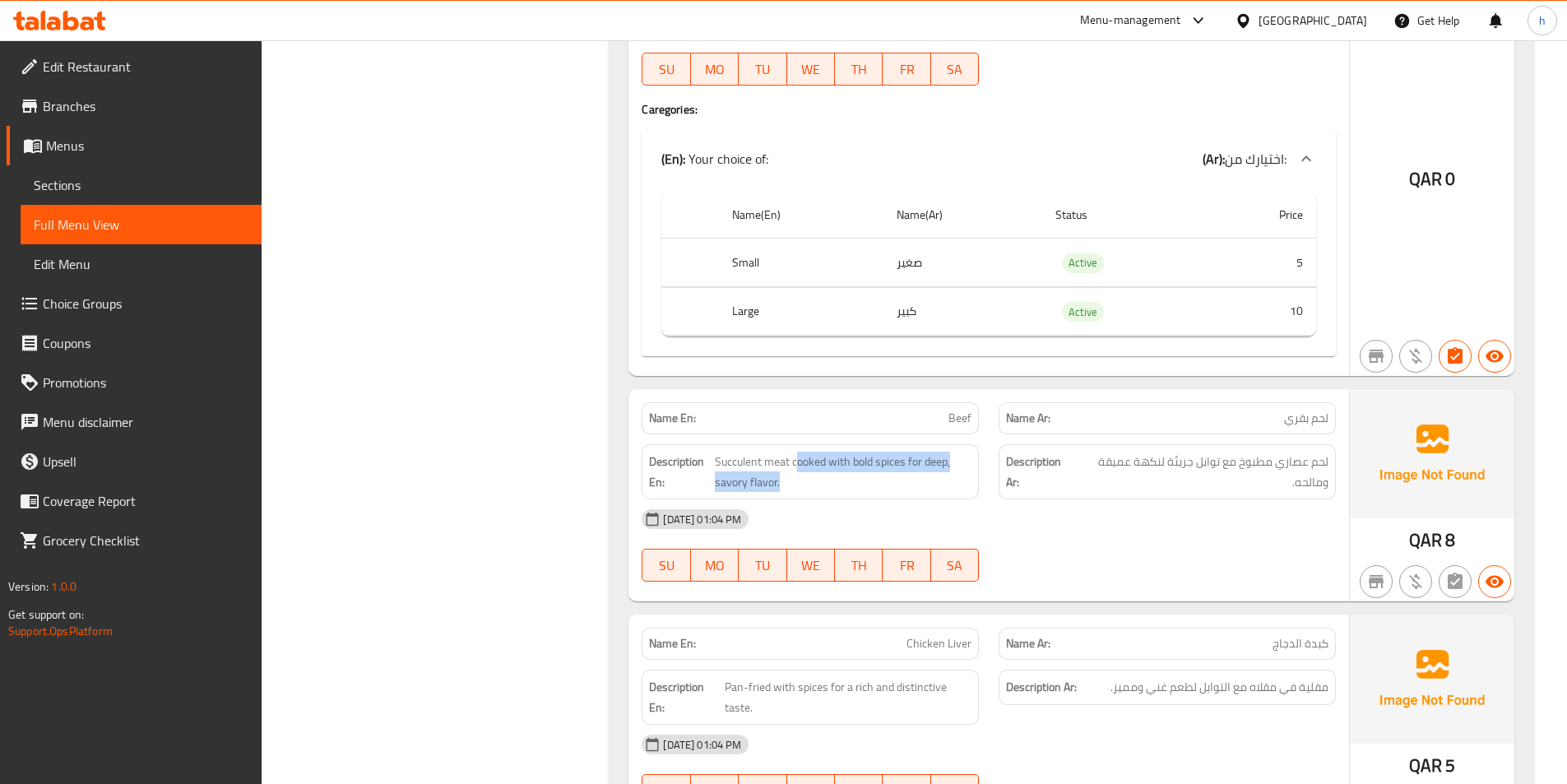
drag, startPoint x: 795, startPoint y: 458, endPoint x: 970, endPoint y: 496, distance: 179.1
click at [970, 496] on div "Description En: Succulent meat cooked with bold spices for deep, savory flavor." at bounding box center [811, 472] width 337 height 55
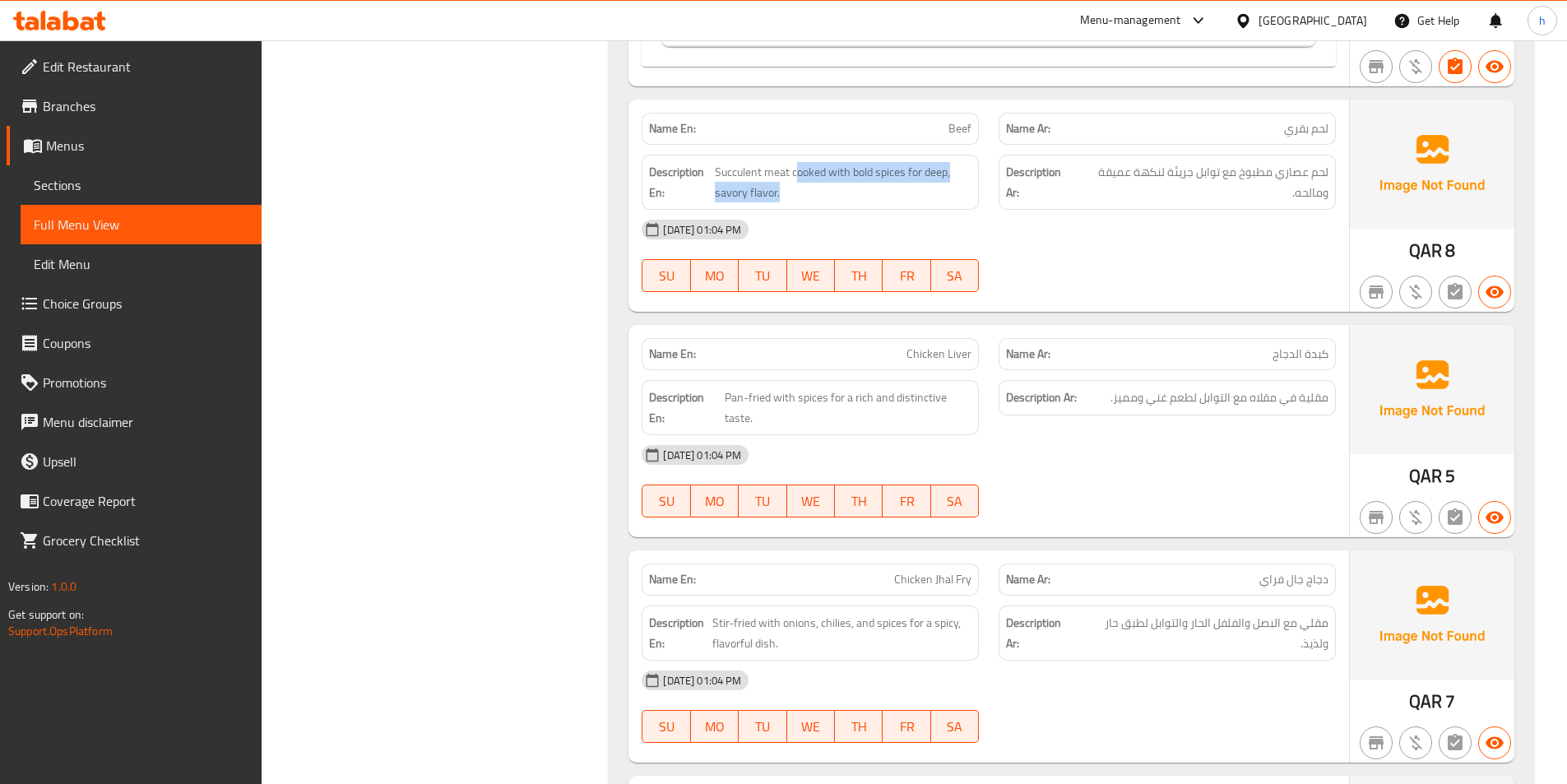
scroll to position [3042, 0]
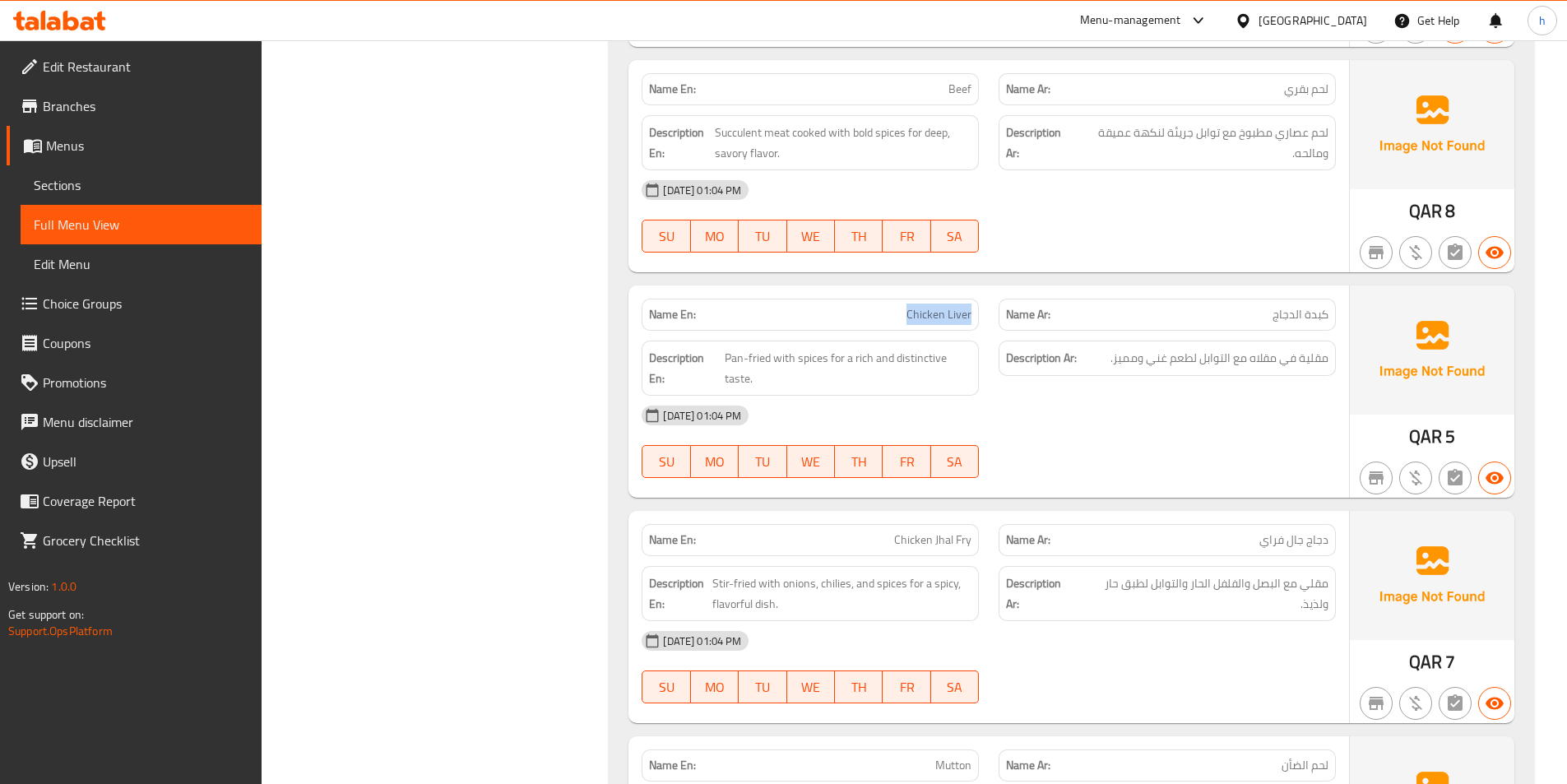
drag, startPoint x: 907, startPoint y: 315, endPoint x: 971, endPoint y: 319, distance: 64.1
click at [971, 319] on p "Name En: Chicken Liver" at bounding box center [811, 314] width 323 height 17
drag, startPoint x: 725, startPoint y: 358, endPoint x: 950, endPoint y: 381, distance: 226.2
click at [947, 380] on span "Pan-fried with spices for a rich and distinctive taste." at bounding box center [848, 368] width 248 height 40
click at [732, 138] on span "Succulent meat cooked with bold spices for deep, savory flavor." at bounding box center [843, 142] width 256 height 40
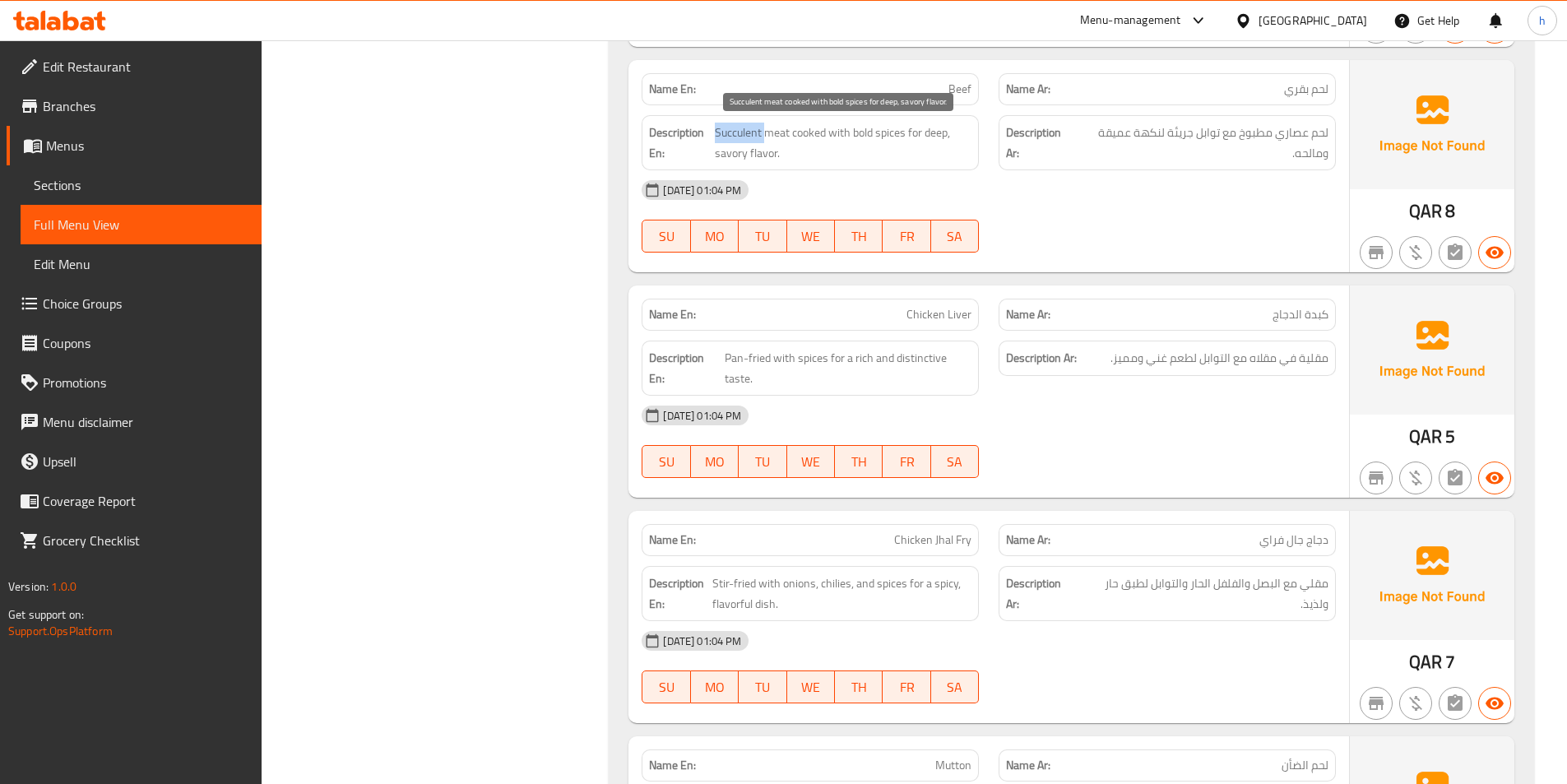
click at [732, 138] on span "Succulent meat cooked with bold spices for deep, savory flavor." at bounding box center [843, 142] width 256 height 40
